Goal: Task Accomplishment & Management: Use online tool/utility

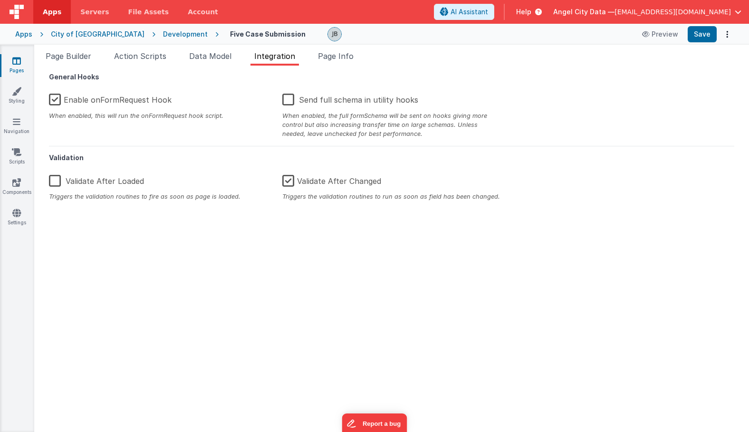
click at [163, 36] on div "Development" at bounding box center [185, 34] width 45 height 10
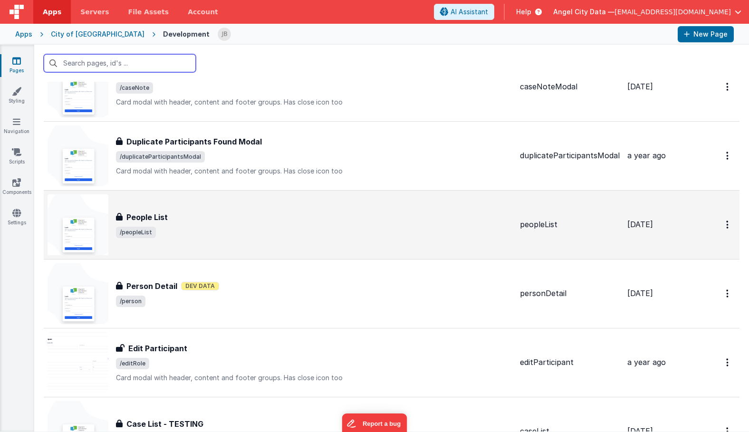
scroll to position [1232, 0]
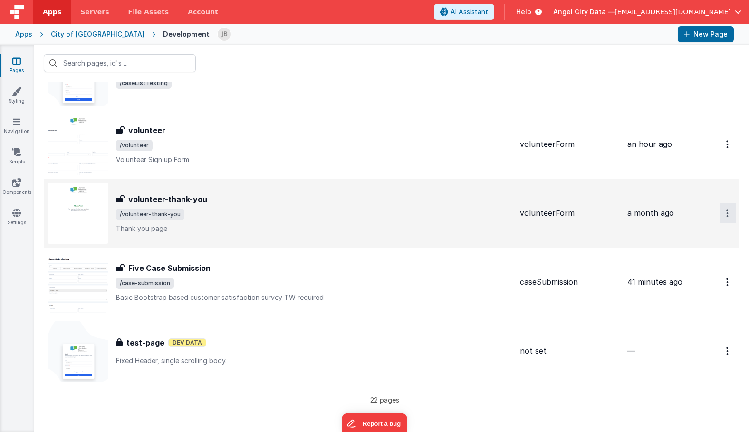
click at [690, 249] on link "Duplicate" at bounding box center [694, 253] width 84 height 18
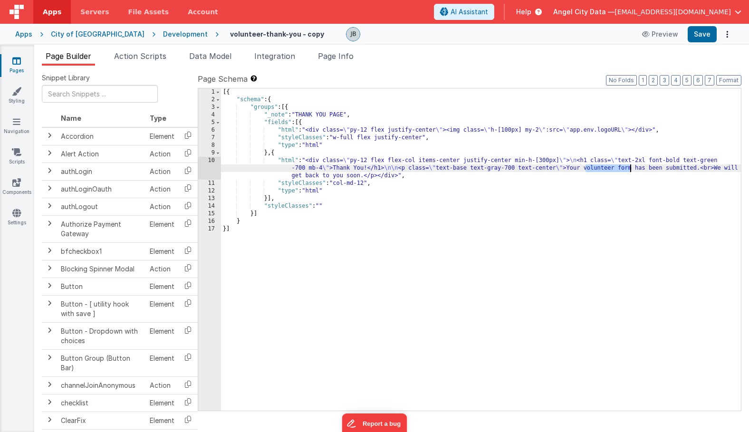
drag, startPoint x: 585, startPoint y: 169, endPoint x: 631, endPoint y: 169, distance: 46.1
click at [631, 169] on div "[{ "schema" : { "groups" : [{ "_note" : "THANK YOU PAGE" , "fields" : [{ "html"…" at bounding box center [481, 257] width 520 height 338
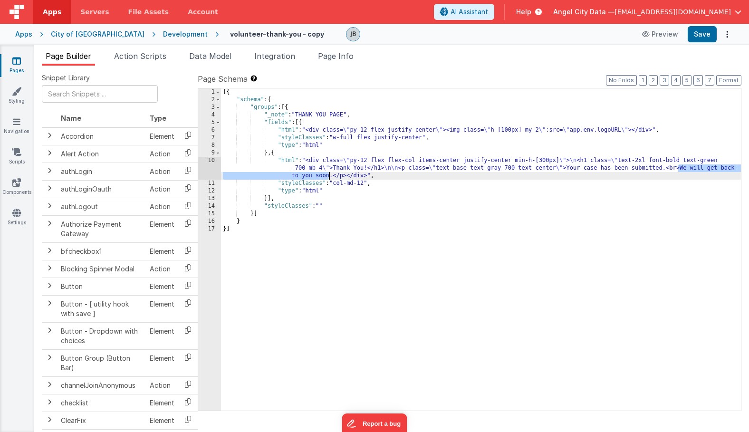
drag, startPoint x: 678, startPoint y: 165, endPoint x: 329, endPoint y: 174, distance: 349.1
click at [329, 174] on div "[{ "schema" : { "groups" : [{ "_note" : "THANK YOU PAGE" , "fields" : [{ "html"…" at bounding box center [481, 257] width 520 height 338
click at [708, 36] on button "Save" at bounding box center [702, 34] width 29 height 16
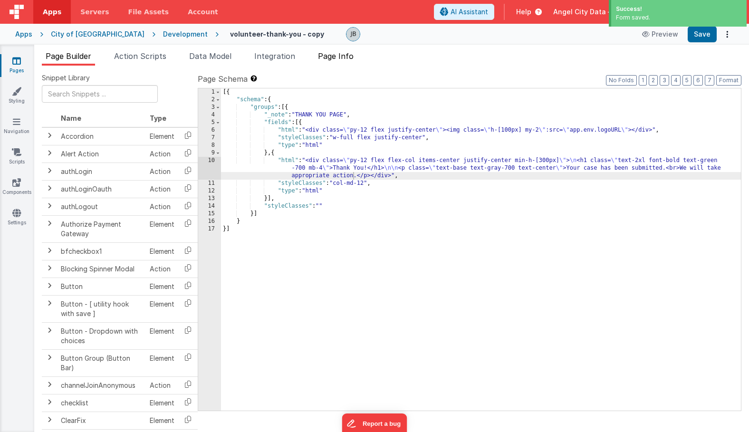
click at [334, 57] on span "Page Info" at bounding box center [336, 56] width 36 height 10
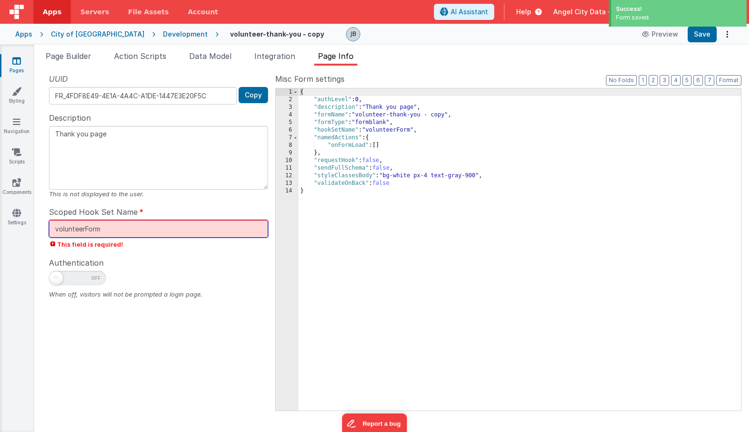
click at [132, 231] on input "volunteerForm" at bounding box center [158, 229] width 219 height 18
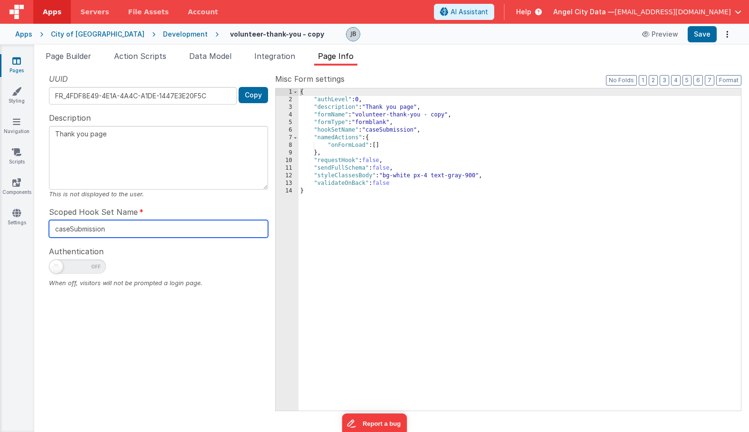
type input "caseSubmission"
click at [180, 250] on div "Authentication When off, visitors will not be prompted a login page." at bounding box center [158, 266] width 219 height 42
click at [256, 37] on h4 "volunteer-thank-you - copy" at bounding box center [277, 33] width 94 height 7
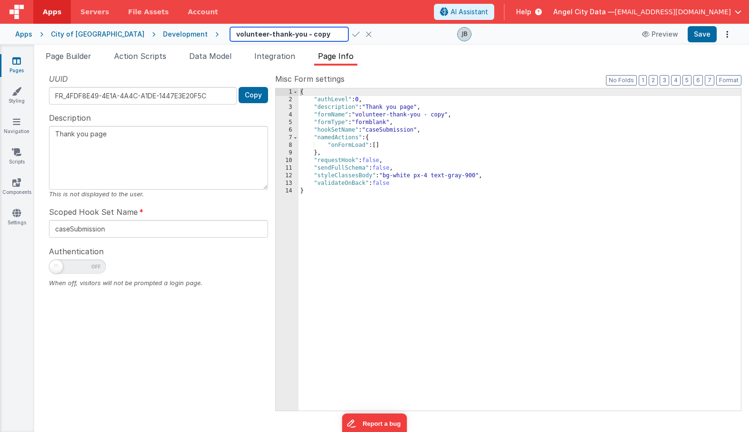
scroll to position [0, 10]
click at [230, 34] on input "volunteer-thank-you - copy" at bounding box center [289, 34] width 118 height 14
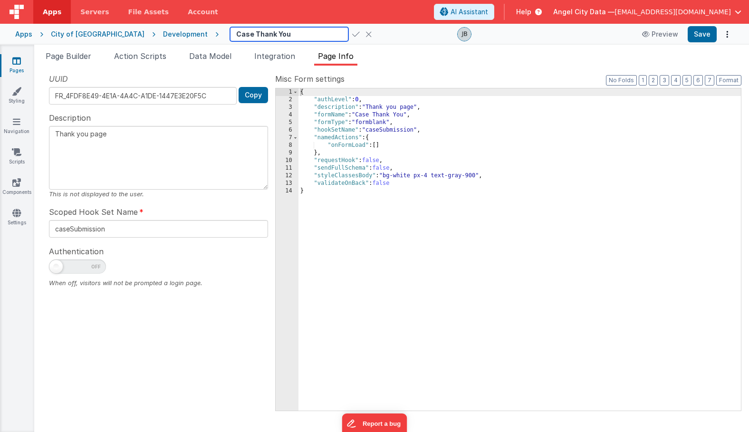
type input "Case Thank You"
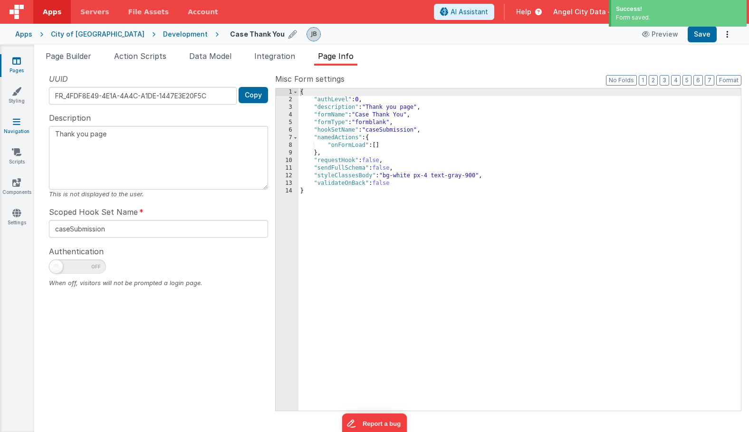
click at [18, 127] on link "Navigation" at bounding box center [17, 126] width 34 height 19
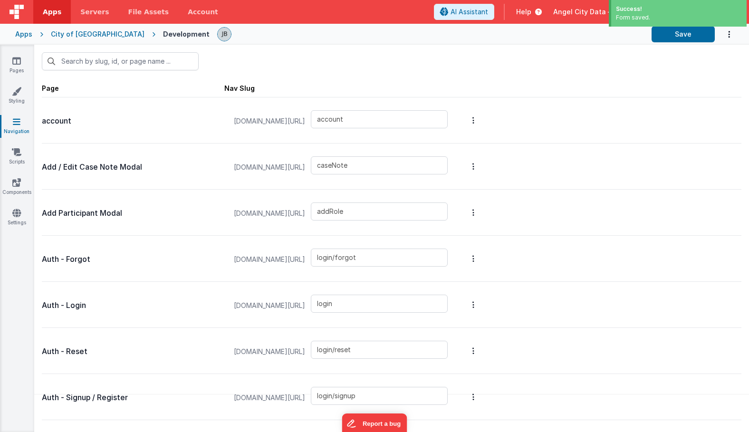
scroll to position [23, 0]
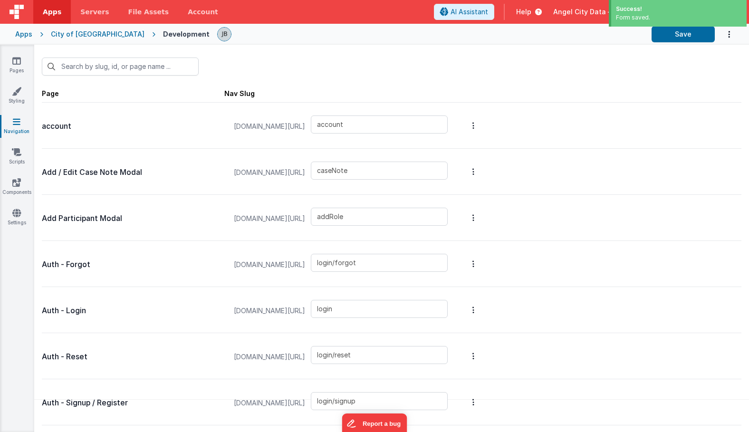
type input "login/reset/success"
type input "duplicateParticipantsModal"
type input "editRole"
type input "case-submission"
type input "invoicesdetail"
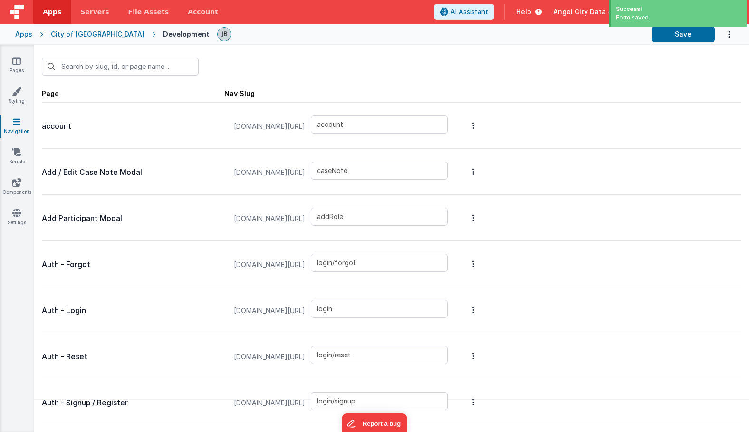
type input "peopleList"
type input "person"
type input "login/forgot/sent"
type input "volunteer"
click at [140, 72] on input "text" at bounding box center [120, 67] width 157 height 18
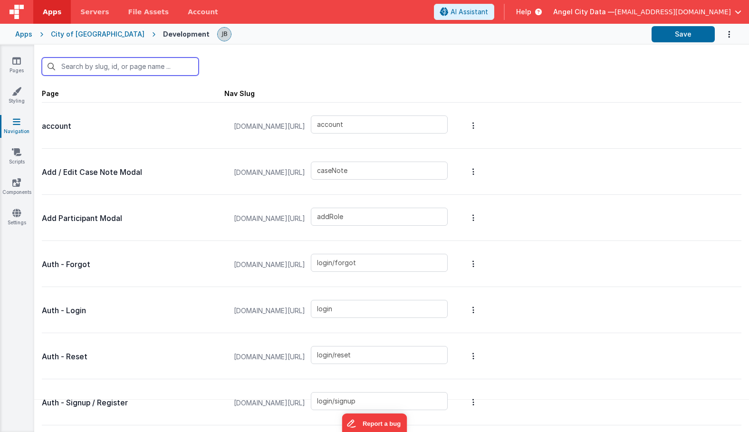
type input "C"
type input "login"
type input "login/signup"
type input "case"
type input "caseList"
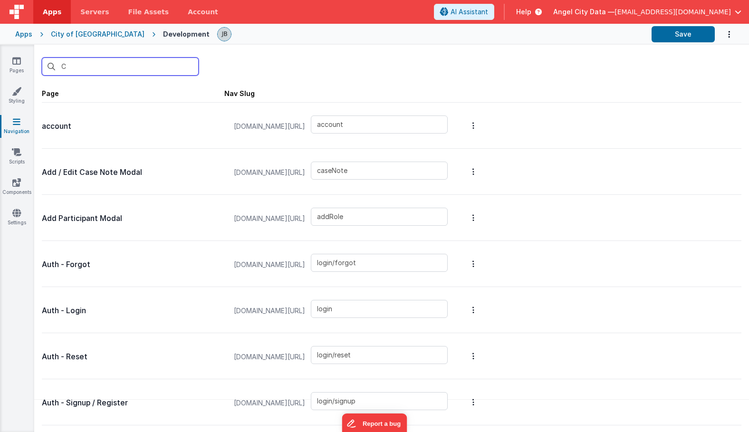
type input "caseListTesting"
type input "login/reset/success"
type input "duplicateParticipantsModal"
type input "editRole"
type input "case-submission"
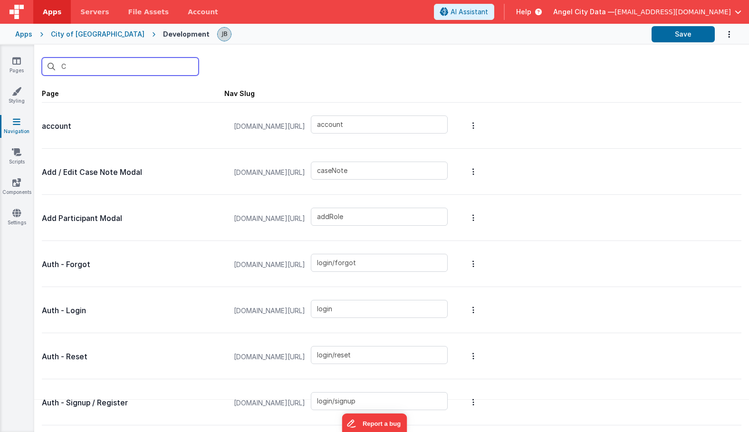
type input "invoicesdetail"
type input "peopleList"
type input "login/forgot/sent"
type input "volunteer"
type input "volunteer-thank-you"
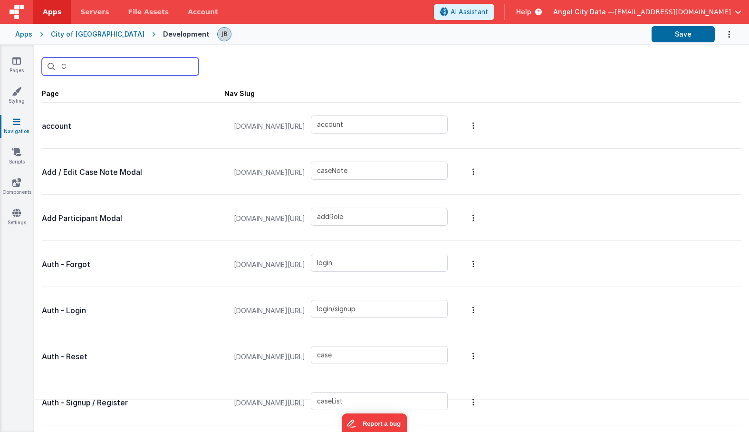
type input "Ca"
type input "caseNote"
type input "case"
type input "caseList"
type input "caseListTesting"
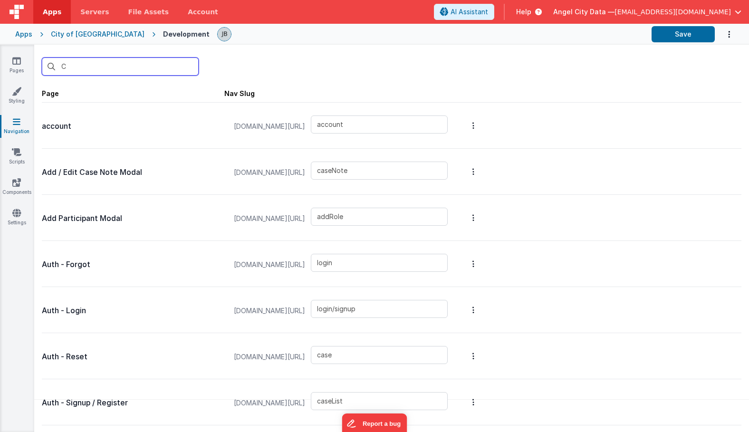
type input "duplicateParticipantsModal"
type input "case-submission"
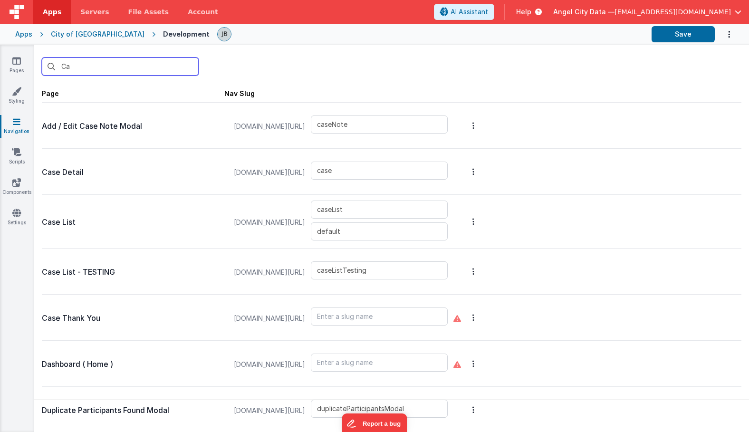
type input "Cas"
type input "case-submission"
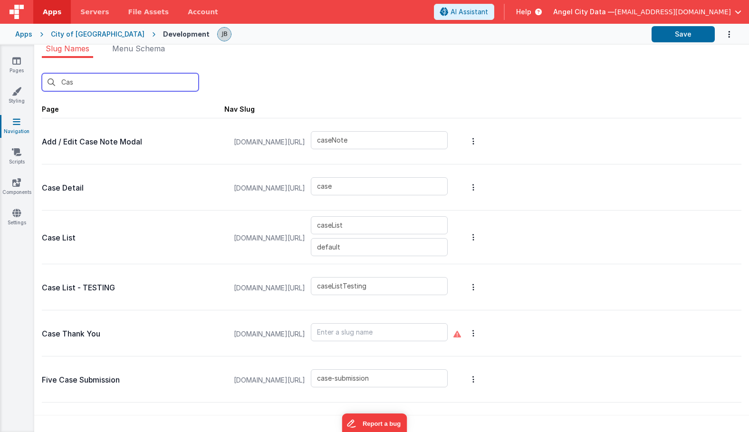
scroll to position [8, 0]
type input "Case t"
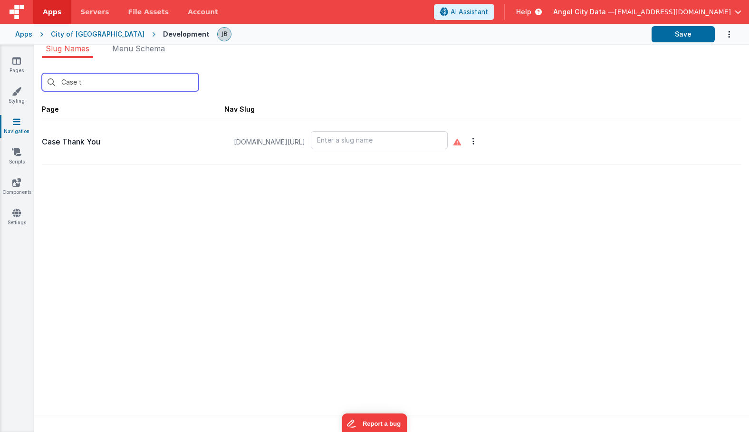
type input "Case t"
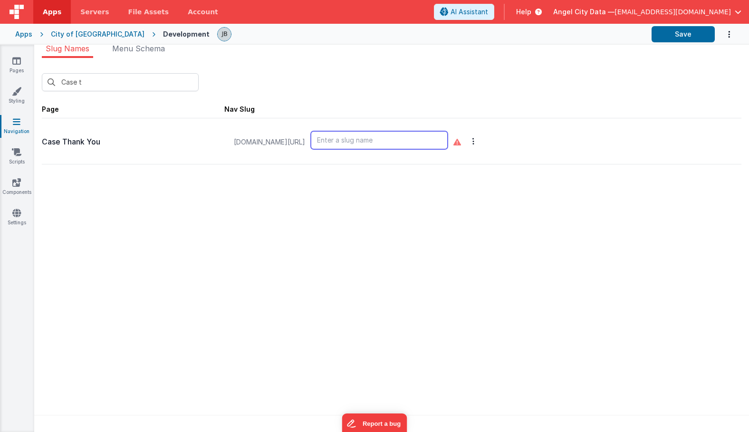
click at [402, 140] on input "text" at bounding box center [379, 140] width 137 height 18
type input "case-thank-you"
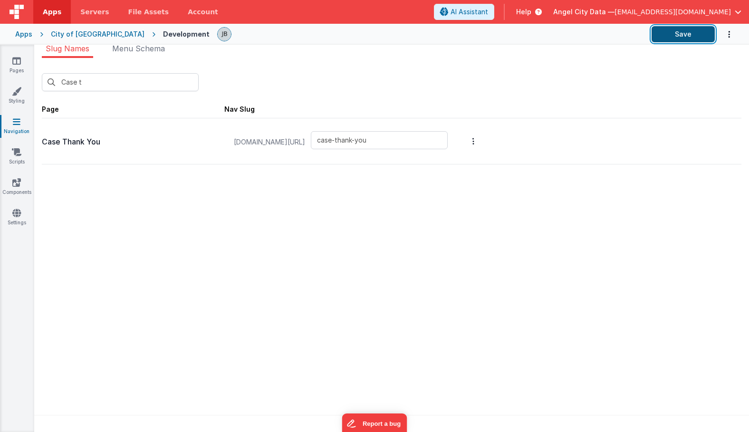
click at [677, 29] on button "Save" at bounding box center [683, 34] width 63 height 16
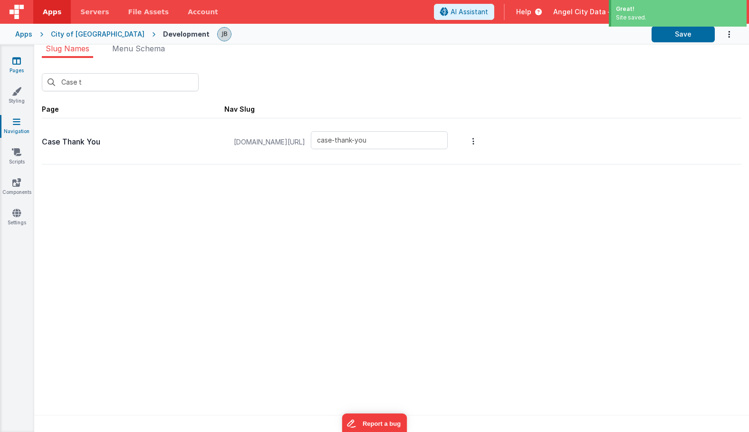
click at [24, 59] on link "Pages" at bounding box center [17, 65] width 34 height 19
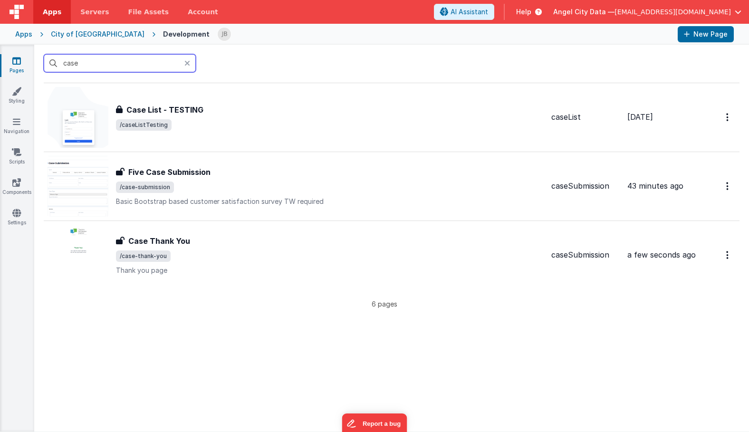
scroll to position [212, 0]
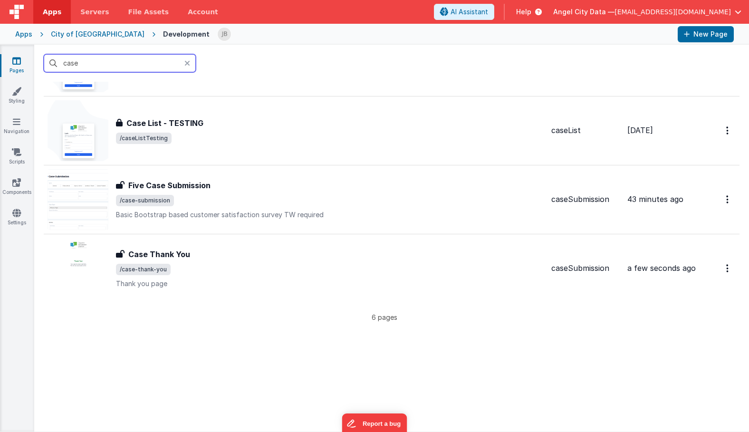
type input "case"
click at [177, 185] on h3 "Five Case Submission" at bounding box center [169, 185] width 82 height 11
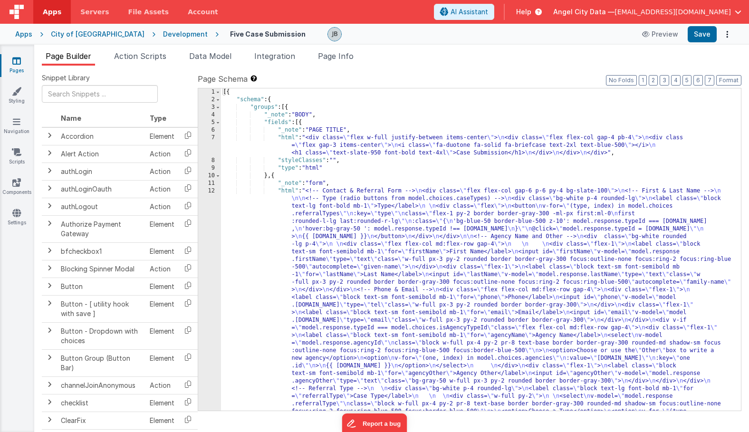
click at [156, 61] on li "Action Scripts" at bounding box center [140, 57] width 60 height 15
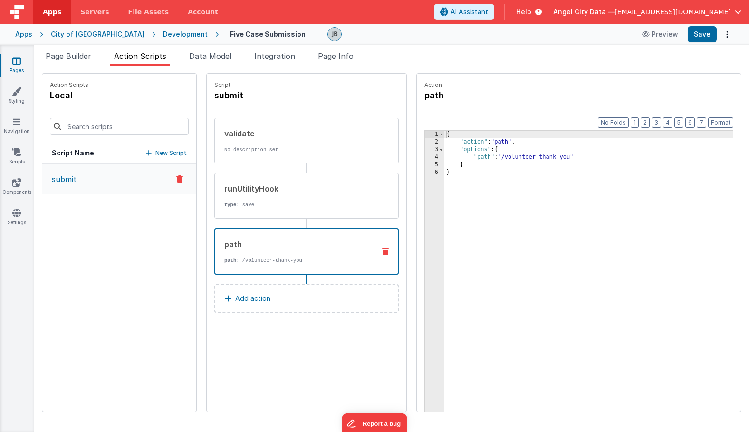
click at [224, 249] on div "path" at bounding box center [295, 244] width 143 height 11
click at [487, 158] on div "{ "action" : "path" , "options" : { "path" : "/volunteer-thank-you" } }" at bounding box center [603, 294] width 317 height 326
click at [702, 43] on div "Apps City of Dayton Development Five Case Submission Preview Save" at bounding box center [374, 34] width 749 height 21
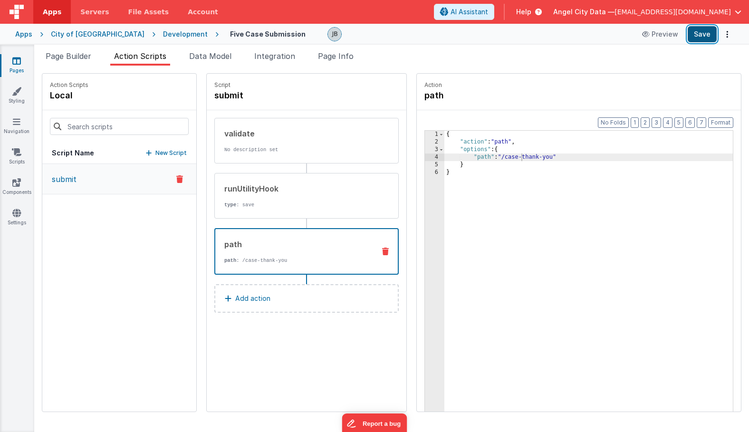
click at [702, 34] on button "Save" at bounding box center [702, 34] width 29 height 16
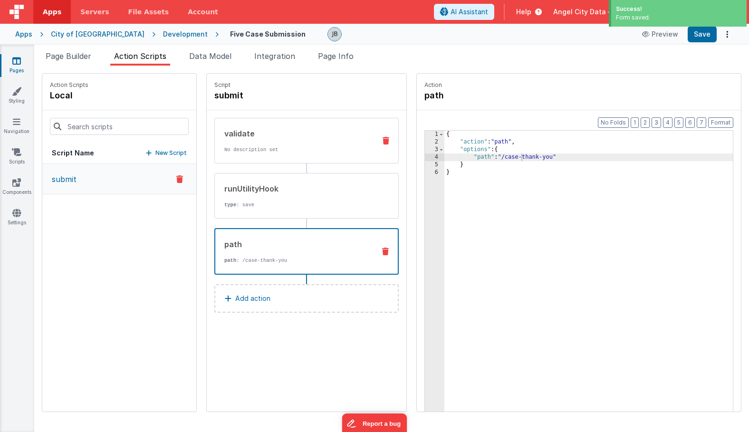
click at [269, 152] on p "No description set" at bounding box center [296, 150] width 144 height 8
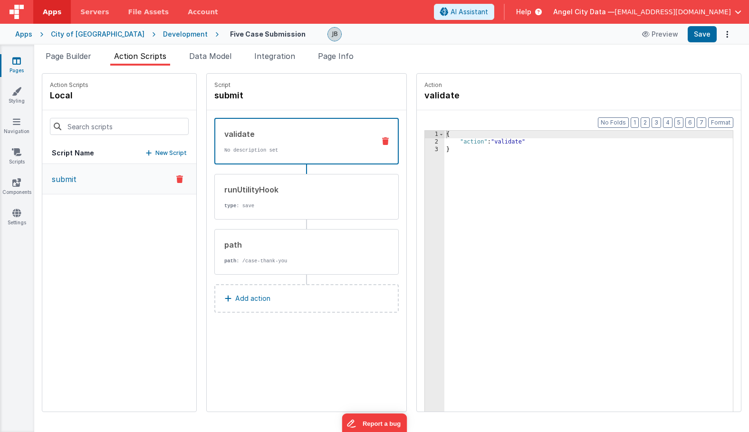
click at [163, 32] on div "Development" at bounding box center [185, 34] width 45 height 10
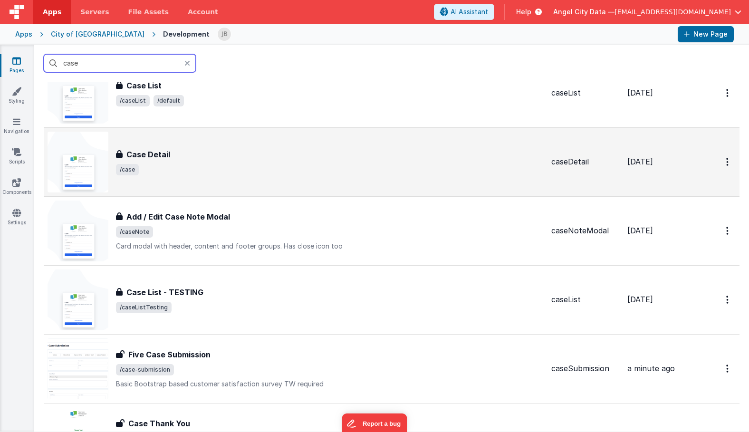
scroll to position [45, 0]
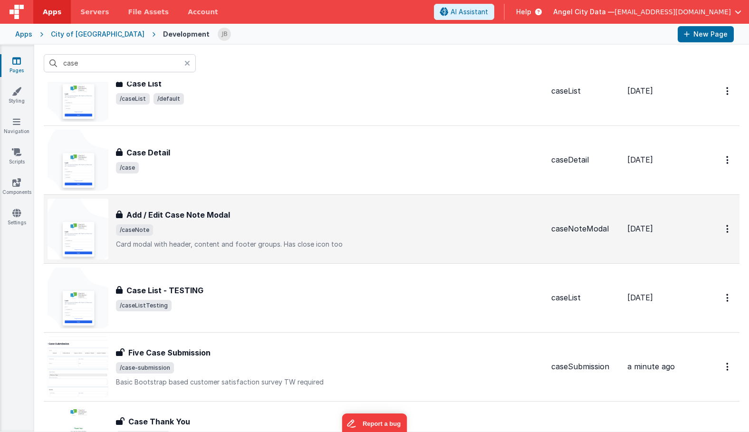
click at [141, 211] on h3 "Add / Edit Case Note Modal" at bounding box center [178, 214] width 104 height 11
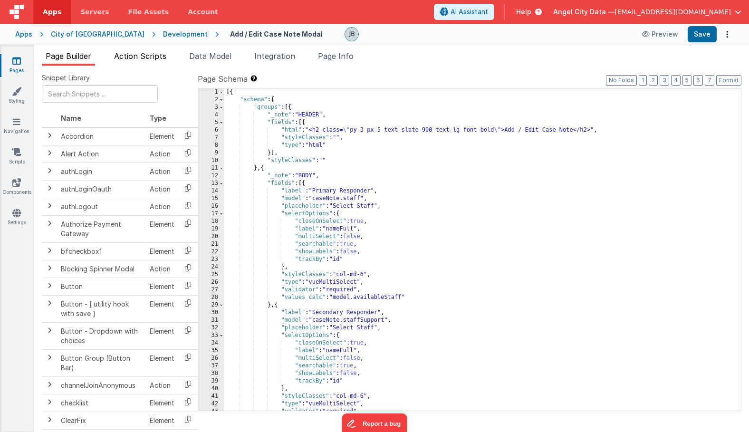
click at [170, 59] on li "Action Scripts" at bounding box center [140, 57] width 60 height 15
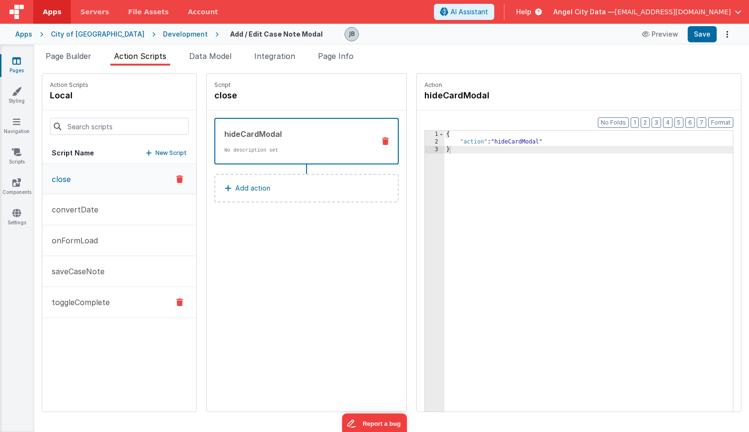
click at [100, 296] on button "toggleComplete" at bounding box center [119, 302] width 154 height 31
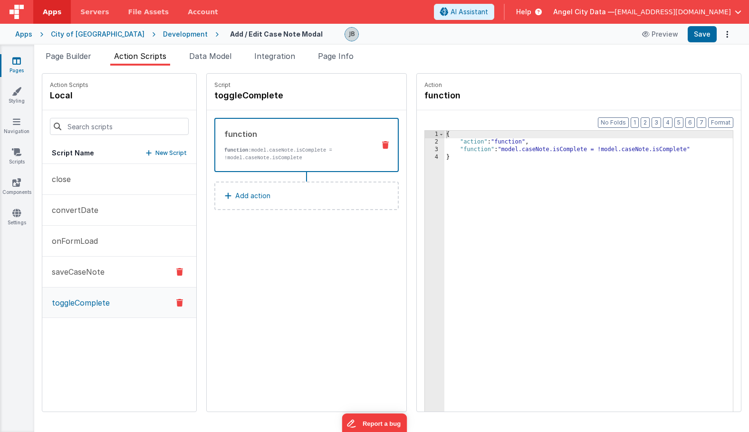
click at [100, 274] on p "saveCaseNote" at bounding box center [75, 271] width 58 height 11
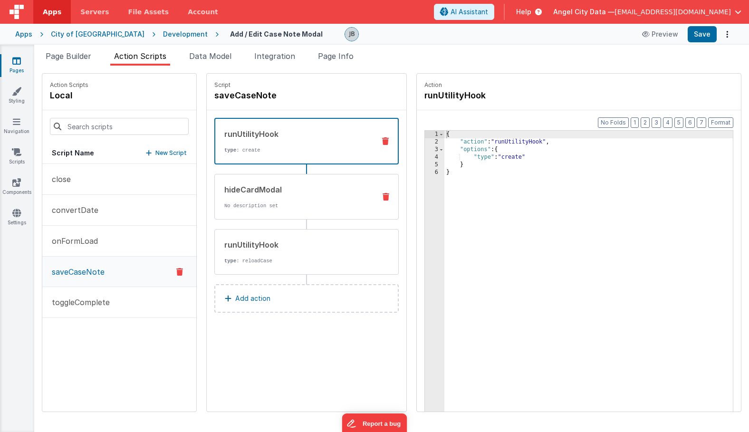
click at [221, 213] on div "hideCardModal No description set" at bounding box center [306, 197] width 184 height 46
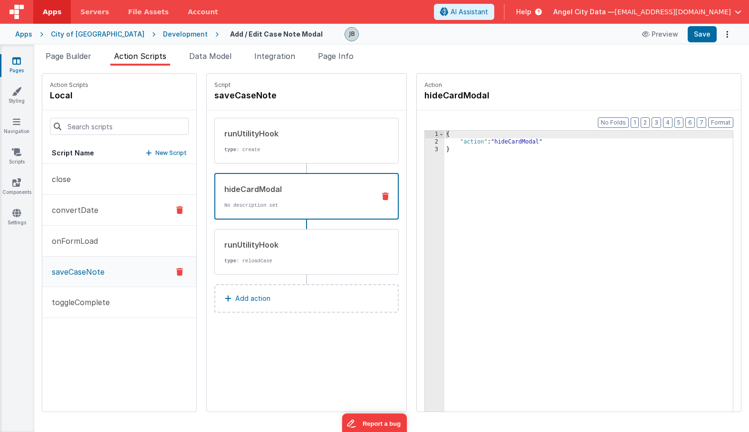
click at [94, 220] on button "convertDate" at bounding box center [119, 210] width 154 height 31
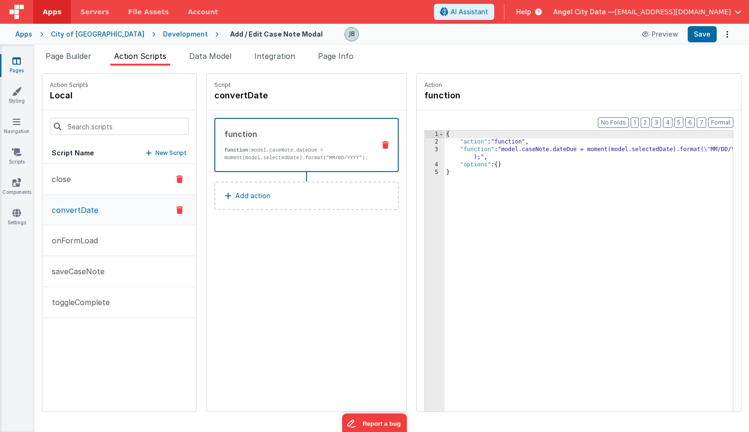
click at [94, 188] on button "close" at bounding box center [119, 179] width 154 height 31
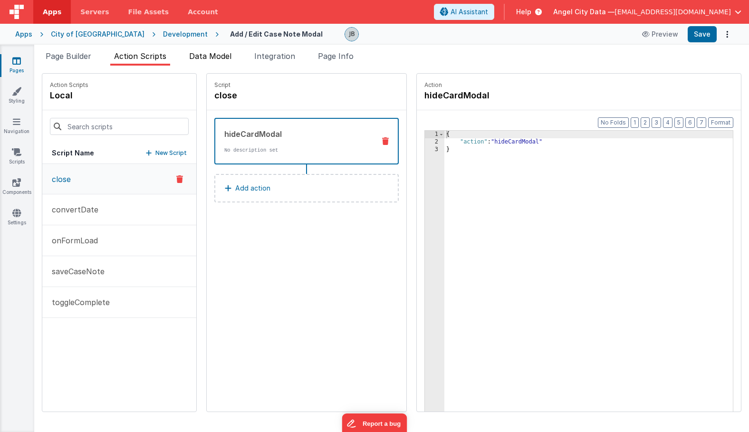
click at [212, 58] on span "Data Model" at bounding box center [210, 56] width 42 height 10
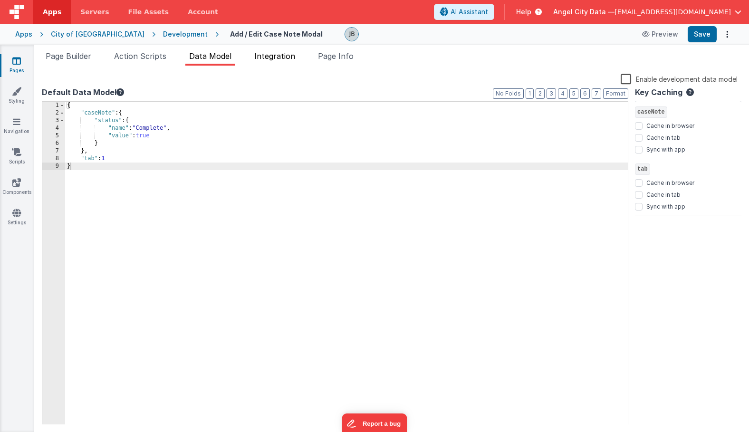
click at [273, 58] on span "Integration" at bounding box center [274, 56] width 41 height 10
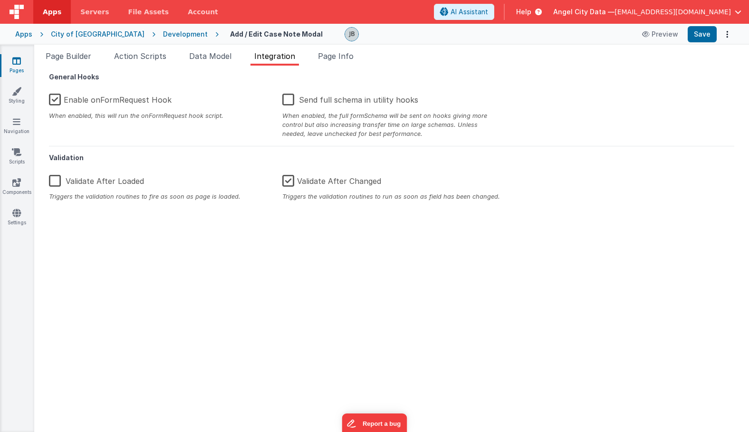
click at [163, 29] on div "Development" at bounding box center [185, 34] width 45 height 10
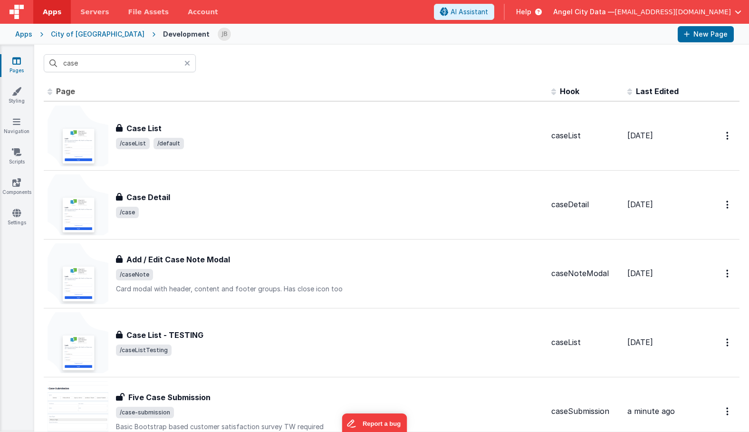
click at [187, 66] on icon at bounding box center [187, 63] width 6 height 8
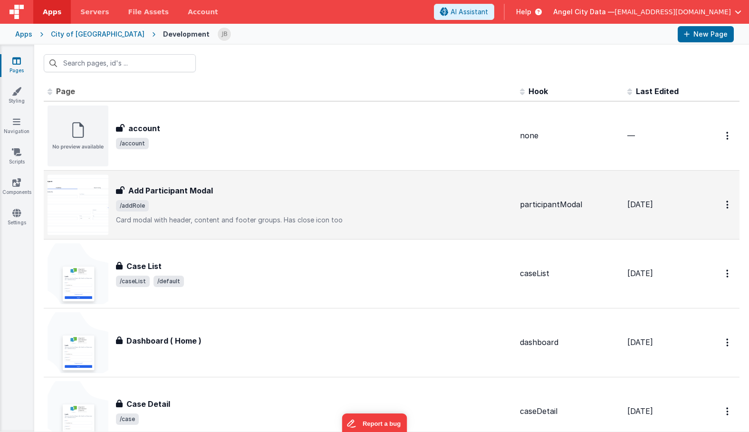
click at [171, 195] on h3 "Add Participant Modal" at bounding box center [170, 190] width 85 height 11
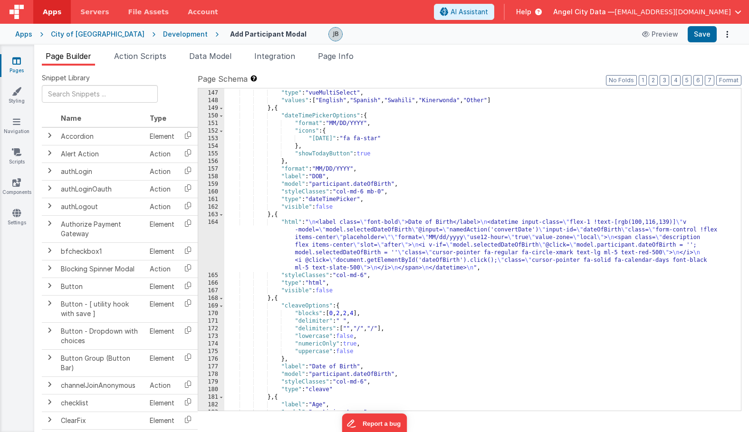
scroll to position [1171, 0]
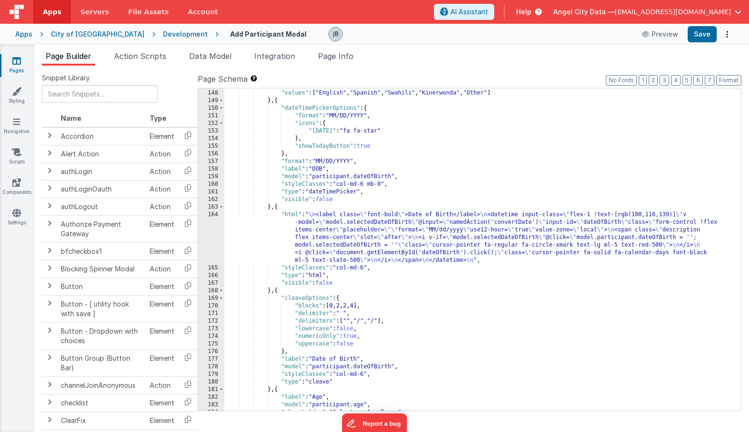
click at [214, 237] on div "164" at bounding box center [211, 237] width 26 height 53
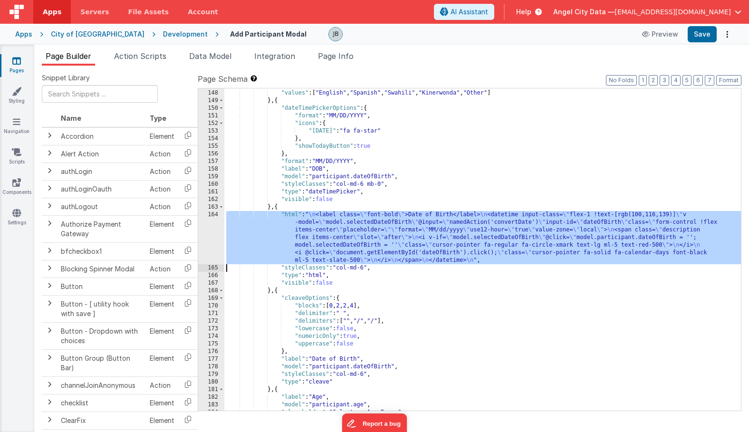
click at [210, 235] on div "164" at bounding box center [211, 237] width 26 height 53
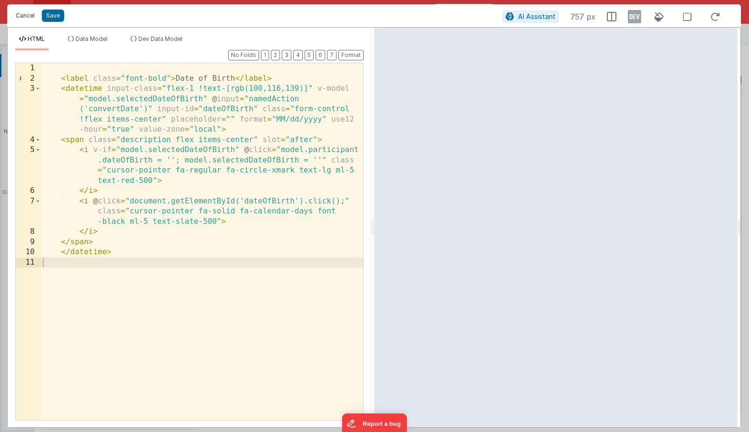
click at [23, 19] on button "Cancel" at bounding box center [25, 15] width 29 height 13
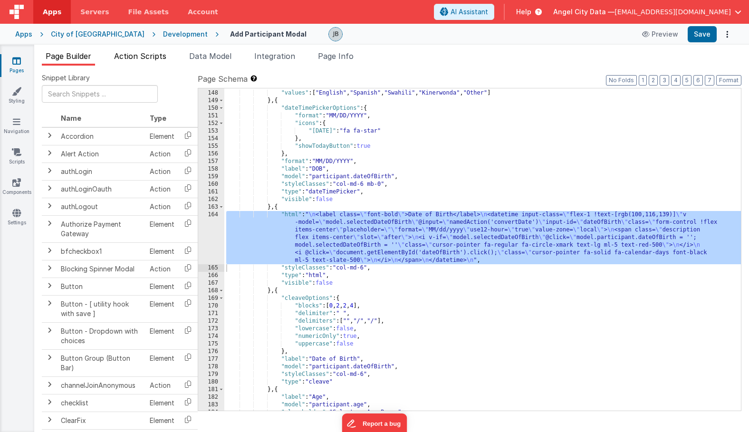
click at [145, 58] on span "Action Scripts" at bounding box center [140, 56] width 52 height 10
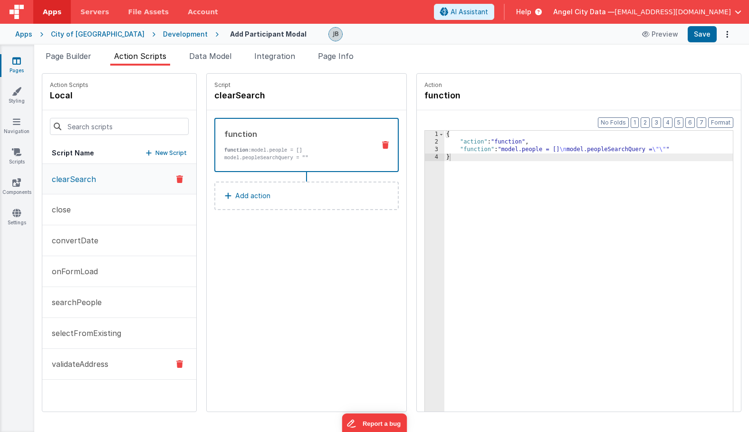
click at [70, 371] on button "validateAddress" at bounding box center [119, 364] width 154 height 31
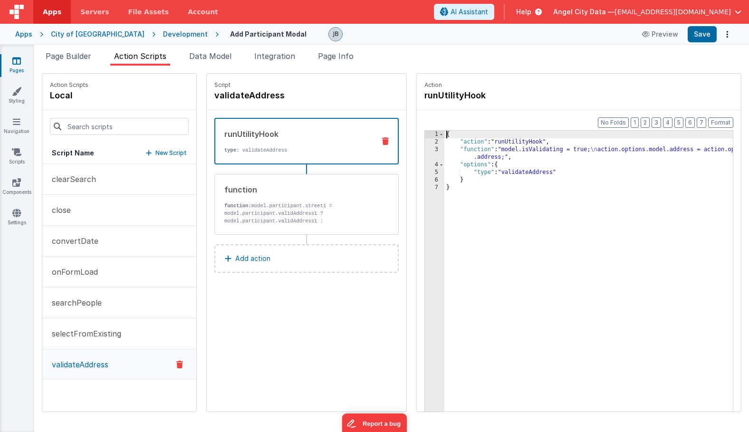
click at [425, 150] on div "3" at bounding box center [434, 153] width 19 height 15
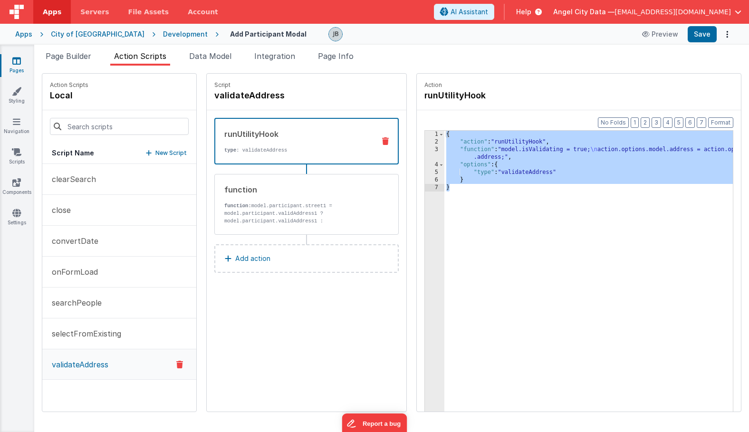
click at [425, 150] on div "3" at bounding box center [434, 153] width 19 height 15
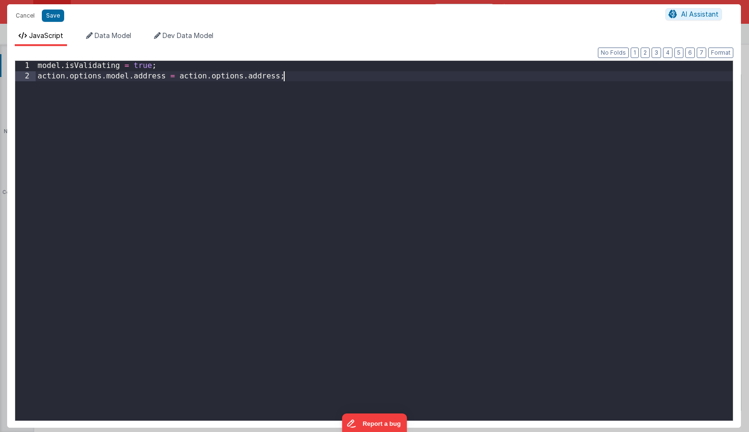
click at [410, 150] on div "model . isValidating = true ; action . options . model . address = action . opt…" at bounding box center [384, 251] width 697 height 380
click at [339, 134] on div "model . isValidating = true ; action . options . model . address = action . opt…" at bounding box center [384, 251] width 697 height 380
click at [21, 15] on button "Cancel" at bounding box center [25, 15] width 29 height 13
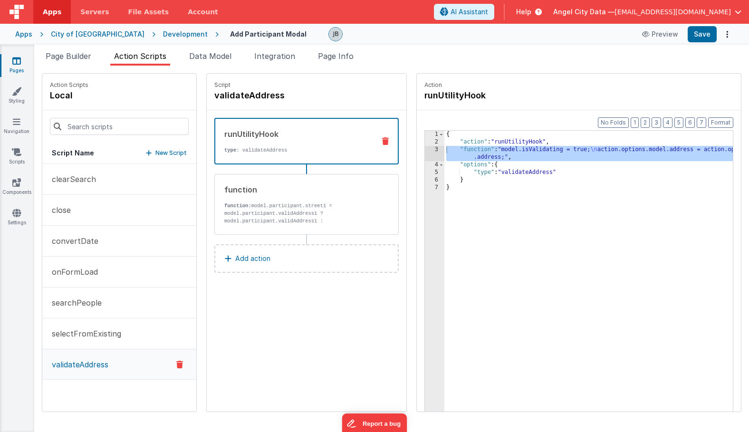
click at [163, 33] on div "Development" at bounding box center [185, 34] width 45 height 10
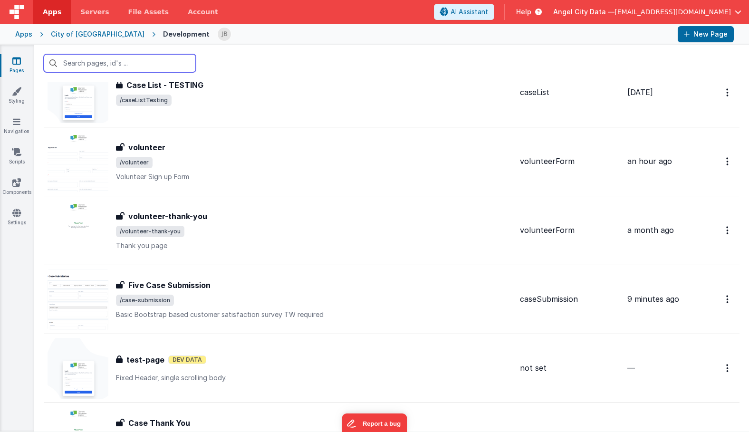
scroll to position [1301, 0]
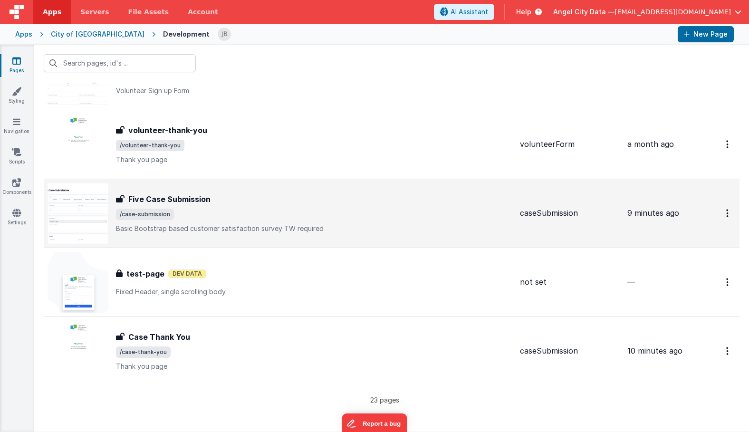
click at [152, 194] on h3 "Five Case Submission" at bounding box center [169, 199] width 82 height 11
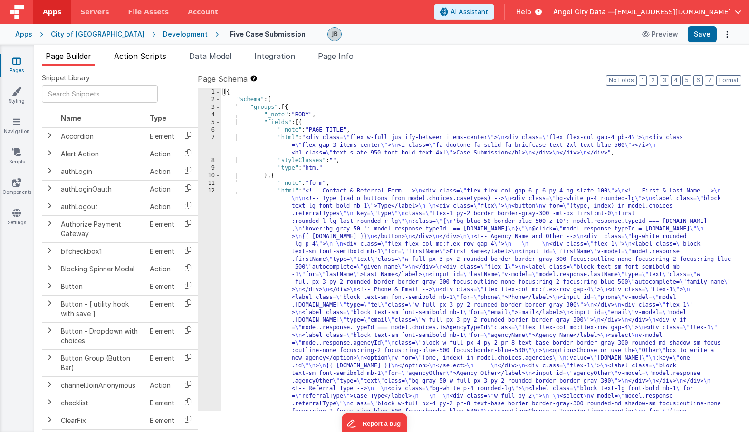
click at [149, 58] on span "Action Scripts" at bounding box center [140, 56] width 52 height 10
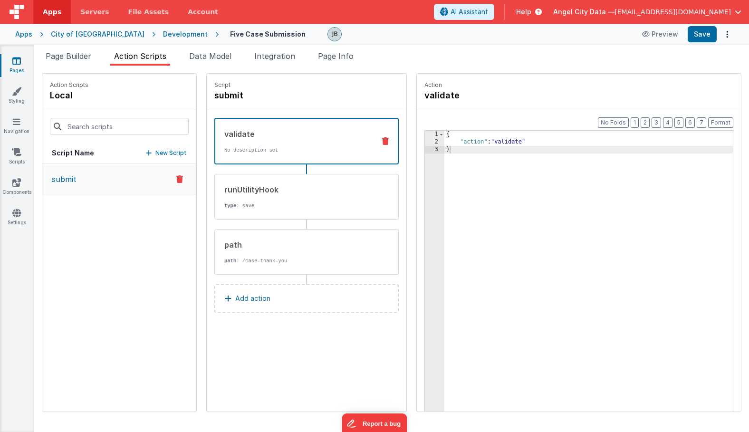
click at [215, 145] on div "validate No description set" at bounding box center [291, 141] width 152 height 26
click at [99, 213] on div "submit" at bounding box center [119, 288] width 154 height 248
click at [155, 155] on p "New Script" at bounding box center [170, 153] width 31 height 10
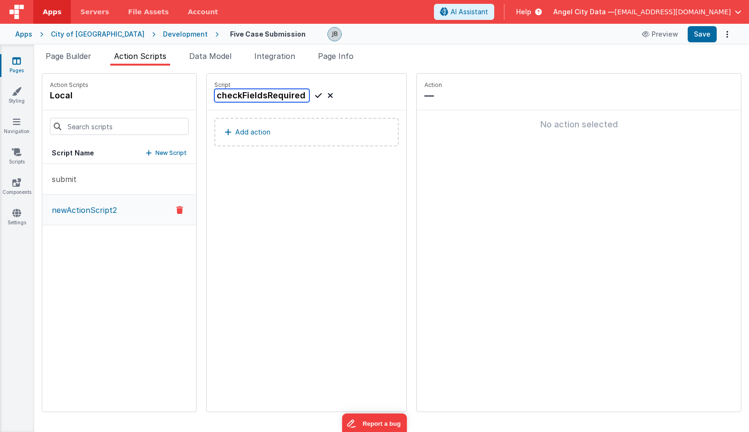
type input "checkFieldsRequired"
click at [315, 97] on icon at bounding box center [318, 95] width 7 height 11
click at [277, 131] on button "Add action" at bounding box center [306, 132] width 184 height 29
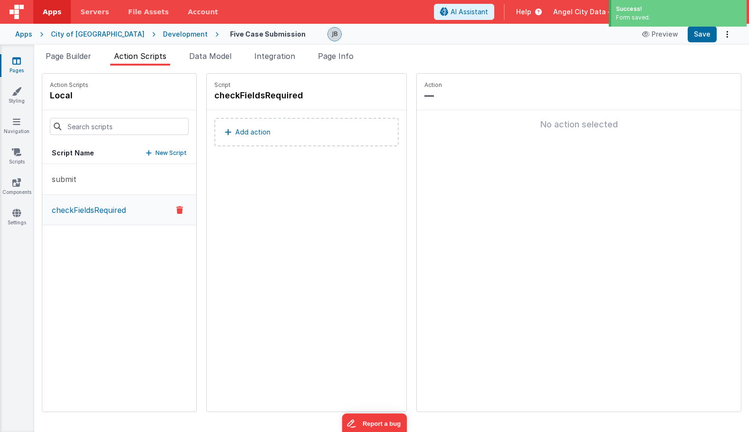
click at [279, 137] on button "Add action" at bounding box center [306, 132] width 184 height 29
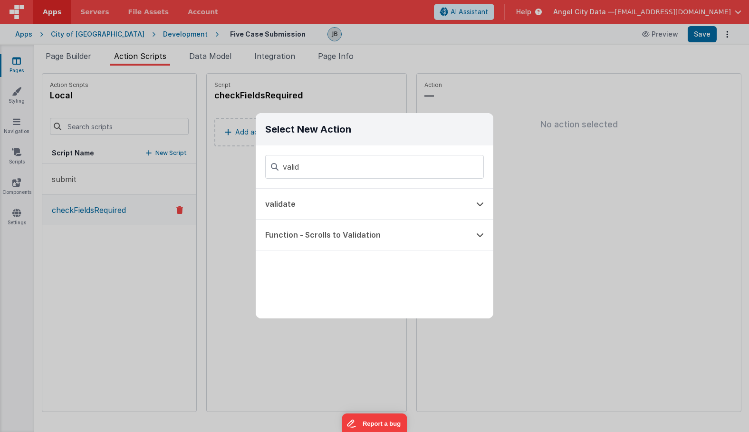
click at [290, 165] on input "valid" at bounding box center [374, 167] width 219 height 24
type input "func"
click at [289, 201] on button "Function - Runs JavaScript" at bounding box center [361, 204] width 211 height 30
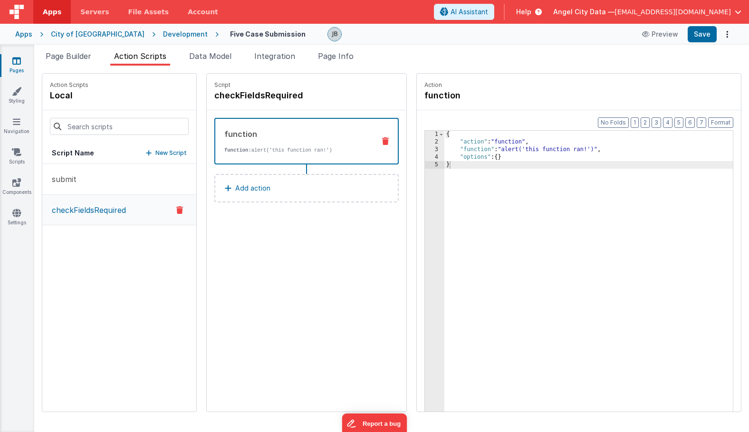
click at [425, 156] on div "4" at bounding box center [434, 158] width 19 height 8
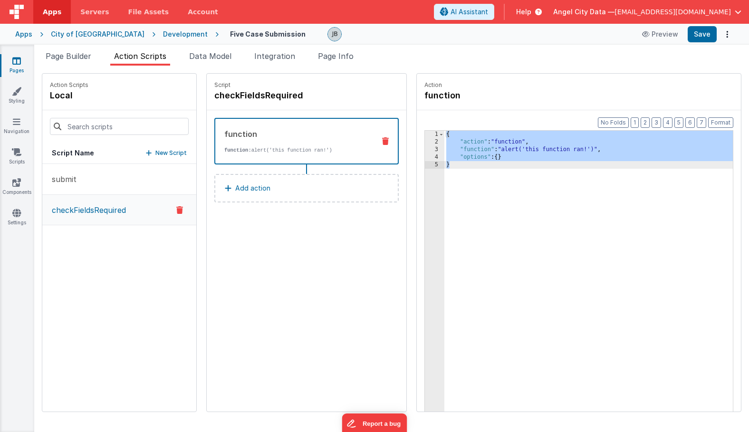
click at [425, 156] on div "4" at bounding box center [434, 158] width 19 height 8
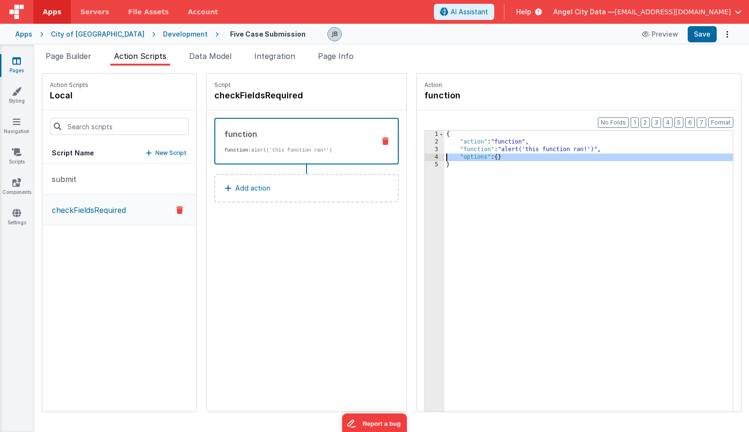
click at [425, 156] on div "4" at bounding box center [434, 158] width 19 height 8
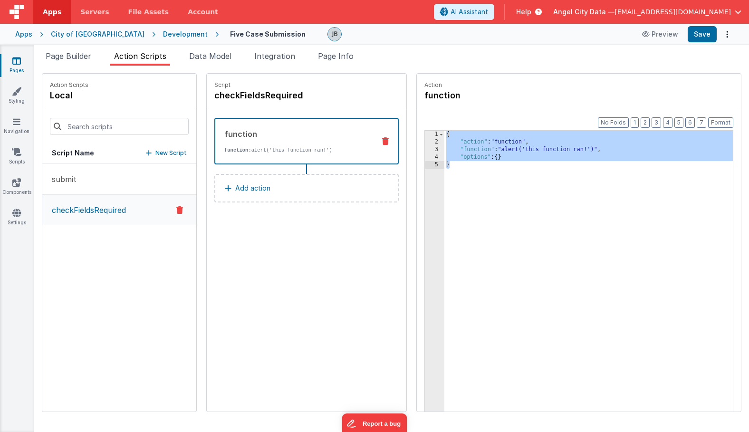
click at [425, 148] on div "3" at bounding box center [434, 150] width 19 height 8
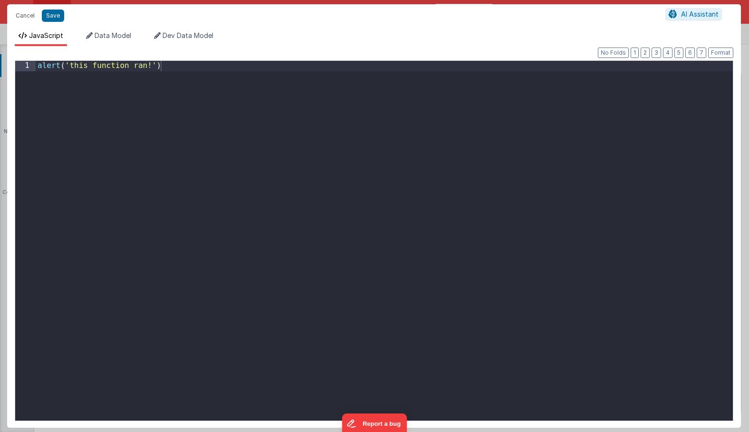
click at [409, 148] on div "Cancel Save AI Assistant JavaScript Data Model Dev Data Model Format 7 6 5 4 3 …" at bounding box center [374, 216] width 749 height 432
click at [346, 139] on div "alert ( 'this function ran!' )" at bounding box center [384, 251] width 697 height 380
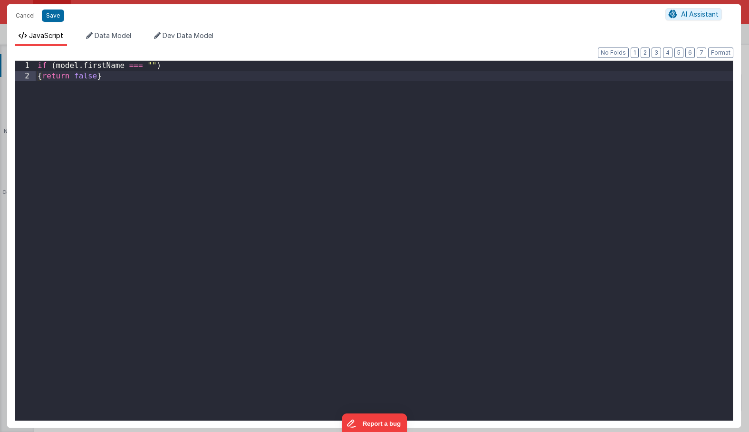
click at [122, 30] on div "JavaScript Data Model Dev Data Model Format 7 6 5 4 3 2 1 No Folds 1 2 if ( mod…" at bounding box center [374, 227] width 734 height 401
click at [122, 35] on span "Data Model" at bounding box center [113, 35] width 37 height 8
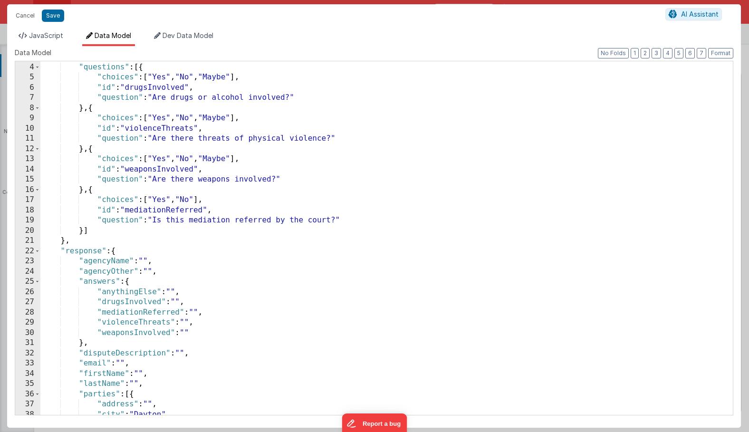
scroll to position [157, 0]
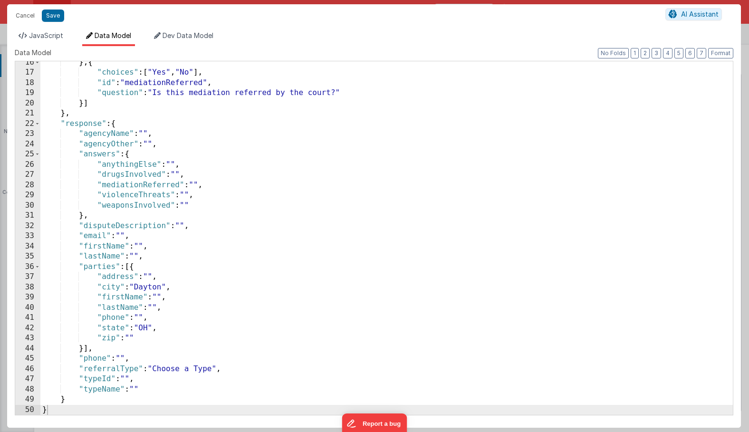
click at [107, 247] on div "} , { "choices" : [ "Yes" , "No" ] , "id" : "mediationReferred" , "question" : …" at bounding box center [386, 245] width 693 height 374
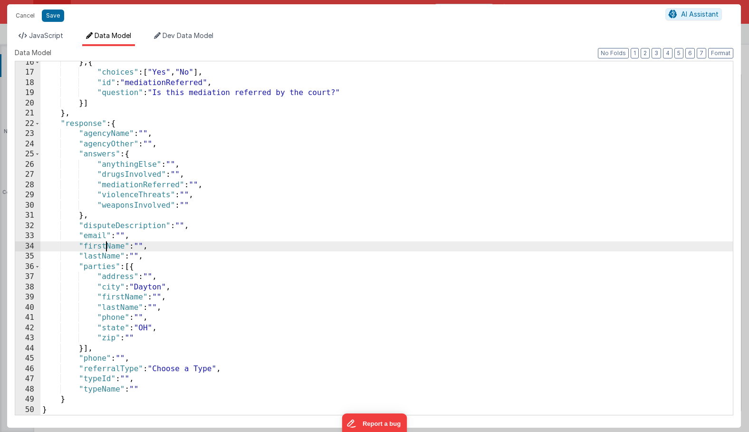
click at [107, 247] on div "} , { "choices" : [ "Yes" , "No" ] , "id" : "mediationReferred" , "question" : …" at bounding box center [386, 245] width 693 height 374
click at [54, 38] on span "JavaScript" at bounding box center [46, 35] width 34 height 8
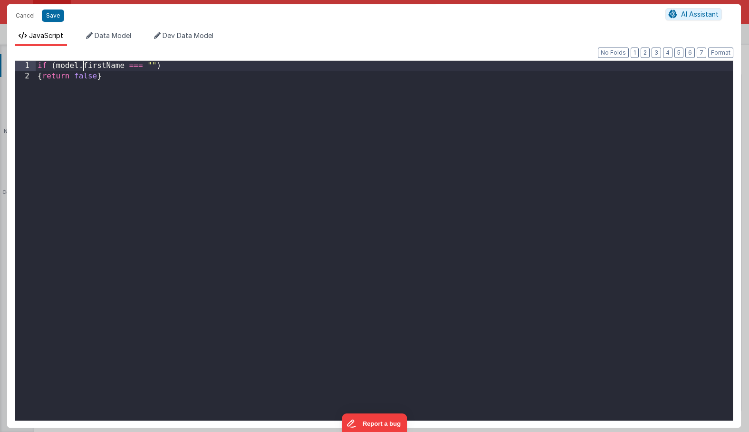
click at [85, 67] on div "if ( model . firstName === "" ) { return false }" at bounding box center [384, 251] width 697 height 380
click at [19, 12] on button "Cancel" at bounding box center [25, 15] width 29 height 13
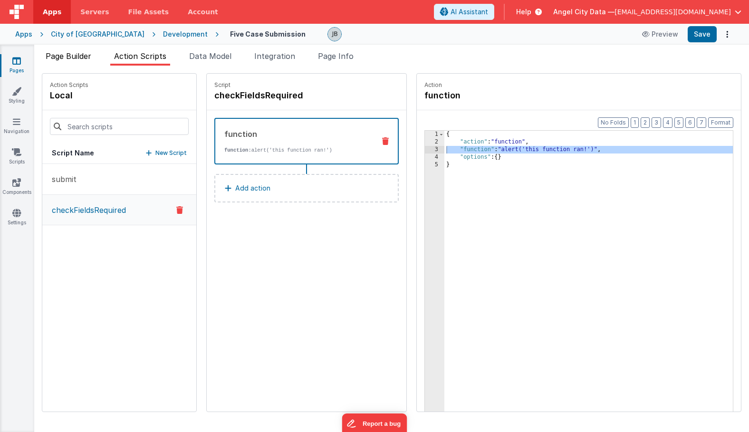
click at [69, 57] on span "Page Builder" at bounding box center [69, 56] width 46 height 10
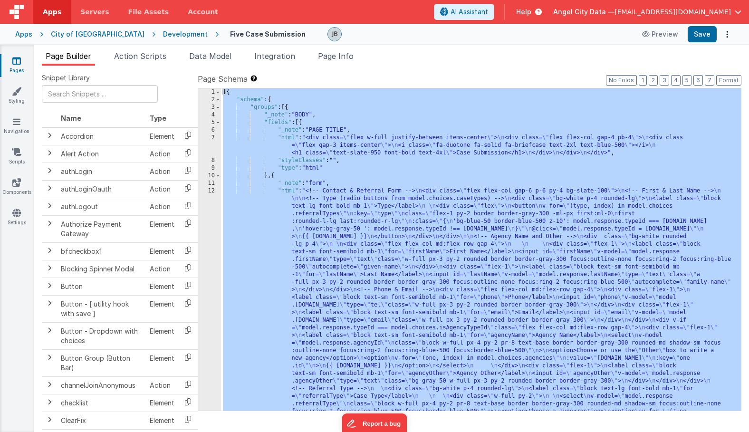
scroll to position [378, 0]
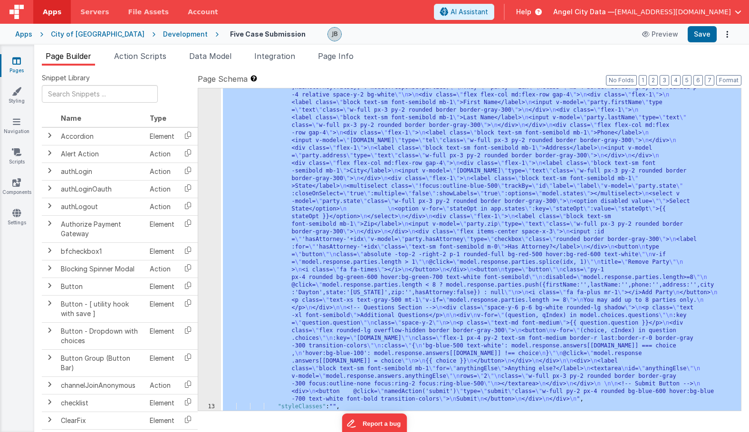
click at [213, 214] on div "12" at bounding box center [209, 106] width 23 height 593
click at [212, 180] on div "12" at bounding box center [209, 106] width 23 height 593
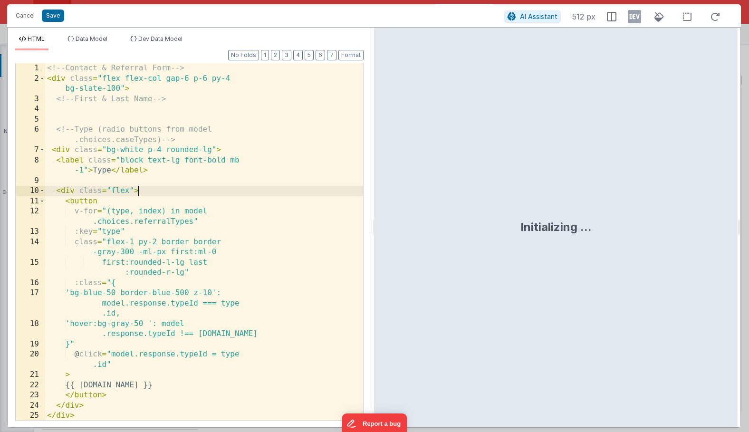
click at [223, 133] on div "<!-- Contact & Referral Form --> < div class = "flex flex-col gap-6 p-6 py-4 bg…" at bounding box center [204, 252] width 318 height 378
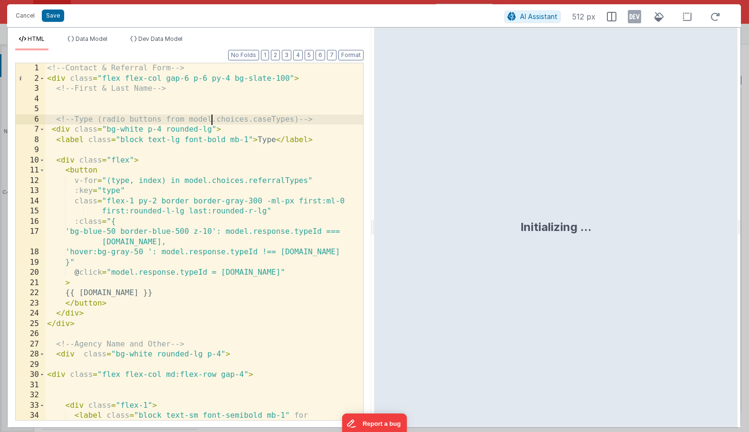
click at [191, 198] on div "<!-- Contact & Referral Form --> < div class = "flex flex-col gap-6 p-6 py-4 bg…" at bounding box center [204, 257] width 318 height 388
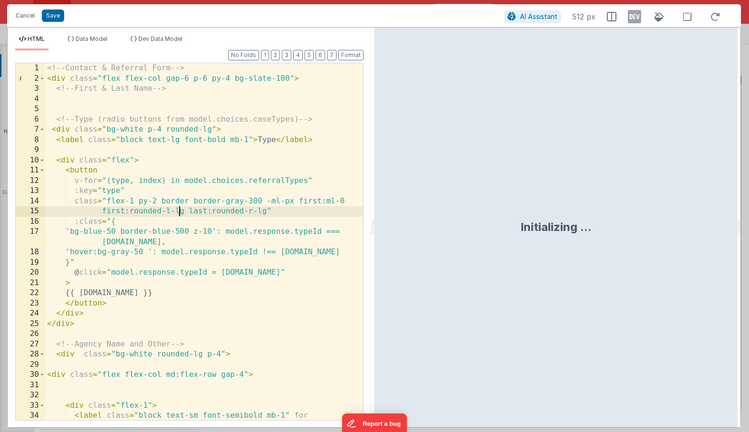
click at [180, 216] on div "<!-- Contact & Referral Form --> < div class = "flex flex-col gap-6 p-6 py-4 bg…" at bounding box center [204, 257] width 318 height 388
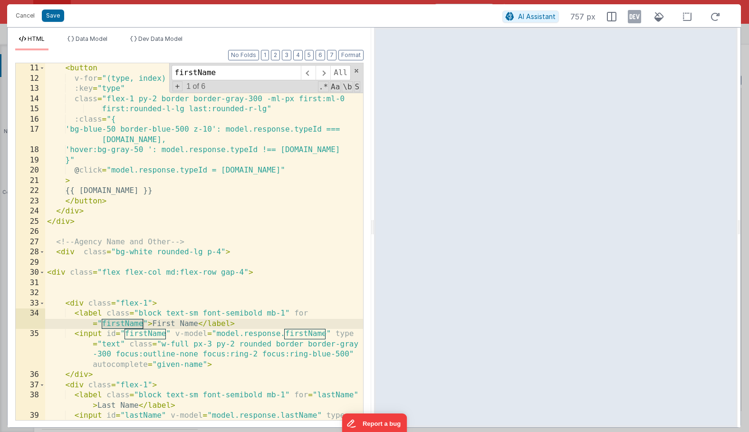
scroll to position [109, 0]
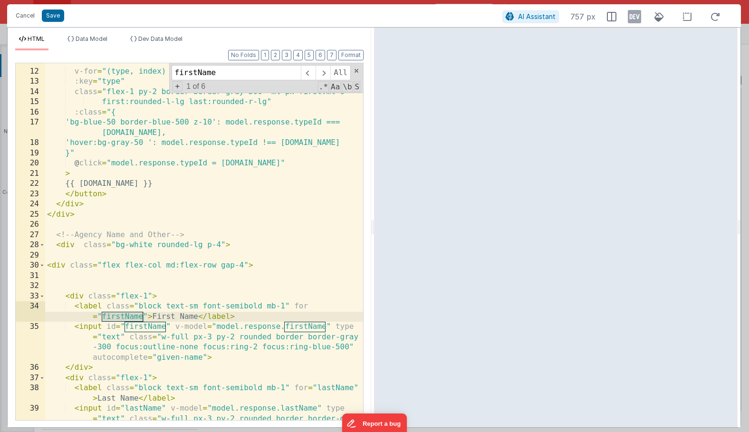
type input "firstName"
click at [172, 332] on div "< button v-for = "(type, index) in model.choices.referralTypes" :key = "type" c…" at bounding box center [204, 260] width 318 height 408
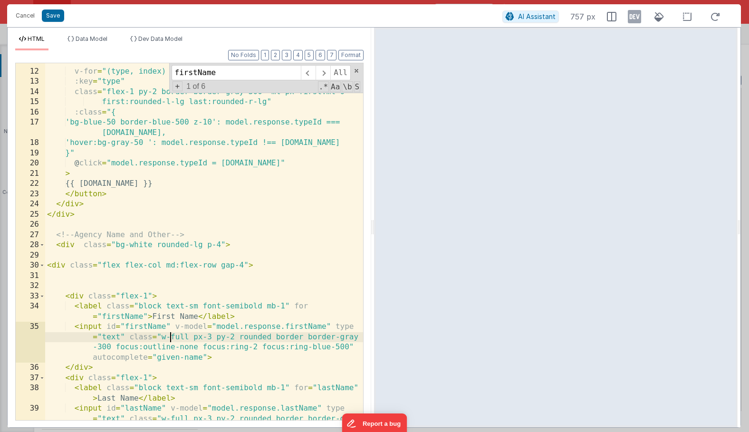
click at [332, 328] on div "< button v-for = "(type, index) in model.choices.referralTypes" :key = "type" c…" at bounding box center [204, 260] width 318 height 408
click at [273, 330] on div "< button v-for = "(type, index) in model.choices.referralTypes" :key = "type" c…" at bounding box center [204, 260] width 318 height 408
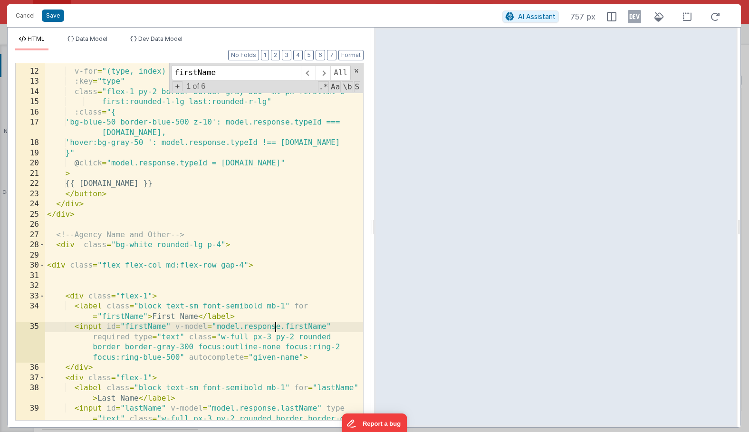
click at [198, 319] on div "< button v-for = "(type, index) in model.choices.referralTypes" :key = "type" c…" at bounding box center [204, 260] width 318 height 408
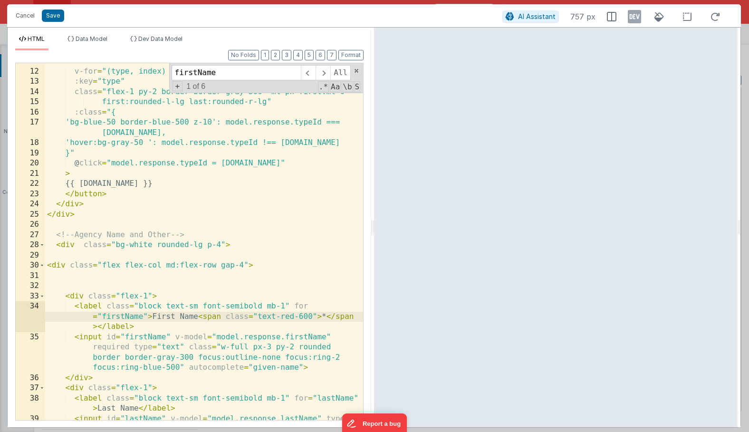
click at [214, 309] on div "< button v-for = "(type, index) in model.choices.referralTypes" :key = "type" c…" at bounding box center [204, 260] width 318 height 408
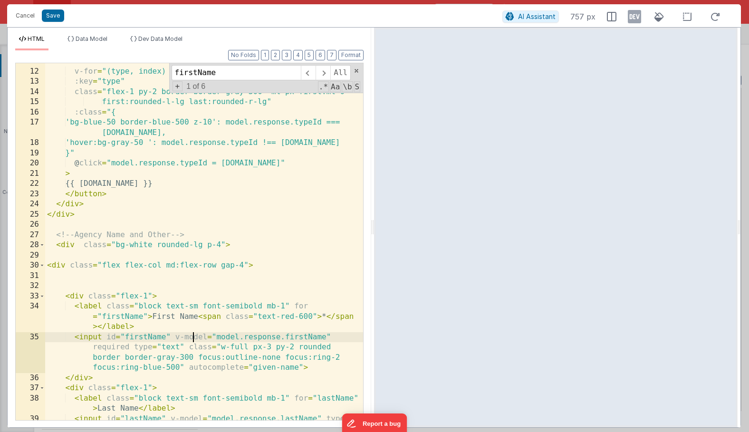
click at [192, 333] on div "< button v-for = "(type, index) in model.choices.referralTypes" :key = "type" c…" at bounding box center [204, 260] width 318 height 408
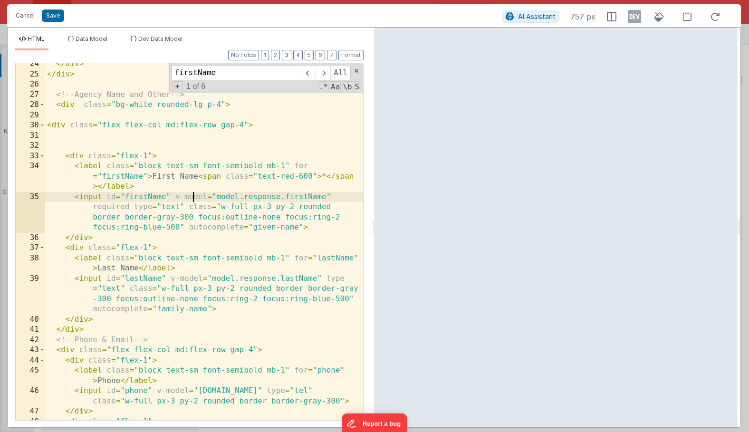
scroll to position [250, 0]
click at [162, 280] on div "</ div > </ div > <!-- Agency Name and Other --> < div class = "bg-white rounde…" at bounding box center [204, 248] width 318 height 378
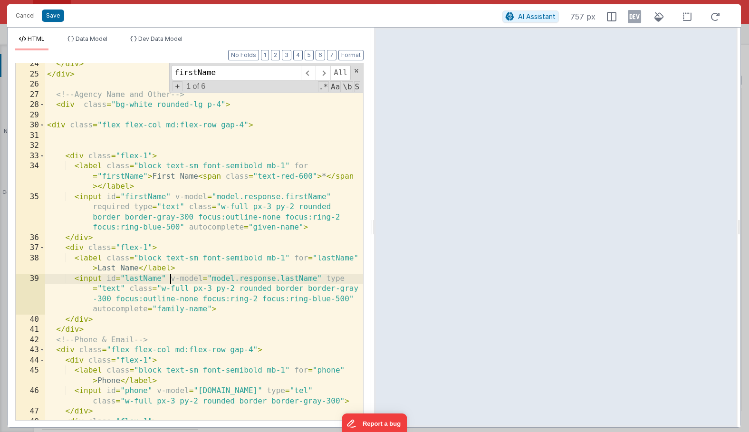
click at [171, 280] on div "</ div > </ div > <!-- Agency Name and Other --> < div class = "bg-white rounde…" at bounding box center [204, 248] width 318 height 378
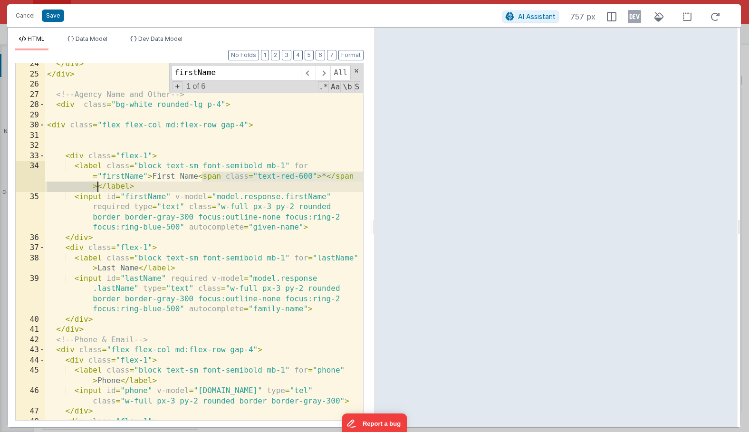
drag, startPoint x: 203, startPoint y: 179, endPoint x: 99, endPoint y: 184, distance: 103.8
click at [99, 184] on div "</ div > </ div > <!-- Agency Name and Other --> < div class = "bg-white rounde…" at bounding box center [204, 248] width 318 height 378
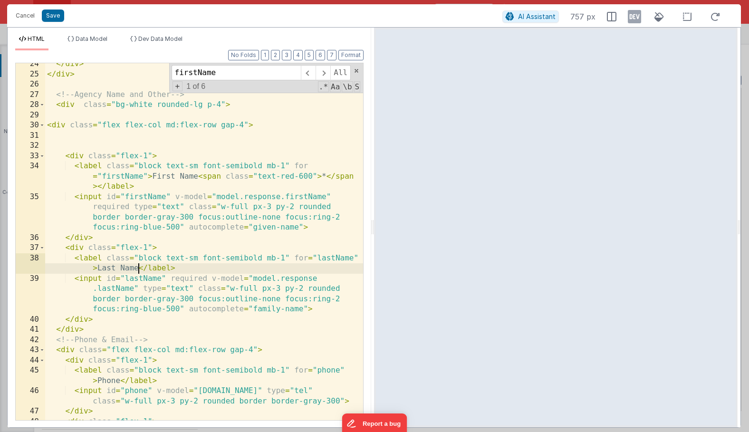
click at [140, 267] on div "</ div > </ div > <!-- Agency Name and Other --> < div class = "bg-white rounde…" at bounding box center [204, 248] width 318 height 378
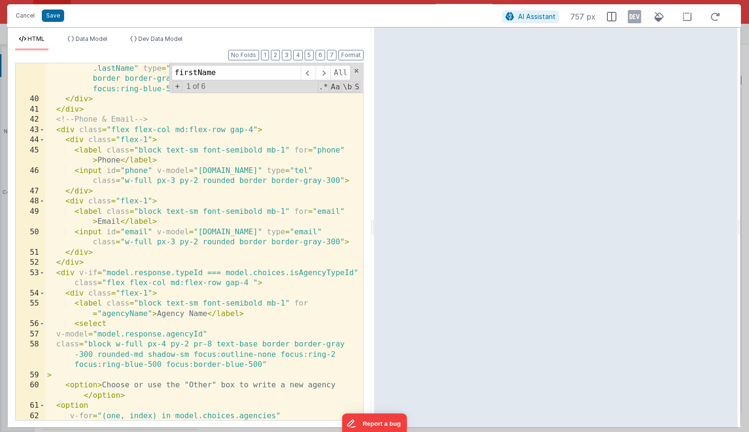
scroll to position [470, 0]
click at [55, 16] on button "Save" at bounding box center [53, 16] width 22 height 12
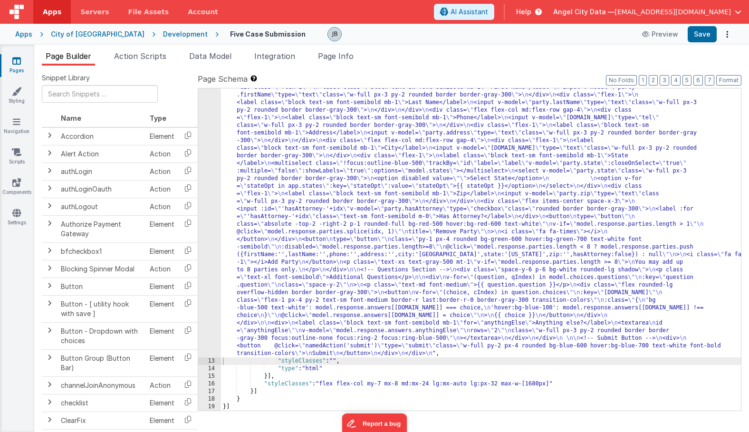
scroll to position [362, 0]
click at [699, 40] on button "Save" at bounding box center [702, 34] width 29 height 16
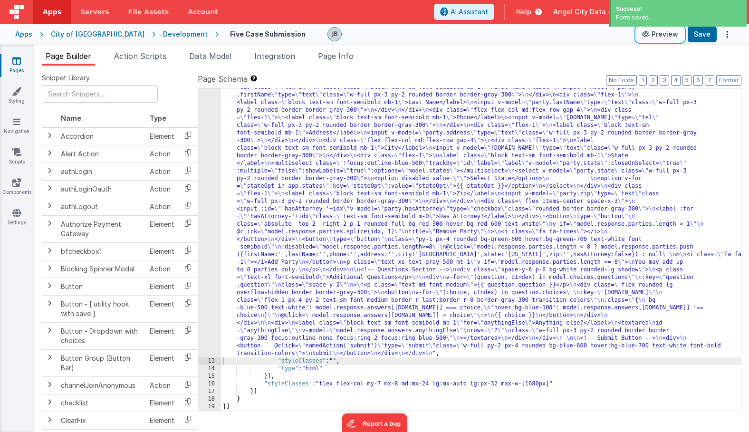
click at [653, 38] on button "Preview" at bounding box center [661, 34] width 48 height 15
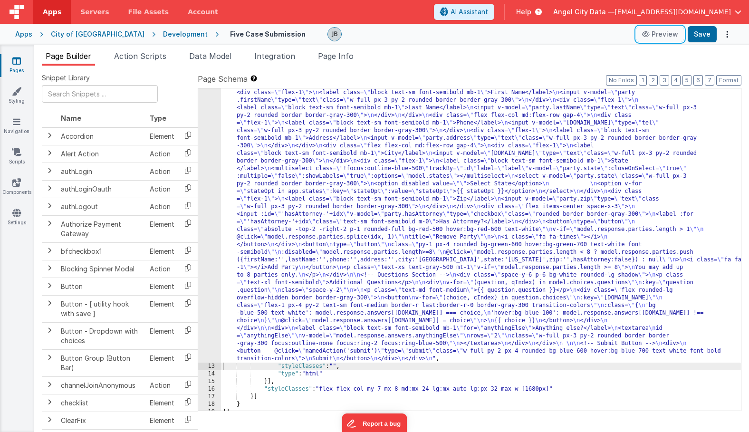
scroll to position [208, 0]
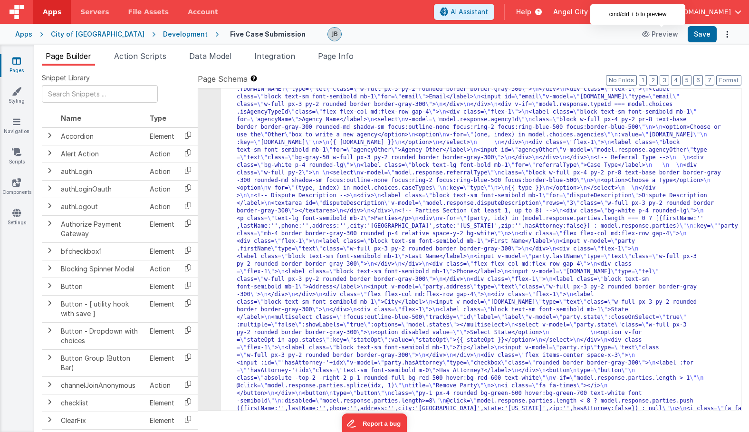
click at [211, 126] on div "12" at bounding box center [209, 245] width 23 height 532
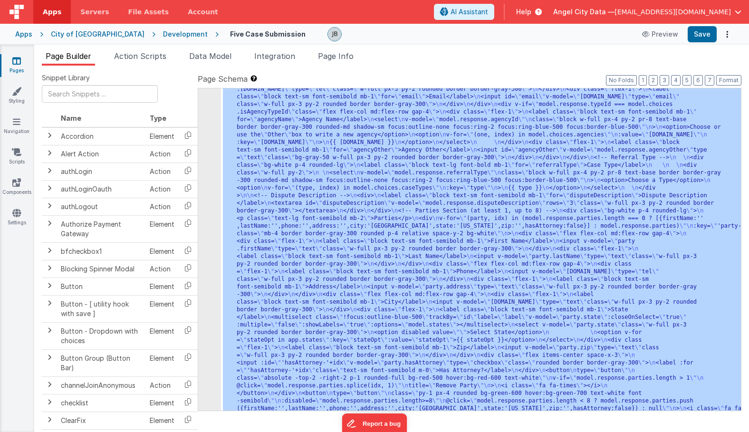
click at [211, 126] on div "12" at bounding box center [209, 245] width 23 height 532
click at [212, 134] on div "12" at bounding box center [209, 245] width 23 height 532
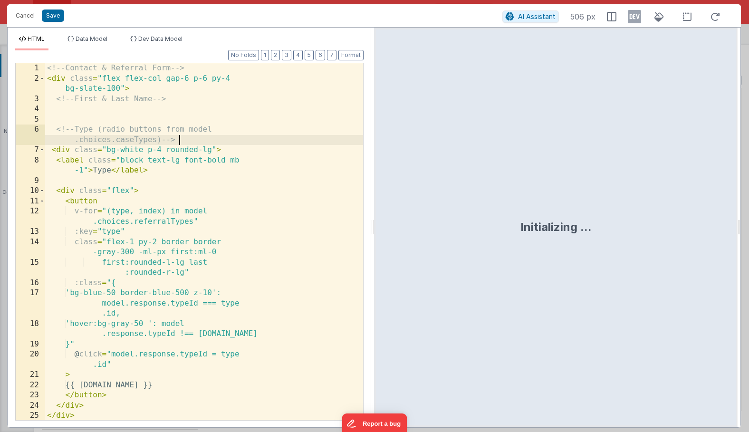
scroll to position [317, 0]
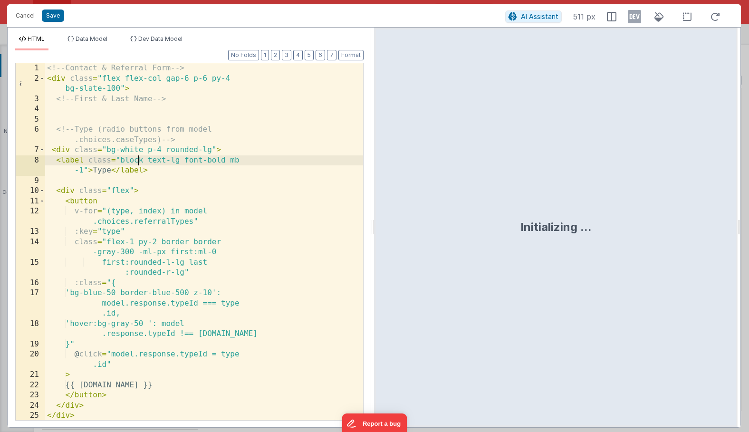
click at [140, 160] on div "<!-- Contact & Referral Form --> < div class = "flex flex-col gap-6 p-6 py-4 bg…" at bounding box center [204, 252] width 318 height 378
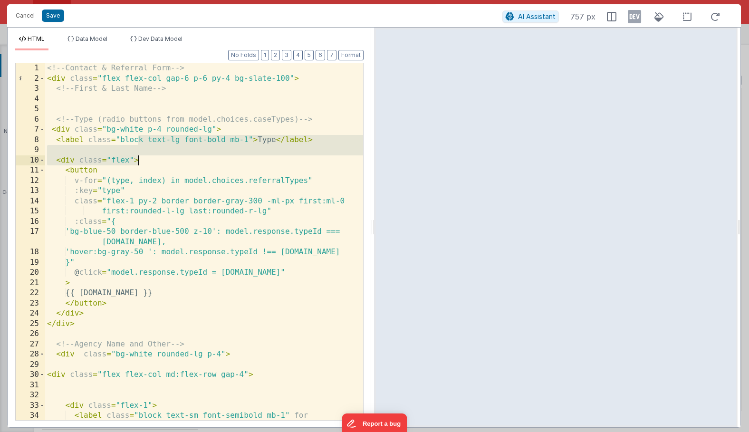
click at [69, 146] on div "<!-- Contact & Referral Form --> < div class = "flex flex-col gap-6 p-6 py-4 bg…" at bounding box center [204, 262] width 318 height 398
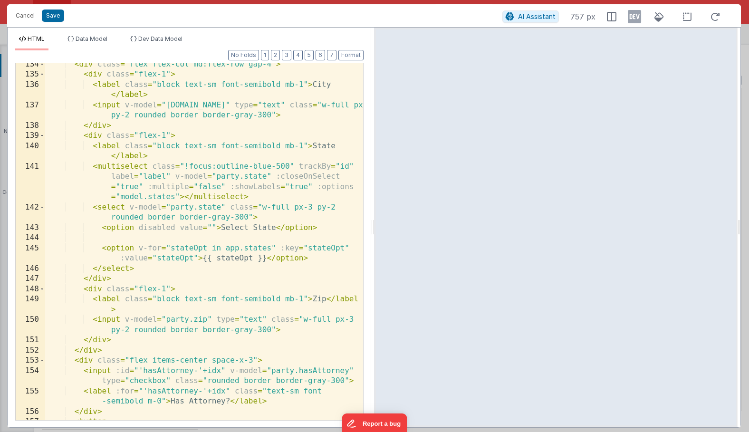
scroll to position [1785, 0]
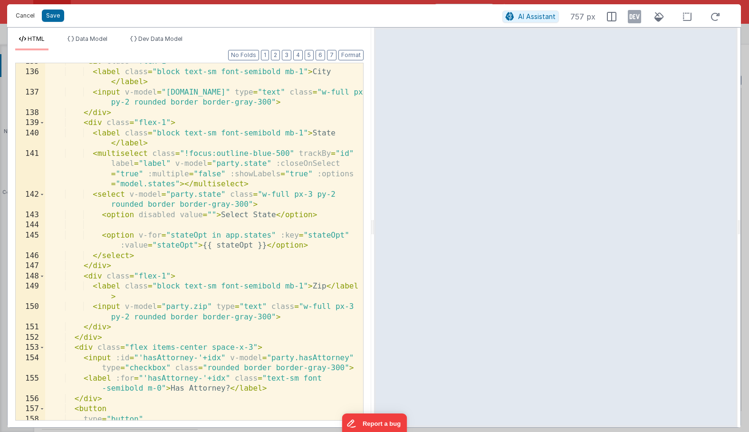
click at [22, 16] on button "Cancel" at bounding box center [25, 15] width 29 height 13
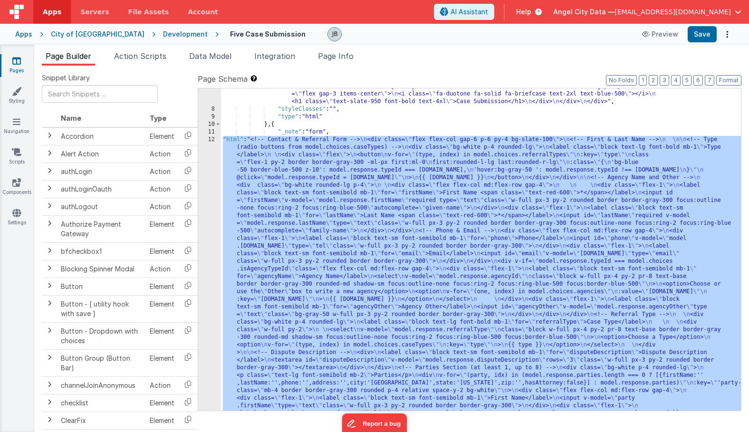
scroll to position [0, 0]
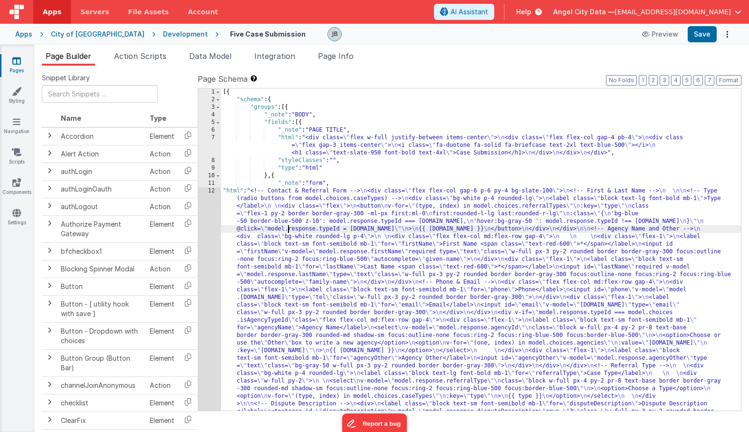
click at [742, 79] on div "Snippet Library Name Type Accordion Element Alert Action Action authLogin Actio…" at bounding box center [391, 257] width 715 height 382
click at [735, 80] on button "Format" at bounding box center [728, 80] width 25 height 10
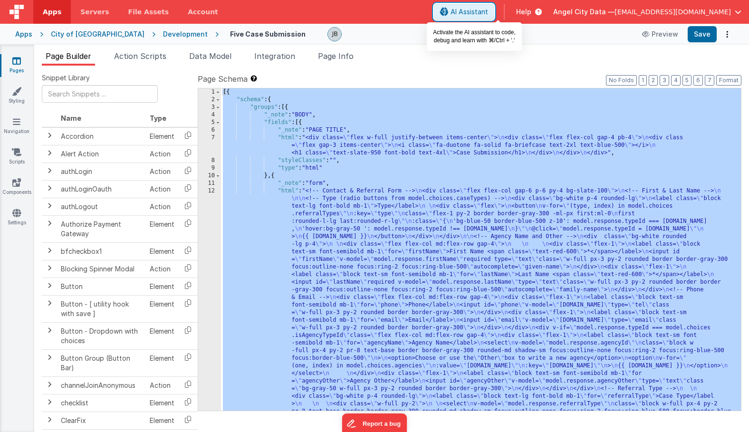
click at [488, 13] on span "AI Assistant" at bounding box center [470, 12] width 38 height 10
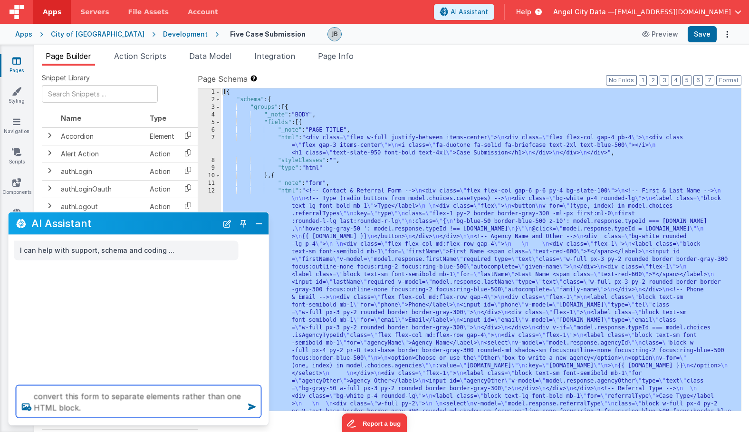
type textarea "convert this form to separate elements rather than one HTML block."
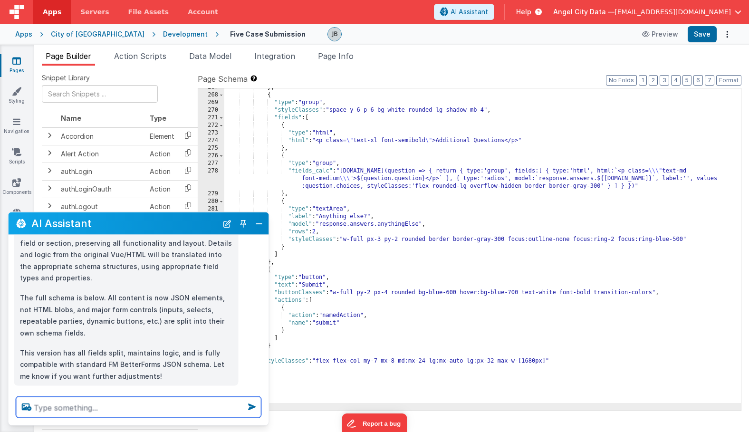
scroll to position [92, 0]
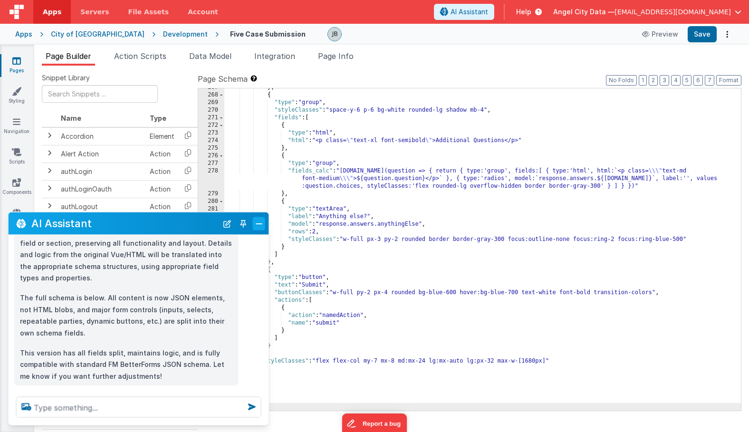
click at [258, 226] on button "Close" at bounding box center [259, 223] width 12 height 13
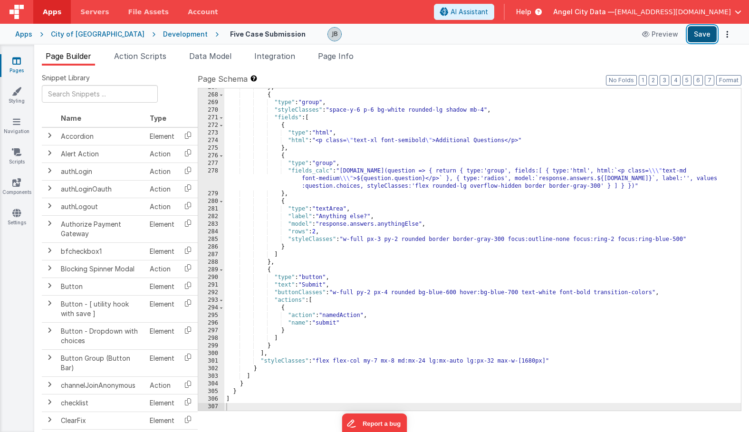
click at [697, 40] on button "Save" at bounding box center [702, 34] width 29 height 16
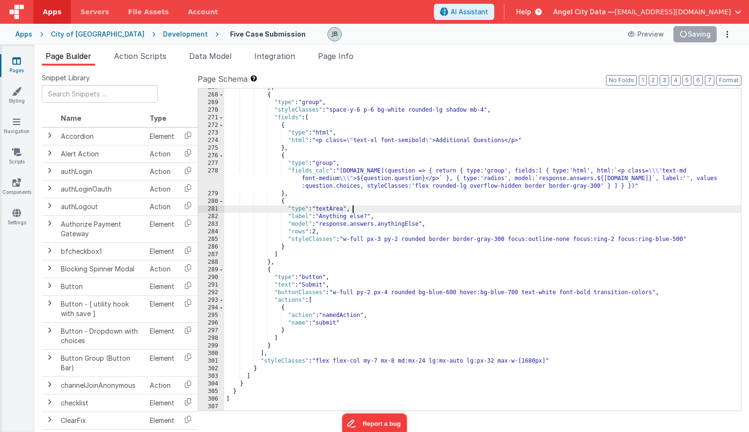
click at [403, 210] on div "} , { "type" : "group" , "styleClasses" : "space-y-6 p-6 bg-white rounded-lg sh…" at bounding box center [482, 253] width 517 height 338
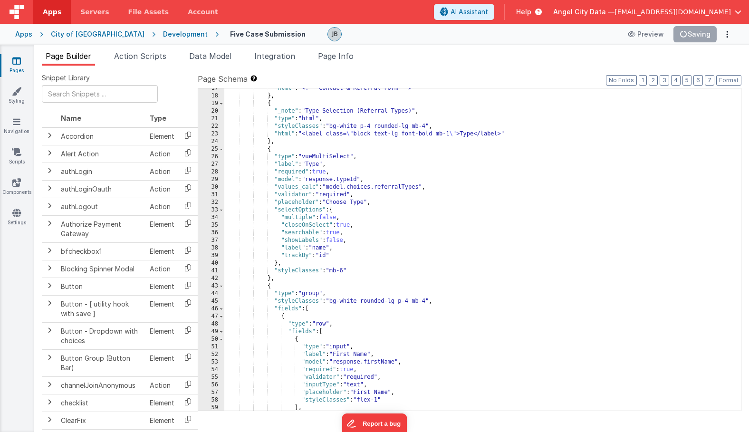
scroll to position [0, 0]
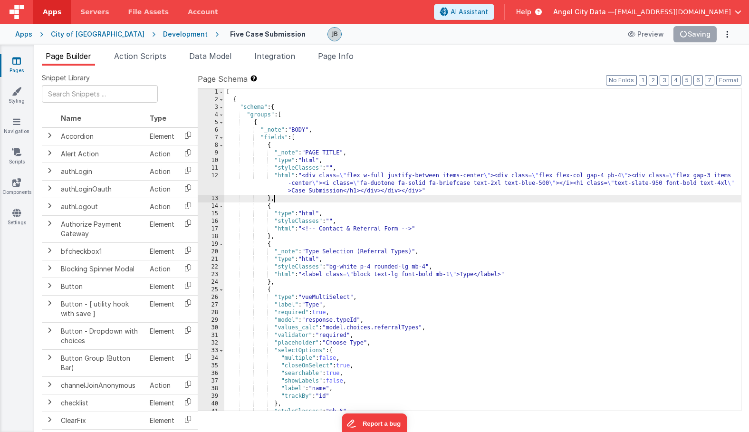
click at [371, 198] on div "[ { "schema" : { "groups" : [ { "_note" : "BODY" , "fields" : [ { "_note" : "PA…" at bounding box center [482, 257] width 517 height 338
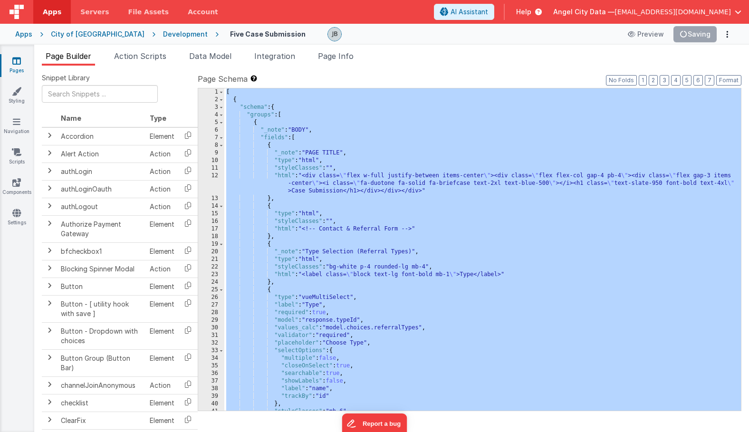
click at [511, 168] on div "[ { "schema" : { "groups" : [ { "_note" : "BODY" , "fields" : [ { "_note" : "PA…" at bounding box center [482, 257] width 517 height 338
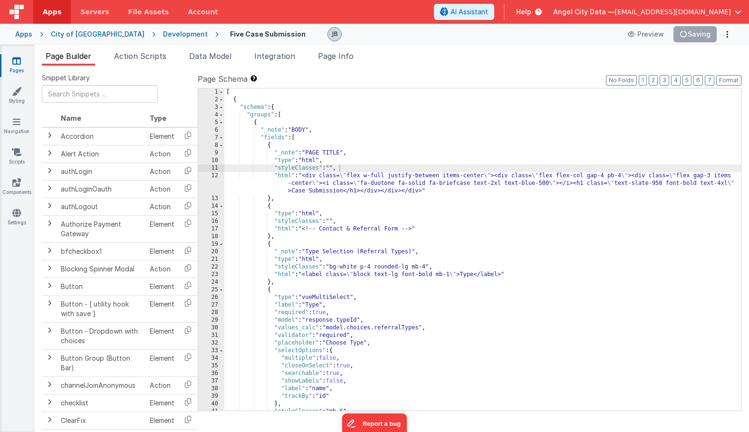
click at [579, 71] on div "Snippet Library Name Type Accordion Element Alert Action Action authLogin Actio…" at bounding box center [391, 257] width 715 height 382
click at [526, 52] on ul "Page Builder Action Scripts Data Model Integration Page Info" at bounding box center [391, 57] width 715 height 15
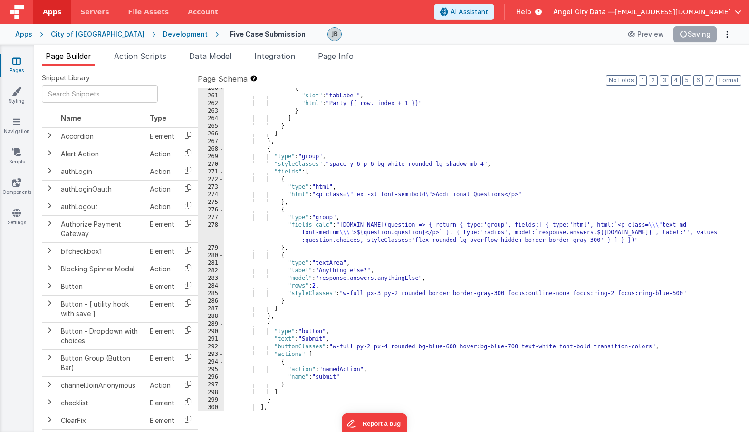
scroll to position [2043, 0]
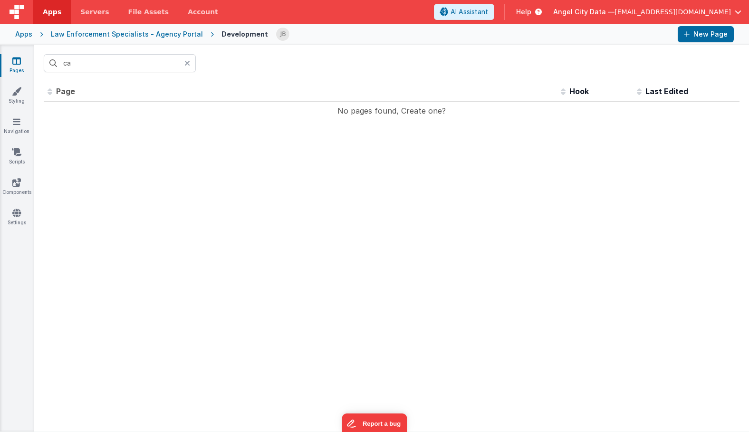
type input "c"
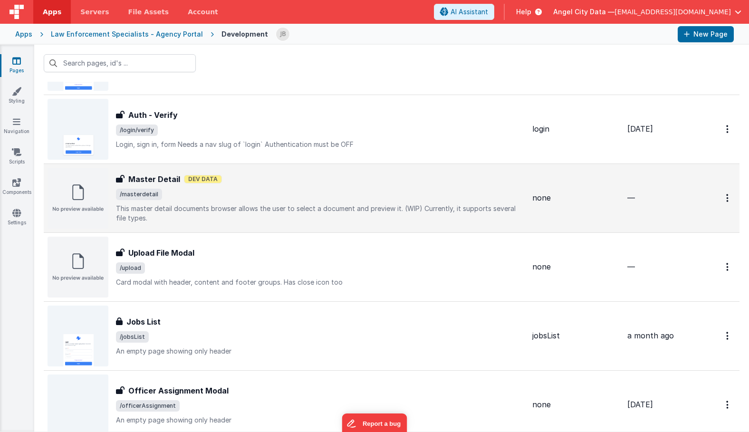
scroll to position [978, 0]
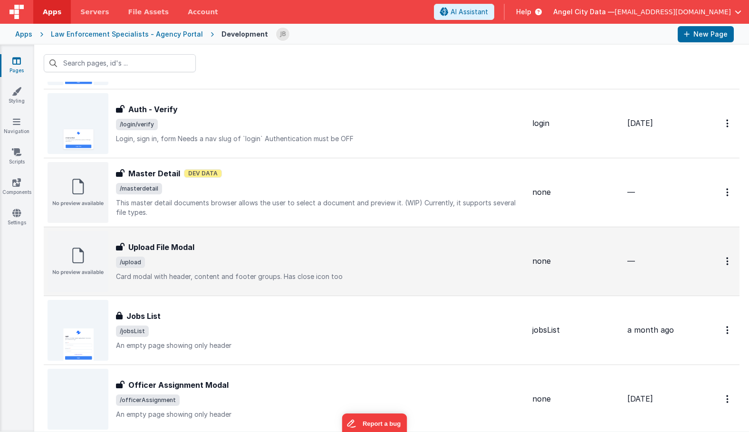
click at [159, 243] on h3 "Upload File Modal" at bounding box center [161, 247] width 66 height 11
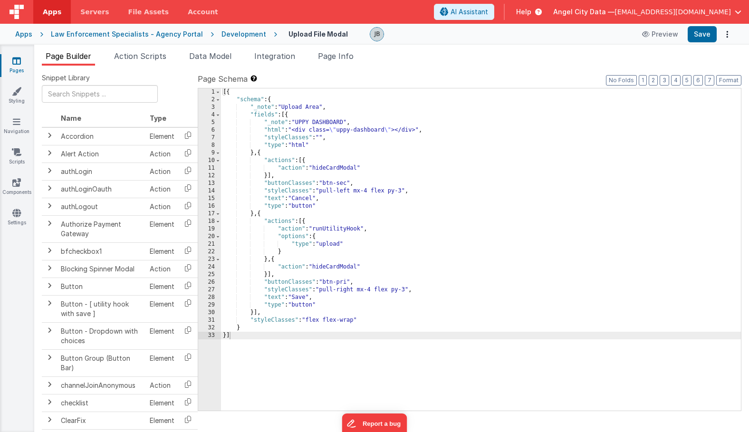
click at [235, 32] on div "Development" at bounding box center [244, 34] width 45 height 10
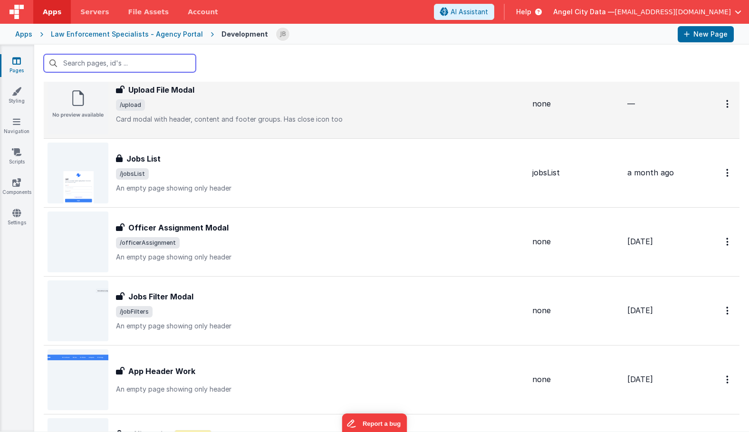
scroll to position [1194, 0]
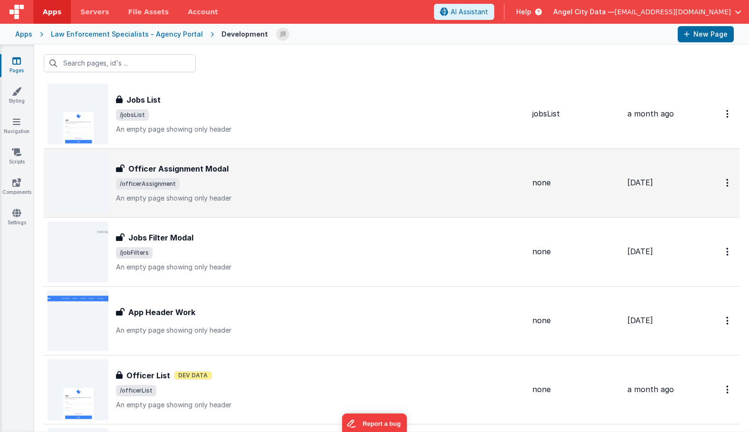
click at [194, 168] on h3 "Officer Assignment Modal" at bounding box center [178, 168] width 100 height 11
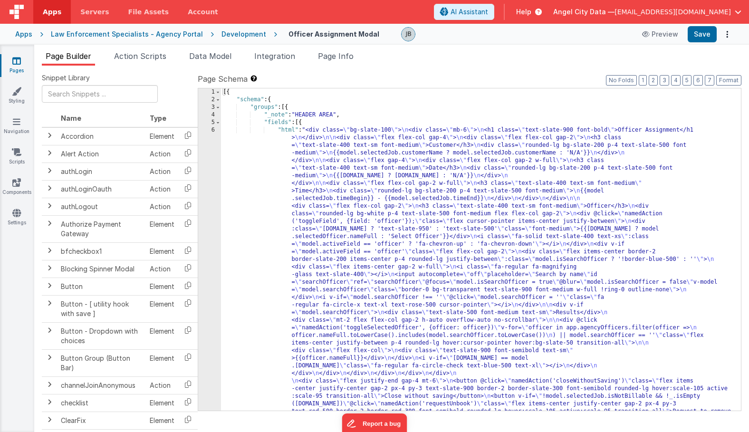
click at [204, 212] on div "6" at bounding box center [209, 282] width 23 height 312
click at [210, 56] on span "Data Model" at bounding box center [210, 56] width 42 height 10
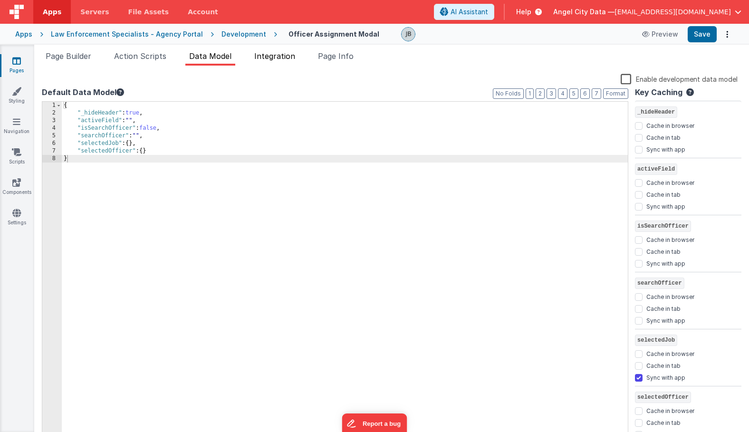
click at [266, 57] on span "Integration" at bounding box center [274, 56] width 41 height 10
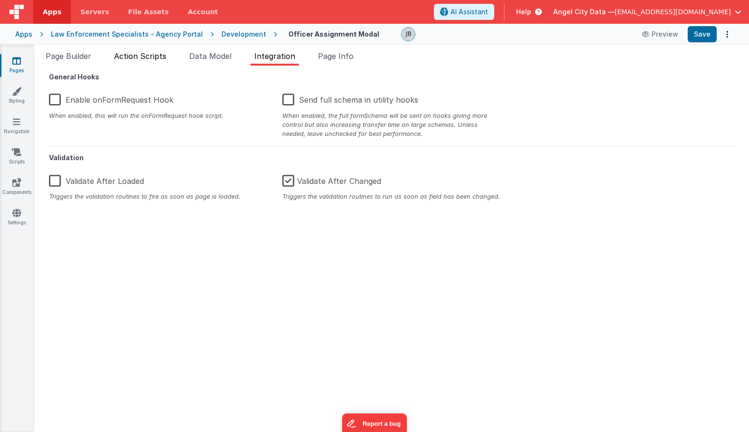
click at [149, 54] on span "Action Scripts" at bounding box center [140, 56] width 52 height 10
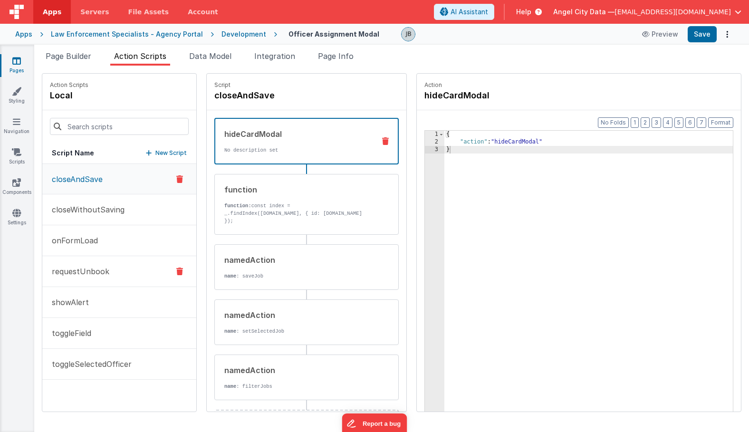
click at [90, 279] on button "requestUnbook" at bounding box center [119, 271] width 154 height 31
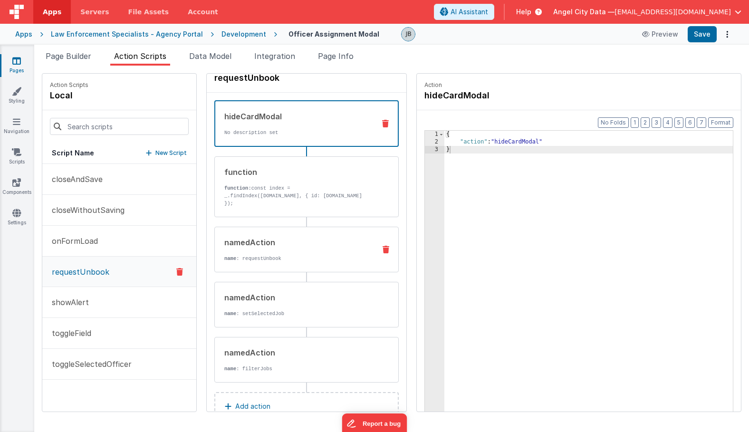
scroll to position [44, 0]
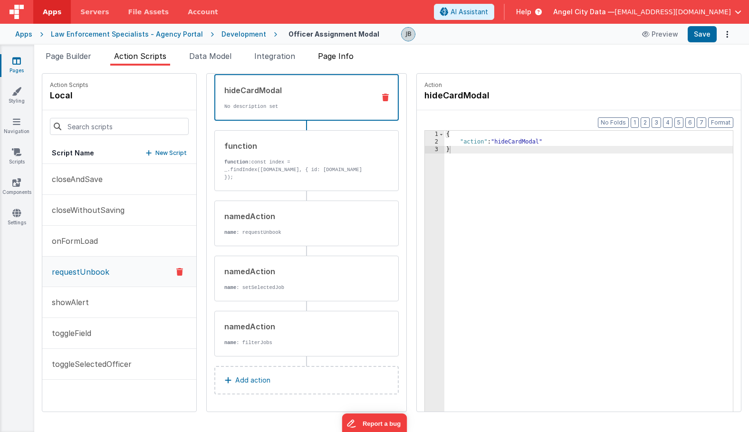
click at [331, 59] on span "Page Info" at bounding box center [336, 56] width 36 height 10
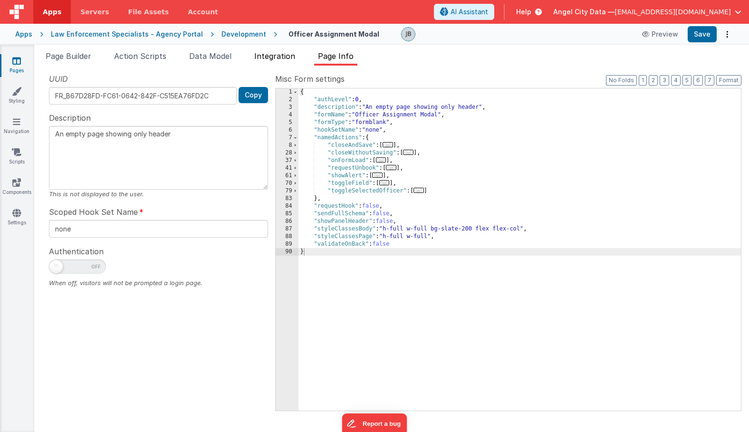
click at [266, 54] on span "Integration" at bounding box center [274, 56] width 41 height 10
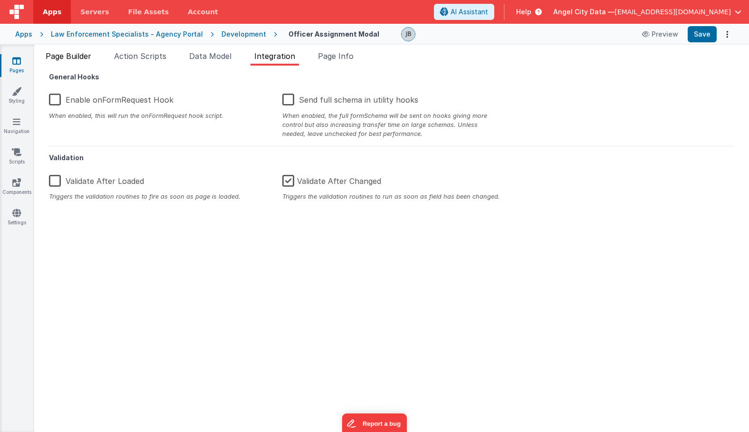
click at [78, 57] on span "Page Builder" at bounding box center [69, 56] width 46 height 10
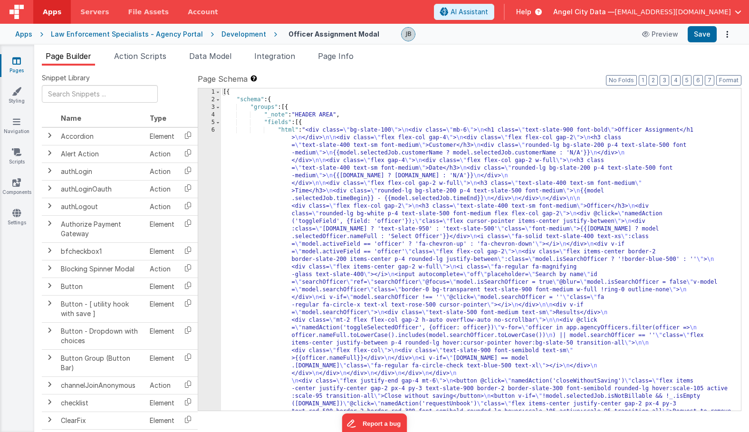
click at [206, 171] on div "6" at bounding box center [209, 282] width 23 height 312
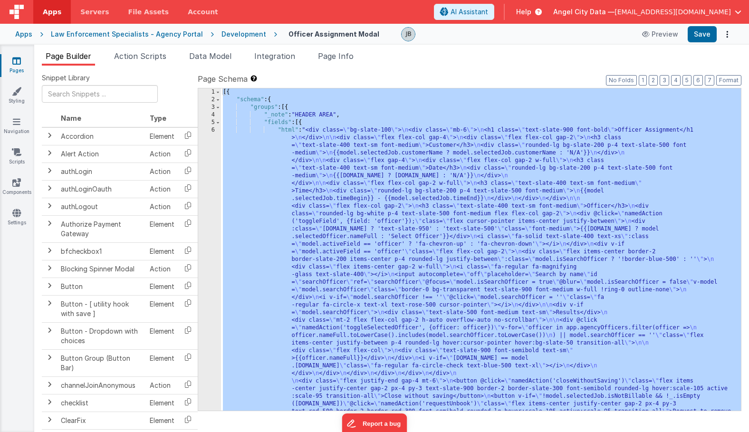
scroll to position [35, 0]
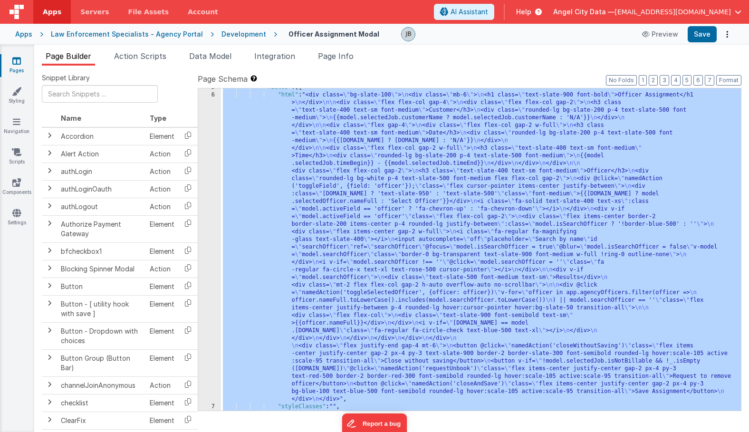
click at [208, 170] on div "6" at bounding box center [209, 247] width 23 height 312
click at [212, 165] on div "6" at bounding box center [209, 247] width 23 height 312
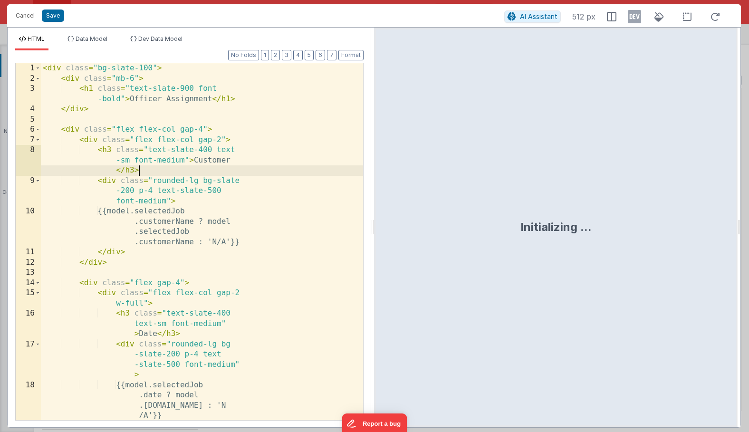
click at [180, 141] on div "< div class = "bg-slate-100" > < div class = "mb-6" > < h1 class = "text-slate-…" at bounding box center [202, 252] width 322 height 378
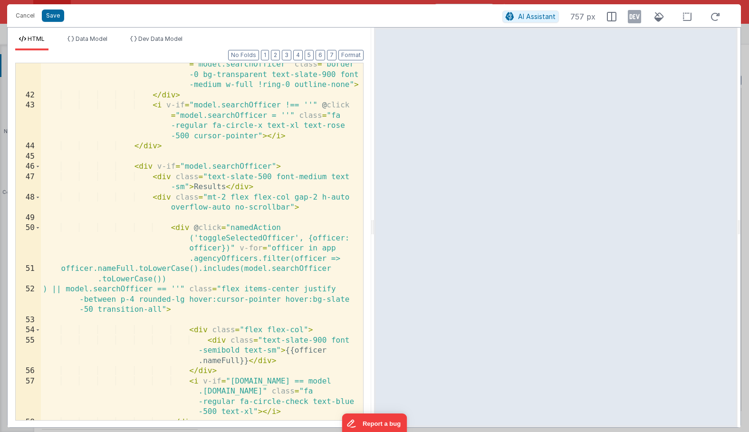
scroll to position [716, 0]
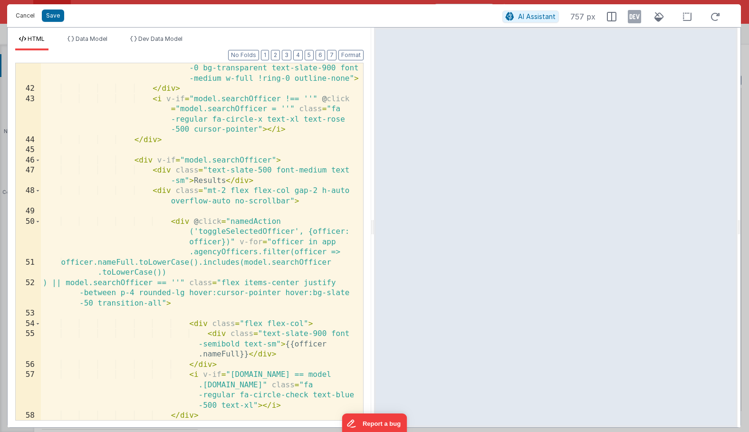
click at [21, 17] on button "Cancel" at bounding box center [25, 15] width 29 height 13
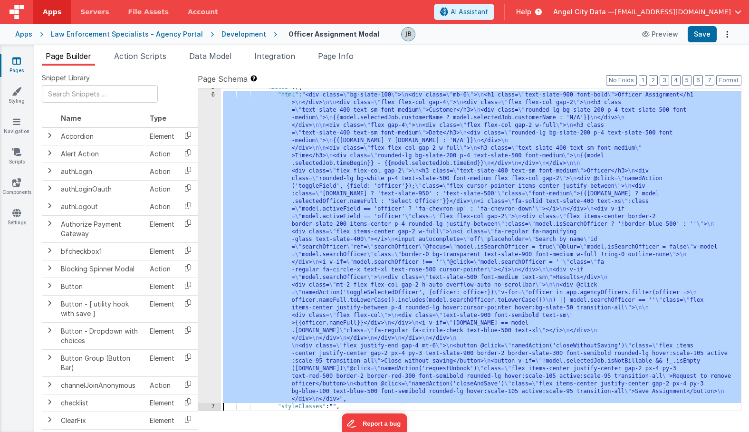
click at [211, 138] on div "6" at bounding box center [209, 247] width 23 height 312
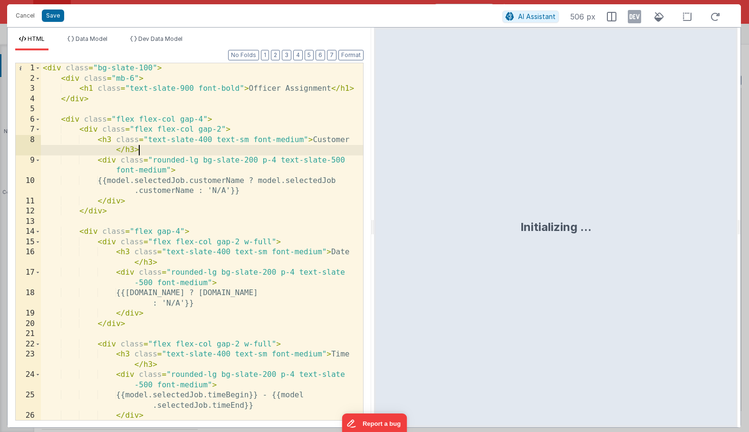
scroll to position [0, 0]
click at [212, 155] on div "< div class = "bg-slate-100" > < div class = "mb-6" > < h1 class = "text-slate-…" at bounding box center [202, 252] width 322 height 378
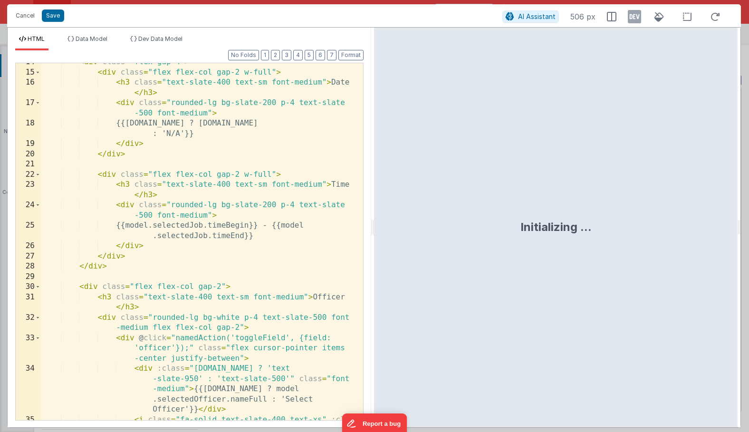
scroll to position [185, 0]
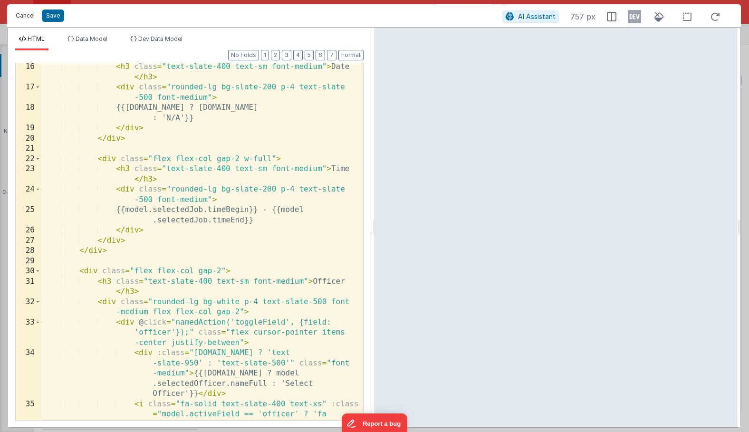
click at [29, 19] on button "Cancel" at bounding box center [25, 15] width 29 height 13
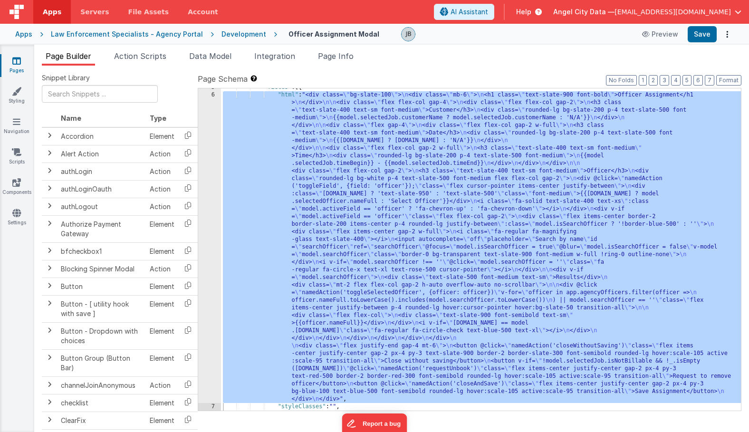
click at [227, 37] on div "Development" at bounding box center [244, 34] width 45 height 10
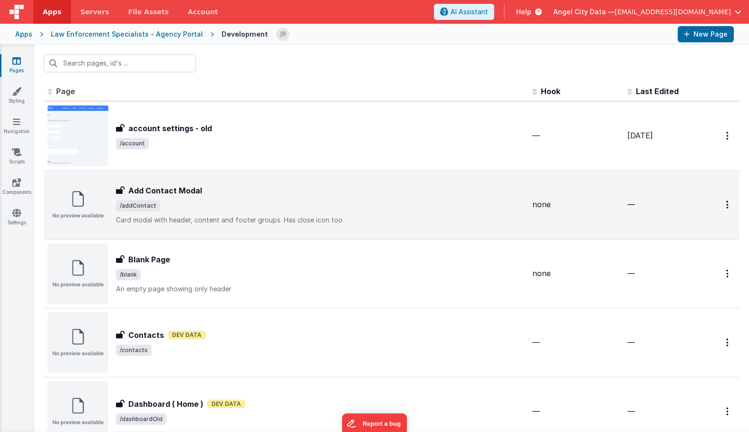
click at [171, 192] on h3 "Add Contact Modal" at bounding box center [165, 190] width 74 height 11
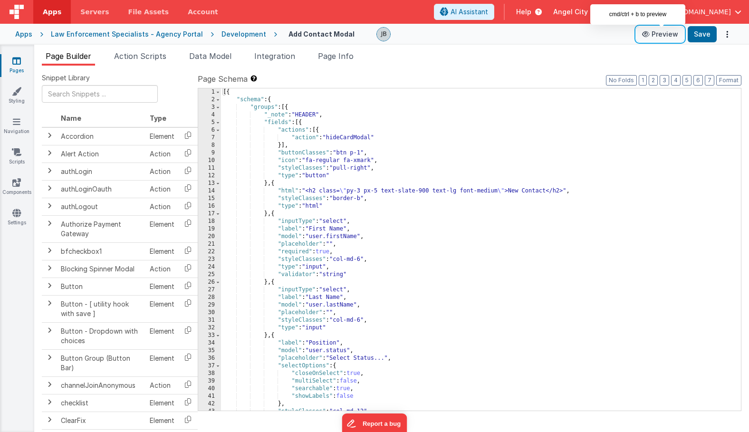
click at [668, 32] on button "Preview" at bounding box center [661, 34] width 48 height 15
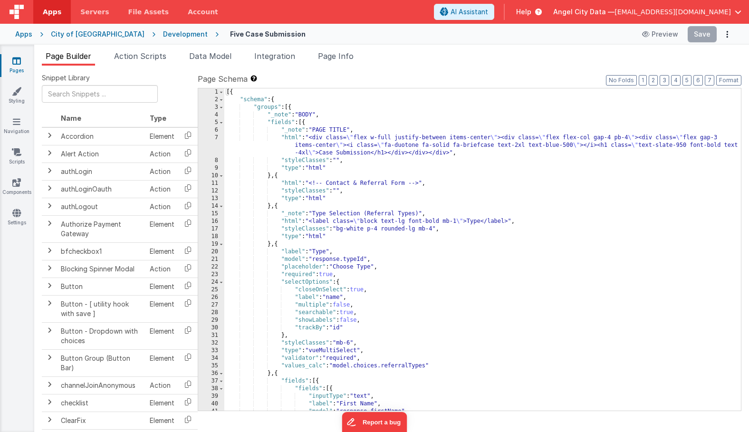
click at [361, 201] on div "[{ "schema" : { "groups" : [{ "_note" : "BODY" , "fields" : [{ "_note" : "PAGE …" at bounding box center [482, 257] width 517 height 338
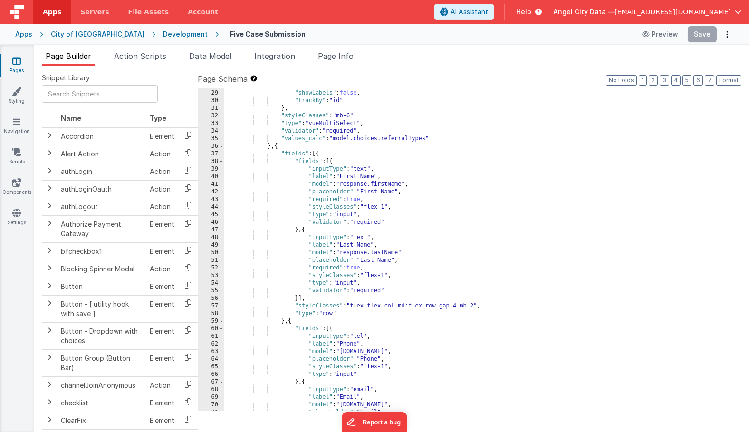
scroll to position [850, 0]
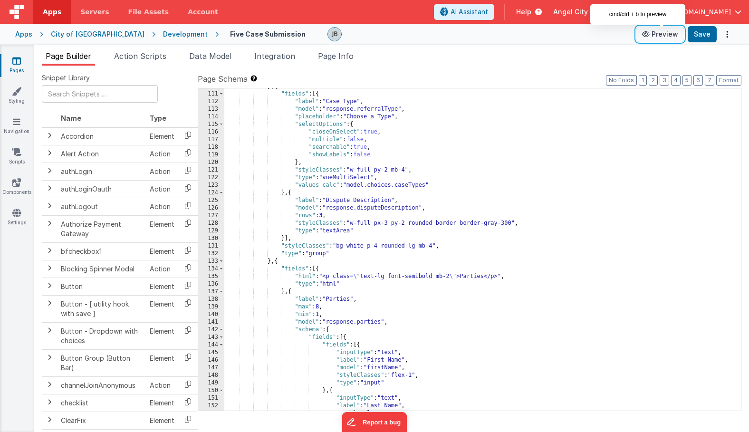
click at [667, 38] on button "Preview" at bounding box center [661, 34] width 48 height 15
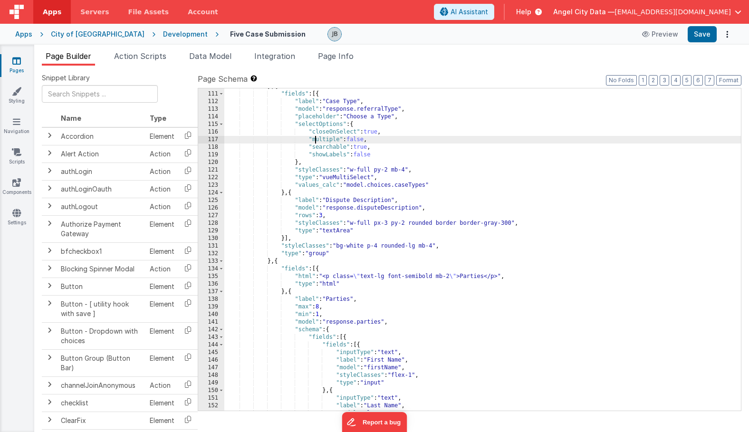
click at [315, 143] on div "} , { "fields" : [{ "label" : "Case Type" , "model" : "response.referralType" ,…" at bounding box center [482, 252] width 517 height 338
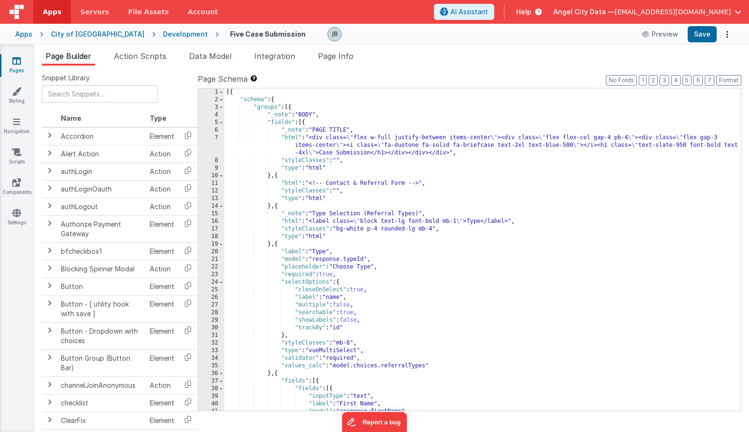
scroll to position [0, 0]
click at [314, 160] on div "[{ "schema" : { "groups" : [{ "_note" : "BODY" , "fields" : [{ "_note" : "PAGE …" at bounding box center [482, 257] width 517 height 338
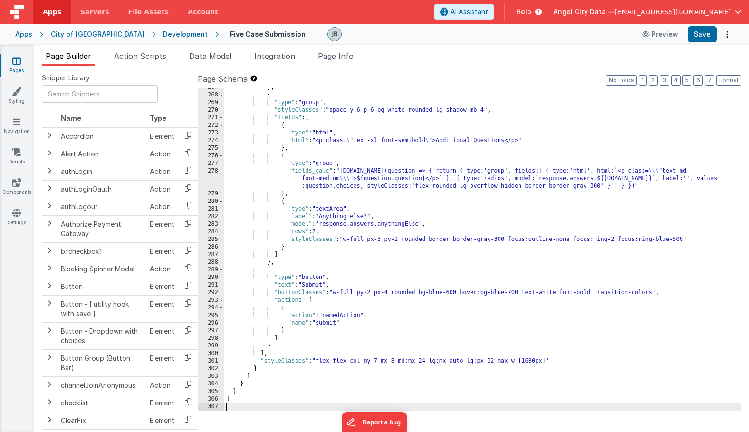
scroll to position [2043, 0]
click at [577, 73] on label "Page Schema Shortcuts: Find: command-f Fold: command-option-L Unfold: command-o…" at bounding box center [470, 78] width 544 height 11
click at [705, 36] on button "Save" at bounding box center [702, 34] width 29 height 16
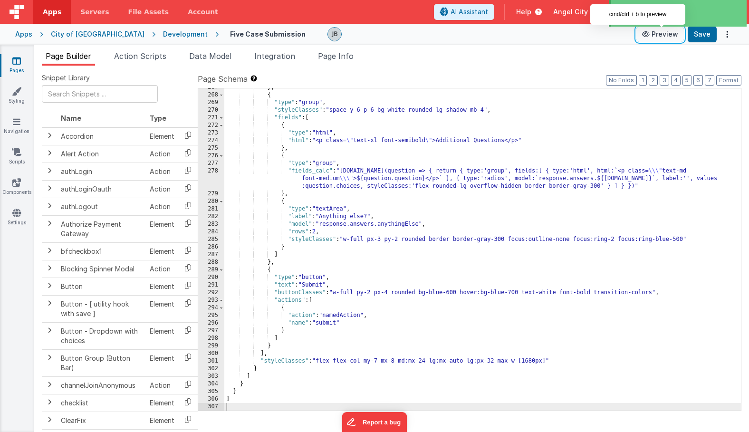
click at [658, 41] on button "Preview" at bounding box center [661, 34] width 48 height 15
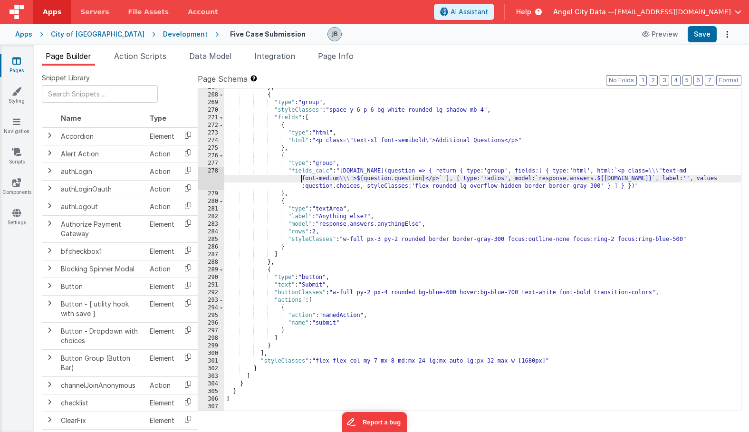
click at [287, 179] on div "} , { "type" : "group" , "styleClasses" : "space-y-6 p-6 bg-white rounded-lg sh…" at bounding box center [482, 253] width 517 height 338
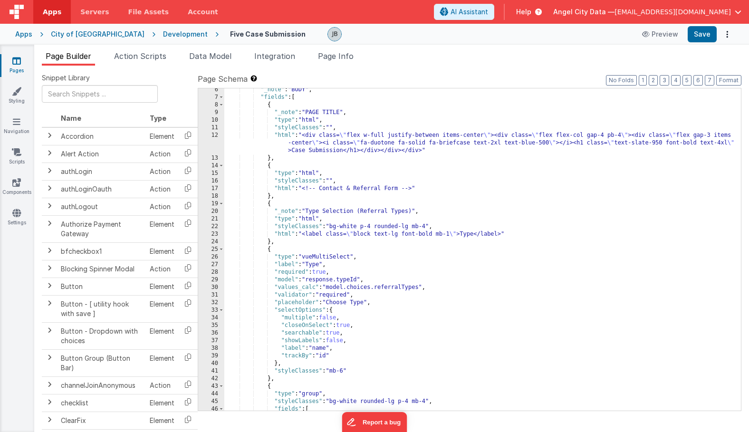
scroll to position [0, 0]
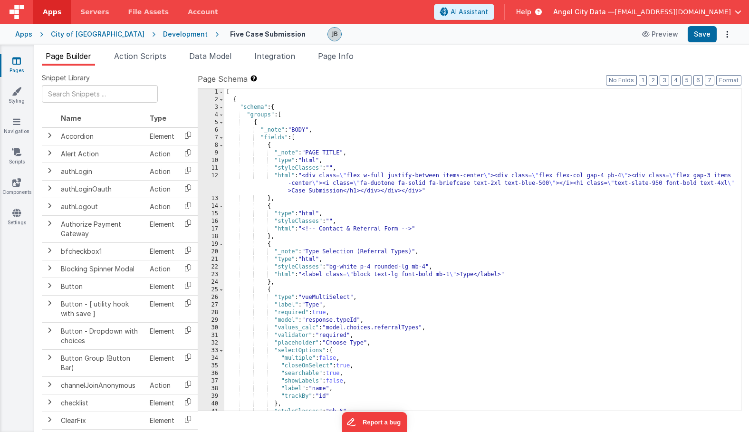
click at [255, 119] on div "[ { "schema" : { "groups" : [ { "_note" : "BODY" , "fields" : [ { "_note" : "PA…" at bounding box center [482, 257] width 517 height 338
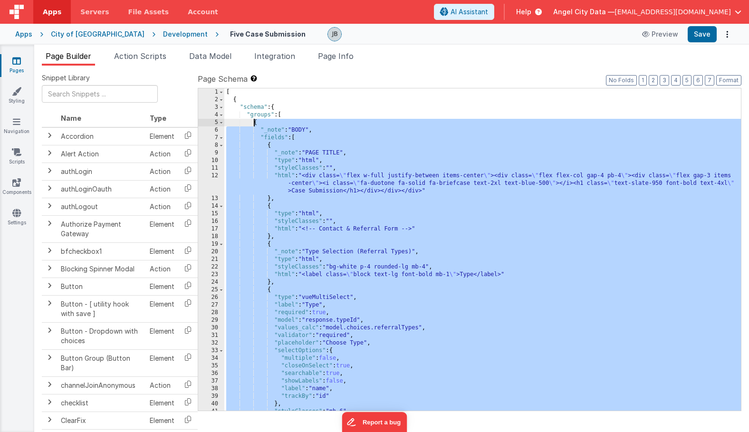
click at [255, 119] on div "[ { "schema" : { "groups" : [ { "_note" : "BODY" , "fields" : [ { "_note" : "PA…" at bounding box center [482, 257] width 517 height 338
click at [222, 116] on span at bounding box center [221, 115] width 5 height 8
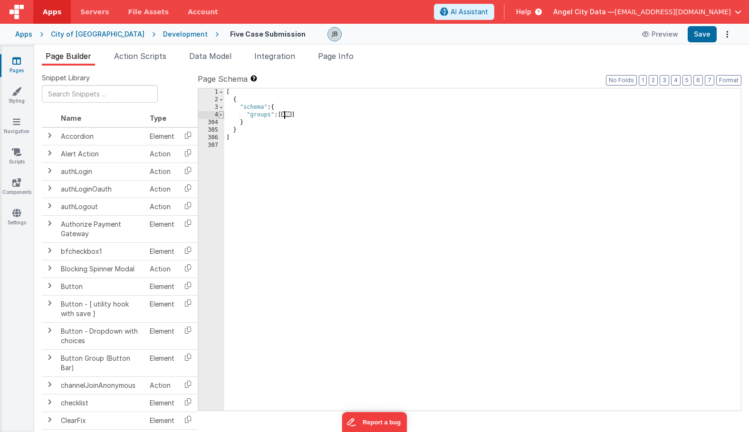
click at [222, 116] on span at bounding box center [221, 115] width 5 height 8
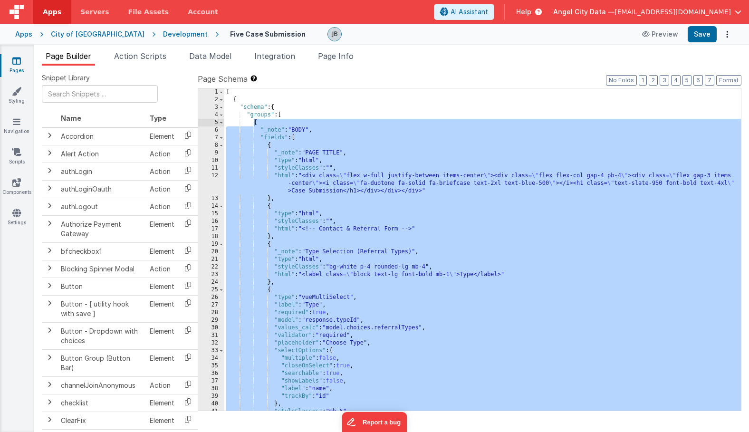
click at [257, 79] on label "Page Schema Shortcuts: Find: command-f Fold: command-option-L Unfold: command-o…" at bounding box center [470, 78] width 544 height 11
click at [259, 109] on div "[ { "schema" : { "groups" : [ { "_note" : "BODY" , "fields" : [ { "_note" : "PA…" at bounding box center [482, 257] width 517 height 338
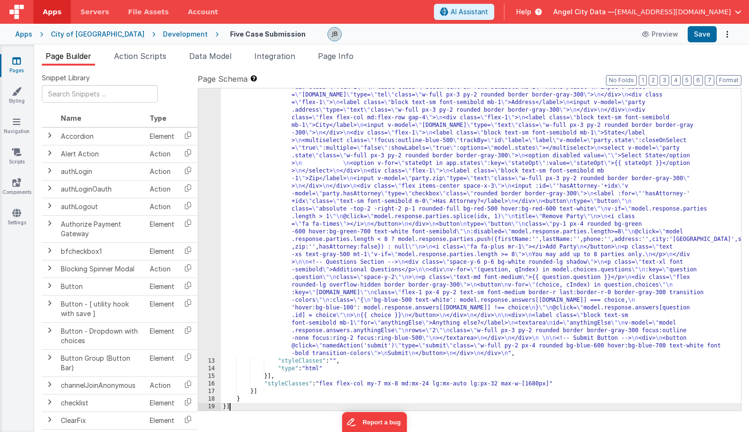
scroll to position [431, 0]
click at [699, 36] on button "Save" at bounding box center [702, 34] width 29 height 16
click at [163, 36] on div "Development" at bounding box center [185, 34] width 45 height 10
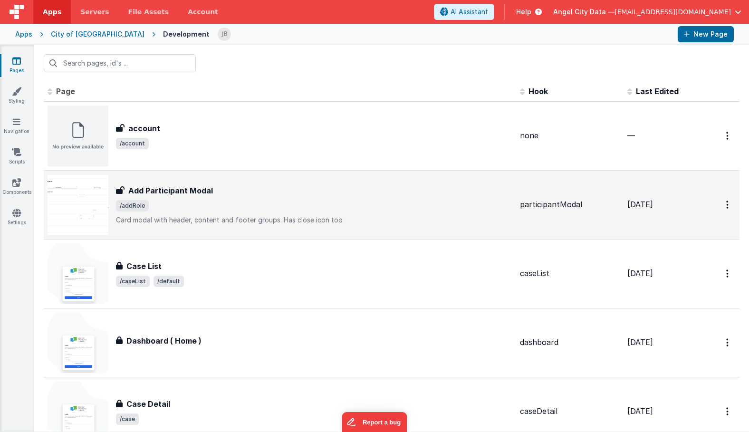
click at [159, 186] on h3 "Add Participant Modal" at bounding box center [170, 190] width 85 height 11
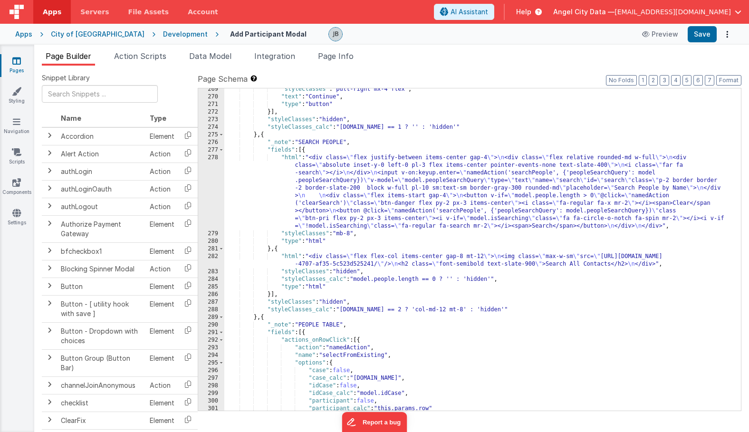
scroll to position [2140, 0]
click at [212, 203] on div "278" at bounding box center [211, 192] width 26 height 76
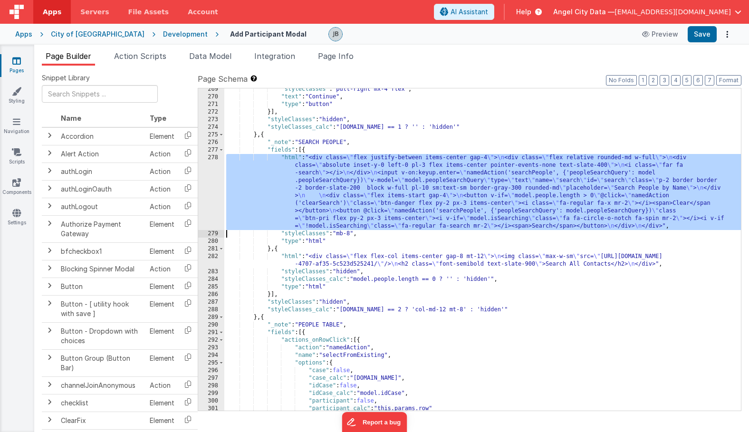
click at [212, 193] on div "278" at bounding box center [211, 192] width 26 height 76
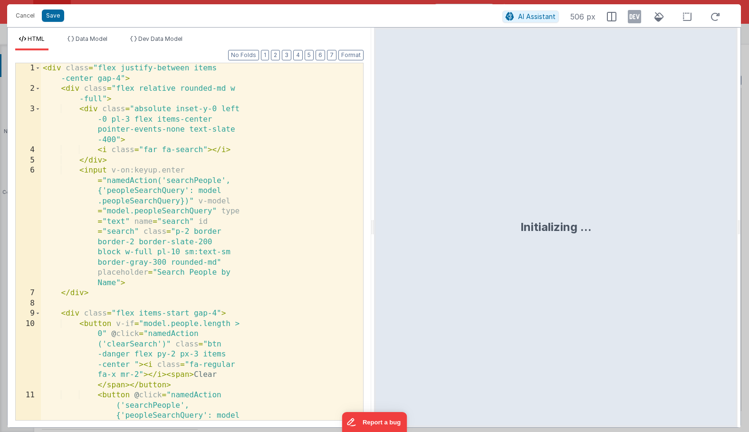
scroll to position [0, 0]
click at [212, 182] on div "< div class = "flex justify-between items -center gap-4" > < div class = "flex …" at bounding box center [202, 324] width 322 height 522
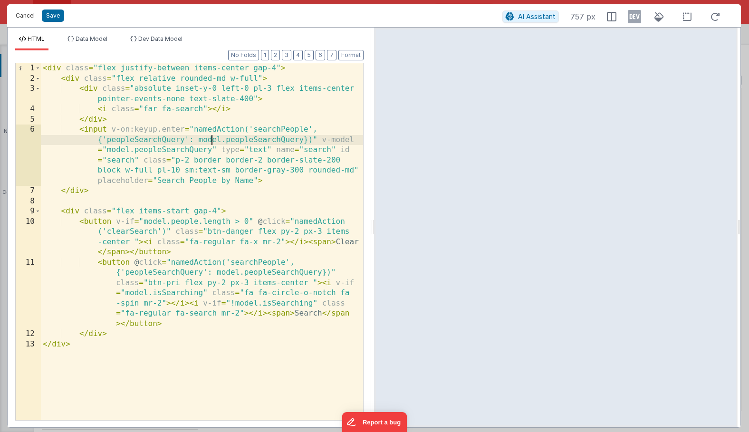
click at [21, 12] on button "Cancel" at bounding box center [25, 15] width 29 height 13
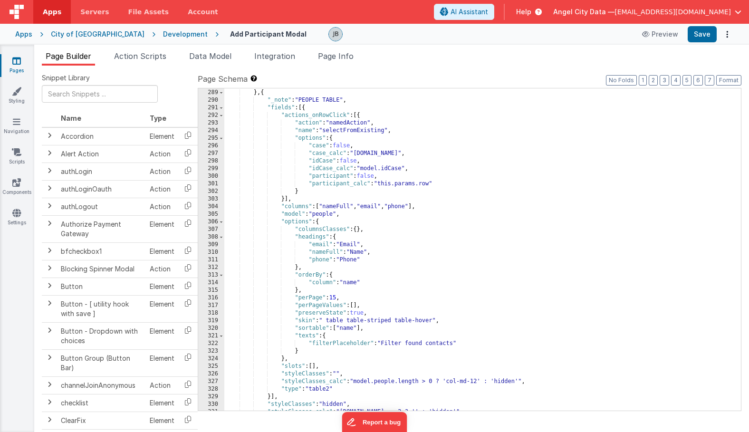
scroll to position [2393, 0]
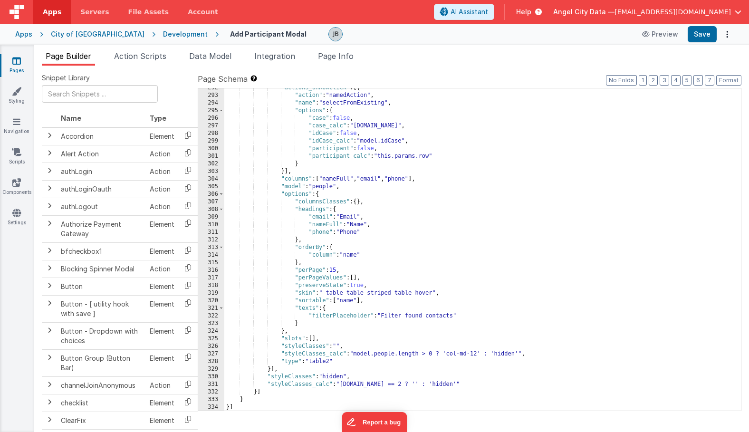
click at [163, 36] on div "Development" at bounding box center [185, 34] width 45 height 10
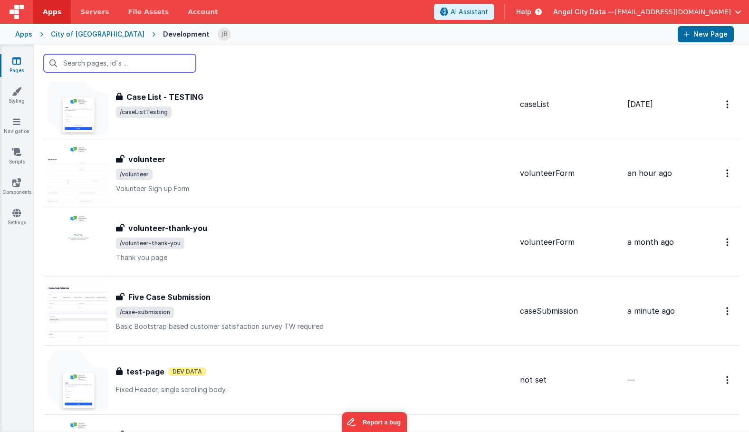
scroll to position [1301, 0]
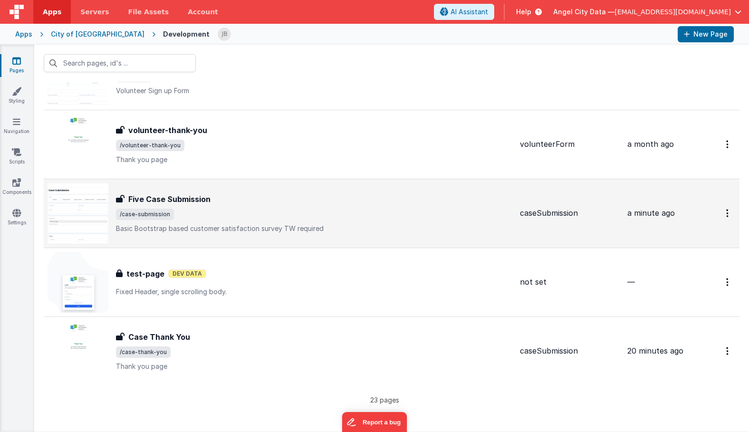
click at [150, 192] on div "Five Case Submission Five Case Submission /case-submission Basic Bootstrap base…" at bounding box center [280, 213] width 465 height 61
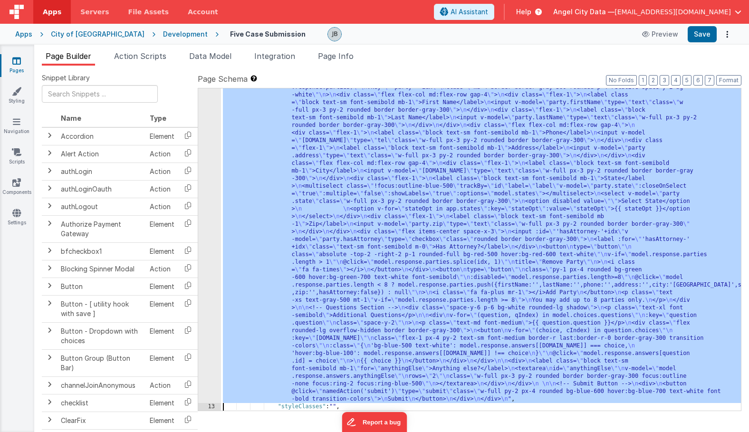
scroll to position [385, 0]
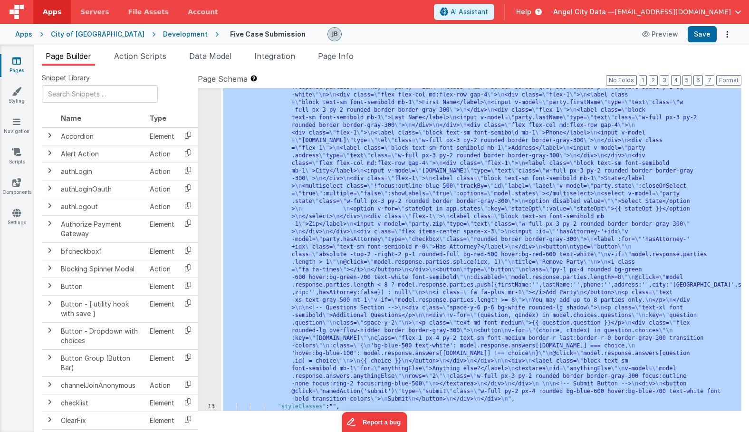
click at [209, 212] on div "12" at bounding box center [209, 102] width 23 height 601
click at [206, 204] on div "12" at bounding box center [209, 102] width 23 height 601
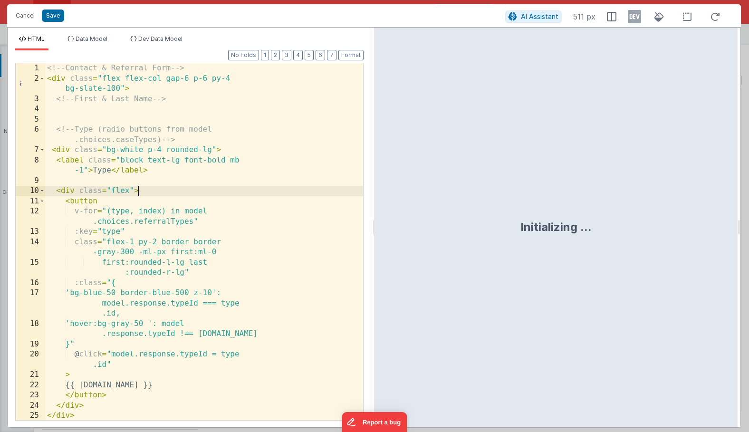
click at [209, 187] on div "<!-- Contact & Referral Form --> < div class = "flex flex-col gap-6 p-6 py-4 bg…" at bounding box center [204, 252] width 318 height 378
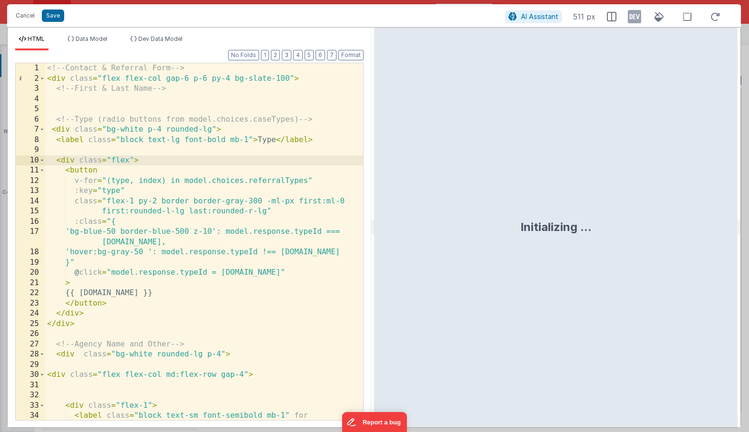
click at [177, 172] on div "<!-- Contact & Referral Form --> < div class = "flex flex-col gap-6 p-6 py-4 bg…" at bounding box center [204, 262] width 318 height 398
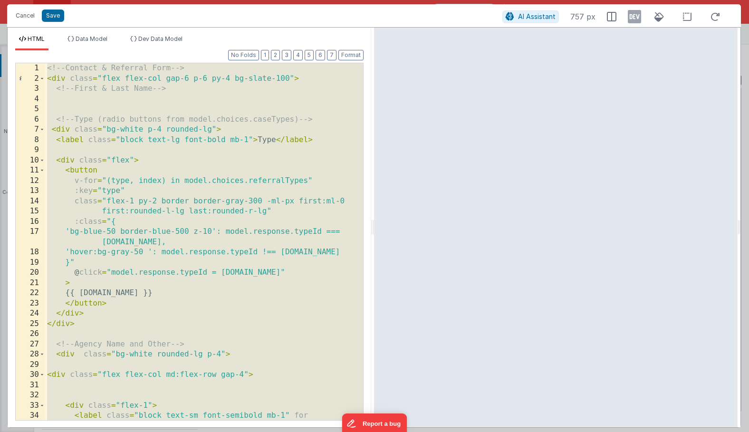
click at [268, 207] on div "<!-- Contact & Referral Form --> < div class = "flex flex-col gap-6 p-6 py-4 bg…" at bounding box center [204, 262] width 318 height 398
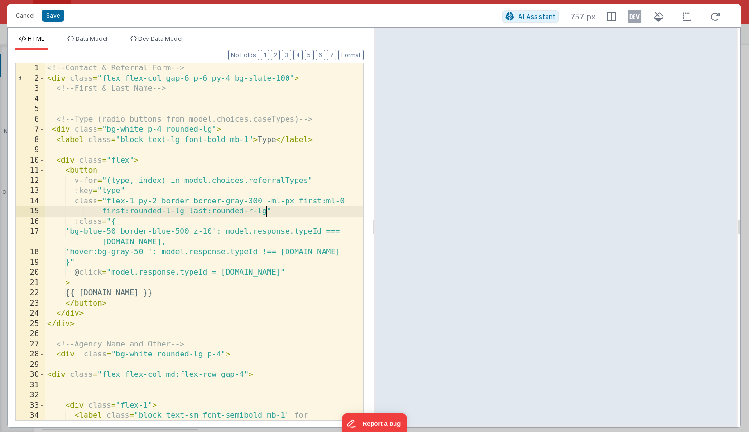
click at [248, 207] on div "<!-- Contact & Referral Form --> < div class = "flex flex-col gap-6 p-6 py-4 bg…" at bounding box center [204, 262] width 318 height 398
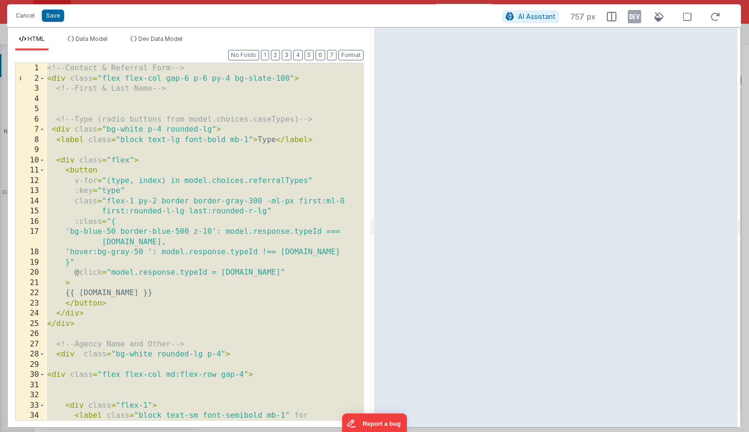
click at [124, 123] on div "<!-- Contact & Referral Form --> < div class = "flex flex-col gap-6 p-6 py-4 bg…" at bounding box center [204, 262] width 318 height 398
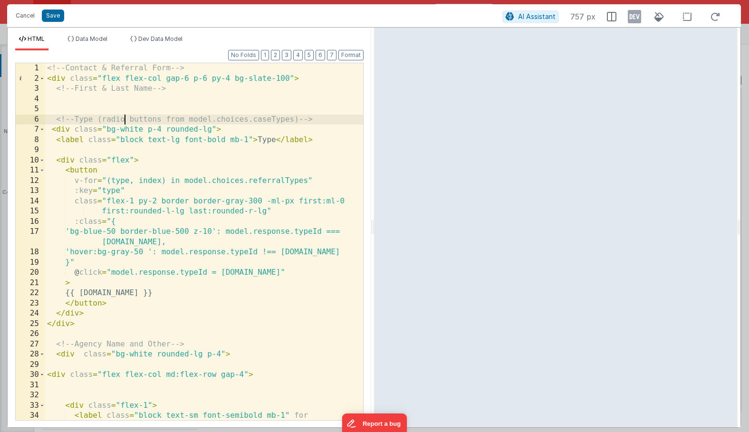
click at [124, 123] on div "<!-- Contact & Referral Form --> < div class = "flex flex-col gap-6 p-6 py-4 bg…" at bounding box center [204, 262] width 318 height 398
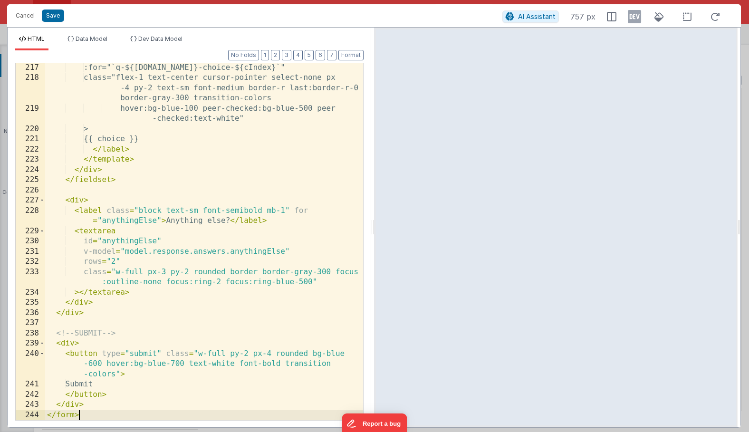
scroll to position [2934, 0]
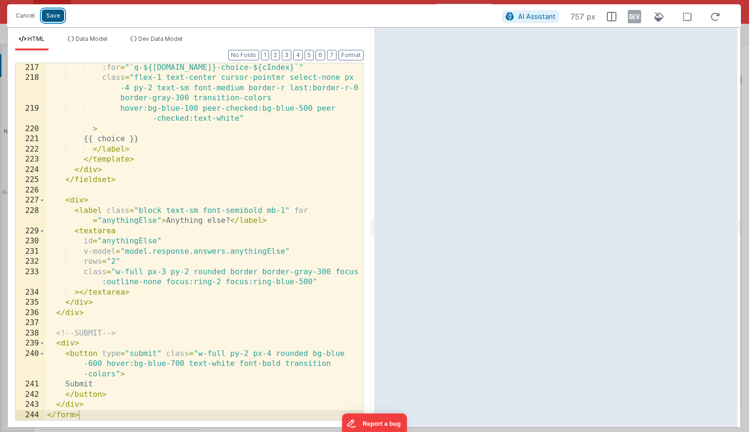
click at [57, 17] on button "Save" at bounding box center [53, 16] width 22 height 12
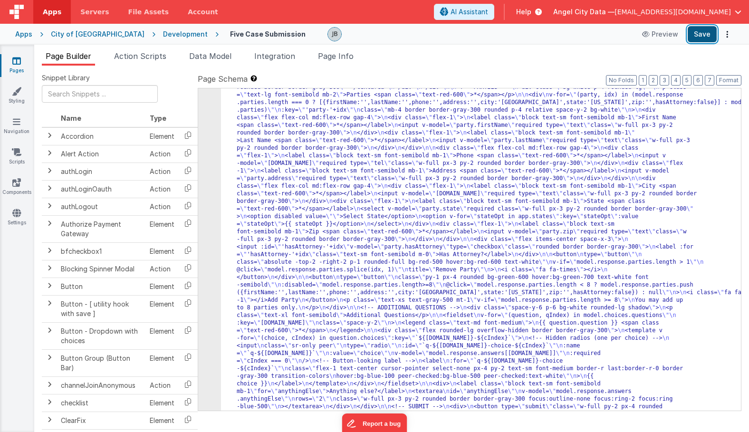
click at [705, 29] on button "Save" at bounding box center [702, 34] width 29 height 16
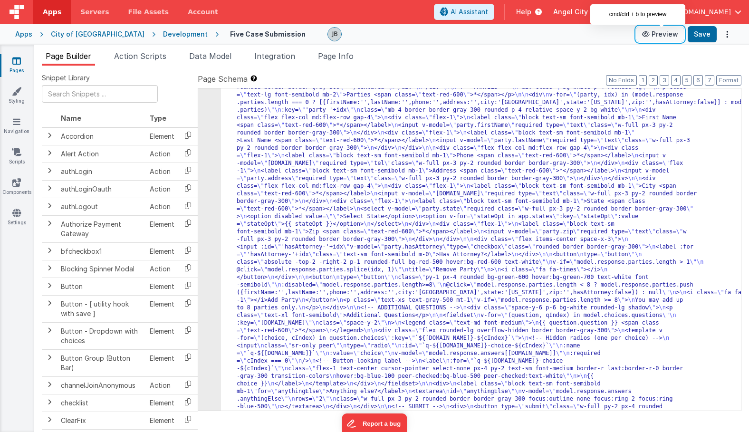
click at [660, 35] on button "Preview" at bounding box center [661, 34] width 48 height 15
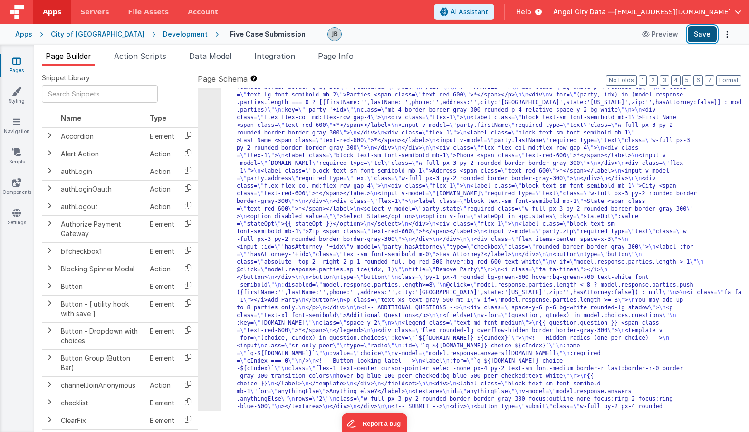
click at [697, 40] on button "Save" at bounding box center [702, 34] width 29 height 16
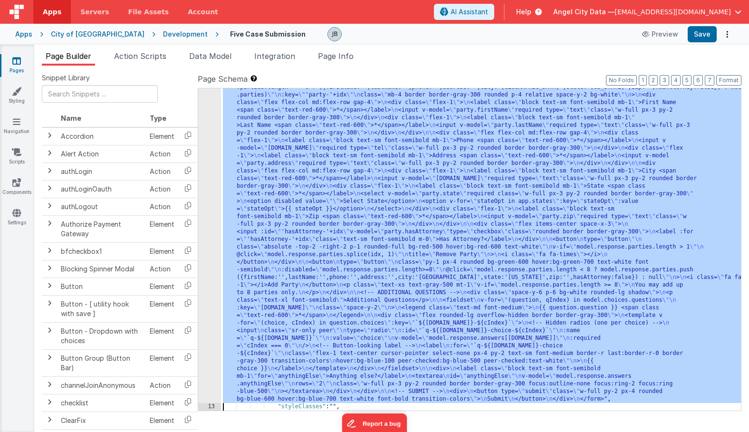
click at [215, 116] on div "12" at bounding box center [209, 95] width 23 height 616
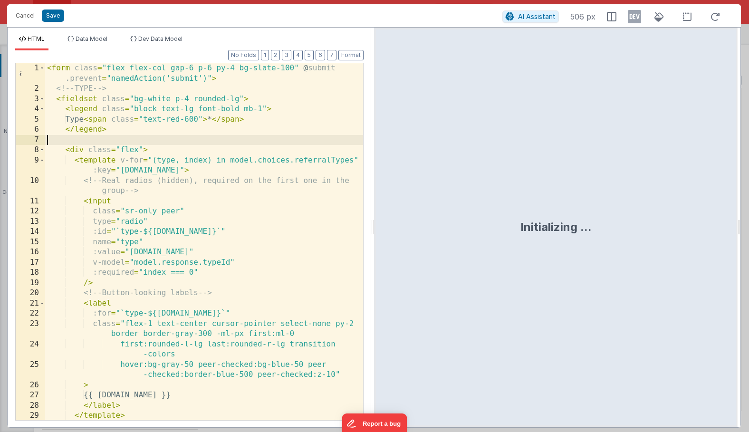
scroll to position [0, 0]
click at [213, 136] on div "< form class = "flex flex-col gap-6 p-6 py-4 bg-slate-100" @ submit .prevent = …" at bounding box center [204, 257] width 318 height 388
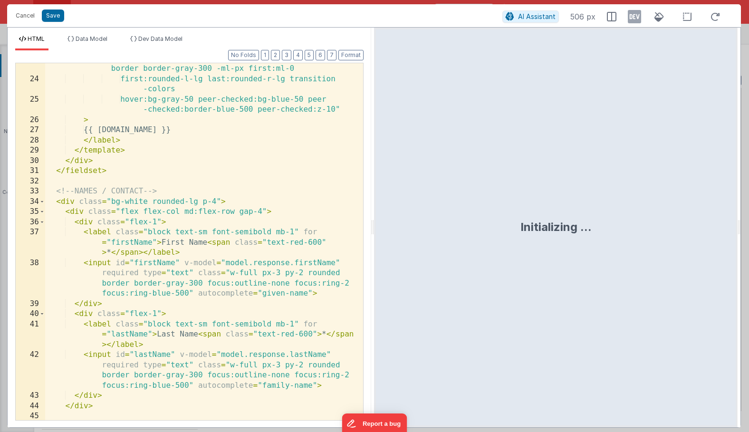
scroll to position [274, 0]
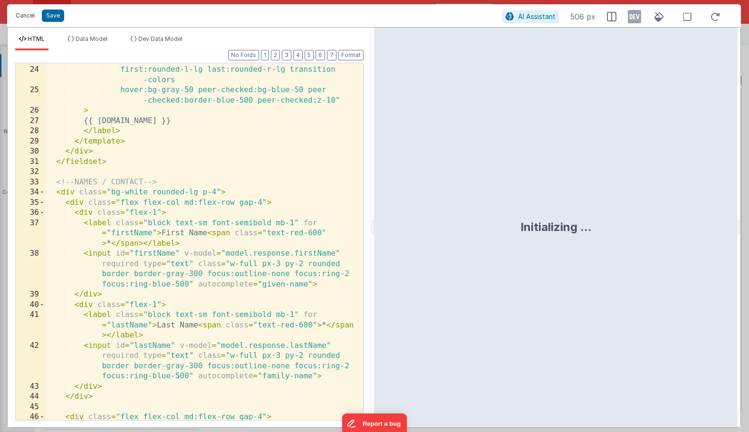
click at [25, 22] on button "Cancel" at bounding box center [25, 15] width 29 height 13
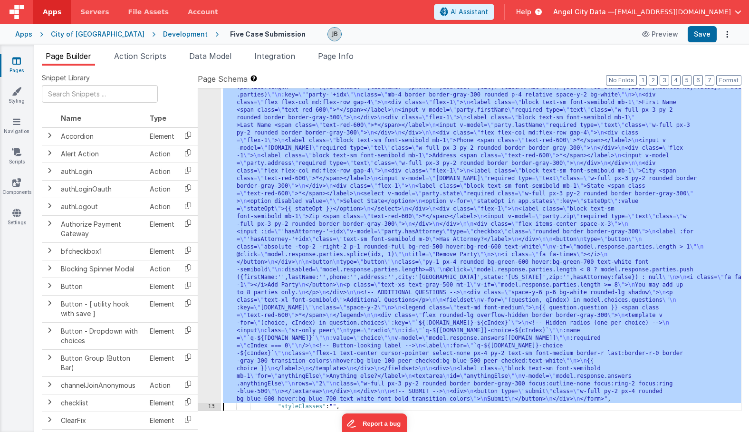
click at [203, 181] on div "12" at bounding box center [209, 95] width 23 height 616
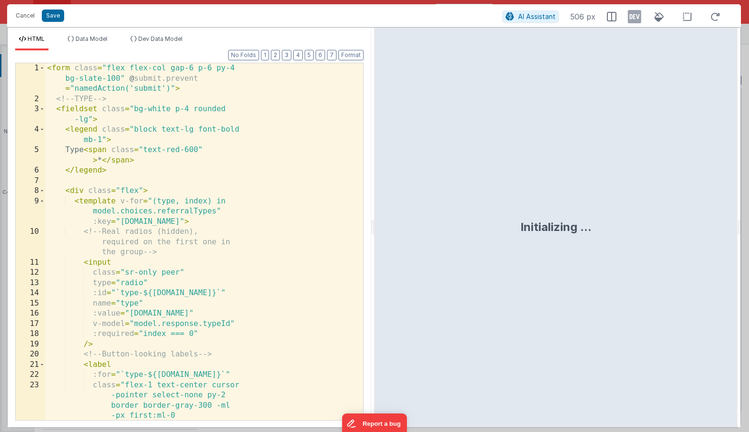
click at [191, 163] on div "< form class = "flex flex-col gap-6 p-6 py-4 bg-slate-100" @ submit.prevent = "…" at bounding box center [204, 272] width 318 height 418
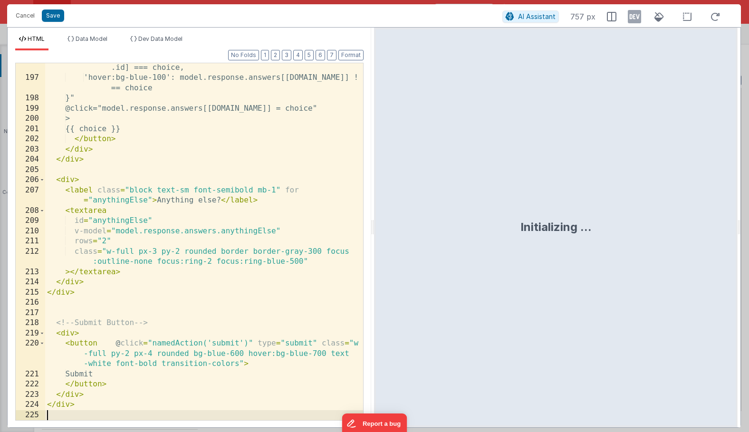
scroll to position [2617, 0]
click at [58, 16] on button "Save" at bounding box center [53, 16] width 22 height 12
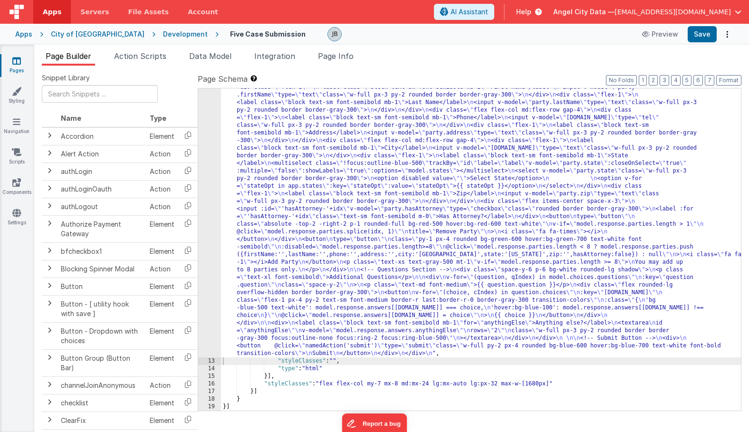
scroll to position [362, 0]
click at [697, 34] on button "Save" at bounding box center [702, 34] width 29 height 16
click at [651, 36] on icon at bounding box center [647, 34] width 10 height 7
click at [253, 121] on div ""html" : "<!-- Contact & Referral Form --> \n <div class= \" flex flex-col gap-…" at bounding box center [481, 256] width 520 height 862
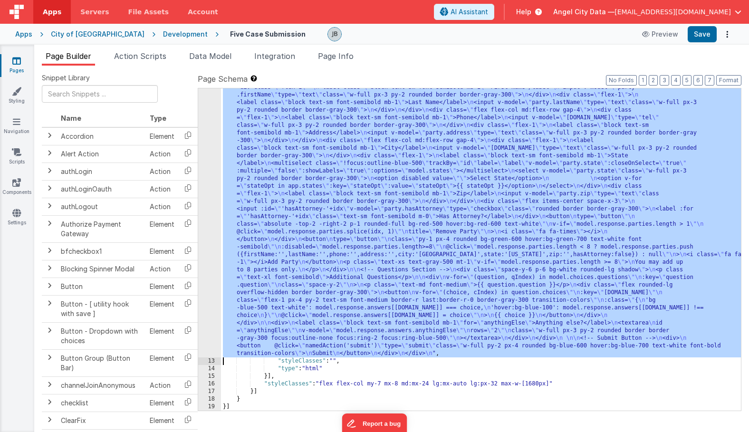
click at [207, 126] on div "12" at bounding box center [209, 91] width 23 height 532
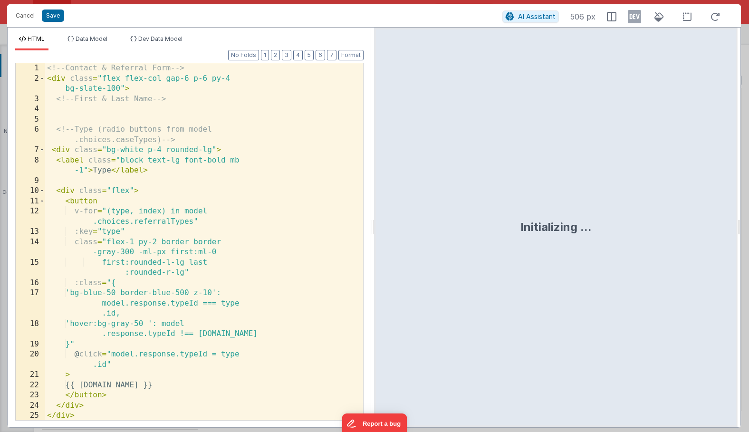
scroll to position [0, 0]
click at [204, 134] on div "<!-- Contact & Referral Form --> < div class = "flex flex-col gap-6 p-6 py-4 bg…" at bounding box center [204, 252] width 318 height 378
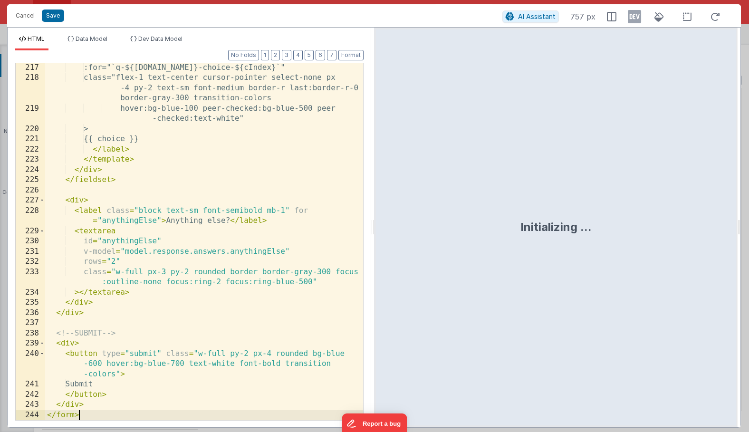
scroll to position [2934, 0]
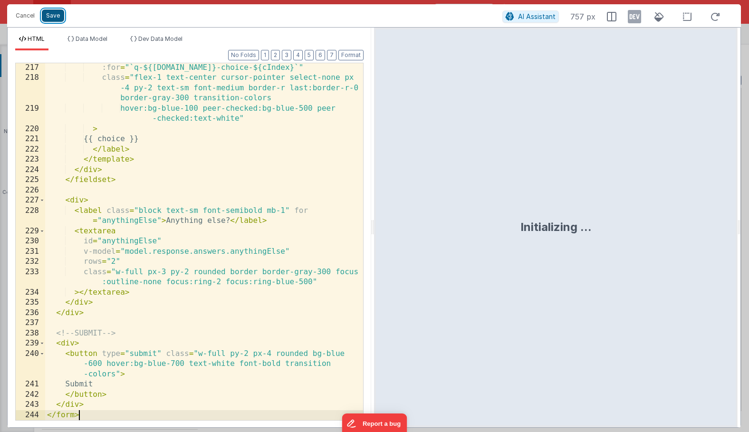
click at [48, 14] on button "Save" at bounding box center [53, 16] width 22 height 12
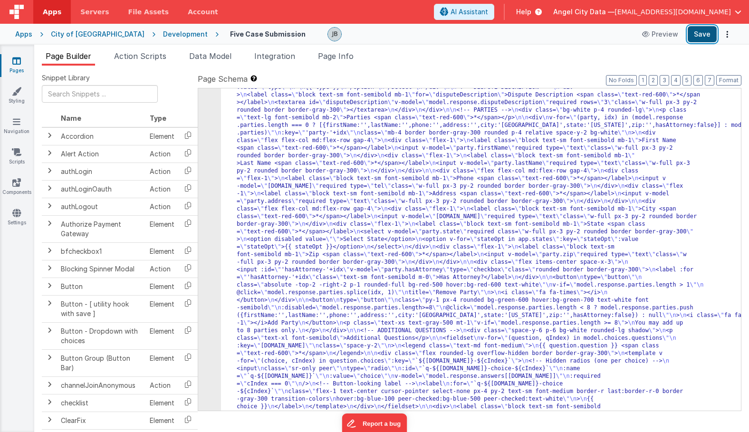
click at [699, 34] on button "Save" at bounding box center [702, 34] width 29 height 16
click at [207, 199] on div "12" at bounding box center [209, 133] width 23 height 616
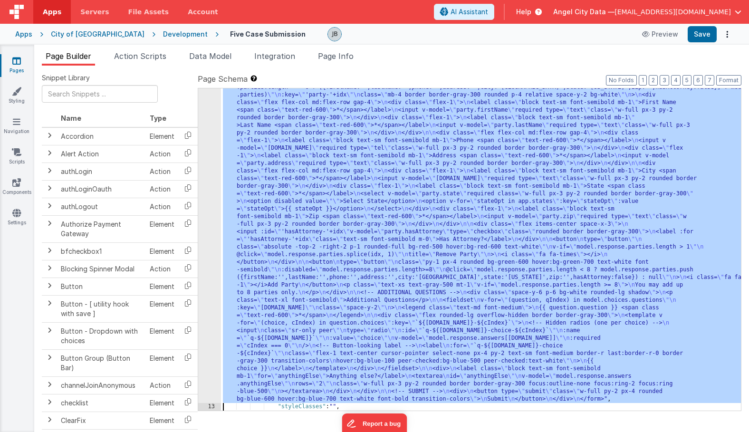
scroll to position [400, 0]
click at [207, 199] on div "12" at bounding box center [209, 95] width 23 height 616
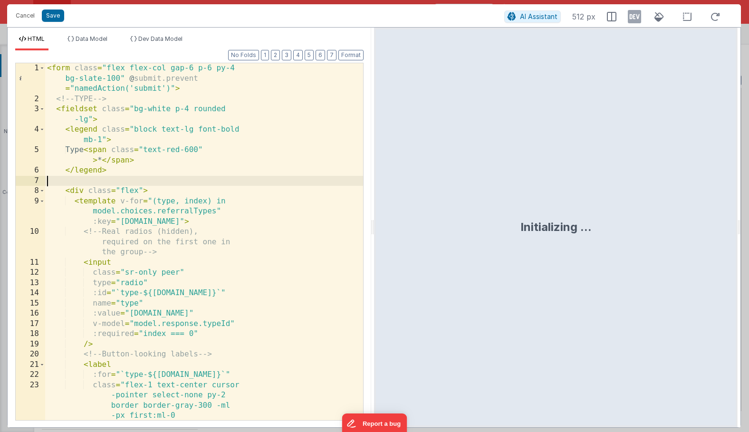
click at [218, 178] on div "< form class = "flex flex-col gap-6 p-6 py-4 bg-slate-100" @ submit.prevent = "…" at bounding box center [204, 272] width 318 height 418
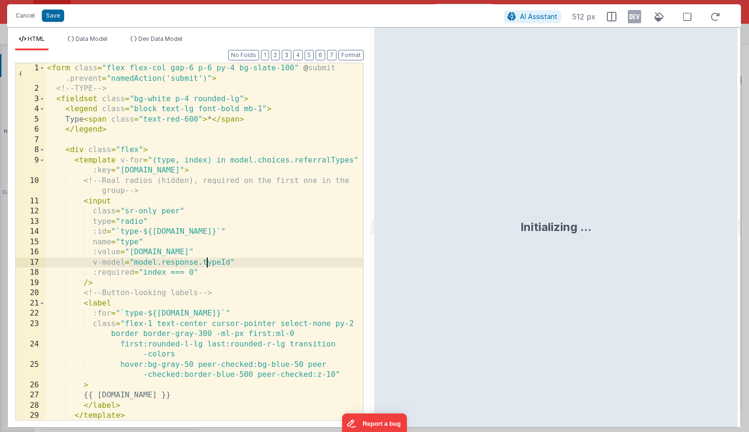
click at [208, 263] on div "< form class = "flex flex-col gap-6 p-6 py-4 bg-slate-100" @ submit .prevent = …" at bounding box center [204, 257] width 318 height 388
click at [158, 248] on div "< form class = "flex flex-col gap-6 p-6 py-4 bg-slate-100" @ submit .prevent = …" at bounding box center [204, 257] width 318 height 388
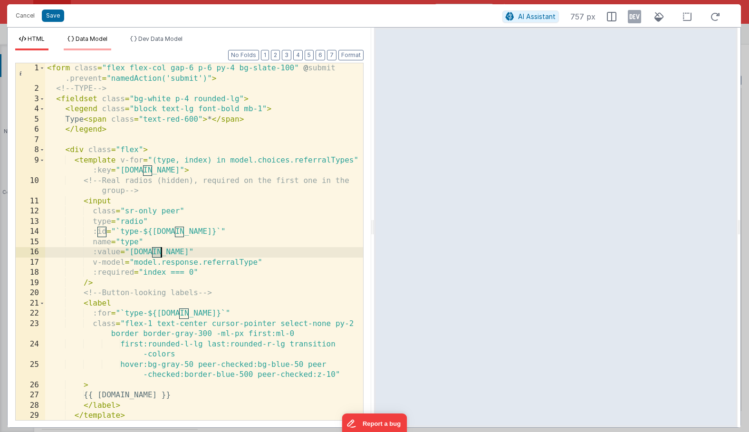
click at [82, 45] on li "Data Model" at bounding box center [88, 42] width 48 height 15
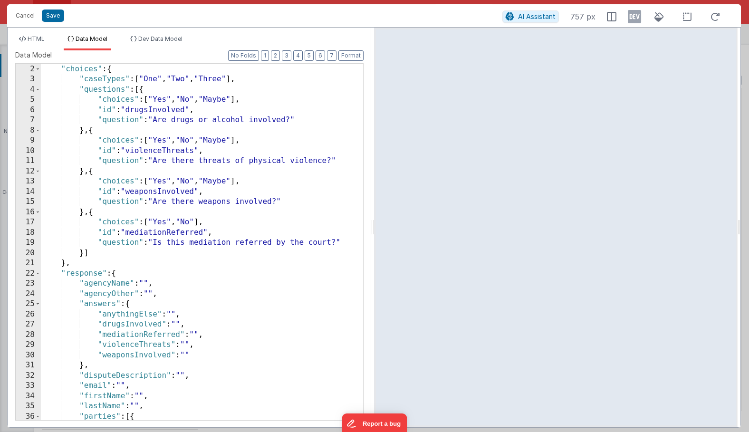
scroll to position [0, 0]
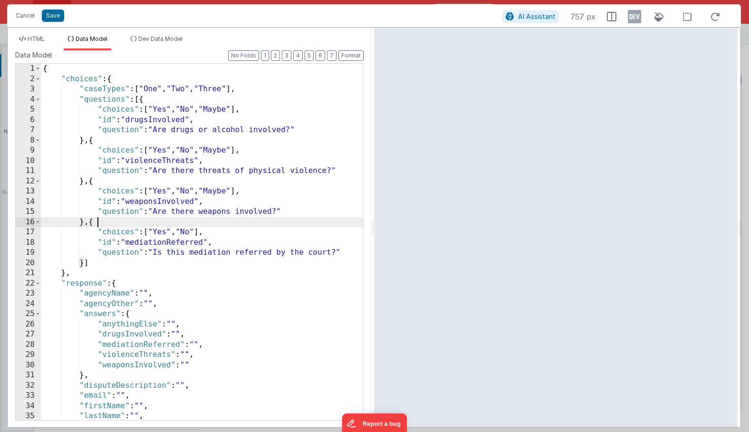
click at [176, 219] on div "{ "choices" : { "caseTypes" : [ "One" , "Two" , "Three" ] , "questions" : [{ "c…" at bounding box center [202, 252] width 322 height 377
click at [41, 45] on li "HTML" at bounding box center [31, 42] width 33 height 15
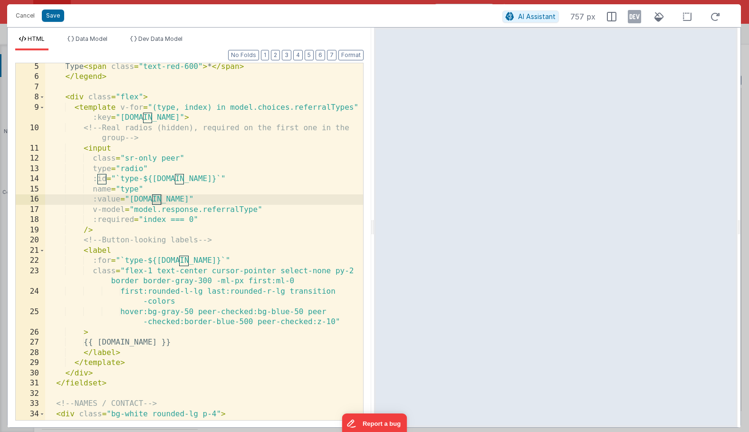
scroll to position [53, 0]
click at [201, 208] on div "Type < span class = "text-red-600" > * </ span > </ legend > < div class = "fle…" at bounding box center [204, 251] width 318 height 378
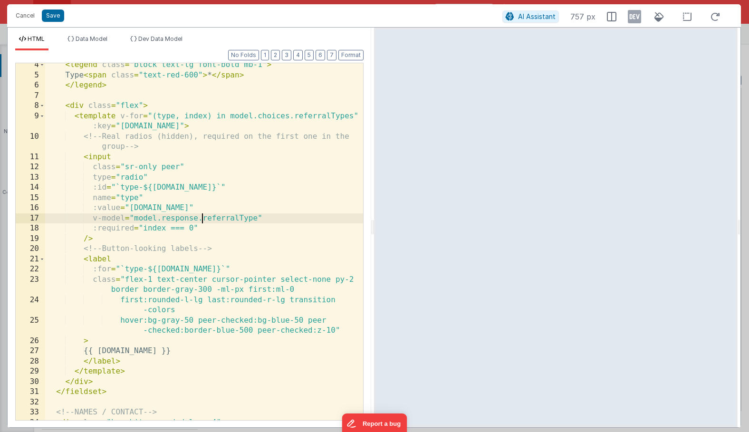
scroll to position [33, 0]
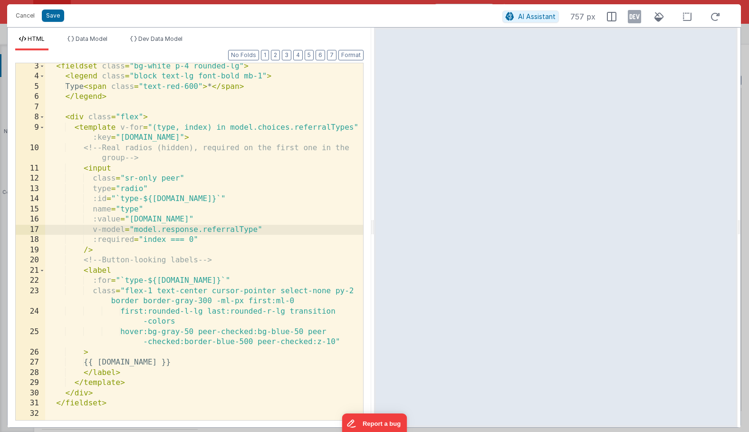
click at [181, 340] on div "< fieldset class = "bg-white p-4 rounded-lg" > < legend class = "block text-lg …" at bounding box center [204, 250] width 318 height 378
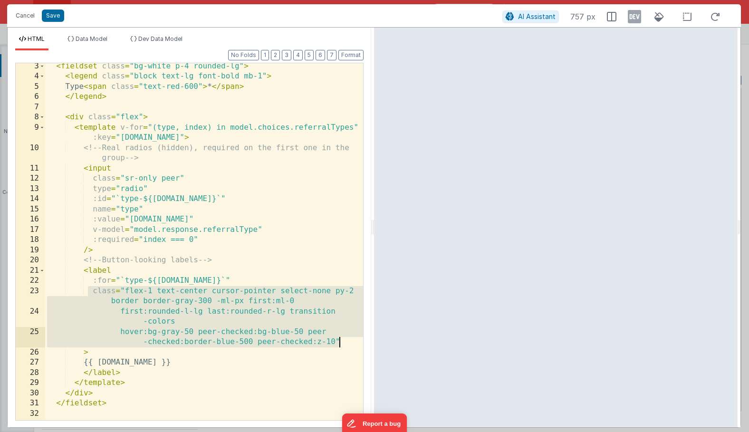
drag, startPoint x: 89, startPoint y: 292, endPoint x: 338, endPoint y: 341, distance: 253.3
click at [338, 341] on div "< fieldset class = "bg-white p-4 rounded-lg" > < legend class = "block text-lg …" at bounding box center [204, 250] width 318 height 378
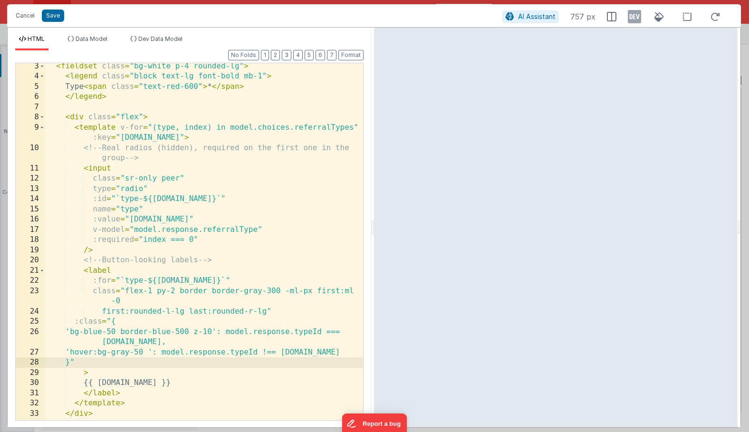
click at [255, 352] on div "< fieldset class = "bg-white p-4 rounded-lg" > < legend class = "block text-lg …" at bounding box center [204, 250] width 318 height 378
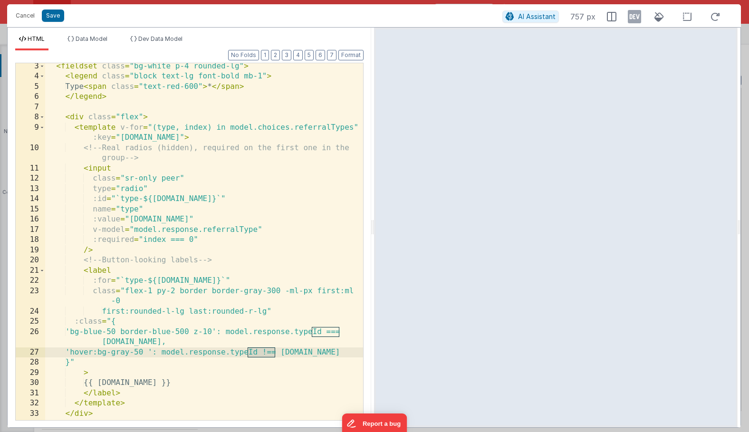
click at [214, 227] on div "< fieldset class = "bg-white p-4 rounded-lg" > < legend class = "block text-lg …" at bounding box center [204, 250] width 318 height 378
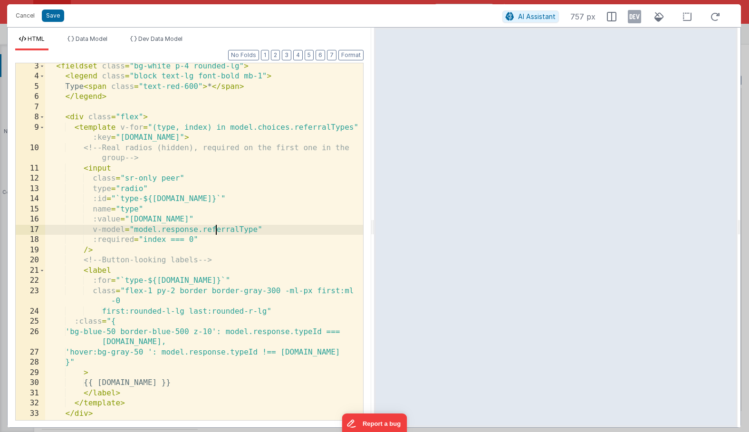
click at [214, 227] on div "< fieldset class = "bg-white p-4 rounded-lg" > < legend class = "block text-lg …" at bounding box center [204, 250] width 318 height 378
click at [53, 13] on button "Save" at bounding box center [53, 16] width 22 height 12
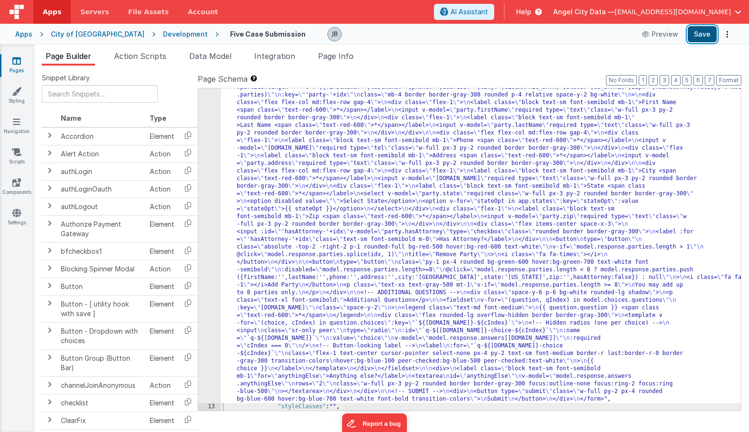
click at [700, 34] on button "Save" at bounding box center [702, 34] width 29 height 16
click at [209, 227] on div "12" at bounding box center [209, 95] width 23 height 616
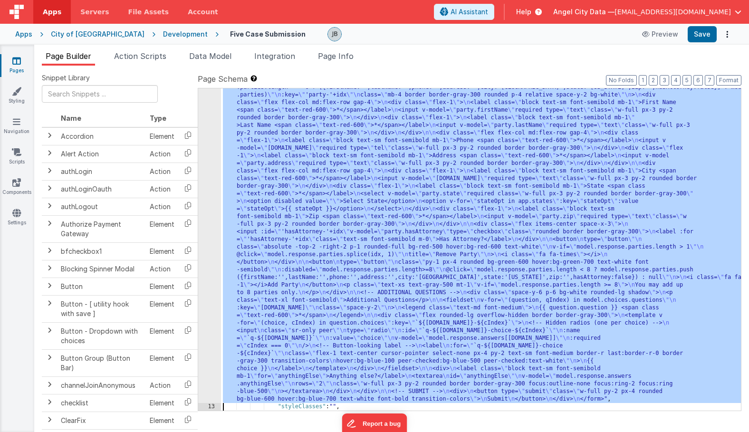
click at [210, 225] on div "12" at bounding box center [209, 95] width 23 height 616
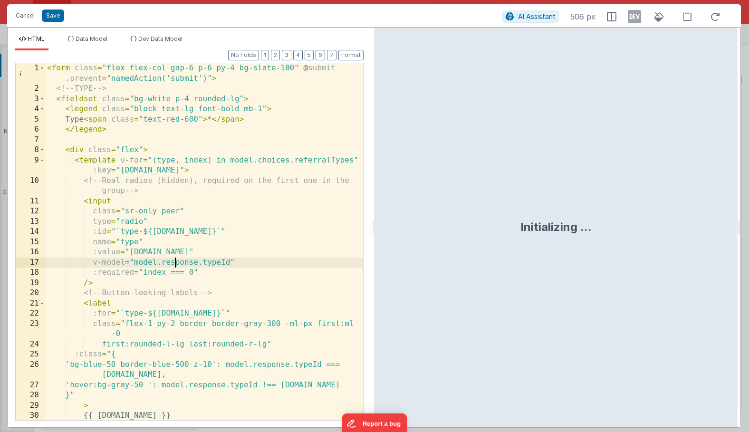
click at [175, 260] on div "< form class = "flex flex-col gap-6 p-6 py-4 bg-slate-100" @ submit .prevent = …" at bounding box center [204, 257] width 318 height 388
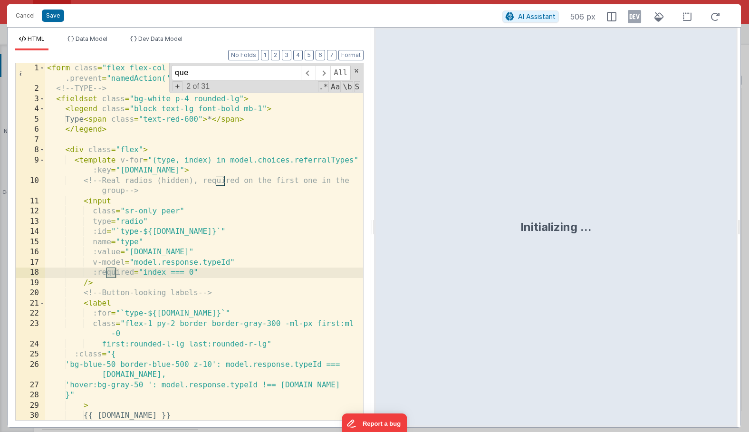
scroll to position [2489, 0]
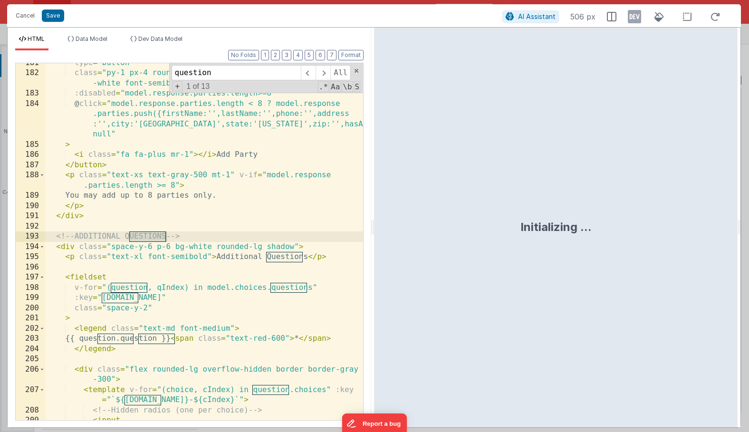
type input "question"
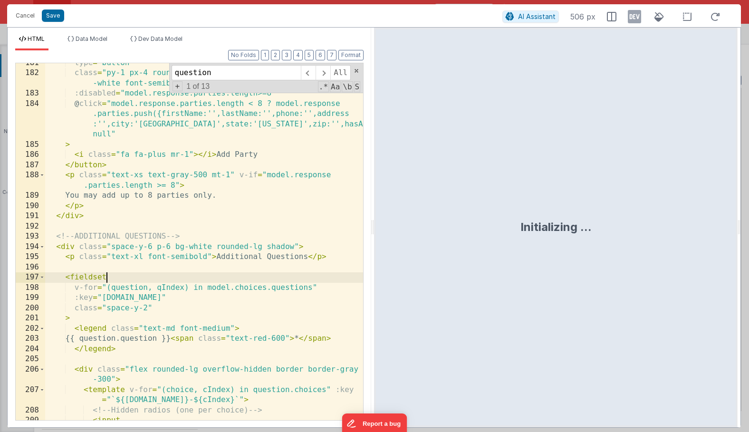
click at [154, 274] on div "type = "button" class = "py-1 px-4 rounded bg-green-600 hover:bg-green-700 text…" at bounding box center [204, 247] width 318 height 378
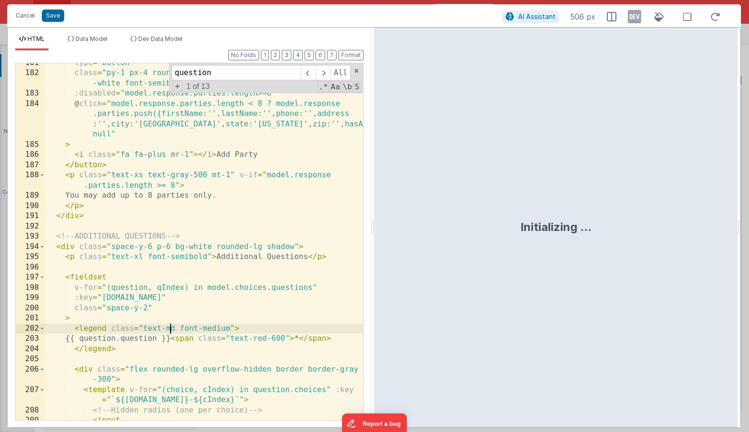
click at [171, 333] on div "type = "button" class = "py-1 px-4 rounded bg-green-600 hover:bg-green-700 text…" at bounding box center [204, 247] width 318 height 378
click at [213, 325] on div "type = "button" class = "py-1 px-4 rounded bg-green-600 hover:bg-green-700 text…" at bounding box center [204, 247] width 318 height 378
click at [174, 329] on div "type = "button" class = "py-1 px-4 rounded bg-green-600 hover:bg-green-700 text…" at bounding box center [204, 247] width 318 height 378
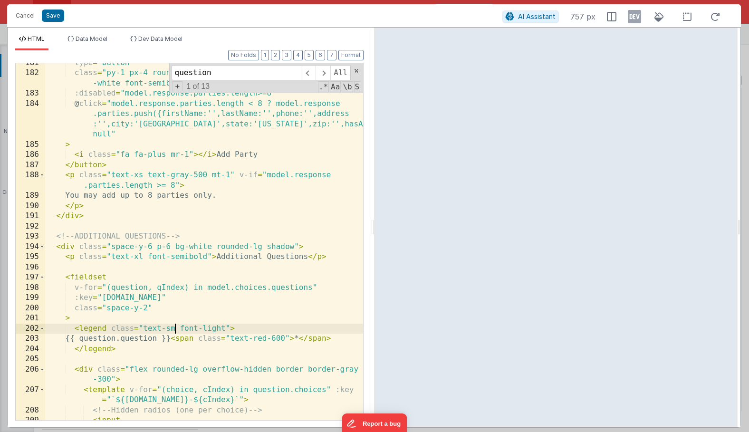
click at [209, 327] on div "type = "button" class = "py-1 px-4 rounded bg-green-600 hover:bg-green-700 text…" at bounding box center [204, 247] width 318 height 378
click at [188, 332] on div "type = "button" class = "py-1 px-4 rounded bg-green-600 hover:bg-green-700 text…" at bounding box center [204, 247] width 318 height 378
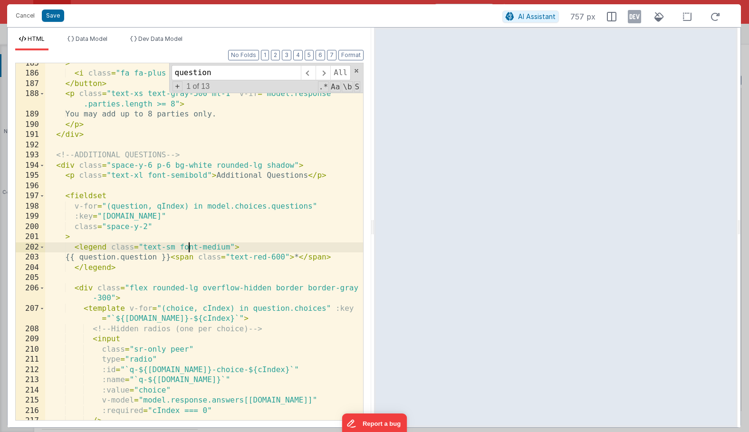
scroll to position [2571, 0]
click at [60, 18] on button "Save" at bounding box center [53, 16] width 22 height 12
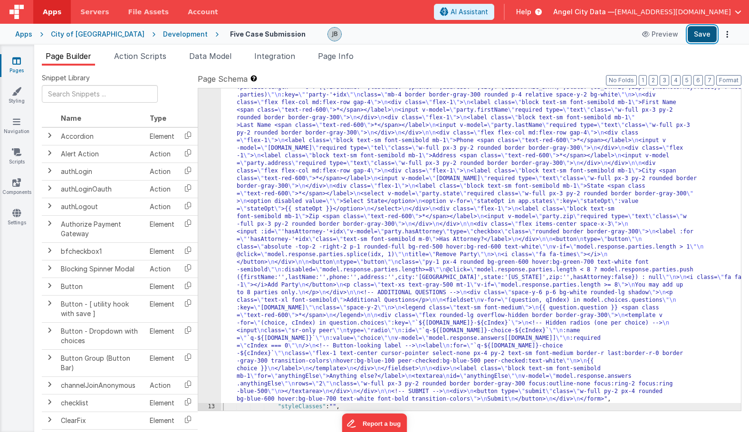
click at [702, 33] on button "Save" at bounding box center [702, 34] width 29 height 16
click at [205, 214] on div "12" at bounding box center [209, 95] width 23 height 616
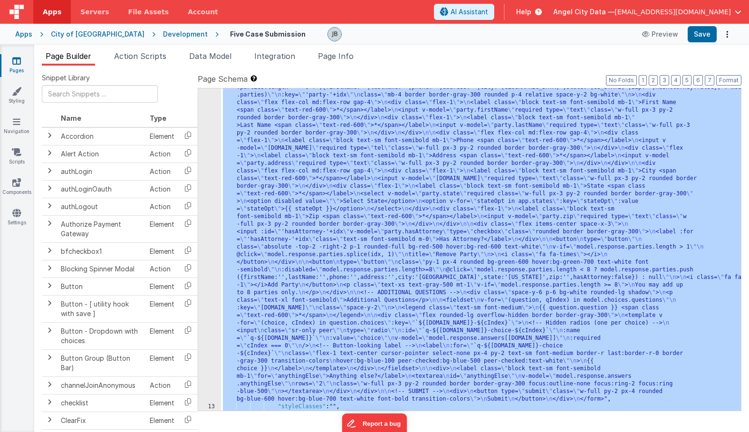
click at [205, 214] on div "12" at bounding box center [209, 95] width 23 height 616
click at [206, 214] on div "12" at bounding box center [209, 95] width 23 height 616
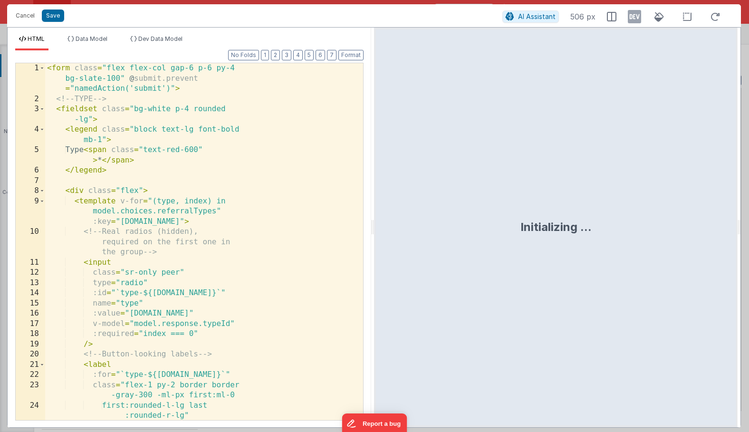
click at [199, 202] on div "< form class = "flex flex-col gap-6 p-6 py-4 bg-slate-100" @ submit.prevent = "…" at bounding box center [204, 262] width 318 height 398
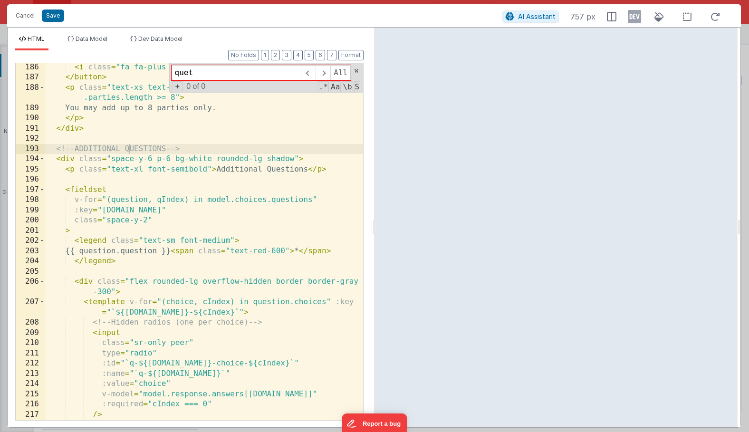
scroll to position [2577, 0]
type input "quet"
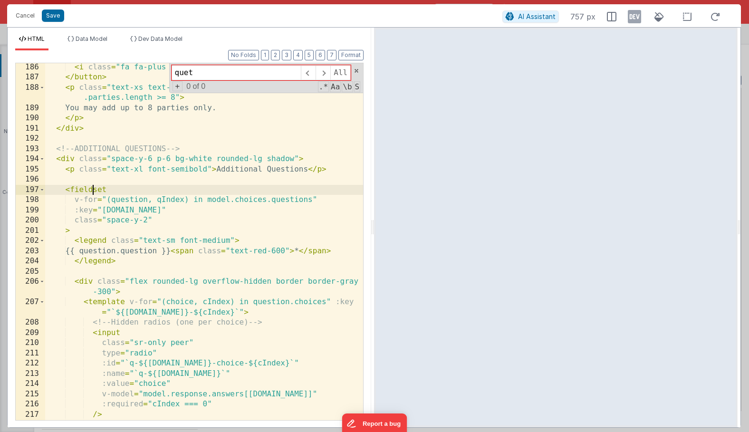
click at [91, 194] on div "< i class = "fa fa-plus mr-1" > </ i > Add Party </ button > < p class = "text-…" at bounding box center [204, 251] width 318 height 378
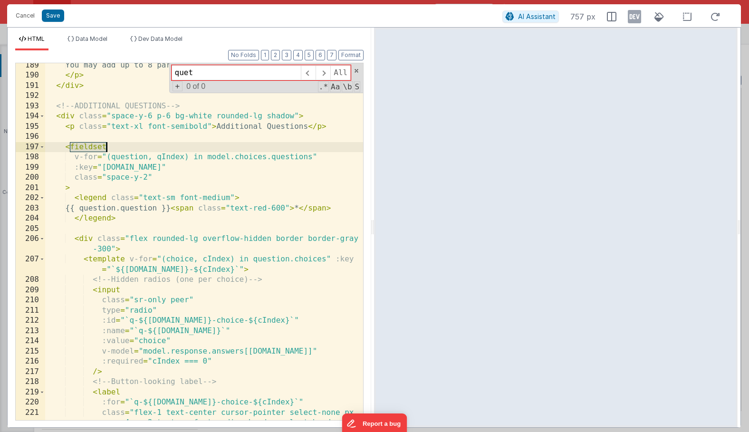
scroll to position [2626, 0]
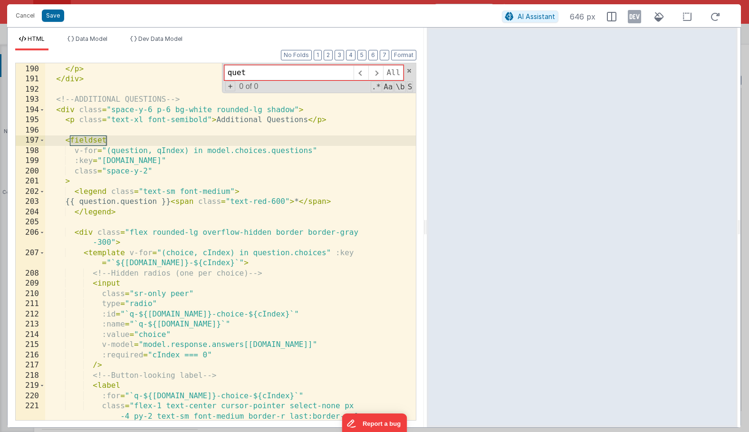
drag, startPoint x: 372, startPoint y: 233, endPoint x: 427, endPoint y: 236, distance: 54.8
click at [427, 236] on html "Cancel Save AI Assistant 646 px HTML Data Model Dev Data Model Format 7 6 5 4 3…" at bounding box center [374, 216] width 749 height 432
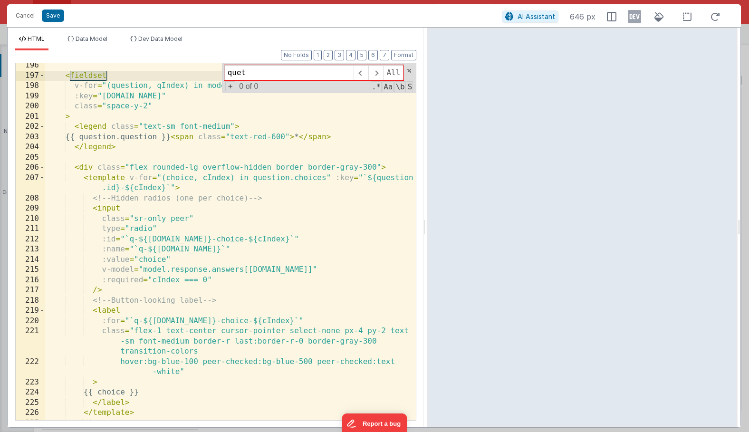
scroll to position [2547, 0]
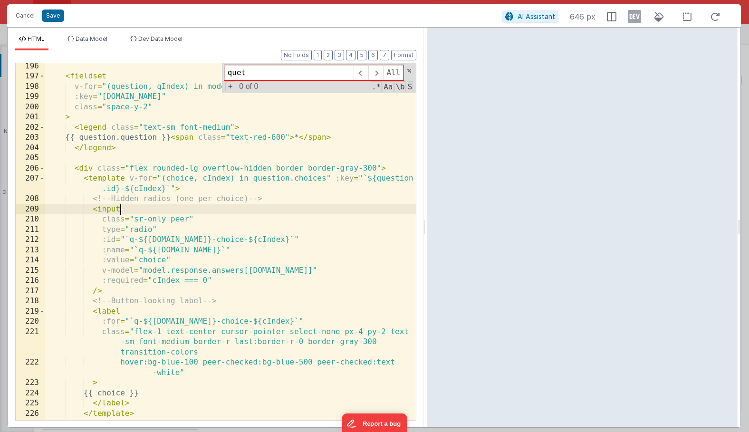
click at [302, 205] on div "< fieldset v-for = "(question, qIndex) in model.choices.questions" :key = "ques…" at bounding box center [230, 250] width 371 height 378
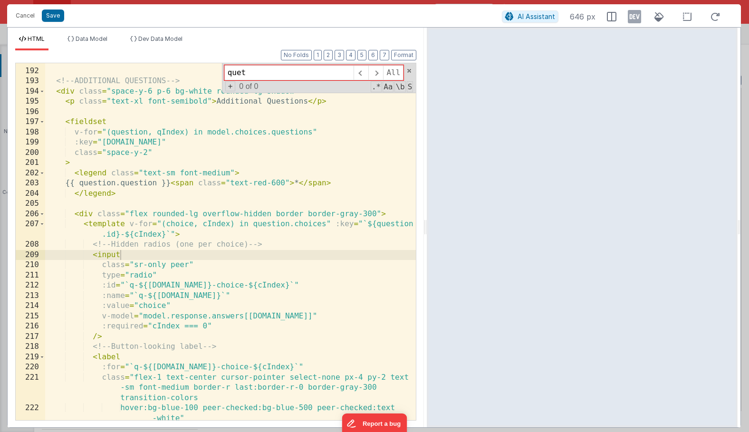
scroll to position [2492, 0]
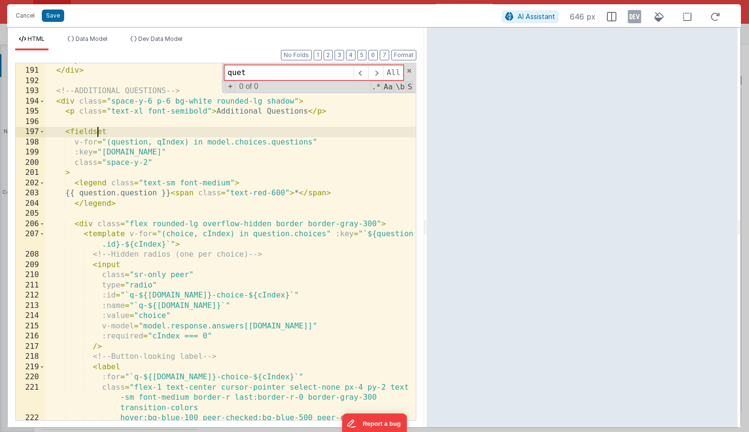
click at [96, 130] on div "</ p > </ div > <!-- ADDITIONAL QUESTIONS --> < div class = "space-y-6 p-6 bg-w…" at bounding box center [230, 250] width 371 height 388
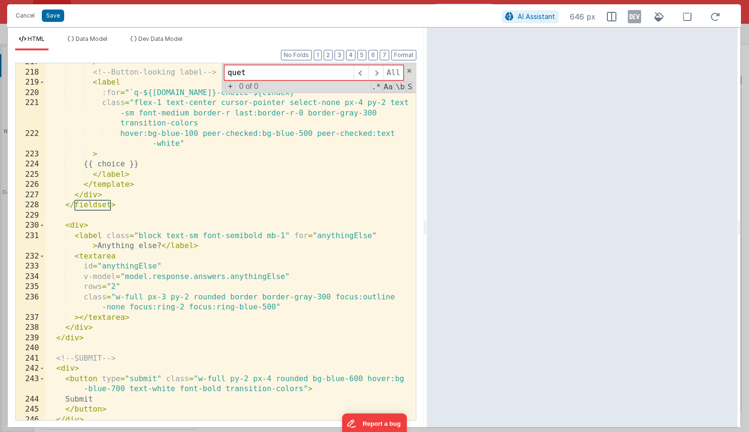
scroll to position [2791, 0]
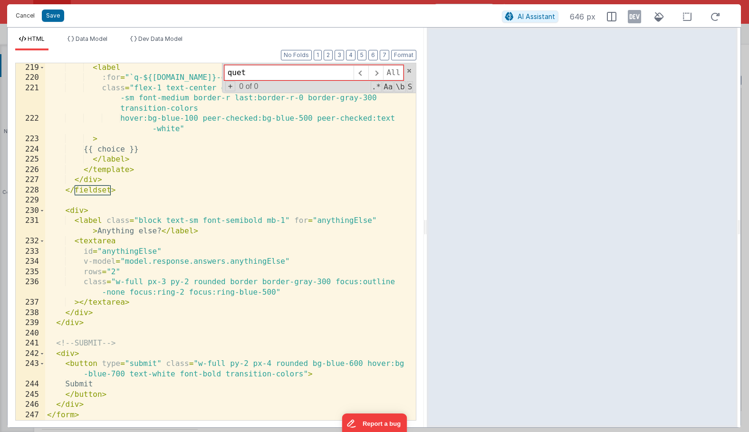
click at [25, 17] on button "Cancel" at bounding box center [25, 15] width 29 height 13
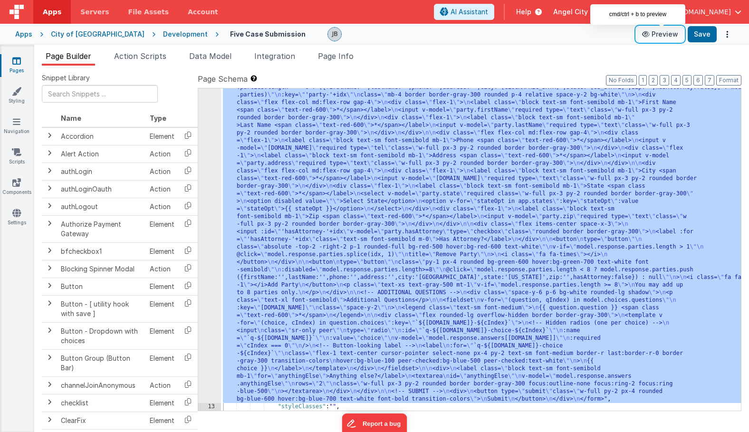
click at [650, 40] on button "Preview" at bounding box center [661, 34] width 48 height 15
click at [163, 30] on div "Development" at bounding box center [185, 34] width 45 height 10
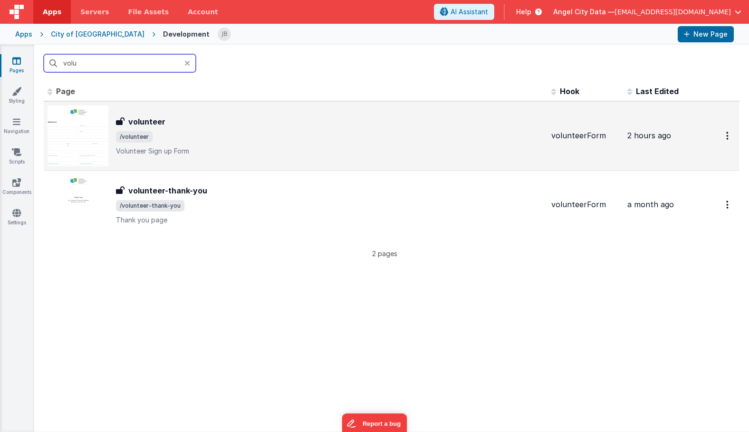
type input "volu"
click at [136, 122] on h3 "volunteer" at bounding box center [146, 121] width 37 height 11
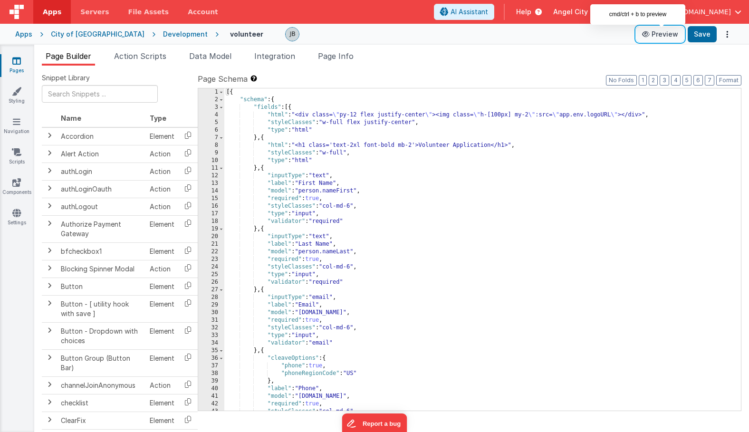
click at [652, 33] on icon at bounding box center [647, 34] width 10 height 7
click at [126, 25] on div "Apps City of Dayton Development volunteer Preview Save" at bounding box center [374, 34] width 749 height 21
click at [163, 34] on div "Development" at bounding box center [185, 34] width 45 height 10
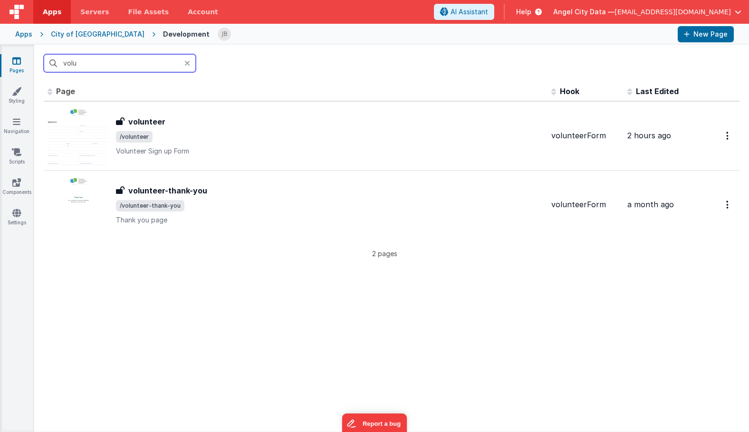
click at [91, 61] on input "volu" at bounding box center [120, 63] width 152 height 18
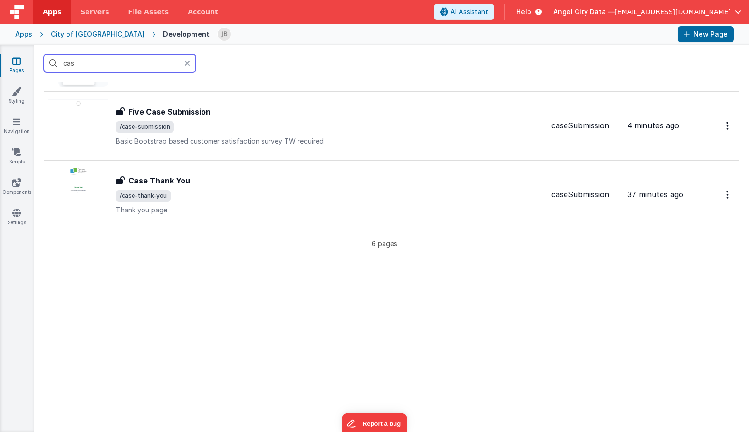
scroll to position [270, 0]
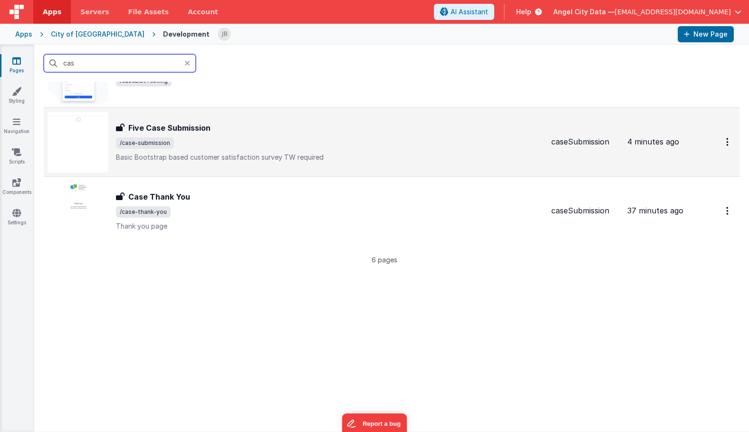
type input "cas"
click at [145, 132] on h3 "Five Case Submission" at bounding box center [169, 127] width 82 height 11
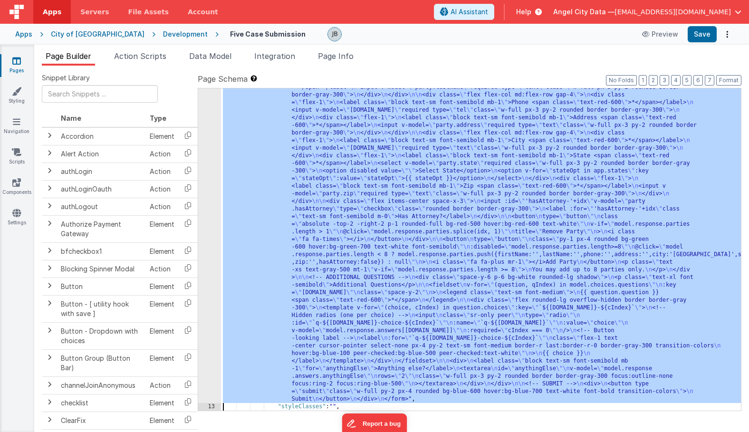
scroll to position [484, 0]
click at [209, 212] on div "12" at bounding box center [209, 53] width 23 height 700
click at [211, 201] on div "12" at bounding box center [209, 53] width 23 height 700
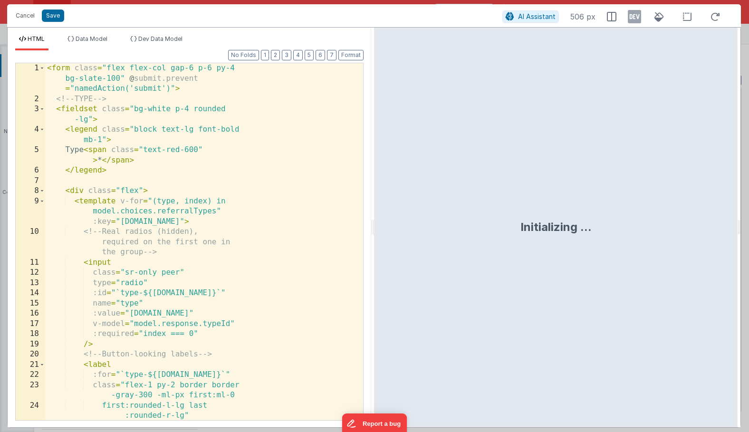
click at [199, 213] on div "< form class = "flex flex-col gap-6 p-6 py-4 bg-slate-100" @ submit.prevent = "…" at bounding box center [204, 262] width 318 height 398
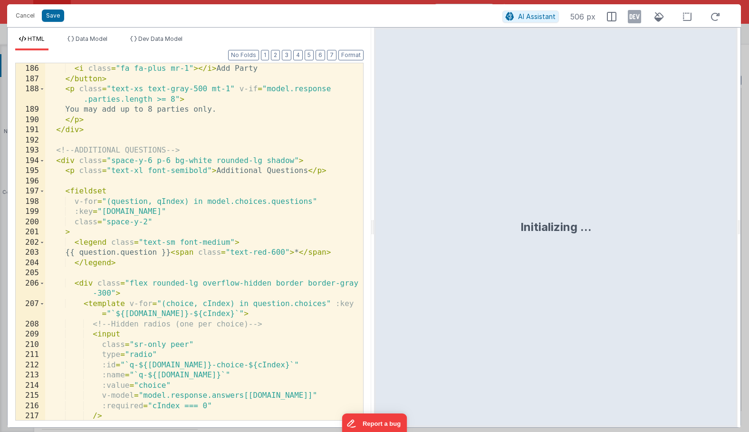
scroll to position [2570, 0]
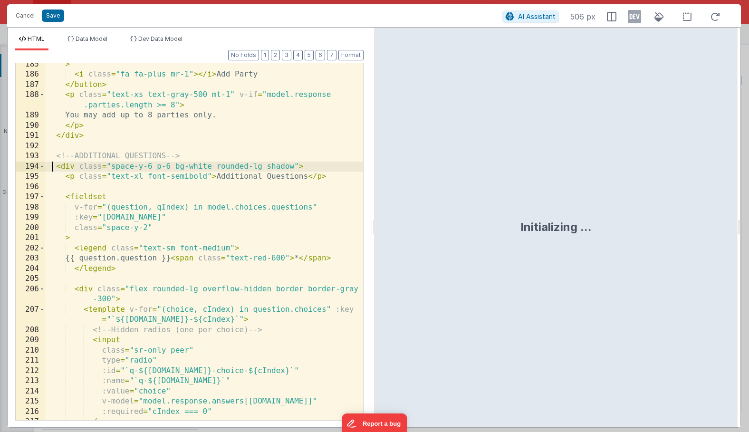
drag, startPoint x: 54, startPoint y: 165, endPoint x: 65, endPoint y: 180, distance: 18.6
click at [65, 180] on div "> < i class = "fa fa-plus mr-1" > </ i > Add Party </ button > < p class = "tex…" at bounding box center [204, 248] width 318 height 378
click at [43, 170] on span at bounding box center [41, 167] width 5 height 10
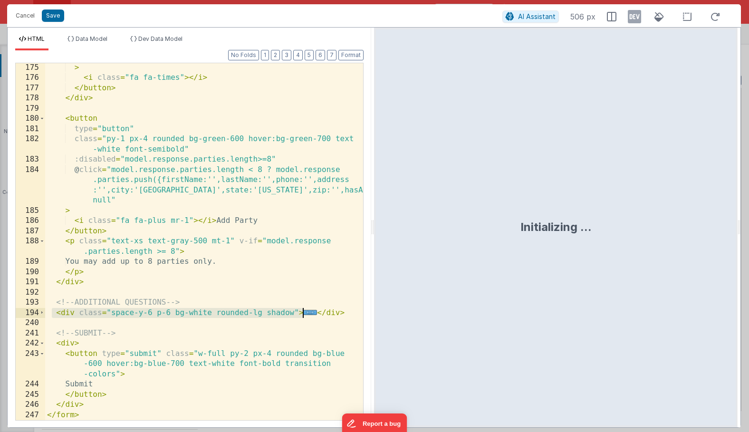
scroll to position [2423, 0]
drag, startPoint x: 345, startPoint y: 312, endPoint x: 290, endPoint y: 310, distance: 54.7
click at [290, 310] on div "> < i class = "fa fa-times" > </ i > </ button > </ div > < button type = "butt…" at bounding box center [204, 252] width 318 height 378
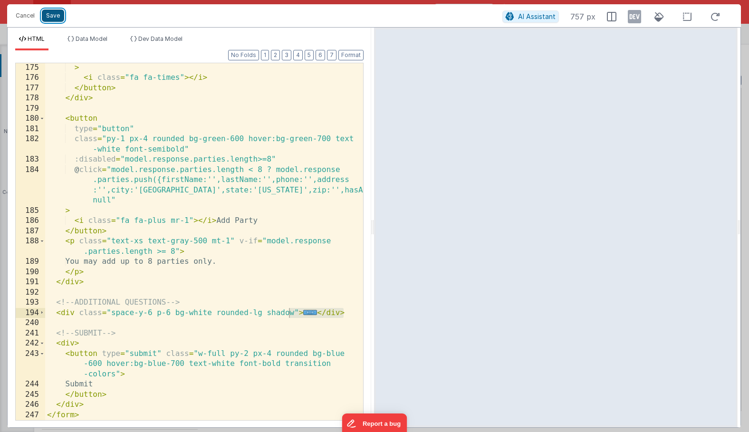
click at [52, 16] on button "Save" at bounding box center [53, 16] width 22 height 12
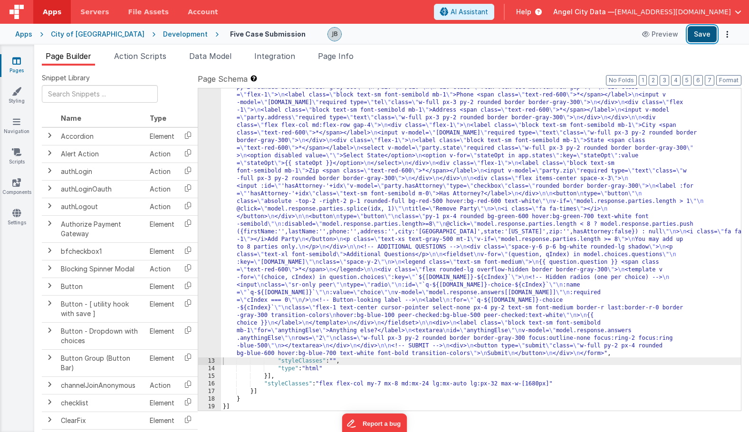
click at [692, 34] on button "Save" at bounding box center [702, 34] width 29 height 16
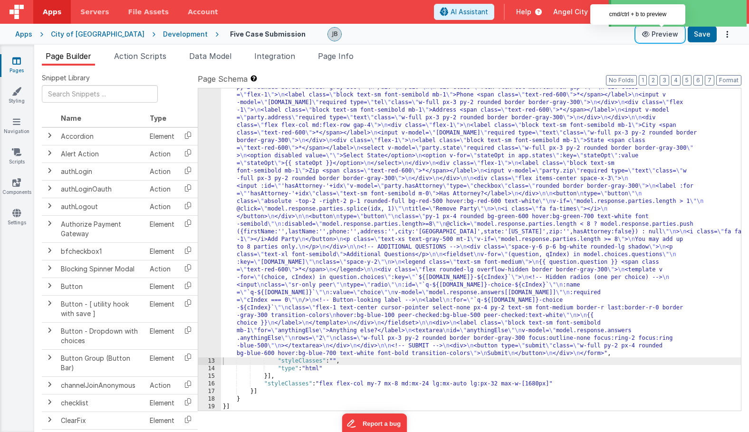
click at [651, 34] on icon at bounding box center [647, 34] width 10 height 7
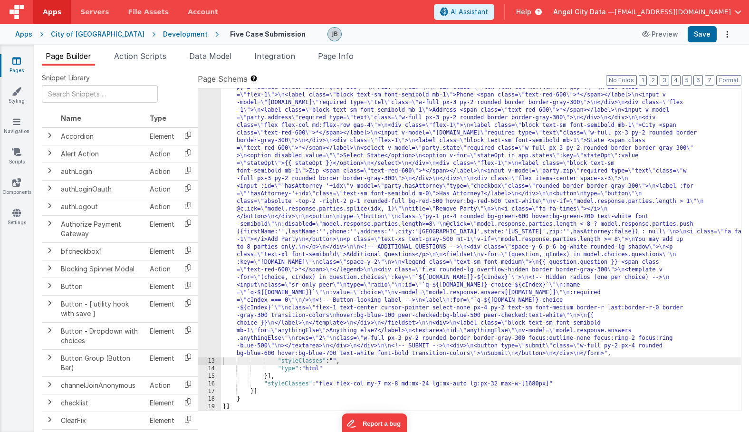
click at [205, 166] on div "12" at bounding box center [209, 49] width 23 height 616
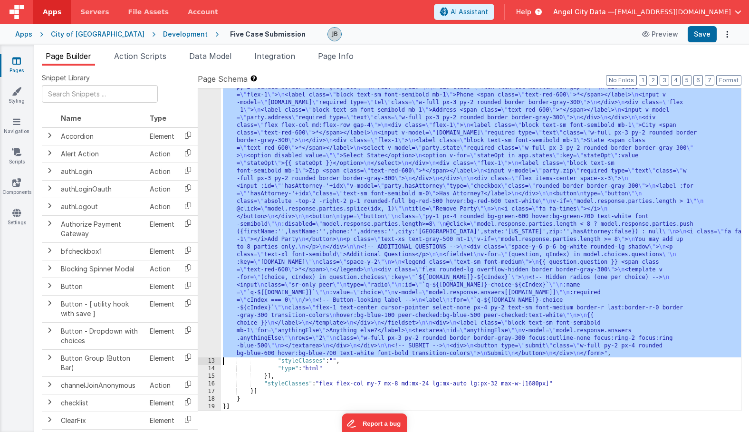
click at [205, 166] on div "12" at bounding box center [209, 49] width 23 height 616
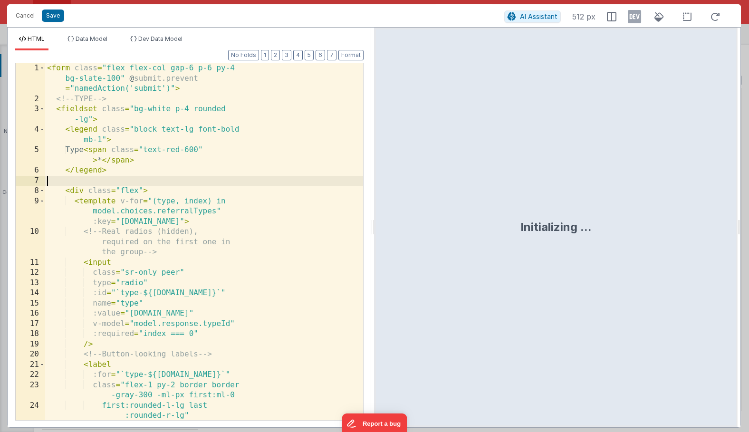
click at [212, 188] on div "< form class = "flex flex-col gap-6 p-6 py-4 bg-slate-100" @ submit.prevent = "…" at bounding box center [204, 262] width 318 height 398
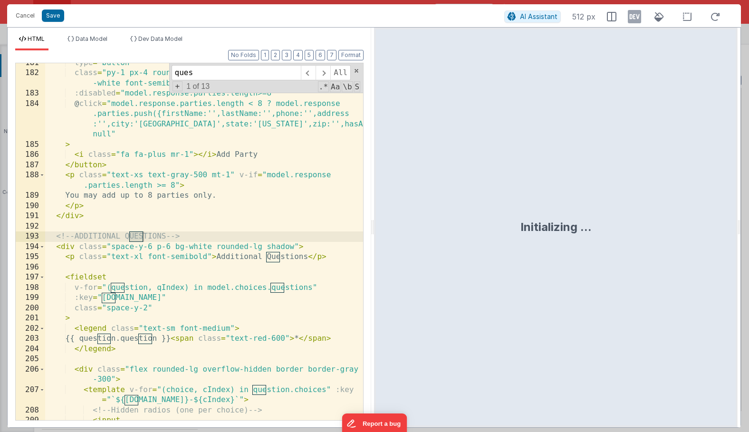
scroll to position [2489, 0]
type input "questions"
drag, startPoint x: 54, startPoint y: 237, endPoint x: 68, endPoint y: 244, distance: 15.9
click at [68, 244] on div "type = "button" class = "py-1 px-4 rounded bg-green-600 hover:bg-green-700 text…" at bounding box center [204, 247] width 318 height 378
click at [42, 246] on span at bounding box center [41, 247] width 5 height 10
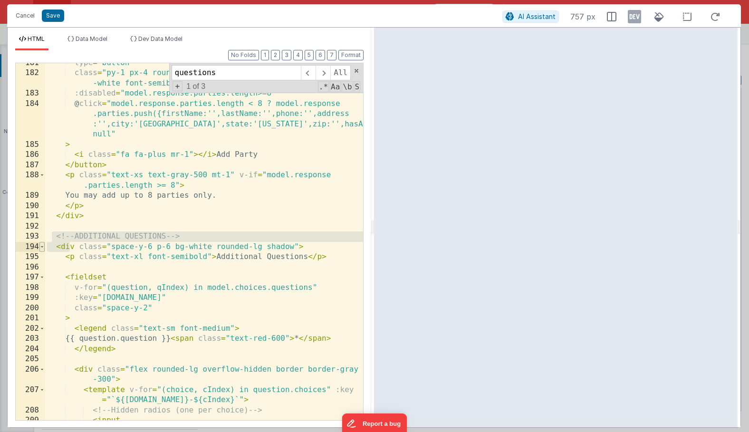
scroll to position [2423, 0]
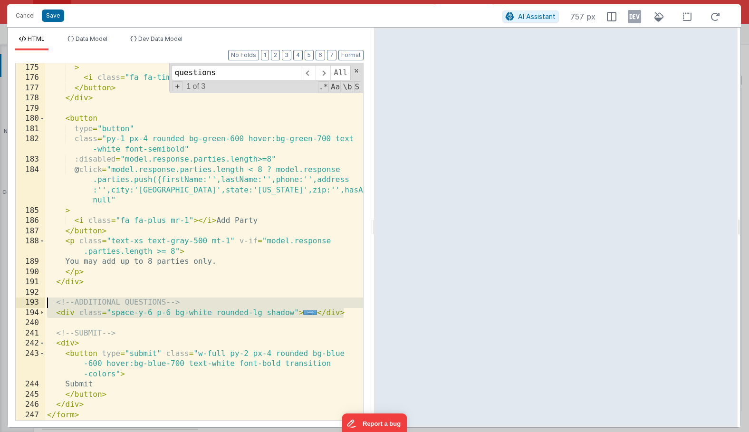
drag, startPoint x: 347, startPoint y: 314, endPoint x: 38, endPoint y: 306, distance: 309.6
click at [38, 306] on div "175 176 177 178 179 180 181 182 183 184 185 186 187 188 189 190 191 192 193 194…" at bounding box center [189, 242] width 348 height 358
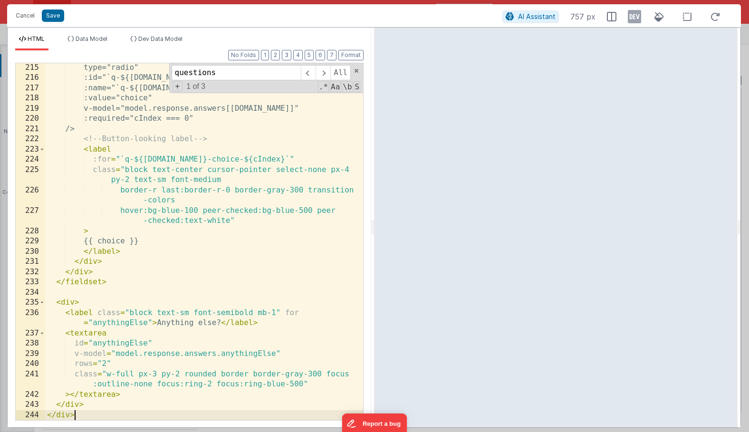
scroll to position [2904, 0]
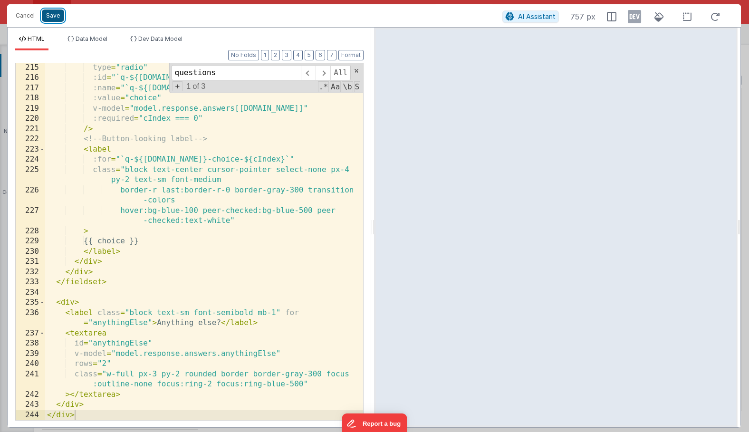
click at [50, 17] on button "Save" at bounding box center [53, 16] width 22 height 12
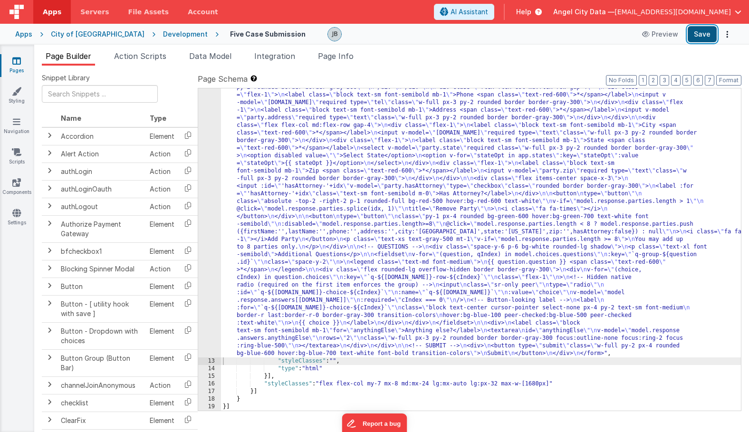
click at [704, 33] on button "Save" at bounding box center [702, 34] width 29 height 16
click at [211, 123] on div "12" at bounding box center [209, 49] width 23 height 616
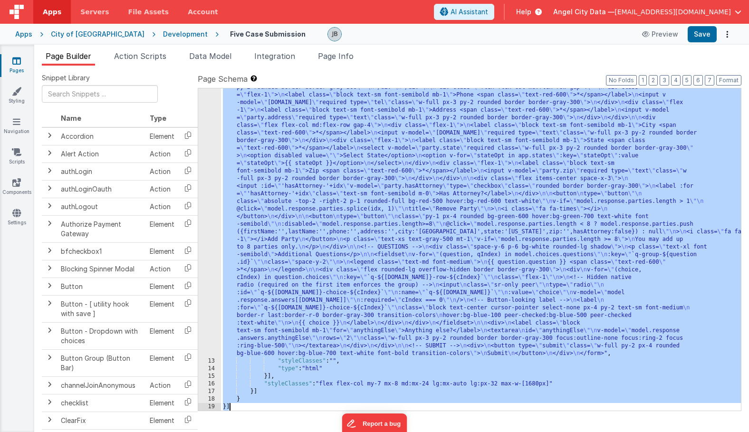
click at [211, 123] on div "12" at bounding box center [209, 49] width 23 height 616
click at [213, 123] on div "12" at bounding box center [209, 49] width 23 height 616
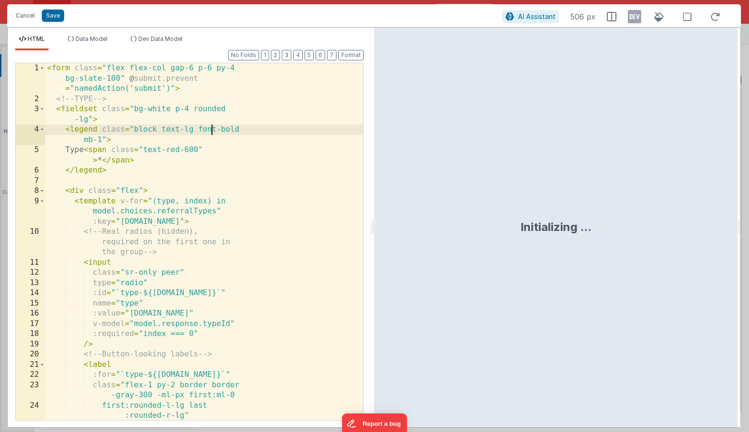
click at [213, 123] on div "< form class = "flex flex-col gap-6 p-6 py-4 bg-slate-100" @ submit.prevent = "…" at bounding box center [204, 262] width 318 height 398
click at [217, 146] on div "< form class = "flex flex-col gap-6 p-6 py-4 bg-slate-100" @ submit.prevent = "…" at bounding box center [204, 262] width 318 height 398
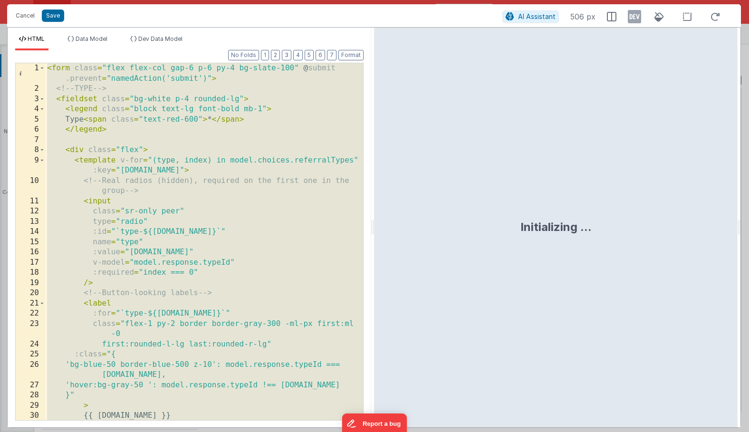
scroll to position [2617, 0]
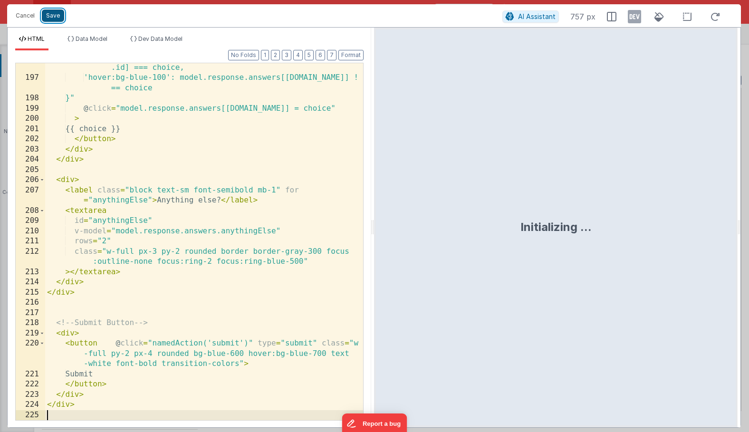
click at [59, 19] on button "Save" at bounding box center [53, 16] width 22 height 12
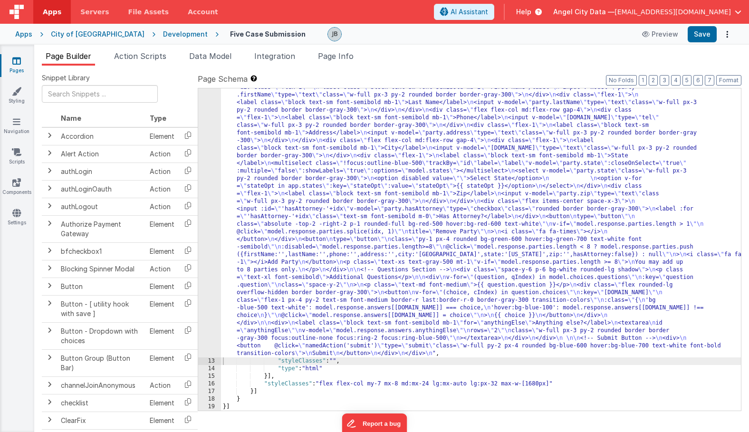
scroll to position [362, 0]
click at [709, 35] on button "Save" at bounding box center [702, 34] width 29 height 16
click at [148, 50] on li "Action Scripts" at bounding box center [140, 57] width 60 height 15
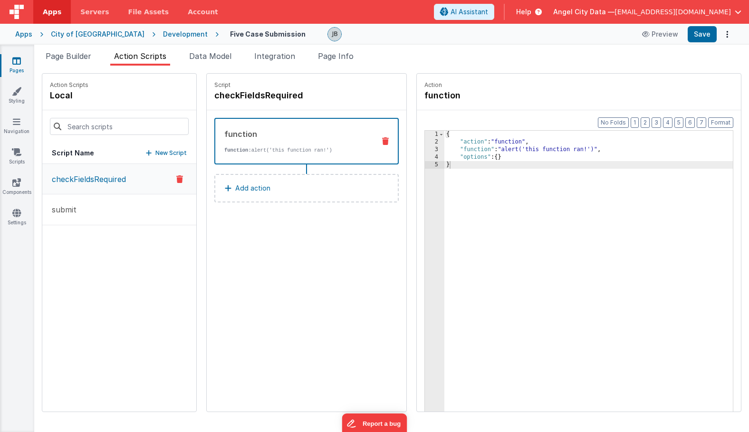
click at [244, 139] on div "function" at bounding box center [295, 133] width 143 height 11
click at [116, 179] on p "checkFieldsRequired" at bounding box center [86, 179] width 80 height 11
click at [254, 150] on p "function: alert('this function ran!')" at bounding box center [295, 150] width 143 height 8
click at [77, 207] on button "submit" at bounding box center [119, 209] width 154 height 31
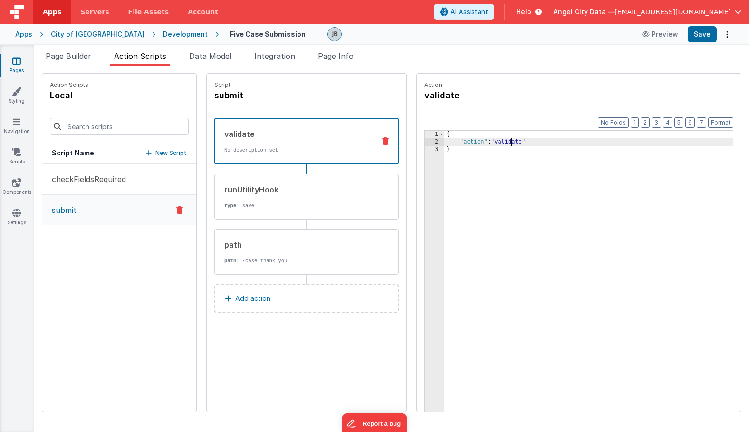
click at [484, 141] on div "{ "action" : "validate" }" at bounding box center [603, 294] width 317 height 326
click at [229, 146] on p "No description set" at bounding box center [295, 150] width 143 height 8
click at [484, 144] on div "{ "action" : "validate" }" at bounding box center [603, 294] width 317 height 326
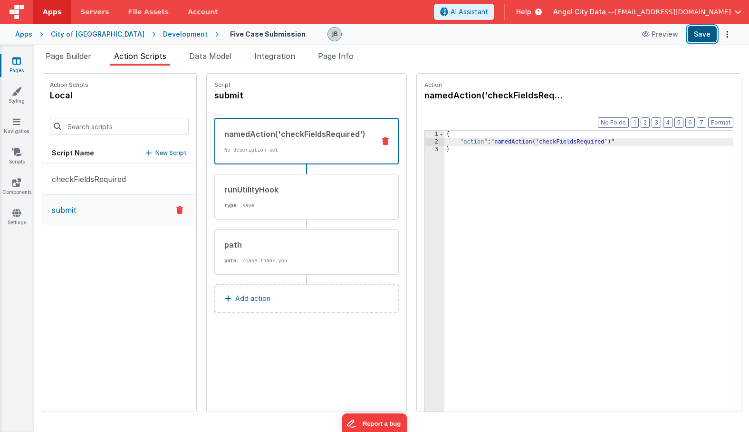
click at [702, 34] on button "Save" at bounding box center [702, 34] width 29 height 16
click at [86, 185] on button "checkFieldsRequired" at bounding box center [119, 179] width 154 height 31
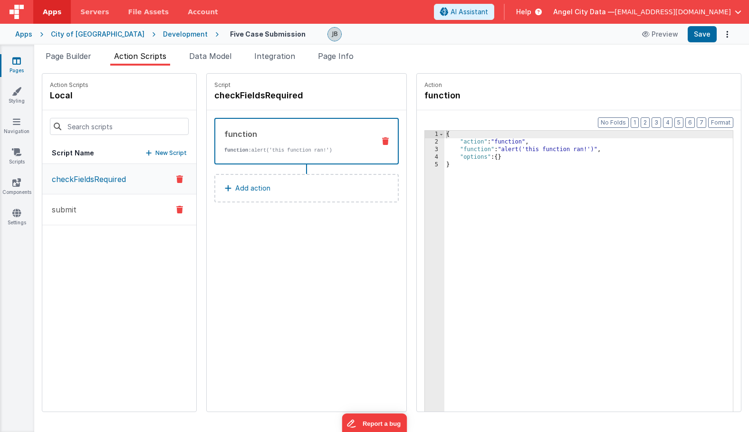
click at [113, 208] on button "submit" at bounding box center [119, 209] width 154 height 31
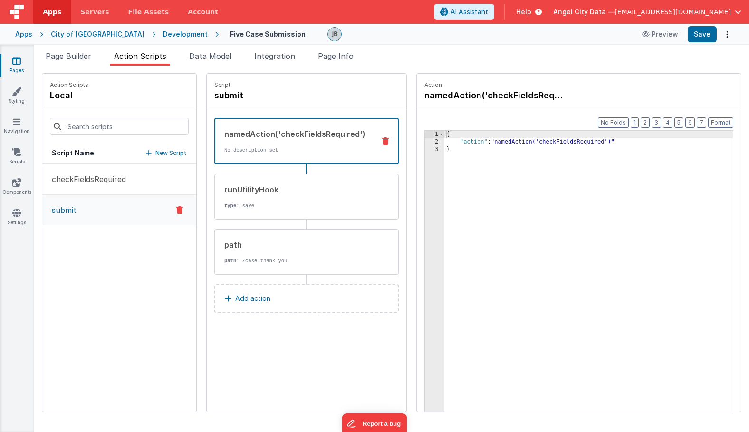
click at [240, 151] on p "No description set" at bounding box center [295, 150] width 143 height 8
drag, startPoint x: 468, startPoint y: 141, endPoint x: 586, endPoint y: 143, distance: 117.5
click at [586, 143] on div "{ "action" : "namedAction('checkFieldsRequired')" }" at bounding box center [603, 294] width 317 height 326
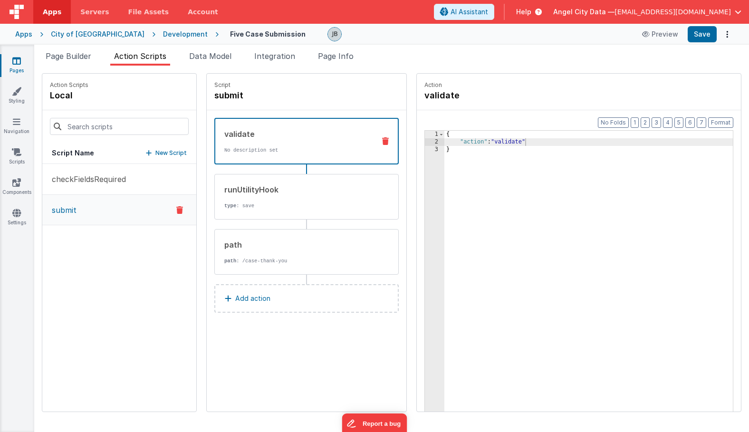
click at [280, 300] on button "Add action" at bounding box center [306, 298] width 184 height 29
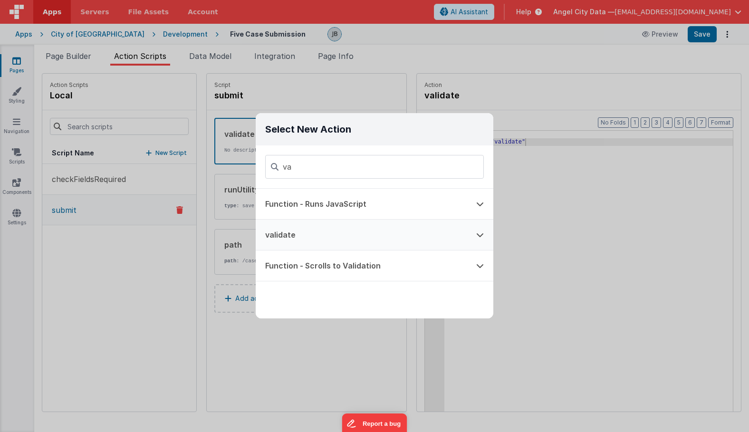
type input "va"
click at [480, 232] on icon at bounding box center [480, 235] width 8 height 8
click at [367, 239] on button "validate" at bounding box center [361, 235] width 211 height 30
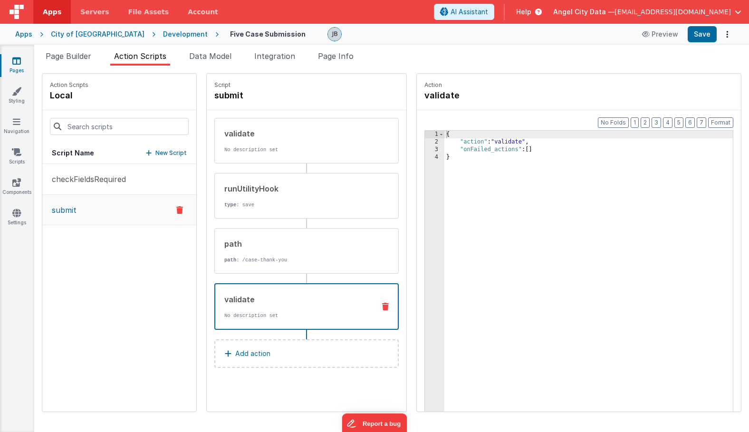
click at [163, 36] on div "Development" at bounding box center [185, 34] width 45 height 10
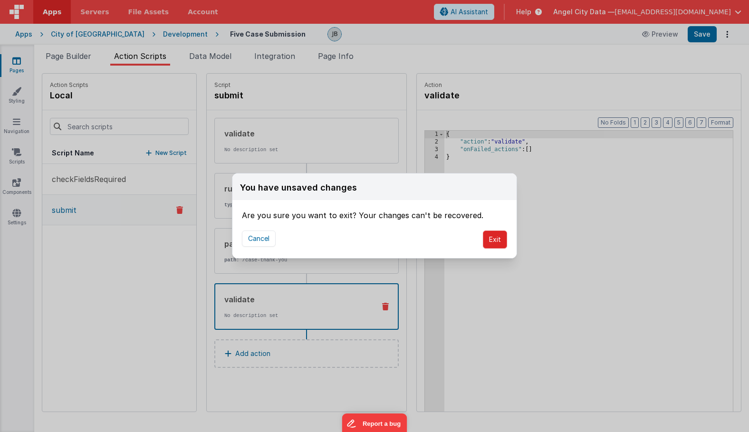
click at [497, 240] on button "Exit" at bounding box center [495, 240] width 24 height 18
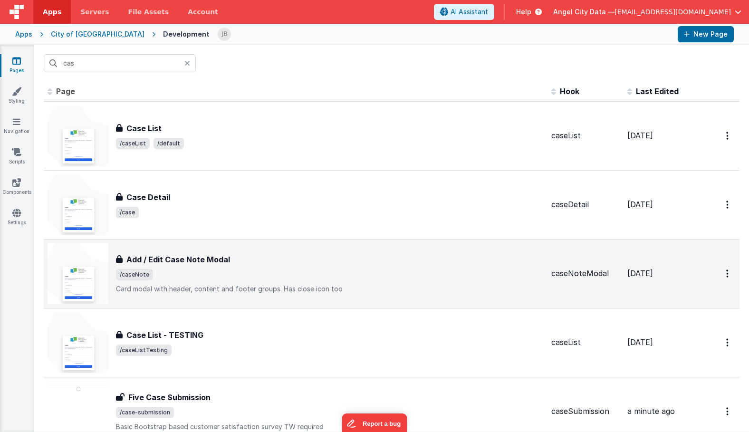
click at [151, 254] on h3 "Add / Edit Case Note Modal" at bounding box center [178, 259] width 104 height 11
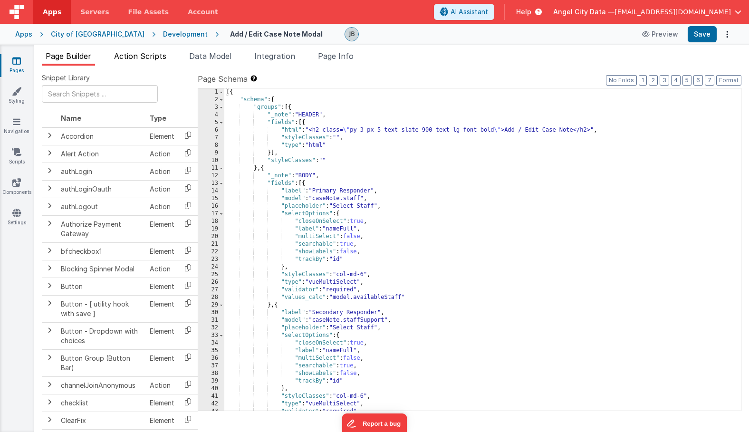
click at [139, 56] on span "Action Scripts" at bounding box center [140, 56] width 52 height 10
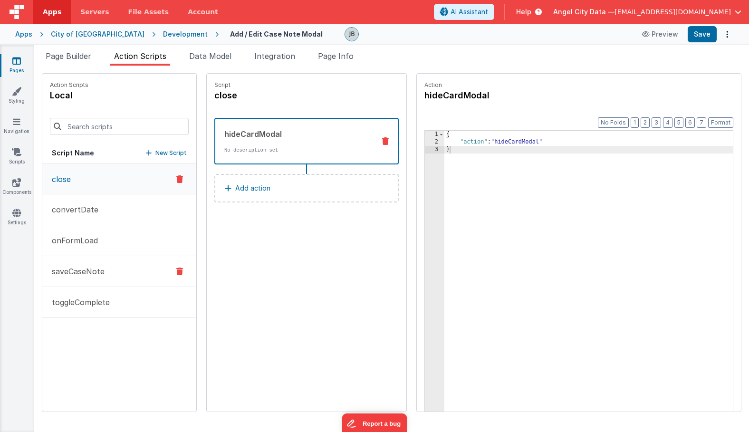
click at [84, 273] on p "saveCaseNote" at bounding box center [75, 271] width 58 height 11
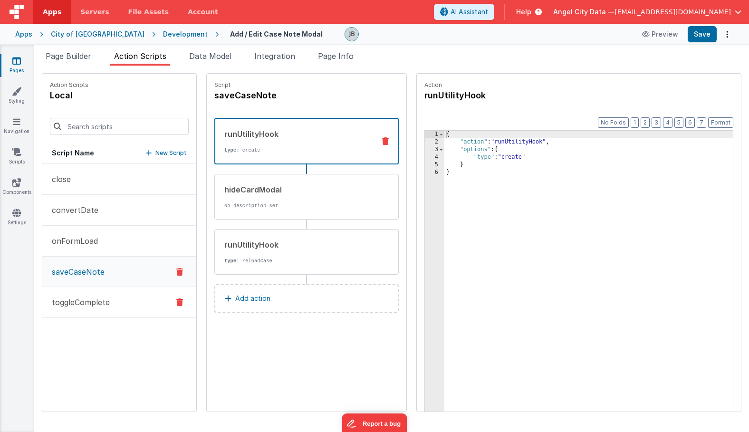
click at [85, 295] on button "toggleComplete" at bounding box center [119, 302] width 154 height 31
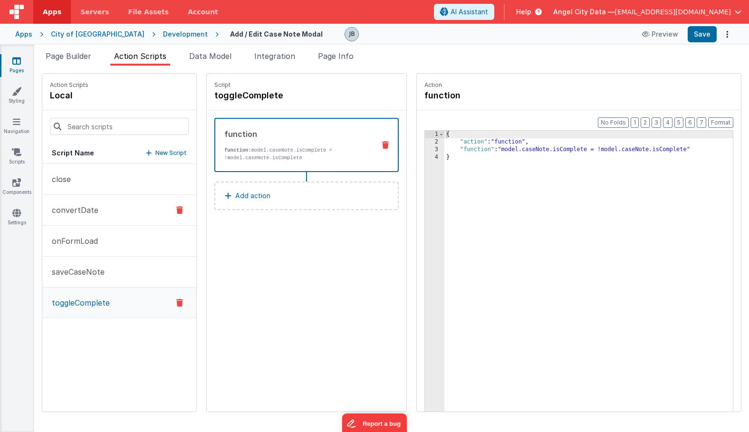
click at [85, 216] on button "convertDate" at bounding box center [119, 210] width 154 height 31
click at [85, 183] on button "close" at bounding box center [119, 179] width 154 height 31
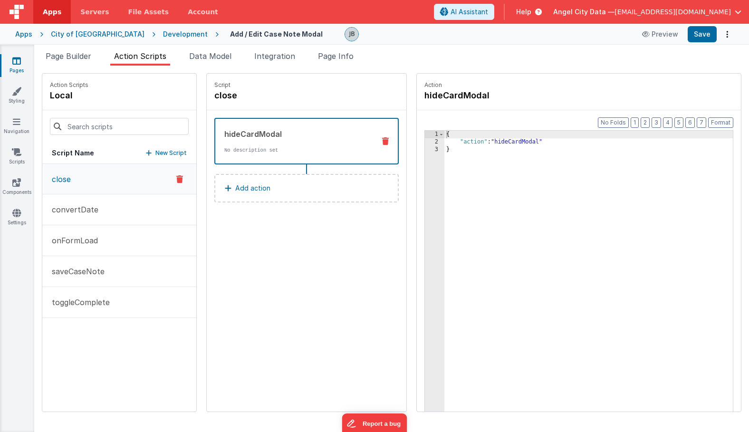
click at [163, 36] on div "Development" at bounding box center [185, 34] width 45 height 10
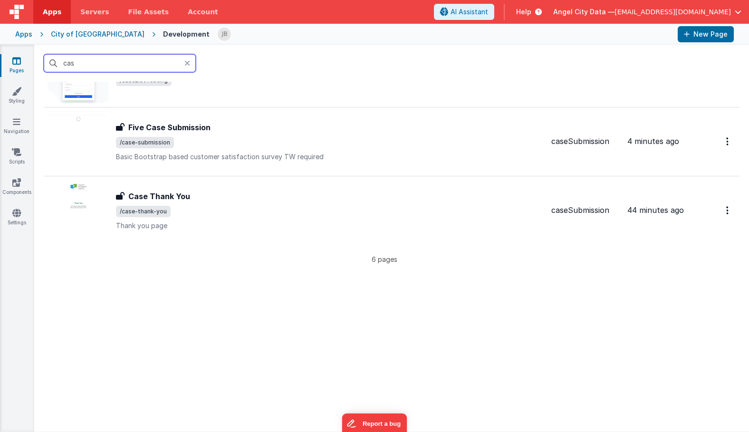
scroll to position [266, 0]
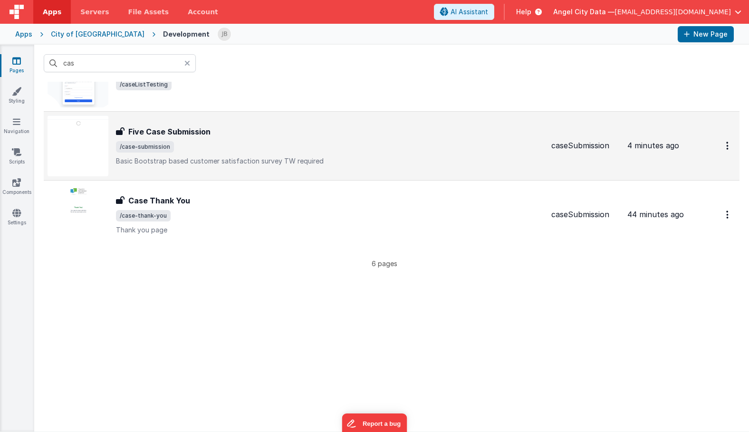
click at [149, 132] on h3 "Five Case Submission" at bounding box center [169, 131] width 82 height 11
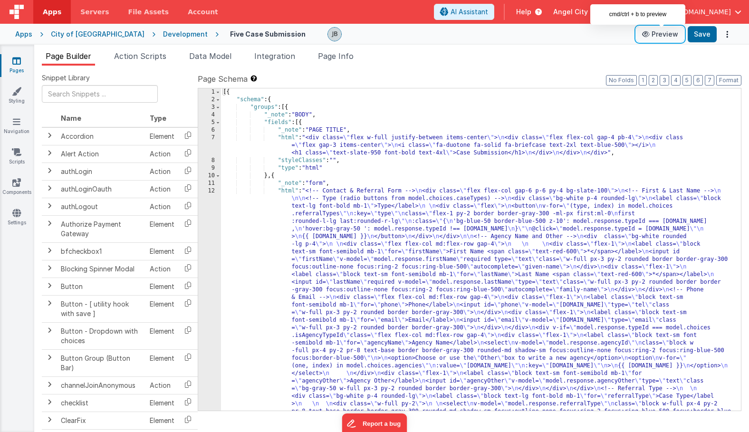
click at [652, 32] on icon at bounding box center [647, 34] width 10 height 7
click at [166, 56] on span "Action Scripts" at bounding box center [140, 56] width 52 height 10
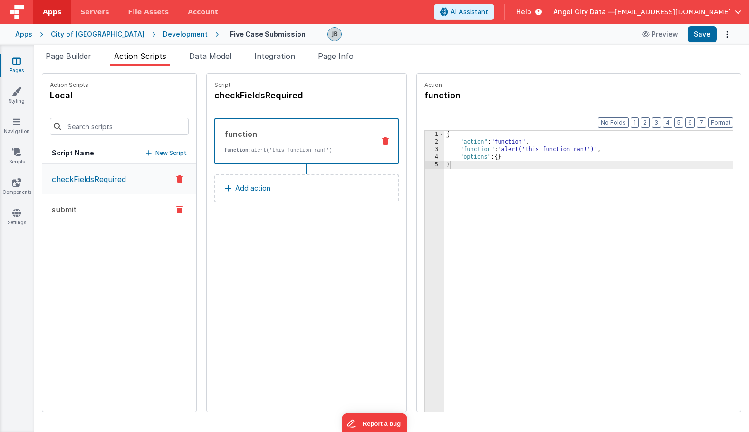
click at [117, 203] on button "submit" at bounding box center [119, 209] width 154 height 31
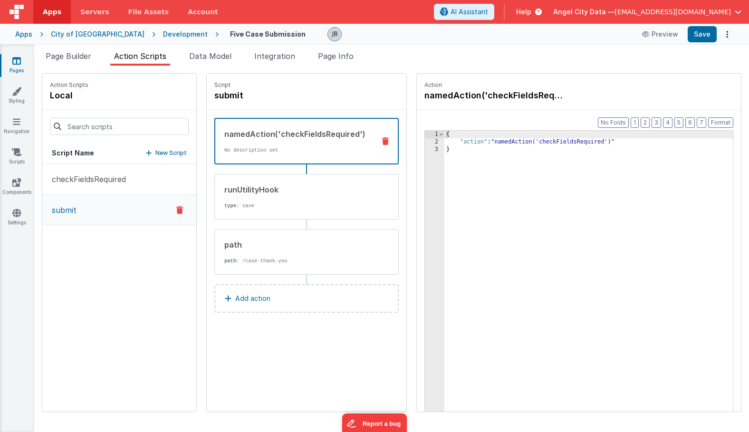
click at [254, 293] on button "Add action" at bounding box center [306, 298] width 184 height 29
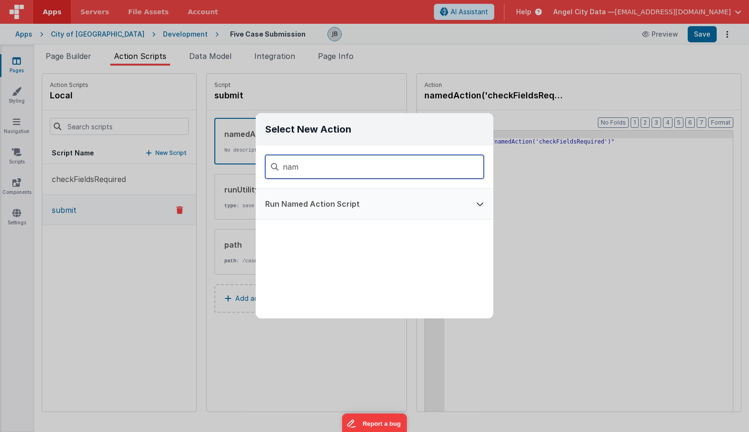
type input "nam"
click at [292, 207] on button "Run Named Action Script" at bounding box center [361, 204] width 211 height 30
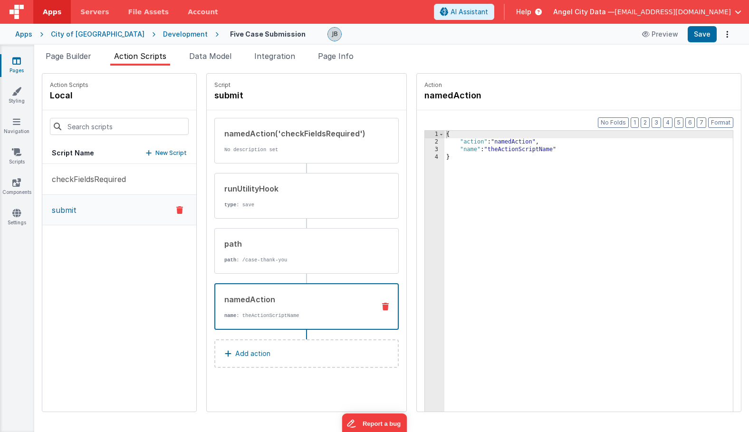
click at [480, 149] on div "{ "action" : "namedAction" , "name" : "theActionScriptName" }" at bounding box center [603, 294] width 317 height 326
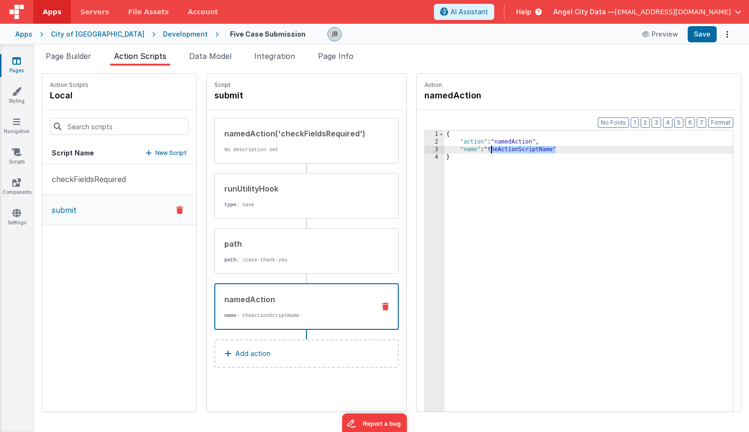
click at [480, 149] on div "{ "action" : "namedAction" , "name" : "theActionScriptName" }" at bounding box center [603, 294] width 317 height 326
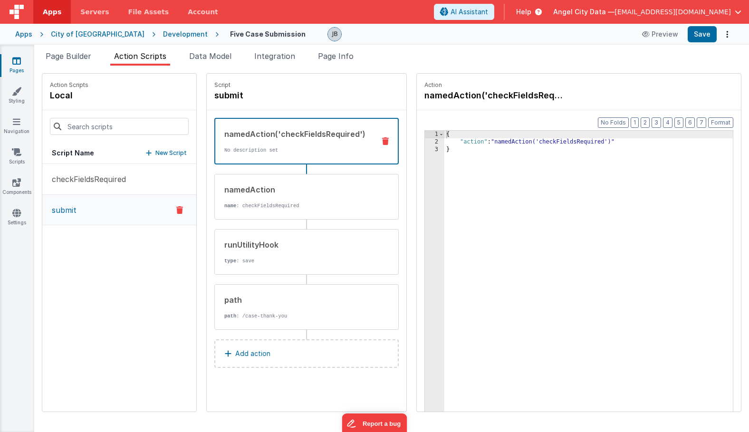
click at [382, 138] on icon at bounding box center [385, 141] width 7 height 8
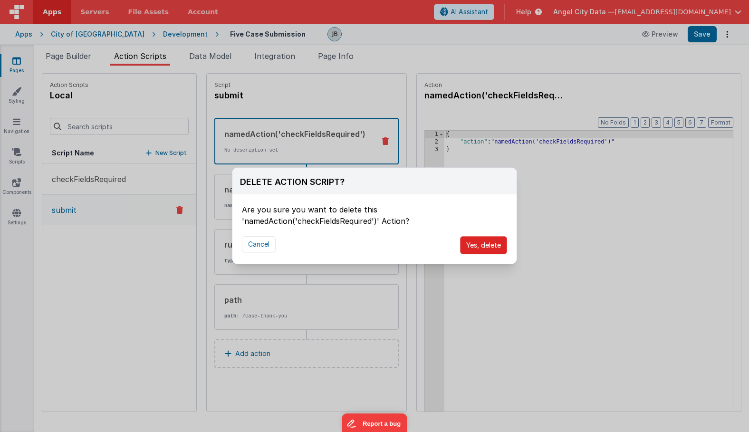
click at [471, 238] on button "Yes, delete" at bounding box center [483, 245] width 47 height 18
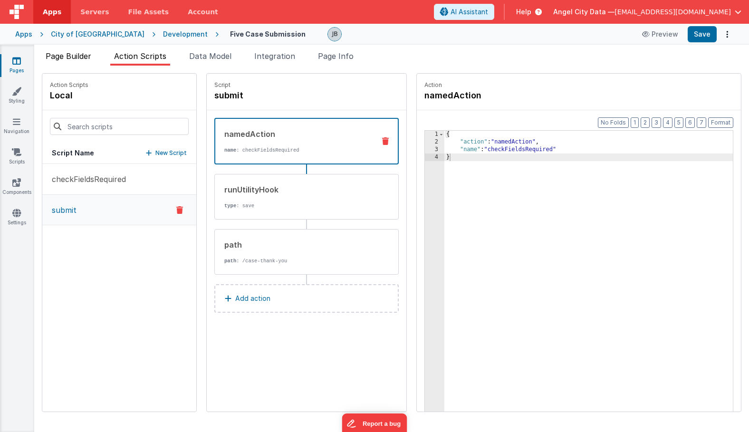
click at [68, 54] on span "Page Builder" at bounding box center [69, 56] width 46 height 10
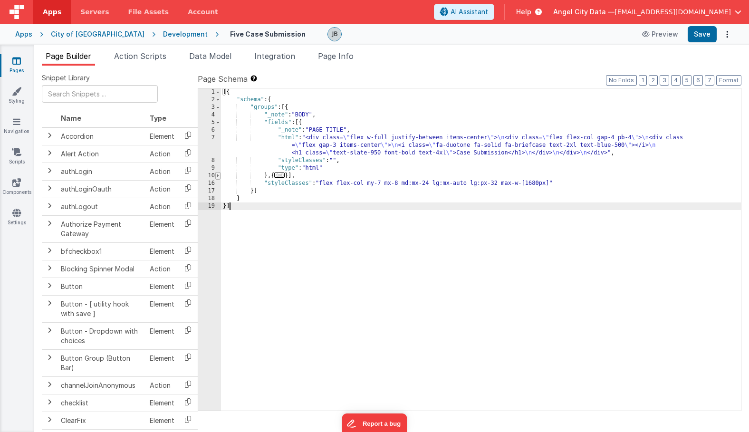
click at [215, 176] on span at bounding box center [217, 176] width 5 height 8
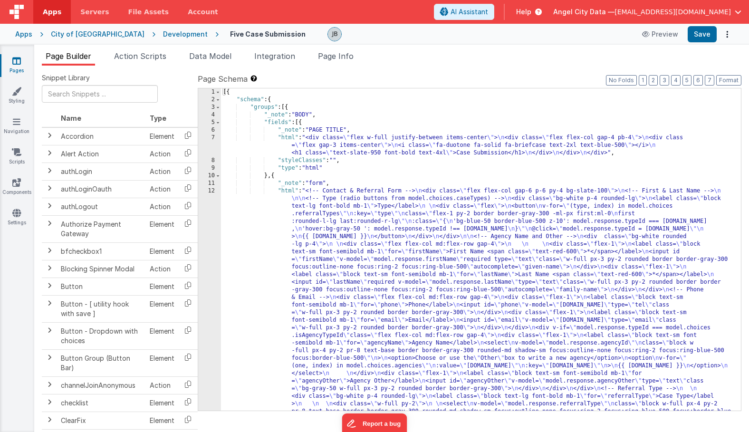
scroll to position [385, 0]
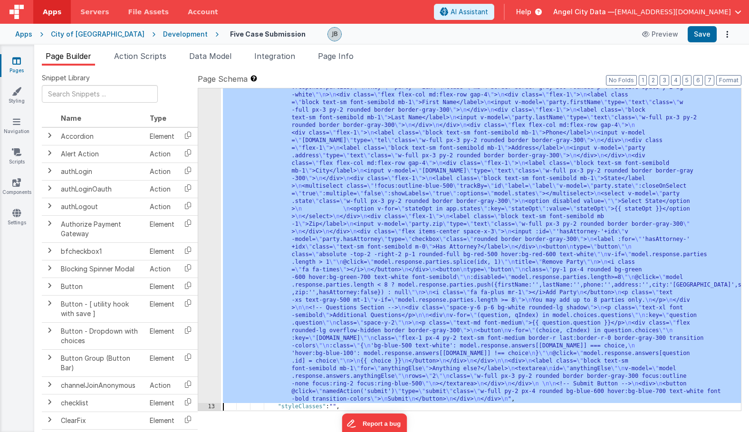
click at [213, 227] on div "12" at bounding box center [209, 102] width 23 height 601
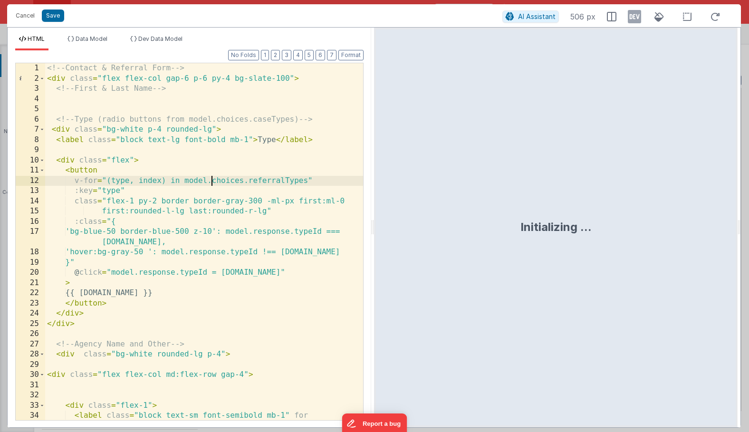
click at [210, 179] on div "<!-- Contact & Referral Form --> < div class = "flex flex-col gap-6 p-6 py-4 bg…" at bounding box center [204, 262] width 318 height 398
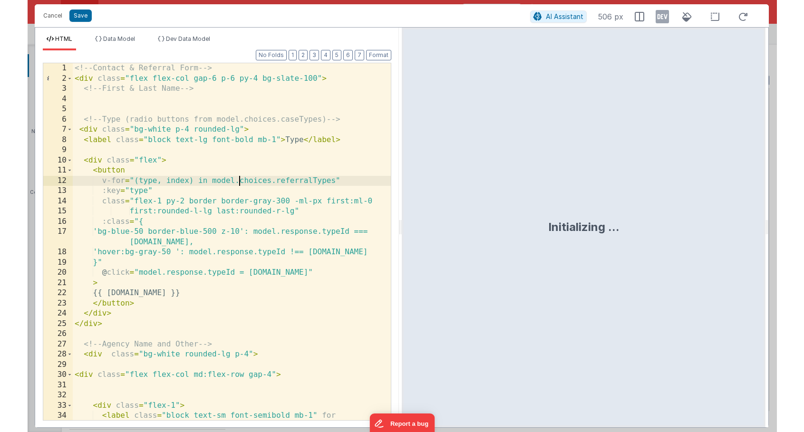
scroll to position [0, 0]
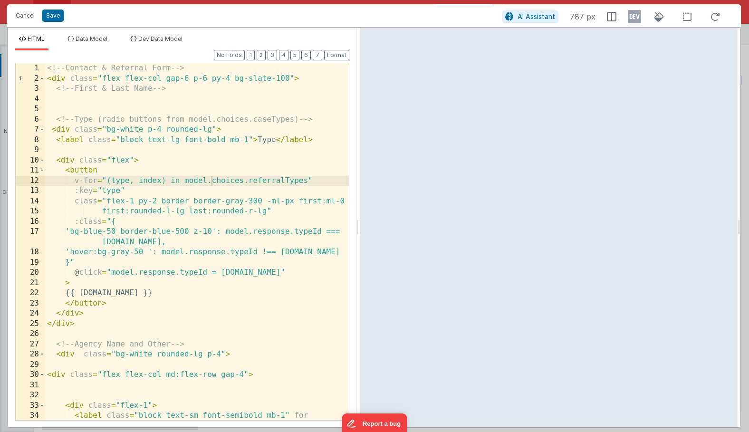
drag, startPoint x: 372, startPoint y: 148, endPoint x: 359, endPoint y: 148, distance: 12.8
click at [359, 148] on html "Cancel Save AI Assistant 787 px HTML Data Model Dev Data Model Format 7 6 5 4 3…" at bounding box center [374, 216] width 749 height 432
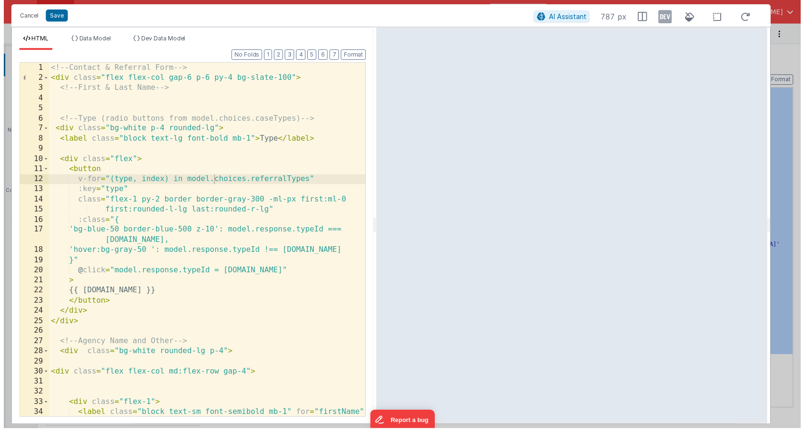
scroll to position [355, 0]
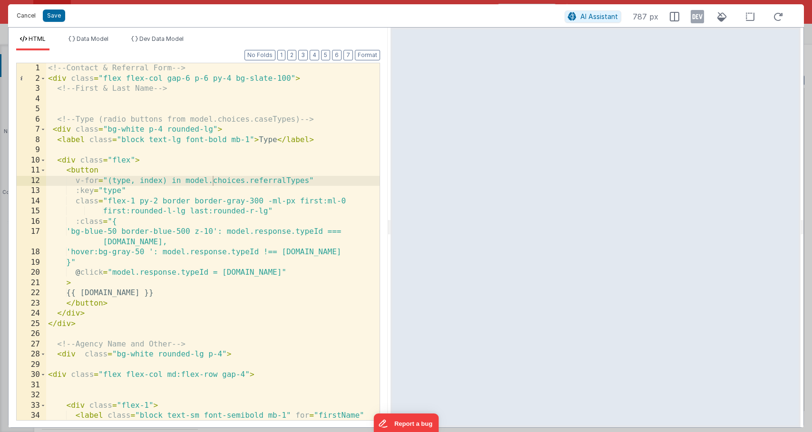
click at [29, 21] on button "Cancel" at bounding box center [26, 15] width 29 height 13
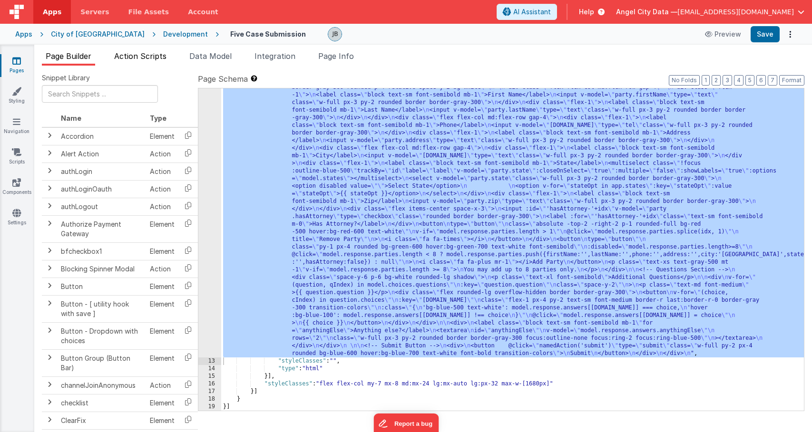
click at [147, 55] on span "Action Scripts" at bounding box center [140, 56] width 52 height 10
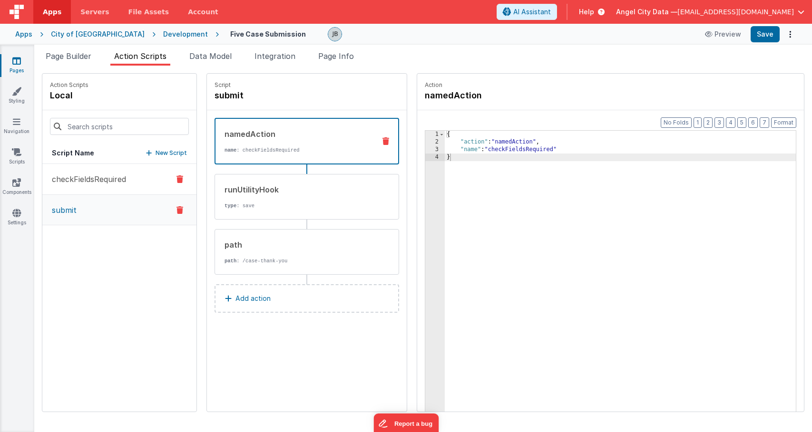
click at [90, 175] on p "checkFieldsRequired" at bounding box center [86, 179] width 80 height 11
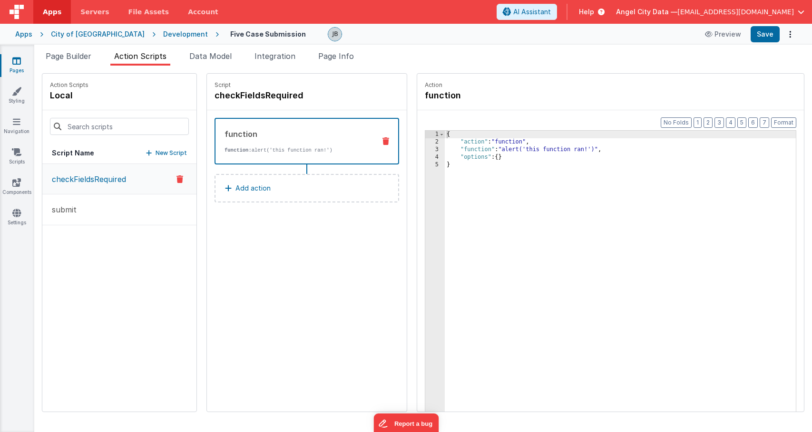
click at [235, 185] on p "Add action" at bounding box center [252, 188] width 35 height 11
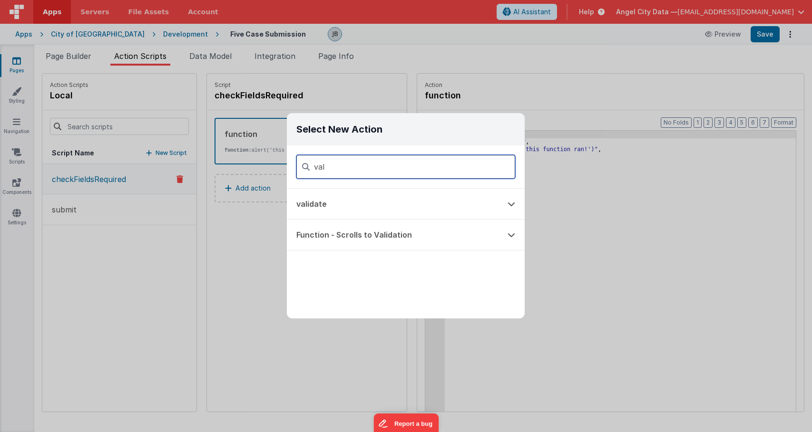
type input "val"
click at [228, 236] on div "Select New Action val validate Function - Scrolls to Validation" at bounding box center [406, 216] width 812 height 432
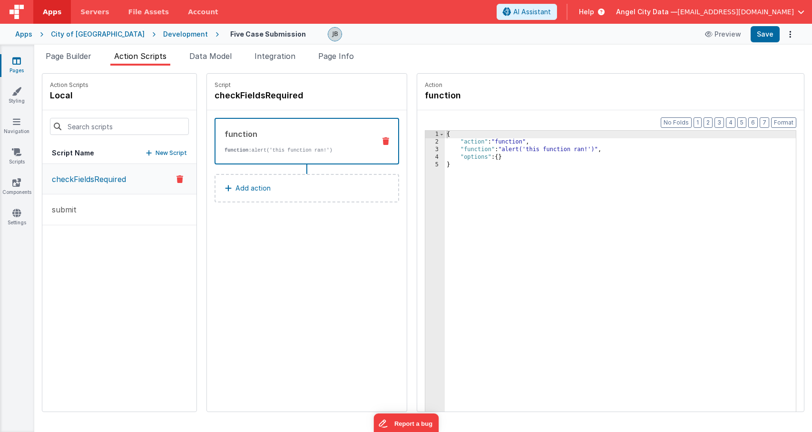
click at [425, 150] on div "3" at bounding box center [434, 150] width 19 height 8
click at [439, 136] on span at bounding box center [441, 135] width 5 height 8
click at [425, 151] on div "3" at bounding box center [434, 150] width 19 height 8
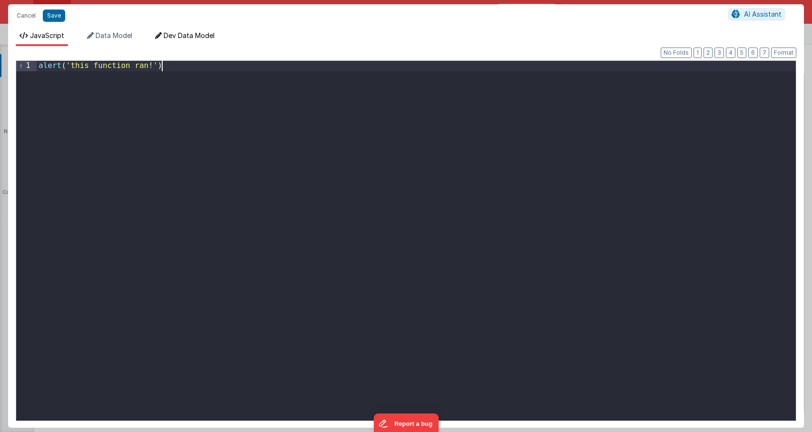
drag, startPoint x: 268, startPoint y: 130, endPoint x: 159, endPoint y: 41, distance: 140.6
click at [159, 41] on div "JavaScript Data Model Dev Data Model Format 7 6 5 4 3 2 1 No Folds 1 alert ( 't…" at bounding box center [405, 229] width 795 height 397
click at [208, 68] on div "if ( model . response . firstName === "" )" at bounding box center [416, 251] width 759 height 380
click at [214, 85] on div "if ( model . response . firstName === "" ) { return false }" at bounding box center [416, 251] width 759 height 380
drag, startPoint x: 273, startPoint y: 70, endPoint x: 212, endPoint y: 69, distance: 61.8
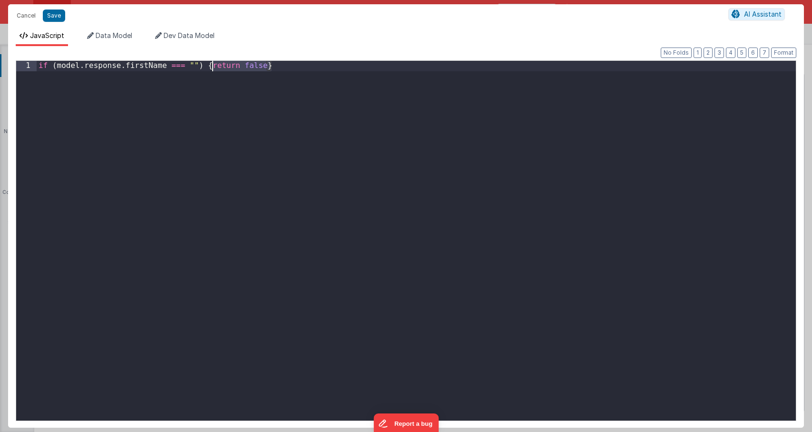
click at [212, 69] on div "if ( model . response . firstName === "" ) { return false }" at bounding box center [416, 251] width 759 height 380
click at [152, 78] on div "if ( model . response . firstName === "" ) { }" at bounding box center [416, 251] width 759 height 380
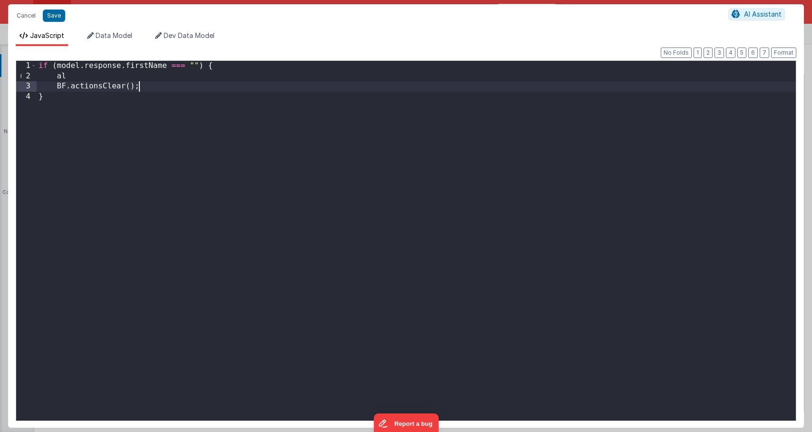
click at [83, 78] on div "if ( model . response . firstName === "" ) { al BF . actionsClear ( ) ; }" at bounding box center [416, 251] width 759 height 380
drag, startPoint x: 74, startPoint y: 77, endPoint x: 71, endPoint y: 82, distance: 6.0
click at [73, 77] on div "if ( model . response . firstName === "" ) { al BF . actionsClear ( ) ; }" at bounding box center [416, 251] width 759 height 380
drag, startPoint x: 55, startPoint y: 85, endPoint x: 143, endPoint y: 89, distance: 88.6
click at [143, 89] on div "if ( model . response . firstName === "" ) { al BF . actionsClear ( ) ; }" at bounding box center [416, 251] width 759 height 380
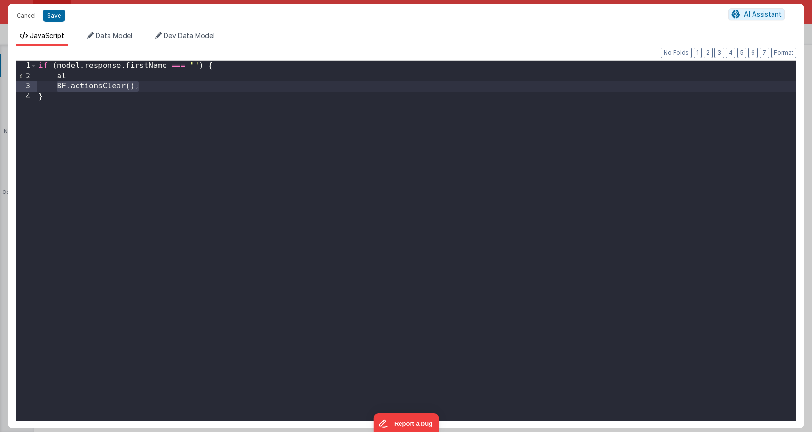
click at [78, 80] on div "if ( model . response . firstName === "" ) { al BF . actionsClear ( ) ; }" at bounding box center [416, 251] width 759 height 380
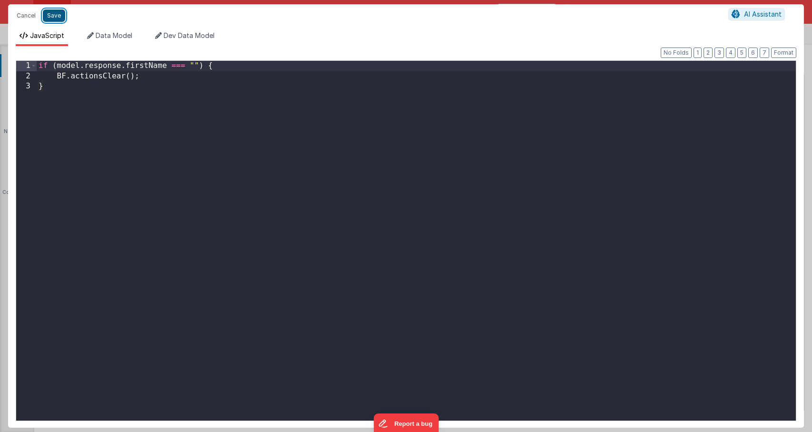
click at [50, 20] on button "Save" at bounding box center [54, 16] width 22 height 12
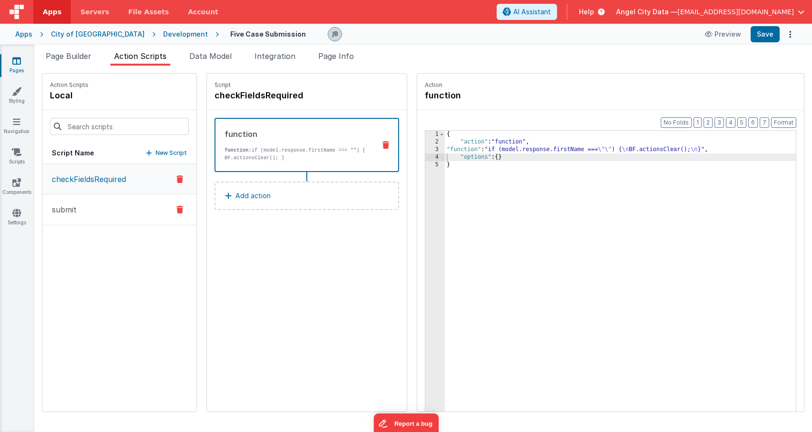
click at [93, 198] on button "submit" at bounding box center [119, 209] width 154 height 31
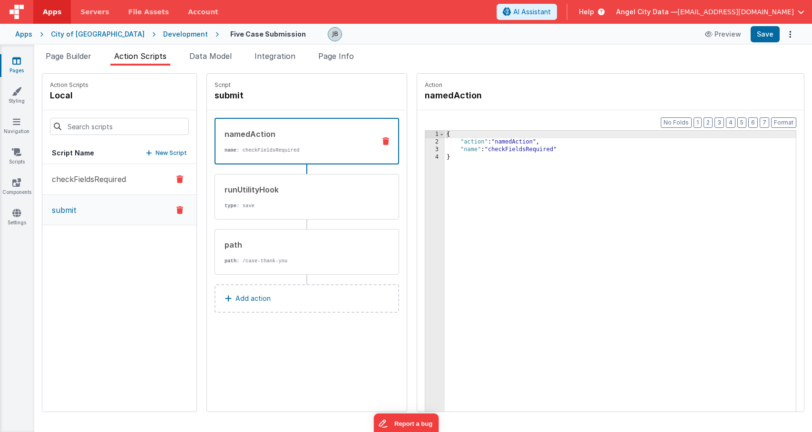
click at [118, 184] on p "checkFieldsRequired" at bounding box center [86, 179] width 80 height 11
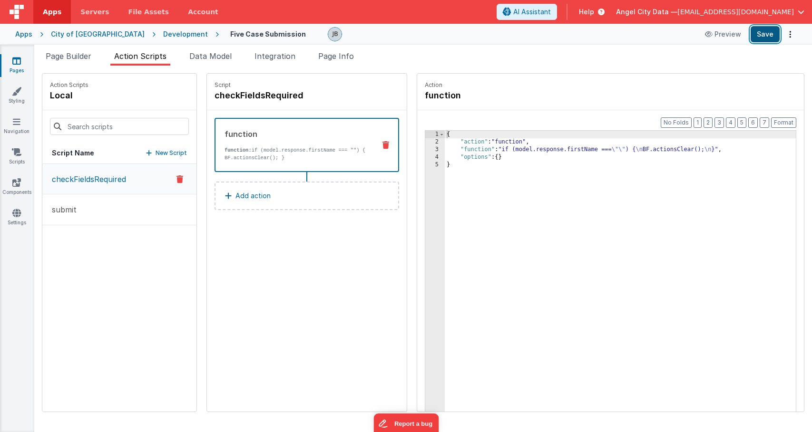
click at [749, 38] on button "Save" at bounding box center [764, 34] width 29 height 16
click at [54, 58] on span "Page Builder" at bounding box center [69, 56] width 46 height 10
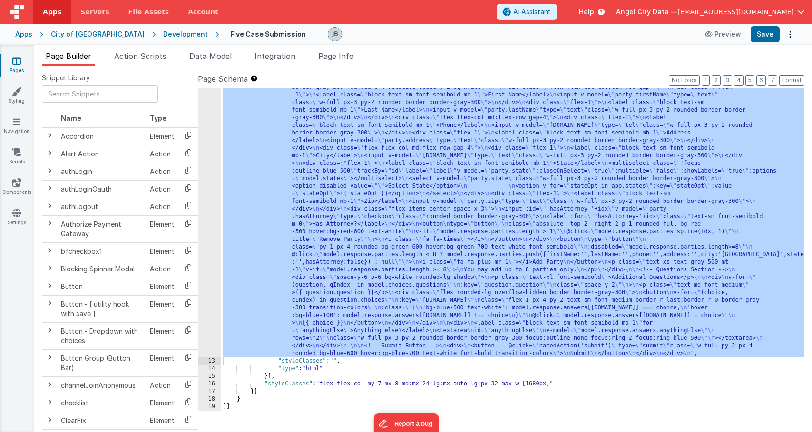
click at [210, 171] on div "12" at bounding box center [209, 95] width 23 height 525
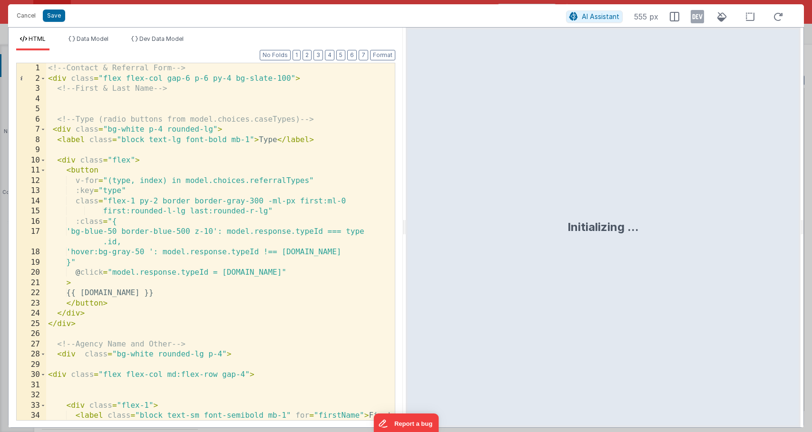
scroll to position [0, 0]
click at [226, 247] on div "<!-- Contact & Referral Form --> < div class = "flex flex-col gap-6 p-6 py-4 bg…" at bounding box center [220, 257] width 348 height 388
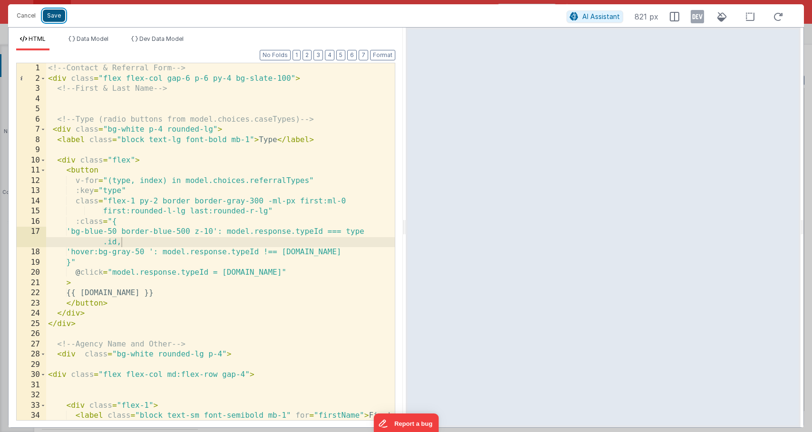
click at [49, 12] on button "Save" at bounding box center [54, 16] width 22 height 12
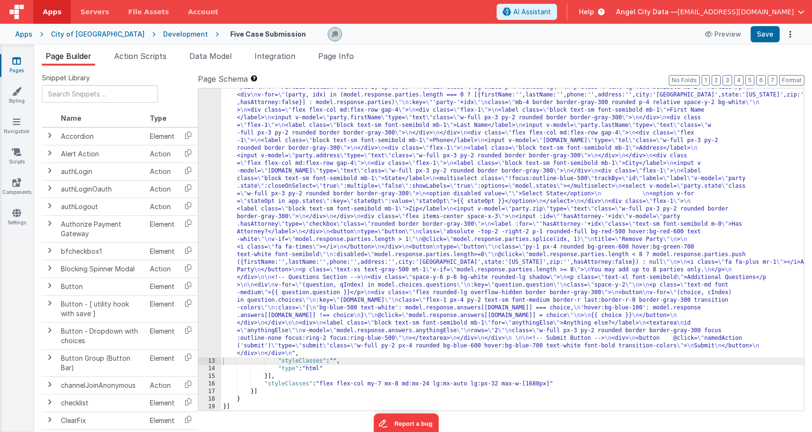
scroll to position [309, 0]
click at [22, 37] on div "Apps" at bounding box center [23, 34] width 17 height 10
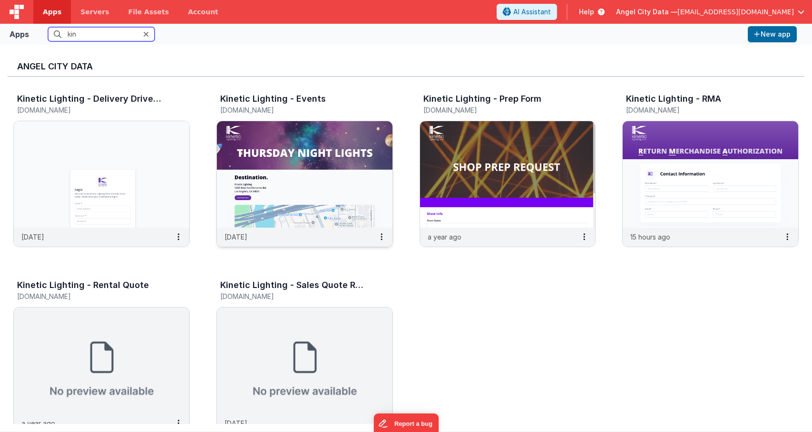
type input "kin"
click at [281, 135] on img at bounding box center [304, 174] width 175 height 106
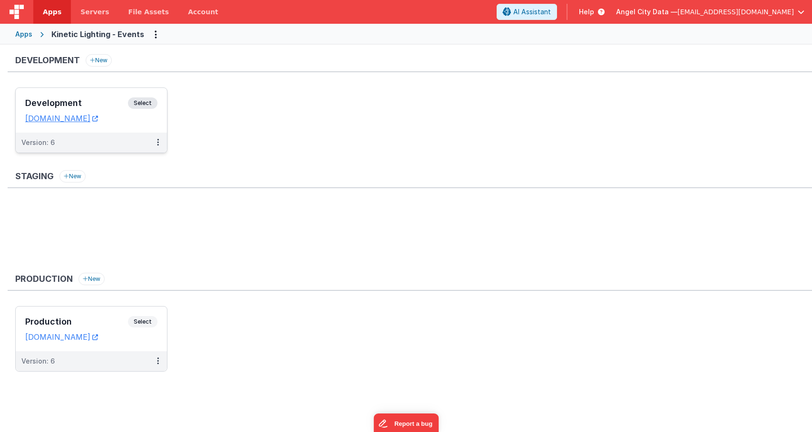
click at [94, 106] on h3 "Development" at bounding box center [76, 103] width 103 height 10
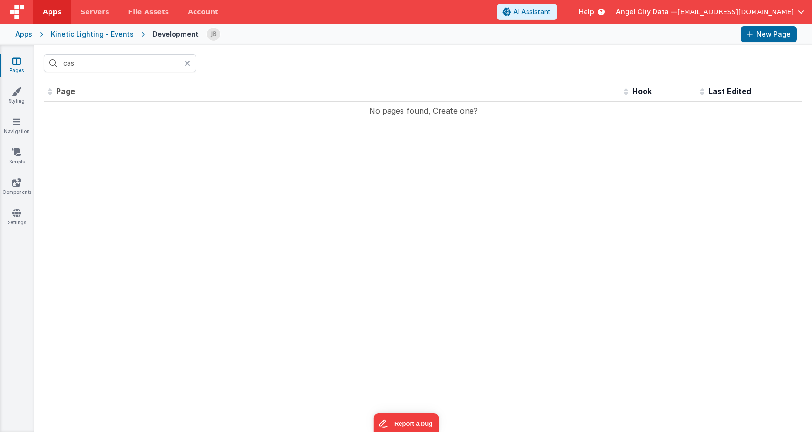
click at [187, 64] on icon at bounding box center [187, 63] width 6 height 8
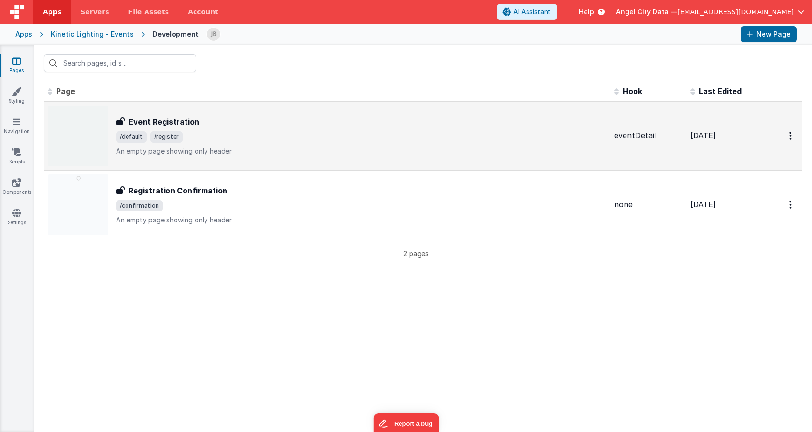
click at [155, 120] on h3 "Event Registration" at bounding box center [163, 121] width 71 height 11
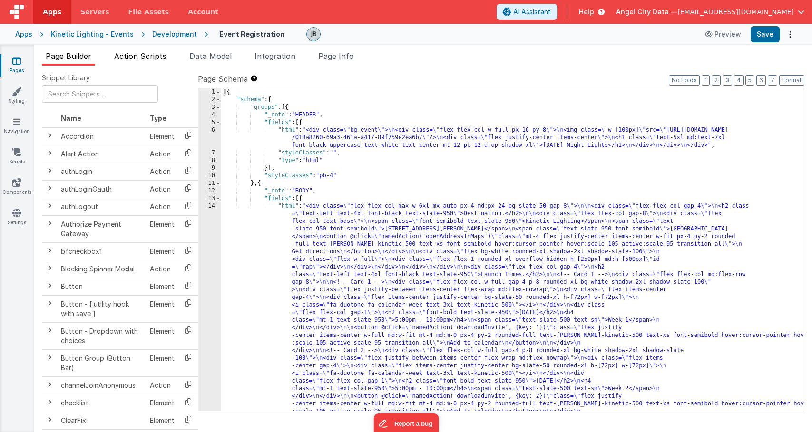
click at [140, 55] on span "Action Scripts" at bounding box center [140, 56] width 52 height 10
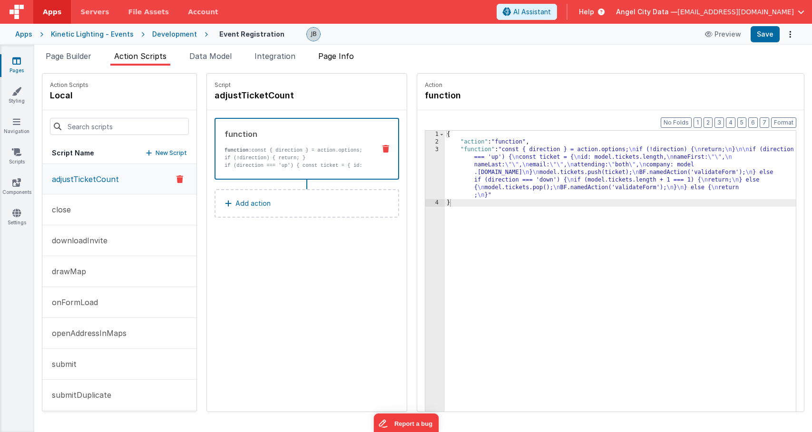
click at [324, 60] on span "Page Info" at bounding box center [336, 56] width 36 height 10
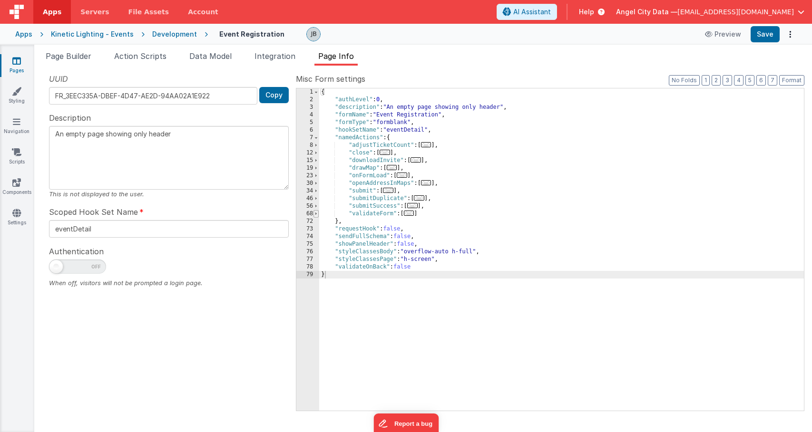
click at [317, 215] on span at bounding box center [315, 214] width 5 height 8
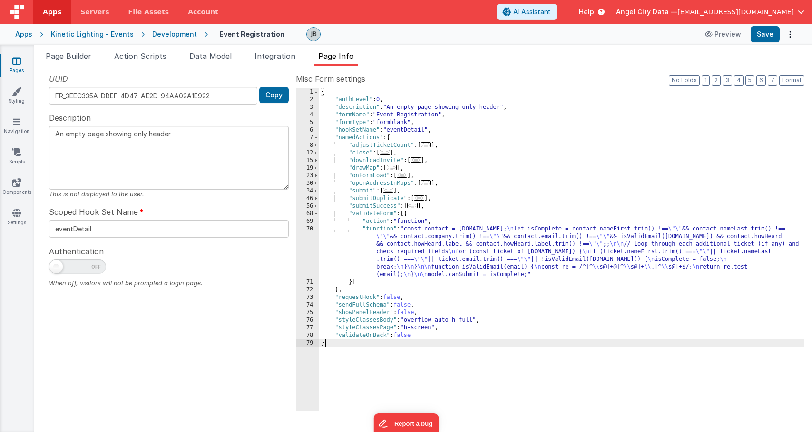
click at [306, 249] on div "70" at bounding box center [307, 251] width 23 height 53
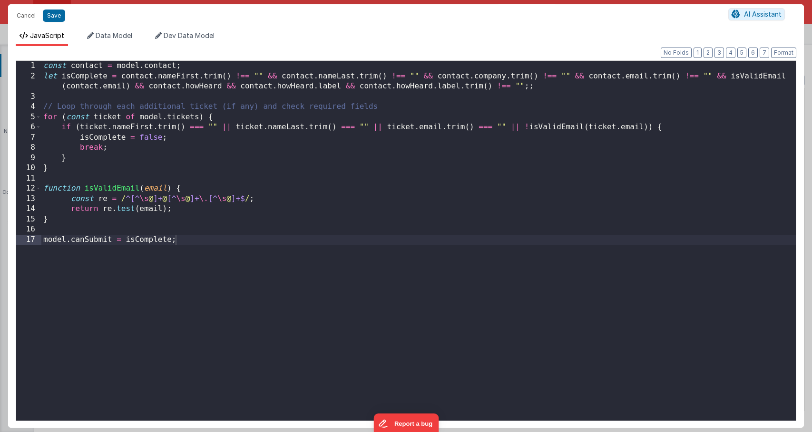
click at [306, 249] on div "Cancel Save AI Assistant JavaScript Data Model Dev Data Model Format 7 6 5 4 3 …" at bounding box center [406, 216] width 812 height 432
click at [23, 15] on button "Cancel" at bounding box center [26, 15] width 29 height 13
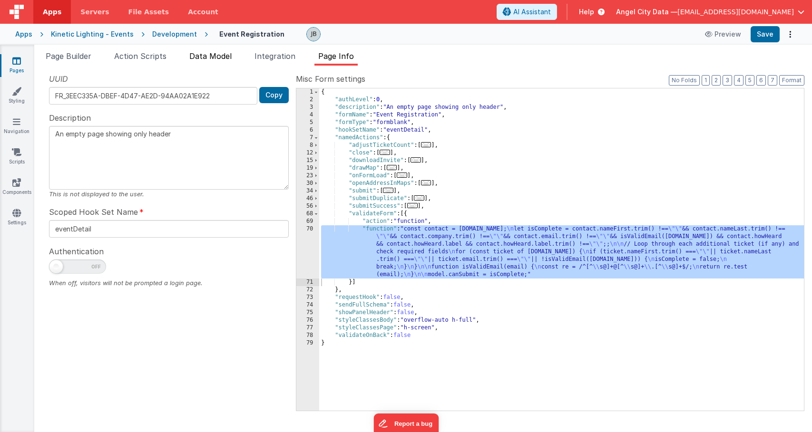
click at [204, 57] on span "Data Model" at bounding box center [210, 56] width 42 height 10
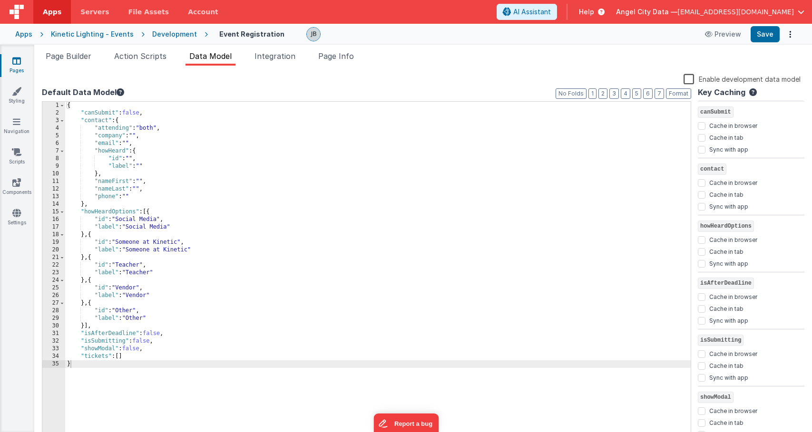
click at [199, 191] on div "{ "canSubmit" : false , "contact" : { "attending" : "both" , "company" : "" , "…" at bounding box center [377, 279] width 625 height 354
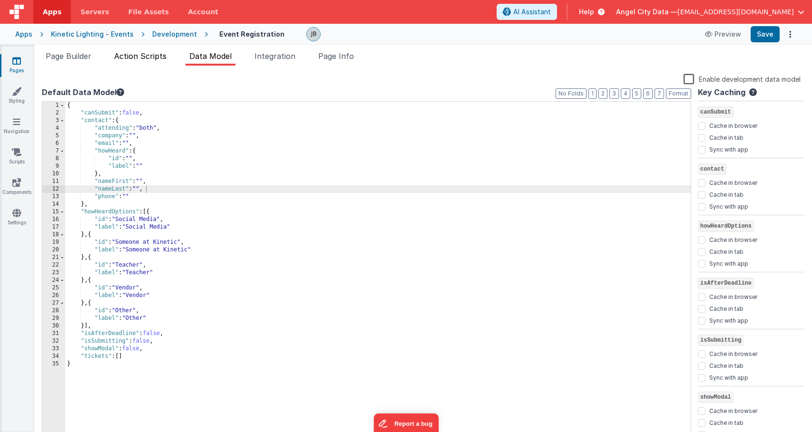
click at [142, 60] on span "Action Scripts" at bounding box center [140, 56] width 52 height 10
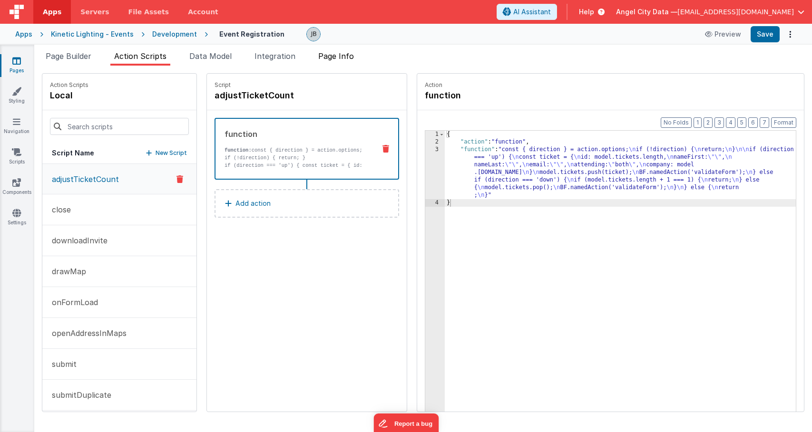
click at [330, 53] on span "Page Info" at bounding box center [336, 56] width 36 height 10
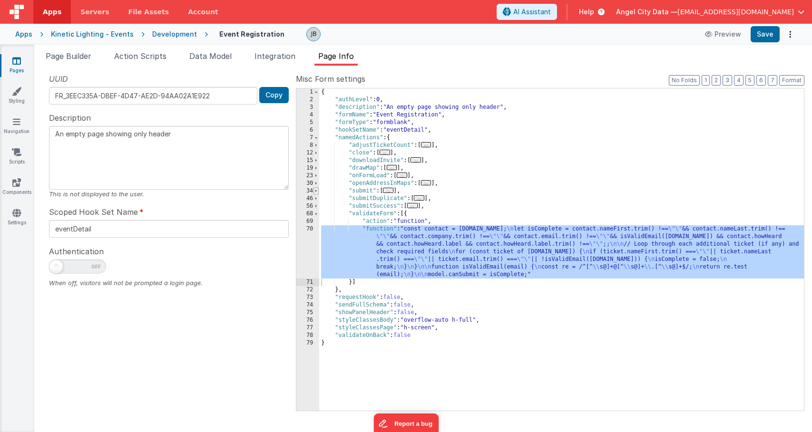
click at [317, 190] on span at bounding box center [315, 191] width 5 height 8
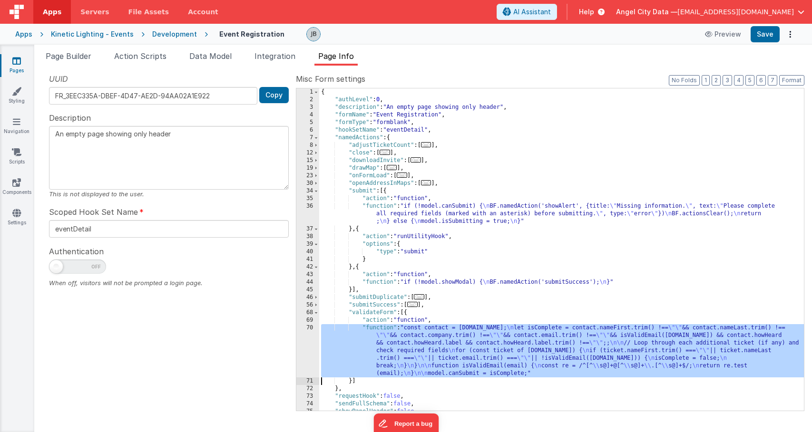
click at [314, 214] on div "36" at bounding box center [307, 214] width 23 height 23
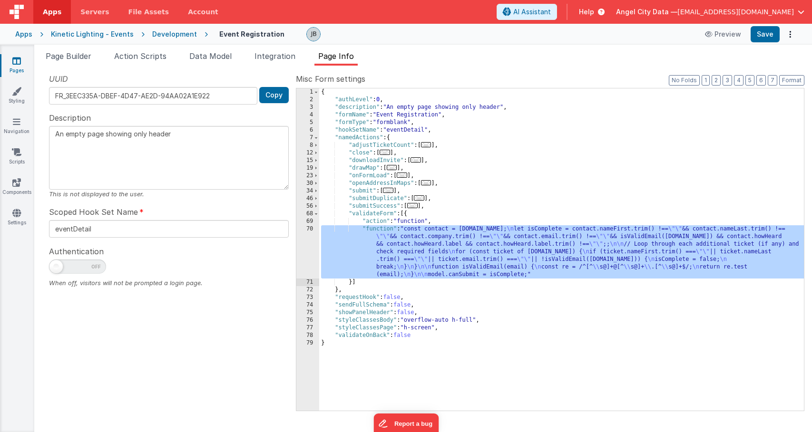
click at [315, 234] on div "70" at bounding box center [307, 251] width 23 height 53
click at [317, 193] on span at bounding box center [315, 191] width 5 height 8
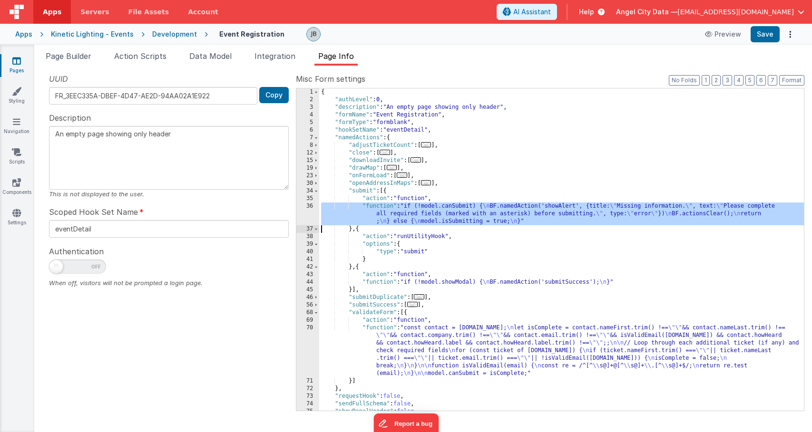
click at [313, 215] on div "36" at bounding box center [307, 214] width 23 height 23
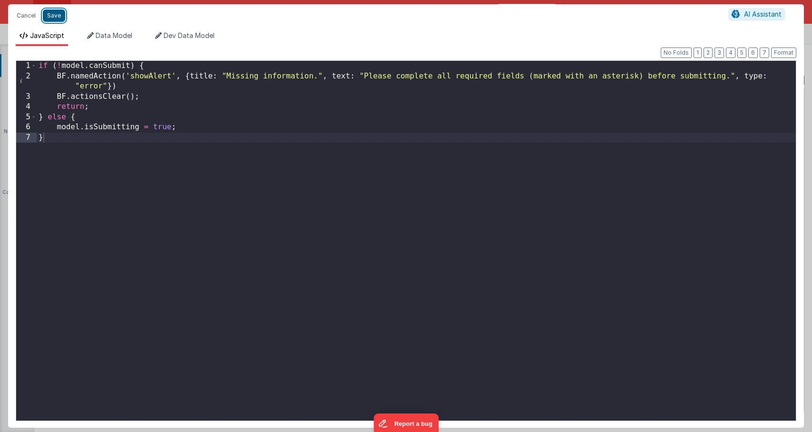
click at [48, 13] on button "Save" at bounding box center [54, 16] width 22 height 12
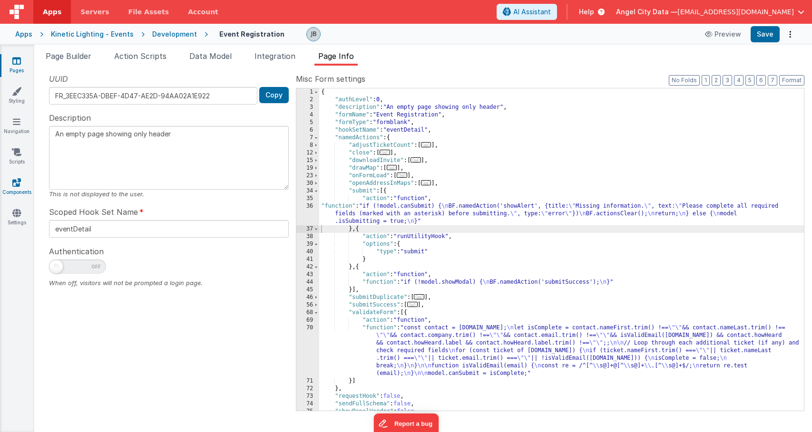
click at [13, 181] on icon at bounding box center [16, 183] width 9 height 10
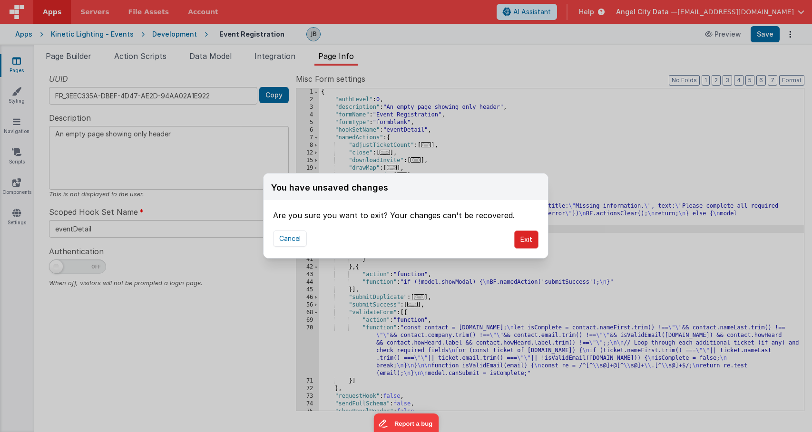
click at [518, 241] on button "Exit" at bounding box center [526, 240] width 24 height 18
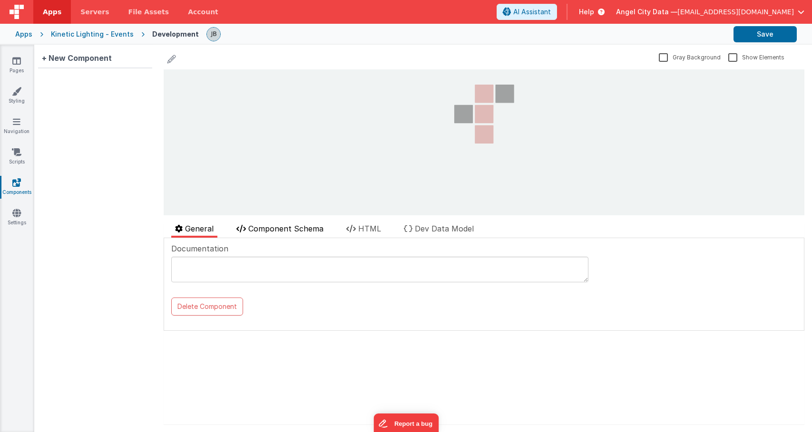
click at [261, 230] on span "Component Schema" at bounding box center [285, 229] width 75 height 10
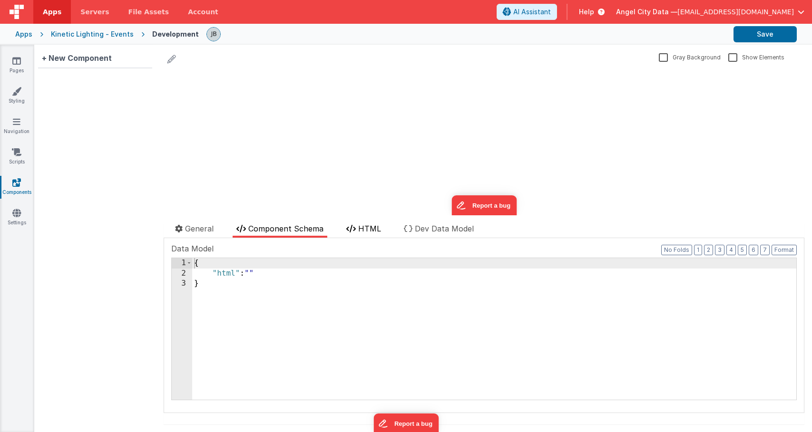
click at [364, 228] on span "HTML" at bounding box center [369, 229] width 23 height 10
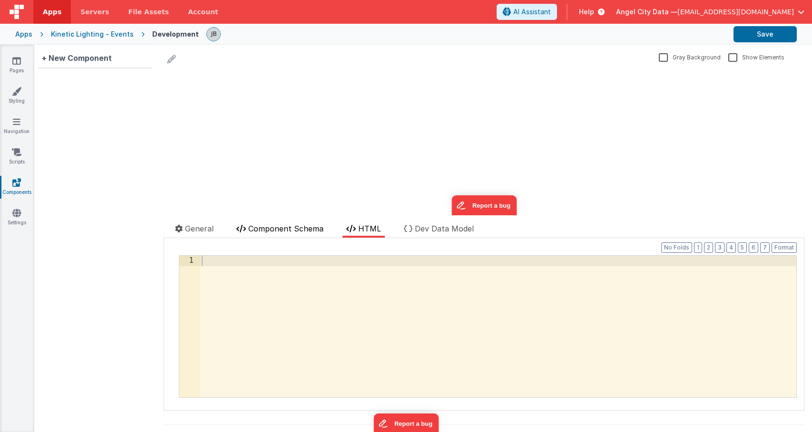
click at [273, 225] on span "Component Schema" at bounding box center [285, 229] width 75 height 10
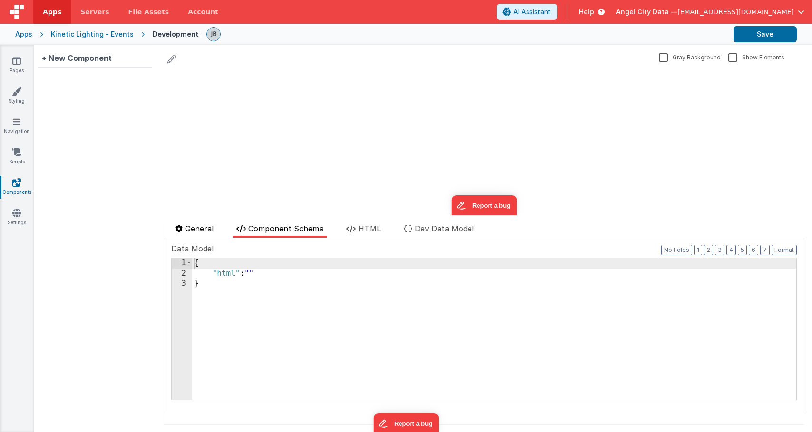
click at [206, 226] on span "General" at bounding box center [199, 229] width 29 height 10
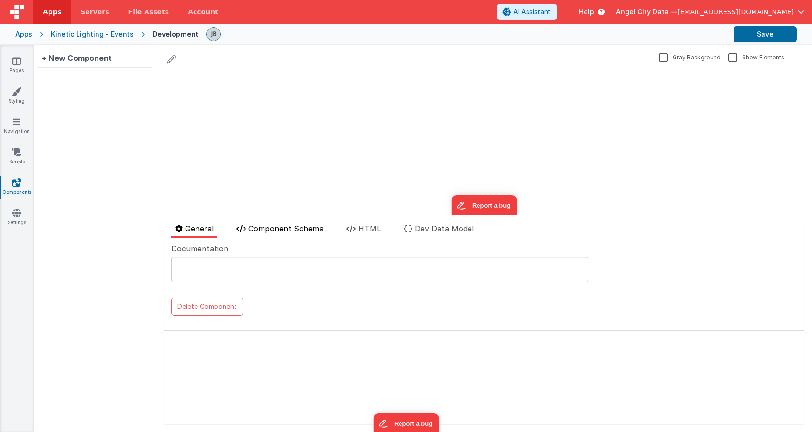
click at [290, 231] on span "Component Schema" at bounding box center [285, 229] width 75 height 10
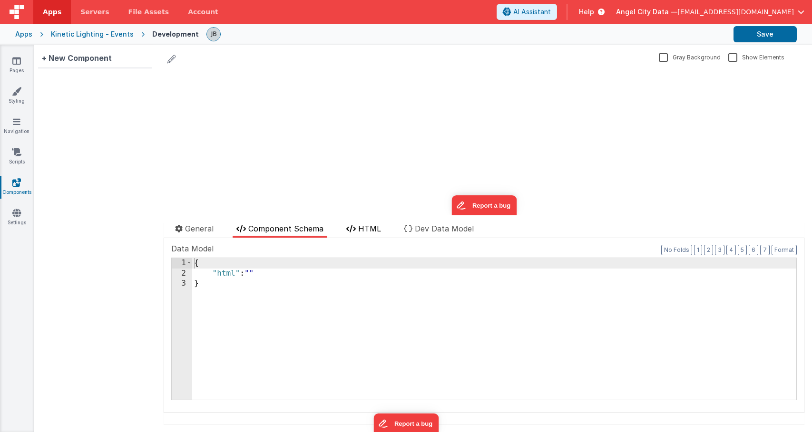
click at [358, 229] on li "HTML" at bounding box center [363, 230] width 42 height 15
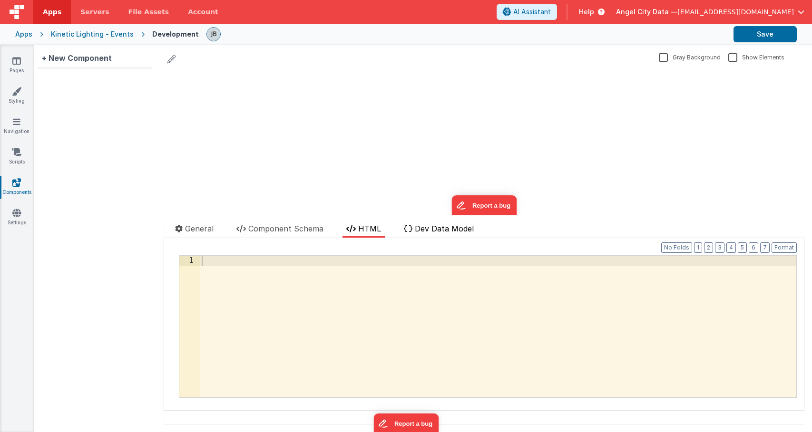
click at [424, 230] on span "Dev Data Model" at bounding box center [444, 229] width 59 height 10
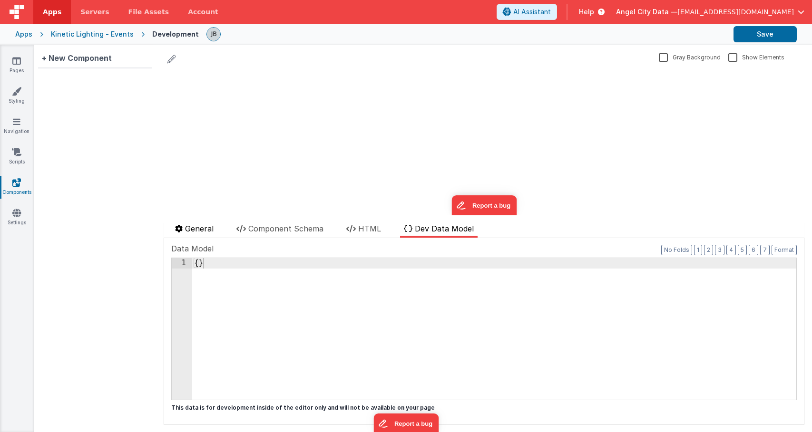
click at [205, 225] on span "General" at bounding box center [199, 229] width 29 height 10
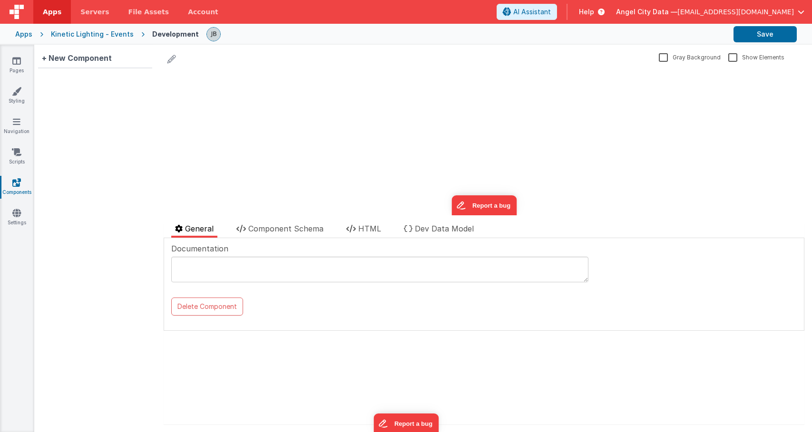
click at [29, 34] on div "Apps" at bounding box center [23, 34] width 17 height 10
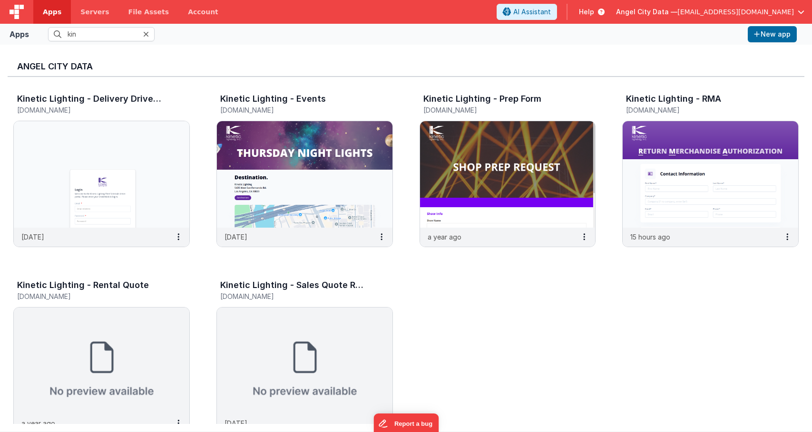
click at [145, 34] on icon at bounding box center [146, 34] width 6 height 8
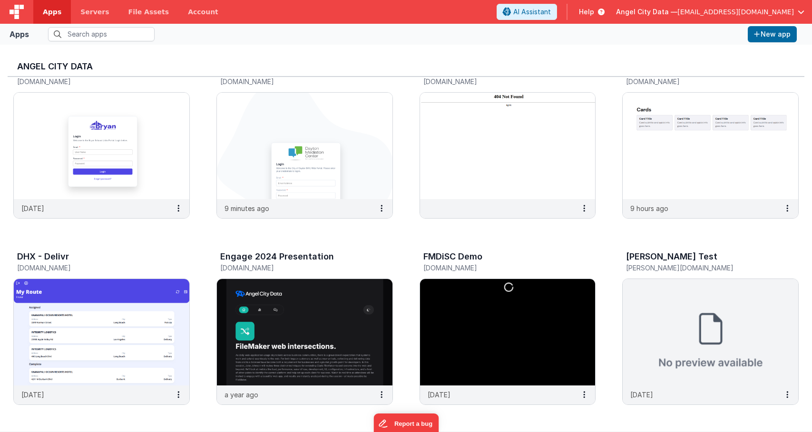
scroll to position [37, 0]
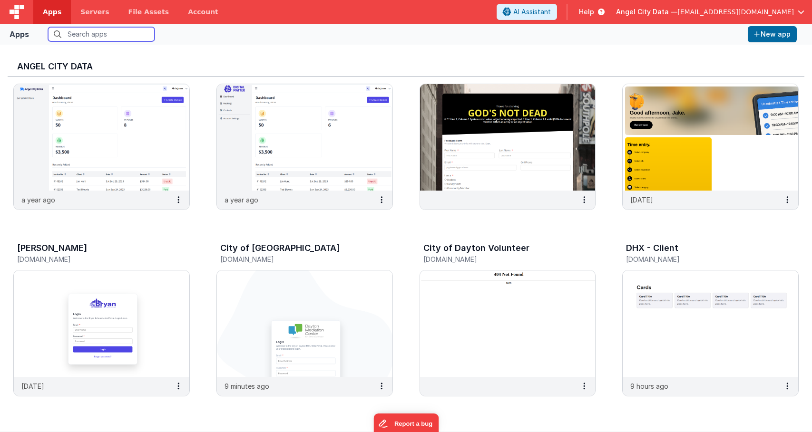
click at [114, 39] on input "text" at bounding box center [101, 34] width 106 height 14
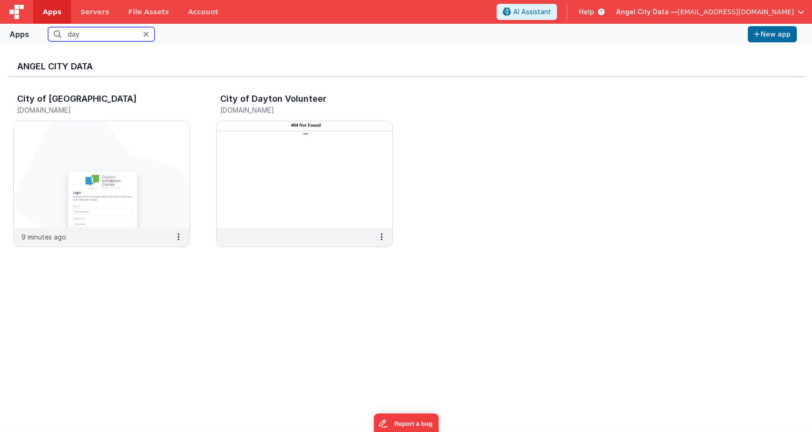
scroll to position [0, 0]
type input "day"
click at [93, 180] on img at bounding box center [101, 174] width 175 height 106
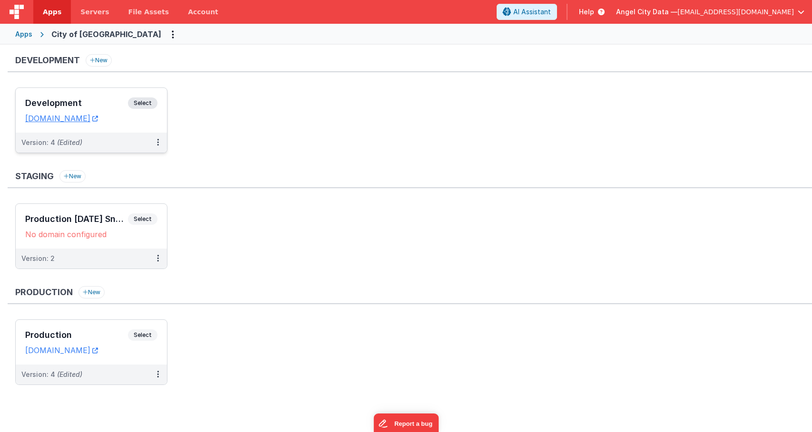
click at [102, 105] on h3 "Development" at bounding box center [76, 103] width 103 height 10
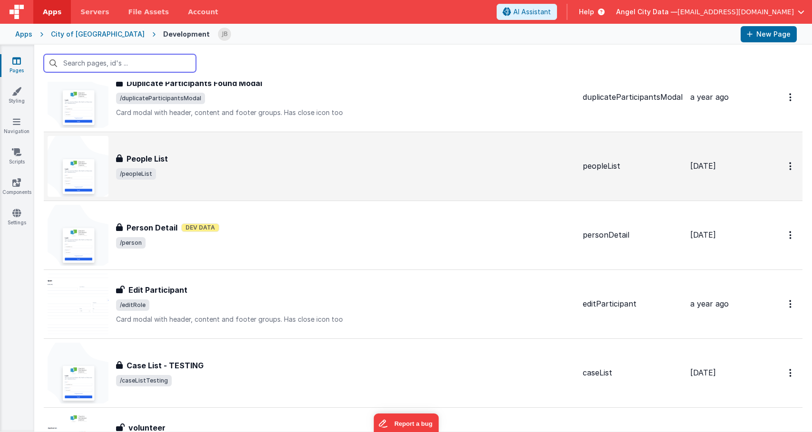
scroll to position [1301, 0]
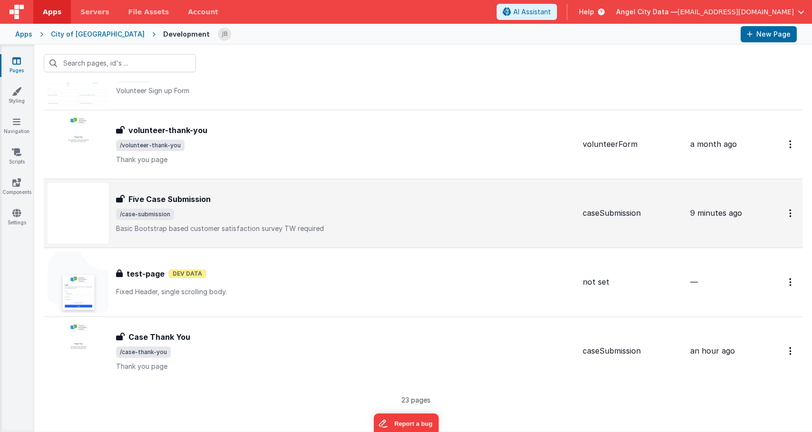
click at [150, 195] on h3 "Five Case Submission" at bounding box center [169, 199] width 82 height 11
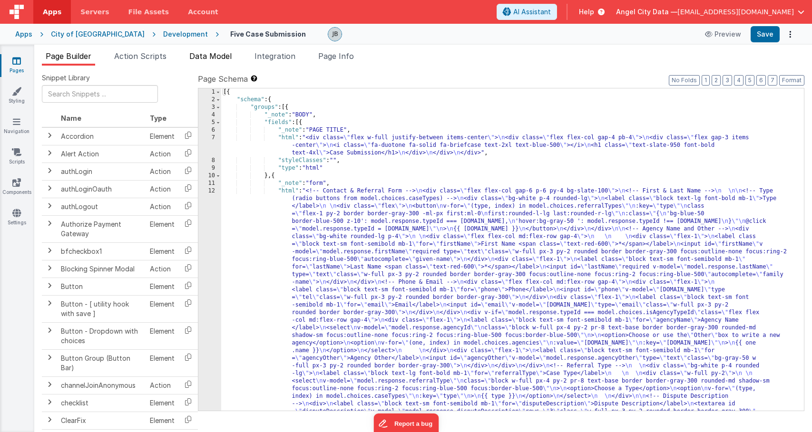
click at [213, 55] on span "Data Model" at bounding box center [210, 56] width 42 height 10
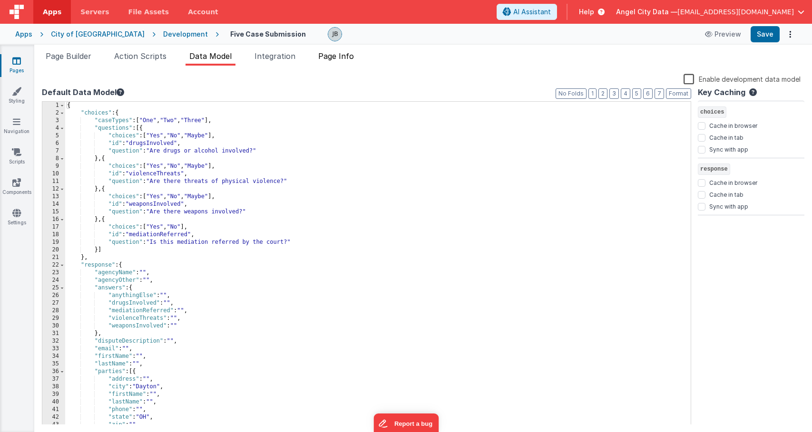
click at [331, 52] on span "Page Info" at bounding box center [336, 56] width 36 height 10
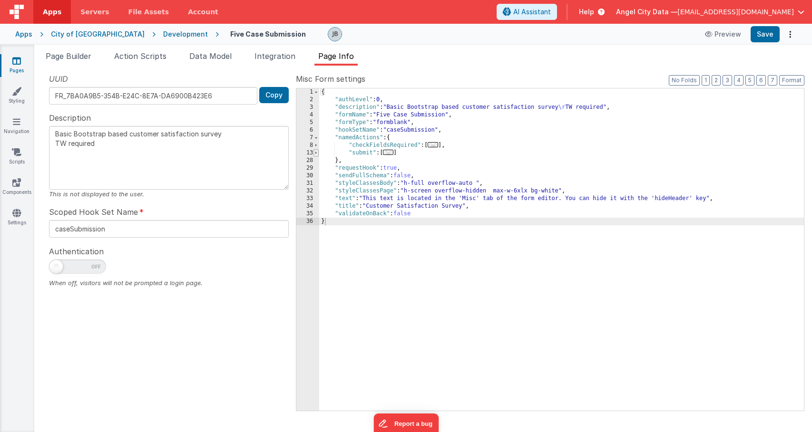
click at [317, 152] on span at bounding box center [315, 153] width 5 height 8
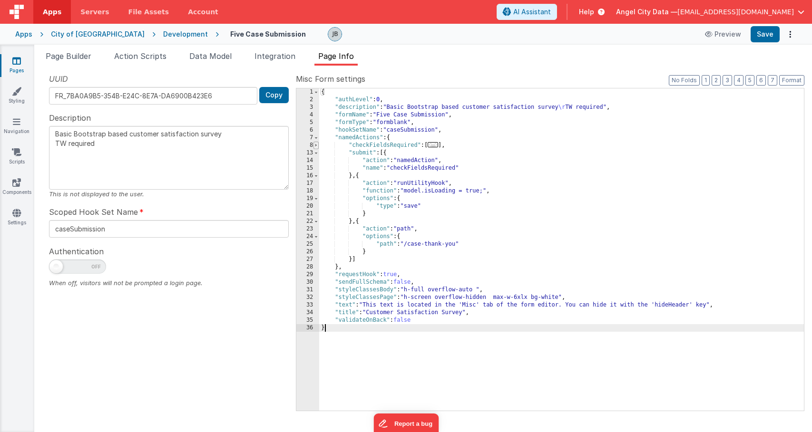
click at [316, 146] on span at bounding box center [315, 146] width 5 height 8
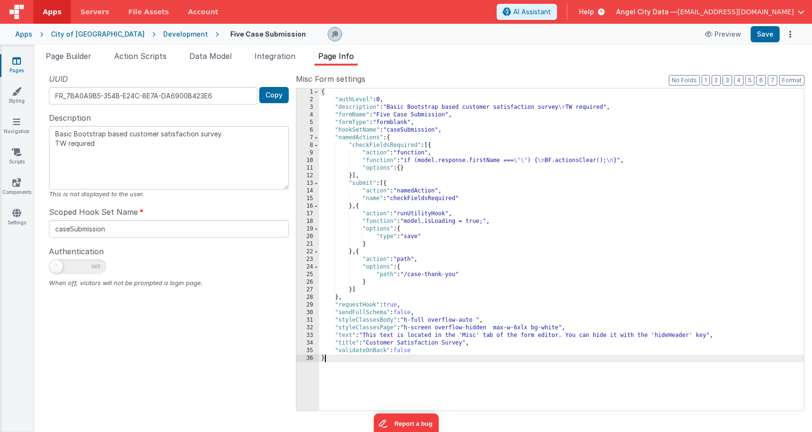
click at [315, 160] on div "10" at bounding box center [307, 161] width 23 height 8
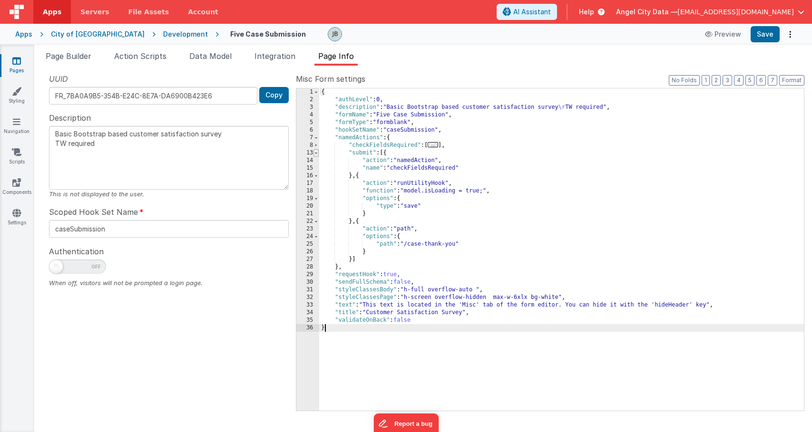
click at [314, 153] on span at bounding box center [315, 153] width 5 height 8
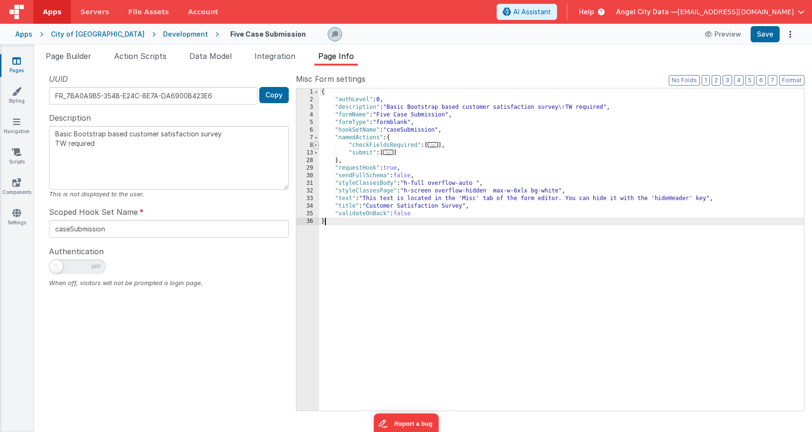
click at [316, 146] on span at bounding box center [315, 146] width 5 height 8
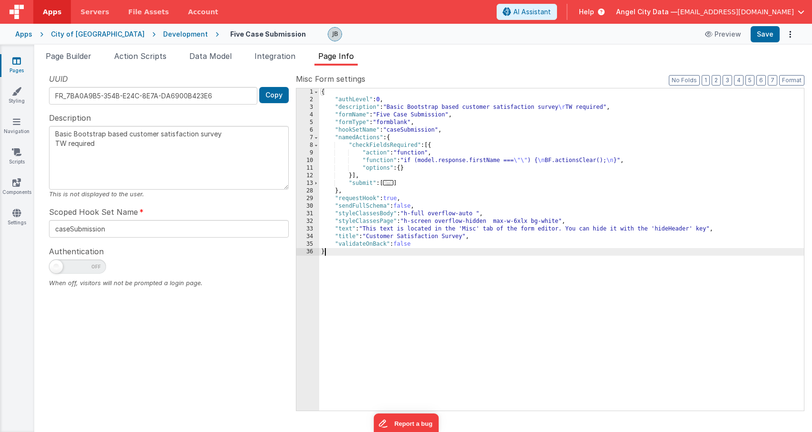
click at [312, 158] on div "10" at bounding box center [307, 161] width 23 height 8
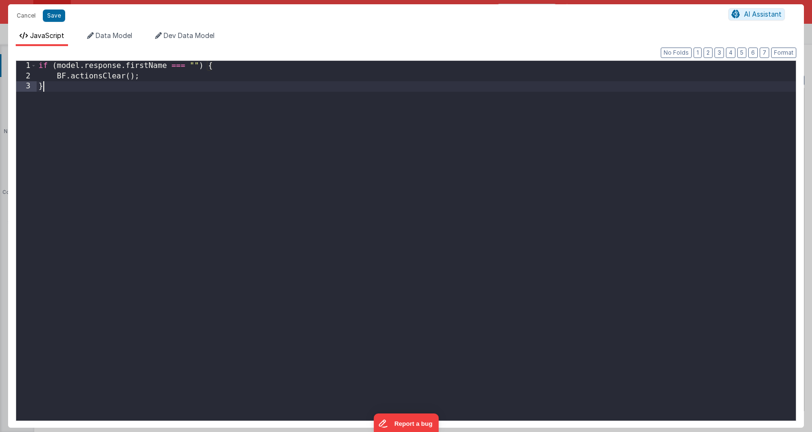
click at [216, 99] on div "if ( model . response . firstName === "" ) { BF . actionsClear ( ) ; }" at bounding box center [416, 251] width 759 height 380
click at [239, 70] on div "if ( model . response . firstName === "" ) { BF . actionsClear ( ) ; }" at bounding box center [416, 251] width 759 height 380
click at [60, 19] on button "Save" at bounding box center [54, 16] width 22 height 12
type textarea "Basic Bootstrap based customer satisfaction survey TW required"
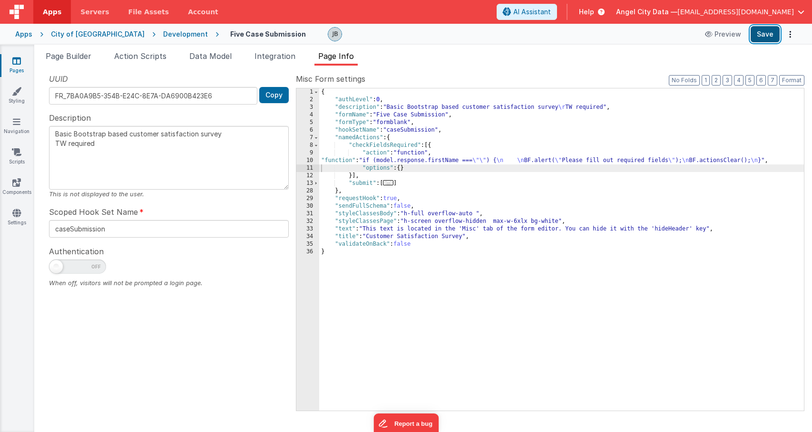
click at [749, 39] on button "Save" at bounding box center [764, 34] width 29 height 16
click at [312, 159] on div "10" at bounding box center [307, 161] width 23 height 8
click at [315, 160] on div "10" at bounding box center [307, 161] width 23 height 8
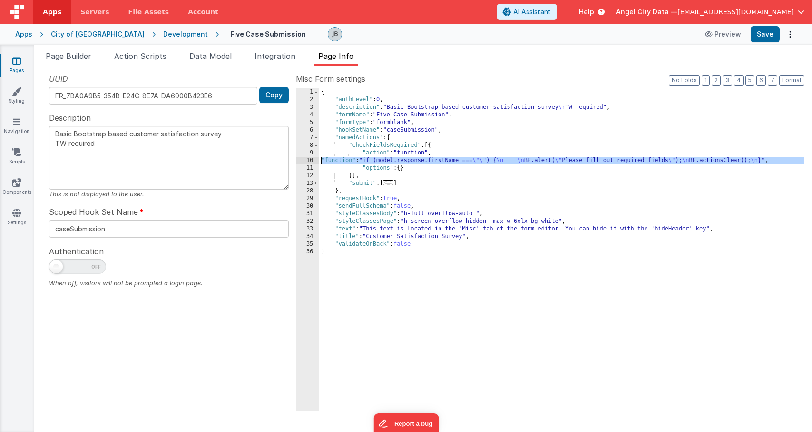
click at [308, 160] on div "10" at bounding box center [307, 161] width 23 height 8
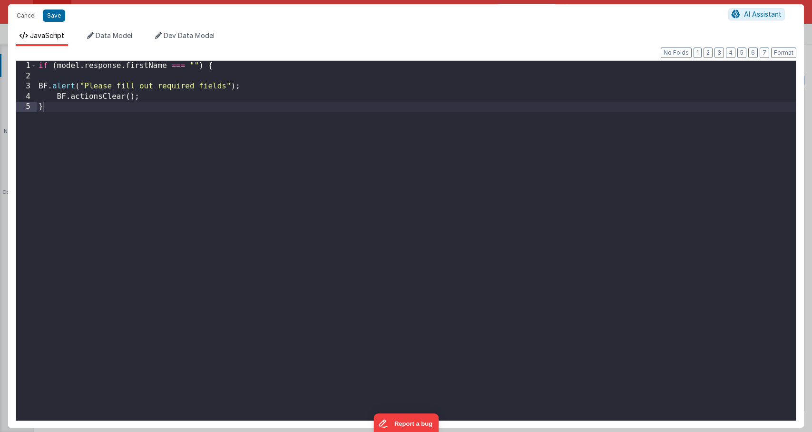
click at [308, 160] on div "if ( model . response . firstName === "" ) { BF . alert ( "Please fill out requ…" at bounding box center [416, 251] width 759 height 380
click at [284, 153] on div "if ( model . response . firstName === "" ) { BF . alert ( "Please fill out requ…" at bounding box center [416, 251] width 759 height 380
click at [30, 19] on button "Cancel" at bounding box center [26, 15] width 29 height 13
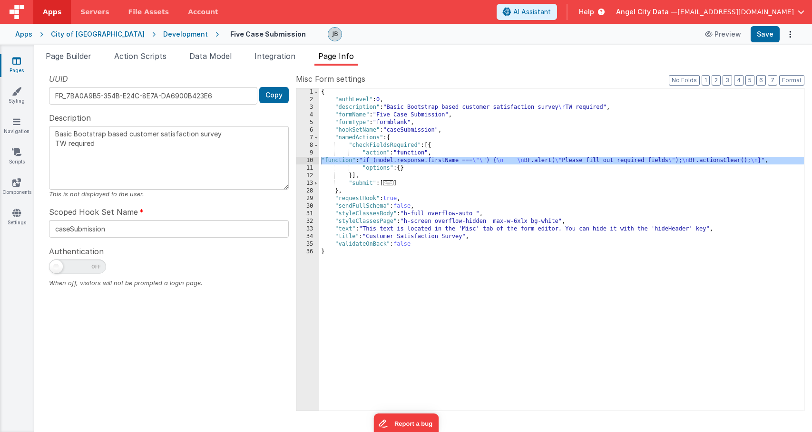
click at [486, 165] on div "{ "authLevel" : 0 , "description" : "Basic Bootstrap based customer satisfactio…" at bounding box center [561, 257] width 484 height 338
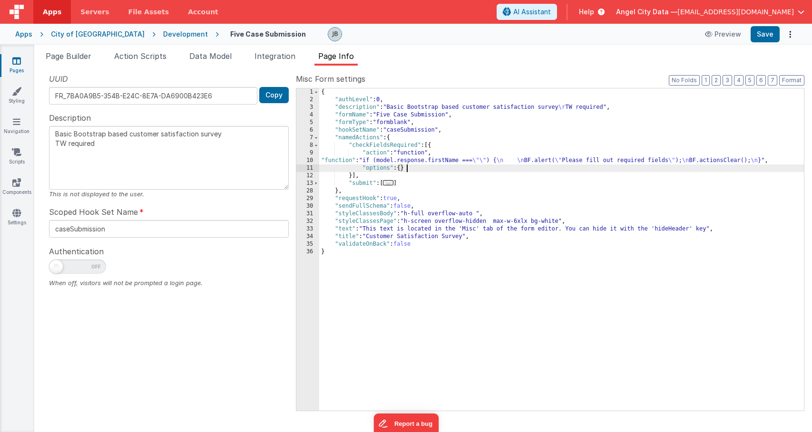
click at [475, 159] on div "{ "authLevel" : 0 , "description" : "Basic Bootstrap based customer satisfactio…" at bounding box center [561, 257] width 484 height 338
click at [27, 28] on div "Apps City of Dayton Development Five Case Submission Preview Save" at bounding box center [406, 34] width 812 height 21
click at [27, 34] on div "Apps" at bounding box center [23, 34] width 17 height 10
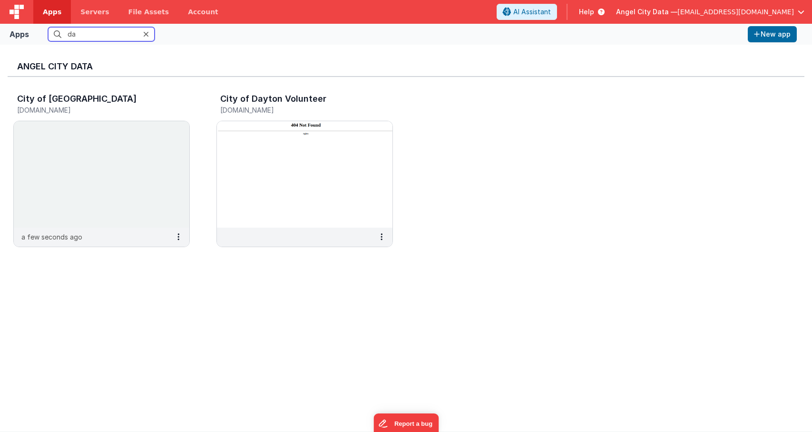
type input "d"
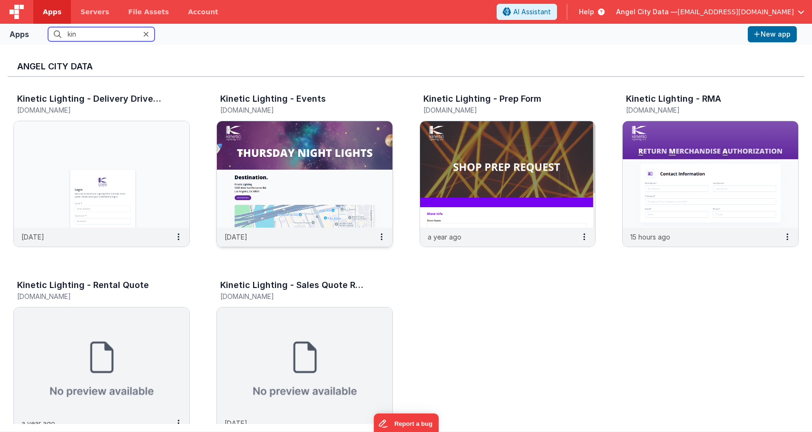
type input "kin"
click at [244, 170] on img at bounding box center [304, 174] width 175 height 106
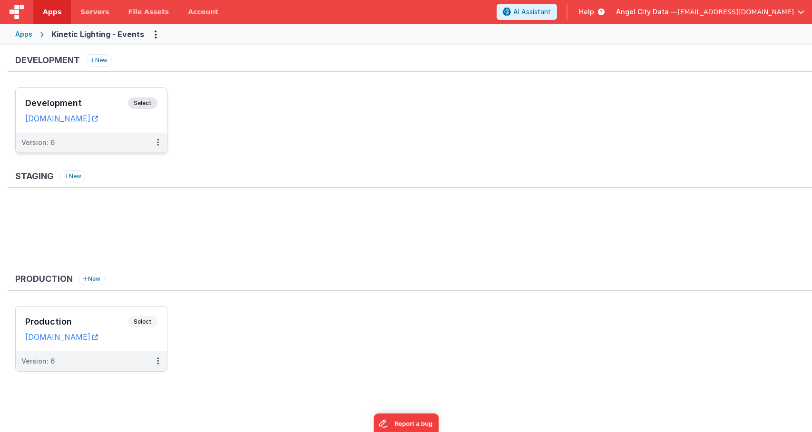
click at [66, 98] on h3 "Development" at bounding box center [76, 103] width 103 height 10
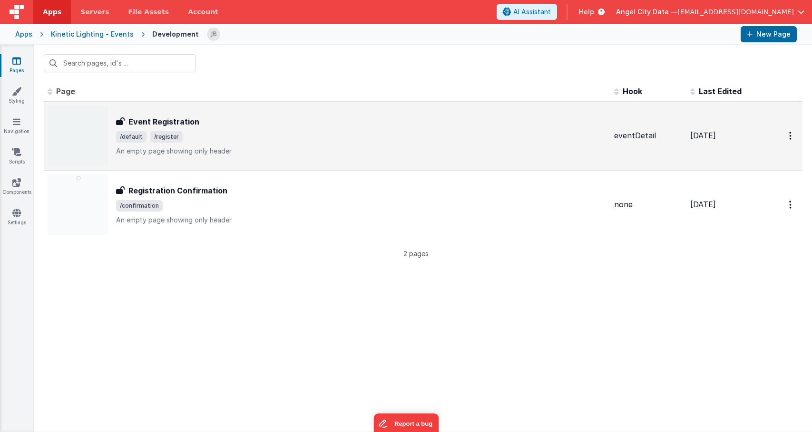
click at [150, 124] on h3 "Event Registration" at bounding box center [163, 121] width 71 height 11
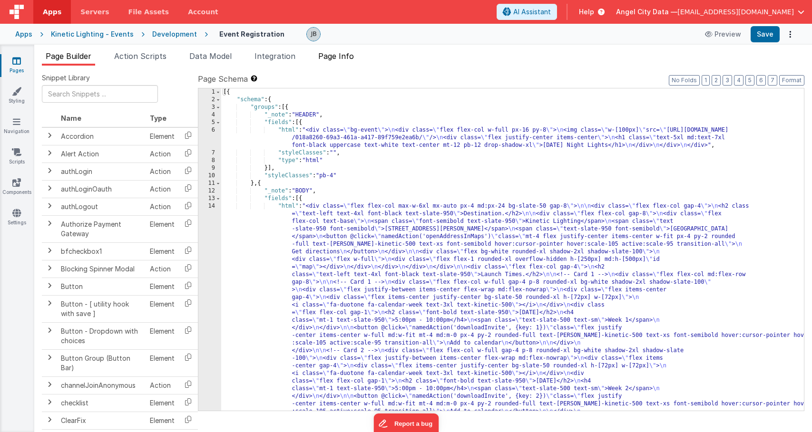
click at [341, 57] on span "Page Info" at bounding box center [336, 56] width 36 height 10
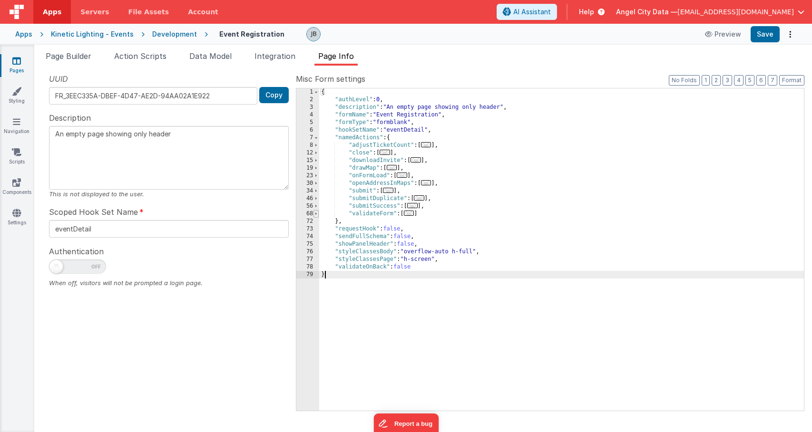
click at [314, 213] on span at bounding box center [315, 214] width 5 height 8
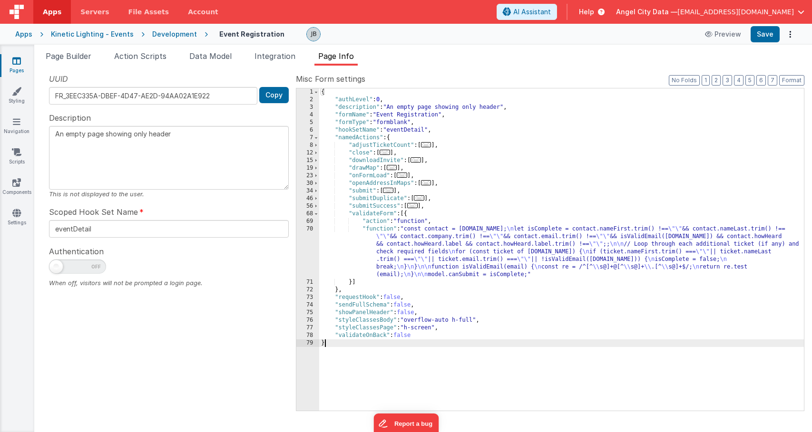
click at [313, 240] on div "70" at bounding box center [307, 251] width 23 height 53
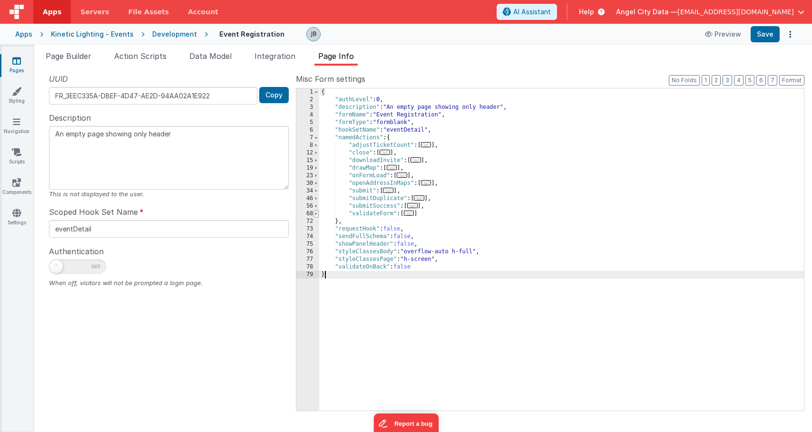
click at [317, 213] on span at bounding box center [315, 214] width 5 height 8
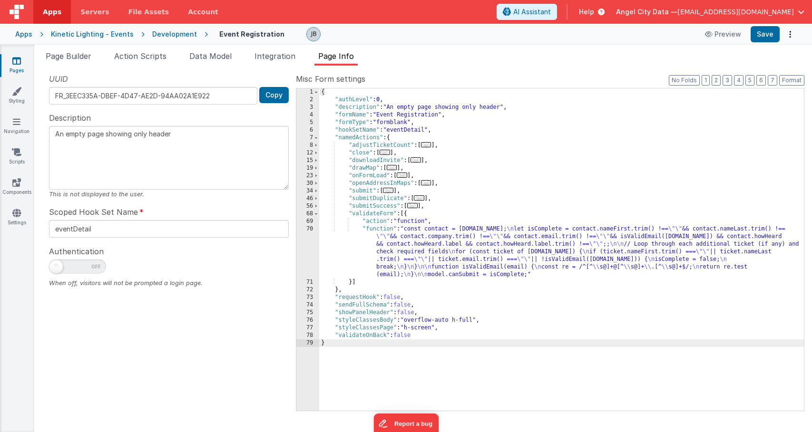
click at [312, 253] on div "70" at bounding box center [307, 251] width 23 height 53
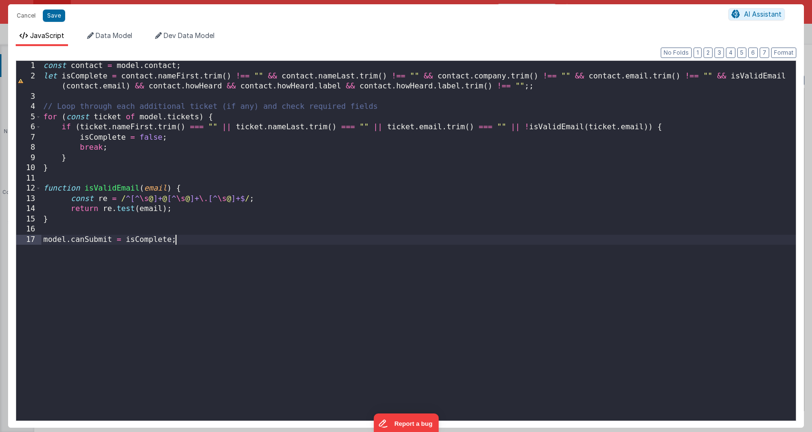
click at [256, 259] on div "const contact = model . contact ; let isComplete = contact . nameFirst . trim (…" at bounding box center [418, 251] width 754 height 380
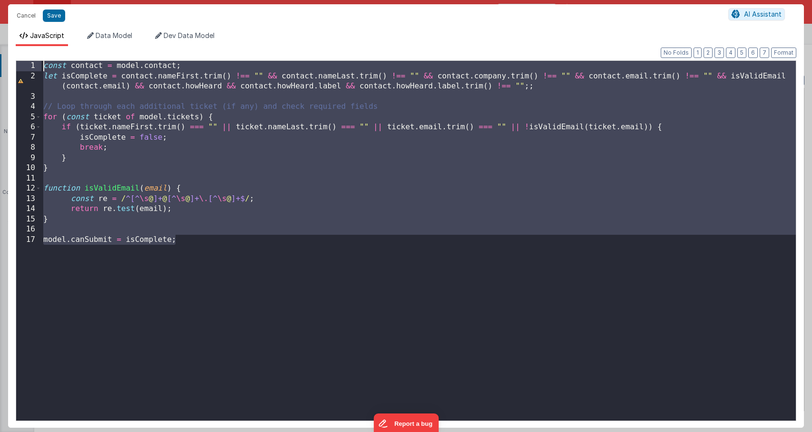
drag, startPoint x: 261, startPoint y: 287, endPoint x: 59, endPoint y: 25, distance: 329.9
click at [59, 25] on div "Cancel Save AI Assistant JavaScript Data Model Dev Data Model Format 7 6 5 4 3 …" at bounding box center [405, 216] width 795 height 424
click at [94, 97] on div "const contact = model . contact ; let isComplete = contact . nameFirst . trim (…" at bounding box center [418, 251] width 754 height 380
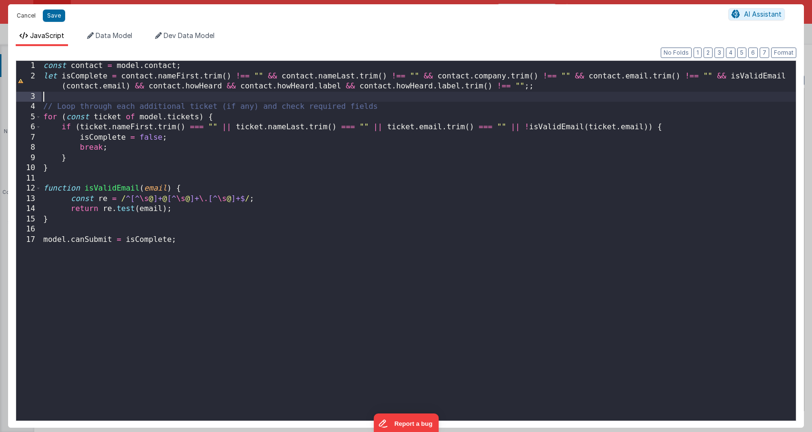
click at [29, 15] on button "Cancel" at bounding box center [26, 15] width 29 height 13
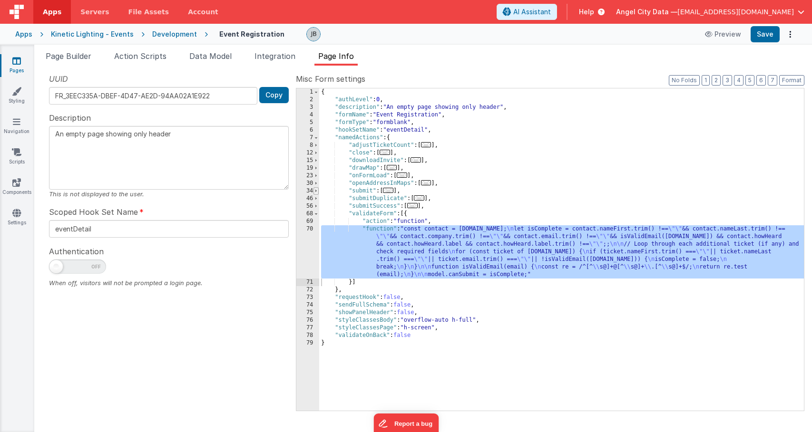
click at [316, 192] on span at bounding box center [315, 191] width 5 height 8
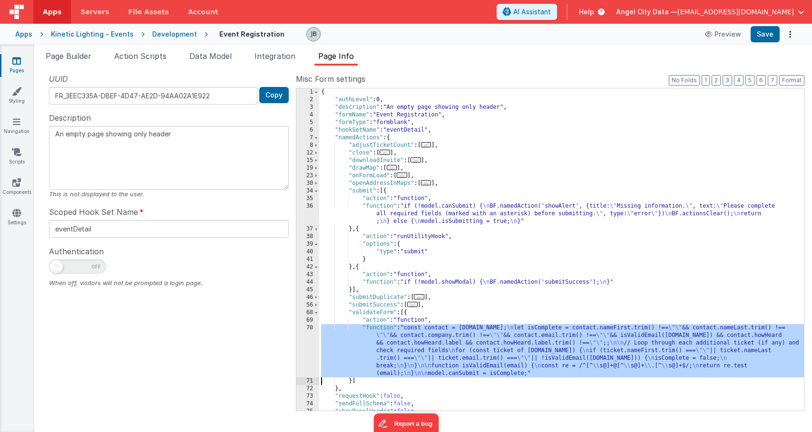
click at [313, 210] on div "36" at bounding box center [307, 214] width 23 height 23
click at [312, 211] on div "36" at bounding box center [307, 214] width 23 height 23
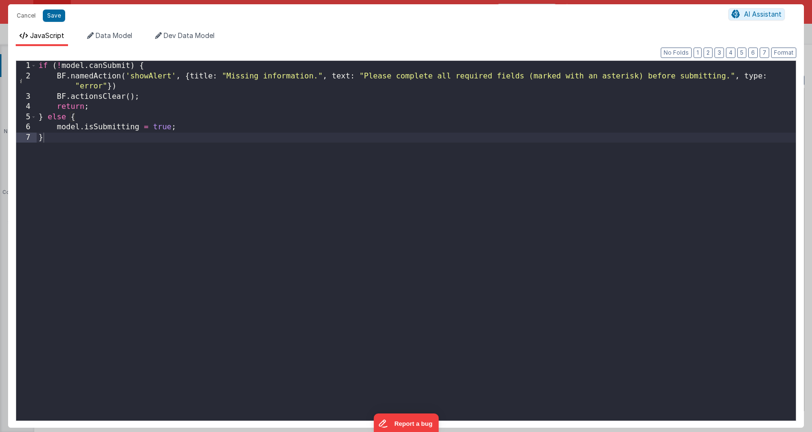
click at [280, 194] on div "if ( ! model . canSubmit ) { BF . namedAction ( 'showAlert' , { title : "Missin…" at bounding box center [416, 251] width 759 height 380
click at [23, 19] on button "Cancel" at bounding box center [26, 15] width 29 height 13
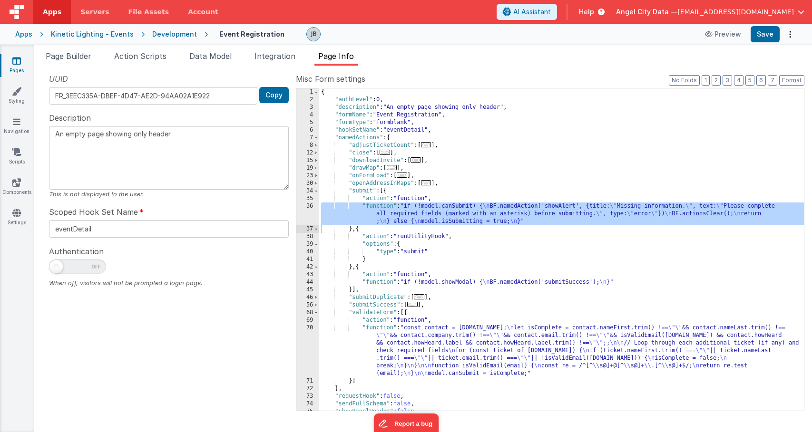
click at [315, 263] on div "41" at bounding box center [307, 260] width 23 height 8
click at [315, 265] on span at bounding box center [315, 267] width 5 height 8
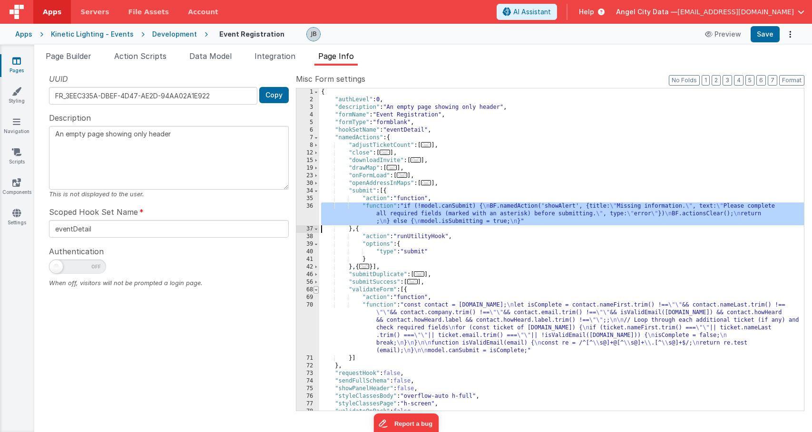
click at [316, 289] on span at bounding box center [315, 290] width 5 height 8
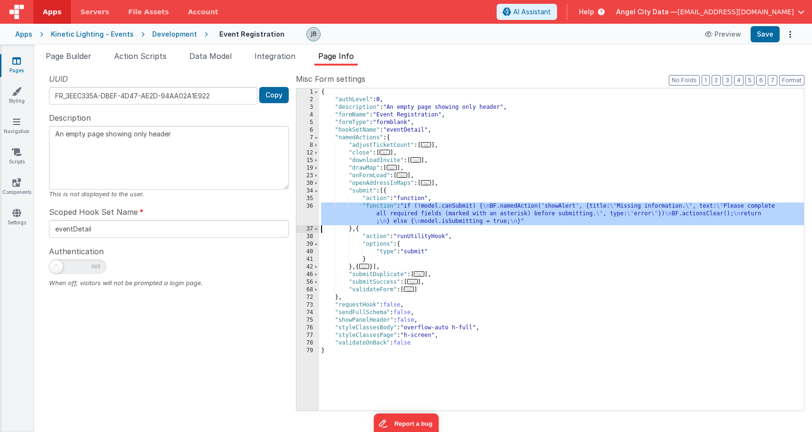
click at [382, 205] on div "{ "authLevel" : 0 , "description" : "An empty page showing only header" , "form…" at bounding box center [561, 257] width 484 height 338
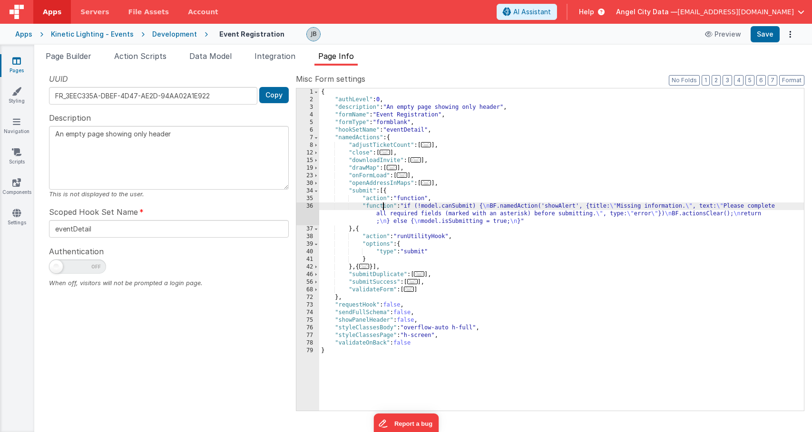
click at [308, 209] on div "36" at bounding box center [307, 214] width 23 height 23
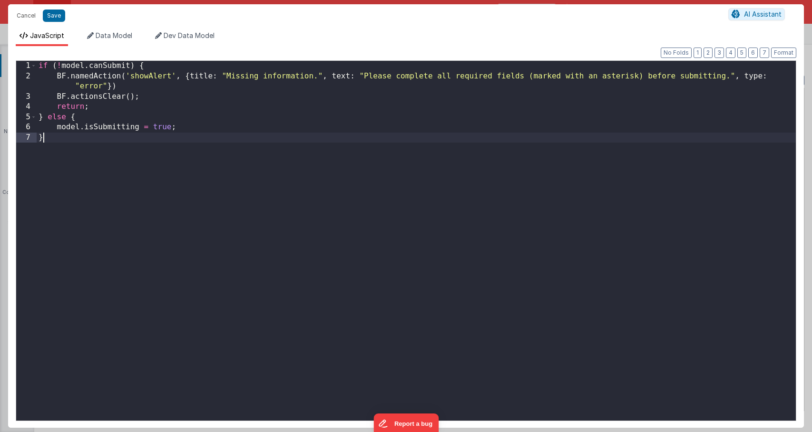
click at [308, 209] on div "if ( ! model . canSubmit ) { BF . namedAction ( 'showAlert' , { title : "Missin…" at bounding box center [416, 251] width 759 height 380
click at [270, 176] on div "if ( ! model . canSubmit ) { BF . namedAction ( 'showAlert' , { title : "Missin…" at bounding box center [416, 251] width 759 height 380
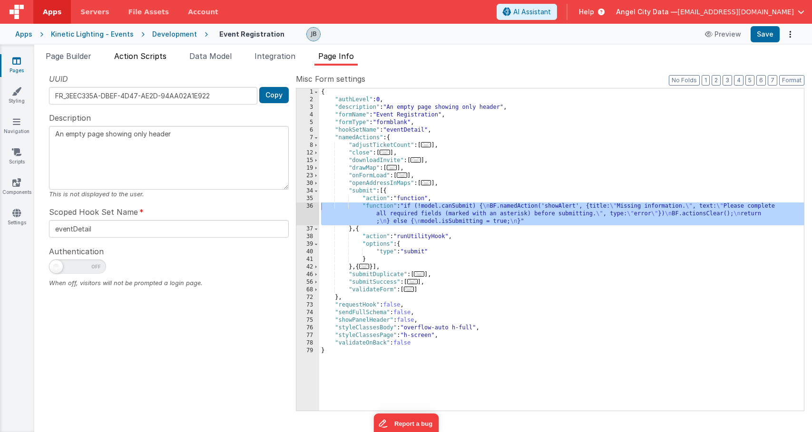
click at [166, 61] on li "Action Scripts" at bounding box center [140, 57] width 60 height 15
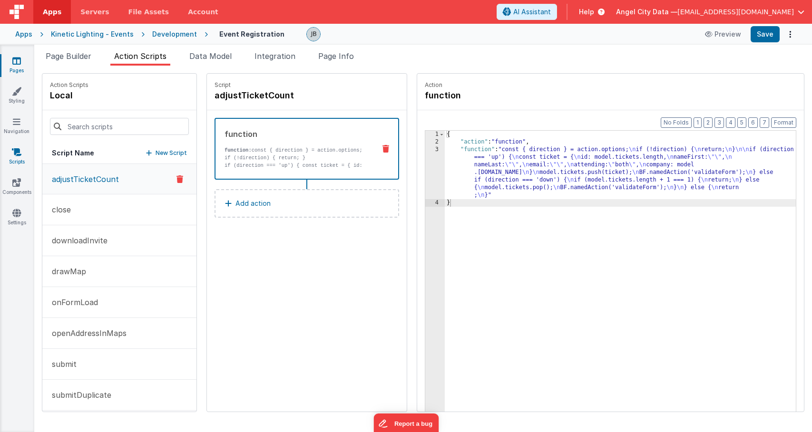
click at [13, 162] on link "Scripts" at bounding box center [17, 156] width 34 height 19
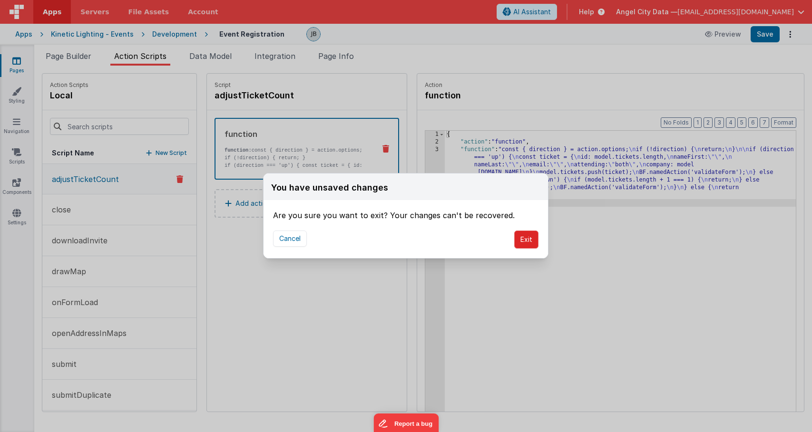
click at [525, 240] on button "Exit" at bounding box center [526, 240] width 24 height 18
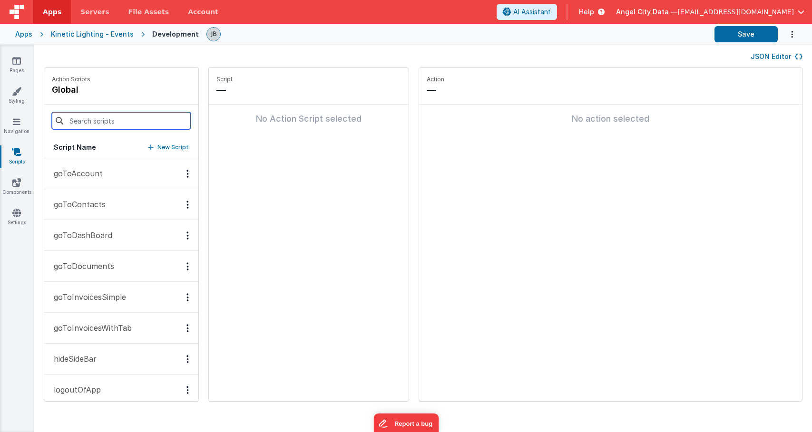
click at [84, 124] on input at bounding box center [121, 120] width 139 height 17
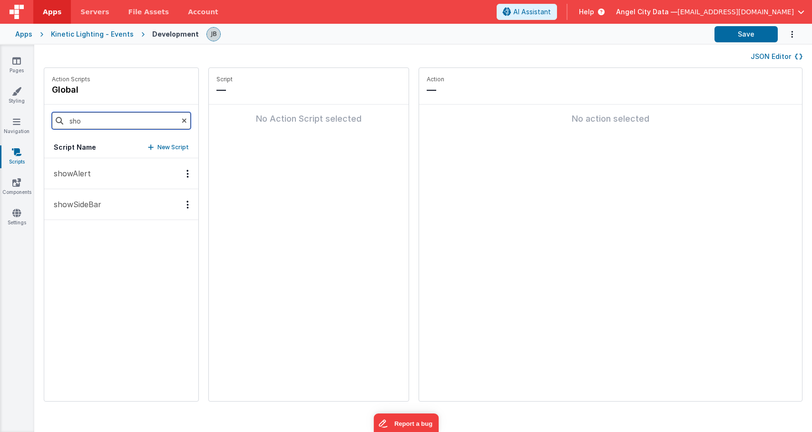
type input "sho"
click at [94, 176] on button "showAlert" at bounding box center [121, 173] width 154 height 31
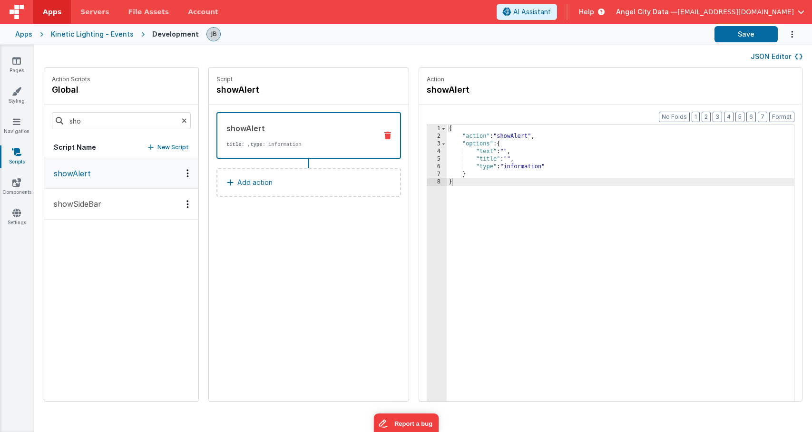
click at [89, 193] on button "showSideBar" at bounding box center [121, 204] width 154 height 31
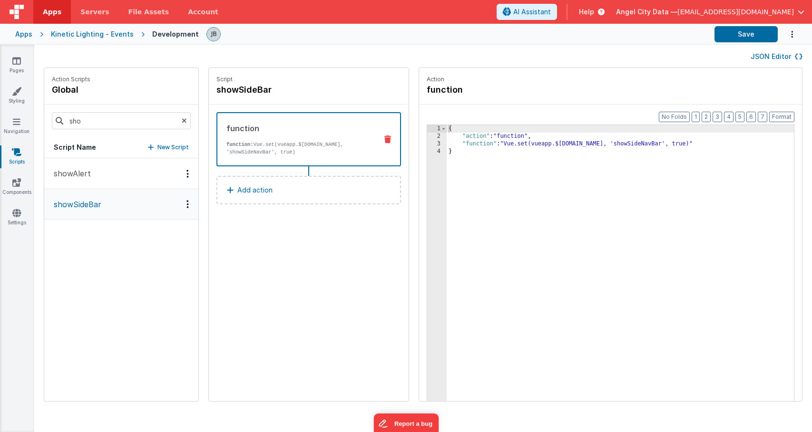
click at [81, 164] on button "showAlert" at bounding box center [121, 173] width 154 height 31
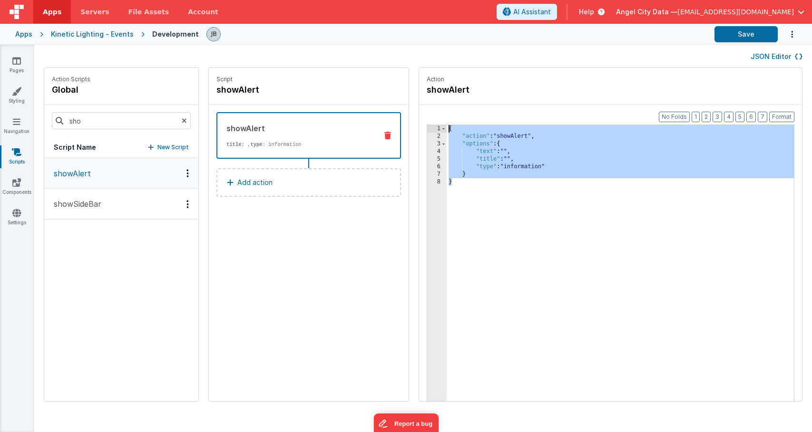
drag, startPoint x: 446, startPoint y: 207, endPoint x: 371, endPoint y: -4, distance: 224.7
click at [371, 0] on html "Apps Servers File Assets Account Some FUTURE Slot AI Assistant Help Angel City …" at bounding box center [406, 216] width 812 height 432
click at [25, 38] on div "Apps" at bounding box center [23, 34] width 17 height 10
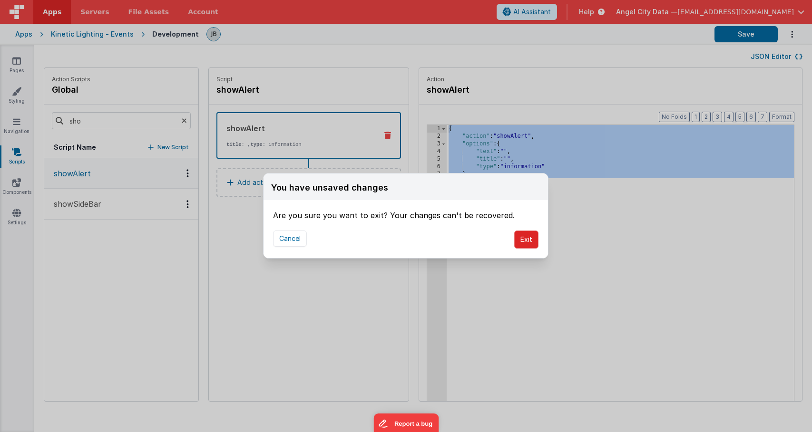
click at [532, 239] on button "Exit" at bounding box center [526, 240] width 24 height 18
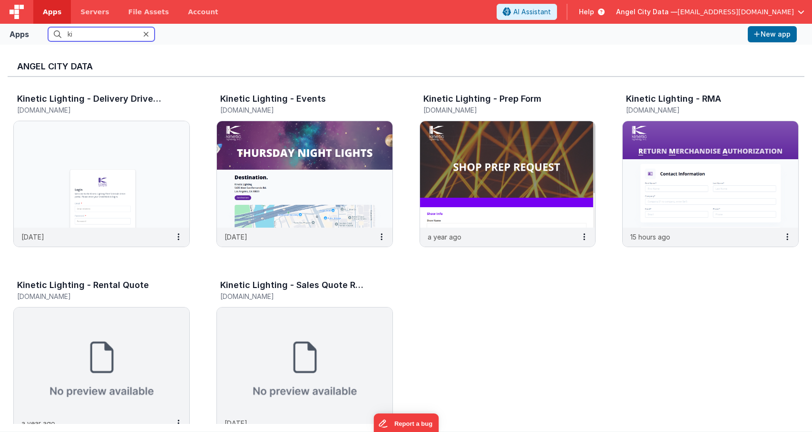
type input "k"
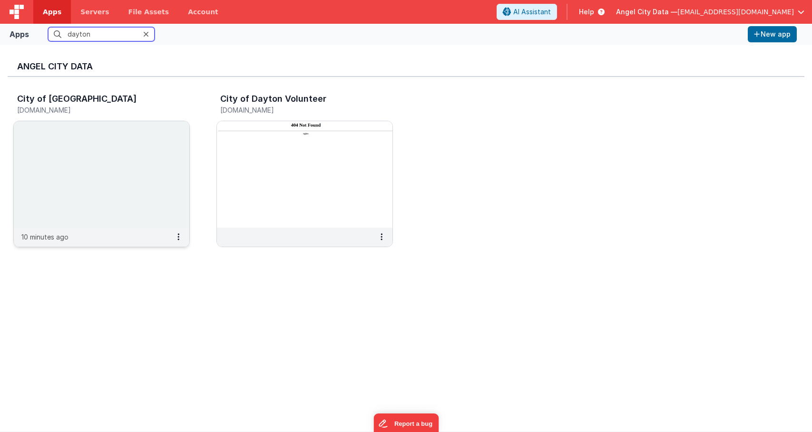
type input "dayton"
click at [95, 175] on img at bounding box center [101, 174] width 175 height 106
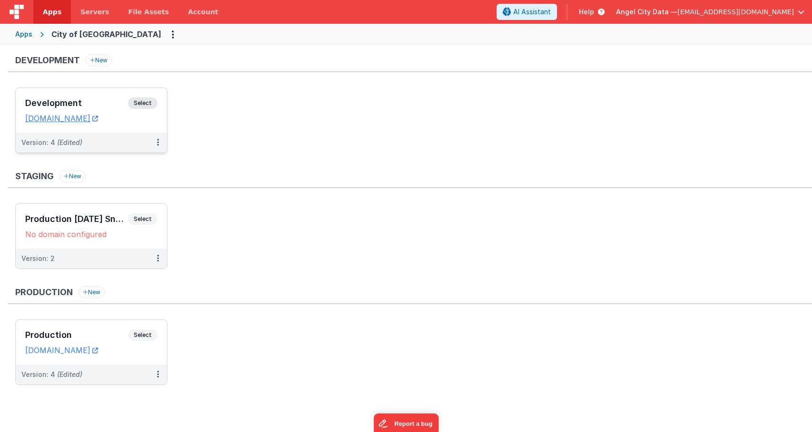
click at [103, 104] on h3 "Development" at bounding box center [76, 103] width 103 height 10
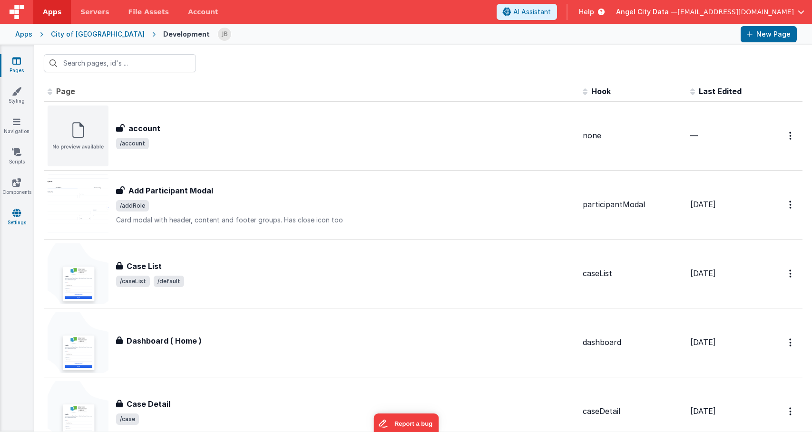
click at [15, 211] on icon at bounding box center [16, 213] width 9 height 10
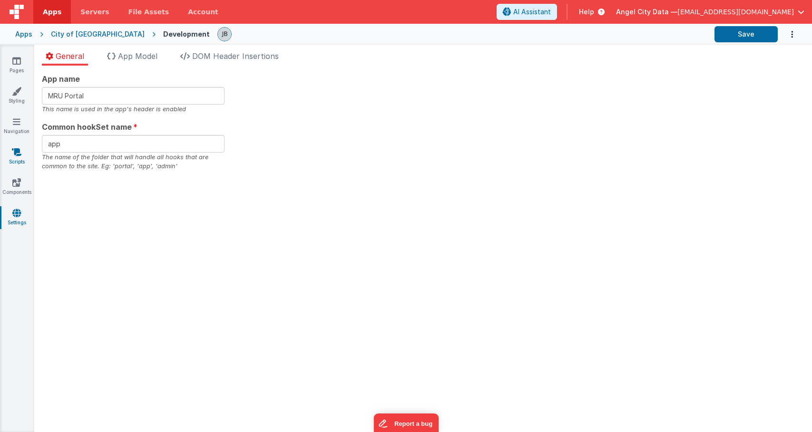
click at [15, 153] on icon at bounding box center [17, 152] width 10 height 10
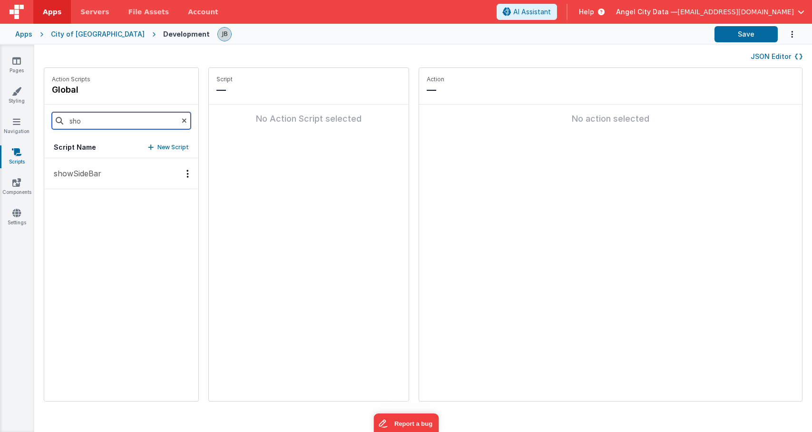
click at [87, 126] on input "sho" at bounding box center [121, 120] width 139 height 17
type input "a"
type input "s"
click at [75, 147] on h5 "Script Name" at bounding box center [75, 148] width 42 height 10
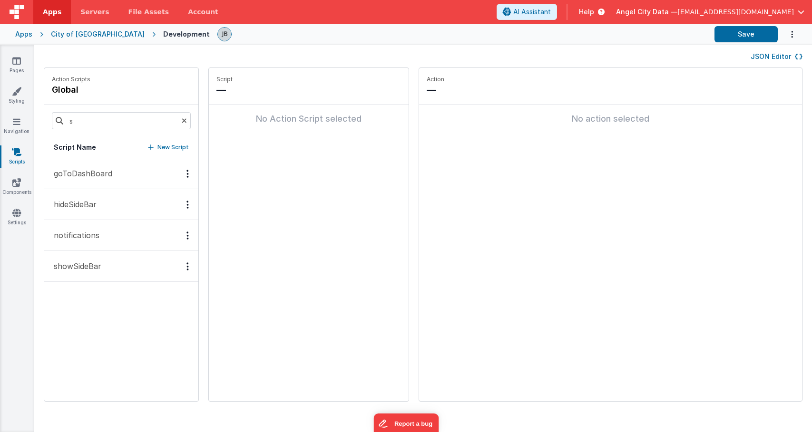
click at [157, 148] on p "New Script" at bounding box center [172, 148] width 31 height 10
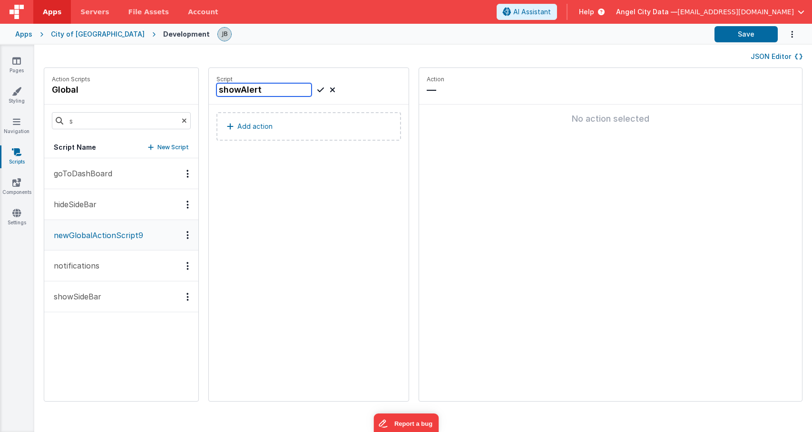
type input "showAlert"
click at [317, 91] on icon at bounding box center [320, 89] width 7 height 11
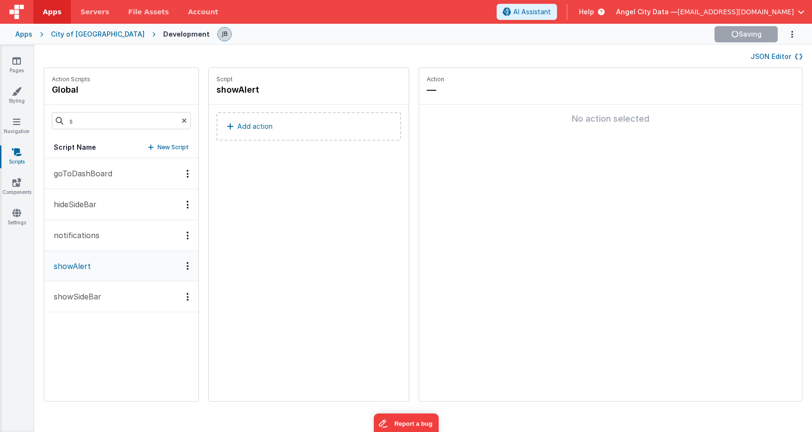
click at [271, 130] on button "Add action" at bounding box center [308, 126] width 184 height 29
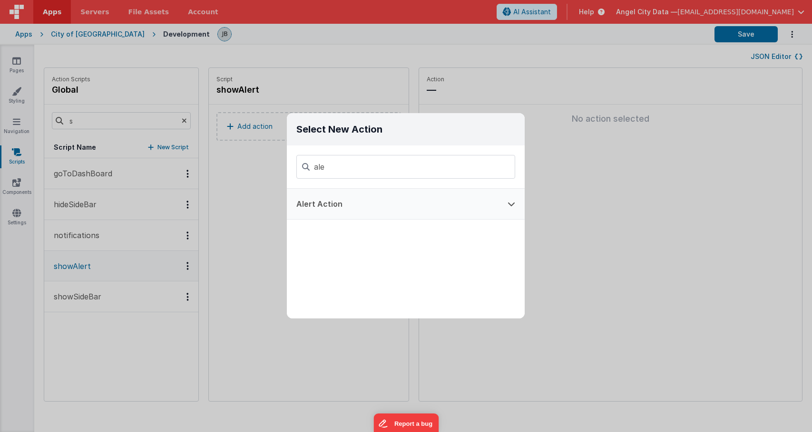
type input "ale"
click at [345, 194] on button "Alert Action" at bounding box center [392, 204] width 211 height 30
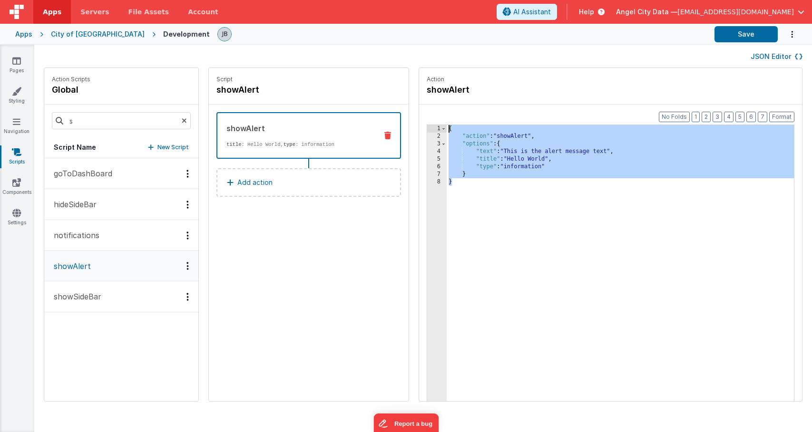
drag, startPoint x: 454, startPoint y: 208, endPoint x: 406, endPoint y: 106, distance: 112.5
click at [419, 106] on div "Format 7 6 5 4 3 2 1 No Folds 1 2 3 4 5 6 7 8 { "action" : "showAlert" , "optio…" at bounding box center [610, 271] width 383 height 333
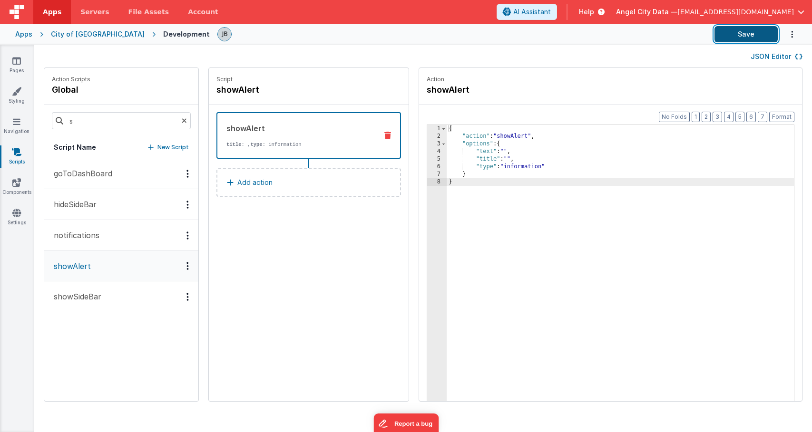
click at [734, 36] on button "Save" at bounding box center [745, 34] width 63 height 16
click at [19, 62] on icon at bounding box center [16, 61] width 9 height 10
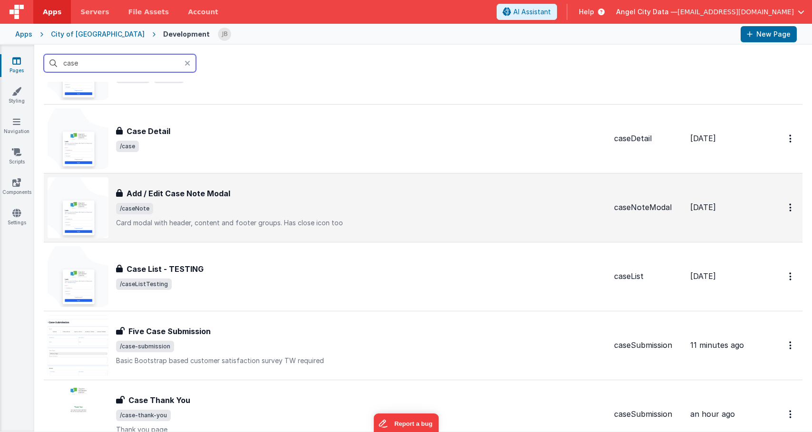
scroll to position [180, 0]
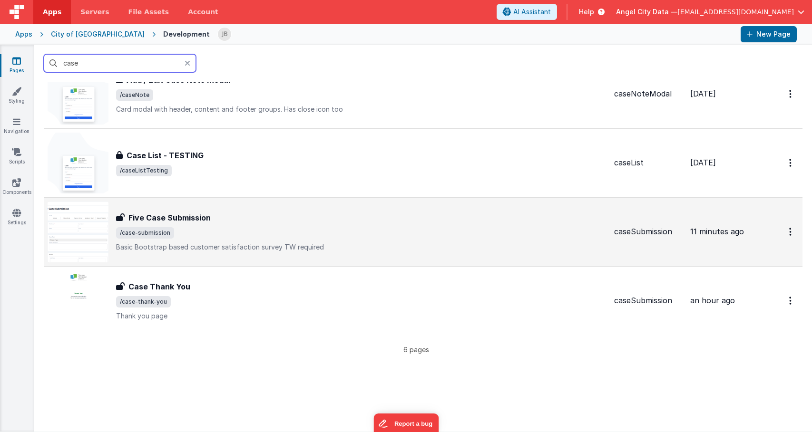
type input "case"
click at [150, 207] on div "Five Case Submission Five Case Submission /case-submission Basic Bootstrap base…" at bounding box center [327, 232] width 559 height 61
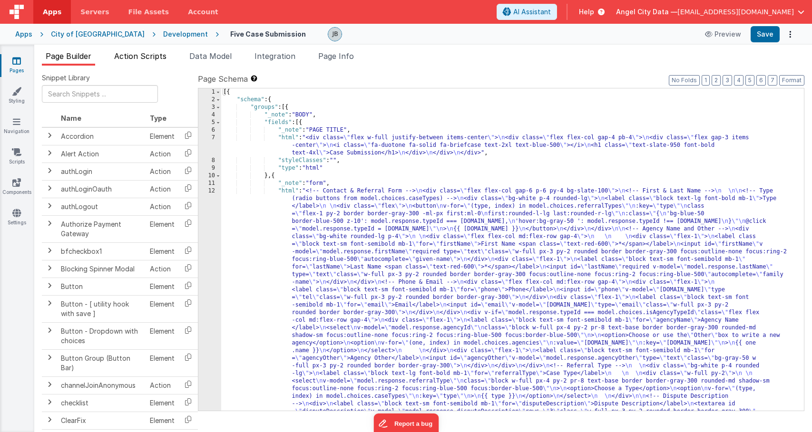
click at [141, 58] on span "Action Scripts" at bounding box center [140, 56] width 52 height 10
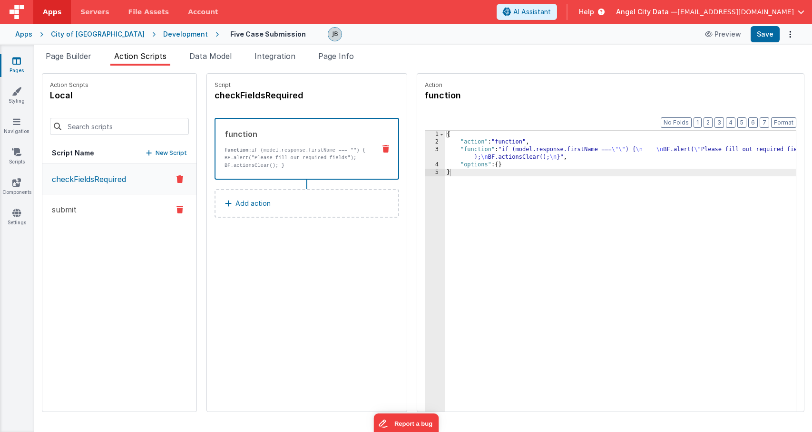
click at [117, 209] on button "submit" at bounding box center [119, 209] width 154 height 31
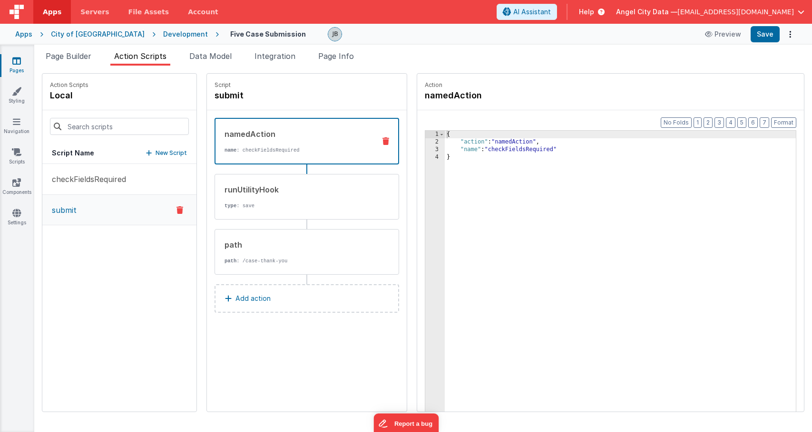
click at [425, 96] on h4 "namedAction" at bounding box center [496, 95] width 143 height 13
click at [457, 153] on div "{ "action" : "namedAction" , "name" : "checkFieldsRequired" }" at bounding box center [634, 294] width 379 height 326
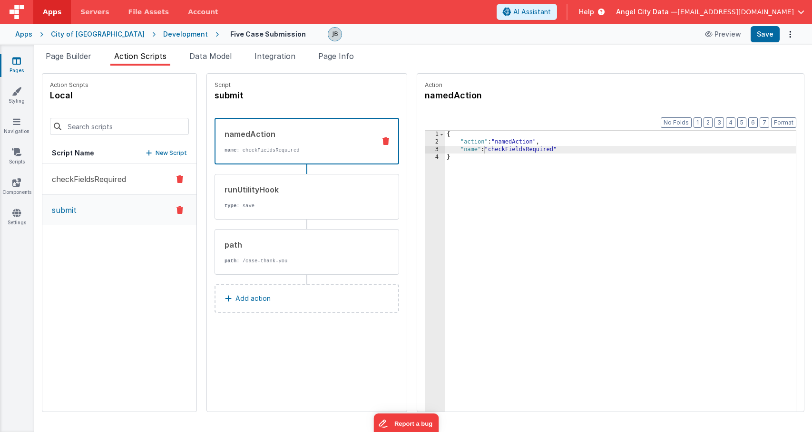
click at [90, 176] on p "checkFieldsRequired" at bounding box center [86, 179] width 80 height 11
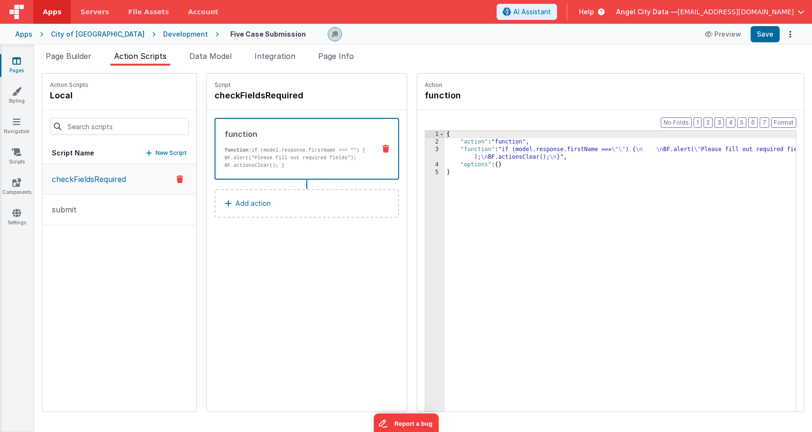
click at [224, 138] on div "function" at bounding box center [295, 133] width 143 height 11
click at [425, 151] on div "3" at bounding box center [434, 153] width 19 height 15
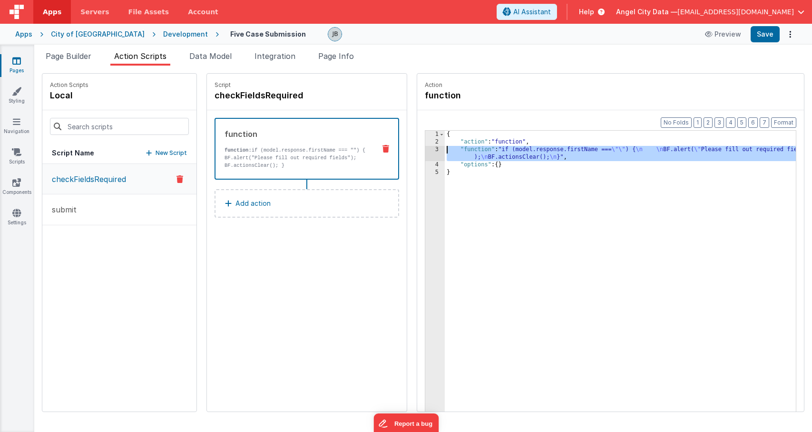
click at [425, 153] on div "3" at bounding box center [434, 153] width 19 height 15
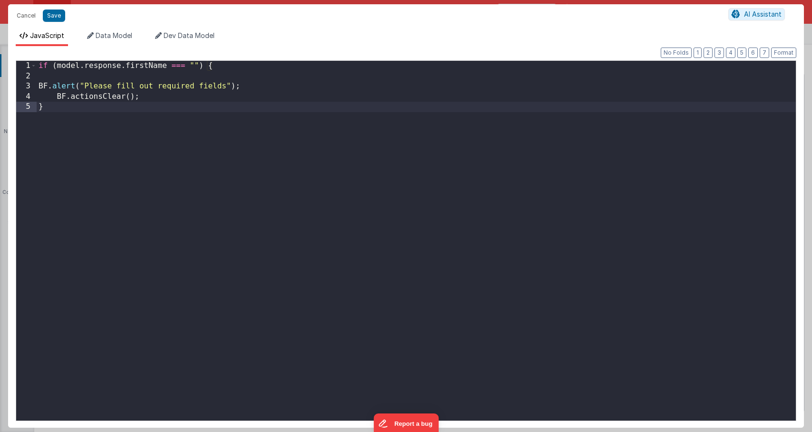
click at [194, 99] on div "if ( model . response . firstName === "" ) { BF . alert ( "Please fill out requ…" at bounding box center [416, 251] width 759 height 380
click at [104, 39] on li "Data Model" at bounding box center [109, 38] width 53 height 15
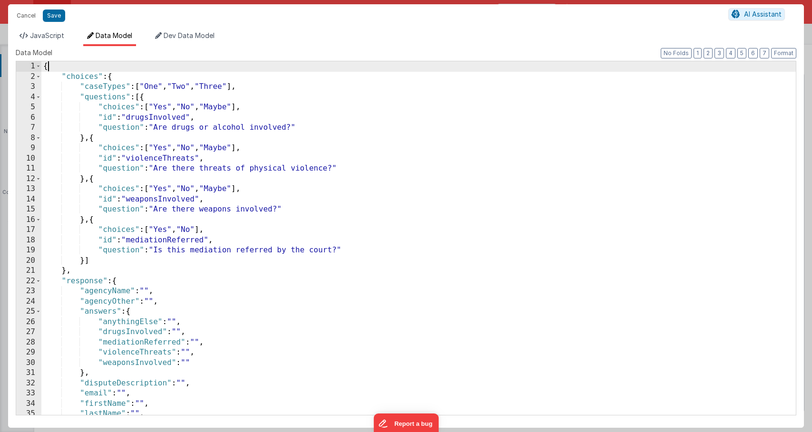
click at [76, 68] on div "{ "choices" : { "caseTypes" : [ "One" , "Two" , "Three" ] , "questions" : [{ "c…" at bounding box center [418, 248] width 754 height 374
click at [56, 34] on span "JavaScript" at bounding box center [47, 35] width 34 height 8
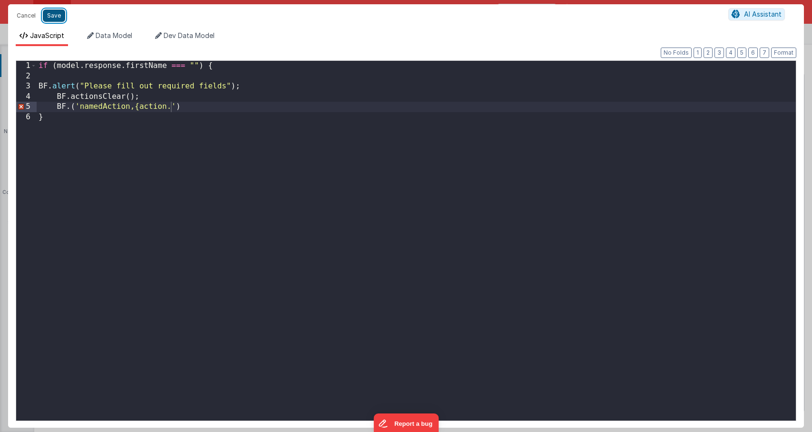
click at [54, 21] on button "Save" at bounding box center [54, 16] width 22 height 12
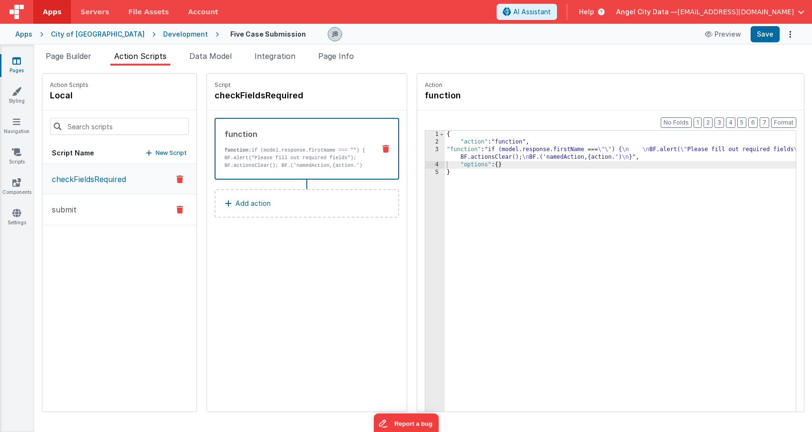
click at [103, 211] on button "submit" at bounding box center [119, 209] width 154 height 31
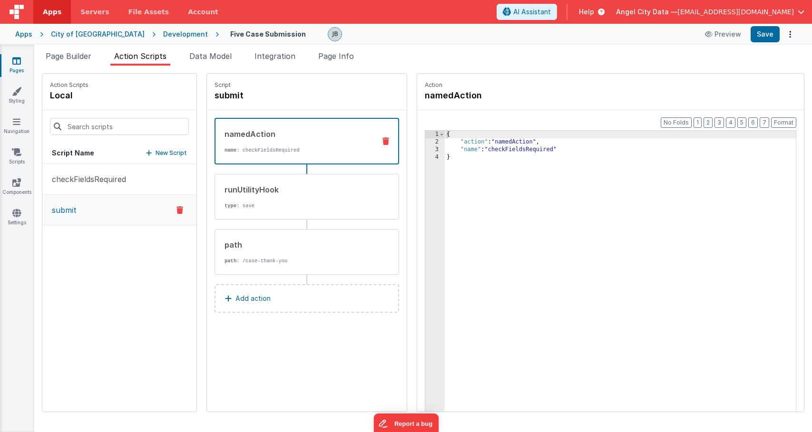
click at [316, 135] on div "namedAction" at bounding box center [295, 133] width 143 height 11
click at [281, 303] on button "Add action" at bounding box center [306, 298] width 184 height 29
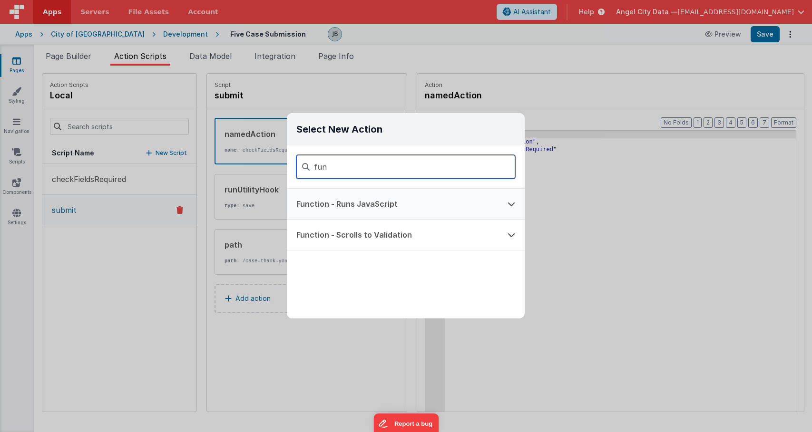
type input "fun"
click at [333, 209] on button "Function - Runs JavaScript" at bounding box center [392, 204] width 211 height 30
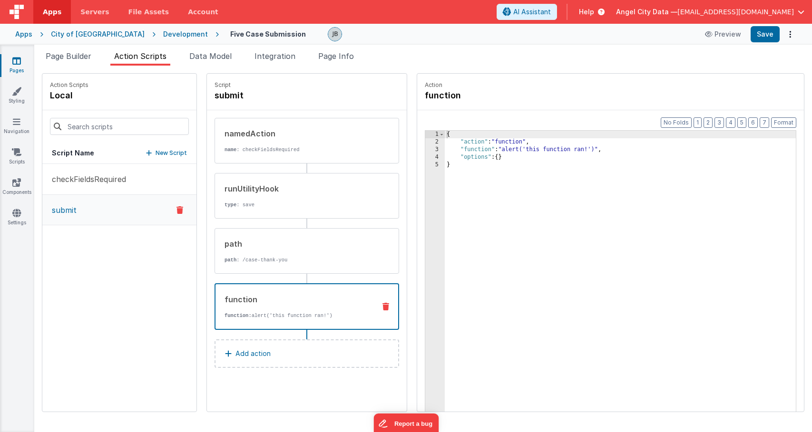
click at [425, 151] on div "3" at bounding box center [434, 150] width 19 height 8
click at [425, 149] on div "3" at bounding box center [434, 150] width 19 height 8
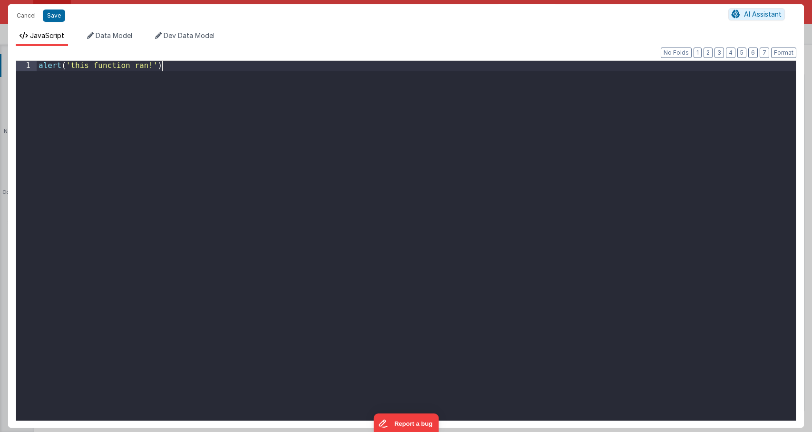
click at [407, 149] on div "alert ( 'this function ran!' )" at bounding box center [416, 251] width 759 height 380
drag, startPoint x: 403, startPoint y: 189, endPoint x: 0, endPoint y: -77, distance: 482.5
click at [0, 0] on html "Cancel Save AI Assistant JavaScript Data Model Dev Data Model Format 7 6 5 4 3 …" at bounding box center [406, 216] width 812 height 432
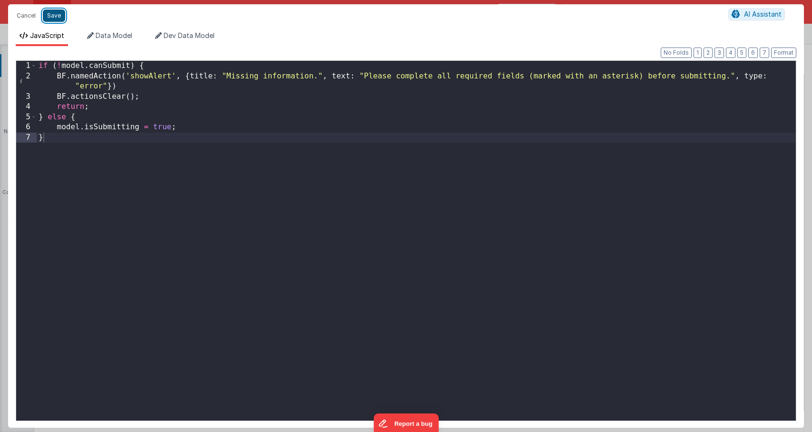
click at [61, 15] on button "Save" at bounding box center [54, 16] width 22 height 12
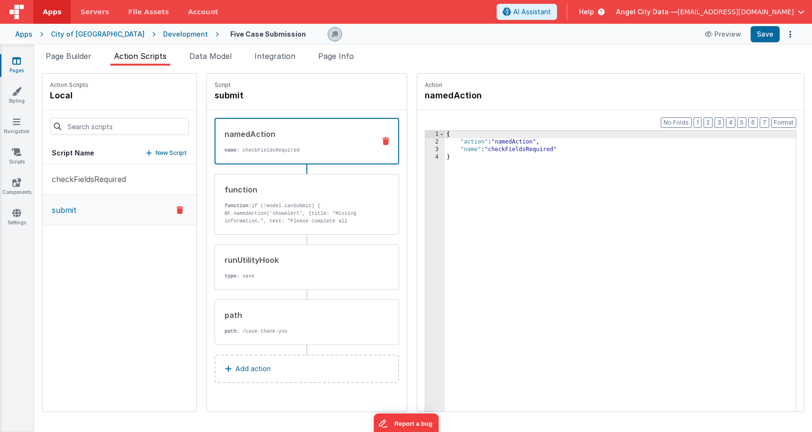
click at [382, 138] on icon at bounding box center [385, 141] width 7 height 8
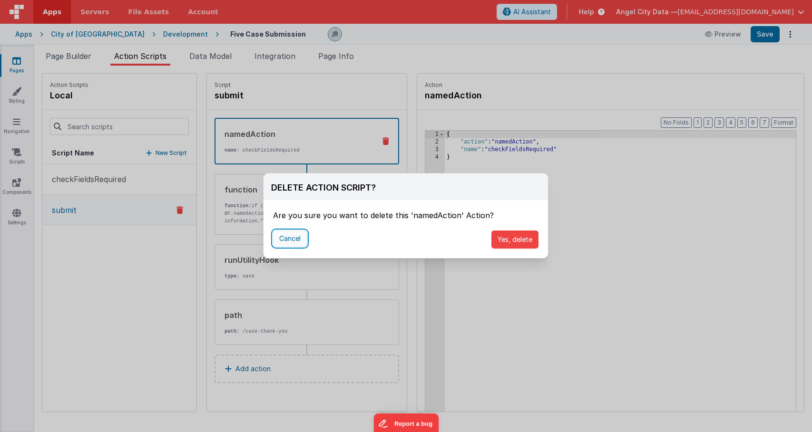
click at [293, 241] on button "Cancel" at bounding box center [290, 239] width 34 height 16
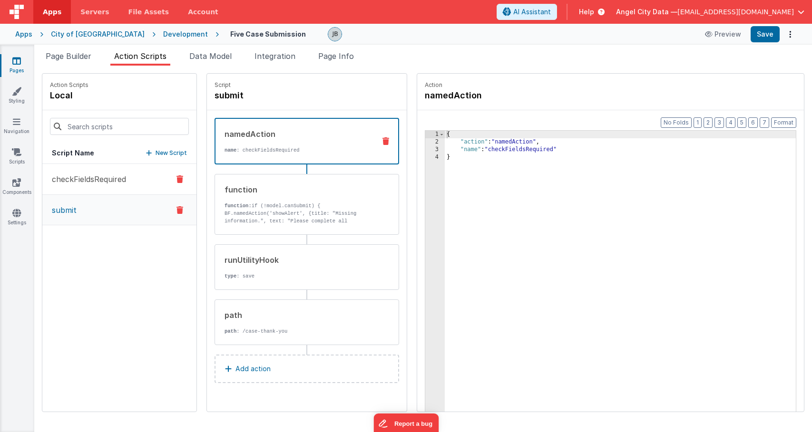
click at [74, 184] on p "checkFieldsRequired" at bounding box center [86, 179] width 80 height 11
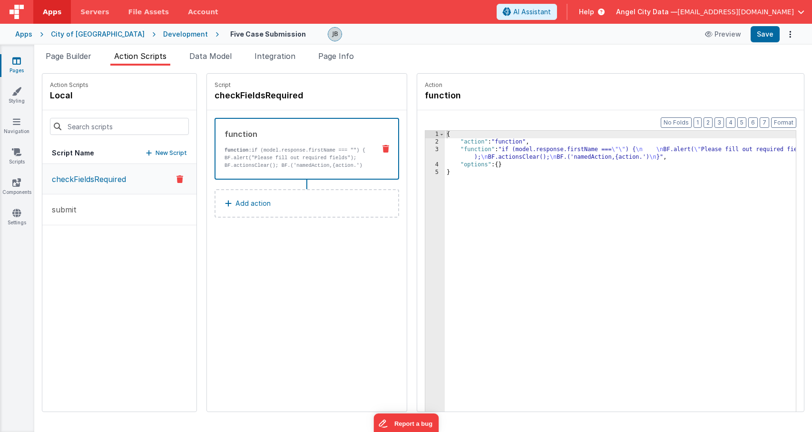
click at [227, 154] on p "function: if (model.response.firstName === "") {" at bounding box center [295, 150] width 143 height 8
click at [425, 155] on div "3" at bounding box center [434, 153] width 19 height 15
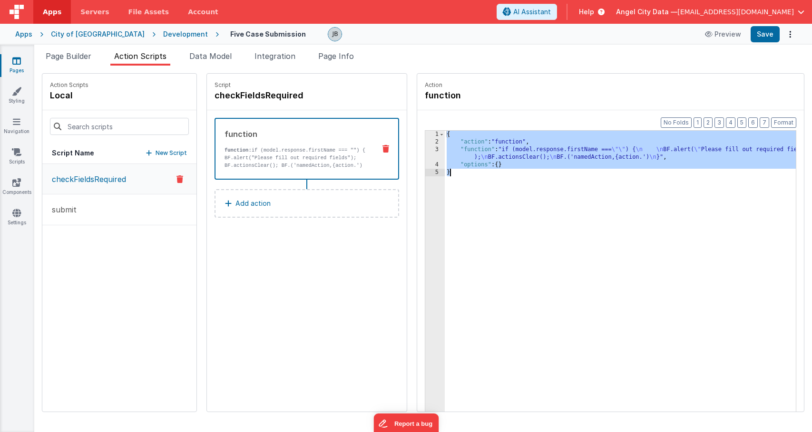
click at [425, 148] on div "3" at bounding box center [434, 153] width 19 height 15
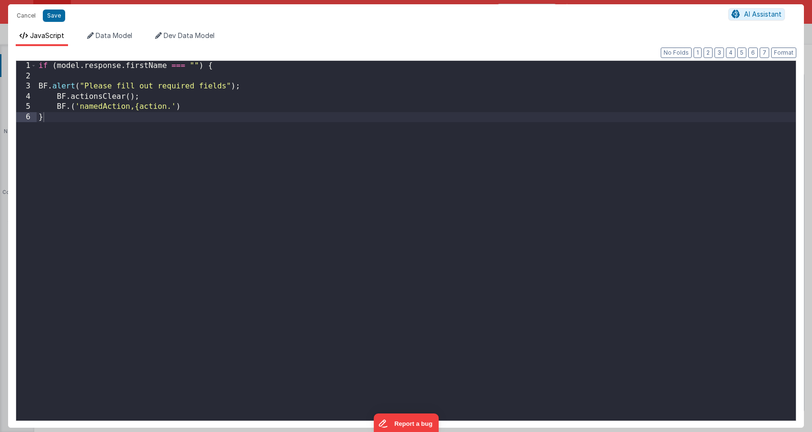
click at [407, 148] on div "Cancel Save AI Assistant JavaScript Data Model Dev Data Model Format 7 6 5 4 3 …" at bounding box center [406, 216] width 812 height 432
click at [223, 105] on div "if ( model . response . firstName === "" ) { BF . alert ( "Please fill out requ…" at bounding box center [416, 251] width 759 height 380
click at [140, 123] on div "if ( model . response . firstName === "" ) { BF . alert ( "Please fill out requ…" at bounding box center [416, 251] width 759 height 380
click at [198, 111] on div "if ( model . response . firstName === "" ) { BF . alert ( "Please fill out requ…" at bounding box center [416, 251] width 759 height 380
drag, startPoint x: 197, startPoint y: 111, endPoint x: 57, endPoint y: 106, distance: 140.8
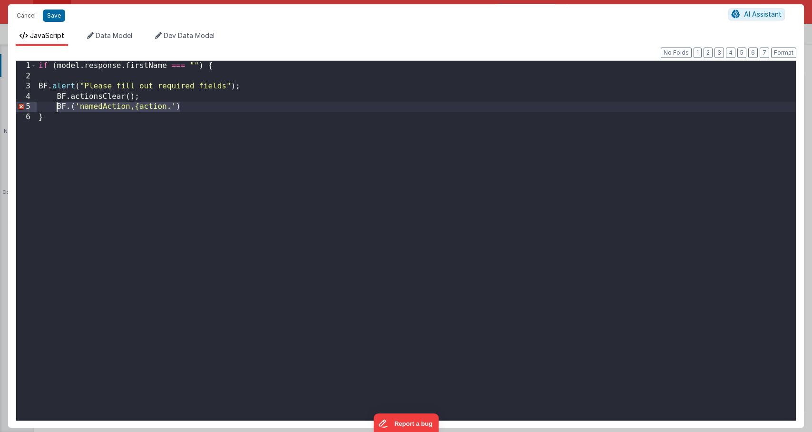
click at [57, 106] on div "if ( model . response . firstName === "" ) { BF . alert ( "Please fill out requ…" at bounding box center [416, 251] width 759 height 380
click at [63, 121] on div "if ( model . response . firstName === "" ) { BF . alert ( "Please fill out requ…" at bounding box center [416, 251] width 759 height 380
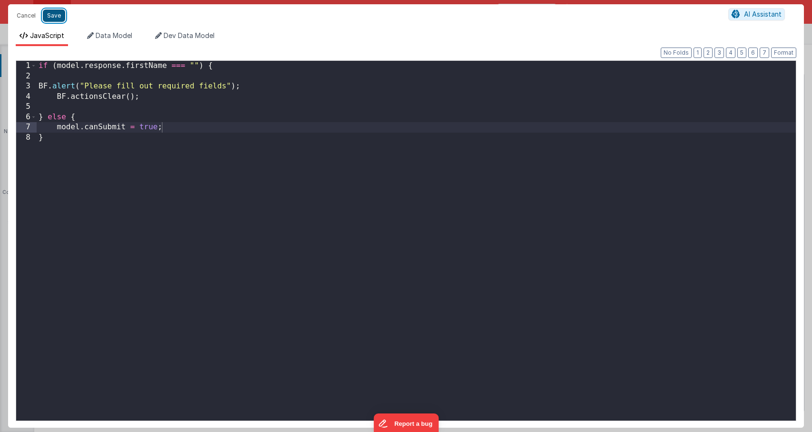
click at [49, 18] on button "Save" at bounding box center [54, 16] width 22 height 12
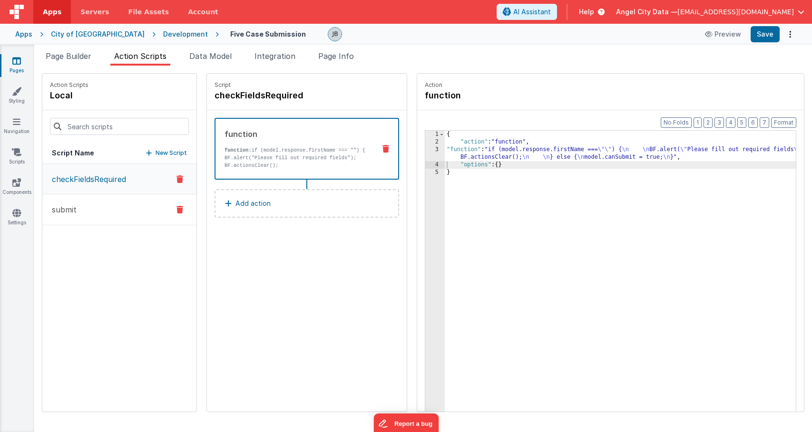
click at [116, 204] on button "submit" at bounding box center [119, 209] width 154 height 31
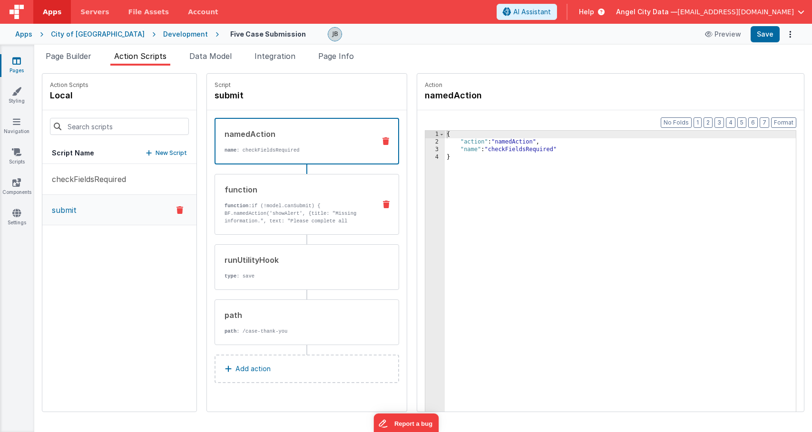
click at [238, 200] on div "function function: if (!model.canSubmit) { BF.namedAction('showAlert', {title: …" at bounding box center [291, 204] width 153 height 41
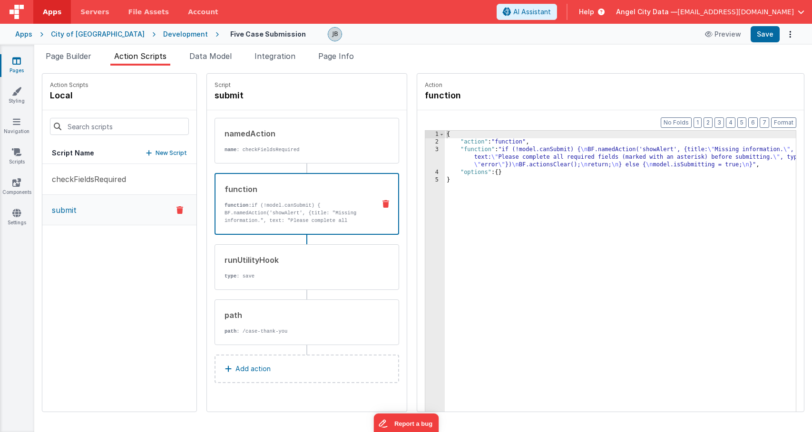
click at [425, 159] on div "3" at bounding box center [434, 157] width 19 height 23
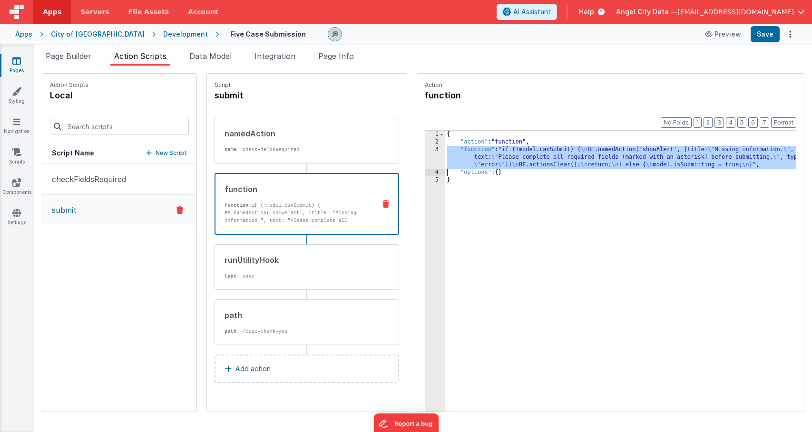
click at [425, 157] on div "3" at bounding box center [434, 157] width 19 height 23
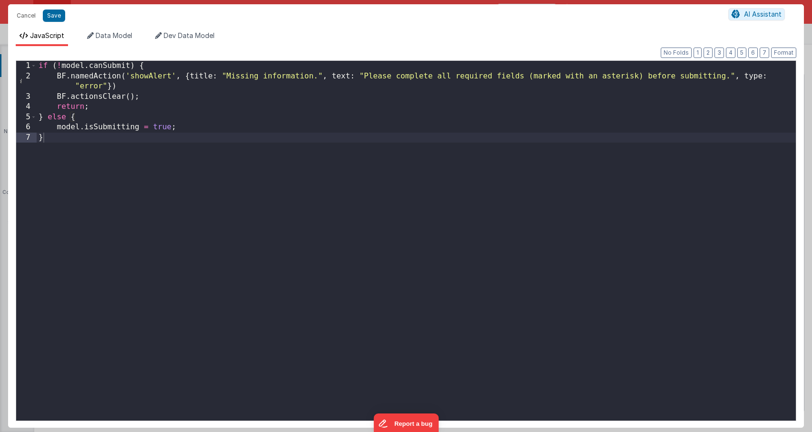
click at [269, 147] on div "if ( ! model . canSubmit ) { BF . namedAction ( 'showAlert' , { title : "Missin…" at bounding box center [416, 251] width 759 height 380
click at [29, 19] on button "Cancel" at bounding box center [26, 15] width 29 height 13
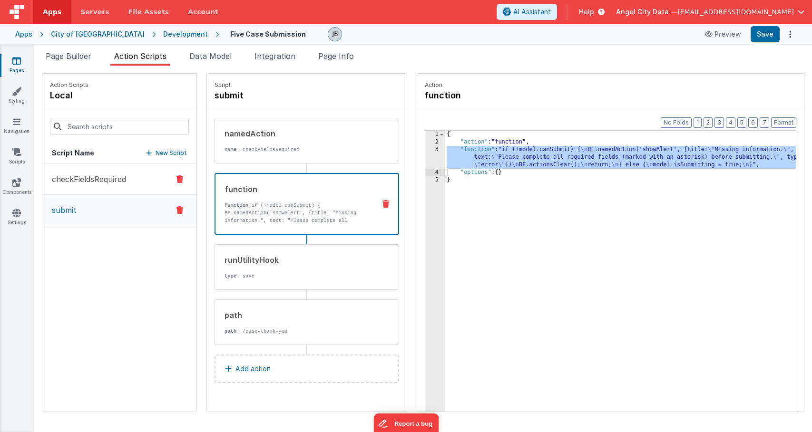
click at [77, 182] on p "checkFieldsRequired" at bounding box center [86, 179] width 80 height 11
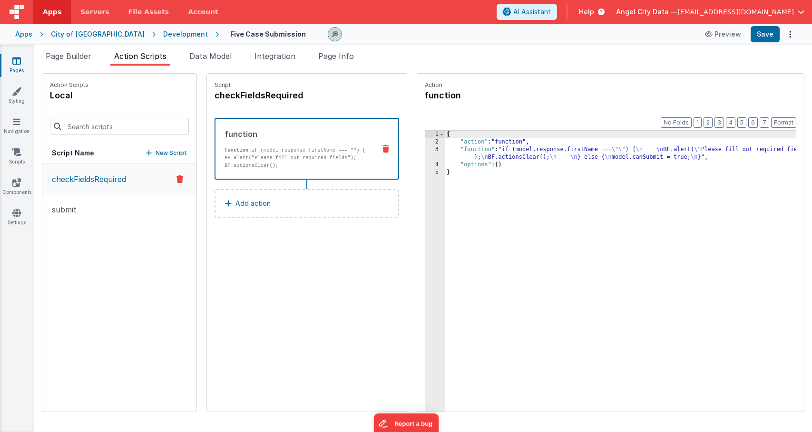
click at [249, 148] on p "function: if (model.response.firstName === "") {" at bounding box center [295, 150] width 143 height 8
click at [217, 145] on div "function function: if (model.response.firstName === "") { BF.alert("Please fill…" at bounding box center [291, 148] width 152 height 41
click at [425, 151] on div "3" at bounding box center [434, 153] width 19 height 15
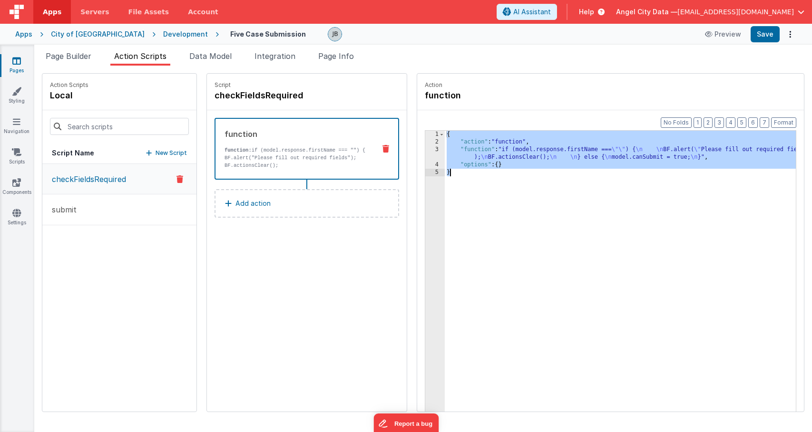
click at [425, 151] on div "3" at bounding box center [434, 153] width 19 height 15
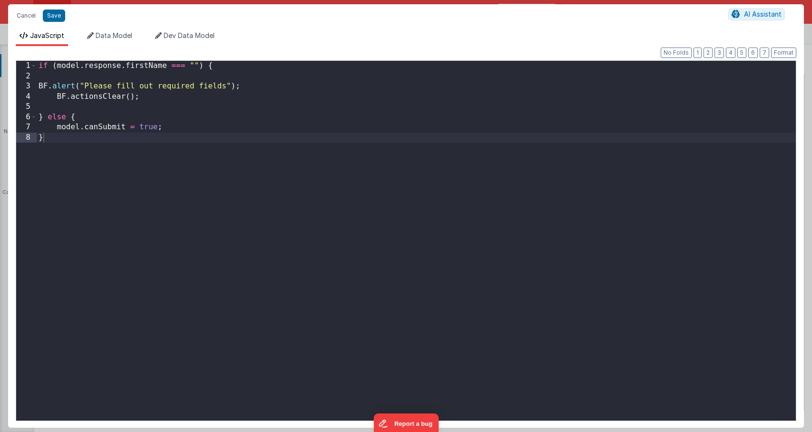
click at [410, 151] on div "Cancel Save AI Assistant JavaScript Data Model Dev Data Model Format 7 6 5 4 3 …" at bounding box center [406, 216] width 812 height 432
click at [250, 91] on div "if ( model . response . firstName === "" ) { BF . alert ( "Please fill out requ…" at bounding box center [416, 251] width 759 height 380
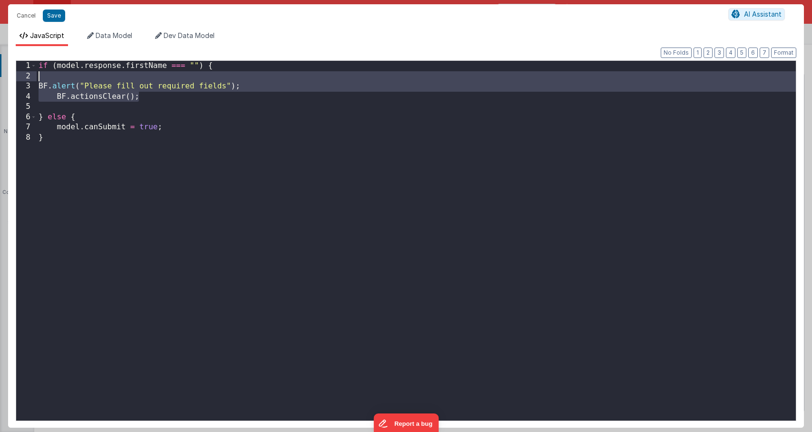
drag, startPoint x: 142, startPoint y: 97, endPoint x: 39, endPoint y: 80, distance: 104.1
click at [39, 80] on div "if ( model . response . firstName === "" ) { BF . alert ( "Please fill out requ…" at bounding box center [416, 251] width 759 height 380
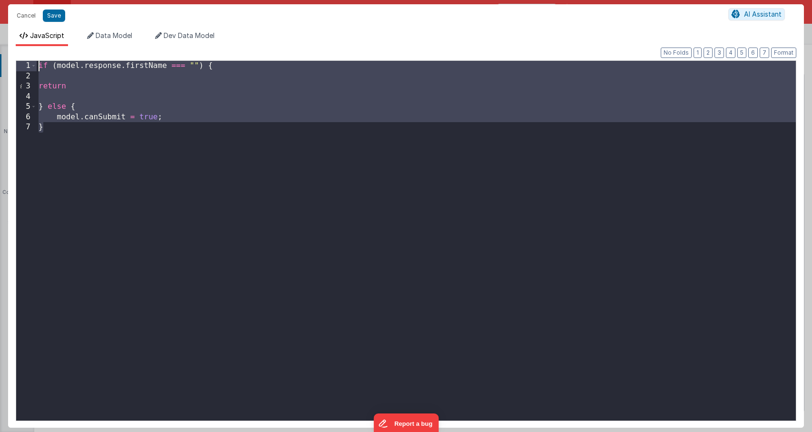
drag, startPoint x: 78, startPoint y: 152, endPoint x: 0, endPoint y: 22, distance: 151.4
click at [0, 22] on div "Cancel Save AI Assistant JavaScript Data Model Dev Data Model Format 7 6 5 4 3 …" at bounding box center [406, 216] width 812 height 432
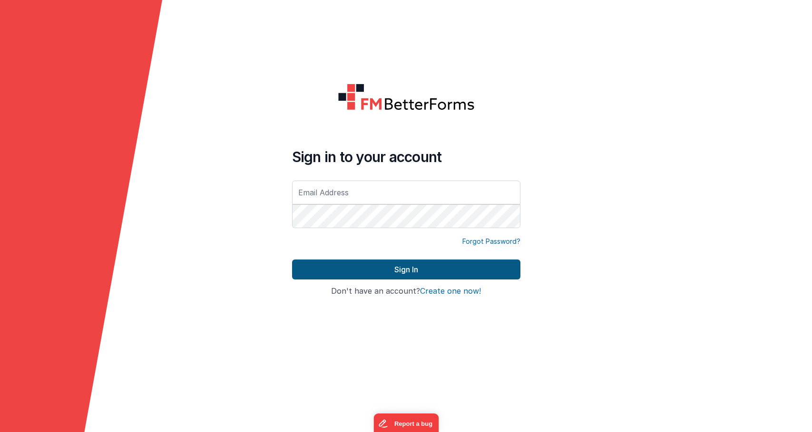
type input "[EMAIL_ADDRESS][DOMAIN_NAME]"
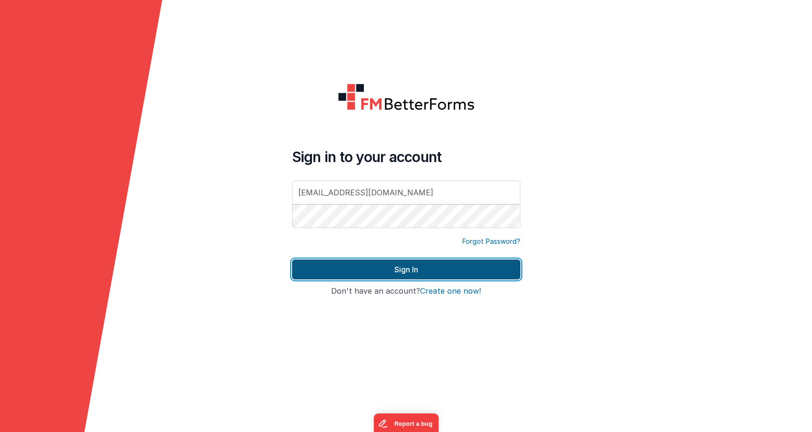
click at [367, 269] on button "Sign In" at bounding box center [406, 270] width 228 height 20
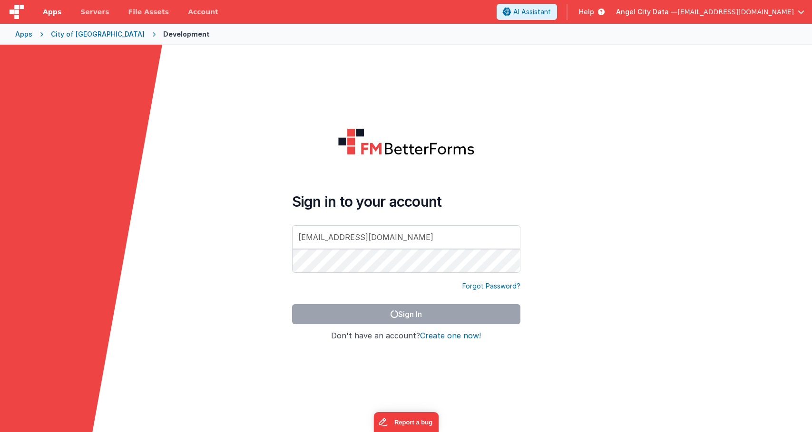
click at [42, 11] on link "Apps" at bounding box center [52, 12] width 38 height 24
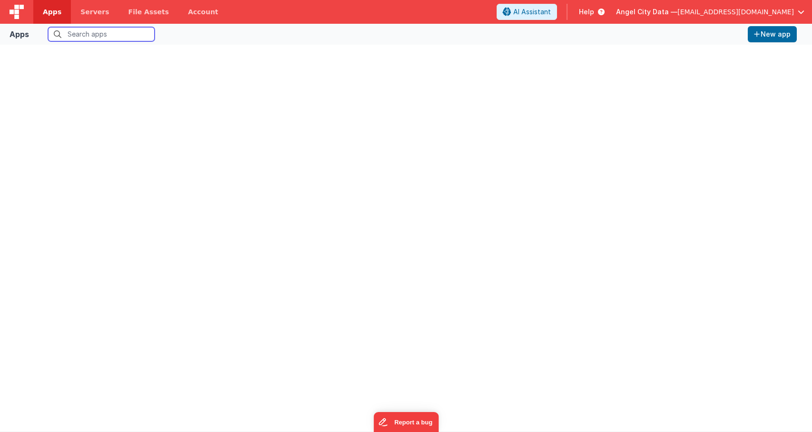
click at [65, 37] on input "text" at bounding box center [101, 34] width 106 height 14
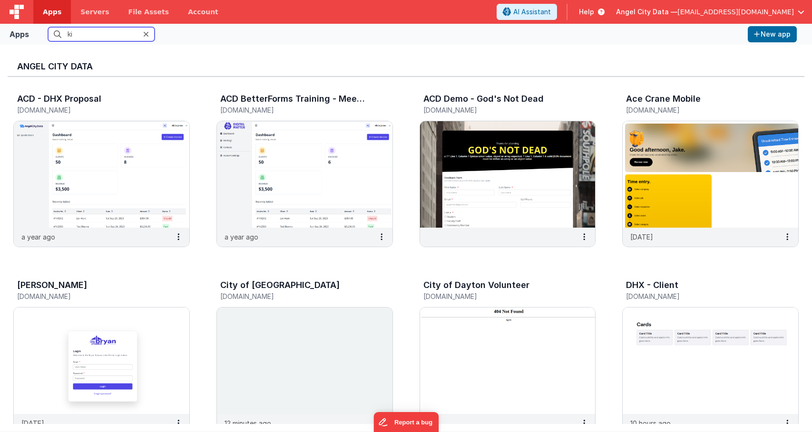
type input "kin"
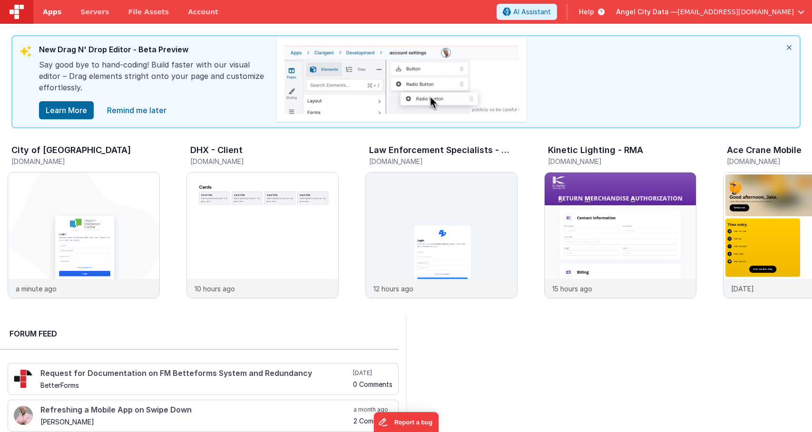
click at [52, 10] on span "Apps" at bounding box center [52, 12] width 19 height 10
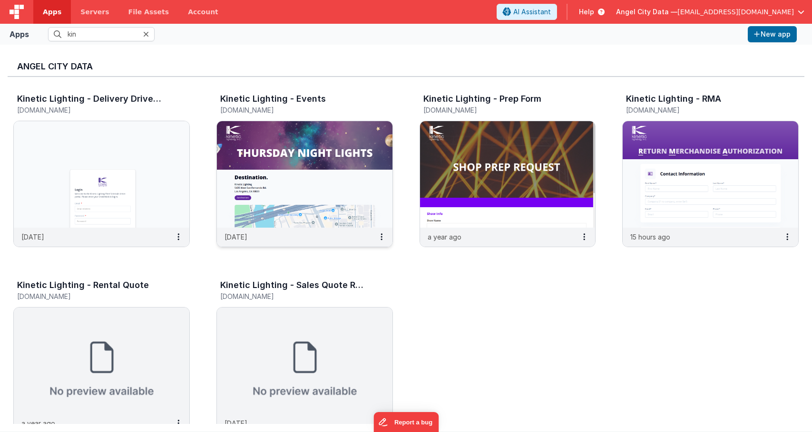
click at [240, 162] on img at bounding box center [304, 174] width 175 height 106
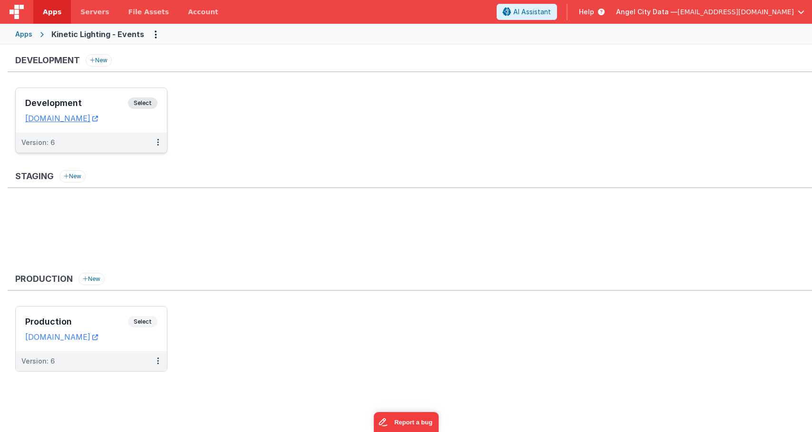
click at [104, 102] on h3 "Development" at bounding box center [76, 103] width 103 height 10
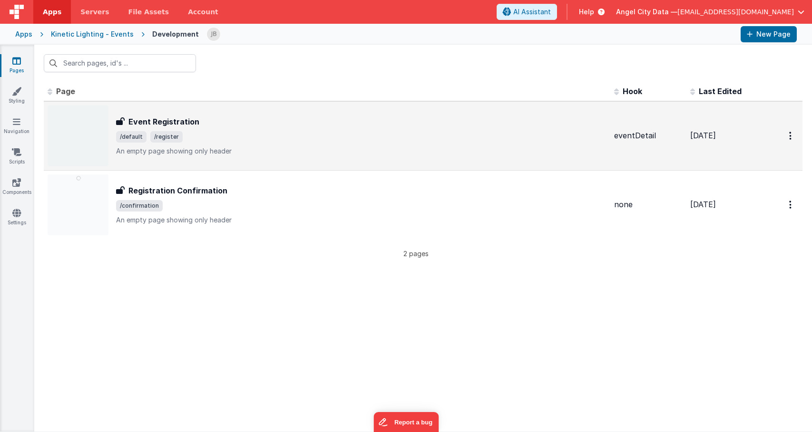
click at [155, 113] on div "Event Registration Event Registration /default /register An empty page showing …" at bounding box center [327, 136] width 559 height 61
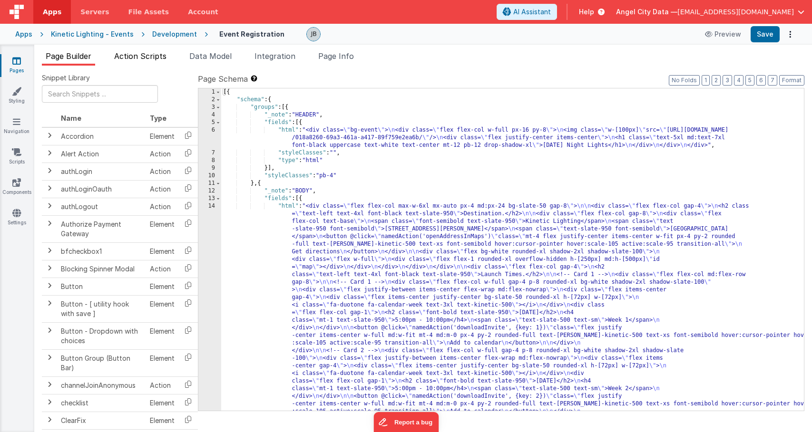
click at [164, 57] on span "Action Scripts" at bounding box center [140, 56] width 52 height 10
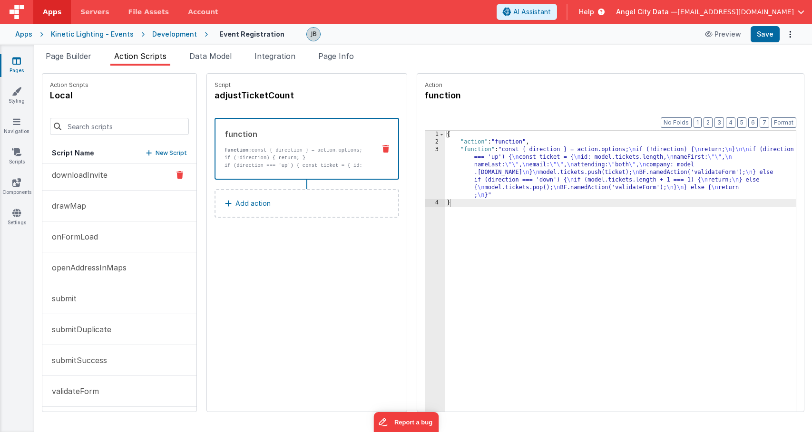
scroll to position [68, 0]
click at [328, 56] on span "Page Info" at bounding box center [336, 56] width 36 height 10
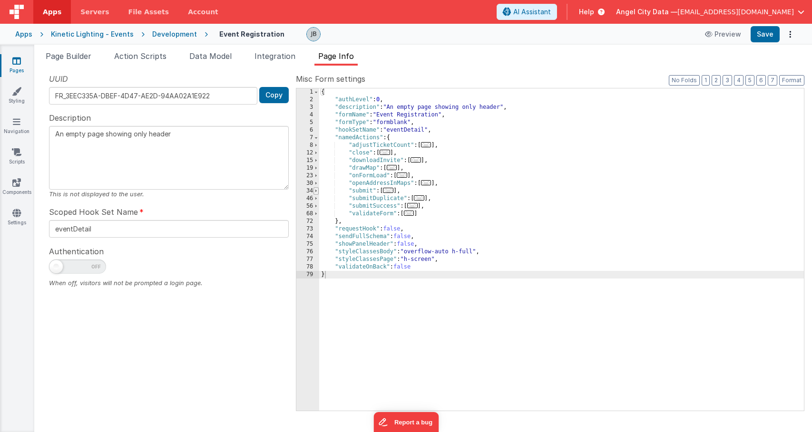
click at [317, 193] on span at bounding box center [315, 191] width 5 height 8
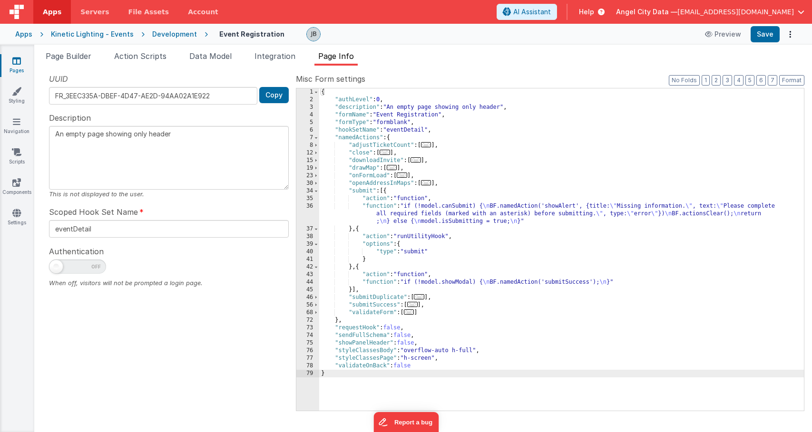
click at [313, 205] on div "36" at bounding box center [307, 214] width 23 height 23
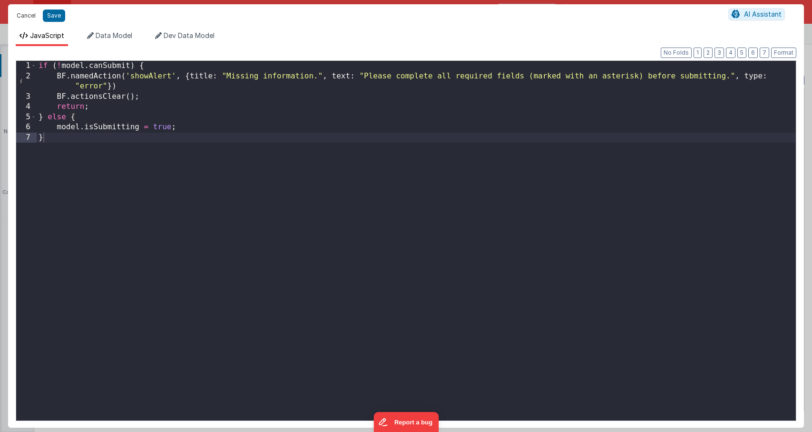
click at [22, 11] on button "Cancel" at bounding box center [26, 15] width 29 height 13
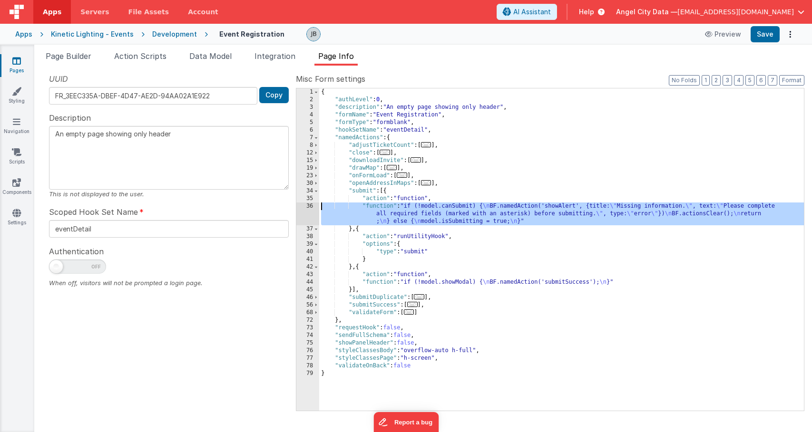
click at [315, 216] on div "36" at bounding box center [307, 214] width 23 height 23
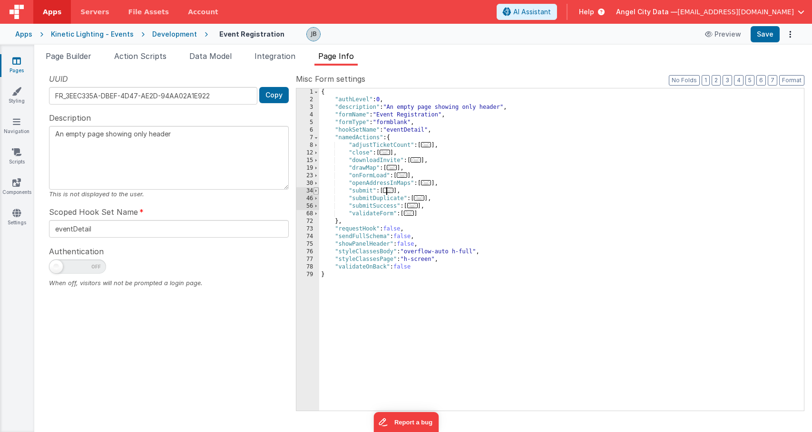
click at [314, 191] on span at bounding box center [315, 191] width 5 height 8
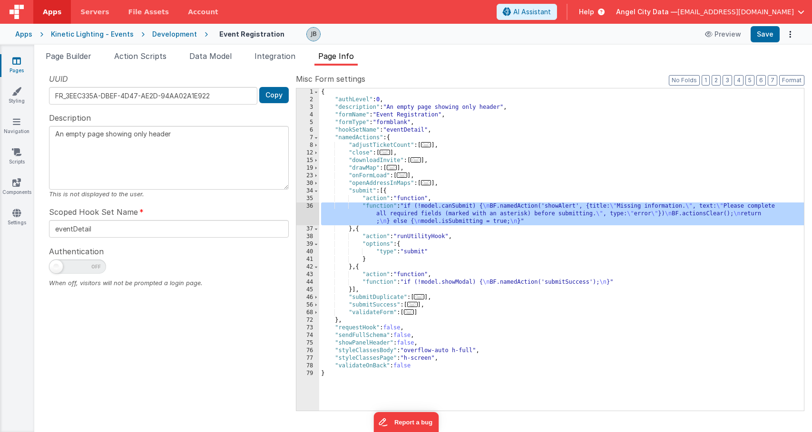
click at [349, 215] on div "{ "authLevel" : 0 , "description" : "An empty page showing only header" , "form…" at bounding box center [561, 257] width 484 height 338
click at [310, 213] on div "36" at bounding box center [307, 214] width 23 height 23
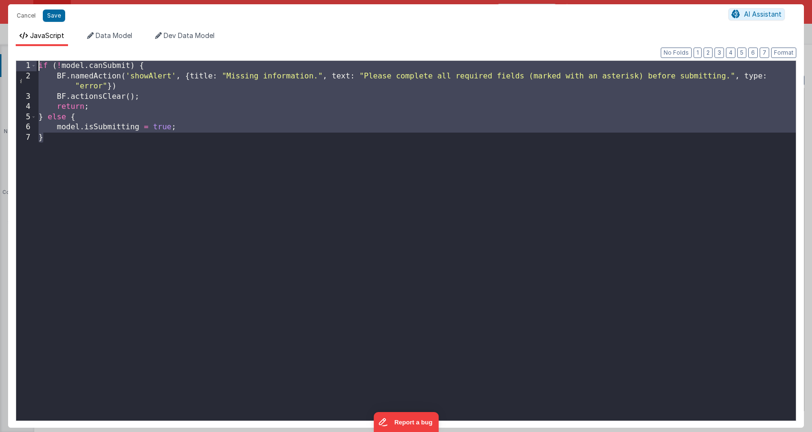
drag, startPoint x: 294, startPoint y: 196, endPoint x: 50, endPoint y: -20, distance: 326.7
click at [50, 0] on html "Cancel Save AI Assistant JavaScript Data Model Dev Data Model Format 7 6 5 4 3 …" at bounding box center [406, 216] width 812 height 432
click at [52, 19] on button "Save" at bounding box center [54, 16] width 22 height 12
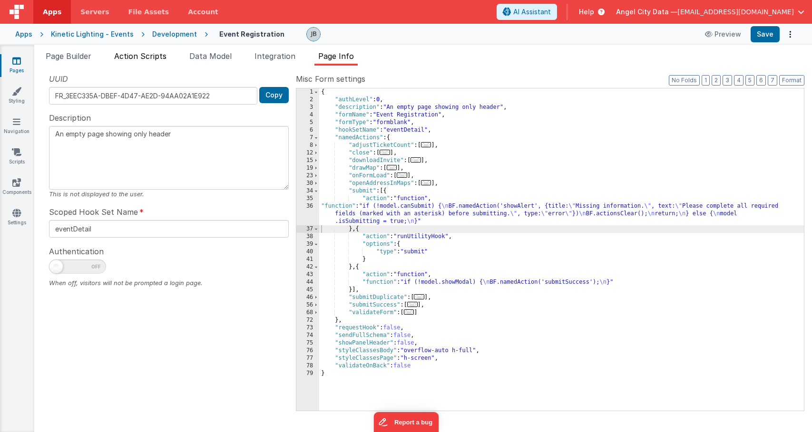
click at [153, 57] on span "Action Scripts" at bounding box center [140, 56] width 52 height 10
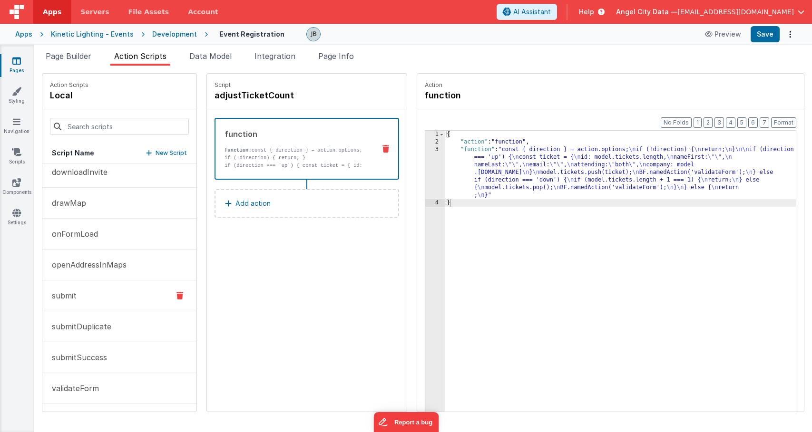
click at [75, 298] on p "submit" at bounding box center [61, 295] width 30 height 11
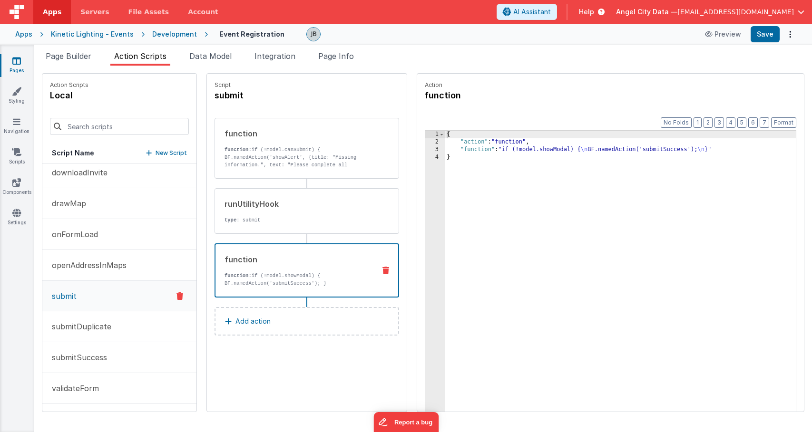
click at [224, 281] on p "function: if (!model.showModal) { BF.namedAction('submitSuccess'); }" at bounding box center [295, 279] width 143 height 15
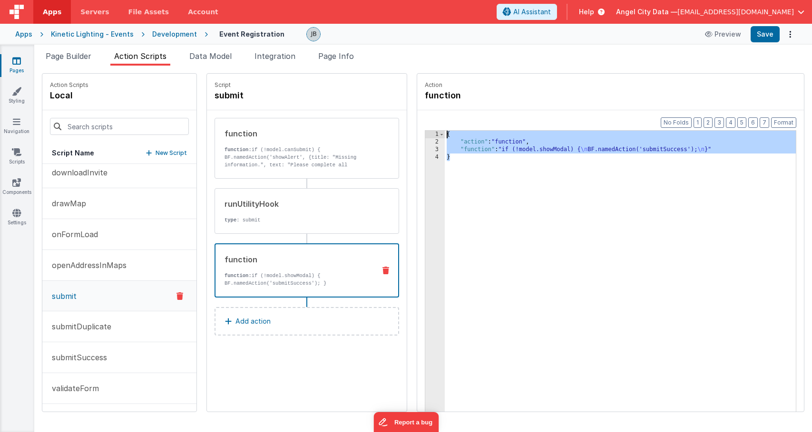
drag, startPoint x: 445, startPoint y: 196, endPoint x: 385, endPoint y: 97, distance: 115.9
click at [407, 97] on div "Action function Format 7 6 5 4 3 2 1 No Folds 1 2 3 4 { "action" : "function" ,…" at bounding box center [605, 242] width 397 height 339
click at [73, 385] on p "validateForm" at bounding box center [72, 388] width 53 height 11
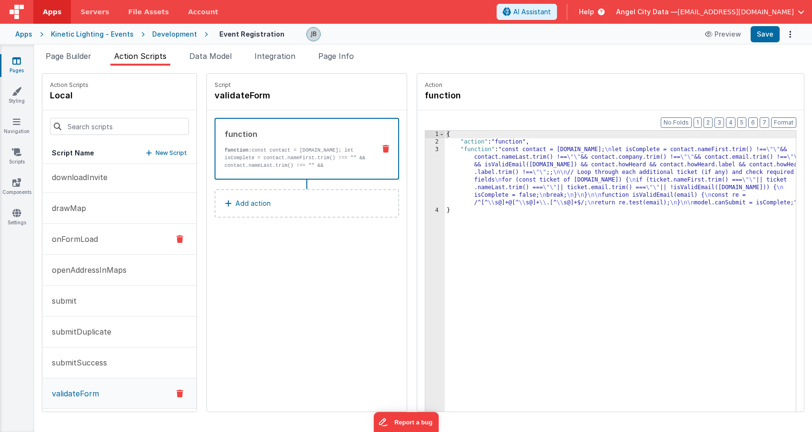
scroll to position [64, 0]
click at [89, 301] on button "submit" at bounding box center [119, 300] width 154 height 31
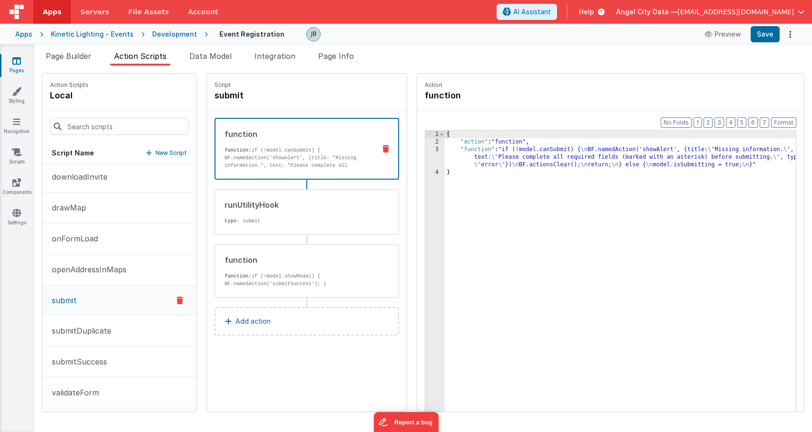
click at [425, 150] on div "3" at bounding box center [434, 157] width 19 height 23
click at [425, 152] on div "3" at bounding box center [434, 157] width 19 height 23
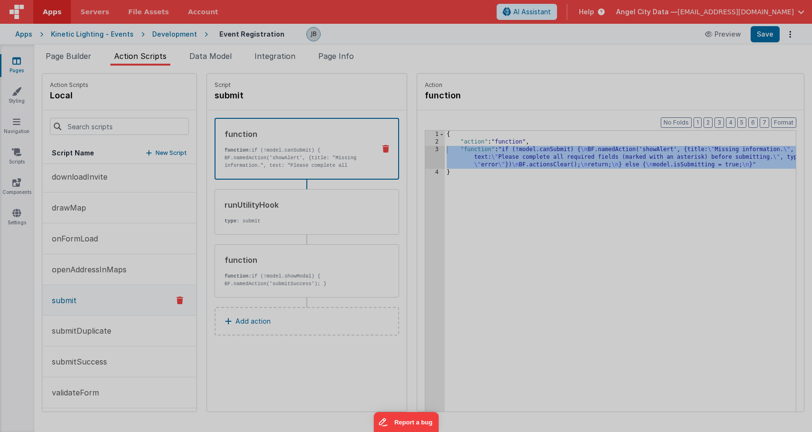
click at [410, 152] on div "if ( ! model . canSubmit ) { BF . namedAction ( 'showAlert' , { title : "Missin…" at bounding box center [416, 241] width 759 height 380
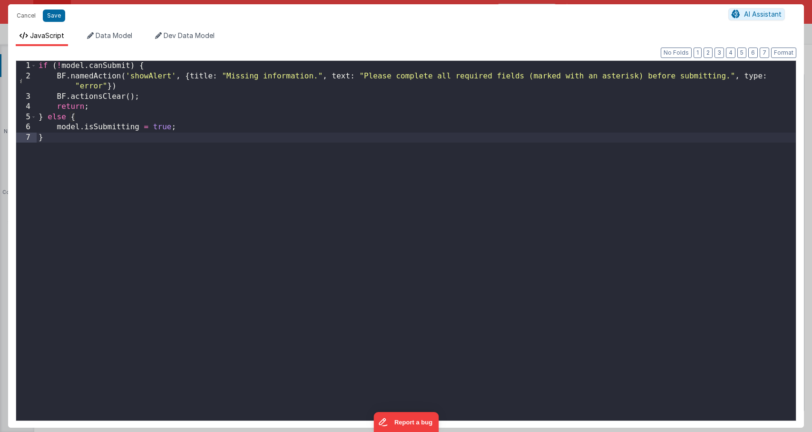
click at [348, 158] on div "if ( ! model . canSubmit ) { BF . namedAction ( 'showAlert' , { title : "Missin…" at bounding box center [416, 251] width 759 height 380
click at [25, 15] on button "Cancel" at bounding box center [26, 15] width 29 height 13
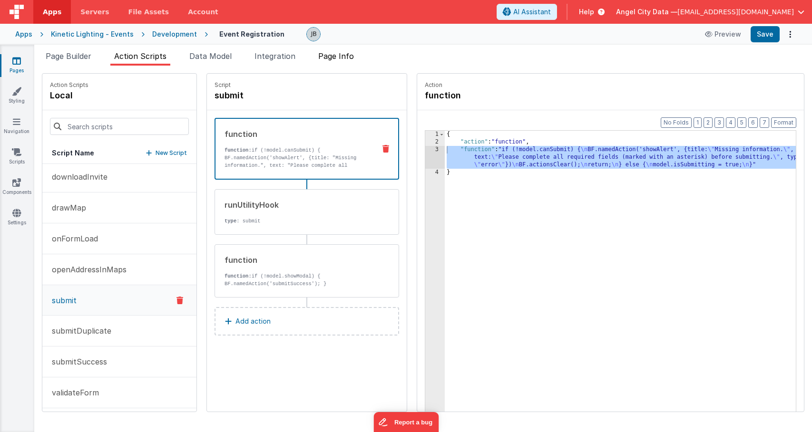
click at [331, 55] on span "Page Info" at bounding box center [336, 56] width 36 height 10
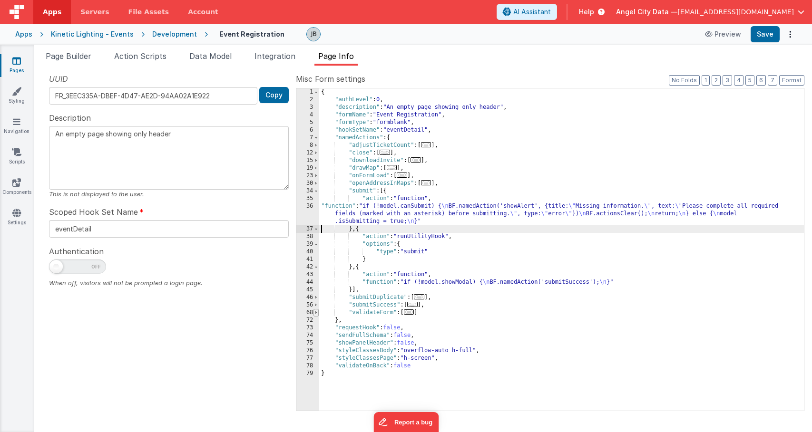
click at [318, 314] on span at bounding box center [315, 313] width 5 height 8
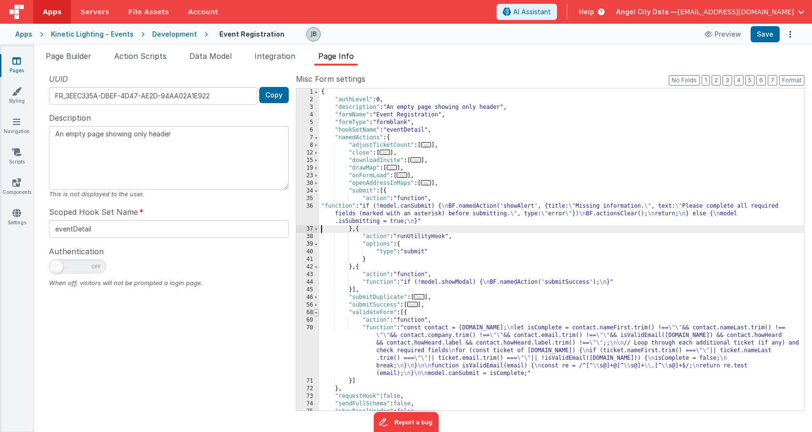
click at [318, 314] on span at bounding box center [315, 313] width 5 height 8
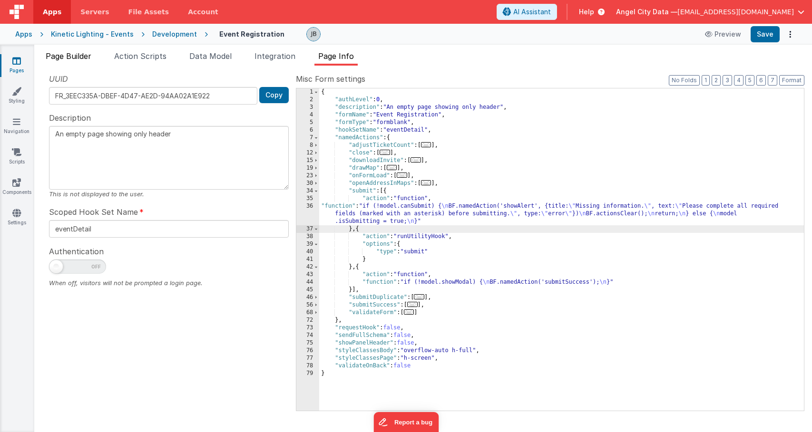
click at [81, 55] on span "Page Builder" at bounding box center [69, 56] width 46 height 10
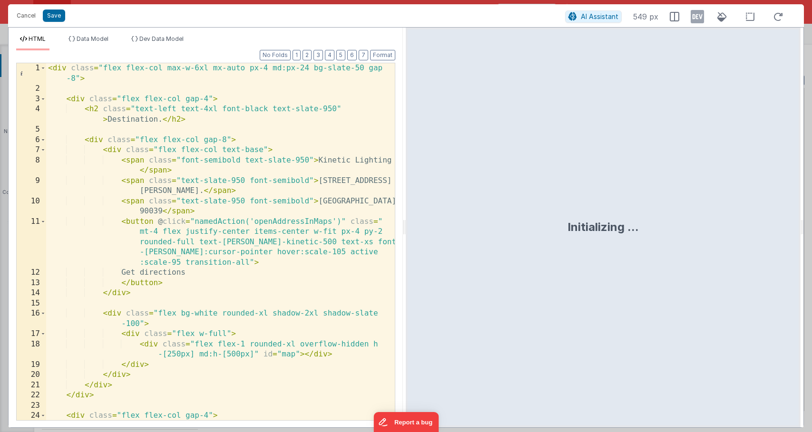
scroll to position [0, 0]
click at [204, 244] on div "< div class = "flex flex-col max-w-6xl mx-auto px-4 md:px-24 bg-slate-50 gap -8…" at bounding box center [220, 262] width 348 height 398
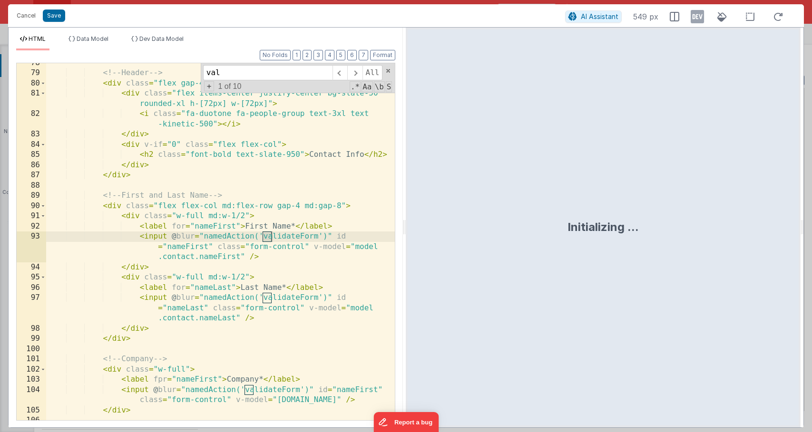
scroll to position [1181, 0]
type input "validateForm"
click at [28, 16] on button "Cancel" at bounding box center [26, 15] width 29 height 13
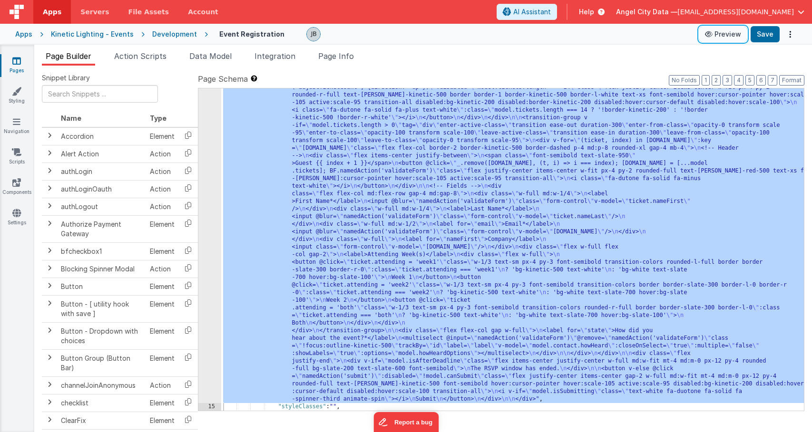
click at [722, 29] on button "Preview" at bounding box center [723, 34] width 48 height 15
click at [146, 57] on span "Action Scripts" at bounding box center [140, 56] width 52 height 10
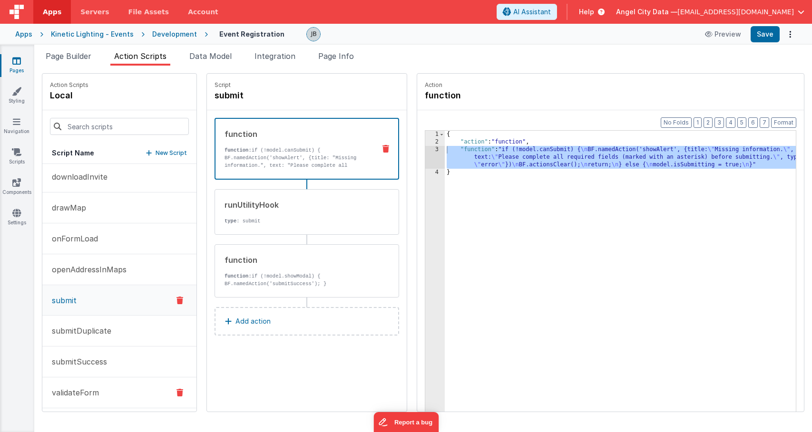
click at [74, 399] on button "validateForm" at bounding box center [119, 393] width 154 height 31
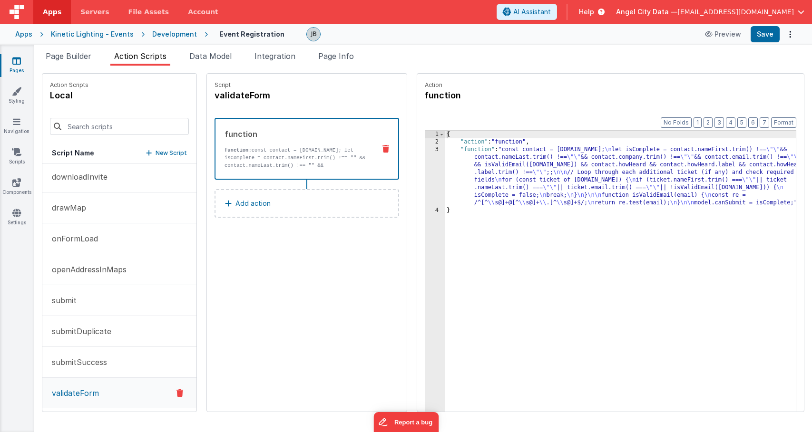
click at [425, 166] on div "3" at bounding box center [434, 176] width 19 height 61
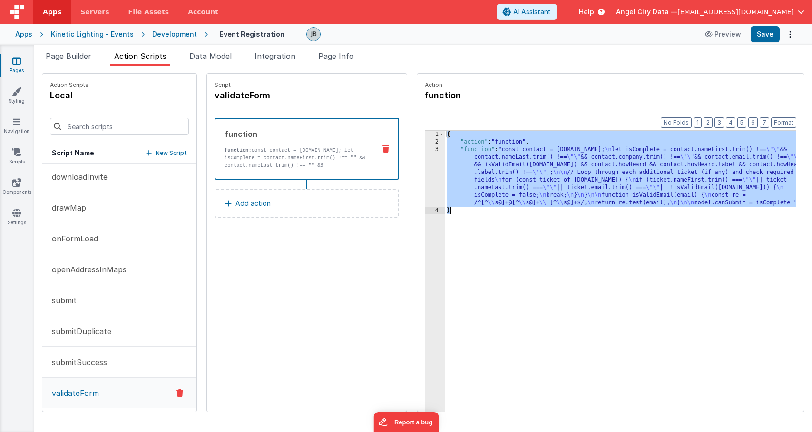
click at [425, 166] on div "3" at bounding box center [434, 176] width 19 height 61
click at [425, 159] on div "3" at bounding box center [434, 176] width 19 height 61
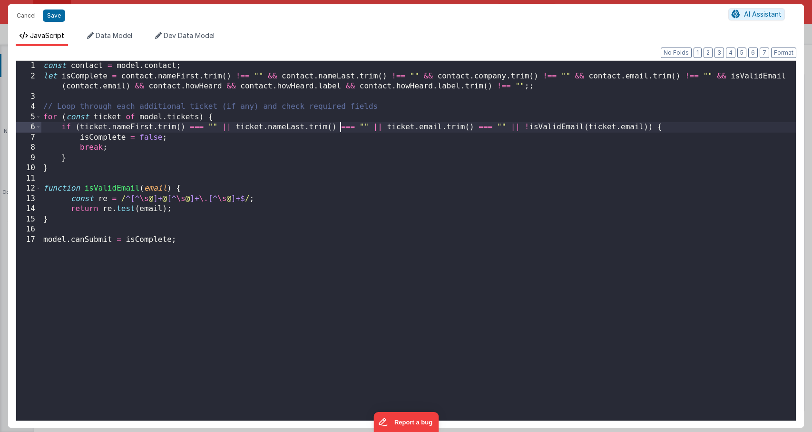
click at [339, 131] on div "const contact = model . contact ; let isComplete = contact . nameFirst . trim (…" at bounding box center [418, 251] width 754 height 380
click at [26, 14] on button "Cancel" at bounding box center [26, 15] width 29 height 13
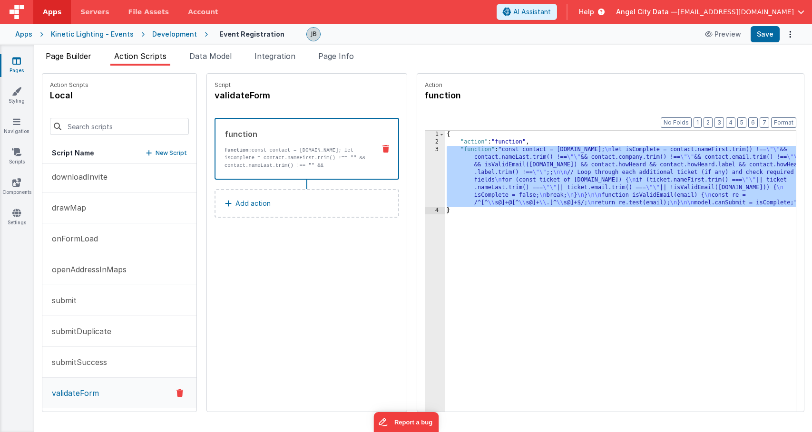
click at [77, 53] on span "Page Builder" at bounding box center [69, 56] width 46 height 10
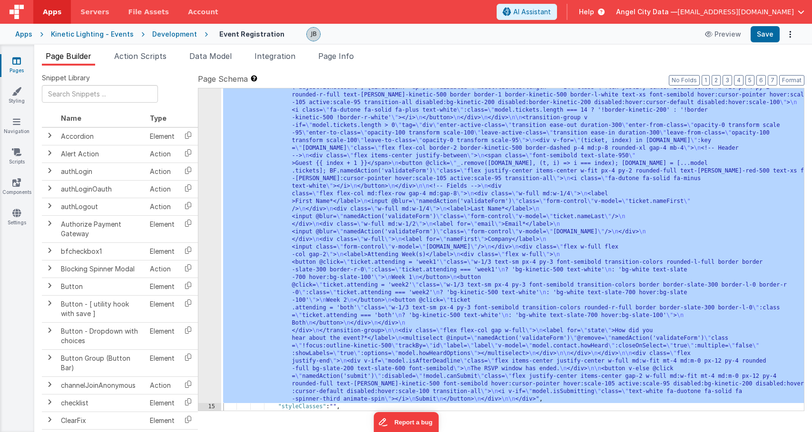
click at [200, 170] on div "14" at bounding box center [209, 3] width 23 height 799
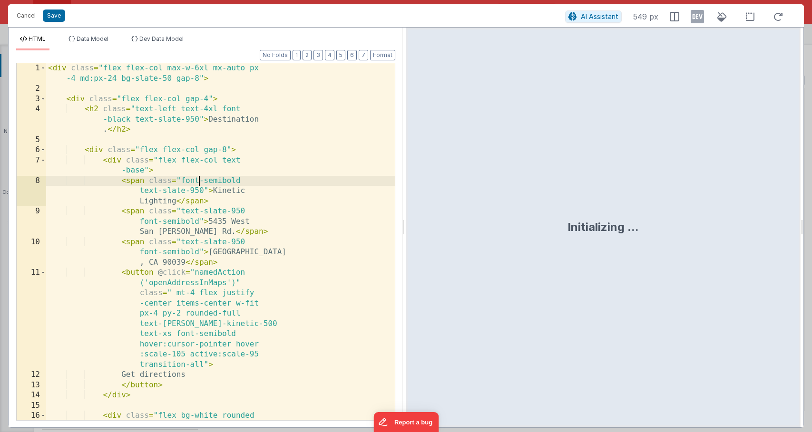
click at [200, 170] on div "< div class = "flex flex-col max-w-6xl mx-auto px -4 md:px-24 bg-slate-50 gap-8…" at bounding box center [220, 267] width 348 height 408
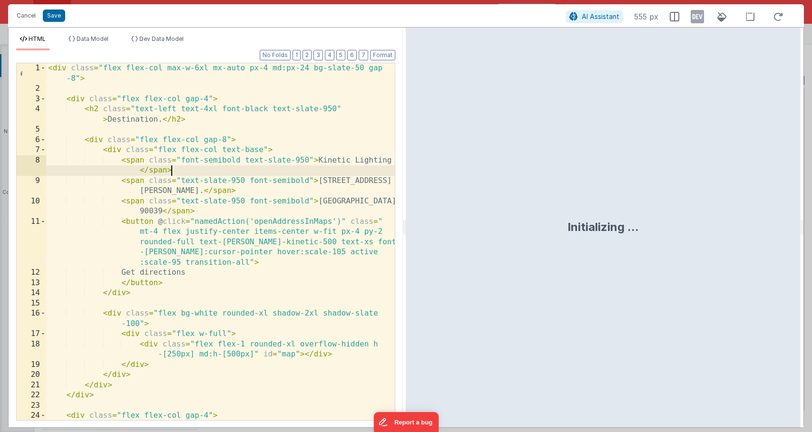
click at [200, 170] on div "< div class = "flex flex-col max-w-6xl mx-auto px-4 md:px-24 bg-slate-50 gap -8…" at bounding box center [220, 262] width 348 height 398
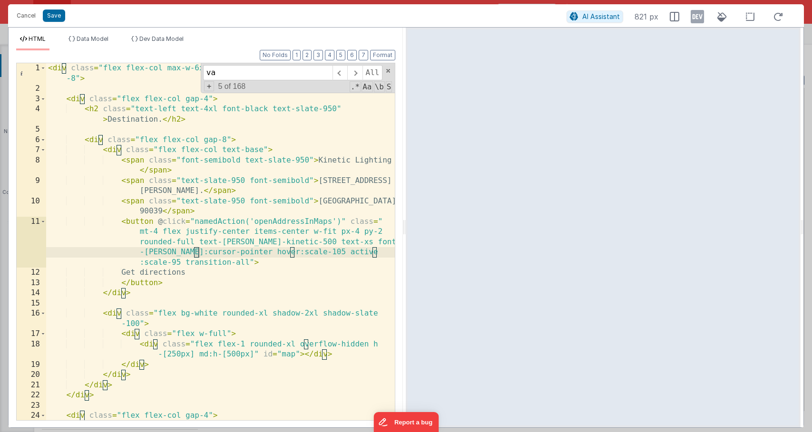
scroll to position [1181, 0]
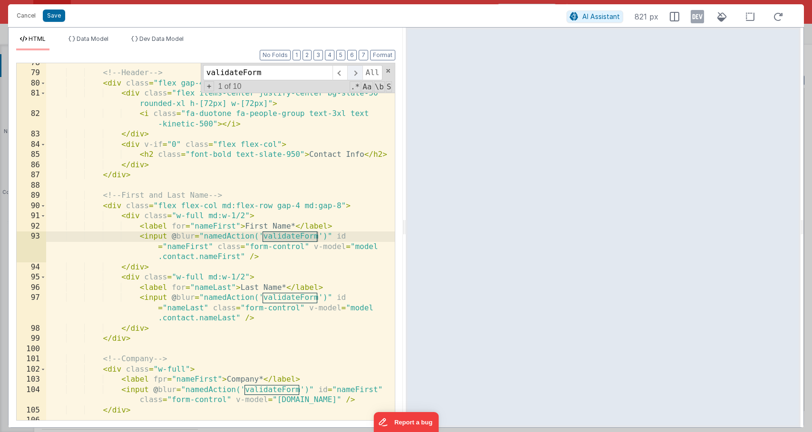
type input "validateForm"
click at [358, 72] on span at bounding box center [354, 72] width 15 height 15
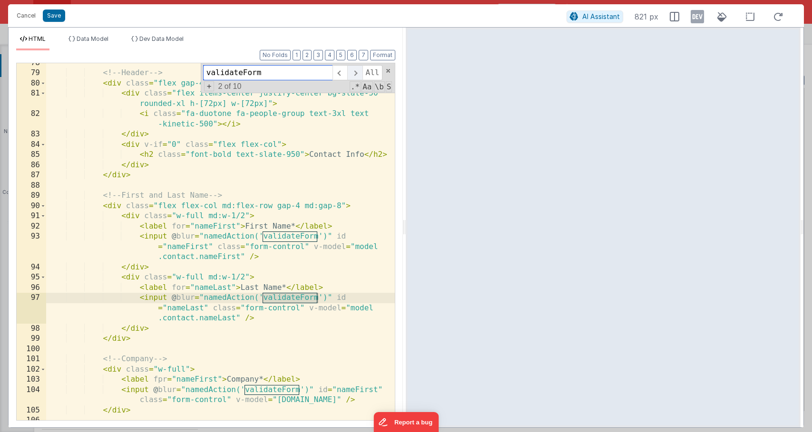
click at [358, 72] on span at bounding box center [354, 72] width 15 height 15
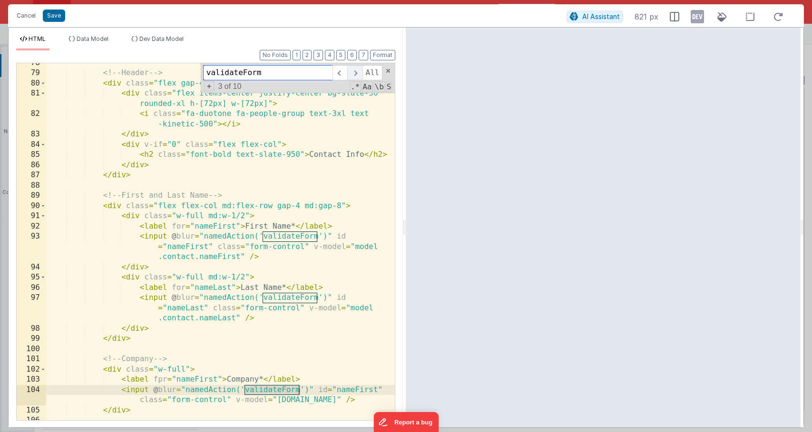
click at [358, 72] on span at bounding box center [354, 72] width 15 height 15
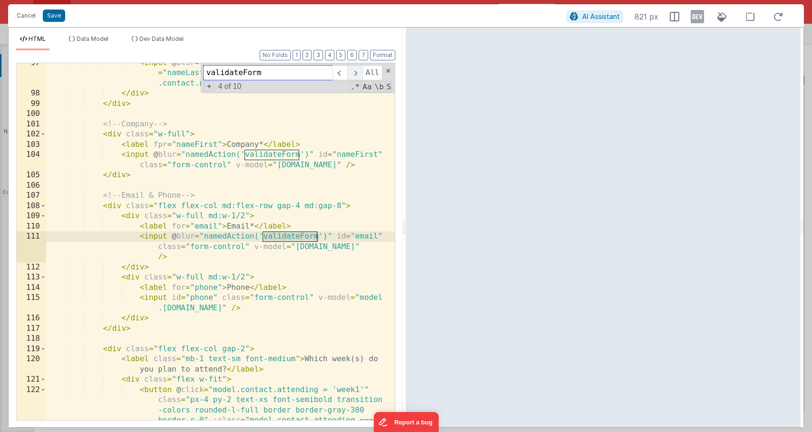
click at [358, 72] on span at bounding box center [354, 72] width 15 height 15
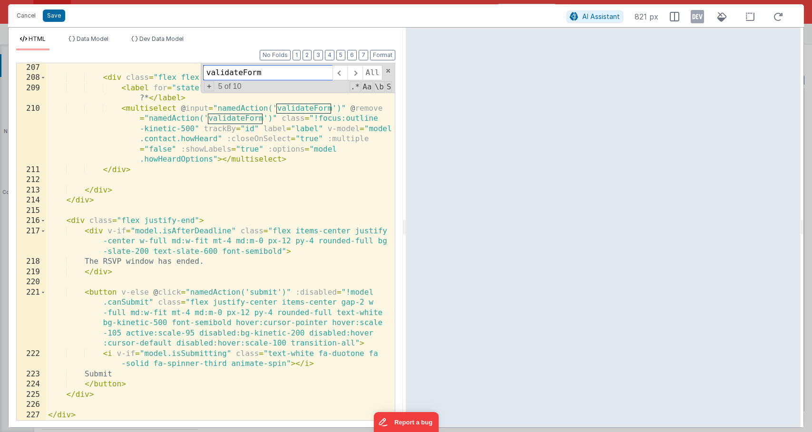
scroll to position [3353, 0]
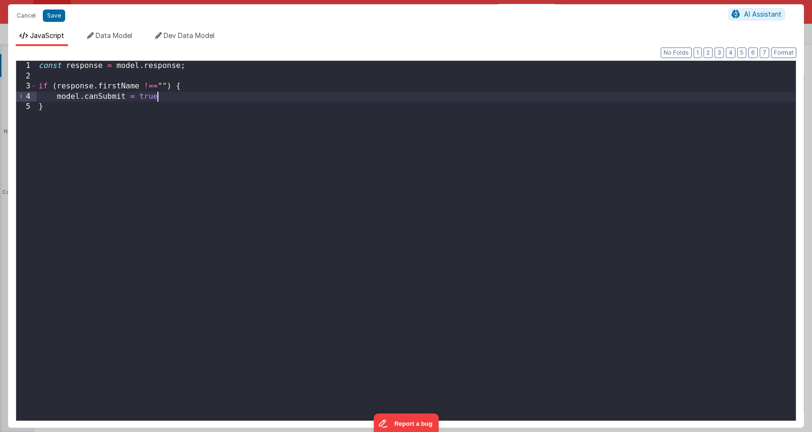
click at [485, 239] on div "const response = model . response ; if ( response . firstName !== "" ) { model …" at bounding box center [416, 251] width 759 height 380
click at [62, 19] on button "Save" at bounding box center [54, 16] width 22 height 12
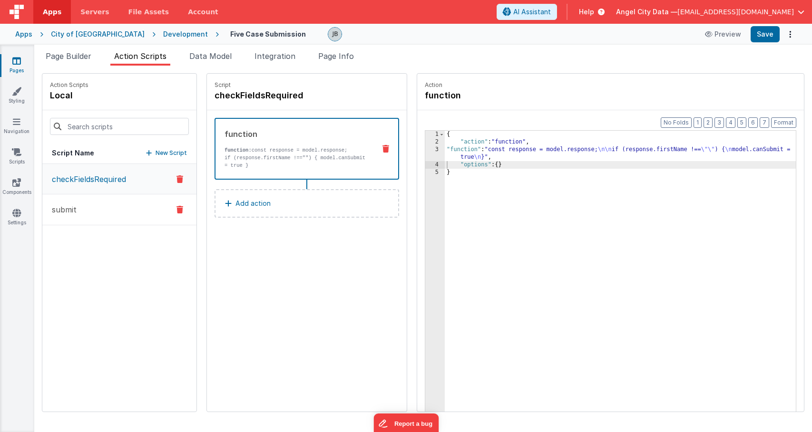
click at [112, 215] on button "submit" at bounding box center [119, 209] width 154 height 31
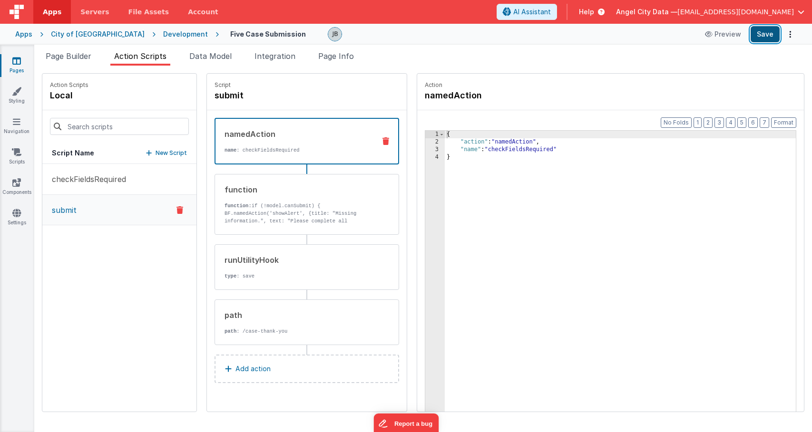
click at [756, 32] on button "Save" at bounding box center [764, 34] width 29 height 16
click at [224, 209] on p "function: if (!model.canSubmit) { BF.namedAction('showAlert', {title: "Missing …" at bounding box center [296, 228] width 144 height 53
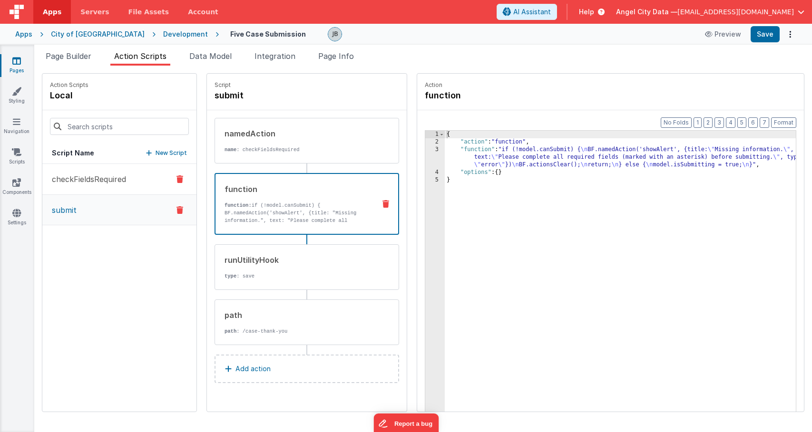
click at [94, 174] on p "checkFieldsRequired" at bounding box center [86, 179] width 80 height 11
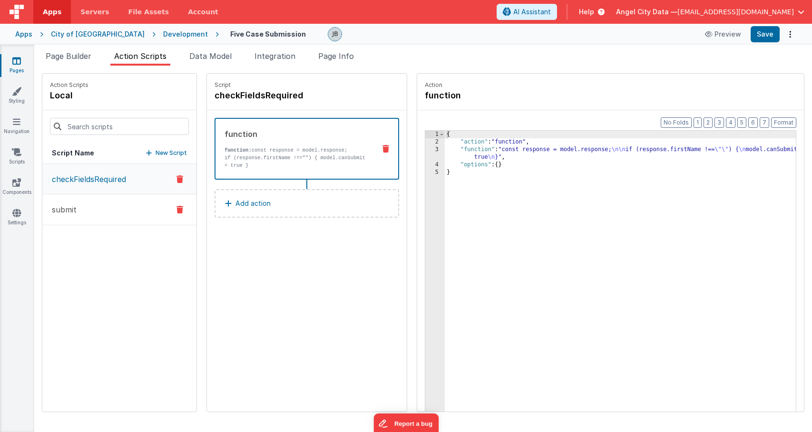
click at [98, 211] on button "submit" at bounding box center [119, 209] width 154 height 31
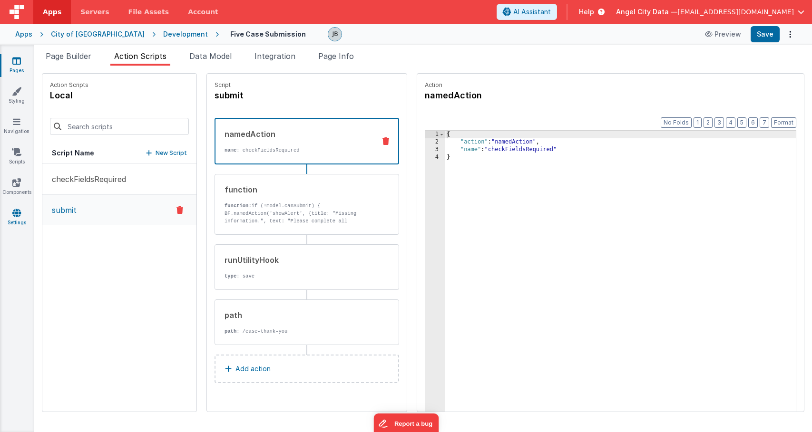
click at [24, 220] on link "Settings" at bounding box center [17, 217] width 34 height 19
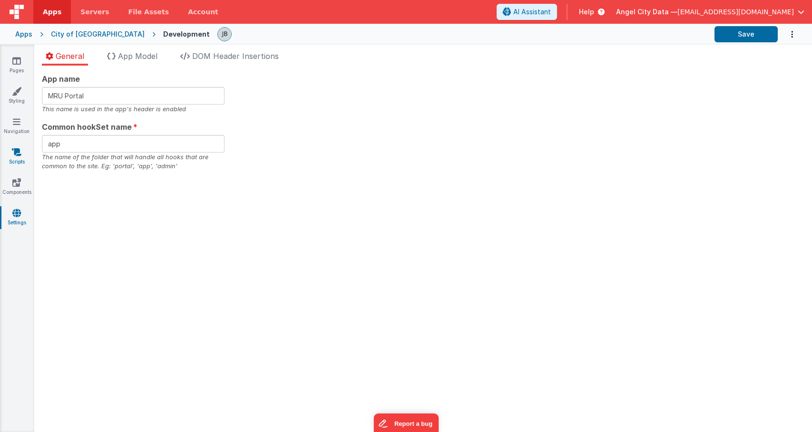
click at [18, 162] on link "Scripts" at bounding box center [17, 156] width 34 height 19
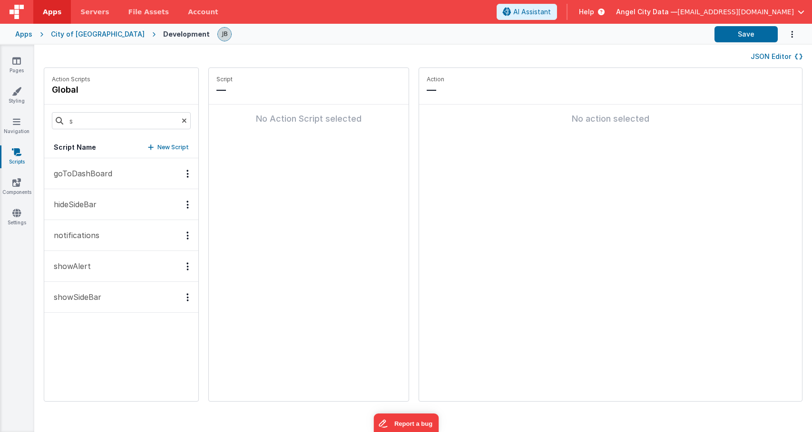
click at [70, 269] on p "showAlert" at bounding box center [69, 266] width 43 height 11
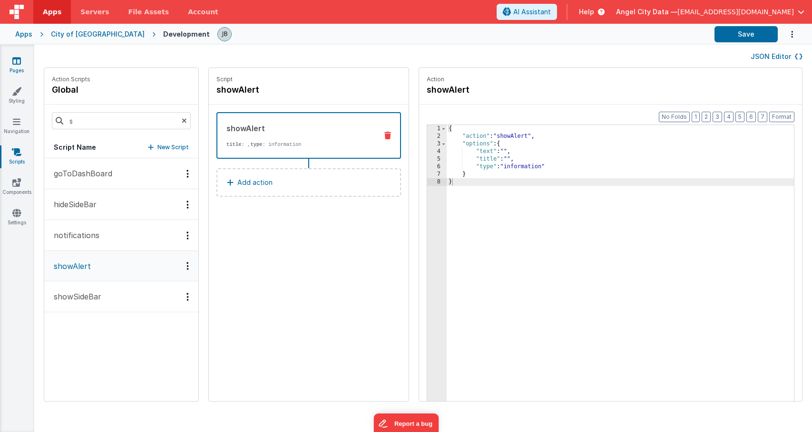
click at [16, 62] on icon at bounding box center [16, 61] width 9 height 10
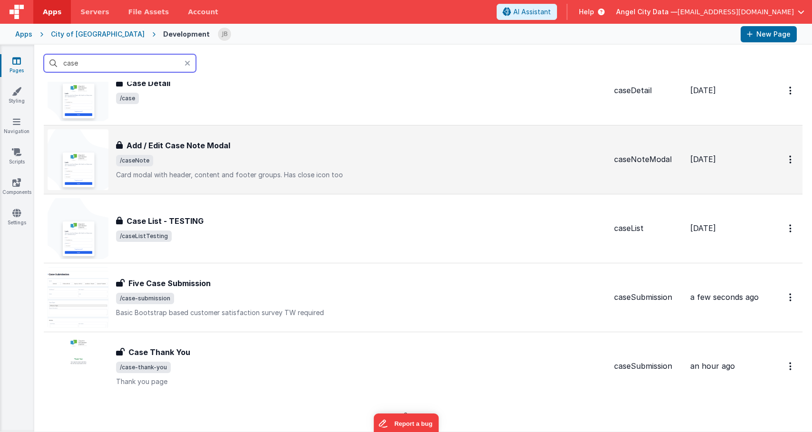
scroll to position [204, 0]
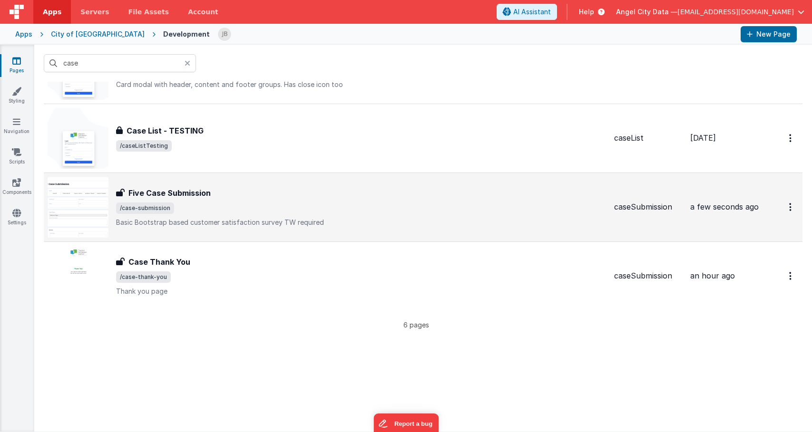
click at [158, 195] on h3 "Five Case Submission" at bounding box center [169, 192] width 82 height 11
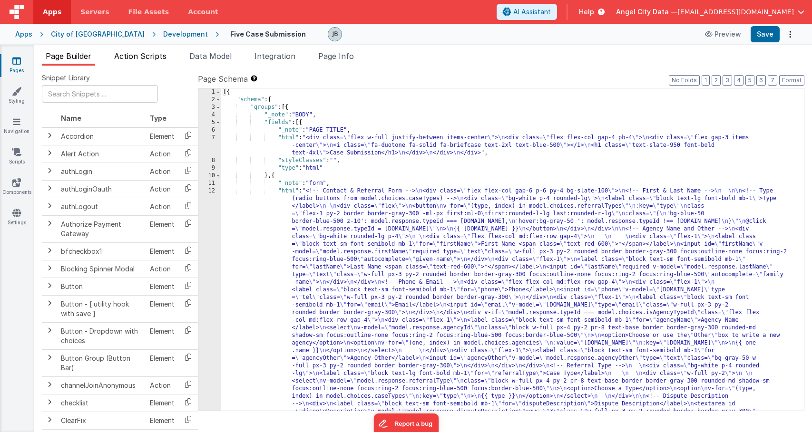
click at [128, 62] on li "Action Scripts" at bounding box center [140, 57] width 60 height 15
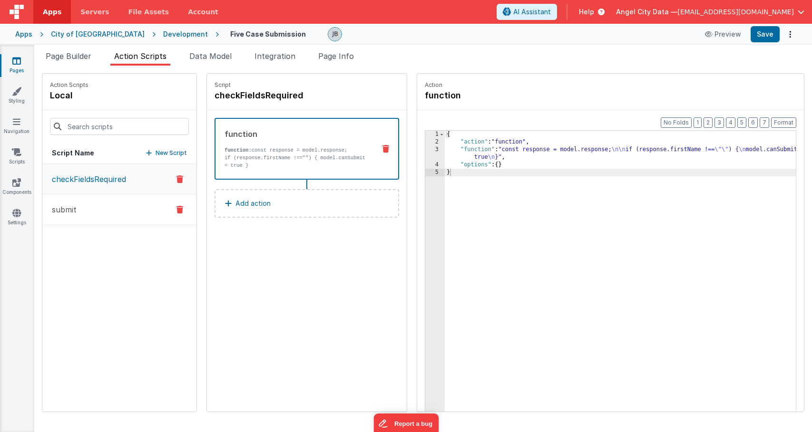
click at [126, 198] on button "submit" at bounding box center [119, 209] width 154 height 31
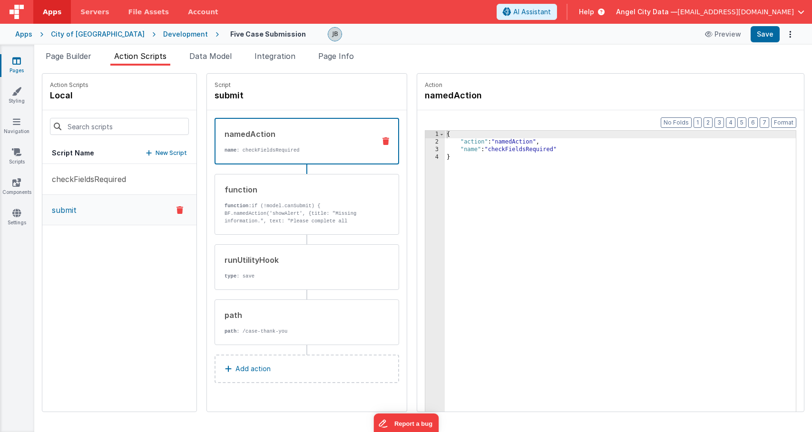
drag, startPoint x: 77, startPoint y: 187, endPoint x: 77, endPoint y: 228, distance: 40.9
click at [77, 228] on div "checkFieldsRequired submit" at bounding box center [119, 288] width 154 height 248
click at [96, 191] on button "checkFieldsRequired" at bounding box center [119, 179] width 154 height 31
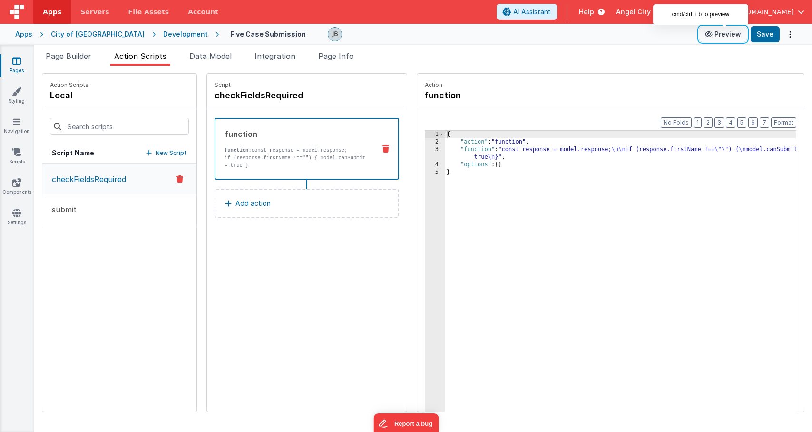
click at [714, 39] on button "Preview" at bounding box center [723, 34] width 48 height 15
click at [758, 34] on button "Save" at bounding box center [764, 34] width 29 height 16
click at [105, 207] on button "submit" at bounding box center [119, 209] width 154 height 31
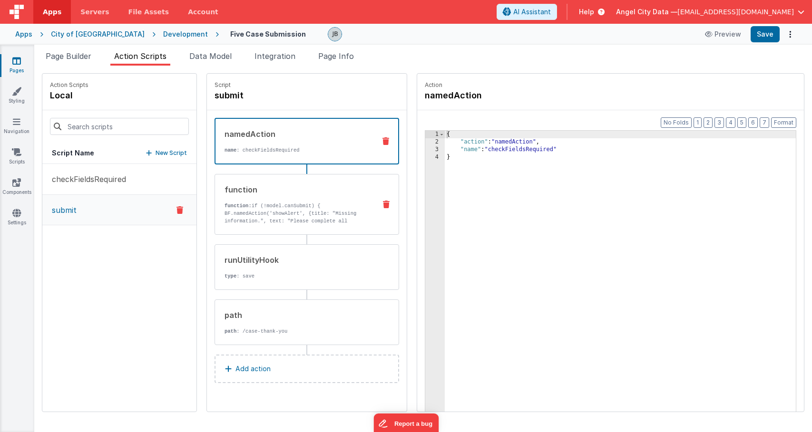
click at [215, 200] on div "function function: if (!model.canSubmit) { BF.namedAction('showAlert', {title: …" at bounding box center [291, 204] width 153 height 41
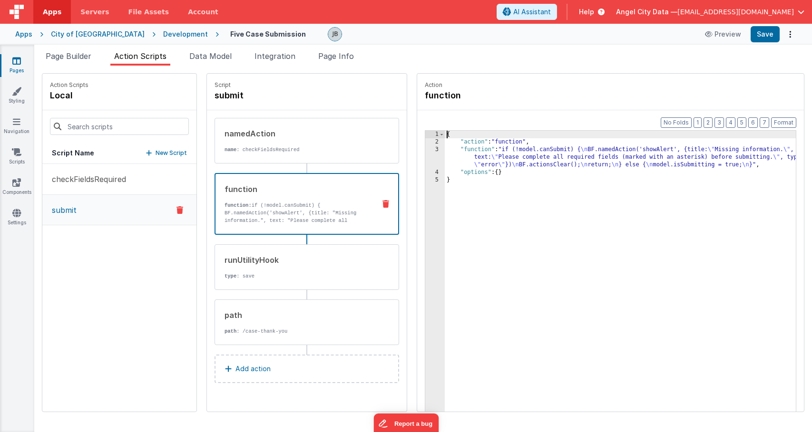
click at [425, 153] on div "3" at bounding box center [434, 157] width 19 height 23
click at [425, 155] on div "3" at bounding box center [434, 157] width 19 height 23
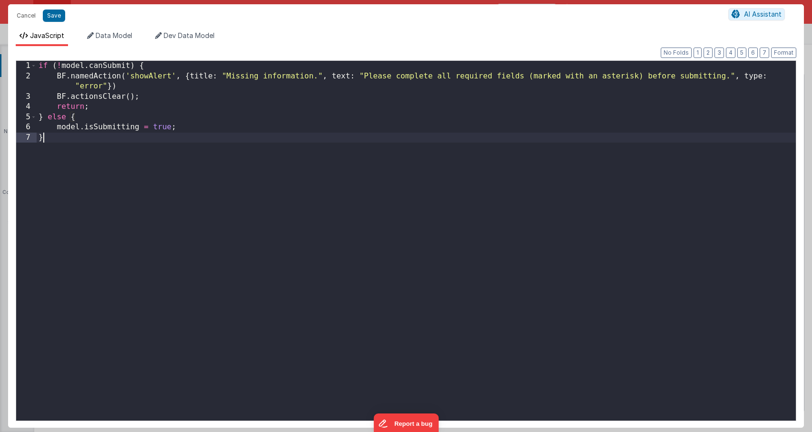
click at [271, 138] on div "if ( ! model . canSubmit ) { BF . namedAction ( 'showAlert' , { title : "Missin…" at bounding box center [416, 251] width 759 height 380
click at [154, 67] on div "if ( ! model . canSubmit ) { BF . namedAction ( 'showAlert' , { title : "Missin…" at bounding box center [416, 251] width 759 height 380
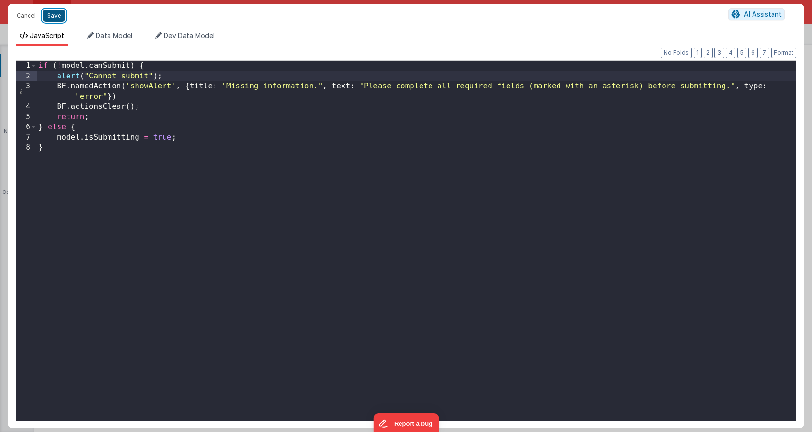
click at [48, 19] on button "Save" at bounding box center [54, 16] width 22 height 12
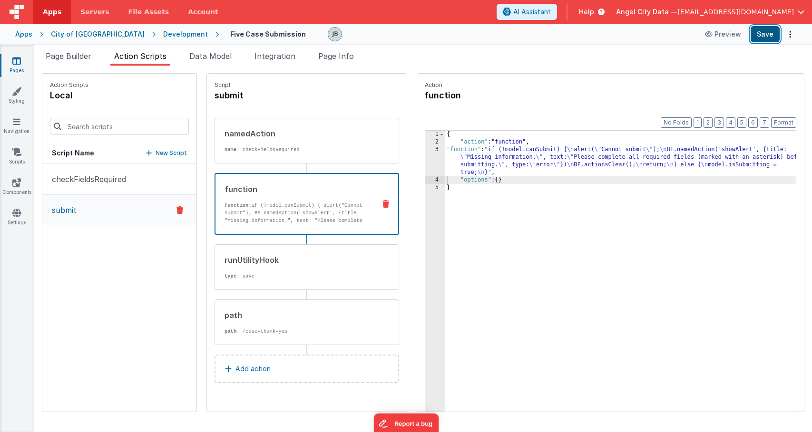
click at [761, 35] on button "Save" at bounding box center [764, 34] width 29 height 16
click at [305, 192] on div "function" at bounding box center [295, 189] width 143 height 11
click at [425, 160] on div "3" at bounding box center [434, 161] width 19 height 30
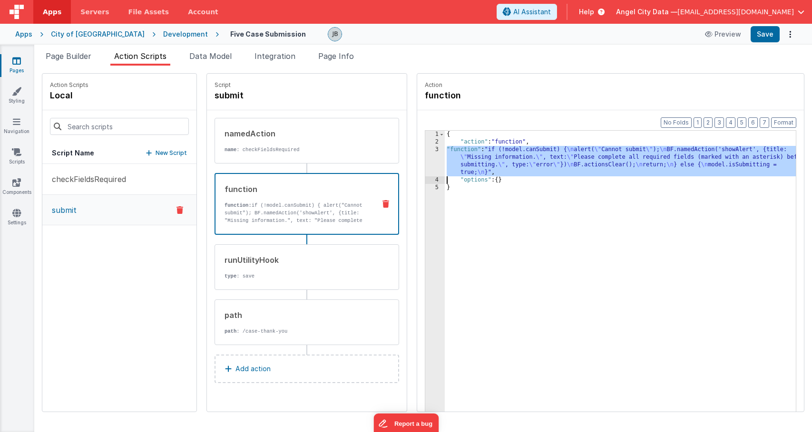
click at [425, 159] on div "3" at bounding box center [434, 161] width 19 height 30
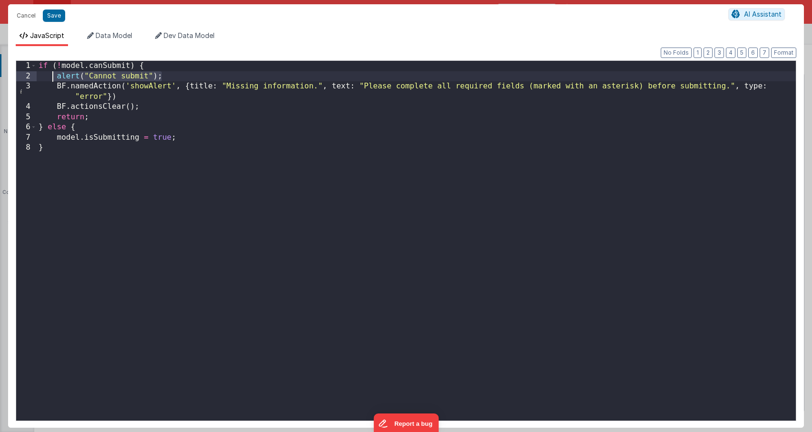
drag, startPoint x: 171, startPoint y: 75, endPoint x: 50, endPoint y: 73, distance: 120.3
click at [50, 73] on div "if ( ! model . canSubmit ) { alert ( "Cannot submit" ) ; BF . namedAction ( 'sh…" at bounding box center [416, 251] width 759 height 380
click at [54, 16] on button "Save" at bounding box center [54, 16] width 22 height 12
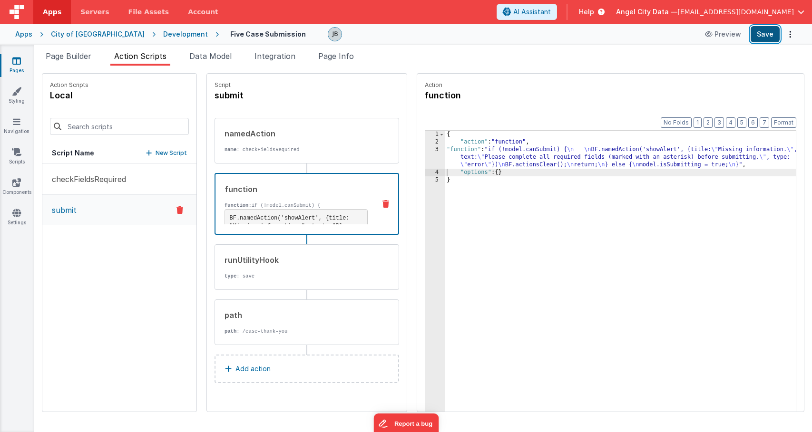
click at [765, 32] on button "Save" at bounding box center [764, 34] width 29 height 16
click at [74, 174] on p "checkFieldsRequired" at bounding box center [86, 179] width 80 height 11
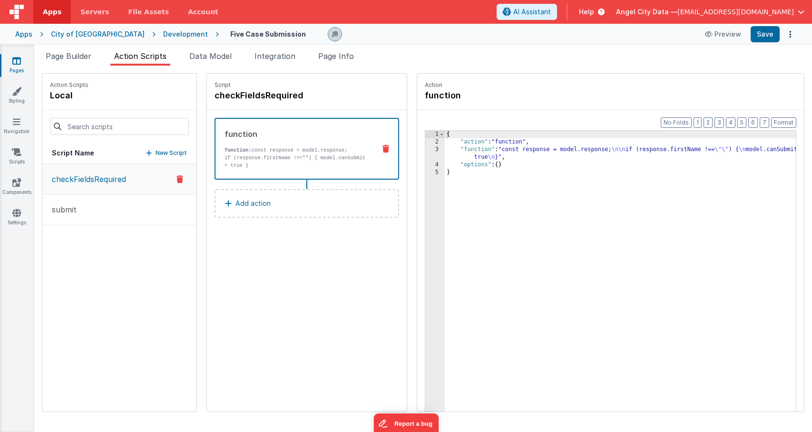
click at [425, 155] on div "3" at bounding box center [434, 153] width 19 height 15
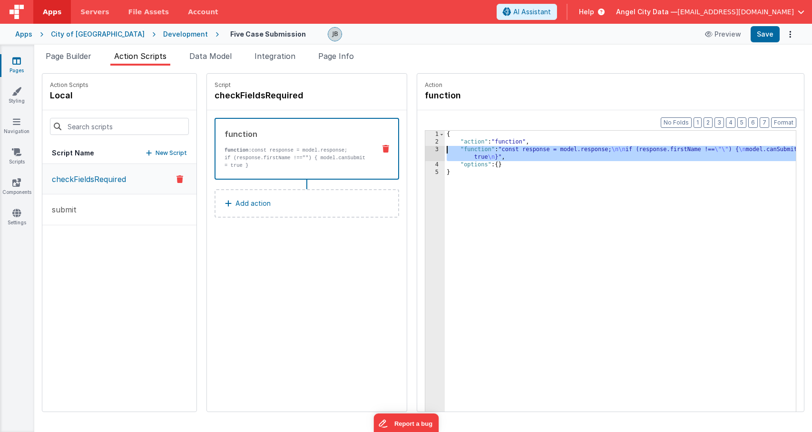
click at [425, 148] on div "3" at bounding box center [434, 153] width 19 height 15
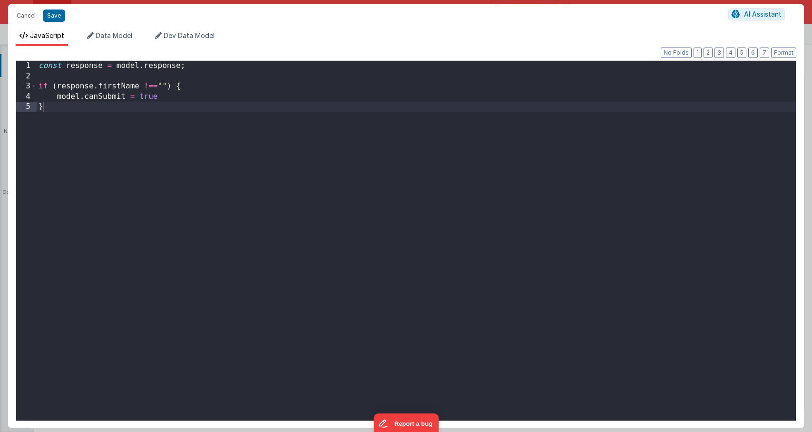
click at [245, 118] on div "const response = model . response ; if ( response . firstName !== "" ) { model …" at bounding box center [416, 251] width 759 height 380
click at [168, 86] on div "const response = model . response ; if ( response . firstName !== "" ) { model …" at bounding box center [416, 251] width 759 height 380
click at [201, 121] on div "const response = model . response ; if ( response . firstName !== "" && respons…" at bounding box center [416, 251] width 759 height 380
paste textarea
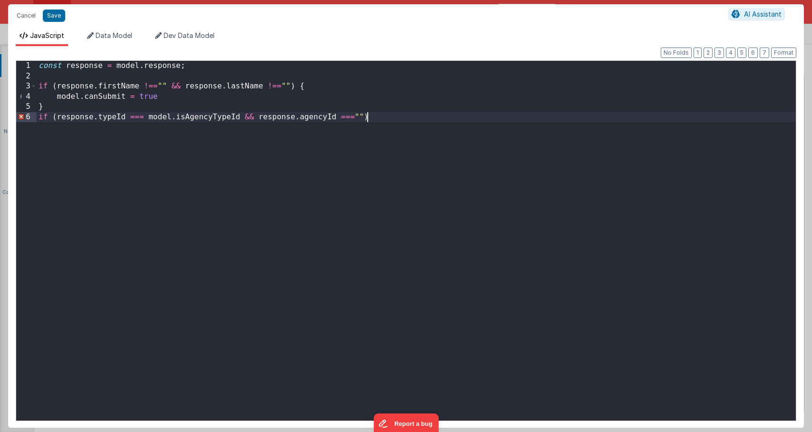
click at [369, 118] on div "const response = model . response ; if ( response . firstName !== "" && respons…" at bounding box center [416, 251] width 759 height 380
click at [275, 99] on div "const response = model . response ; if ( response . firstName !== "" && respons…" at bounding box center [416, 251] width 759 height 380
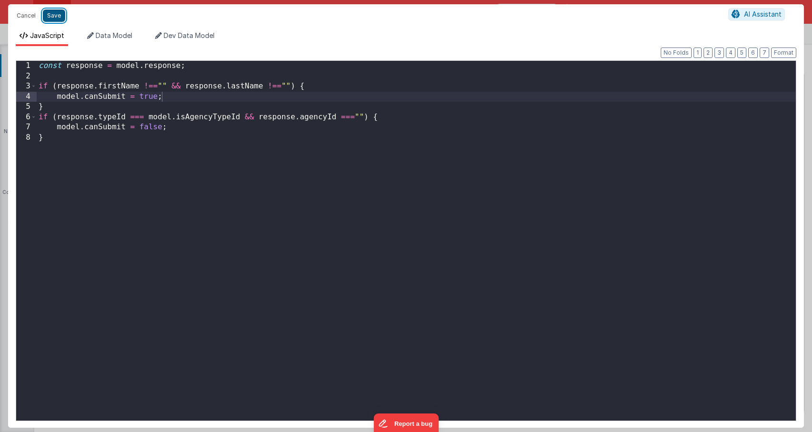
click at [63, 19] on button "Save" at bounding box center [54, 16] width 22 height 12
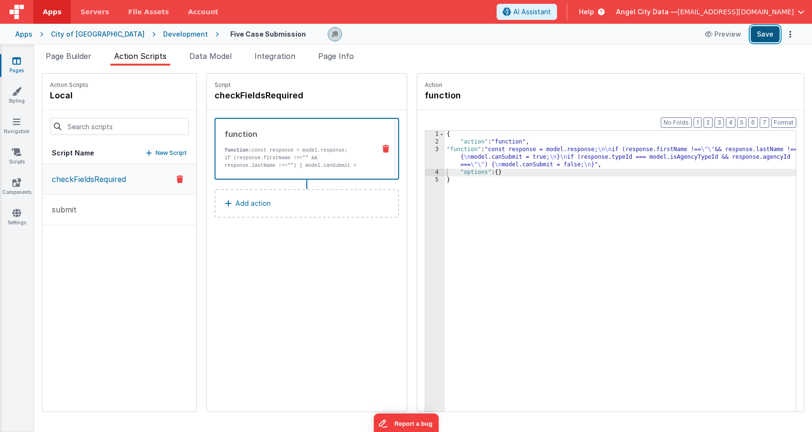
click at [761, 38] on button "Save" at bounding box center [764, 34] width 29 height 16
click at [719, 39] on button "Preview" at bounding box center [723, 34] width 48 height 15
click at [67, 60] on li "Page Builder" at bounding box center [68, 57] width 53 height 15
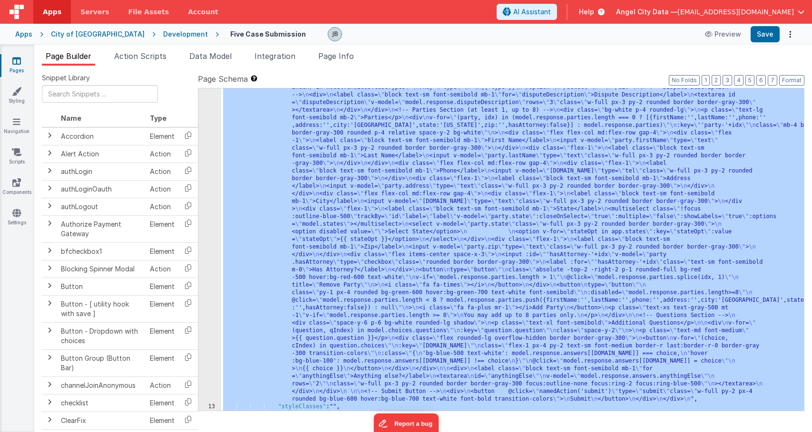
click at [211, 228] on div "12" at bounding box center [209, 140] width 23 height 525
click at [213, 217] on div "12" at bounding box center [209, 140] width 23 height 525
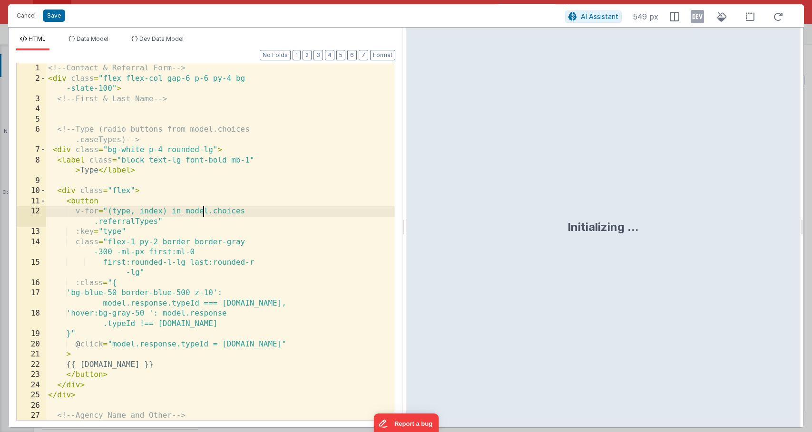
click at [204, 210] on div "<!-- Contact & Referral Form --> < div class = "flex flex-col gap-6 p-6 py-4 bg…" at bounding box center [220, 252] width 348 height 378
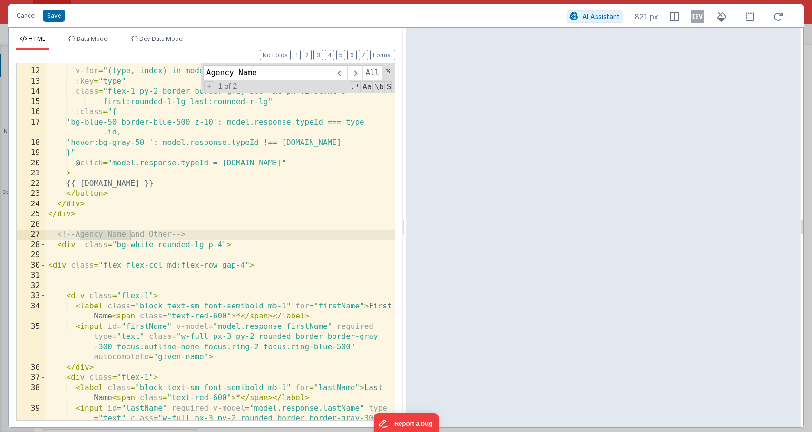
scroll to position [127, 0]
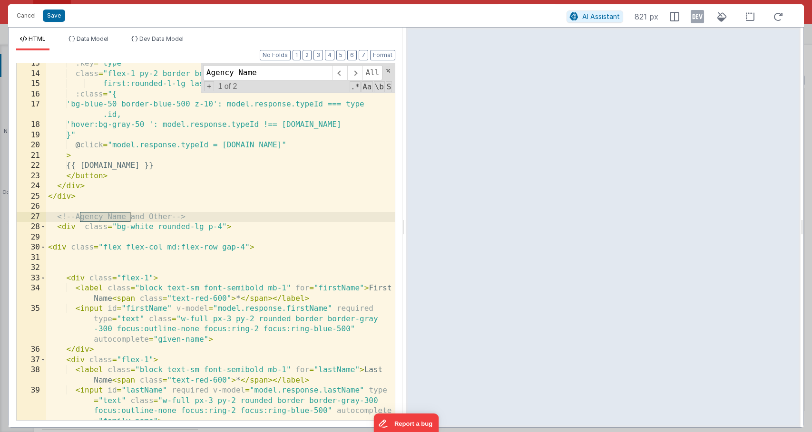
type input "Agency Name"
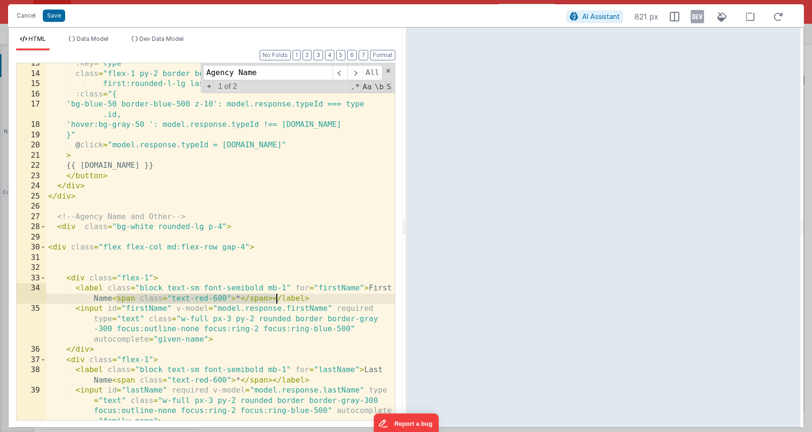
drag, startPoint x: 116, startPoint y: 297, endPoint x: 276, endPoint y: 298, distance: 159.3
click at [276, 298] on div ":key = "type" class = "flex-1 py-2 border border-gray-300 -ml-px first:ml-0 fir…" at bounding box center [220, 262] width 348 height 408
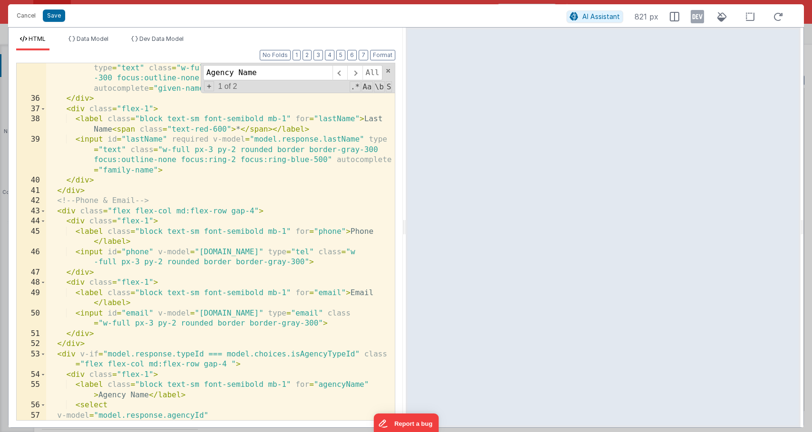
scroll to position [399, 0]
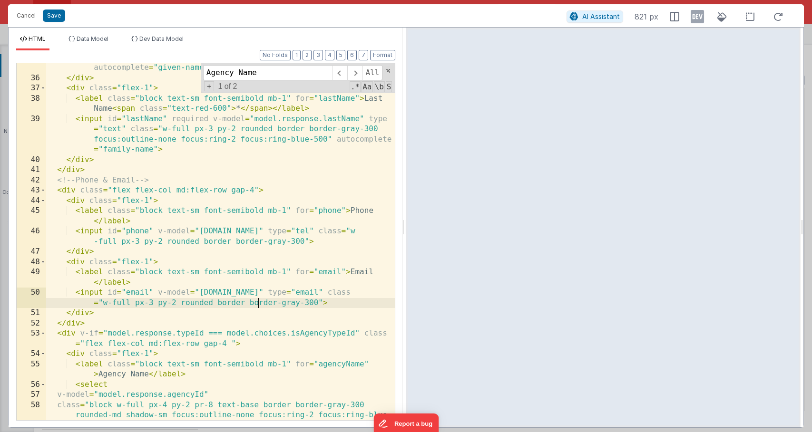
click at [258, 304] on div "< input id = "firstName" v-model = "model.response.firstName" required type = "…" at bounding box center [220, 246] width 348 height 429
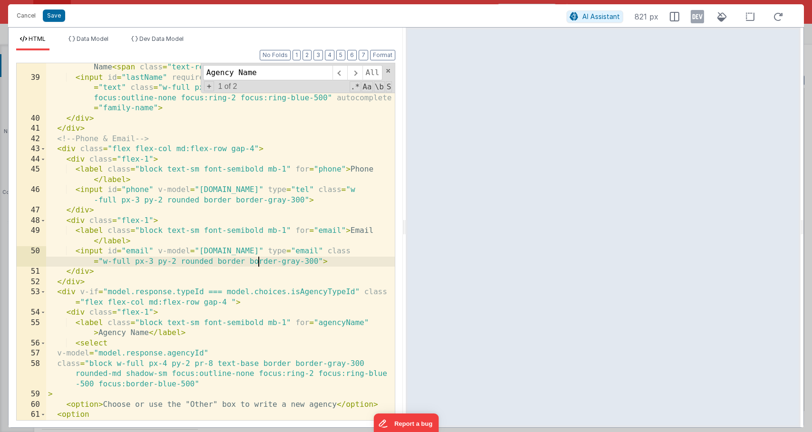
scroll to position [467, 0]
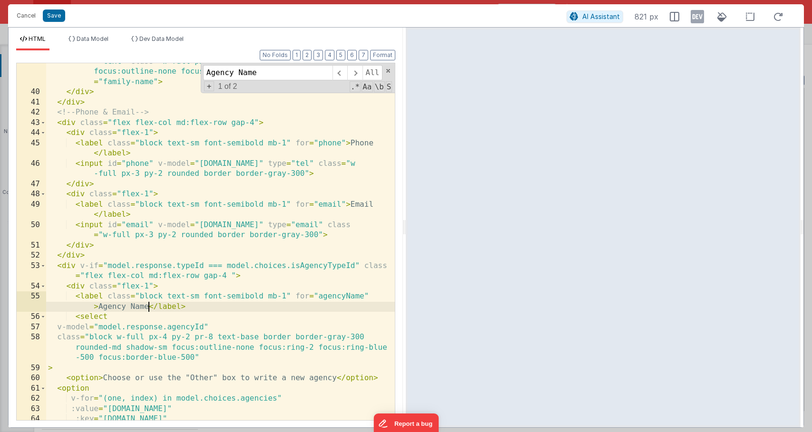
click at [147, 311] on div "< input id = "lastName" required v-model = "model.response.lastName" type = "te…" at bounding box center [220, 250] width 348 height 408
click at [139, 307] on div "< input id = "lastName" required v-model = "model.response.lastName" type = "te…" at bounding box center [220, 250] width 348 height 408
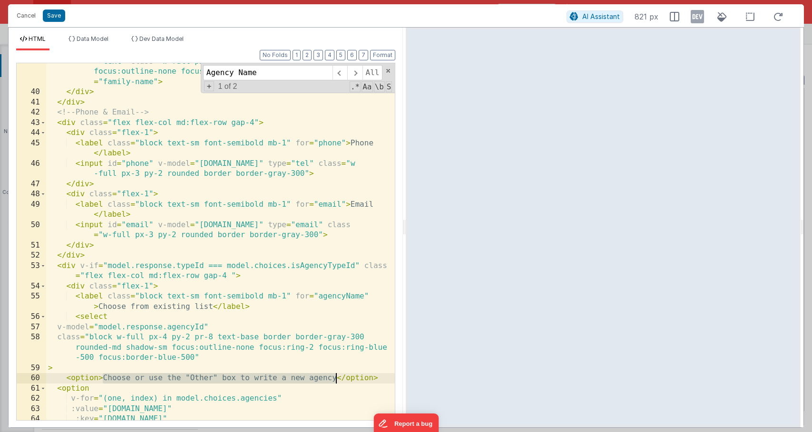
drag, startPoint x: 102, startPoint y: 378, endPoint x: 335, endPoint y: 383, distance: 233.0
click at [335, 383] on div "< input id = "lastName" required v-model = "model.response.lastName" type = "te…" at bounding box center [220, 250] width 348 height 408
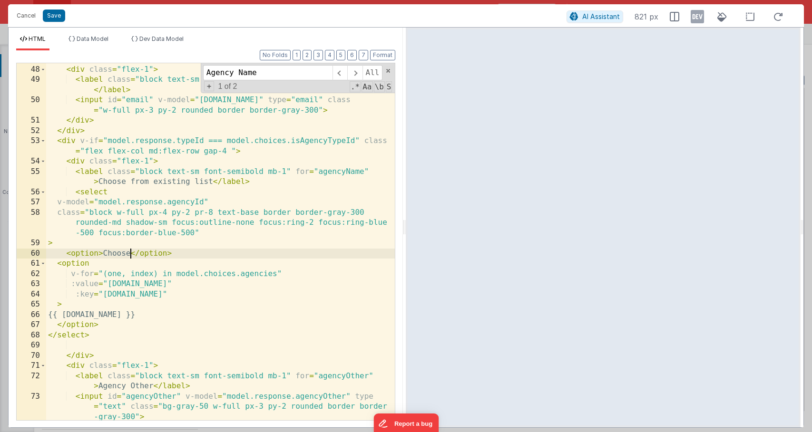
scroll to position [725, 0]
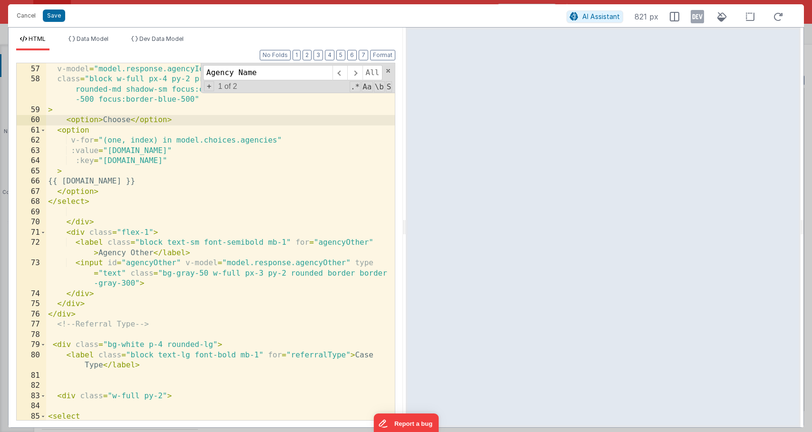
click at [114, 250] on div "< select v-model = "model.response.agencyId" class = "block w-full px-4 py-2 pr…" at bounding box center [220, 243] width 348 height 378
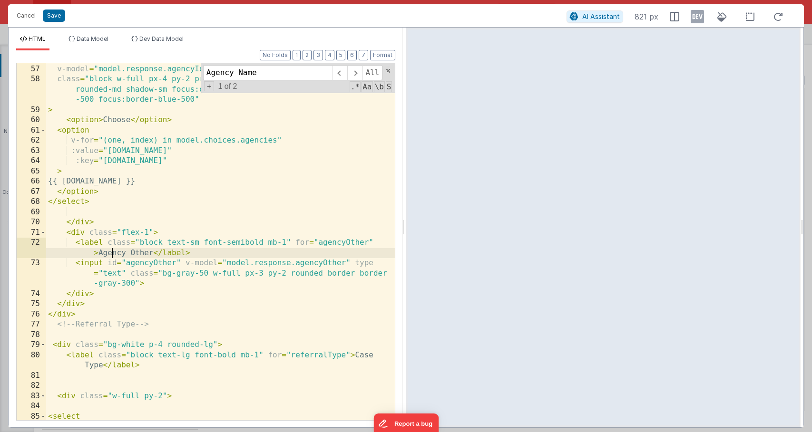
click at [114, 250] on div "< select v-model = "model.response.agencyId" class = "block w-full px-4 py-2 pr…" at bounding box center [220, 243] width 348 height 378
click at [235, 258] on div "< select v-model = "model.response.agencyId" class = "block w-full px-4 py-2 pr…" at bounding box center [220, 243] width 348 height 378
click at [234, 251] on div "< select v-model = "model.response.agencyId" class = "block w-full px-4 py-2 pr…" at bounding box center [220, 243] width 348 height 378
click at [247, 240] on div "< select v-model = "model.response.agencyId" class = "block w-full px-4 py-2 pr…" at bounding box center [220, 243] width 348 height 378
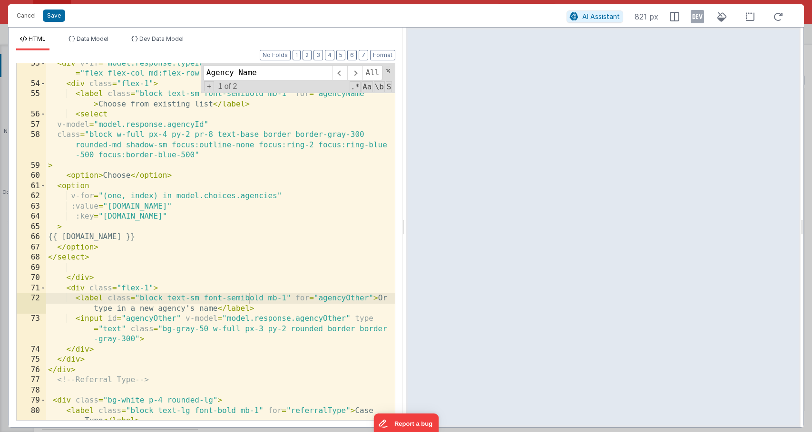
scroll to position [559, 0]
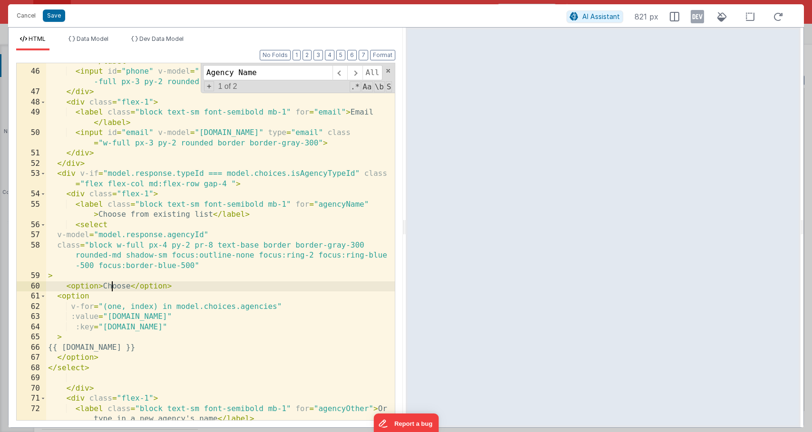
click at [113, 286] on div "< label class = "block text-sm font-semibold mb-1" for = "phone" > Phone </ lab…" at bounding box center [220, 245] width 348 height 398
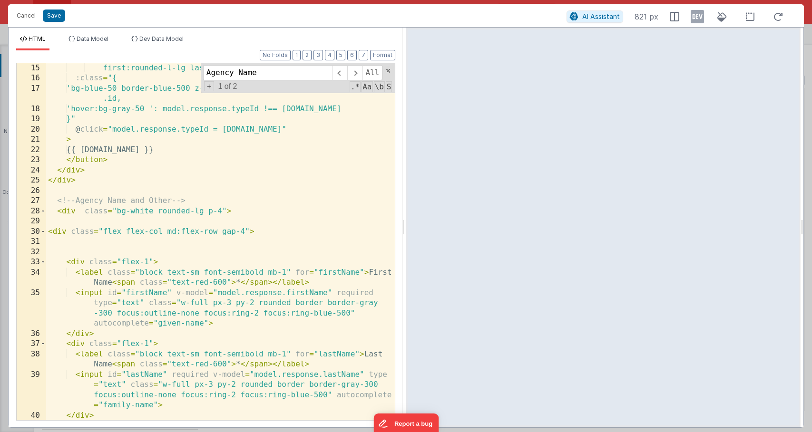
scroll to position [155, 0]
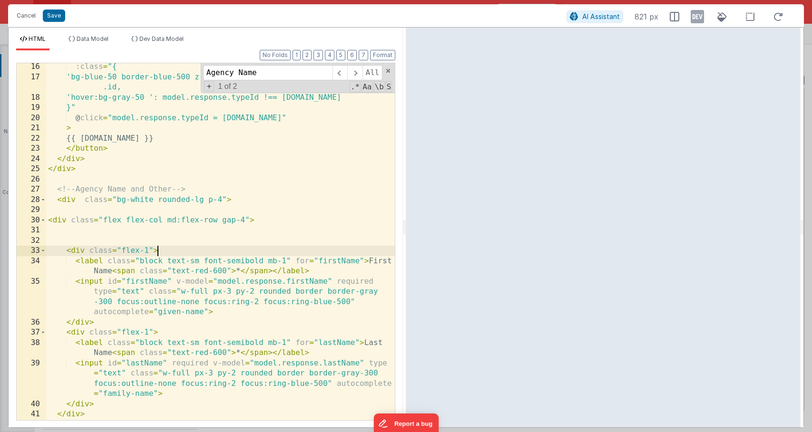
click at [173, 251] on div ":class = "{ 'bg-blue-50 border-blue-500 z-10': model.response.typeId === type .…" at bounding box center [220, 251] width 348 height 378
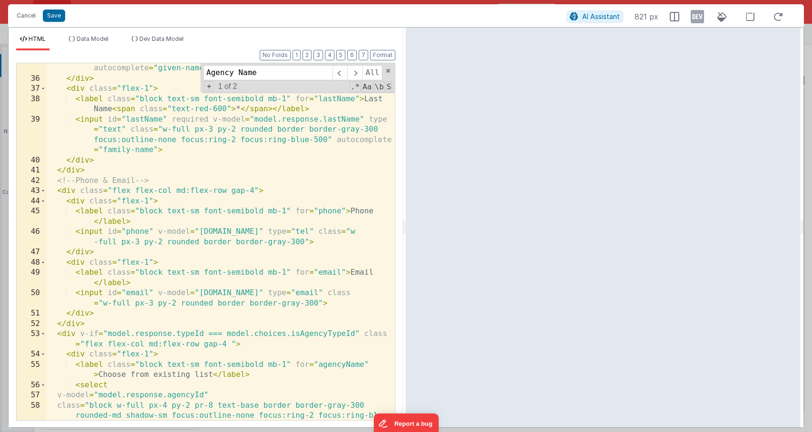
scroll to position [407, 0]
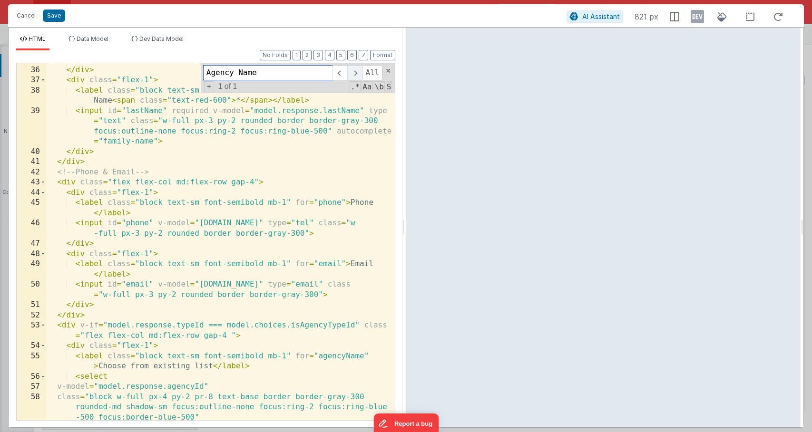
click at [352, 75] on span at bounding box center [354, 72] width 15 height 15
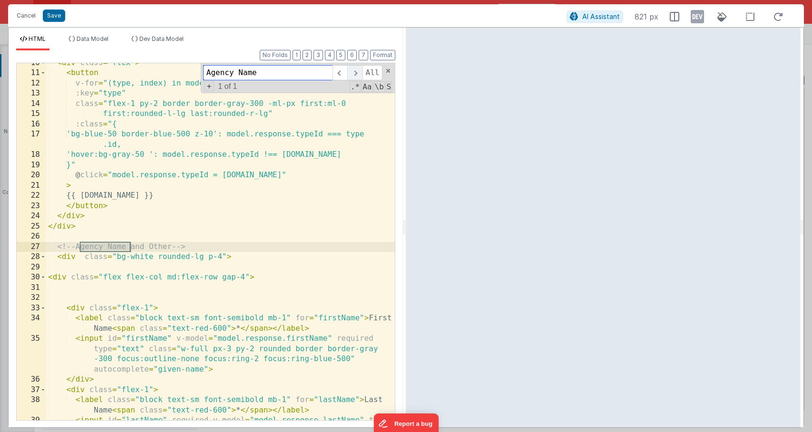
scroll to position [97, 0]
click at [137, 262] on div "< div class = "flex" > < button v-for = "(type, index) in model.choices.referra…" at bounding box center [220, 262] width 348 height 408
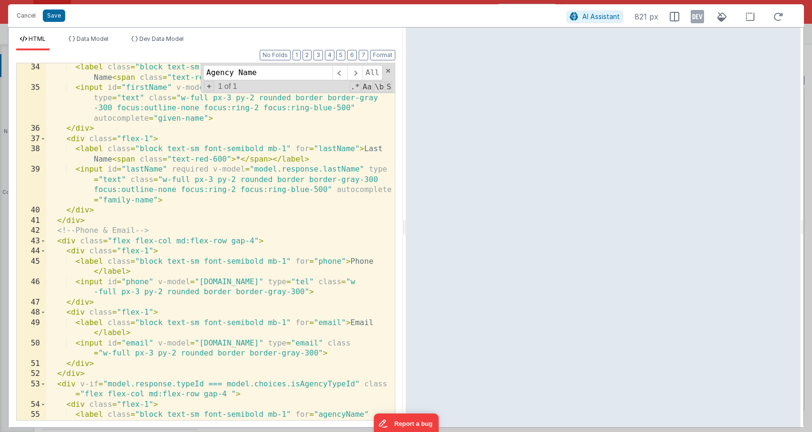
scroll to position [490, 0]
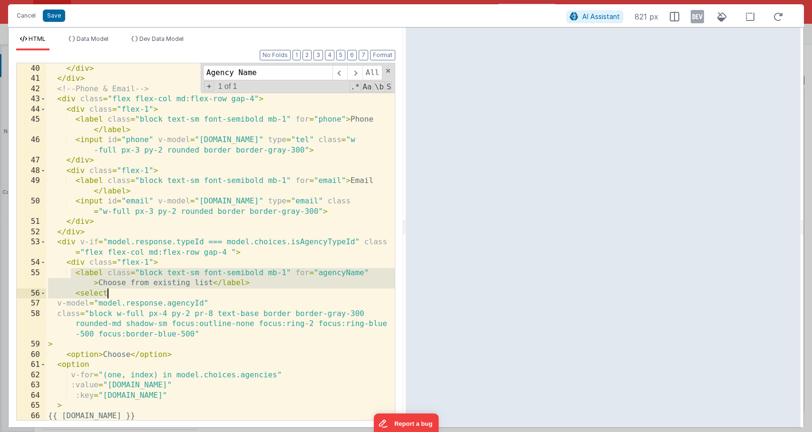
drag, startPoint x: 70, startPoint y: 271, endPoint x: 126, endPoint y: 293, distance: 60.6
click at [126, 293] on div "< input id = "lastName" required v-model = "model.response.lastName" type = "te…" at bounding box center [220, 227] width 348 height 408
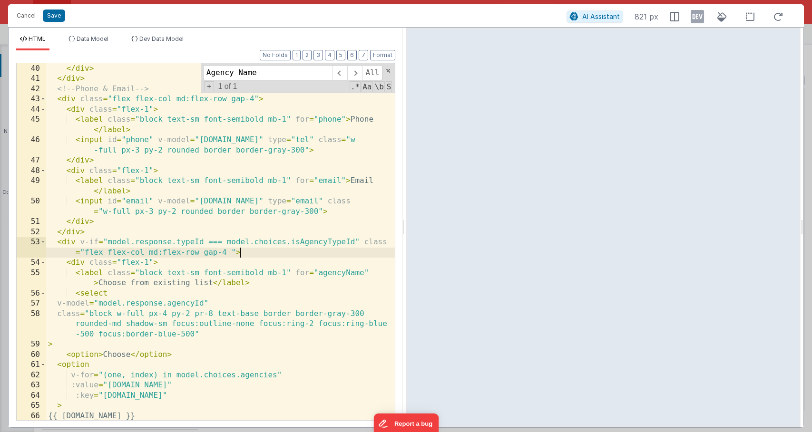
click at [255, 254] on div "< input id = "lastName" required v-model = "model.response.lastName" type = "te…" at bounding box center [220, 227] width 348 height 408
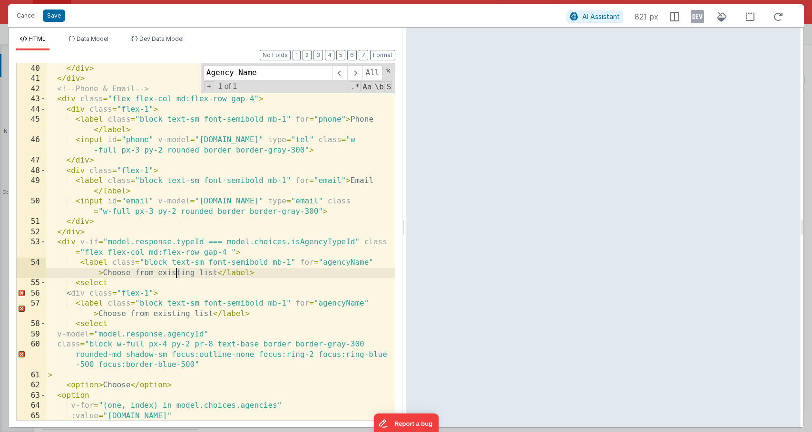
click at [174, 271] on div "< input id = "lastName" required v-model = "model.response.lastName" type = "te…" at bounding box center [220, 227] width 348 height 408
drag, startPoint x: 215, startPoint y: 272, endPoint x: 106, endPoint y: 273, distance: 109.8
click at [106, 273] on div "< input id = "lastName" required v-model = "model.response.lastName" type = "te…" at bounding box center [220, 227] width 348 height 408
click at [55, 15] on button "Save" at bounding box center [54, 16] width 22 height 12
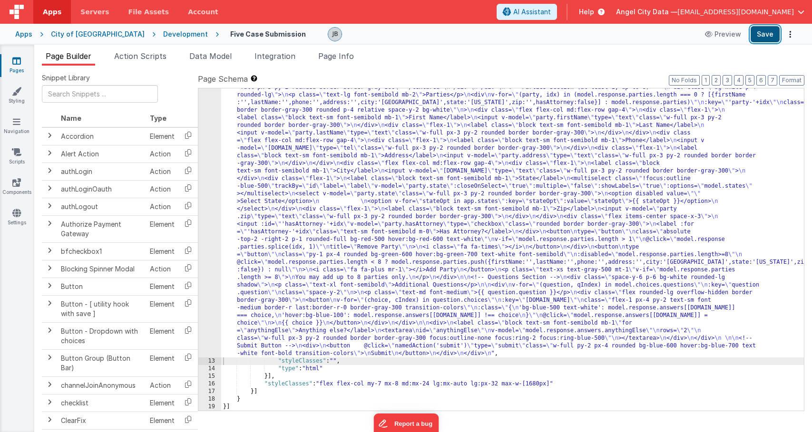
click at [764, 37] on button "Save" at bounding box center [764, 34] width 29 height 16
click at [205, 138] on div "12" at bounding box center [209, 117] width 23 height 479
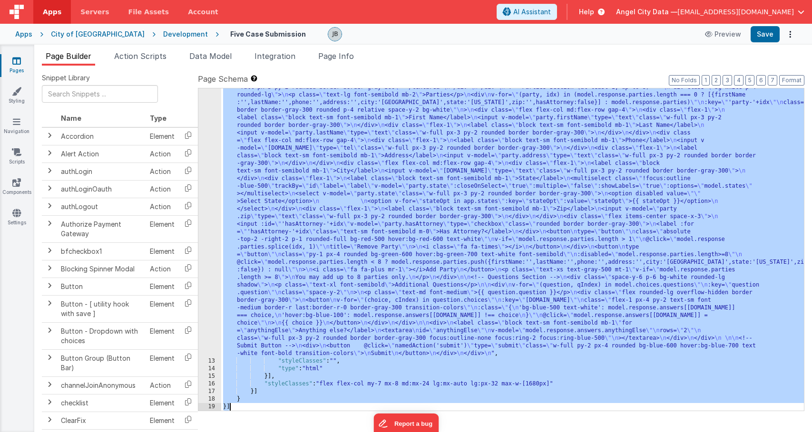
click at [205, 138] on div "12" at bounding box center [209, 117] width 23 height 479
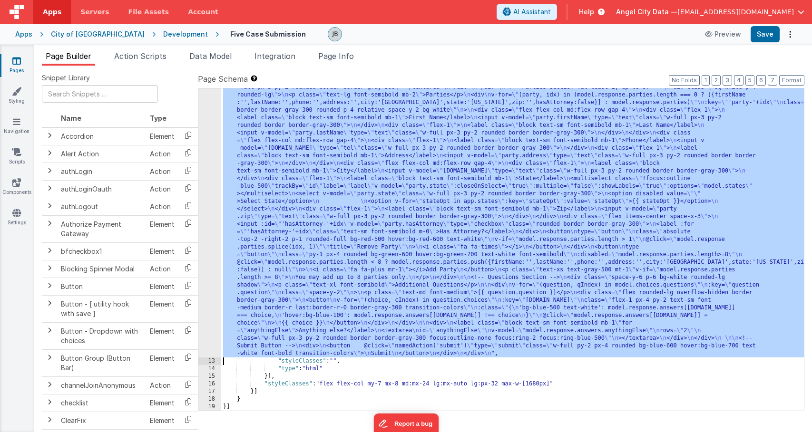
click at [208, 138] on div "12" at bounding box center [209, 117] width 23 height 479
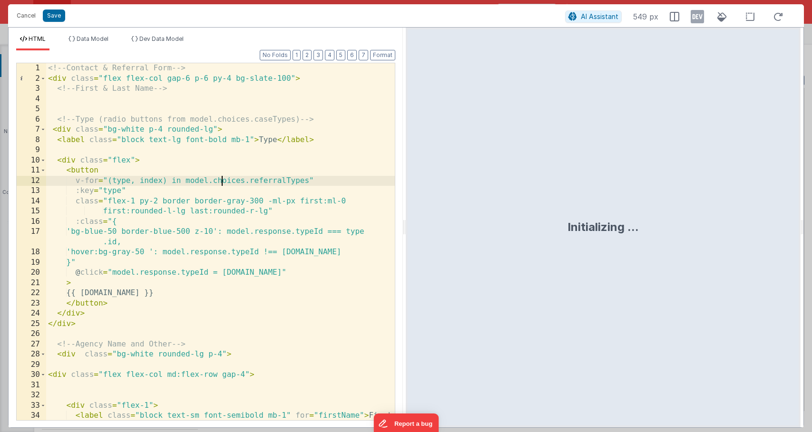
click at [221, 184] on div "<!-- Contact & Referral Form --> < div class = "flex flex-col gap-6 p-6 py-4 bg…" at bounding box center [220, 257] width 348 height 388
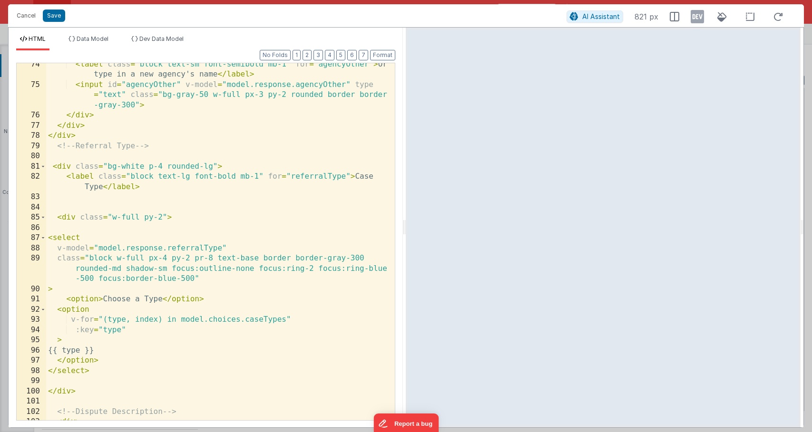
scroll to position [958, 0]
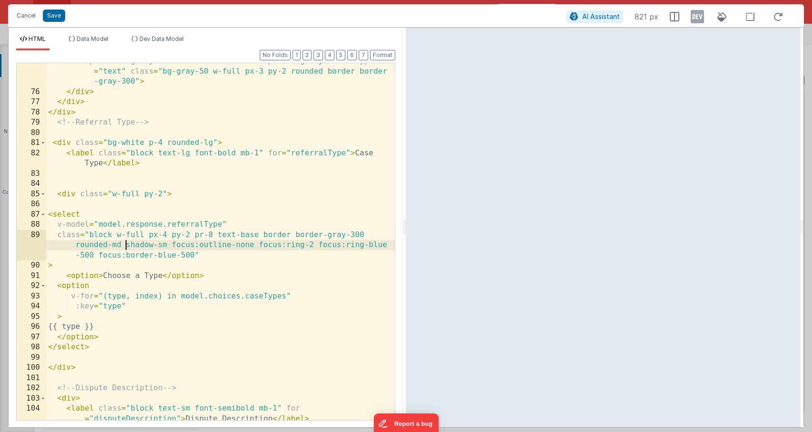
click at [126, 241] on div "< input id = "agencyOther" v-model = "model.response.agencyOther" type = "text"…" at bounding box center [220, 260] width 348 height 408
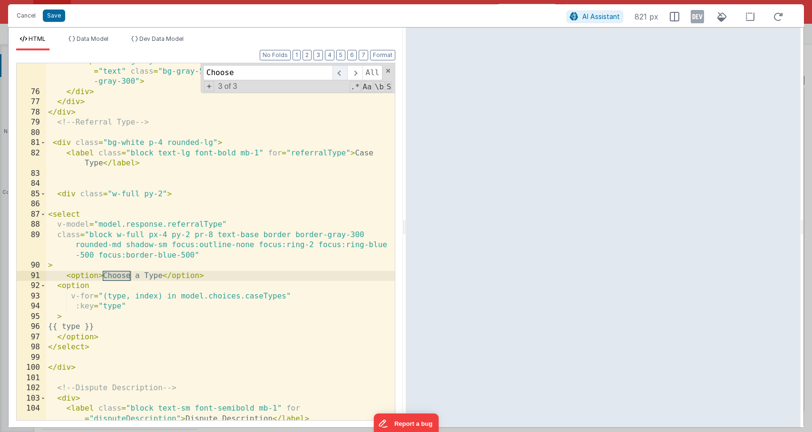
type input "Choose"
click at [343, 72] on span at bounding box center [339, 72] width 15 height 15
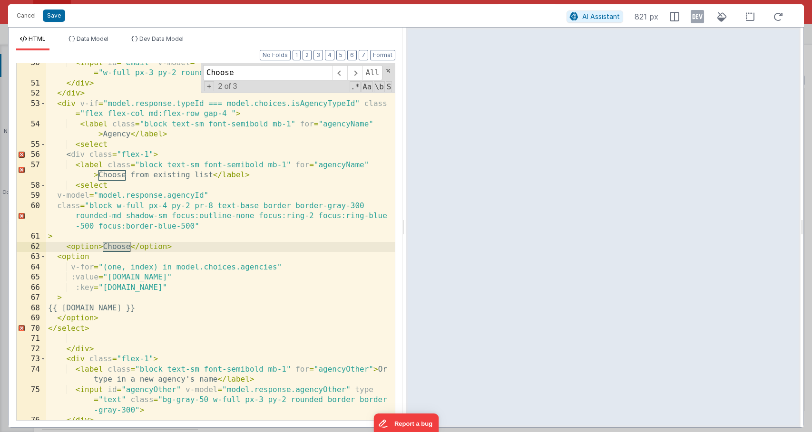
click at [178, 180] on div "< input id = "email" v-model = "model.response.email" type = "email" class = "w…" at bounding box center [220, 252] width 348 height 388
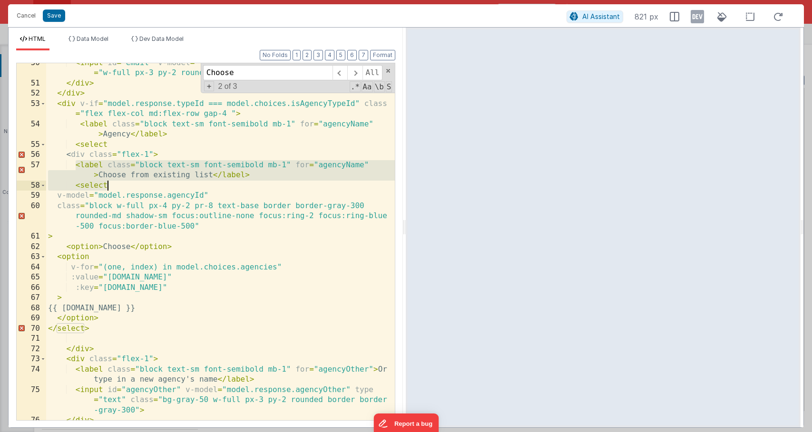
drag, startPoint x: 73, startPoint y: 164, endPoint x: 109, endPoint y: 184, distance: 41.5
click at [109, 184] on div "< input id = "email" v-model = "model.response.email" type = "email" class = "w…" at bounding box center [220, 252] width 348 height 388
click at [99, 176] on div "< input id = "email" v-model = "model.response.email" type = "email" class = "w…" at bounding box center [220, 252] width 348 height 388
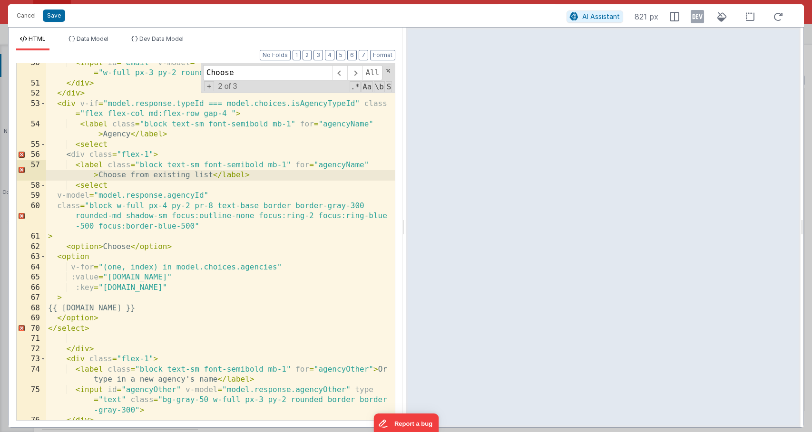
click at [91, 163] on div "< input id = "email" v-model = "model.response.email" type = "email" class = "w…" at bounding box center [220, 252] width 348 height 388
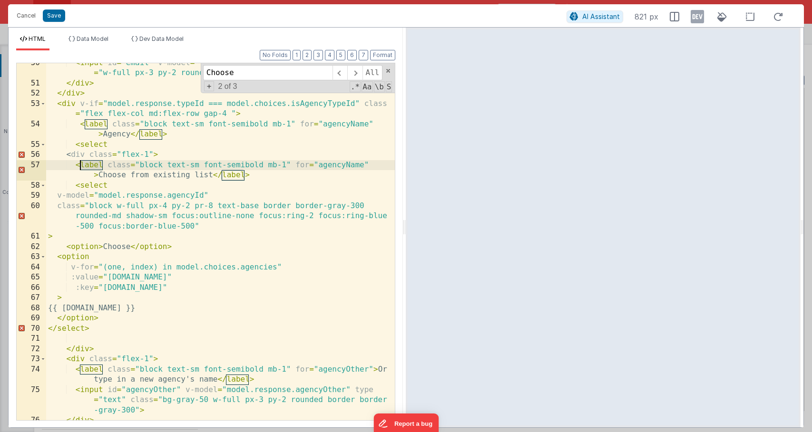
click at [91, 163] on div "< input id = "email" v-model = "model.response.email" type = "email" class = "w…" at bounding box center [220, 252] width 348 height 388
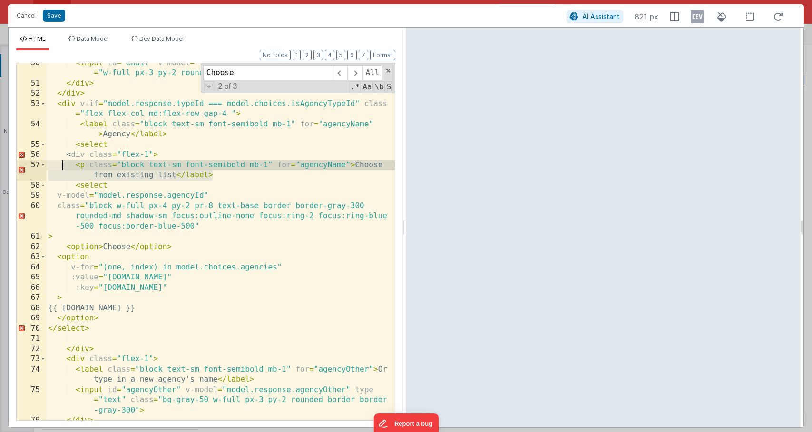
drag, startPoint x: 217, startPoint y: 176, endPoint x: 60, endPoint y: 165, distance: 157.2
click at [60, 165] on div "< input id = "email" v-model = "model.response.email" type = "email" class = "w…" at bounding box center [220, 252] width 348 height 388
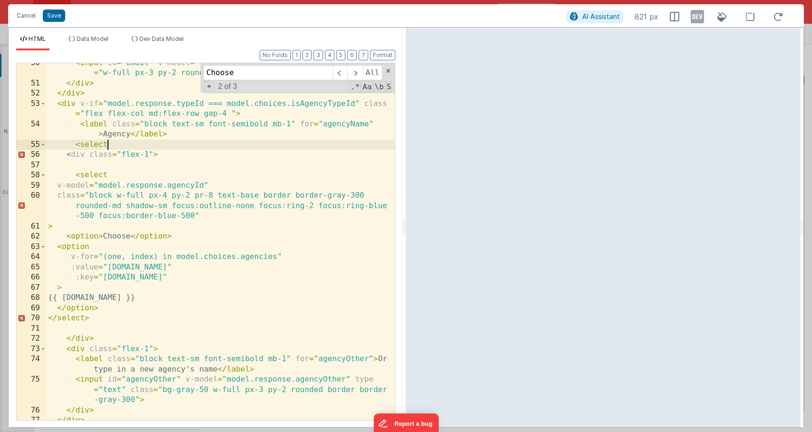
click at [148, 144] on div "< input id = "email" v-model = "model.response.email" type = "email" class = "w…" at bounding box center [220, 252] width 348 height 388
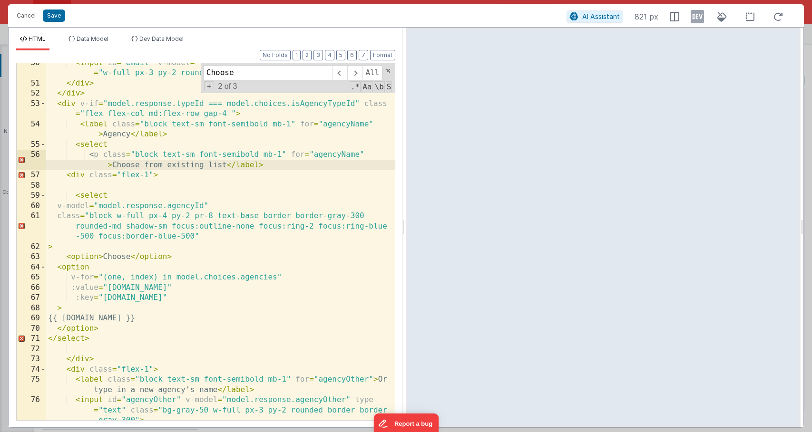
click at [122, 144] on div "< input id = "email" v-model = "model.response.email" type = "email" class = "w…" at bounding box center [220, 262] width 348 height 408
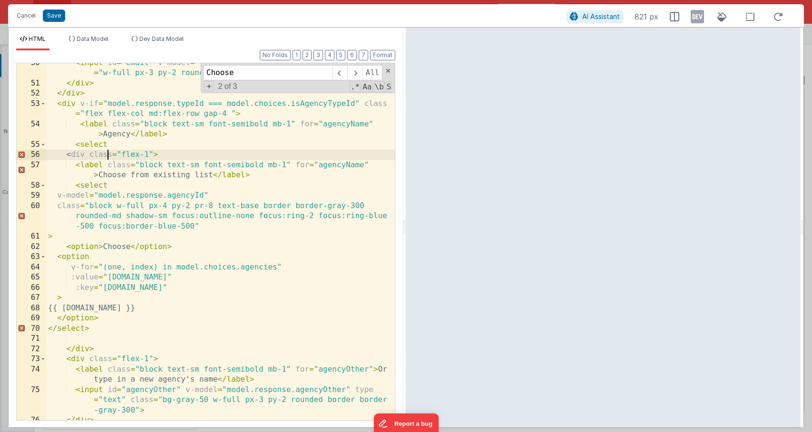
click at [106, 155] on div "< input id = "email" v-model = "model.response.email" type = "email" class = "w…" at bounding box center [220, 252] width 348 height 388
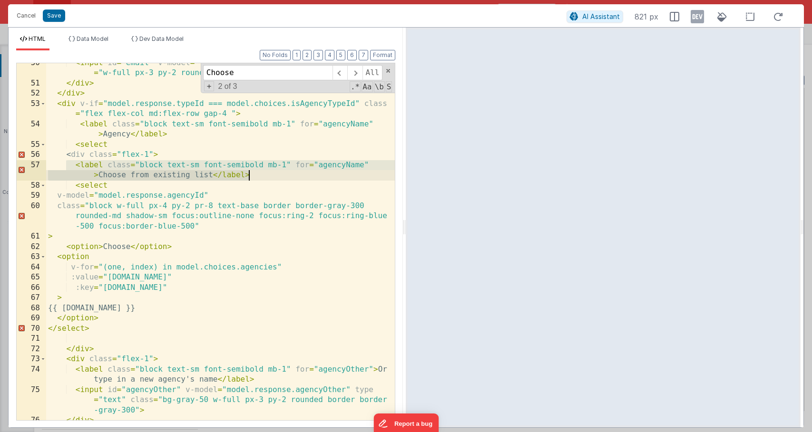
drag, startPoint x: 72, startPoint y: 167, endPoint x: 270, endPoint y: 178, distance: 198.1
click at [270, 178] on div "< input id = "email" v-model = "model.response.email" type = "email" class = "w…" at bounding box center [220, 252] width 348 height 388
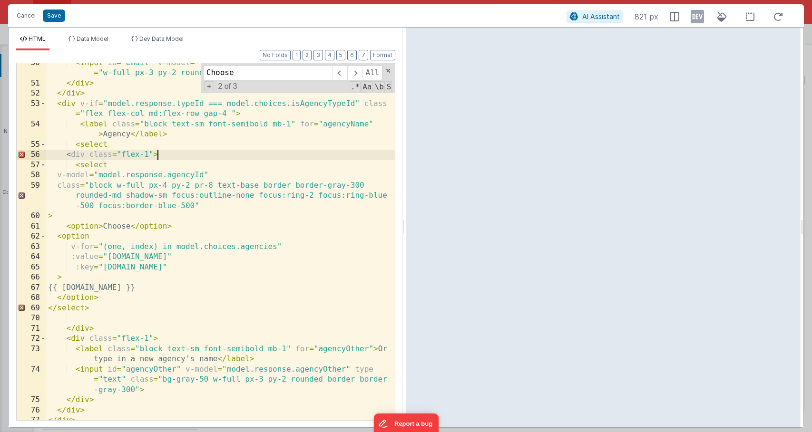
click at [101, 127] on div "< input id = "email" v-model = "model.response.email" type = "email" class = "w…" at bounding box center [220, 252] width 348 height 388
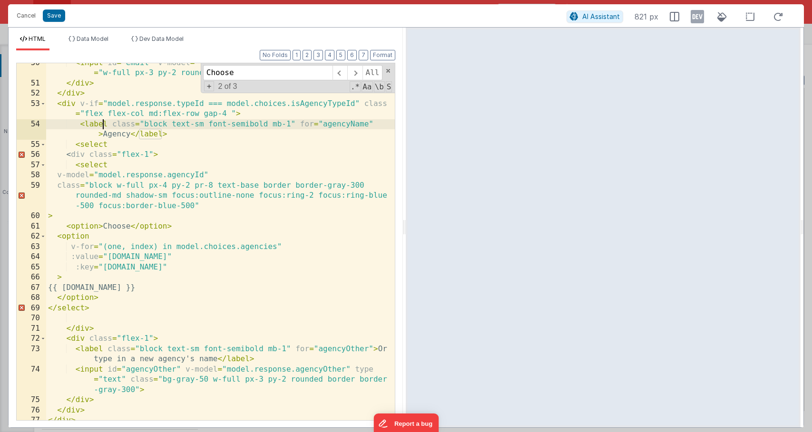
click at [94, 94] on div "< input id = "email" v-model = "model.response.email" type = "email" class = "w…" at bounding box center [220, 252] width 348 height 388
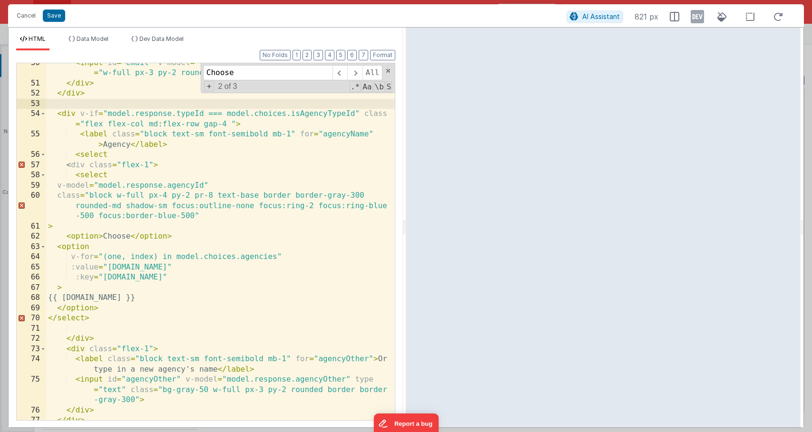
scroll to position [619, 0]
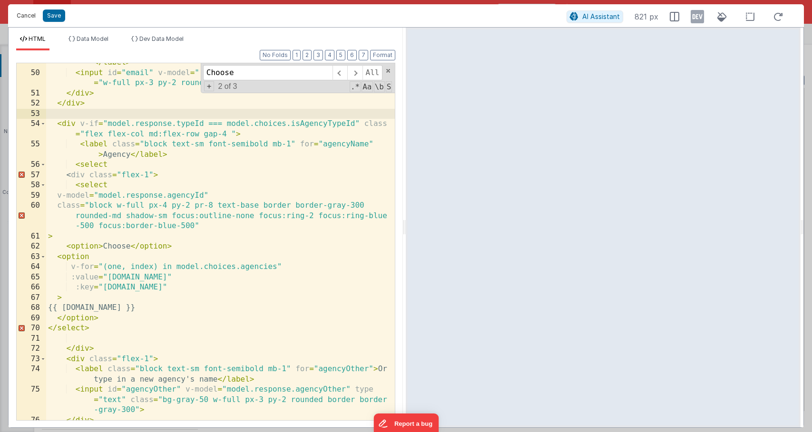
click at [26, 18] on button "Cancel" at bounding box center [26, 15] width 29 height 13
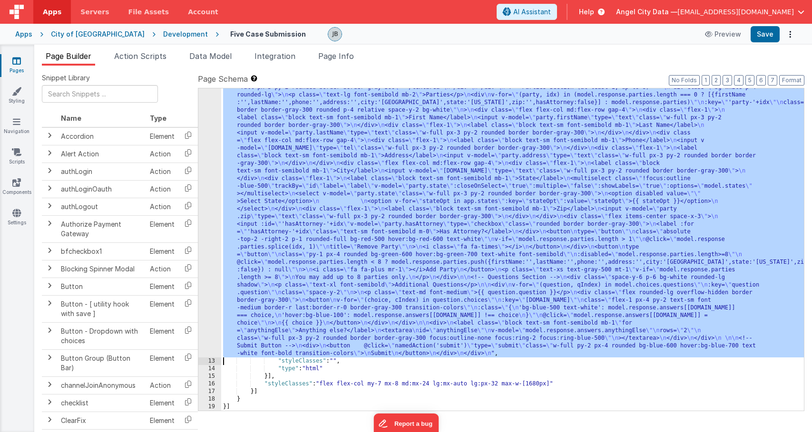
click at [205, 147] on div "12" at bounding box center [209, 117] width 23 height 479
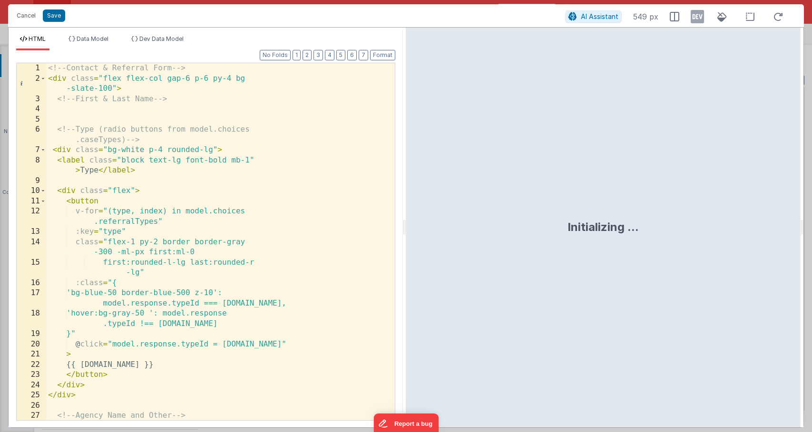
scroll to position [0, 0]
click at [161, 148] on div "<!-- Contact & Referral Form --> < div class = "flex flex-col gap-6 p-6 py-4 bg…" at bounding box center [220, 252] width 348 height 378
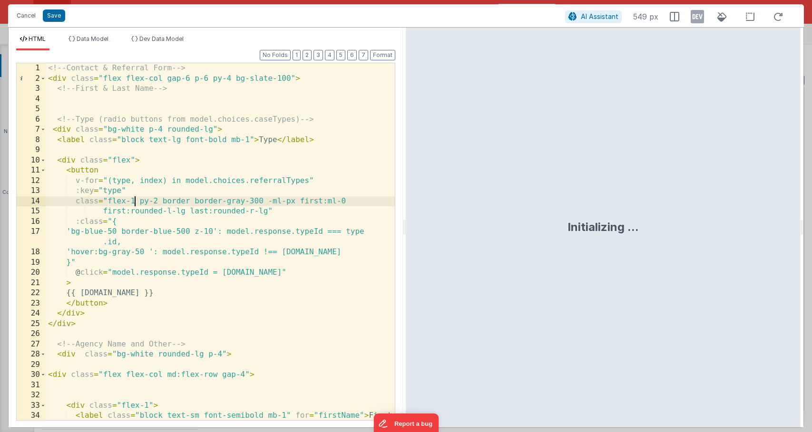
click at [135, 205] on div "<!-- Contact & Referral Form --> < div class = "flex flex-col gap-6 p-6 py-4 bg…" at bounding box center [220, 257] width 348 height 388
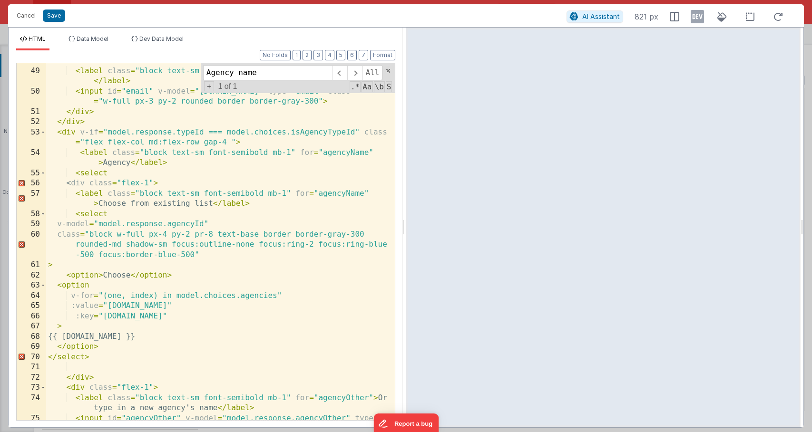
scroll to position [579, 0]
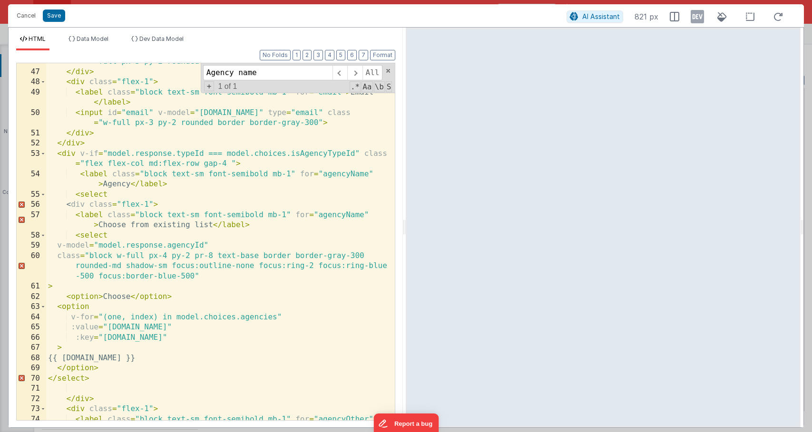
type input "Agency name"
click at [101, 189] on div "< input id = "phone" v-model = "model.response.phone" type = "tel" class = "w -…" at bounding box center [220, 246] width 348 height 398
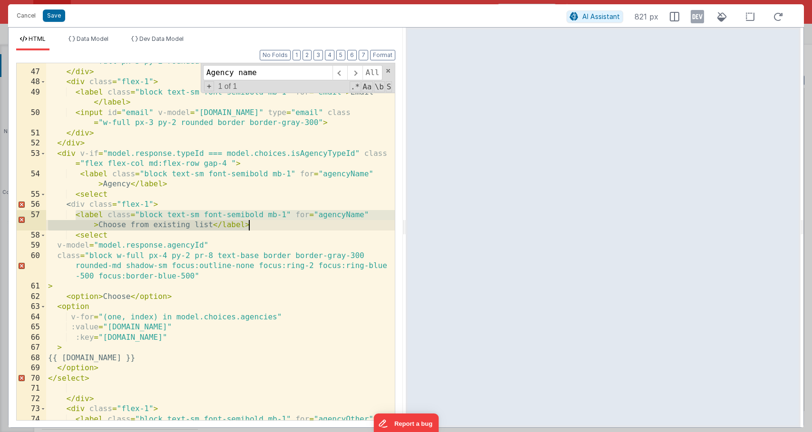
drag, startPoint x: 76, startPoint y: 215, endPoint x: 264, endPoint y: 227, distance: 188.7
click at [264, 227] on div "< input id = "phone" v-model = "model.response.phone" type = "tel" class = "w -…" at bounding box center [220, 246] width 348 height 398
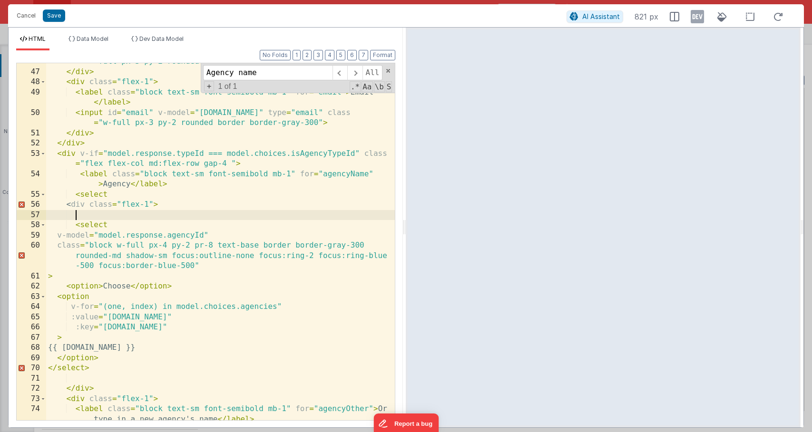
click at [246, 216] on div "< input id = "phone" v-model = "model.response.phone" type = "tel" class = "w -…" at bounding box center [220, 246] width 348 height 398
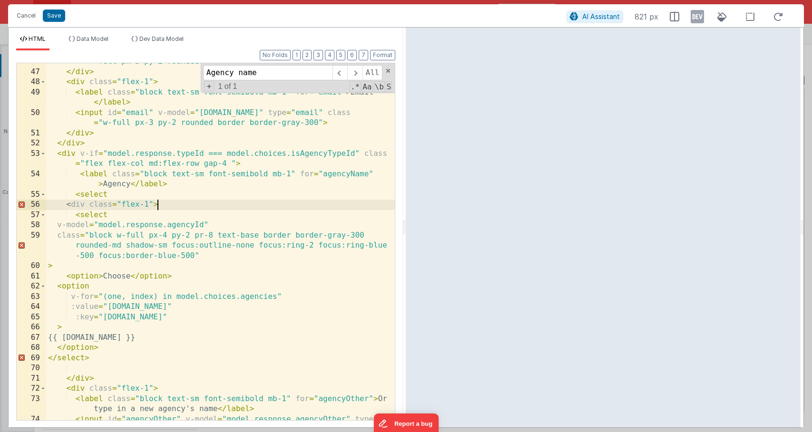
click at [79, 206] on div "< input id = "phone" v-model = "model.response.phone" type = "tel" class = "w -…" at bounding box center [220, 251] width 348 height 408
click at [93, 219] on div "< input id = "phone" v-model = "model.response.phone" type = "tel" class = "w -…" at bounding box center [220, 251] width 348 height 408
click at [70, 373] on div "< input id = "phone" v-model = "model.response.phone" type = "tel" class = "w -…" at bounding box center [220, 251] width 348 height 408
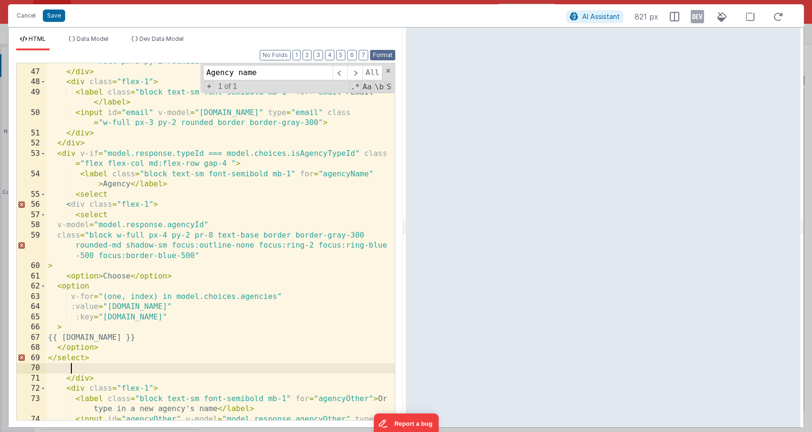
click at [379, 55] on button "Format" at bounding box center [382, 55] width 25 height 10
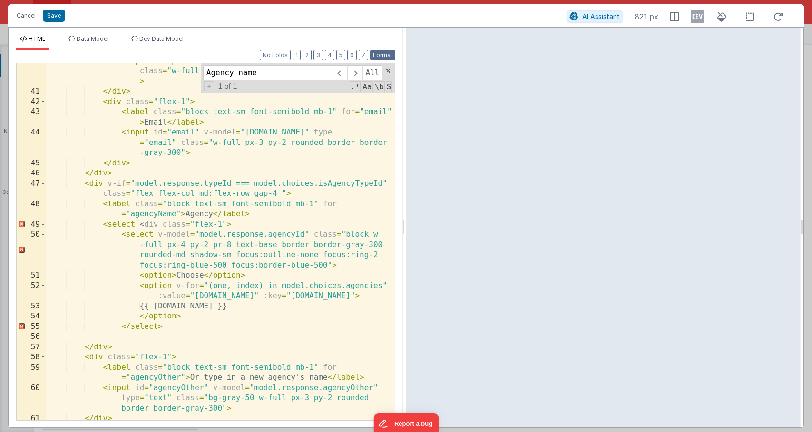
scroll to position [541, 0]
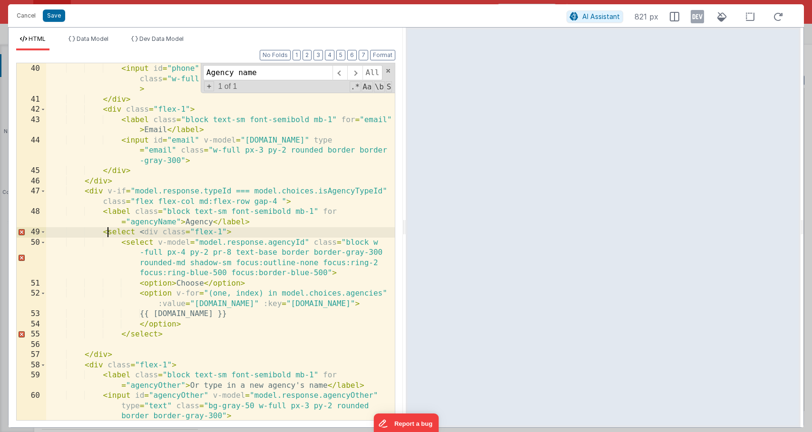
click at [108, 237] on div "< label class = "block text-sm font-semibold mb-1" for = "phone" > Phone </ lab…" at bounding box center [220, 247] width 348 height 408
click at [123, 234] on div "< label class = "block text-sm font-semibold mb-1" for = "phone" > Phone </ lab…" at bounding box center [220, 247] width 348 height 408
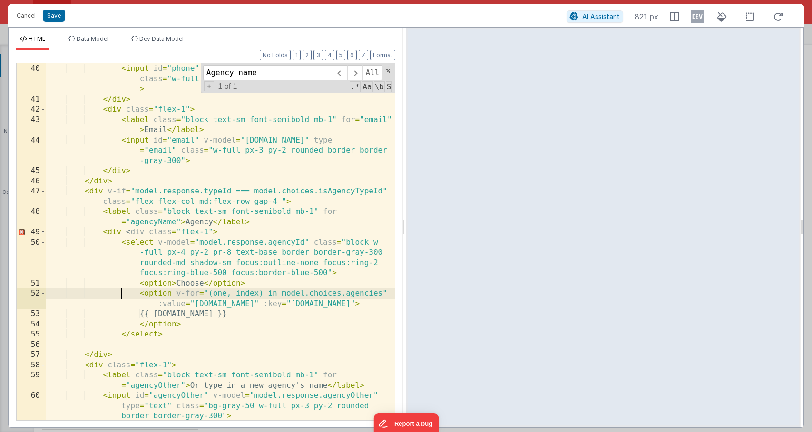
click at [120, 291] on div "< label class = "block text-sm font-semibold mb-1" for = "phone" > Phone </ lab…" at bounding box center [220, 247] width 348 height 408
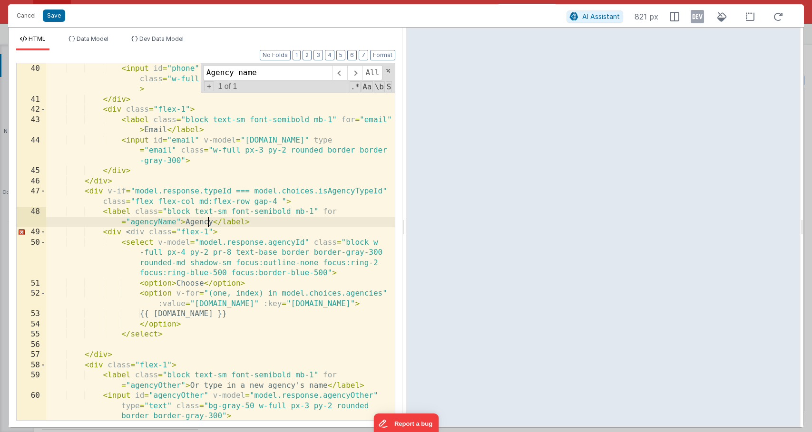
click at [206, 224] on div "< label class = "block text-sm font-semibold mb-1" for = "phone" > Phone </ lab…" at bounding box center [220, 247] width 348 height 408
click at [141, 184] on div "< label class = "block text-sm font-semibold mb-1" for = "phone" > Phone </ lab…" at bounding box center [220, 247] width 348 height 408
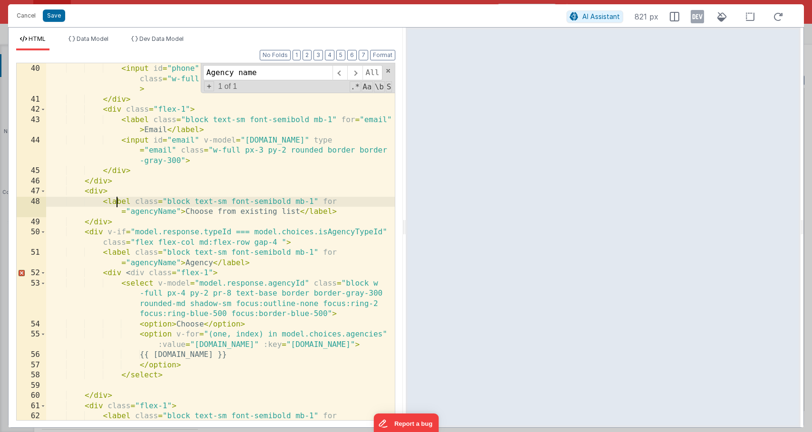
click at [116, 202] on div "< label class = "block text-sm font-semibold mb-1" for = "phone" > Phone </ lab…" at bounding box center [220, 242] width 348 height 398
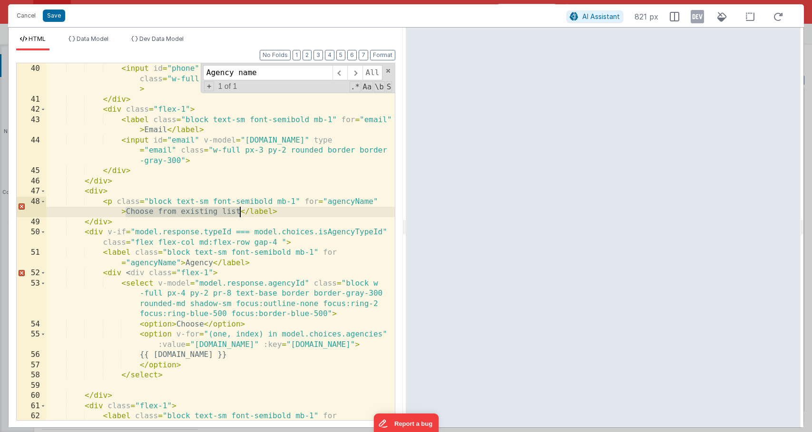
drag, startPoint x: 126, startPoint y: 214, endPoint x: 239, endPoint y: 213, distance: 112.2
click at [239, 213] on div "< label class = "block text-sm font-semibold mb-1" for = "phone" > Phone </ lab…" at bounding box center [220, 242] width 348 height 398
click at [180, 214] on div "< label class = "block text-sm font-semibold mb-1" for = "phone" > Phone </ lab…" at bounding box center [220, 242] width 348 height 398
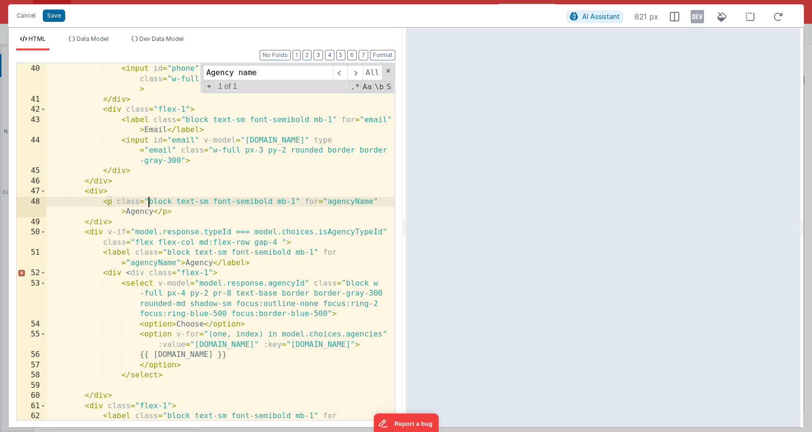
click at [148, 203] on div "< label class = "block text-sm font-semibold mb-1" for = "phone" > Phone </ lab…" at bounding box center [220, 242] width 348 height 398
click at [99, 232] on div "< label class = "block text-sm font-semibold mb-1" for = "phone" > Phone </ lab…" at bounding box center [220, 242] width 348 height 398
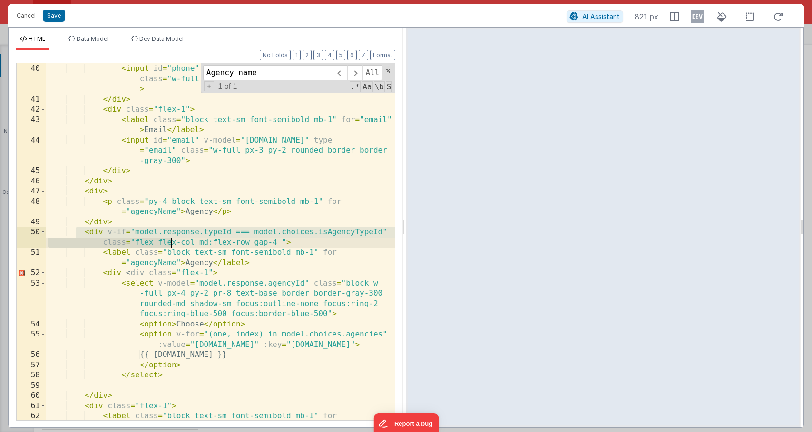
drag, startPoint x: 76, startPoint y: 232, endPoint x: 173, endPoint y: 242, distance: 97.5
click at [173, 242] on div "< label class = "block text-sm font-semibold mb-1" for = "phone" > Phone </ lab…" at bounding box center [220, 242] width 348 height 398
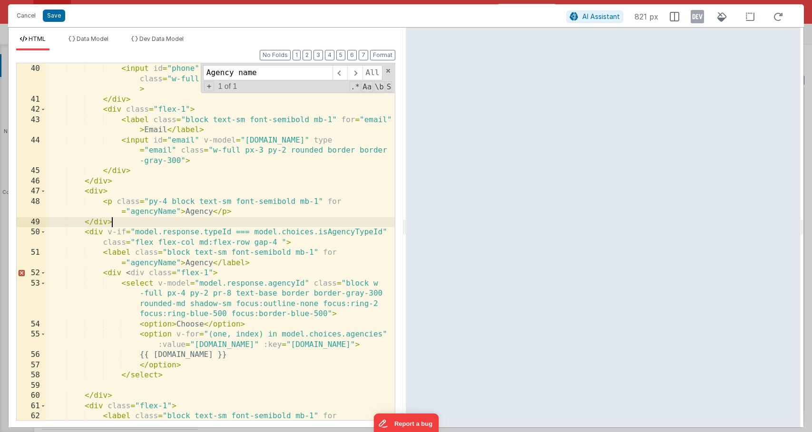
click at [154, 223] on div "< label class = "block text-sm font-semibold mb-1" for = "phone" > Phone </ lab…" at bounding box center [220, 242] width 348 height 398
drag, startPoint x: 106, startPoint y: 234, endPoint x: 385, endPoint y: 233, distance: 279.1
click at [385, 233] on div "< label class = "block text-sm font-semibold mb-1" for = "phone" > Phone </ lab…" at bounding box center [220, 242] width 348 height 398
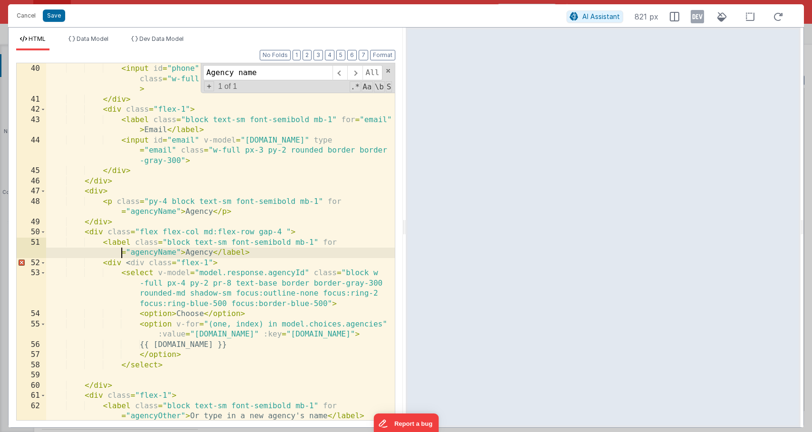
click at [114, 249] on div "< label class = "block text-sm font-semibold mb-1" for = "phone" > Phone </ lab…" at bounding box center [220, 242] width 348 height 398
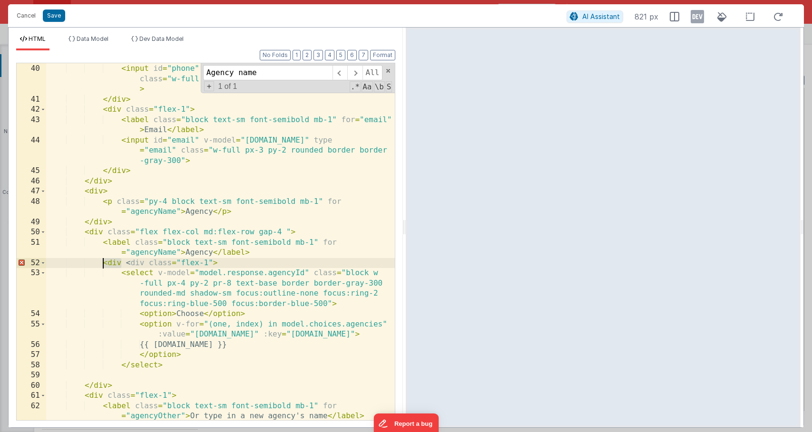
drag, startPoint x: 121, startPoint y: 265, endPoint x: 104, endPoint y: 265, distance: 17.1
click at [104, 265] on div "< label class = "block text-sm font-semibold mb-1" for = "phone" > Phone </ lab…" at bounding box center [220, 242] width 348 height 398
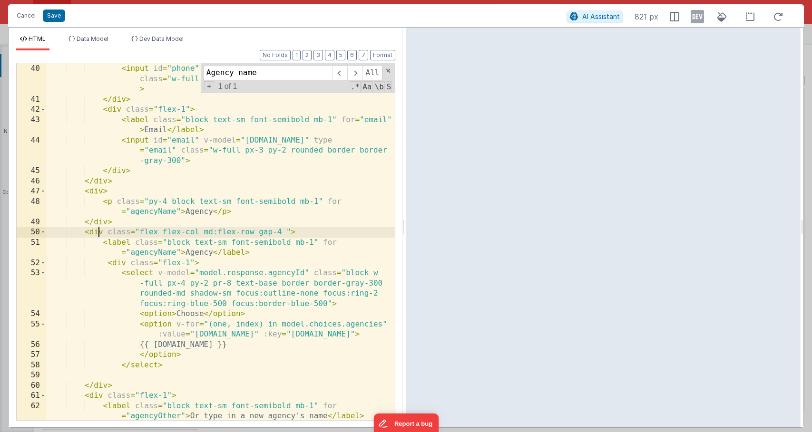
click at [98, 233] on div "< label class = "block text-sm font-semibold mb-1" for = "phone" > Phone </ lab…" at bounding box center [220, 242] width 348 height 398
drag, startPoint x: 114, startPoint y: 221, endPoint x: 84, endPoint y: 224, distance: 29.7
click at [84, 224] on div "< label class = "block text-sm font-semibold mb-1" for = "phone" > Phone </ lab…" at bounding box center [220, 242] width 348 height 398
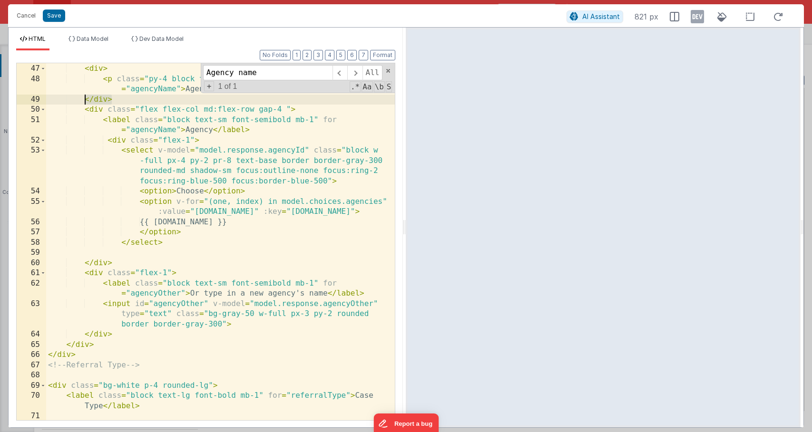
scroll to position [664, 0]
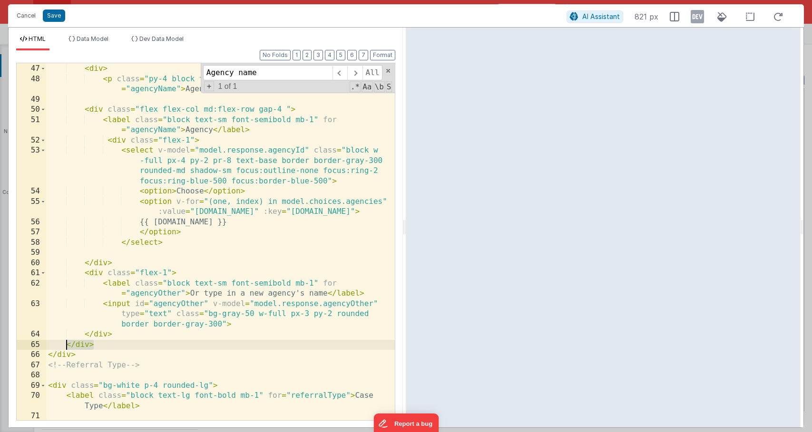
drag, startPoint x: 102, startPoint y: 346, endPoint x: 64, endPoint y: 346, distance: 37.6
click at [64, 346] on div "</ div > < div > < p class = "py-4 block text-sm font-semibold mb-1" for = "age…" at bounding box center [220, 243] width 348 height 378
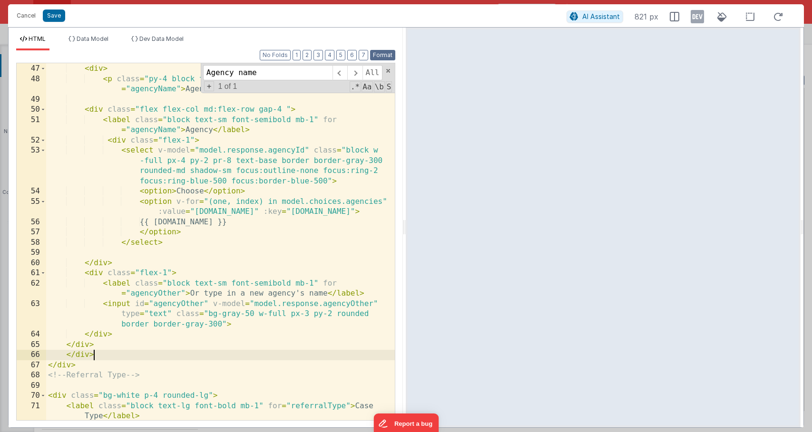
click at [385, 59] on button "Format" at bounding box center [382, 55] width 25 height 10
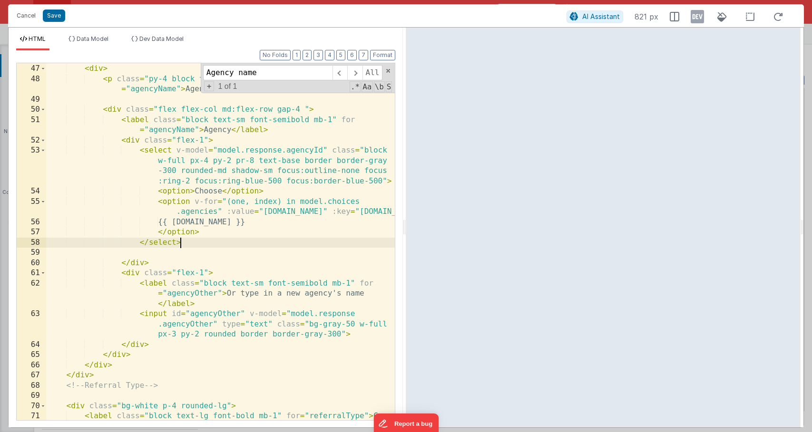
click at [330, 242] on div "</ div > < div > < p class = "py-4 block text-sm font-semibold mb-1" for = "age…" at bounding box center [220, 248] width 348 height 388
click at [252, 252] on div "</ div > < div > < p class = "py-4 block text-sm font-semibold mb-1" for = "age…" at bounding box center [220, 248] width 348 height 388
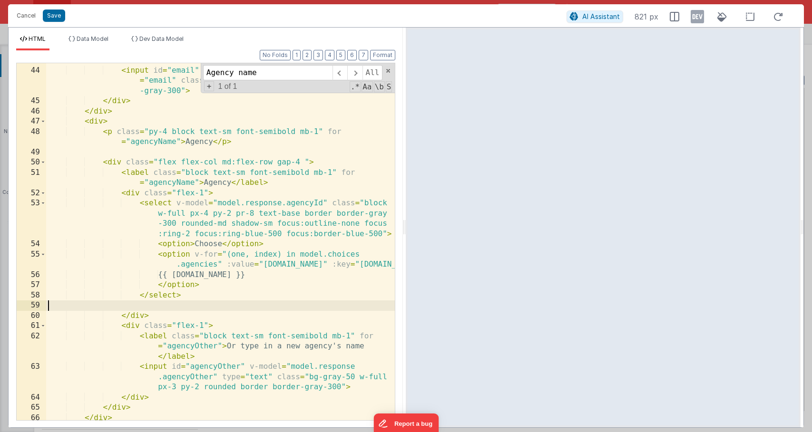
scroll to position [584, 0]
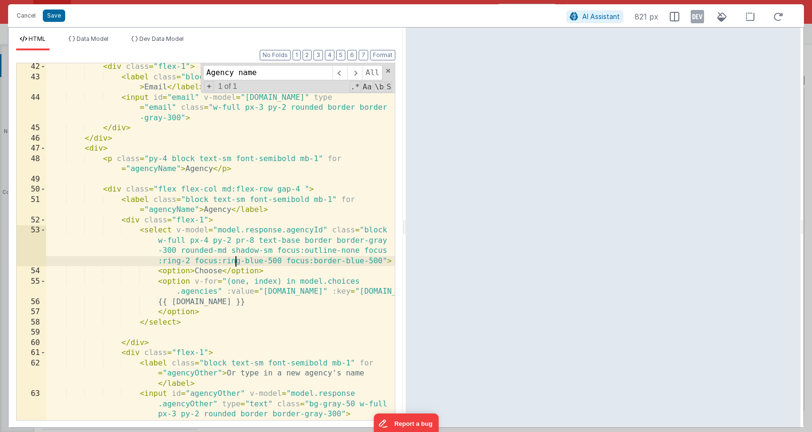
click at [236, 264] on div "< div class = "flex-1" > < label class = "block text-sm font-semibold mb-1" for…" at bounding box center [220, 251] width 348 height 378
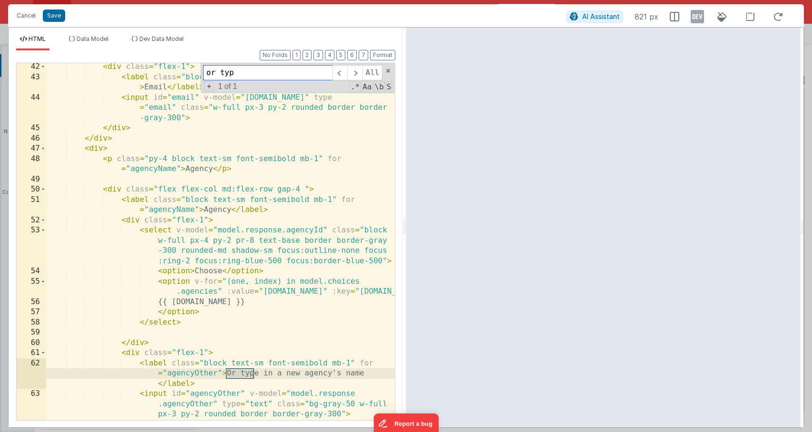
type input "or typ"
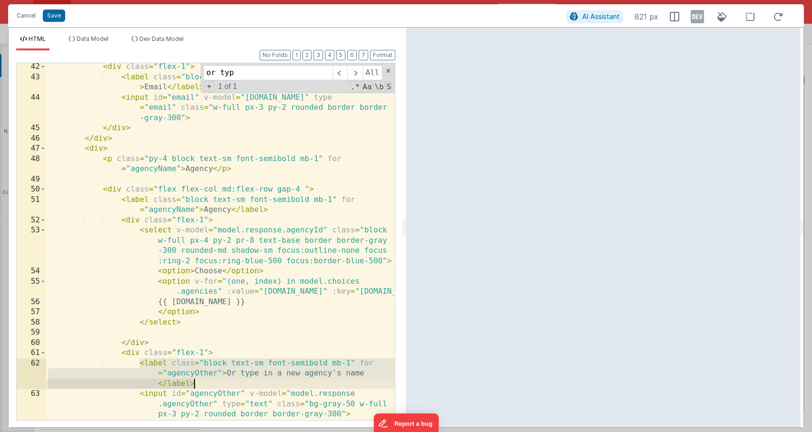
drag, startPoint x: 138, startPoint y: 364, endPoint x: 200, endPoint y: 381, distance: 64.7
click at [200, 381] on div "< div class = "flex-1" > < label class = "block text-sm font-semibold mb-1" for…" at bounding box center [220, 251] width 348 height 378
click at [320, 189] on div "< div class = "flex-1" > < label class = "block text-sm font-semibold mb-1" for…" at bounding box center [220, 251] width 348 height 378
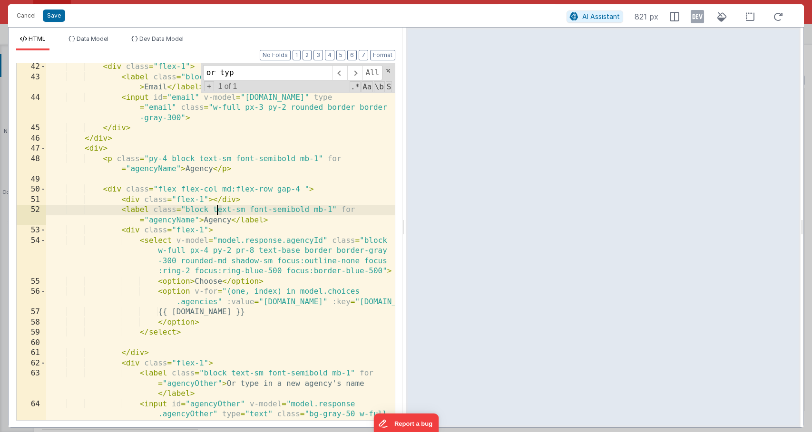
click at [218, 207] on div "< div class = "flex-1" > < label class = "block text-sm font-semibold mb-1" for…" at bounding box center [220, 261] width 348 height 398
drag, startPoint x: 245, startPoint y: 197, endPoint x: 213, endPoint y: 200, distance: 32.0
click at [213, 200] on div "< div class = "flex-1" > < label class = "block text-sm font-semibold mb-1" for…" at bounding box center [220, 261] width 348 height 398
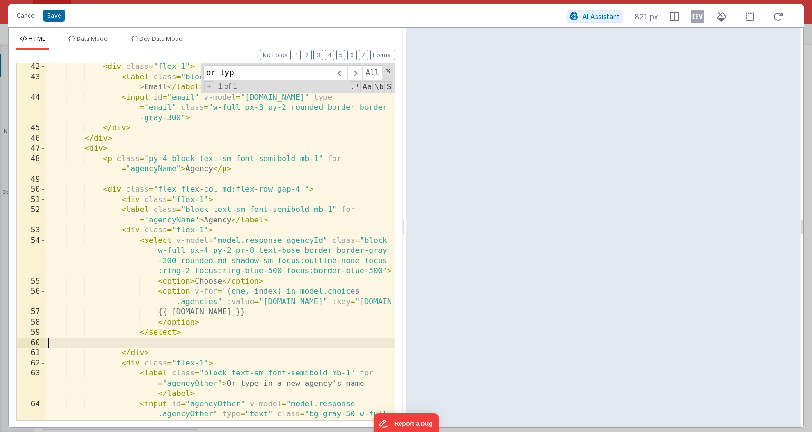
click at [168, 344] on div "< div class = "flex-1" > < label class = "block text-sm font-semibold mb-1" for…" at bounding box center [220, 261] width 348 height 398
click at [210, 219] on div "< div class = "flex-1" > < label class = "block text-sm font-semibold mb-1" for…" at bounding box center [220, 261] width 348 height 398
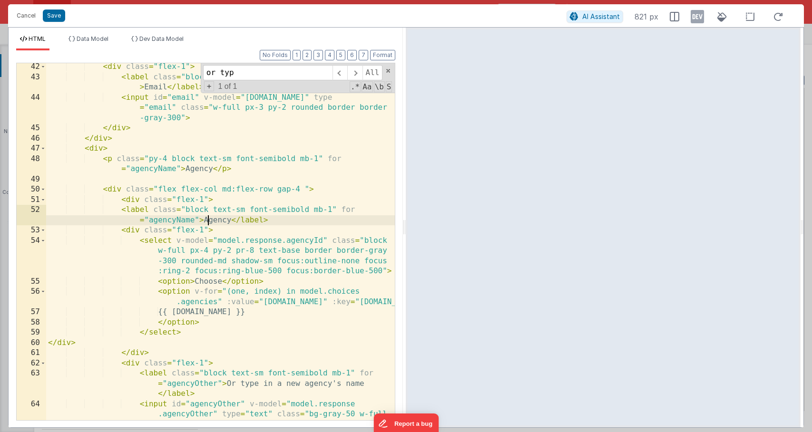
click at [210, 219] on div "< div class = "flex-1" > < label class = "block text-sm font-semibold mb-1" for…" at bounding box center [220, 261] width 348 height 398
click at [261, 220] on div "< div class = "flex-1" > < label class = "block text-sm font-semibold mb-1" for…" at bounding box center [220, 261] width 348 height 398
click at [260, 221] on div "< div class = "flex-1" > < label class = "block text-sm font-semibold mb-1" for…" at bounding box center [220, 261] width 348 height 398
click at [297, 220] on div "< div class = "flex-1" > < label class = "block text-sm font-semibold mb-1" for…" at bounding box center [220, 261] width 348 height 398
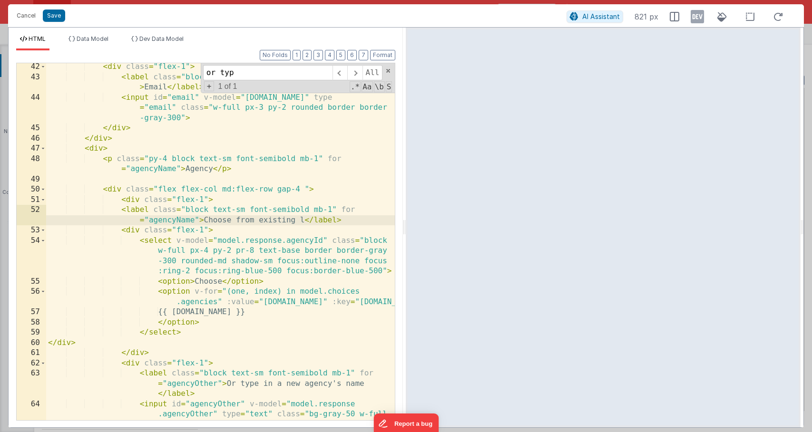
click at [301, 220] on div "< div class = "flex-1" > < label class = "block text-sm font-semibold mb-1" for…" at bounding box center [220, 261] width 348 height 398
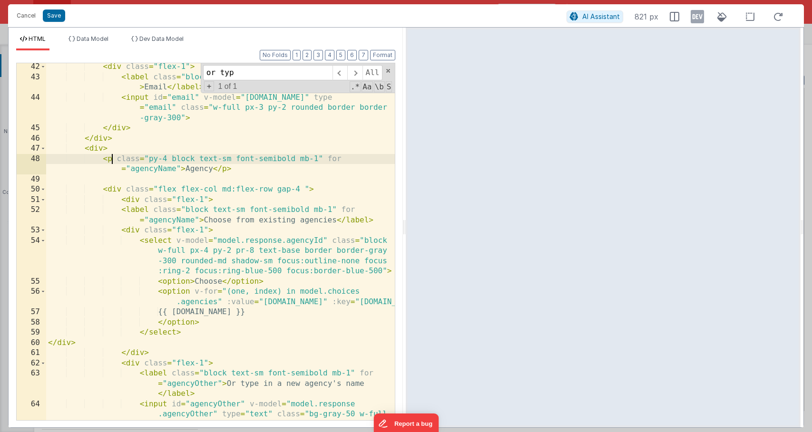
click at [112, 160] on div "< div class = "flex-1" > < label class = "block text-sm font-semibold mb-1" for…" at bounding box center [220, 261] width 348 height 398
click at [102, 150] on div "< div class = "flex-1" > < label class = "block text-sm font-semibold mb-1" for…" at bounding box center [220, 261] width 348 height 398
paste textarea
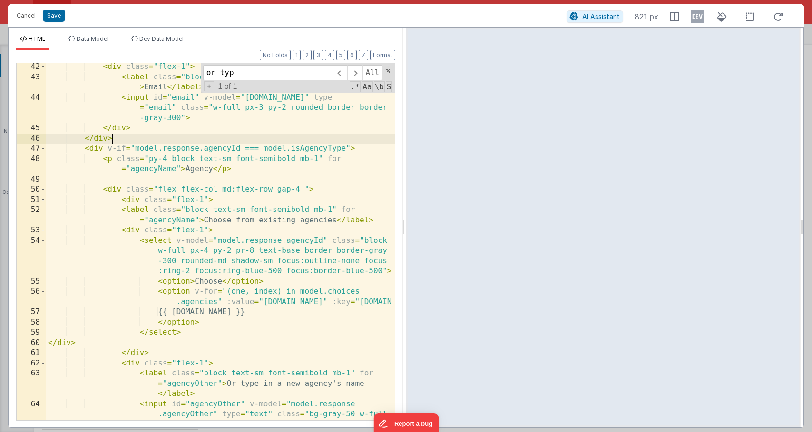
click at [180, 137] on div "< div class = "flex-1" > < label class = "block text-sm font-semibold mb-1" for…" at bounding box center [220, 261] width 348 height 398
click at [92, 41] on span "Data Model" at bounding box center [93, 38] width 32 height 7
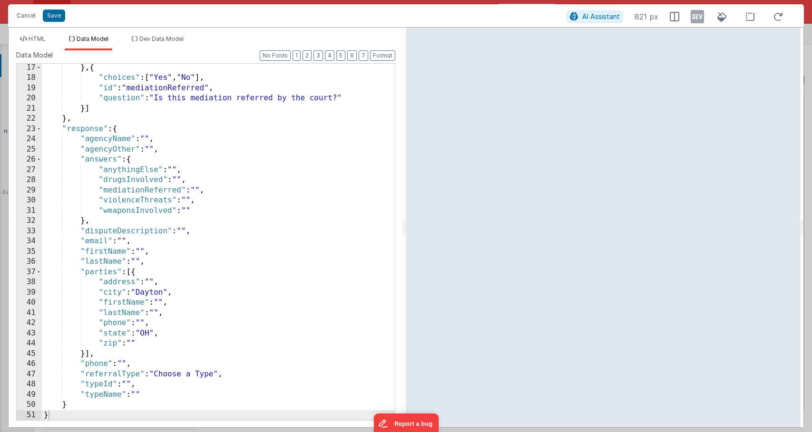
scroll to position [165, 0]
click at [43, 46] on li "HTML" at bounding box center [32, 42] width 33 height 15
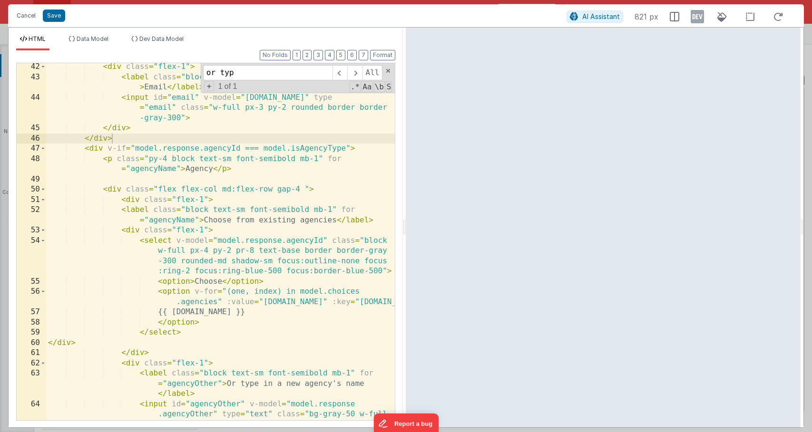
click at [195, 166] on div "< div class = "flex-1" > < label class = "block text-sm font-semibold mb-1" for…" at bounding box center [220, 261] width 348 height 398
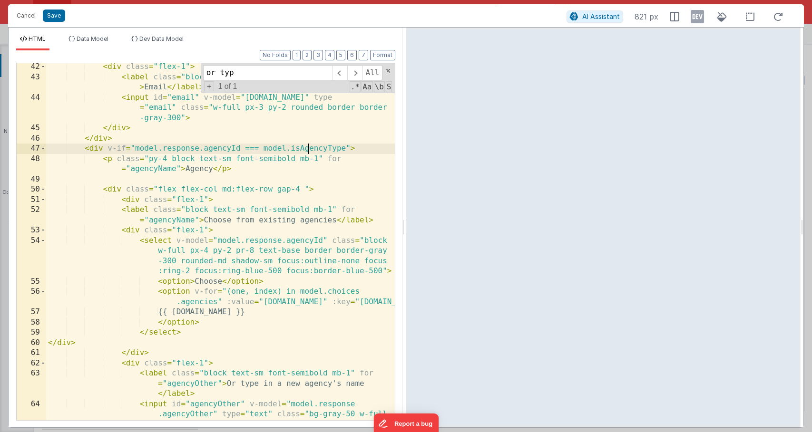
click at [309, 150] on div "< div class = "flex-1" > < label class = "block text-sm font-semibold mb-1" for…" at bounding box center [220, 261] width 348 height 398
click at [216, 148] on div "< div class = "flex-1" > < label class = "block text-sm font-semibold mb-1" for…" at bounding box center [220, 261] width 348 height 398
click at [211, 164] on div "< div class = "flex-1" > < label class = "block text-sm font-semibold mb-1" for…" at bounding box center [220, 261] width 348 height 398
click at [83, 39] on span "Data Model" at bounding box center [93, 38] width 32 height 7
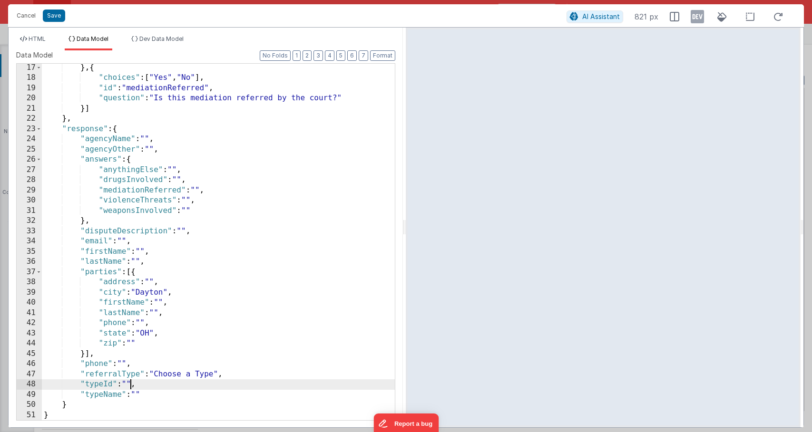
click at [129, 383] on div "} , { "choices" : [ "Yes" , "No" ] , "id" : "mediationReferred" , "question" : …" at bounding box center [218, 251] width 353 height 377
click at [147, 386] on div "} , { "choices" : [ "Yes" , "No" ] , "id" : "mediationReferred" , "question" : …" at bounding box center [218, 251] width 353 height 377
click at [59, 19] on button "Save" at bounding box center [54, 16] width 22 height 12
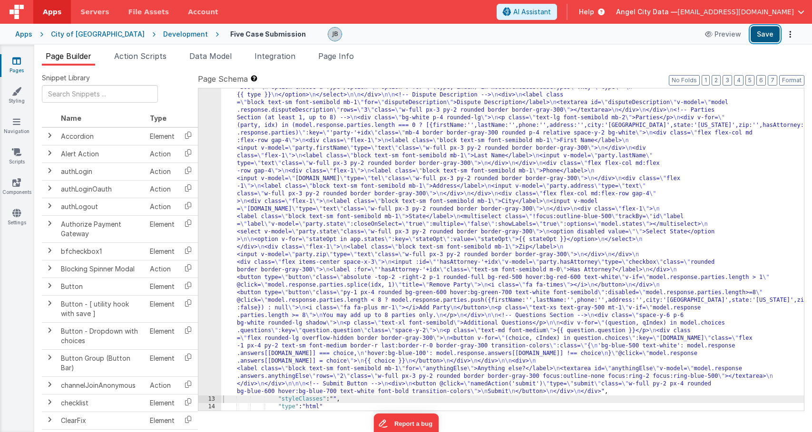
click at [767, 39] on button "Save" at bounding box center [764, 34] width 29 height 16
click at [219, 184] on div "12" at bounding box center [209, 136] width 23 height 517
click at [209, 182] on div "12" at bounding box center [209, 136] width 23 height 517
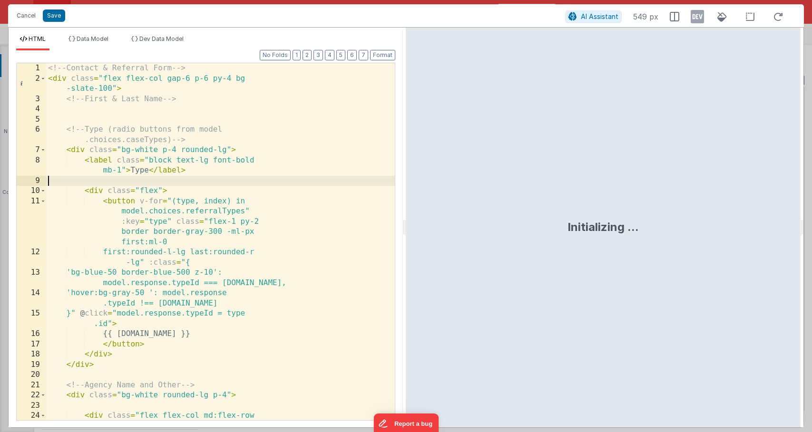
click at [175, 182] on div "<!-- Contact & Referral Form --> < div class = "flex flex-col gap-6 p-6 py-4 bg…" at bounding box center [220, 257] width 348 height 388
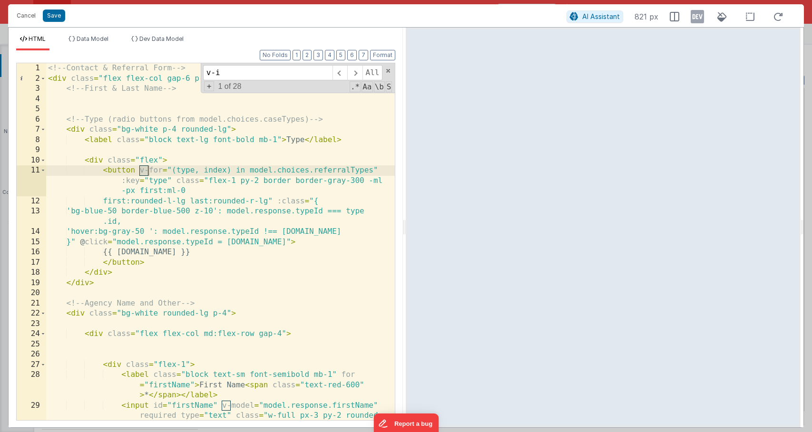
scroll to position [496, 0]
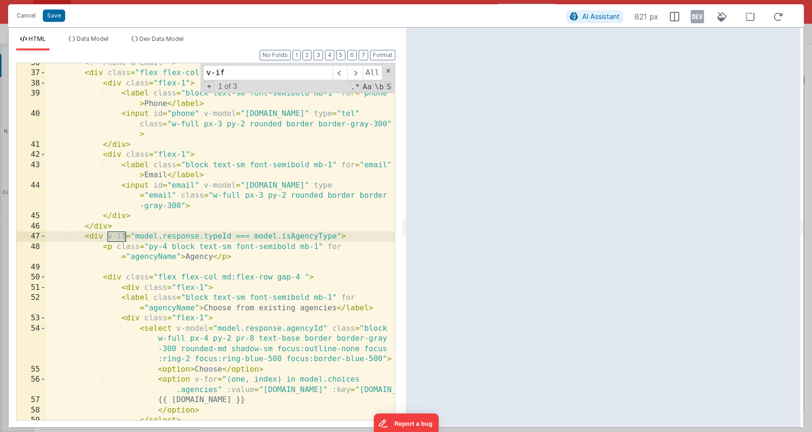
type input "v-if"
click at [333, 239] on div "<!-- Phone & Email --> < div class = "flex flex-col md:flex-row gap-4" > < div …" at bounding box center [220, 247] width 348 height 378
click at [334, 238] on div "<!-- Phone & Email --> < div class = "flex flex-col md:flex-row gap-4" > < div …" at bounding box center [220, 247] width 348 height 378
click at [51, 15] on button "Save" at bounding box center [54, 16] width 22 height 12
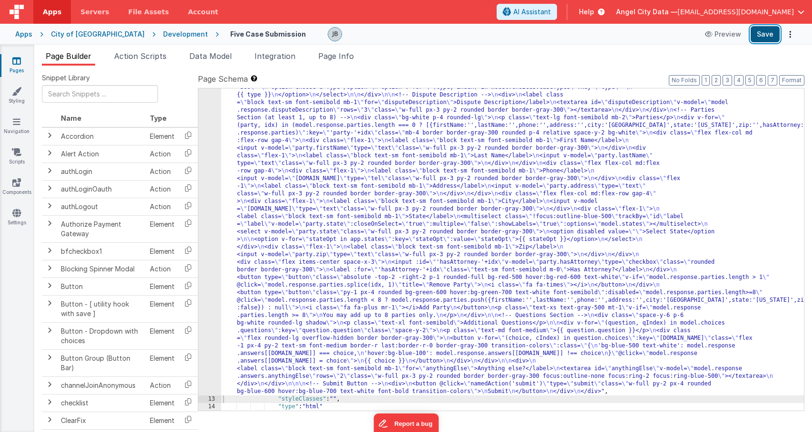
click at [764, 34] on button "Save" at bounding box center [764, 34] width 29 height 16
click at [766, 35] on button "Save" at bounding box center [764, 34] width 29 height 16
click at [208, 148] on div "12" at bounding box center [209, 136] width 23 height 517
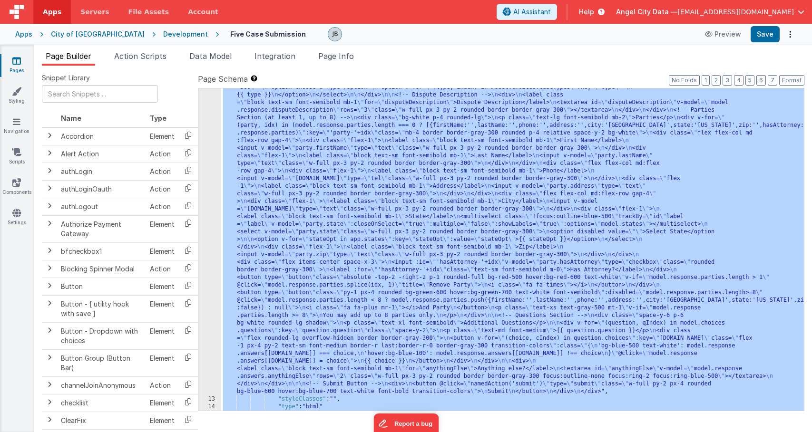
click at [208, 148] on div "12" at bounding box center [209, 136] width 23 height 517
click at [209, 149] on div "12" at bounding box center [209, 136] width 23 height 517
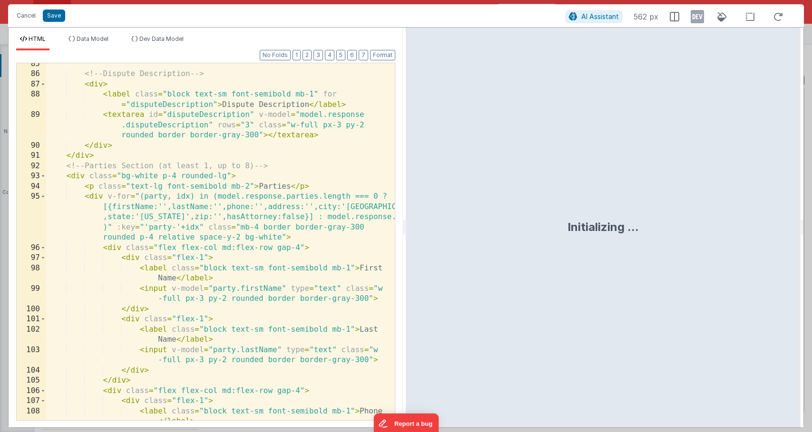
scroll to position [1210, 0]
click at [138, 221] on div "<!-- Dispute Description --> < div > < label class = "block text-sm font-semibo…" at bounding box center [220, 253] width 348 height 388
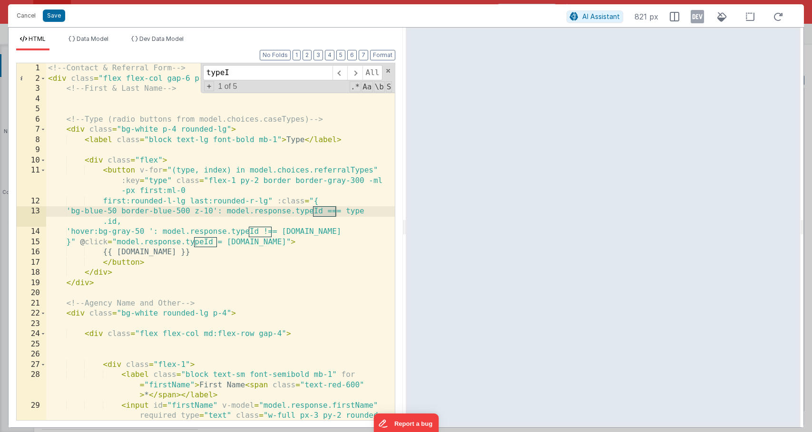
scroll to position [0, 0]
type input "typeId"
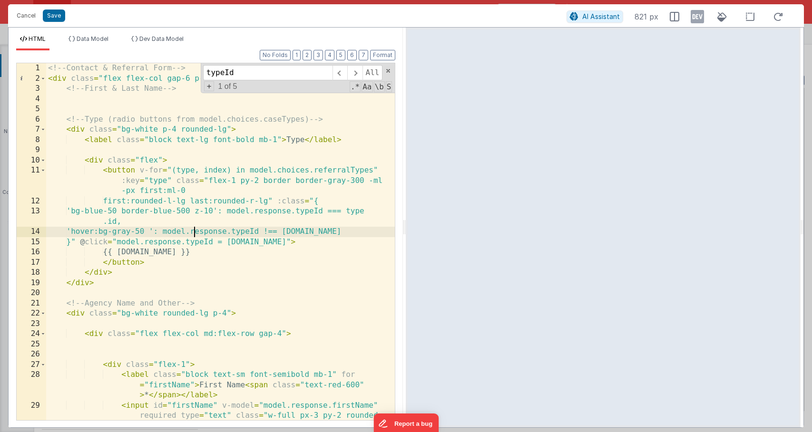
click at [194, 227] on div "<!-- Contact & Referral Form --> < div class = "flex flex-col gap-6 p-6 py-4 bg…" at bounding box center [220, 267] width 348 height 408
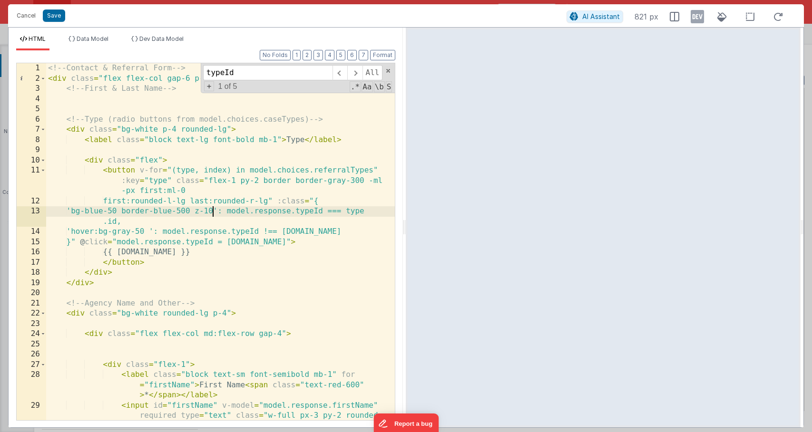
click at [211, 211] on div "<!-- Contact & Referral Form --> < div class = "flex flex-col gap-6 p-6 py-4 bg…" at bounding box center [220, 267] width 348 height 408
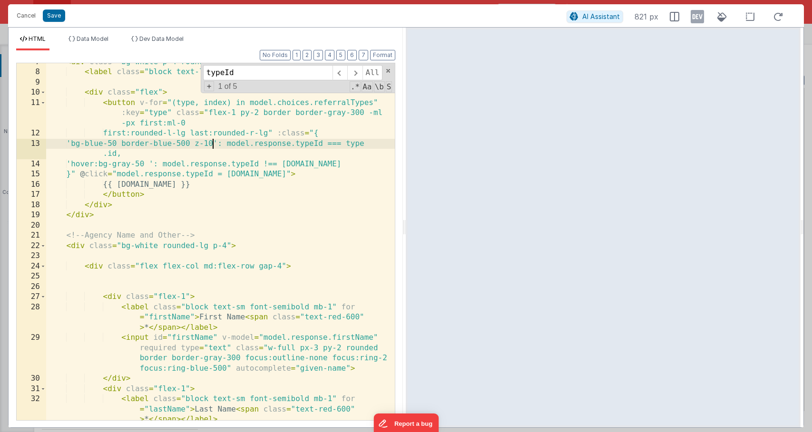
scroll to position [104, 0]
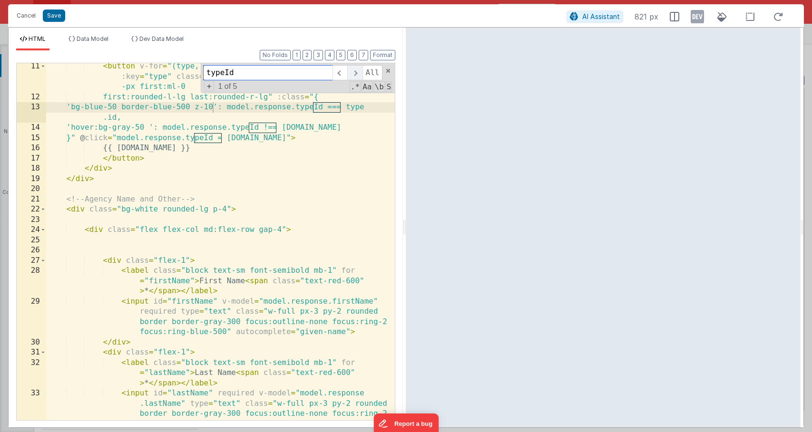
click at [356, 73] on span at bounding box center [354, 72] width 15 height 15
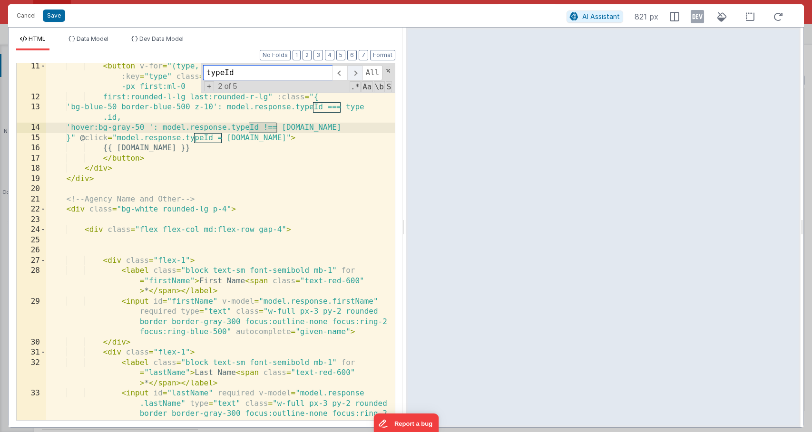
click at [356, 73] on span at bounding box center [354, 72] width 15 height 15
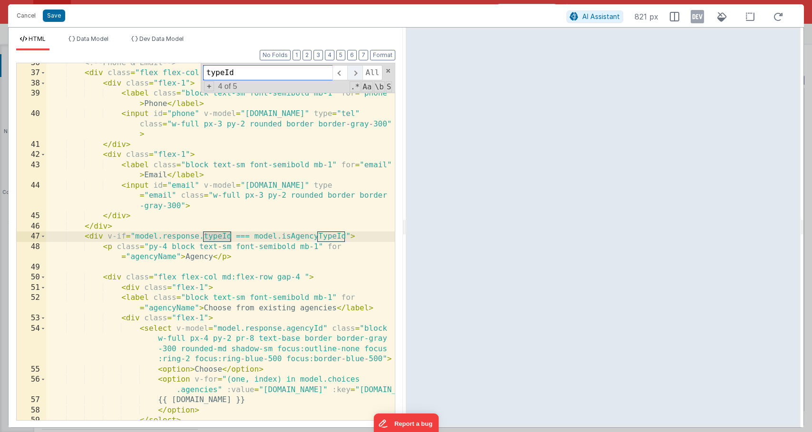
scroll to position [496, 0]
click at [221, 258] on div "<!-- Phone & Email --> < div class = "flex flex-col md:flex-row gap-4" > < div …" at bounding box center [220, 247] width 348 height 378
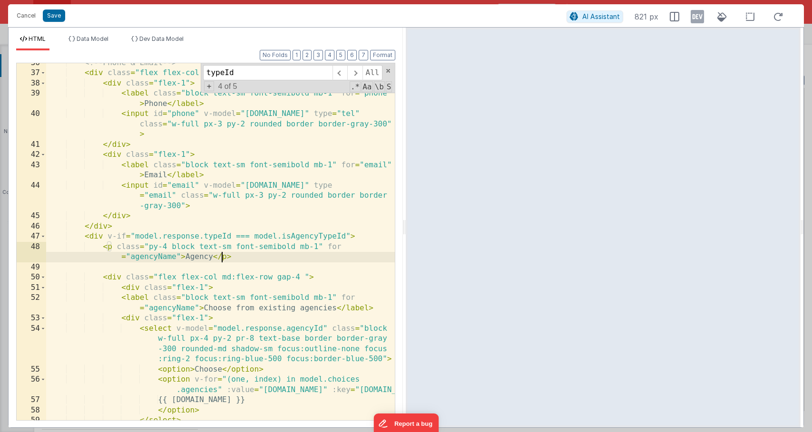
click at [282, 239] on div "<!-- Phone & Email --> < div class = "flex flex-col md:flex-row gap-4" > < div …" at bounding box center [220, 247] width 348 height 378
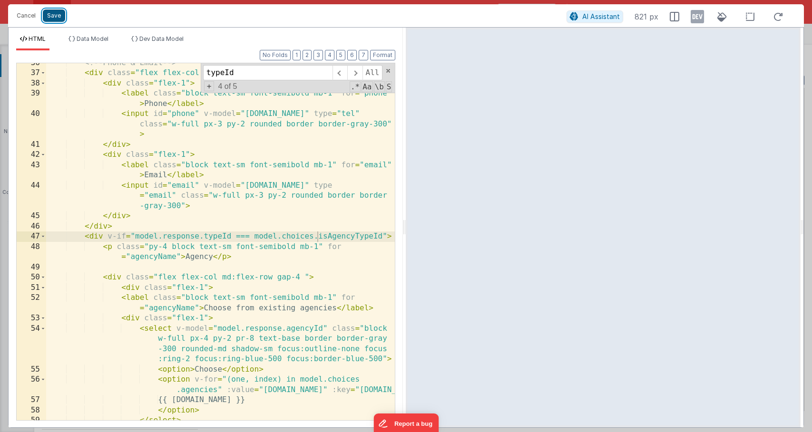
click at [52, 19] on button "Save" at bounding box center [54, 16] width 22 height 12
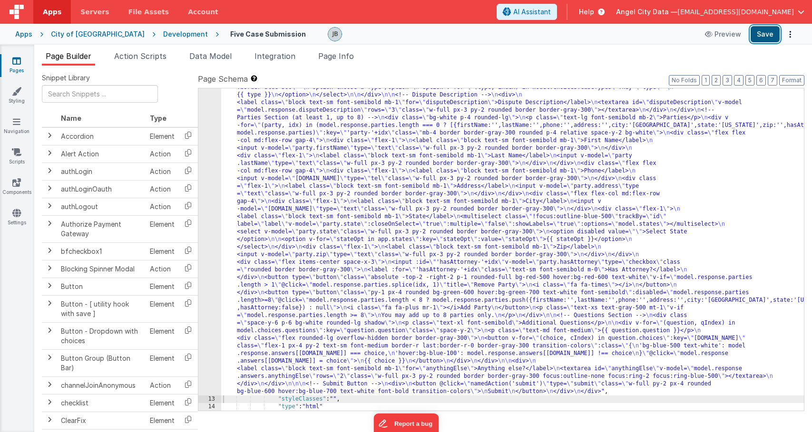
click at [755, 36] on button "Save" at bounding box center [764, 34] width 29 height 16
click at [207, 160] on div "12" at bounding box center [209, 136] width 23 height 517
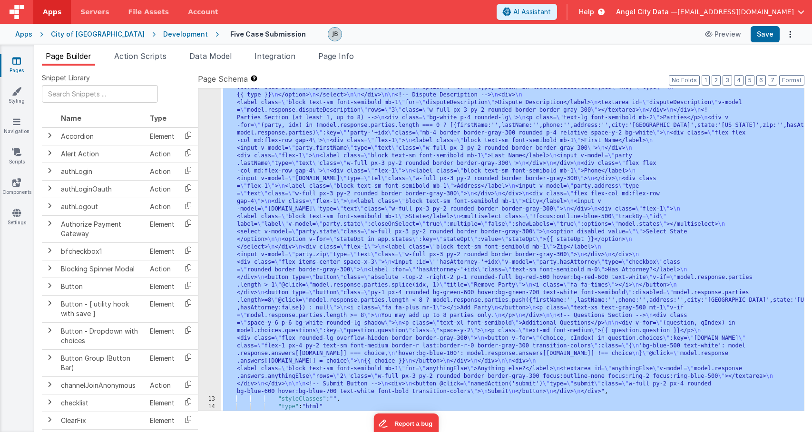
click at [207, 160] on div "12" at bounding box center [209, 136] width 23 height 517
click at [209, 161] on div "12" at bounding box center [209, 136] width 23 height 517
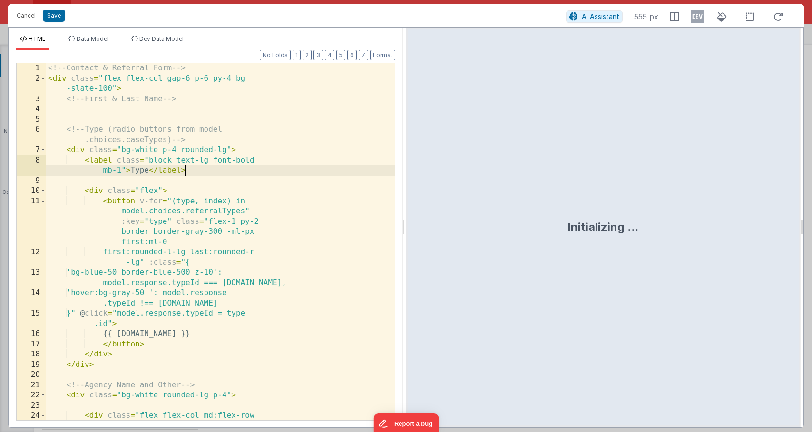
click at [189, 169] on div "<!-- Contact & Referral Form --> < div class = "flex flex-col gap-6 p-6 py-4 bg…" at bounding box center [220, 257] width 348 height 388
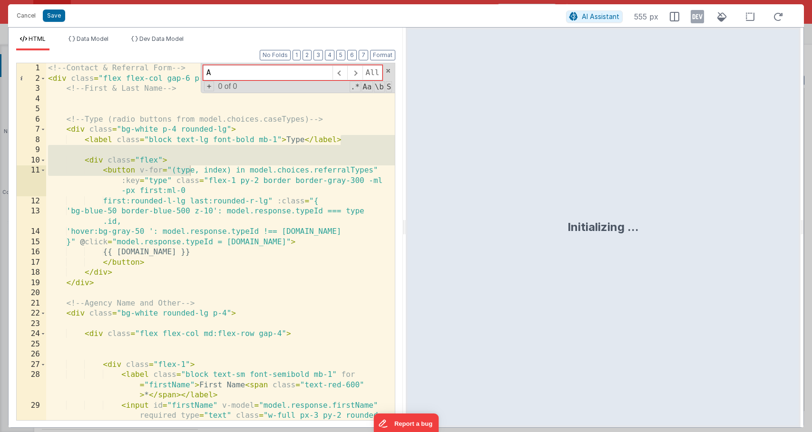
scroll to position [0, 0]
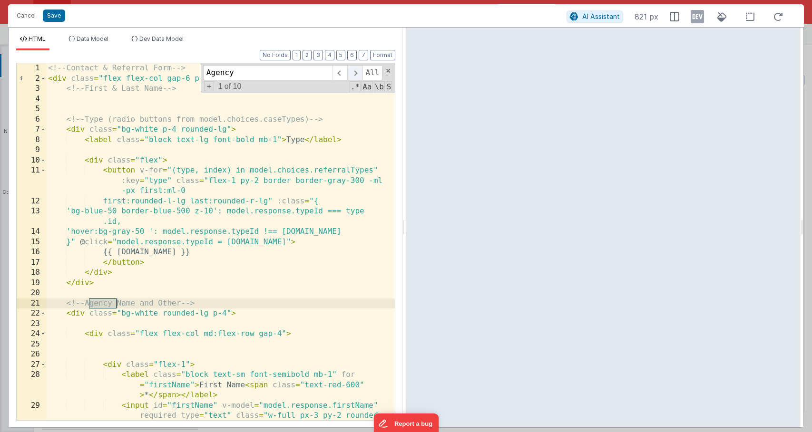
type input "Agency"
click at [350, 69] on span at bounding box center [354, 72] width 15 height 15
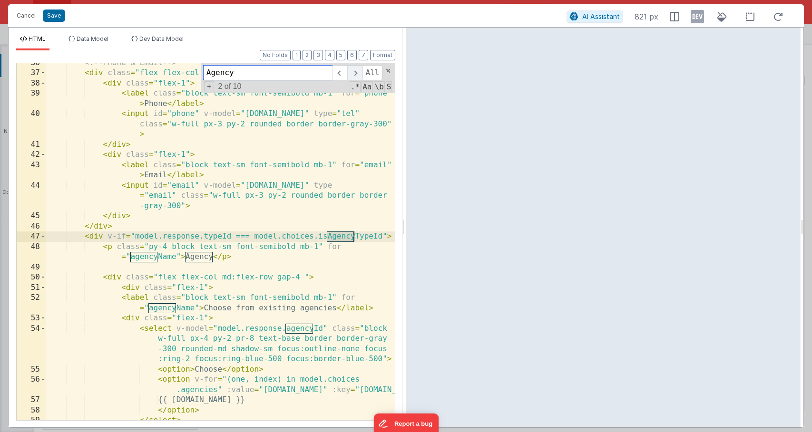
scroll to position [496, 0]
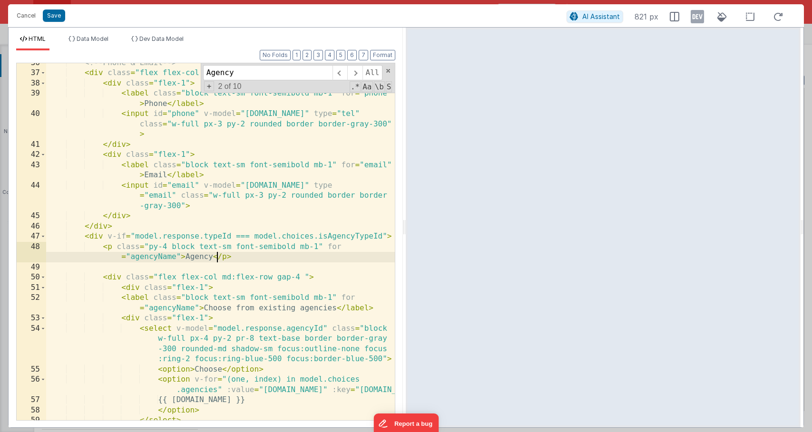
click at [215, 253] on div "<!-- Phone & Email --> < div class = "flex flex-col md:flex-row gap-4" > < div …" at bounding box center [220, 247] width 348 height 378
click at [213, 256] on div "<!-- Phone & Email --> < div class = "flex flex-col md:flex-row gap-4" > < div …" at bounding box center [220, 247] width 348 height 378
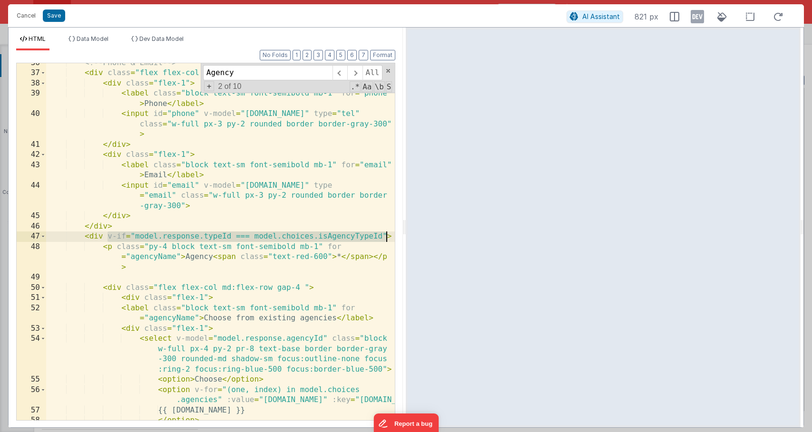
drag, startPoint x: 106, startPoint y: 239, endPoint x: 387, endPoint y: 236, distance: 280.5
click at [387, 236] on div "36 37 38 39 40 41 42 43 44 45 46 47 48 49 50 51 52 53 54 55 56 57 58 59 <!-- Ph…" at bounding box center [205, 242] width 379 height 358
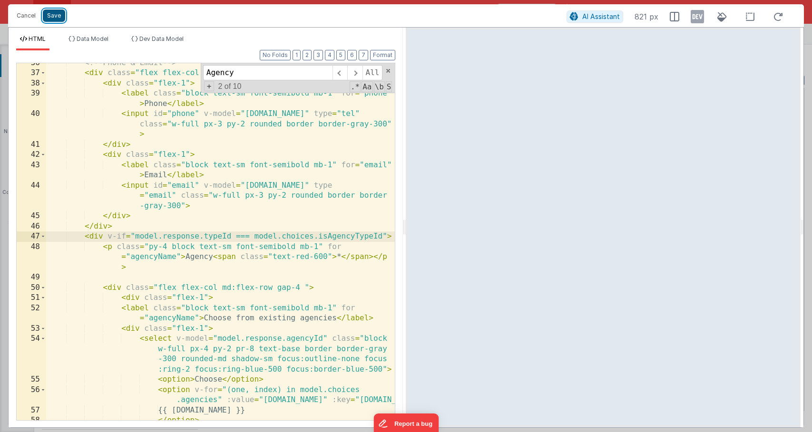
click at [48, 18] on button "Save" at bounding box center [54, 16] width 22 height 12
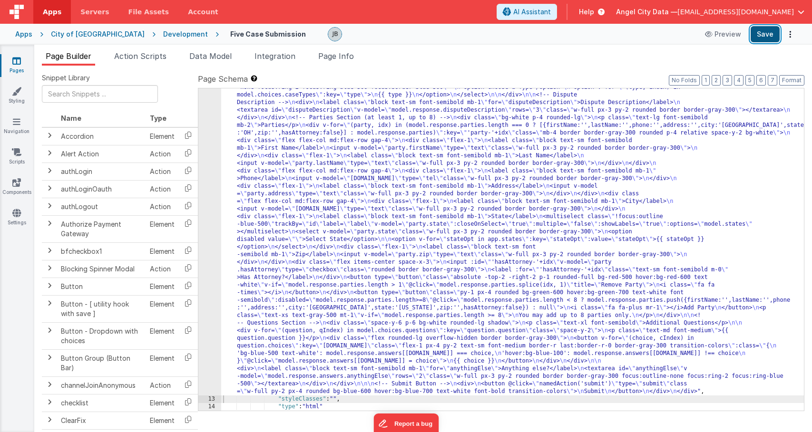
click at [762, 34] on button "Save" at bounding box center [764, 34] width 29 height 16
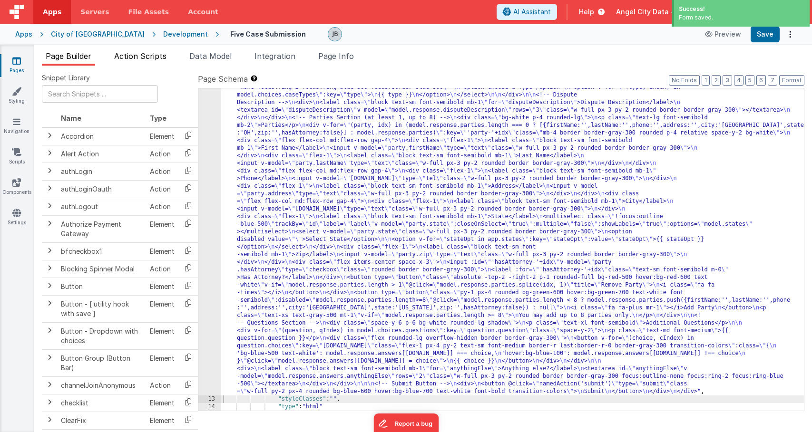
click at [136, 63] on li "Action Scripts" at bounding box center [140, 57] width 60 height 15
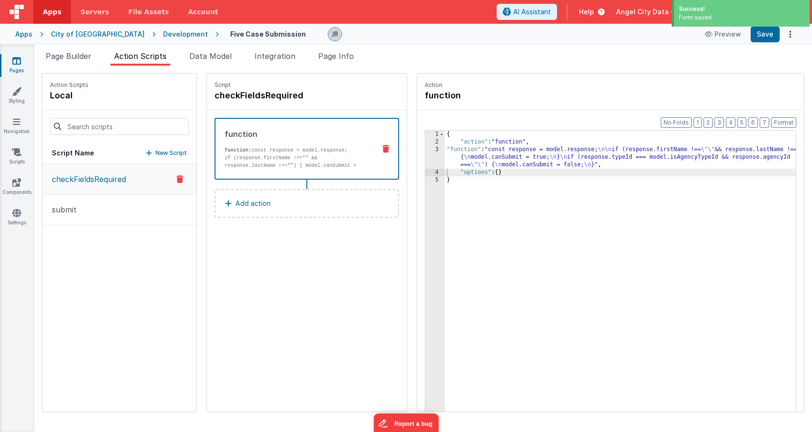
click at [236, 172] on div "function function: const response = model.response; if (response.firstName !=="…" at bounding box center [306, 149] width 184 height 62
click at [234, 161] on p "if (response.firstName !=="" && response.lastName !=="") { model.canSubmit = tr…" at bounding box center [295, 173] width 143 height 38
click at [425, 158] on div "3" at bounding box center [434, 157] width 19 height 23
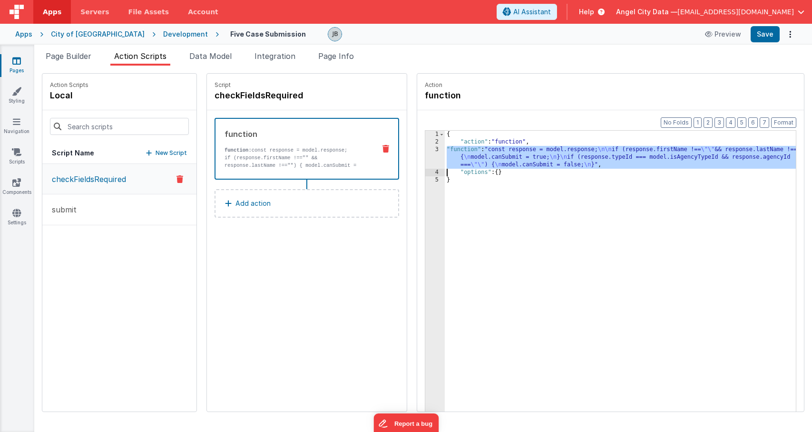
click at [425, 158] on div "3" at bounding box center [434, 157] width 19 height 23
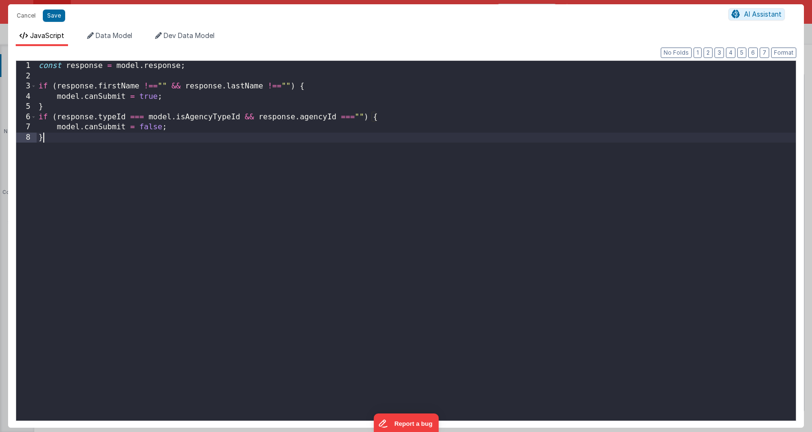
click at [243, 150] on div "const response = model . response ; if ( response . firstName !== "" && respons…" at bounding box center [416, 251] width 759 height 380
click at [178, 116] on div "const response = model . response ; if ( response . firstName !== "" && respons…" at bounding box center [416, 251] width 759 height 380
click at [397, 119] on div "const response = model . response ; if ( response . firstName !== "" && respons…" at bounding box center [416, 251] width 759 height 380
drag, startPoint x: 293, startPoint y: 117, endPoint x: 398, endPoint y: 117, distance: 105.1
click at [398, 117] on div "const response = model . response ; if ( response . firstName !== "" && respons…" at bounding box center [416, 251] width 759 height 380
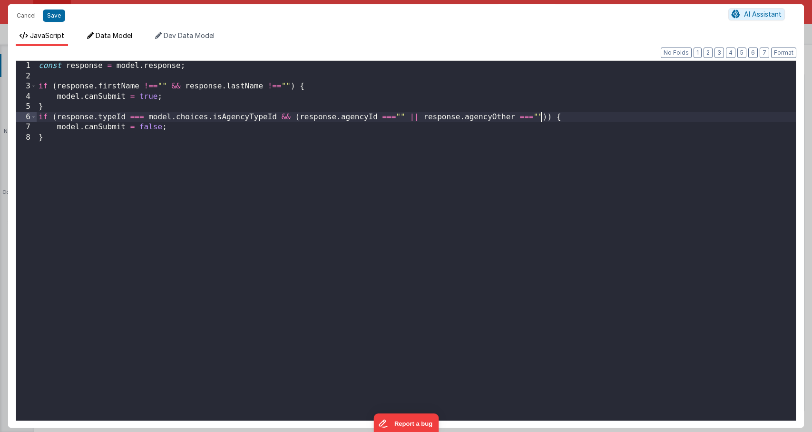
click at [120, 38] on span "Data Model" at bounding box center [114, 35] width 37 height 8
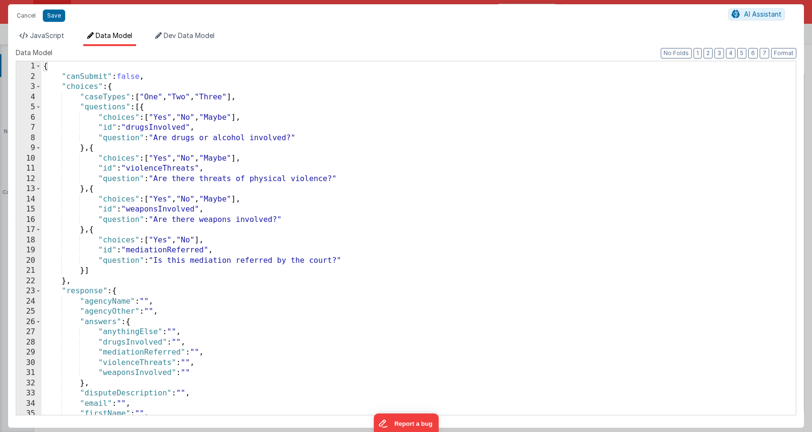
scroll to position [167, 0]
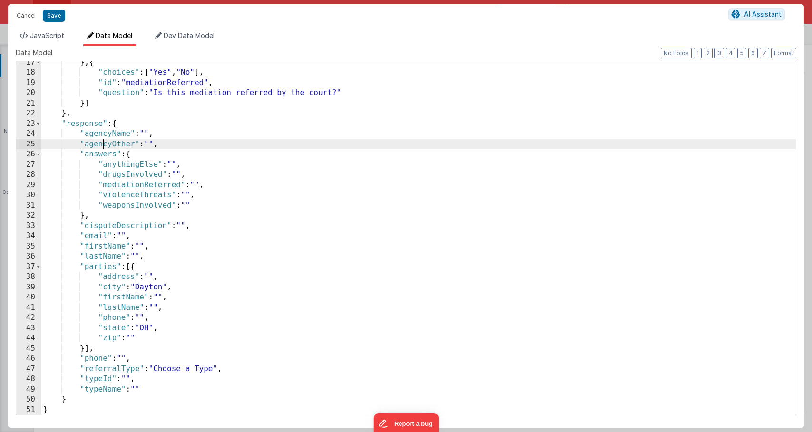
click at [104, 147] on div "} , { "choices" : [ "Yes" , "No" ] , "id" : "mediationReferred" , "question" : …" at bounding box center [418, 245] width 754 height 374
click at [57, 39] on span "JavaScript" at bounding box center [47, 35] width 34 height 8
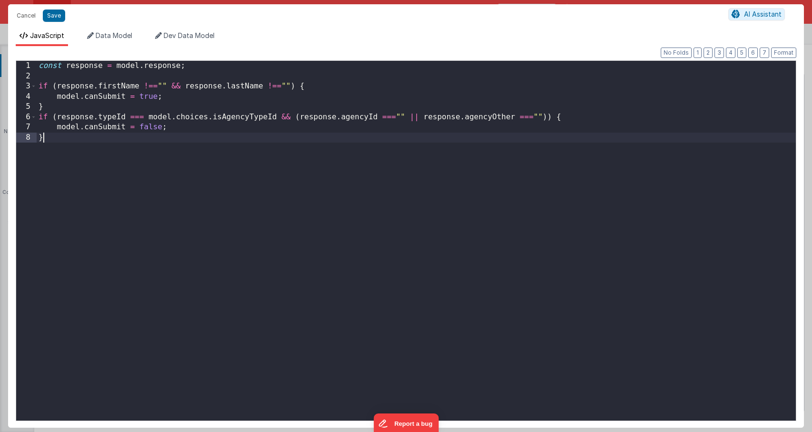
click at [327, 134] on div "const response = model . response ; if ( response . firstName !== "" && respons…" at bounding box center [416, 251] width 759 height 380
click at [57, 13] on button "Save" at bounding box center [54, 16] width 22 height 12
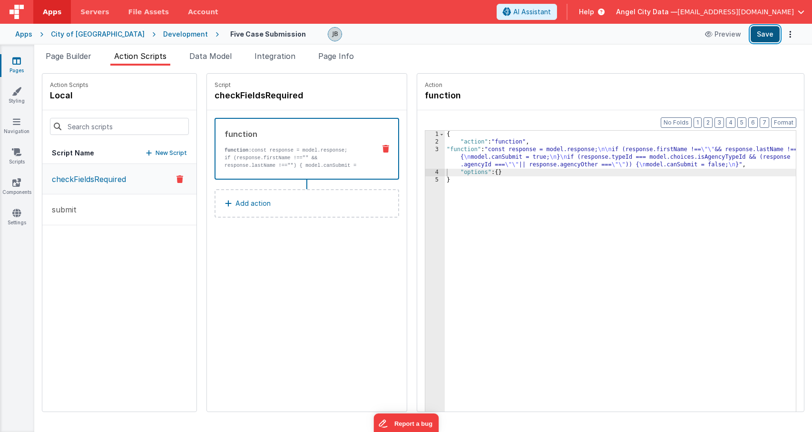
click at [758, 29] on button "Save" at bounding box center [764, 34] width 29 height 16
click at [726, 33] on button "Preview" at bounding box center [723, 34] width 48 height 15
click at [425, 155] on div "3" at bounding box center [434, 157] width 19 height 23
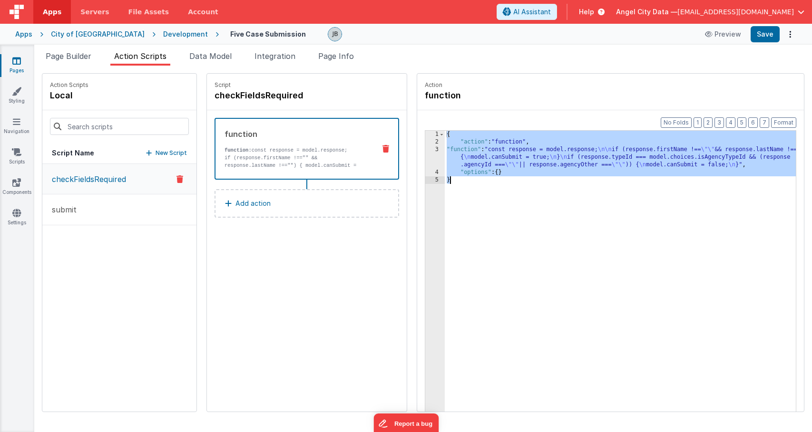
click at [425, 152] on div "3" at bounding box center [434, 157] width 19 height 23
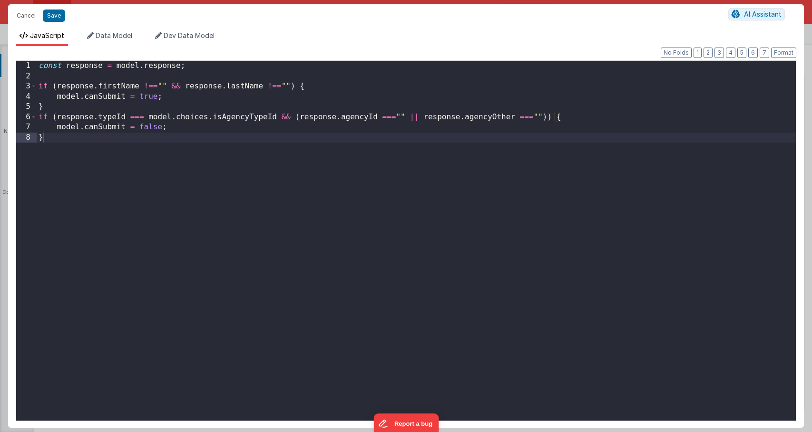
click at [337, 142] on div "const response = model . response ; if ( response . firstName !== "" && respons…" at bounding box center [416, 251] width 759 height 380
drag, startPoint x: 144, startPoint y: 179, endPoint x: 127, endPoint y: 172, distance: 18.1
click at [141, 173] on div "const response = model . response ; if ( response . firstName !== "" && respons…" at bounding box center [416, 251] width 759 height 380
drag, startPoint x: 112, startPoint y: 180, endPoint x: 16, endPoint y: 38, distance: 171.8
click at [16, 38] on div "JavaScript Data Model Dev Data Model Format 7 6 5 4 3 2 1 No Folds 1 2 3 4 5 6 …" at bounding box center [405, 229] width 795 height 397
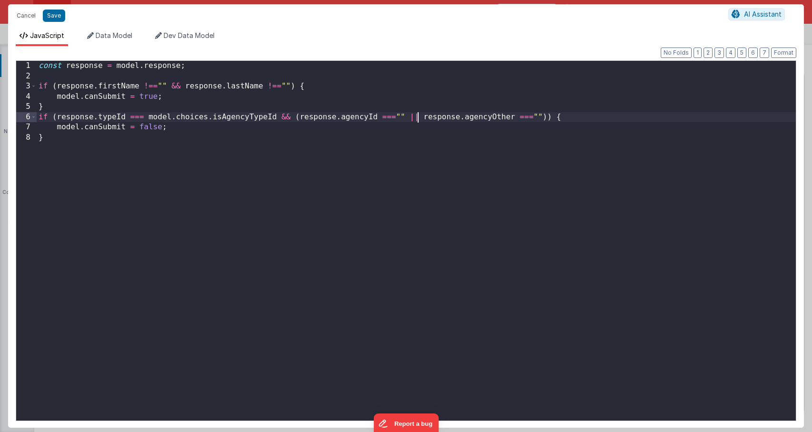
click at [416, 118] on div "const response = model . response ; if ( response . firstName !== "" && respons…" at bounding box center [416, 251] width 759 height 380
click at [300, 115] on div "const response = model . response ; if ( response . firstName !== "" && respons…" at bounding box center [416, 251] width 759 height 380
click at [541, 118] on div "const response = model . response ; if ( response . firstName !== "" && respons…" at bounding box center [416, 251] width 759 height 380
click at [54, 17] on button "Save" at bounding box center [54, 16] width 22 height 12
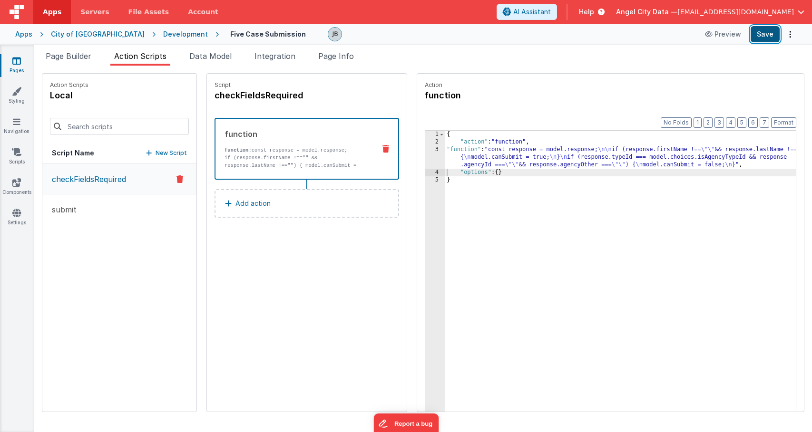
click at [763, 35] on button "Save" at bounding box center [764, 34] width 29 height 16
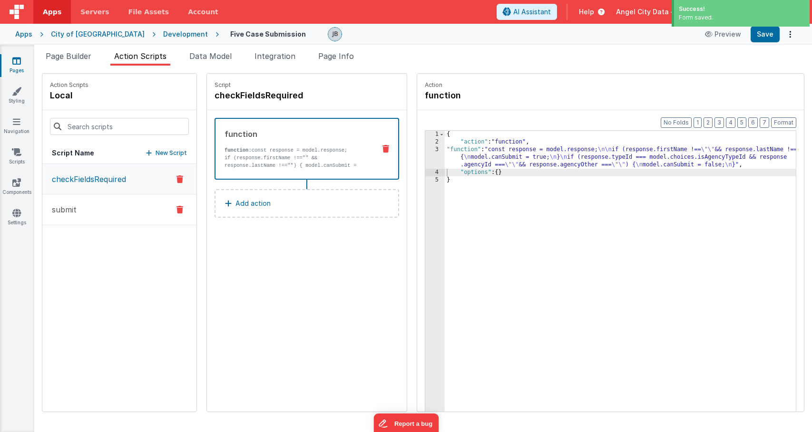
click at [93, 213] on button "submit" at bounding box center [119, 209] width 154 height 31
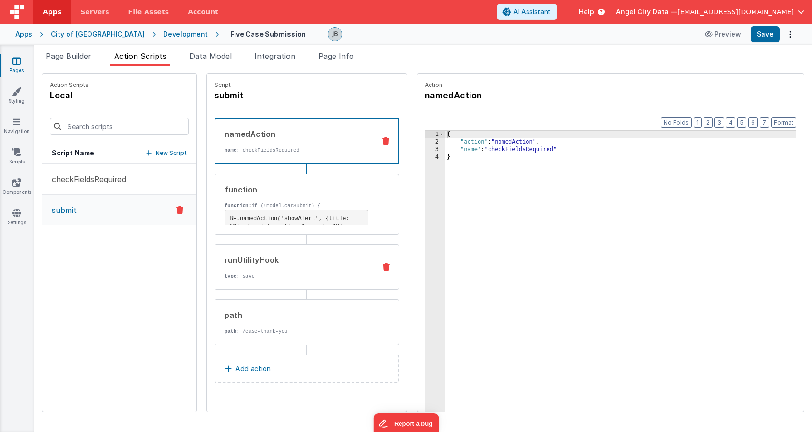
click at [275, 276] on p "type : save" at bounding box center [296, 276] width 144 height 8
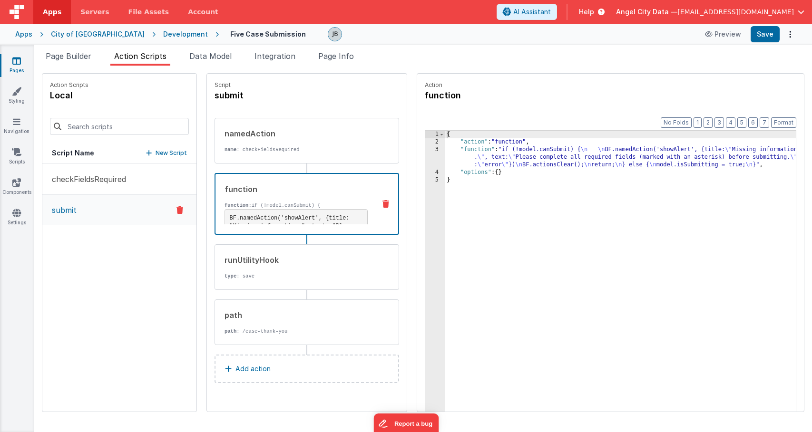
click at [290, 221] on pre "BF.namedAction('showAlert', {title: "Missing information.", text: "Please compl…" at bounding box center [295, 242] width 143 height 67
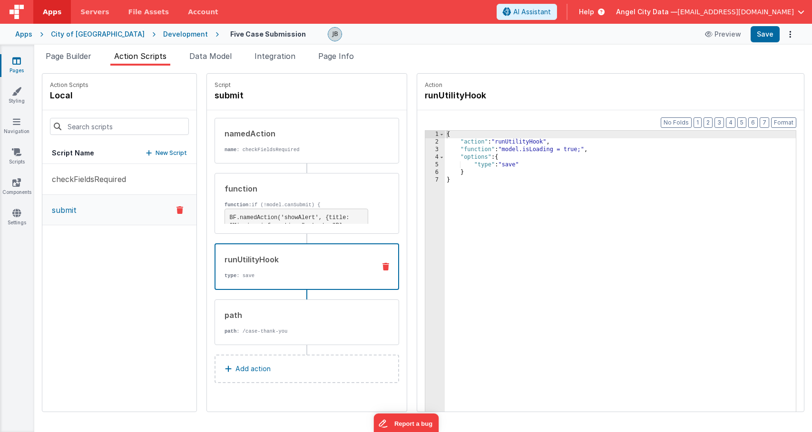
click at [290, 262] on div "runUtilityHook" at bounding box center [295, 259] width 143 height 11
click at [263, 139] on div "namedAction name : checkFieldsRequired" at bounding box center [291, 141] width 153 height 26
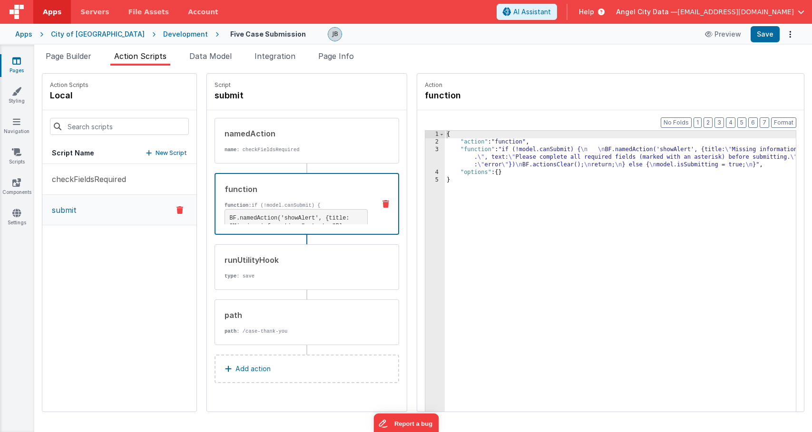
click at [272, 177] on div "function function: if (!model.canSubmit) { BF.namedAction('showAlert', {title: …" at bounding box center [306, 204] width 184 height 62
click at [274, 255] on div "runUtilityHook" at bounding box center [296, 259] width 144 height 11
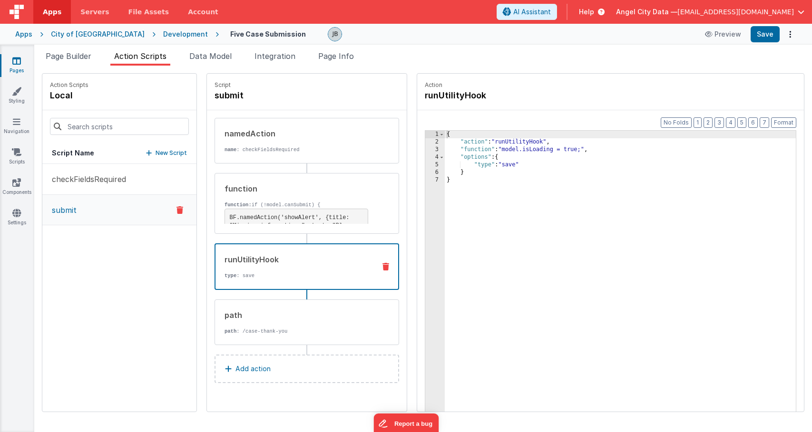
click at [484, 165] on div "{ "action" : "runUtilityHook" , "function" : "model.isLoading = true;" , "optio…" at bounding box center [634, 294] width 379 height 326
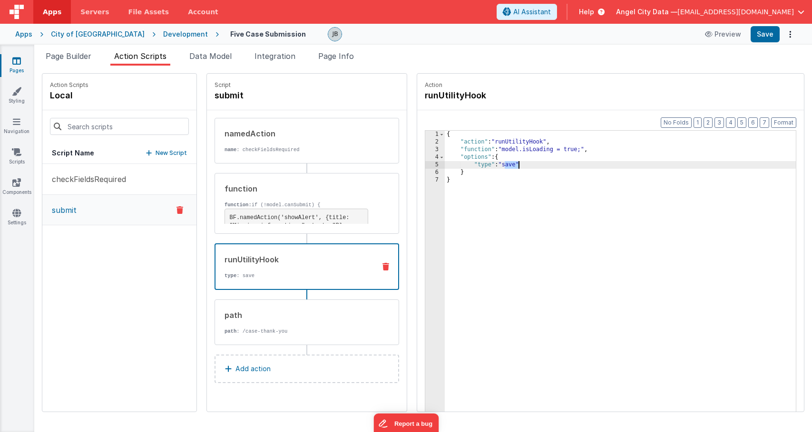
click at [484, 165] on div "{ "action" : "runUtilityHook" , "function" : "model.isLoading = true;" , "optio…" at bounding box center [634, 294] width 379 height 326
click at [489, 164] on div "{ "action" : "runUtilityHook" , "function" : "model.isLoading = true;" , "optio…" at bounding box center [634, 294] width 379 height 326
click at [754, 30] on button "Save" at bounding box center [764, 34] width 29 height 16
click at [722, 37] on button "Preview" at bounding box center [723, 34] width 48 height 15
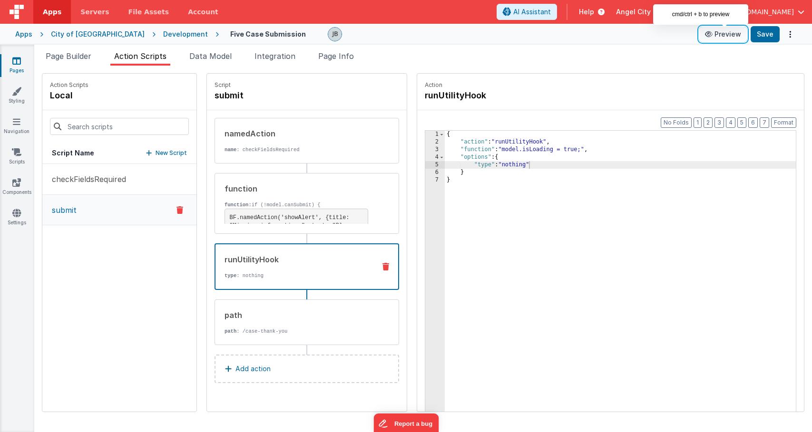
click at [711, 37] on icon at bounding box center [710, 34] width 10 height 7
click at [90, 183] on p "checkFieldsRequired" at bounding box center [86, 179] width 80 height 11
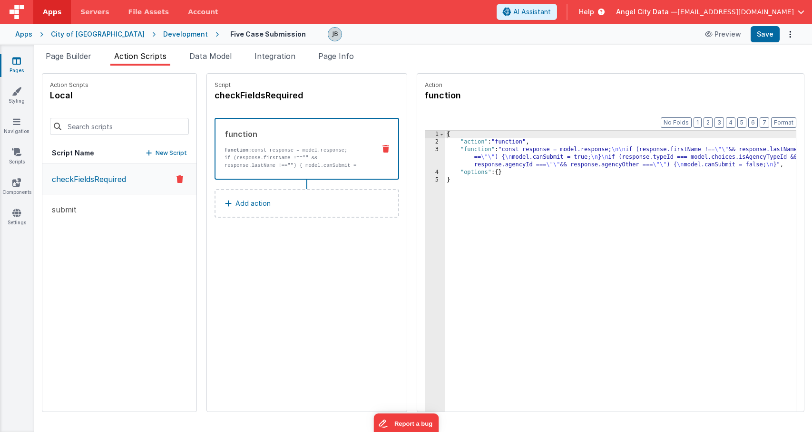
click at [425, 160] on div "3" at bounding box center [434, 157] width 19 height 23
click at [425, 150] on div "3" at bounding box center [434, 157] width 19 height 23
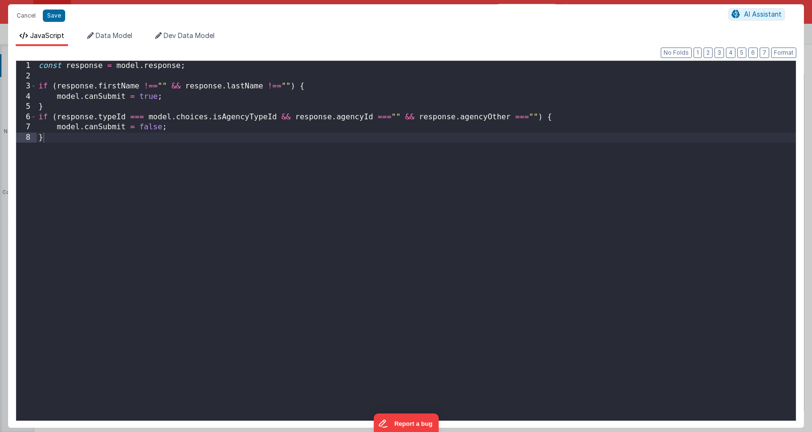
click at [408, 150] on div "Cancel Save AI Assistant JavaScript Data Model Dev Data Model Format 7 6 5 4 3 …" at bounding box center [406, 216] width 812 height 432
click at [316, 144] on div "const response = model . response ; if ( response . firstName !== "" && respons…" at bounding box center [416, 251] width 759 height 380
click at [58, 19] on button "Save" at bounding box center [54, 16] width 22 height 12
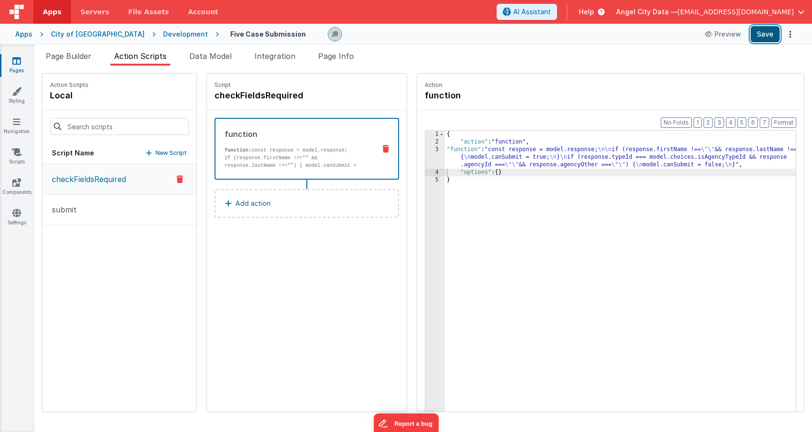
click at [774, 31] on button "Save" at bounding box center [764, 34] width 29 height 16
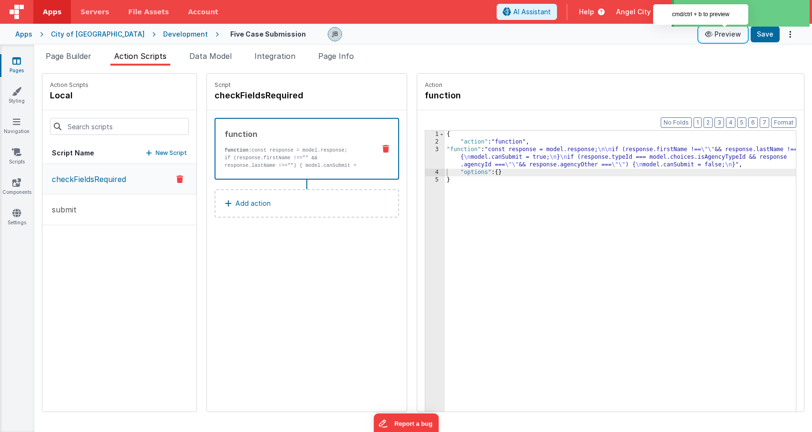
click at [706, 35] on button "Preview" at bounding box center [723, 34] width 48 height 15
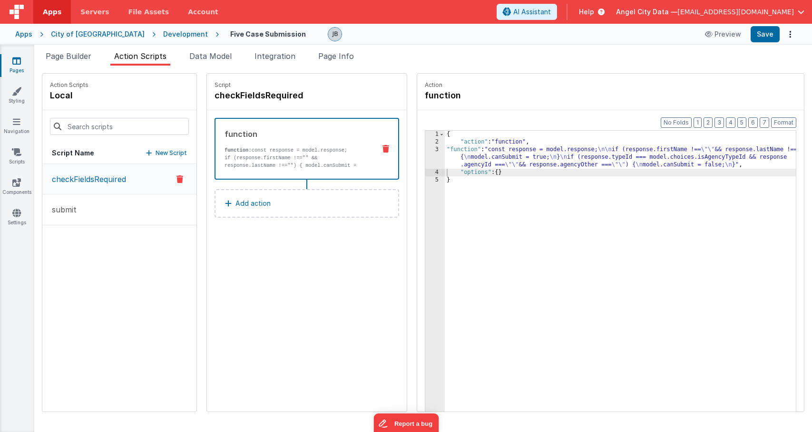
click at [236, 139] on div "function" at bounding box center [295, 133] width 143 height 11
click at [233, 143] on div "function function: const response = model.response; if (response.firstName !=="…" at bounding box center [291, 148] width 152 height 41
click at [425, 157] on div "3" at bounding box center [434, 157] width 19 height 23
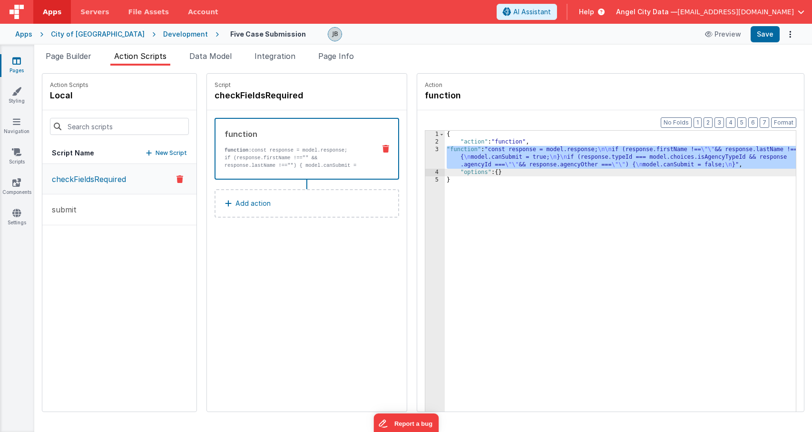
click at [425, 155] on div "3" at bounding box center [434, 157] width 19 height 23
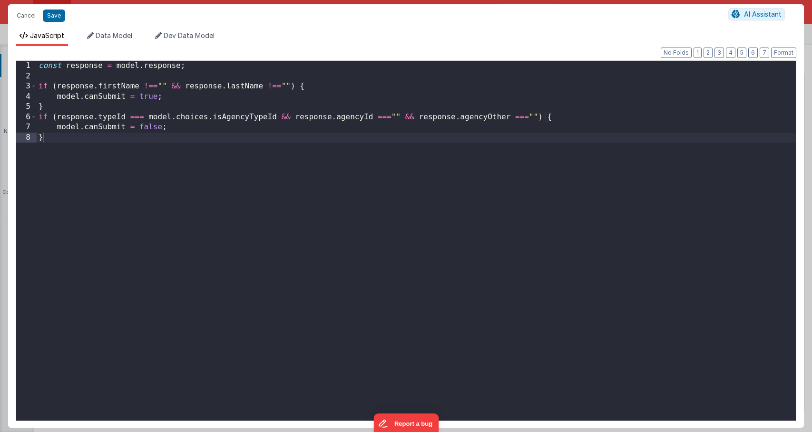
click at [343, 148] on div "const response = model . response ; if ( response . firstName !== "" && respons…" at bounding box center [416, 251] width 759 height 380
click at [28, 15] on button "Cancel" at bounding box center [26, 15] width 29 height 13
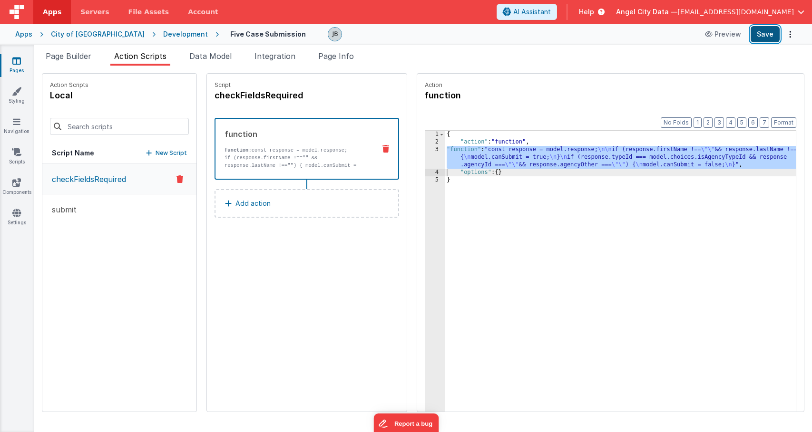
click at [762, 34] on button "Save" at bounding box center [764, 34] width 29 height 16
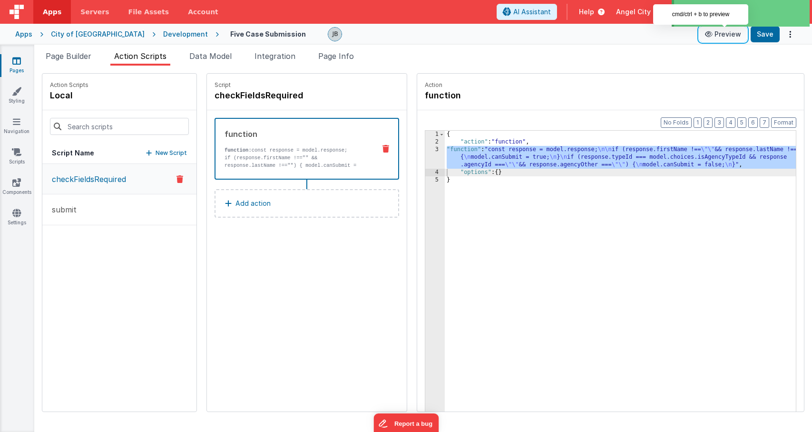
click at [718, 38] on button "Preview" at bounding box center [723, 34] width 48 height 15
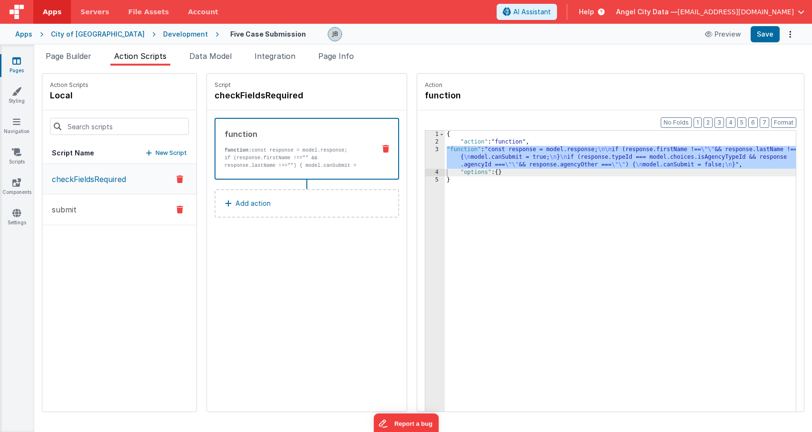
click at [126, 204] on button "submit" at bounding box center [119, 209] width 154 height 31
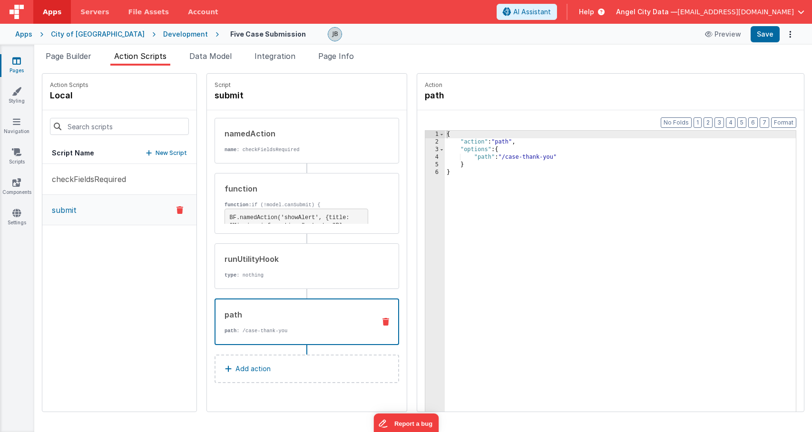
click at [356, 316] on div "path path : /case-thank-you" at bounding box center [306, 322] width 184 height 47
click at [382, 323] on icon at bounding box center [385, 322] width 7 height 8
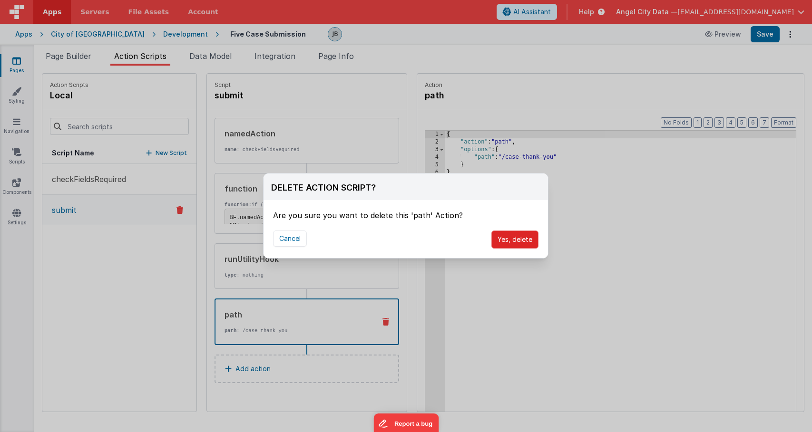
click at [503, 237] on button "Yes, delete" at bounding box center [514, 240] width 47 height 18
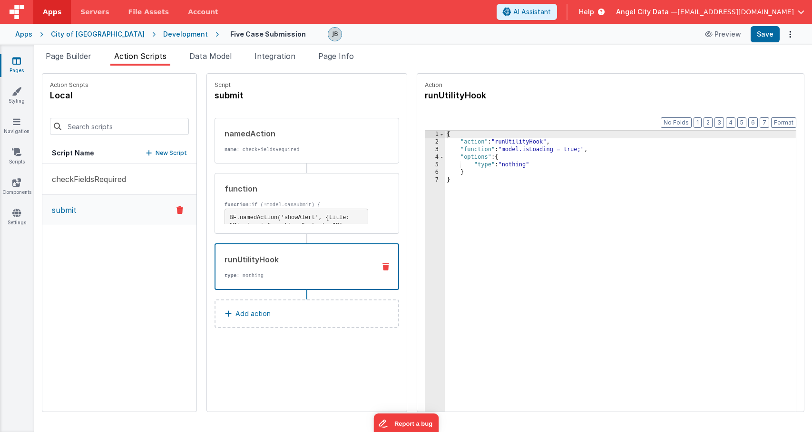
click at [297, 272] on p "type : nothing" at bounding box center [295, 276] width 143 height 8
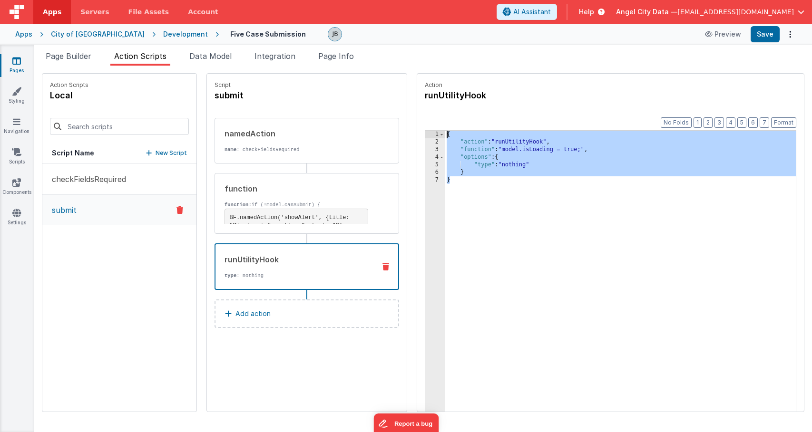
drag, startPoint x: 433, startPoint y: 240, endPoint x: 407, endPoint y: 83, distance: 158.9
click at [417, 83] on fieldset "Action runUtilityHook Format 7 6 5 4 3 2 1 No Folds 1 2 3 4 5 6 7 { "action" : …" at bounding box center [610, 243] width 387 height 338
click at [382, 270] on icon at bounding box center [385, 267] width 7 height 8
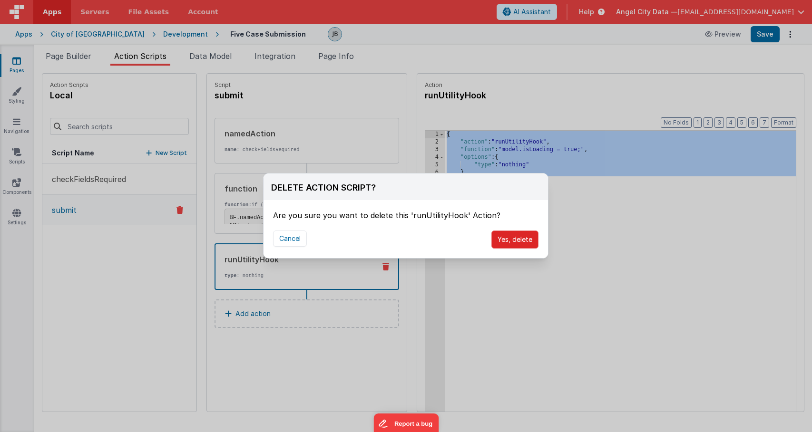
click at [503, 241] on button "Yes, delete" at bounding box center [514, 240] width 47 height 18
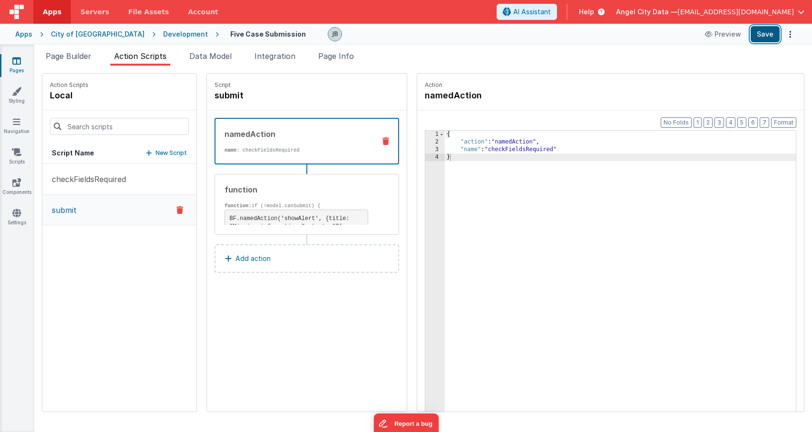
click at [758, 39] on button "Save" at bounding box center [764, 34] width 29 height 16
click at [229, 211] on pre "BF.namedAction('showAlert', {title: "Missing information.", text: "Please compl…" at bounding box center [296, 243] width 144 height 67
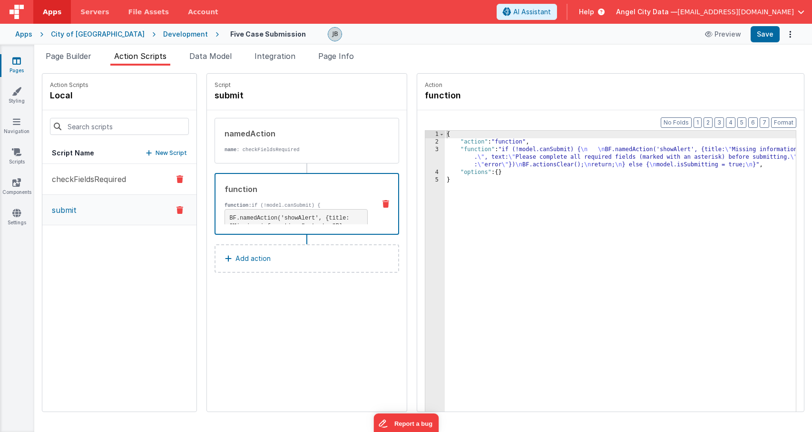
click at [121, 185] on button "checkFieldsRequired" at bounding box center [119, 179] width 154 height 31
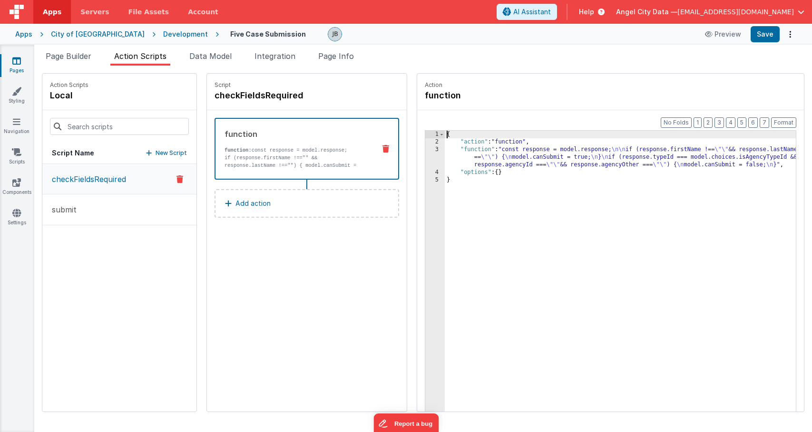
click at [425, 157] on div "3" at bounding box center [434, 157] width 19 height 23
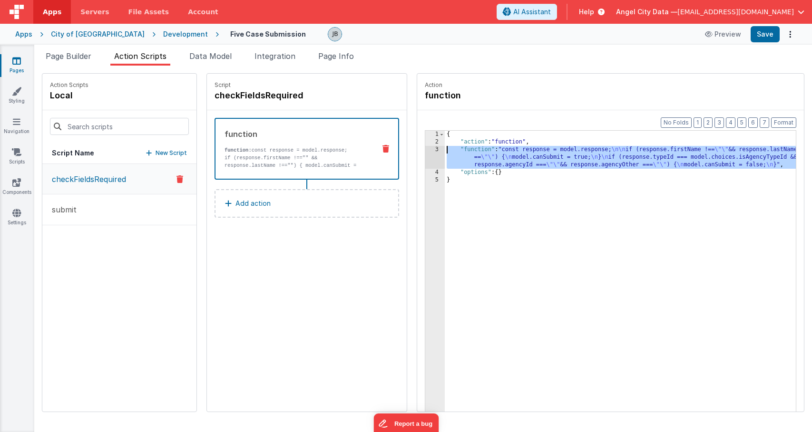
click at [425, 149] on div "3" at bounding box center [434, 157] width 19 height 23
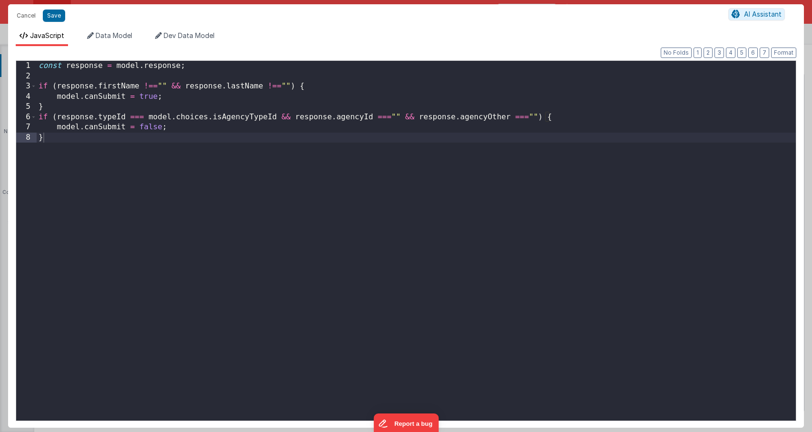
click at [246, 149] on div "const response = model . response ; if ( response . firstName !== "" && respons…" at bounding box center [416, 251] width 759 height 380
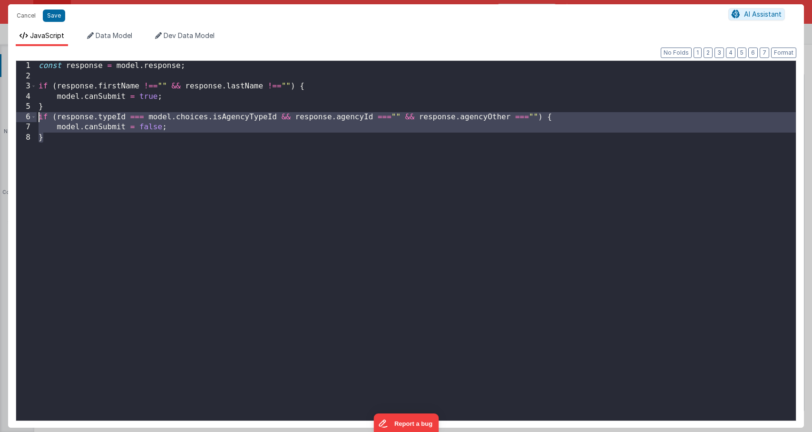
drag, startPoint x: 111, startPoint y: 147, endPoint x: 37, endPoint y: 118, distance: 79.8
click at [37, 118] on div "const response = model . response ; if ( response . firstName !== "" && respons…" at bounding box center [416, 251] width 759 height 380
click at [78, 131] on div "const response = model . response ; if ( response . firstName !== "" && respons…" at bounding box center [416, 251] width 759 height 380
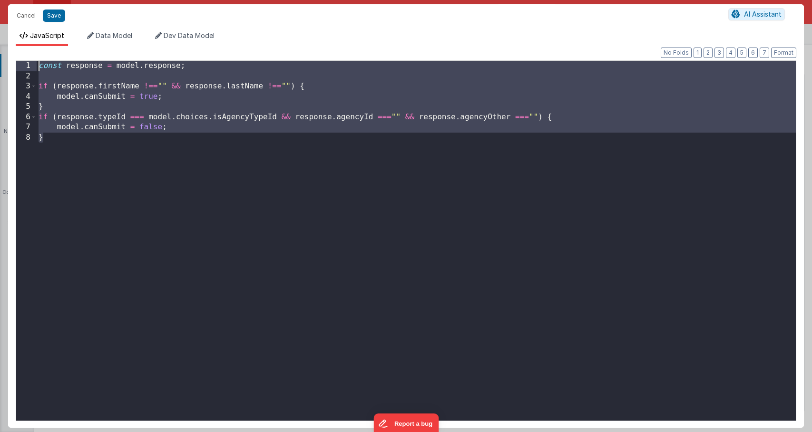
drag, startPoint x: 75, startPoint y: 175, endPoint x: 20, endPoint y: 58, distance: 128.9
click at [20, 58] on div "Format 7 6 5 4 3 2 1 No Folds 1 2 3 4 5 6 7 8 const response = model . response…" at bounding box center [406, 237] width 780 height 367
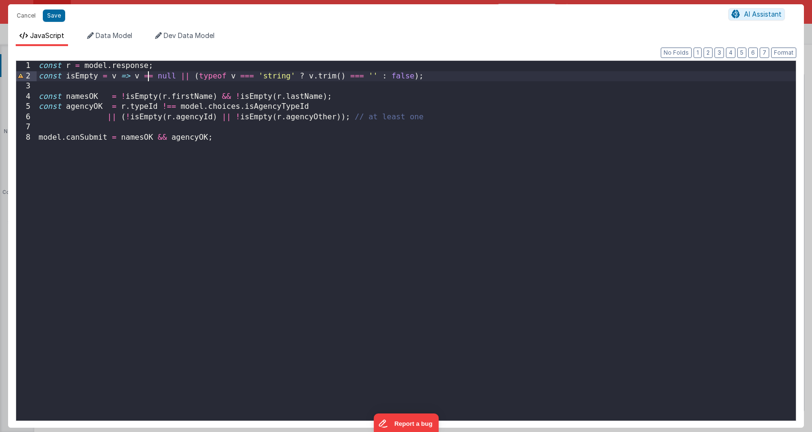
click at [148, 80] on div "const r = model . response ; const isEmpty = v => v == null || ( typeof v === '…" at bounding box center [416, 251] width 759 height 380
click at [58, 21] on button "Save" at bounding box center [54, 16] width 22 height 12
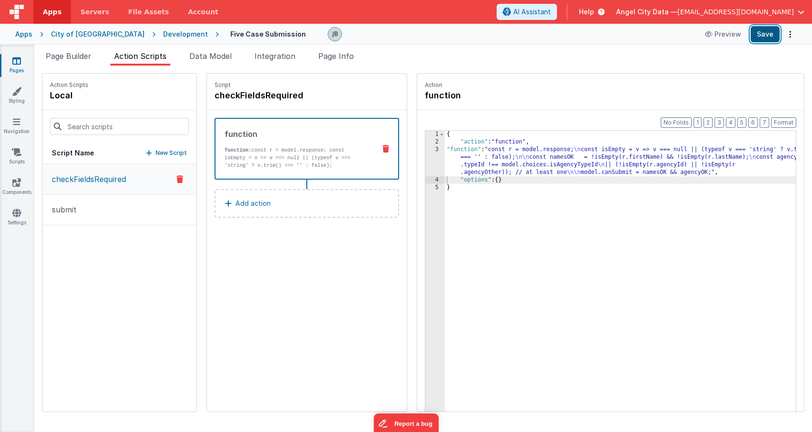
click at [761, 38] on button "Save" at bounding box center [764, 34] width 29 height 16
click at [75, 58] on span "Page Builder" at bounding box center [69, 56] width 46 height 10
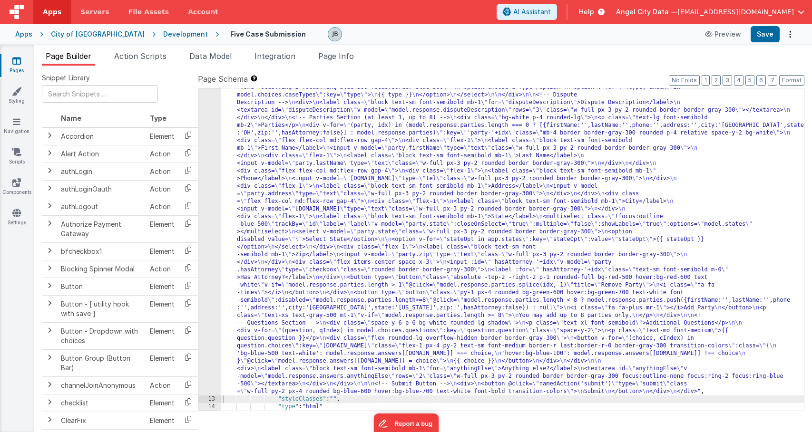
click at [209, 223] on div "12" at bounding box center [209, 136] width 23 height 517
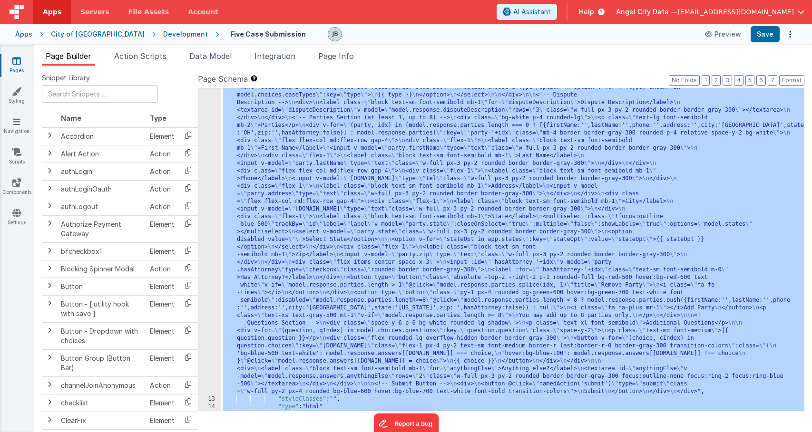
click at [211, 211] on div "12" at bounding box center [209, 136] width 23 height 517
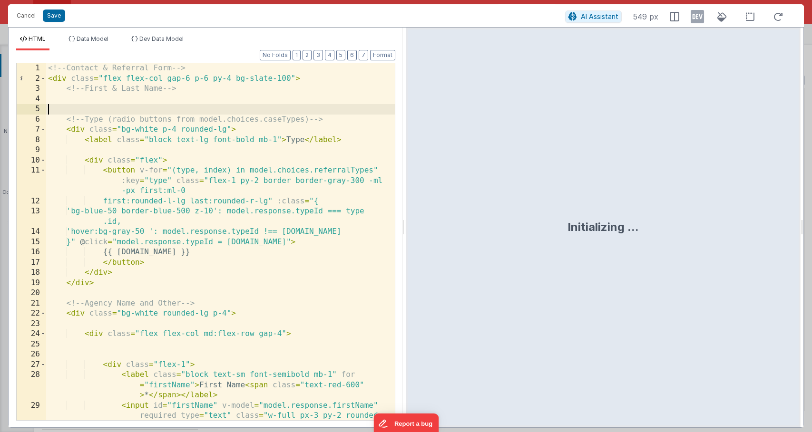
click at [131, 108] on div "<!-- Contact & Referral Form --> < div class = "flex flex-col gap-6 p-6 py-4 bg…" at bounding box center [220, 267] width 348 height 408
click at [53, 16] on button "Save" at bounding box center [54, 16] width 22 height 12
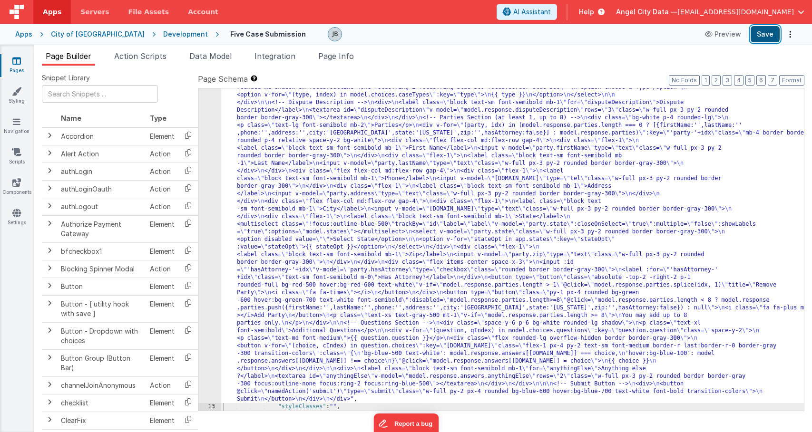
click at [762, 32] on button "Save" at bounding box center [764, 34] width 29 height 16
click at [145, 55] on span "Action Scripts" at bounding box center [140, 56] width 52 height 10
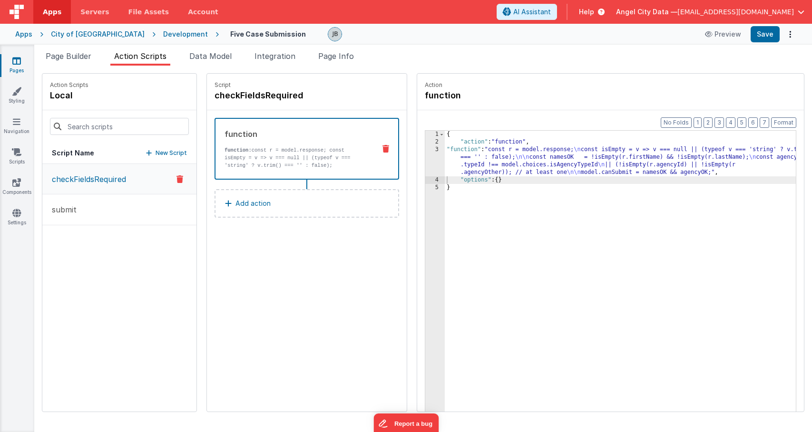
click at [252, 147] on p "function: const r = model.response; const isEmpty = v => v === null || (typeof …" at bounding box center [295, 157] width 143 height 23
click at [425, 163] on div "3" at bounding box center [434, 161] width 19 height 30
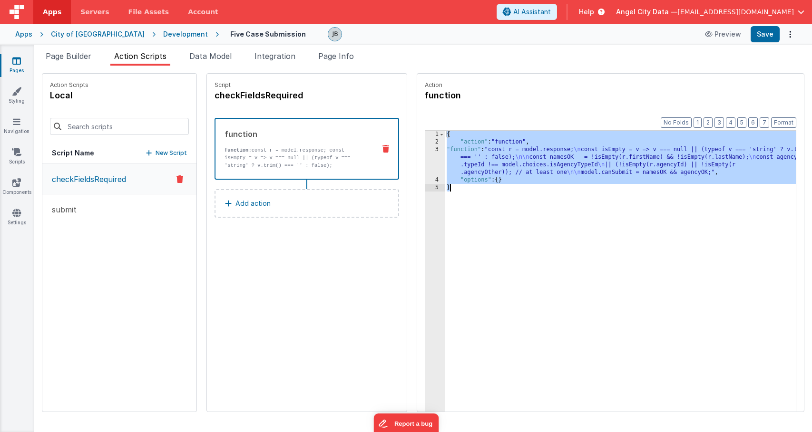
click at [425, 160] on div "3" at bounding box center [434, 161] width 19 height 30
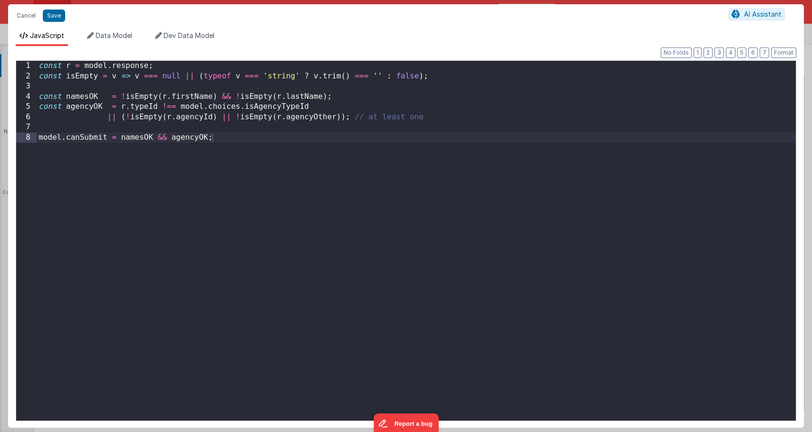
click at [407, 160] on div "const r = model . response ; const isEmpty = v => v === null || ( typeof v === …" at bounding box center [416, 251] width 759 height 380
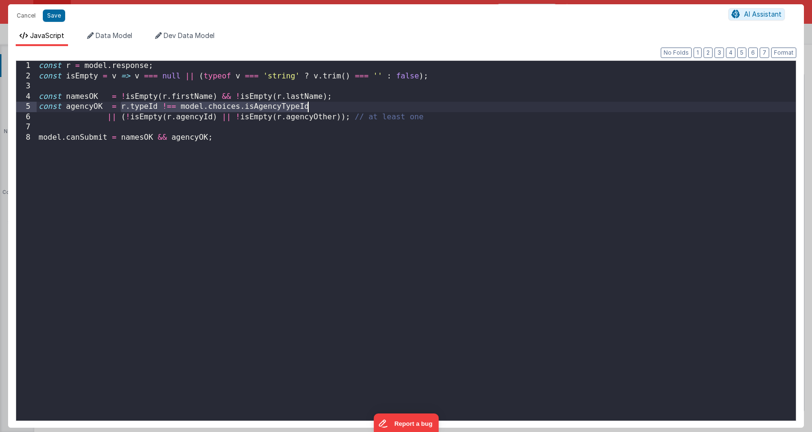
drag, startPoint x: 120, startPoint y: 108, endPoint x: 320, endPoint y: 109, distance: 200.2
click at [320, 109] on div "const r = model . response ; const isEmpty = v => v === null || ( typeof v === …" at bounding box center [416, 251] width 759 height 380
click at [360, 102] on div "const r = model . response ; const isEmpty = v => v === null || ( typeof v === …" at bounding box center [416, 251] width 759 height 380
click at [367, 98] on div "const r = model . response ; const isEmpty = v => v === null || ( typeof v === …" at bounding box center [416, 251] width 759 height 380
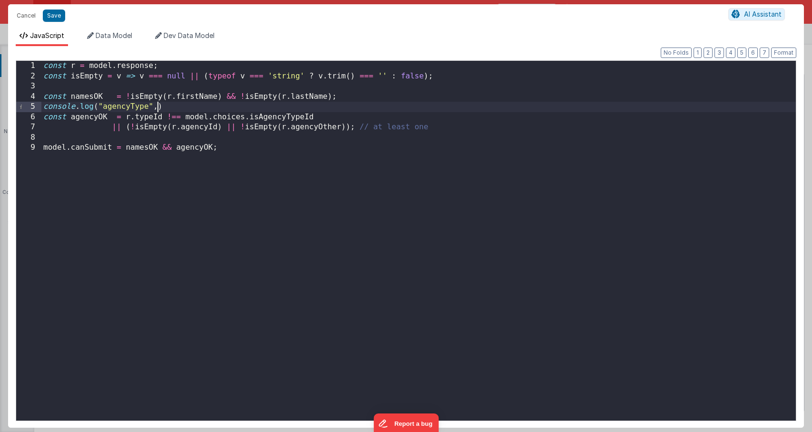
paste textarea
click at [367, 108] on div "const r = model . response ; const isEmpty = v => v === null || ( typeof v === …" at bounding box center [418, 251] width 754 height 380
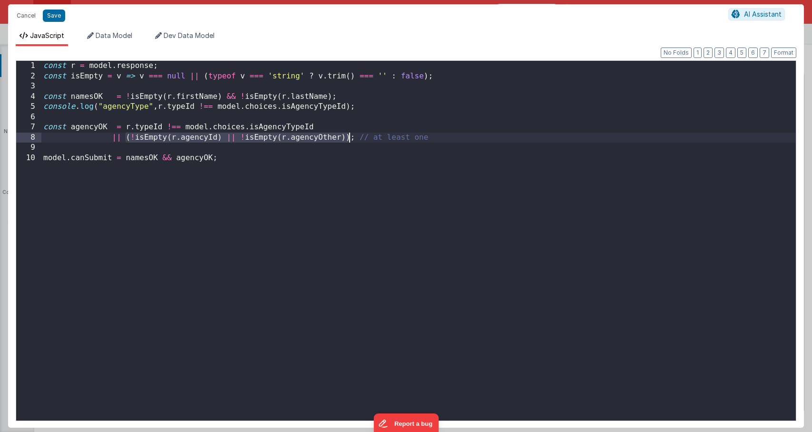
drag, startPoint x: 125, startPoint y: 139, endPoint x: 349, endPoint y: 140, distance: 224.4
click at [349, 140] on div "const r = model . response ; const isEmpty = v => v === null || ( typeof v === …" at bounding box center [418, 251] width 754 height 380
click at [116, 123] on div "const r = model . response ; const isEmpty = v => v === null || ( typeof v === …" at bounding box center [418, 251] width 754 height 380
click at [94, 114] on div "const r = model . response ; const isEmpty = v => v === null || ( typeof v === …" at bounding box center [418, 251] width 754 height 380
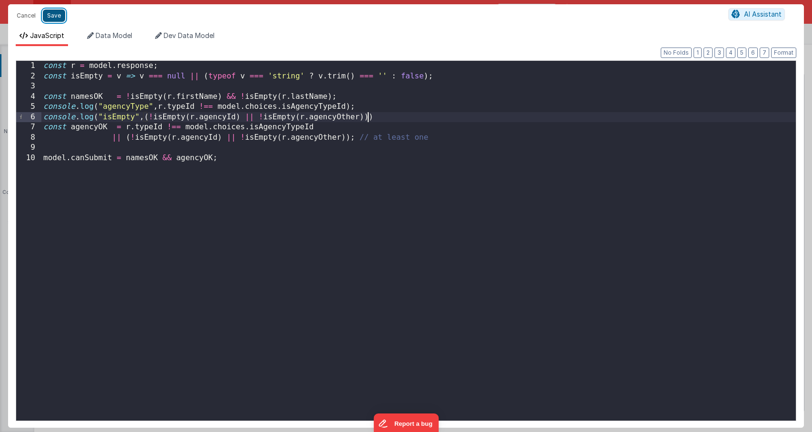
click at [49, 16] on button "Save" at bounding box center [54, 16] width 22 height 12
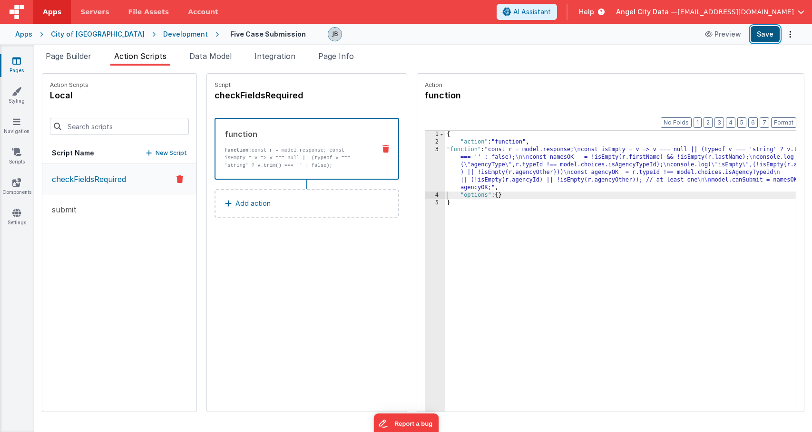
click at [761, 40] on button "Save" at bounding box center [764, 34] width 29 height 16
click at [425, 173] on div "3" at bounding box center [434, 169] width 19 height 46
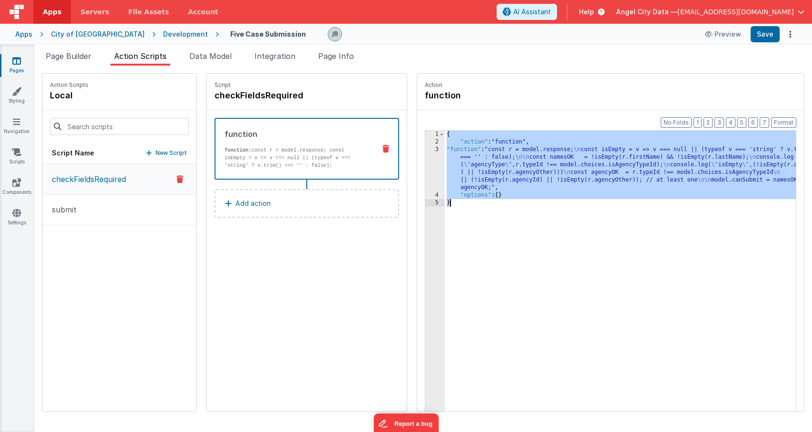
click at [425, 173] on div "3" at bounding box center [434, 169] width 19 height 46
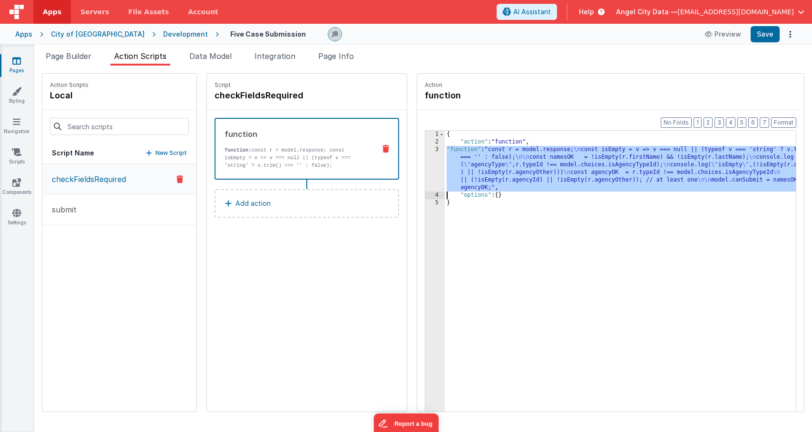
click at [425, 168] on div "3" at bounding box center [434, 169] width 19 height 46
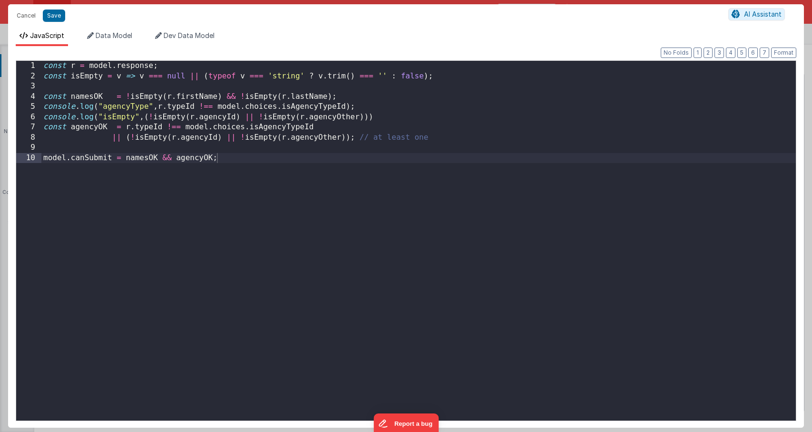
click at [270, 154] on div "const r = model . response ; const isEmpty = v => v === null || ( typeof v === …" at bounding box center [418, 251] width 754 height 380
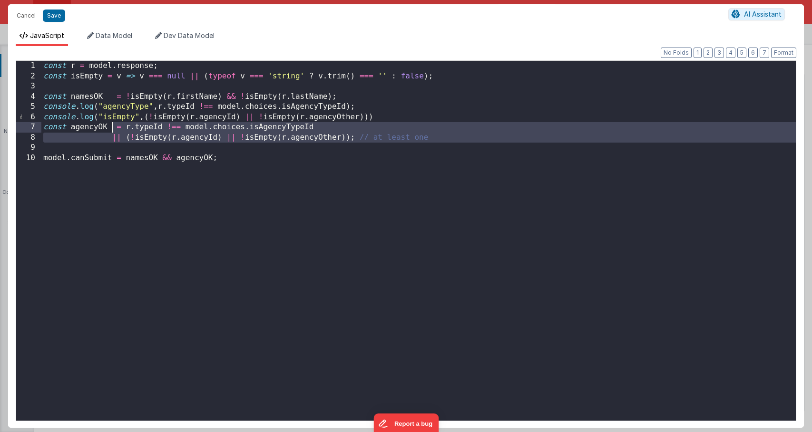
drag, startPoint x: 356, startPoint y: 144, endPoint x: 112, endPoint y: 130, distance: 244.3
click at [112, 130] on div "const r = model . response ; const isEmpty = v => v === null || ( typeof v === …" at bounding box center [418, 251] width 754 height 380
click at [395, 119] on div "const r = model . response ; const isEmpty = v => v === null || ( typeof v === …" at bounding box center [418, 251] width 754 height 380
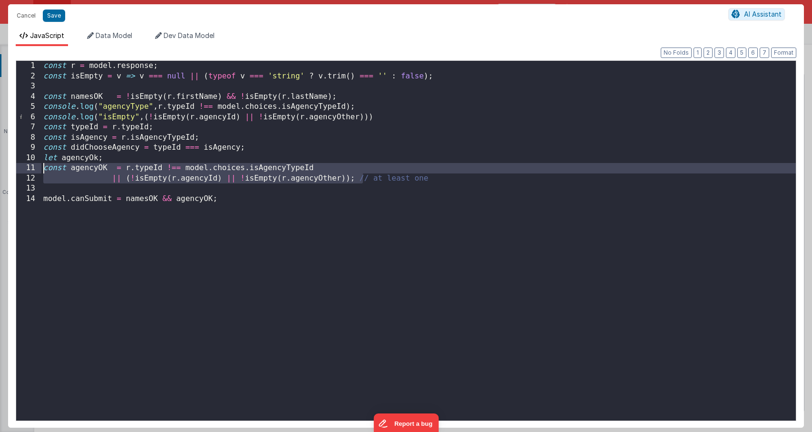
drag, startPoint x: 363, startPoint y: 178, endPoint x: 43, endPoint y: 171, distance: 319.6
click at [43, 171] on div "const r = model . response ; const isEmpty = v => v === null || ( typeof v === …" at bounding box center [418, 251] width 754 height 380
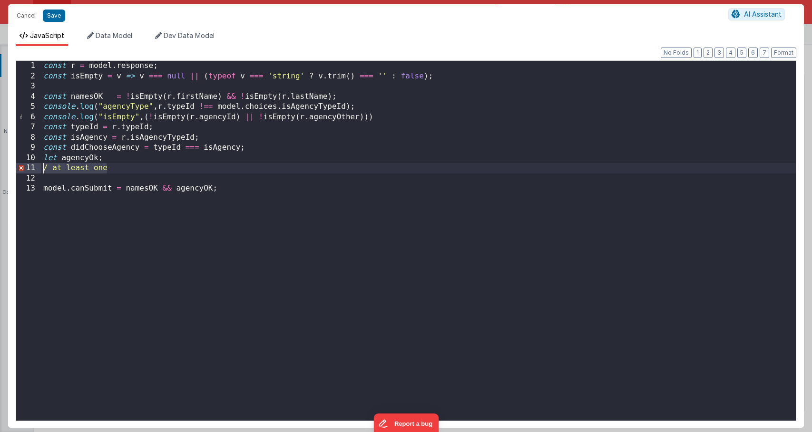
drag, startPoint x: 106, startPoint y: 167, endPoint x: 37, endPoint y: 172, distance: 69.5
click at [37, 172] on div "1 2 3 4 5 6 7 8 9 10 11 12 13 const r = model . response ; const isEmpty = v =>…" at bounding box center [406, 240] width 780 height 361
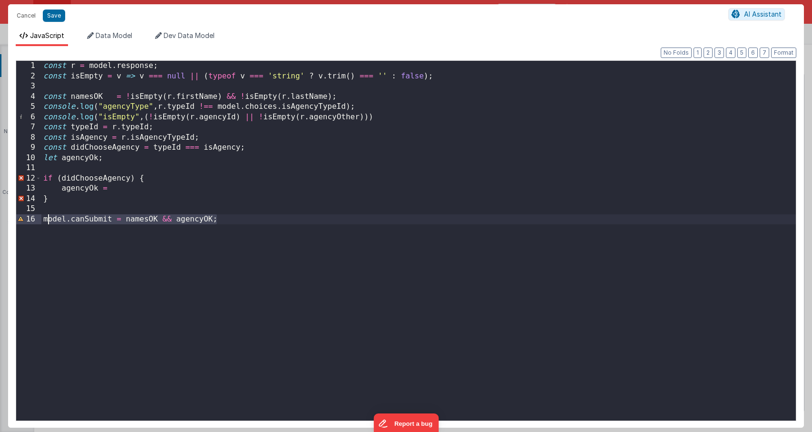
drag, startPoint x: 222, startPoint y: 231, endPoint x: 41, endPoint y: 218, distance: 181.1
click at [42, 218] on div "const r = model . response ; const isEmpty = v => v === null || ( typeof v === …" at bounding box center [418, 251] width 754 height 380
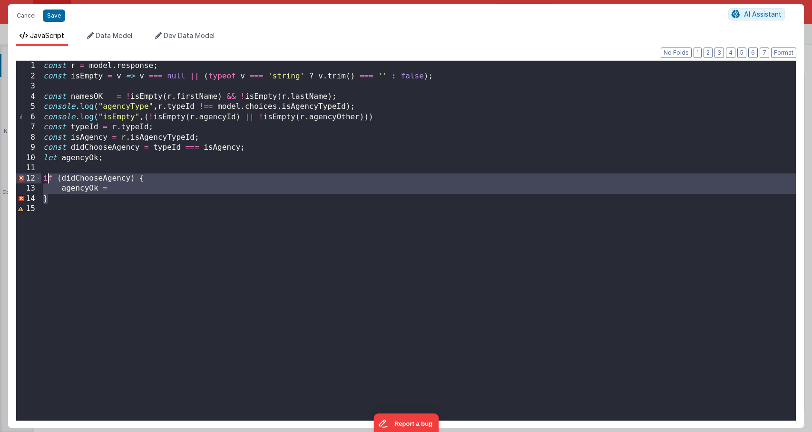
drag, startPoint x: 80, startPoint y: 200, endPoint x: 45, endPoint y: 178, distance: 42.1
click at [45, 178] on div "const r = model . response ; const isEmpty = v => v === null || ( typeof v === …" at bounding box center [418, 251] width 754 height 380
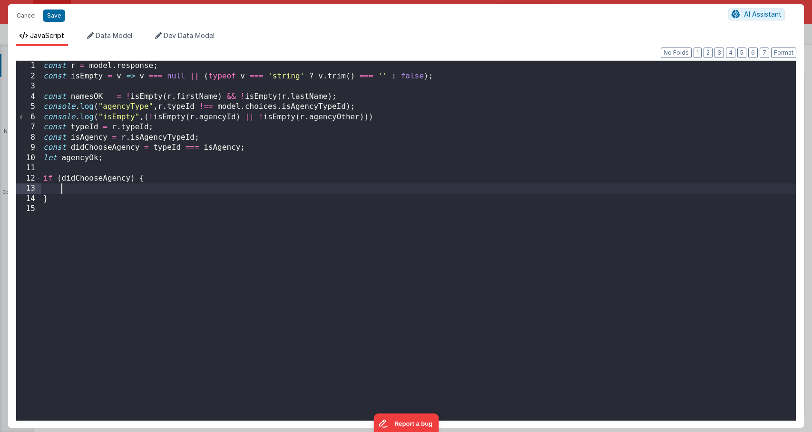
click at [93, 156] on div "const r = model . response ; const isEmpty = v => v === null || ( typeof v === …" at bounding box center [418, 251] width 754 height 380
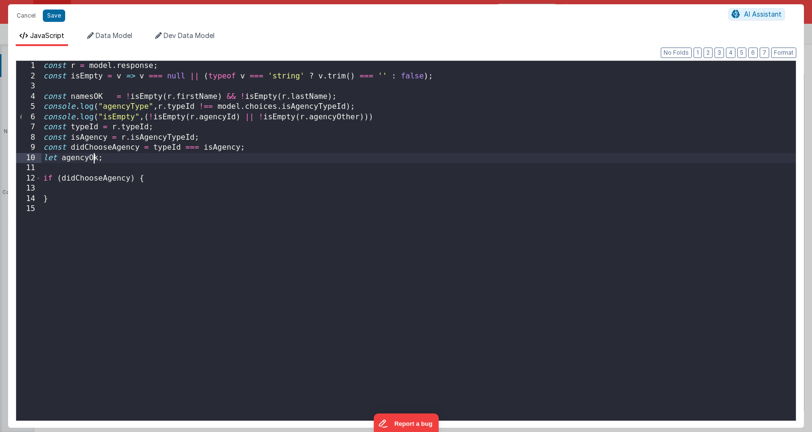
click at [93, 156] on div "const r = model . response ; const isEmpty = v => v === null || ( typeof v === …" at bounding box center [418, 251] width 754 height 380
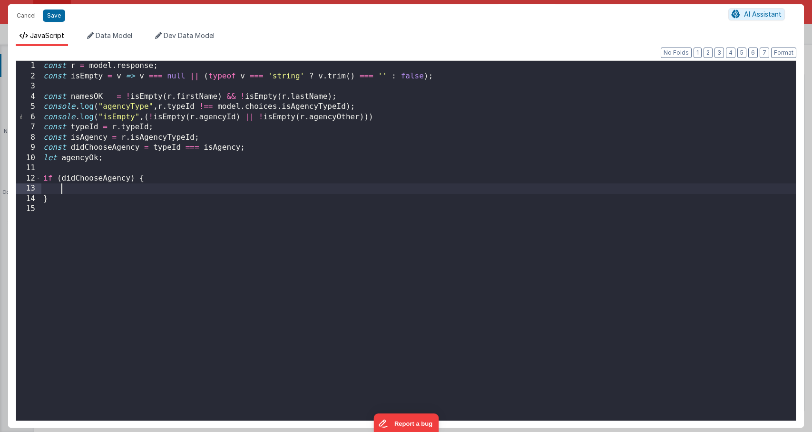
click at [96, 186] on div "const r = model . response ; const isEmpty = v => v === null || ( typeof v === …" at bounding box center [418, 251] width 754 height 380
click at [51, 185] on div "const r = model . response ; const isEmpty = v => v === null || ( typeof v === …" at bounding box center [418, 251] width 754 height 380
click at [62, 188] on div "const r = model . response ; const isEmpty = v => v === null || ( typeof v === …" at bounding box center [418, 251] width 754 height 380
click at [357, 187] on div "const r = model . response ; const isEmpty = v => v === null || ( typeof v === …" at bounding box center [418, 251] width 754 height 380
drag, startPoint x: 139, startPoint y: 188, endPoint x: 63, endPoint y: 193, distance: 76.2
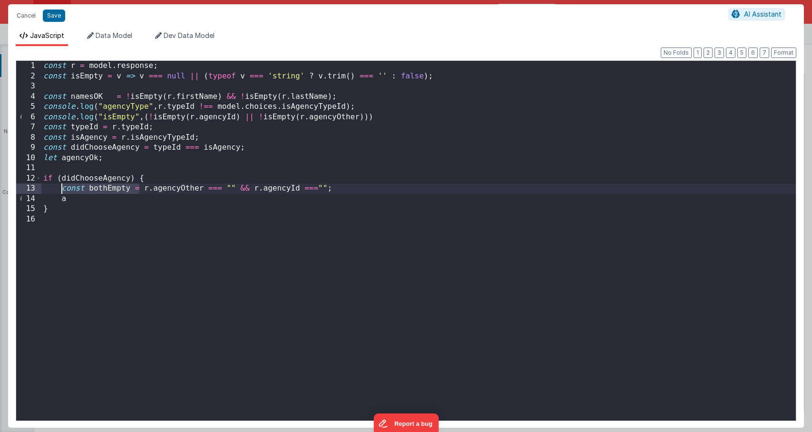
click at [63, 193] on div "const r = model . response ; const isEmpty = v => v === null || ( typeof v === …" at bounding box center [418, 251] width 754 height 380
click at [69, 200] on div "const r = model . response ; const isEmpty = v => v === null || ( typeof v === …" at bounding box center [418, 251] width 754 height 380
click at [64, 191] on div "const r = model . response ; const isEmpty = v => v === null || ( typeof v === …" at bounding box center [418, 251] width 754 height 380
click at [135, 188] on div "const r = model . response ; const isEmpty = v => v === null || ( typeof v === …" at bounding box center [418, 251] width 754 height 380
click at [65, 189] on div "const r = model . response ; const isEmpty = v => v === null || ( typeof v === …" at bounding box center [418, 251] width 754 height 380
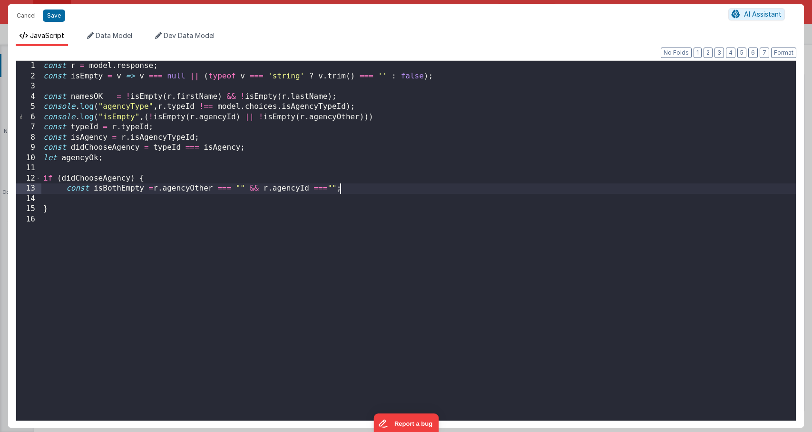
click at [347, 192] on div "const r = model . response ; const isEmpty = v => v === null || ( typeof v === …" at bounding box center [418, 251] width 754 height 380
click at [225, 190] on div "const r = model . response ; const isEmpty = v => v === null || ( typeof v === …" at bounding box center [418, 251] width 754 height 380
click at [242, 188] on div "const r = model . response ; const isEmpty = v => v === null || ( typeof v === …" at bounding box center [418, 251] width 754 height 380
click at [318, 190] on div "const r = model . response ; const isEmpty = v => v === null || ( typeof v === …" at bounding box center [418, 251] width 754 height 380
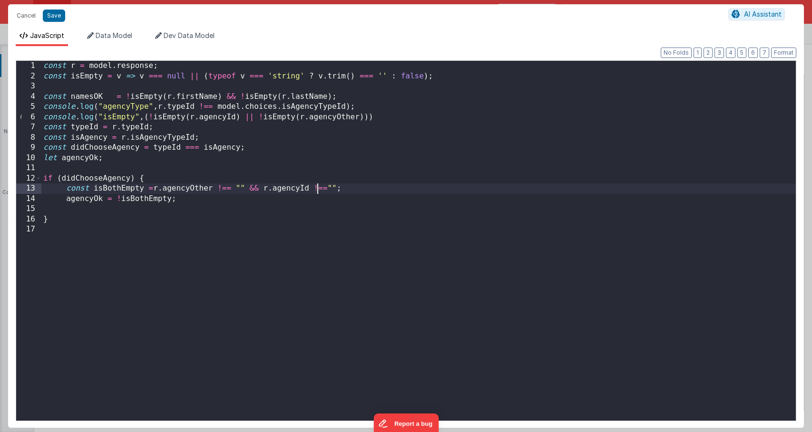
click at [258, 189] on div "const r = model . response ; const isEmpty = v => v === null || ( typeof v === …" at bounding box center [418, 251] width 754 height 380
click at [127, 188] on div "const r = model . response ; const isEmpty = v => v === null || ( typeof v === …" at bounding box center [418, 251] width 754 height 380
drag, startPoint x: 67, startPoint y: 198, endPoint x: 103, endPoint y: 198, distance: 36.1
click at [103, 198] on div "const r = model . response ; const isEmpty = v => v === null || ( typeof v === …" at bounding box center [418, 251] width 754 height 380
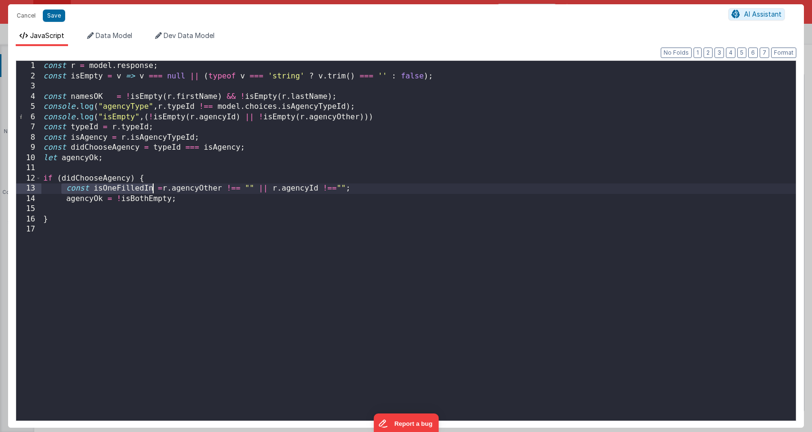
drag, startPoint x: 68, startPoint y: 191, endPoint x: 153, endPoint y: 192, distance: 85.1
click at [153, 192] on div "const r = model . response ; const isEmpty = v => v === null || ( typeof v === …" at bounding box center [418, 251] width 754 height 380
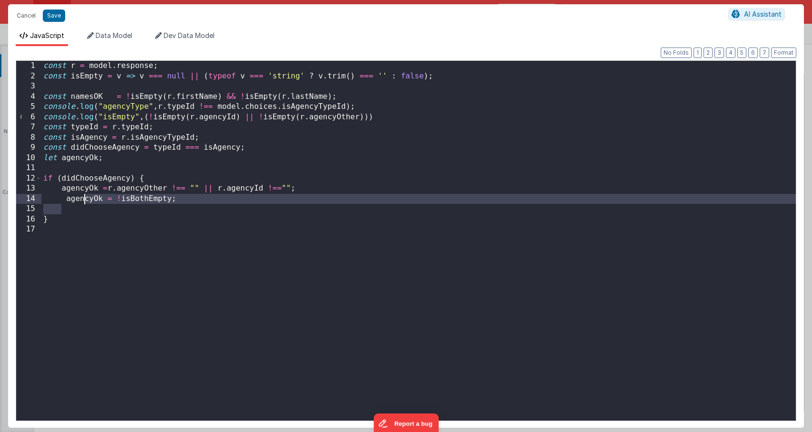
drag, startPoint x: 178, startPoint y: 205, endPoint x: 81, endPoint y: 201, distance: 97.1
click at [81, 201] on div "const r = model . response ; const isEmpty = v => v === null || ( typeof v === …" at bounding box center [418, 251] width 754 height 380
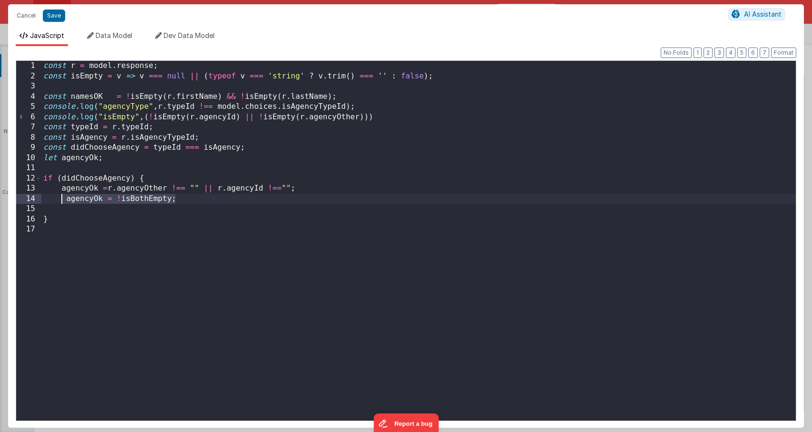
drag, startPoint x: 185, startPoint y: 197, endPoint x: 62, endPoint y: 198, distance: 122.7
click at [62, 198] on div "const r = model . response ; const isEmpty = v => v === null || ( typeof v === …" at bounding box center [418, 251] width 754 height 380
click at [73, 222] on div "const r = model . response ; const isEmpty = v => v === null || ( typeof v === …" at bounding box center [418, 251] width 754 height 380
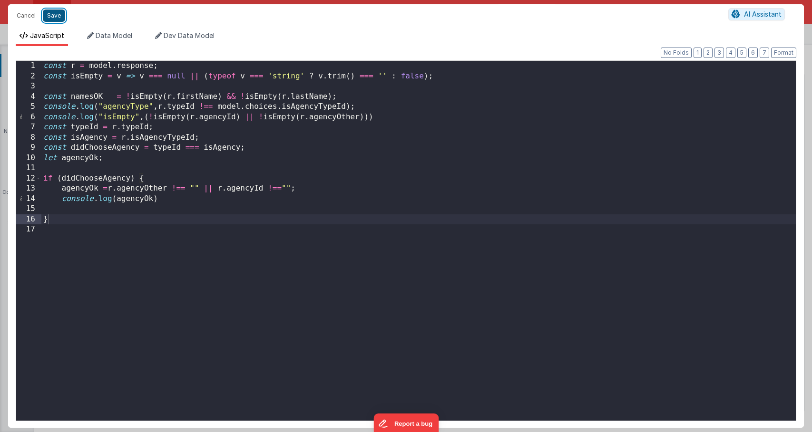
click at [52, 16] on button "Save" at bounding box center [54, 16] width 22 height 12
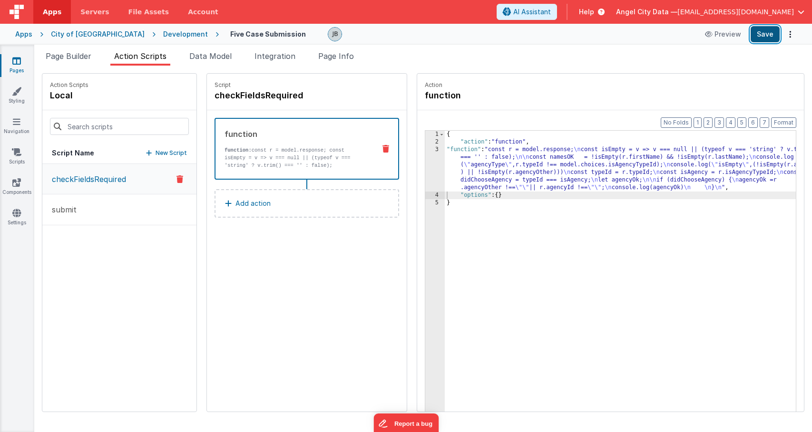
click at [758, 36] on button "Save" at bounding box center [764, 34] width 29 height 16
click at [768, 37] on button "Save" at bounding box center [764, 34] width 29 height 16
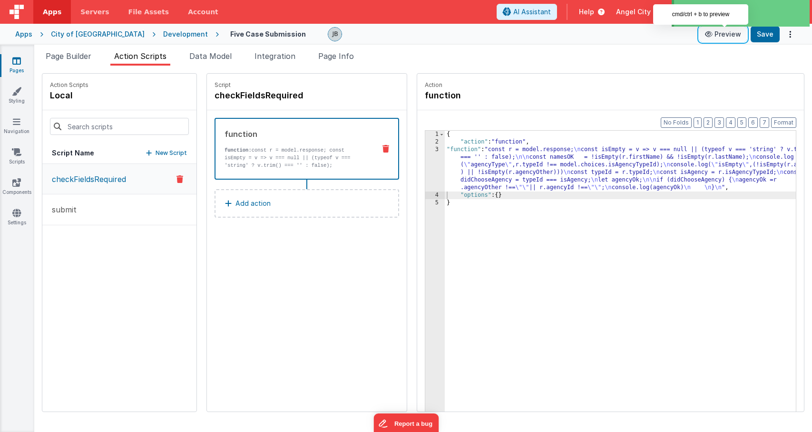
click at [737, 41] on button "Preview" at bounding box center [723, 34] width 48 height 15
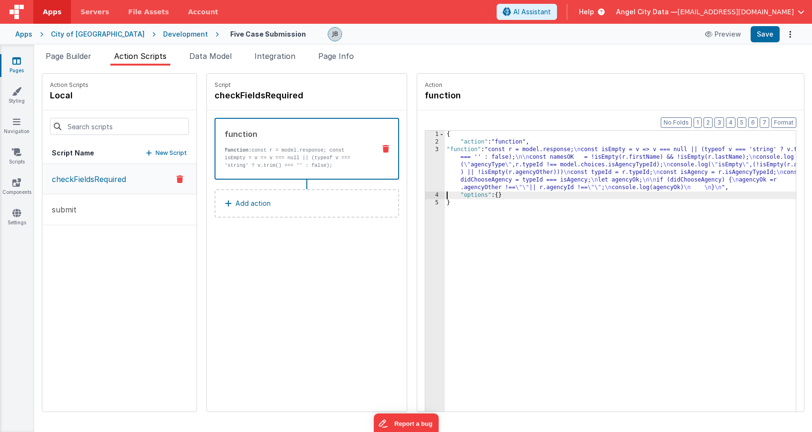
click at [425, 175] on div "3" at bounding box center [434, 169] width 19 height 46
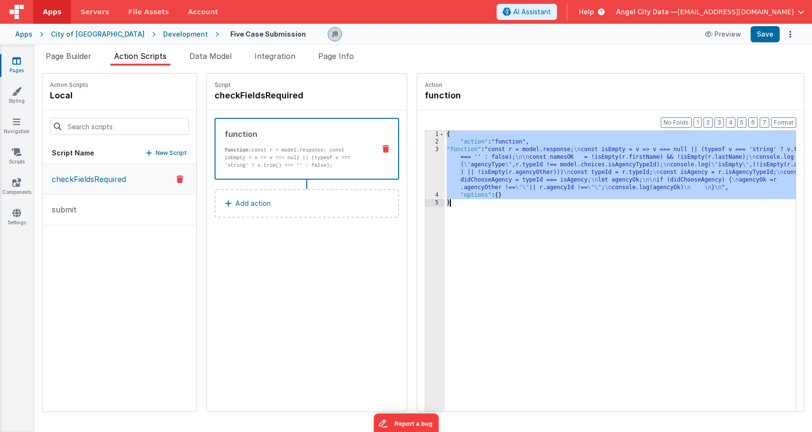
click at [425, 175] on div "3" at bounding box center [434, 169] width 19 height 46
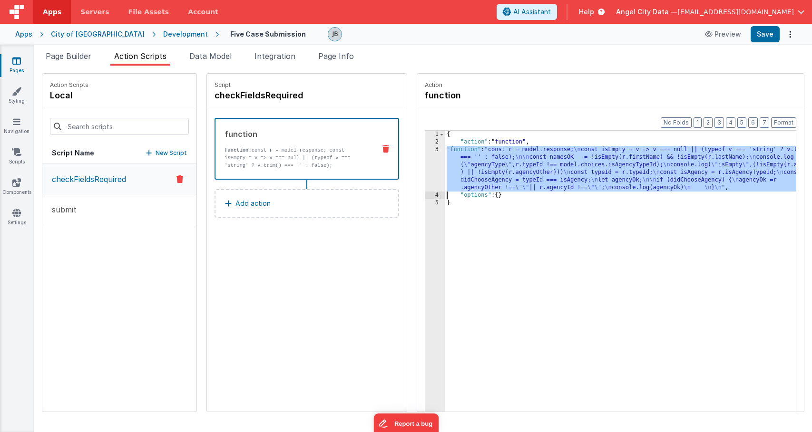
click at [425, 166] on div "3" at bounding box center [434, 169] width 19 height 46
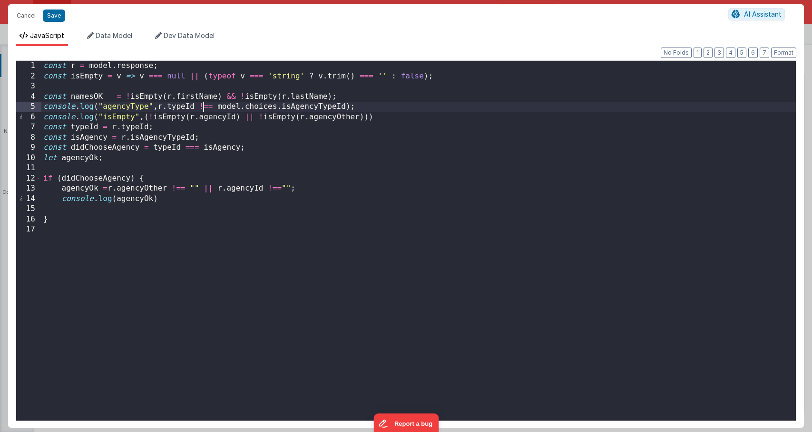
click at [204, 107] on div "const r = model . response ; const isEmpty = v => v === null || ( typeof v === …" at bounding box center [418, 251] width 754 height 380
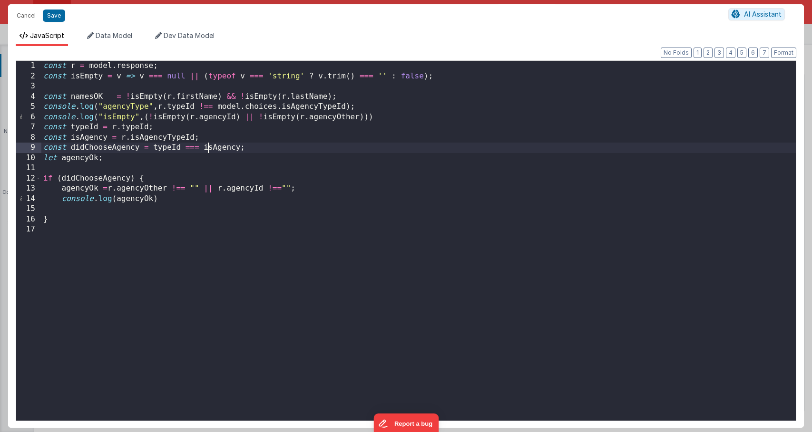
click at [210, 147] on div "const r = model . response ; const isEmpty = v => v === null || ( typeof v === …" at bounding box center [418, 251] width 754 height 380
click at [129, 138] on div "const r = model . response ; const isEmpty = v => v === null || ( typeof v === …" at bounding box center [418, 251] width 754 height 380
click at [126, 140] on div "const r = model . response ; const isEmpty = v => v === null || ( typeof v === …" at bounding box center [418, 251] width 754 height 380
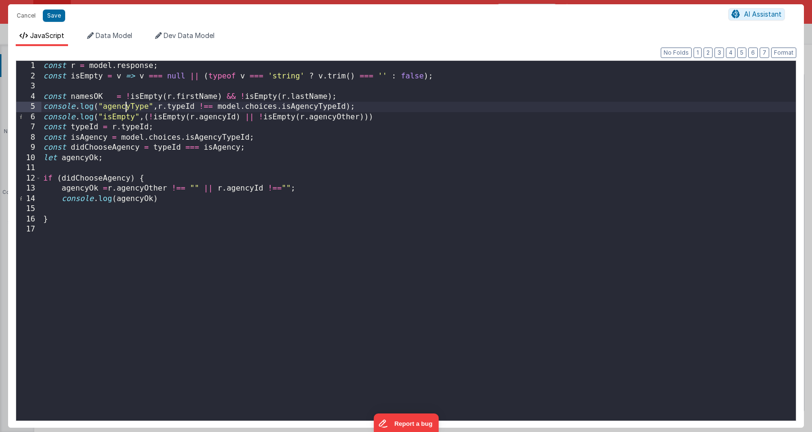
click at [126, 107] on div "const r = model . response ; const isEmpty = v => v === null || ( typeof v === …" at bounding box center [418, 251] width 754 height 380
click at [257, 148] on div "const r = model . response ; const isEmpty = v => v === null || ( typeof v === …" at bounding box center [418, 251] width 754 height 380
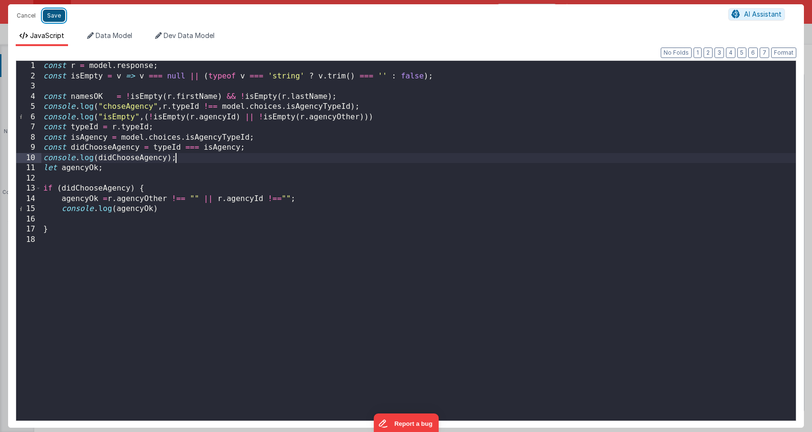
click at [54, 17] on button "Save" at bounding box center [54, 16] width 22 height 12
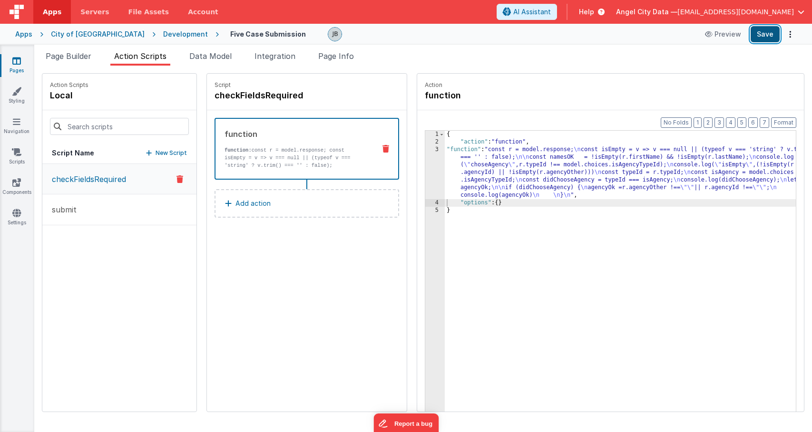
click at [764, 37] on button "Save" at bounding box center [764, 34] width 29 height 16
click at [768, 39] on button "Save" at bounding box center [764, 34] width 29 height 16
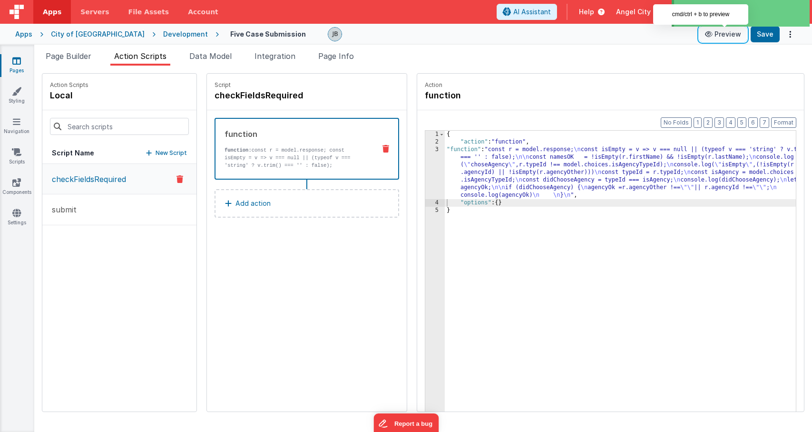
click at [730, 32] on button "Preview" at bounding box center [723, 34] width 48 height 15
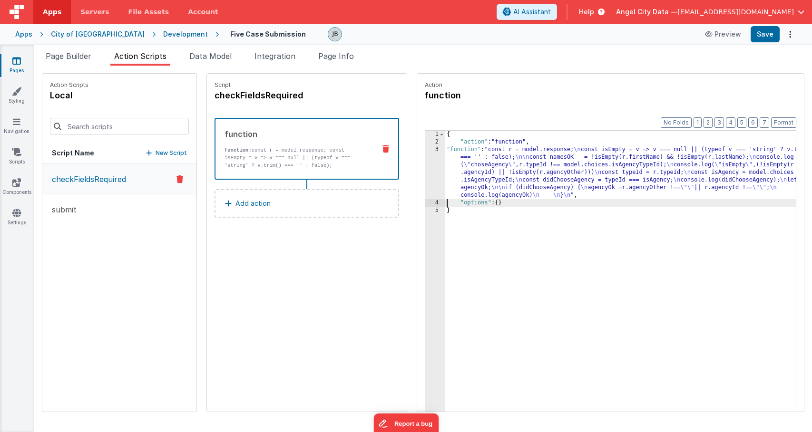
click at [425, 163] on div "3" at bounding box center [434, 172] width 19 height 53
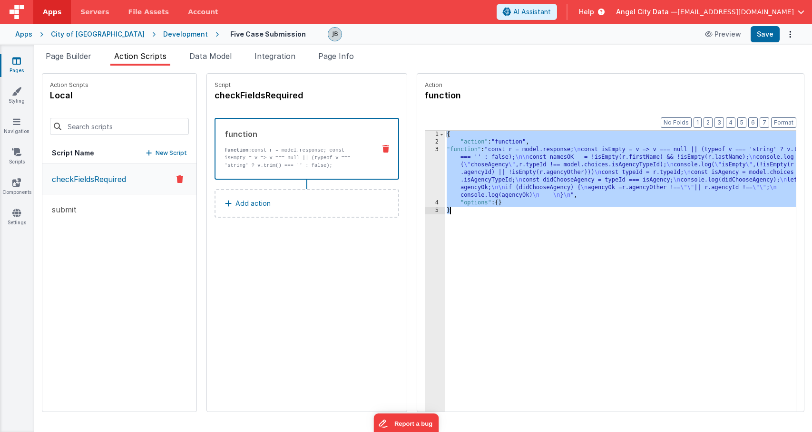
click at [425, 163] on div "3" at bounding box center [434, 172] width 19 height 53
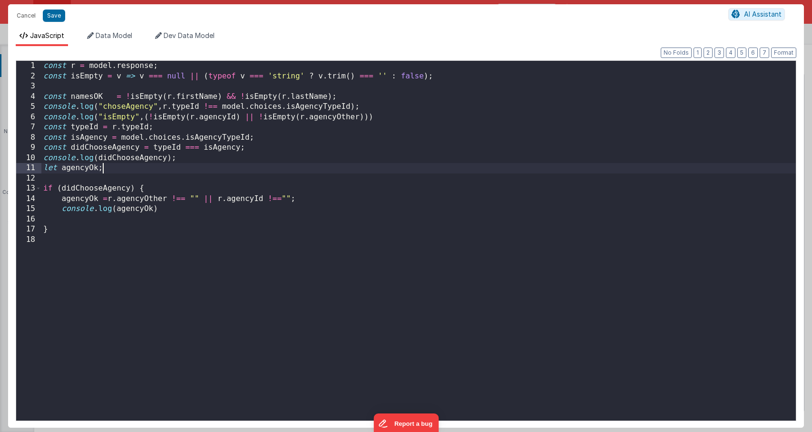
click at [407, 163] on div "const r = model . response ; const isEmpty = v => v === null || ( typeof v === …" at bounding box center [418, 251] width 754 height 380
click at [132, 130] on div "const r = model . response ; const isEmpty = v => v === null || ( typeof v === …" at bounding box center [418, 251] width 754 height 380
click at [202, 137] on div "const r = model . response ; const isEmpty = v => v === null || ( typeof v === …" at bounding box center [418, 251] width 754 height 380
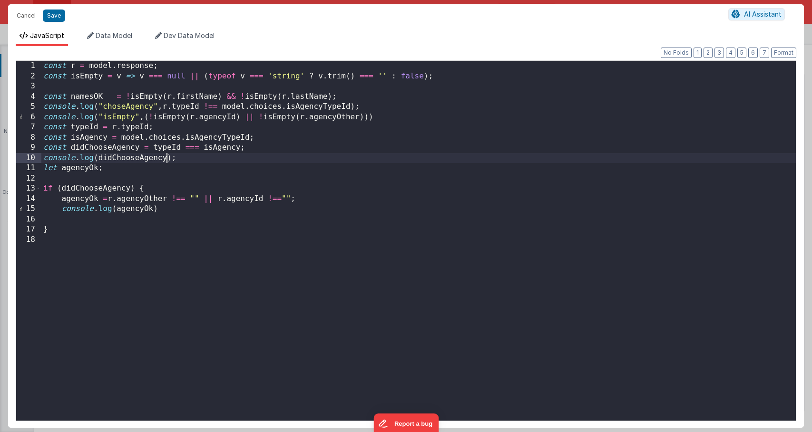
click at [165, 159] on div "const r = model . response ; const isEmpty = v => v === null || ( typeof v === …" at bounding box center [418, 251] width 754 height 380
click at [59, 23] on div "Cancel Save AI Assistant" at bounding box center [405, 15] width 795 height 23
click at [55, 16] on button "Save" at bounding box center [54, 16] width 22 height 12
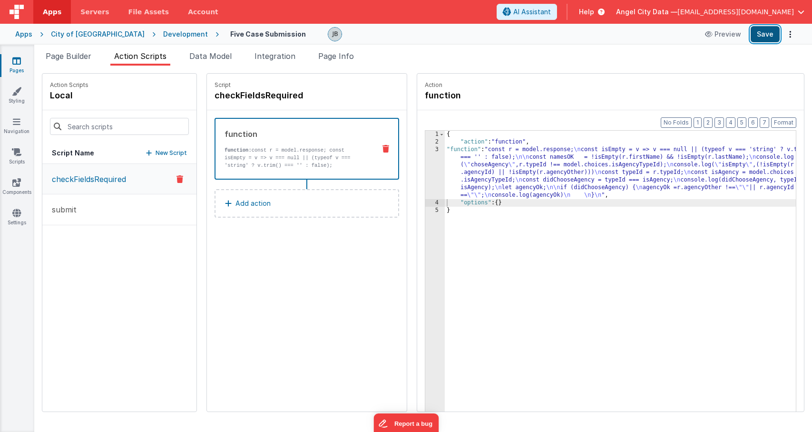
click at [770, 36] on button "Save" at bounding box center [764, 34] width 29 height 16
click at [425, 174] on div "3" at bounding box center [434, 172] width 19 height 53
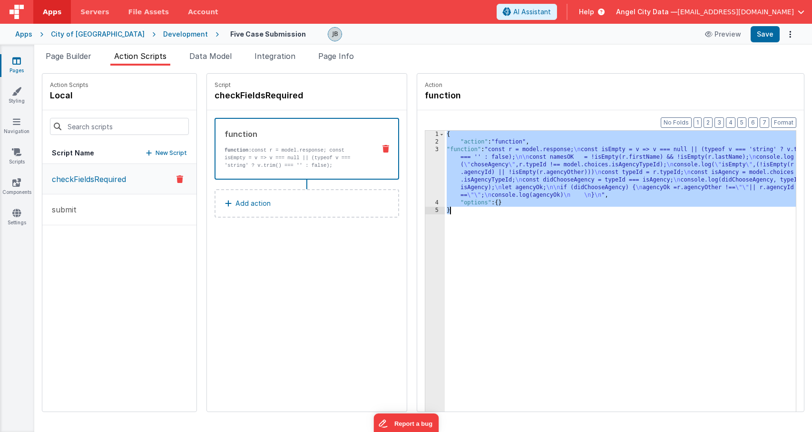
click at [425, 174] on div "3" at bounding box center [434, 172] width 19 height 53
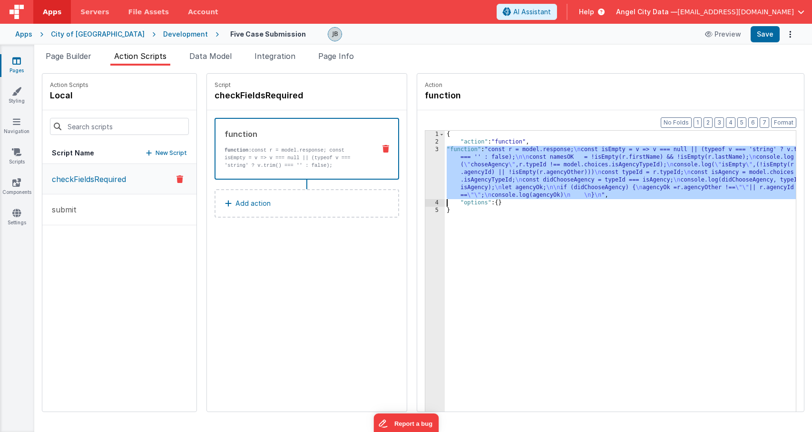
click at [425, 174] on div "3" at bounding box center [434, 172] width 19 height 53
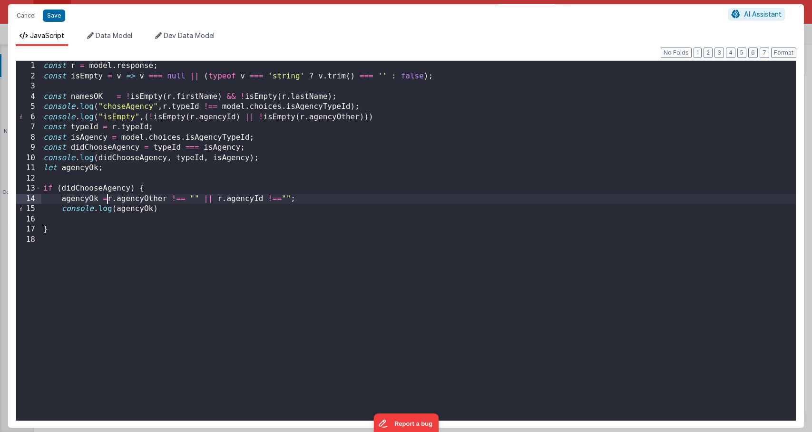
click at [107, 200] on div "const r = model . response ; const isEmpty = v => v === null || ( typeof v === …" at bounding box center [418, 251] width 754 height 380
click at [249, 199] on div "const r = model . response ; const isEmpty = v => v === null || ( typeof v === …" at bounding box center [418, 251] width 754 height 380
click at [51, 8] on div "Cancel Save AI Assistant" at bounding box center [405, 15] width 795 height 23
click at [52, 14] on button "Save" at bounding box center [54, 16] width 22 height 12
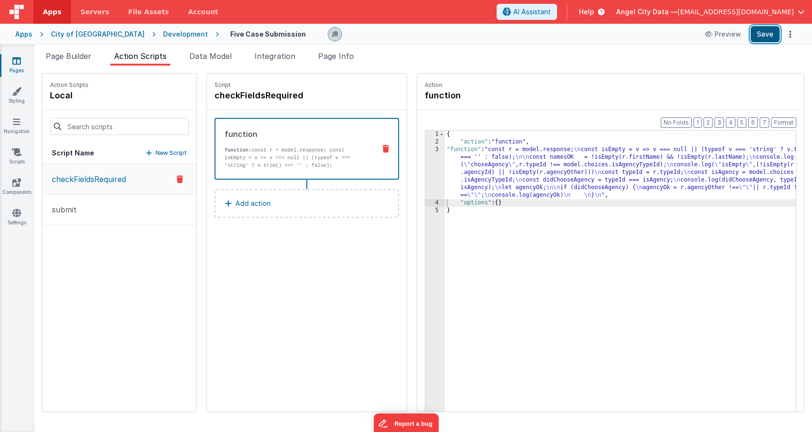
click at [769, 35] on button "Save" at bounding box center [764, 34] width 29 height 16
click at [277, 146] on p "function: const r = model.response; const isEmpty = v => v === null || (typeof …" at bounding box center [295, 157] width 143 height 23
click at [425, 169] on div "3" at bounding box center [434, 172] width 19 height 53
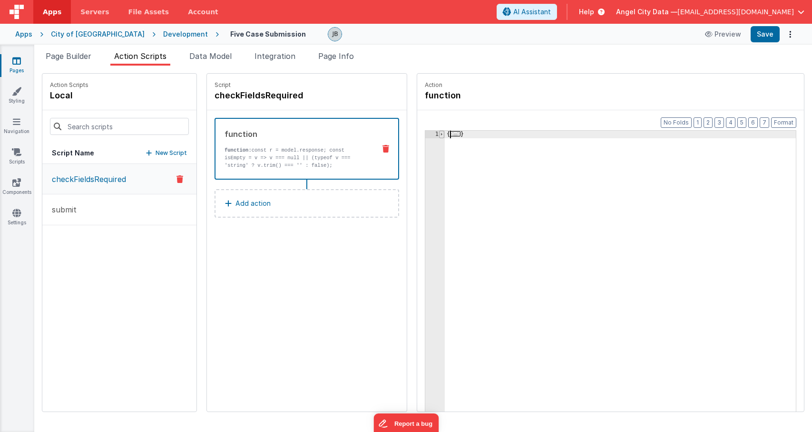
click at [439, 134] on span at bounding box center [441, 135] width 5 height 8
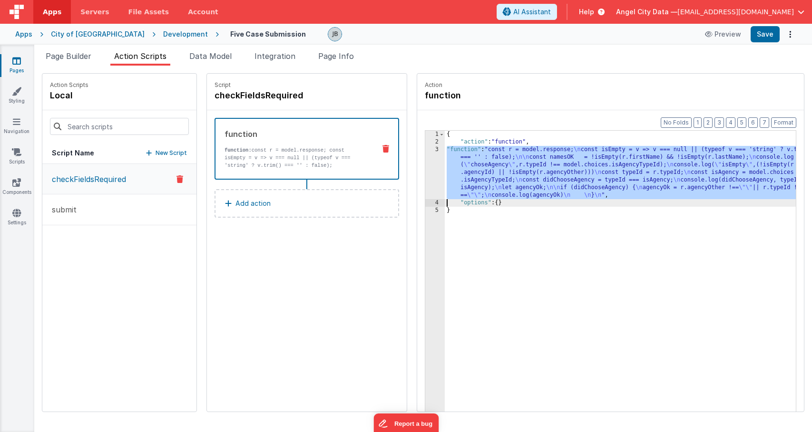
click at [425, 175] on div "3" at bounding box center [434, 172] width 19 height 53
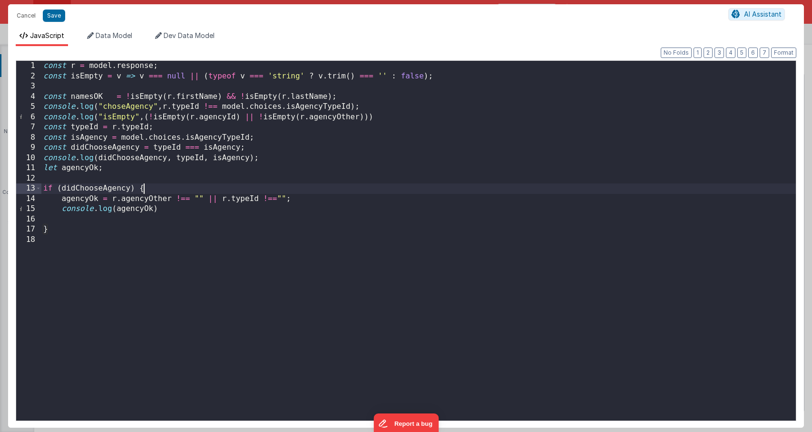
click at [243, 197] on div "const r = model . response ; const isEmpty = v => v === null || ( typeof v === …" at bounding box center [418, 251] width 754 height 380
click at [238, 201] on div "const r = model . response ; const isEmpty = v => v === null || ( typeof v === …" at bounding box center [418, 251] width 754 height 380
click at [50, 18] on button "Save" at bounding box center [54, 16] width 22 height 12
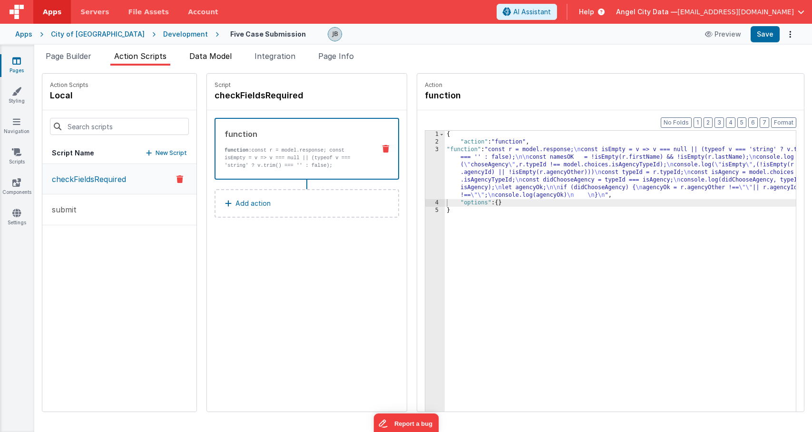
click at [202, 59] on span "Data Model" at bounding box center [210, 56] width 42 height 10
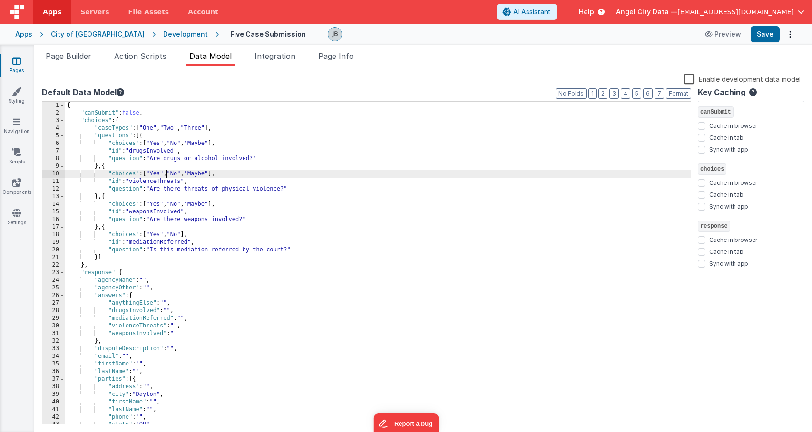
click at [168, 170] on div "{ "canSubmit" : false , "choices" : { "caseTypes" : [ "One" , "Two" , "Three" ]…" at bounding box center [377, 271] width 625 height 339
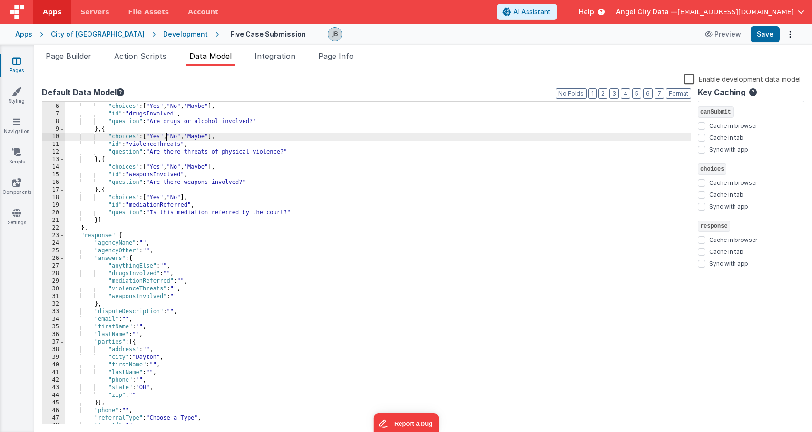
scroll to position [64, 0]
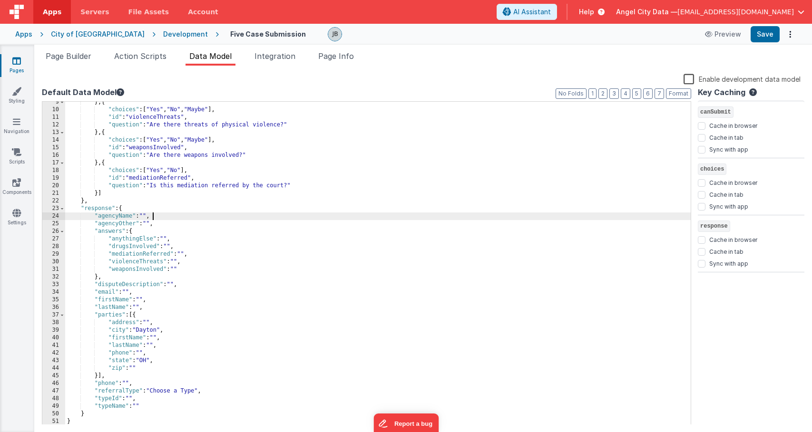
click at [162, 215] on div "} , { "choices" : [ "Yes" , "No" , "Maybe" ] , "id" : "violenceThreats" , "ques…" at bounding box center [377, 267] width 625 height 339
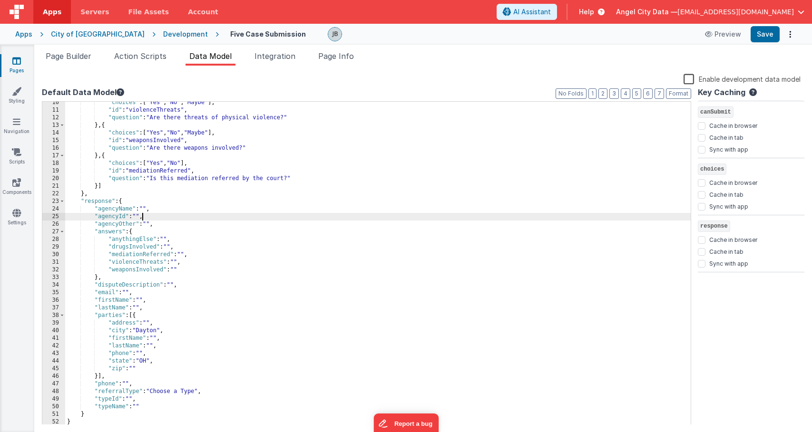
scroll to position [71, 0]
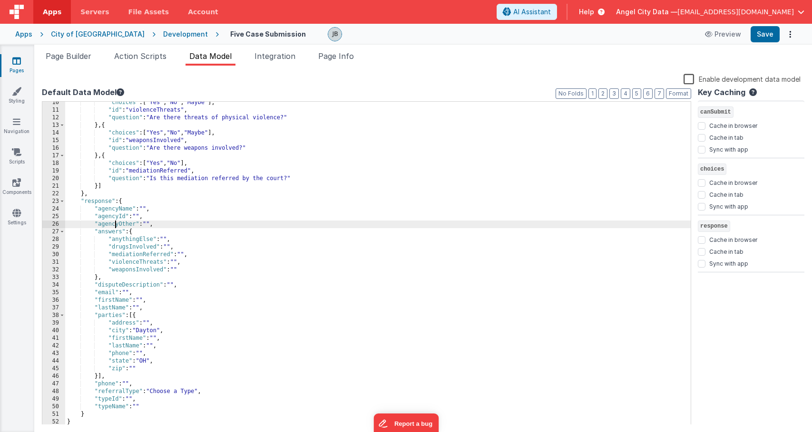
click at [116, 225] on div ""choices" : [ "Yes" , "No" , "Maybe" ] , "id" : "violenceThreats" , "question" …" at bounding box center [377, 268] width 625 height 339
click at [154, 60] on span "Action Scripts" at bounding box center [140, 56] width 52 height 10
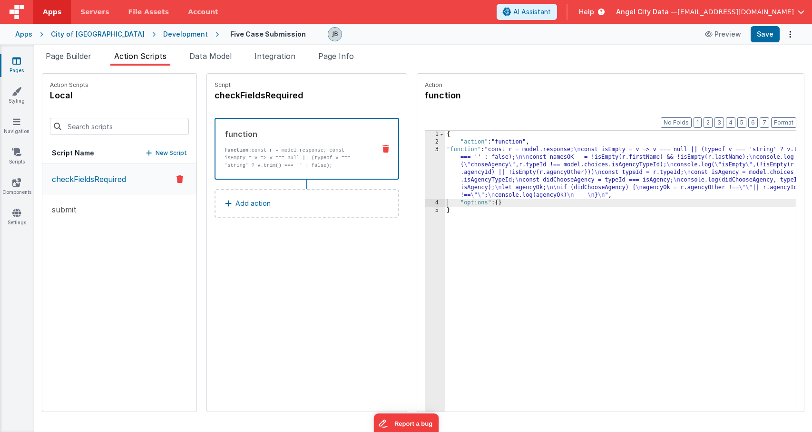
click at [425, 170] on div "3" at bounding box center [434, 172] width 19 height 53
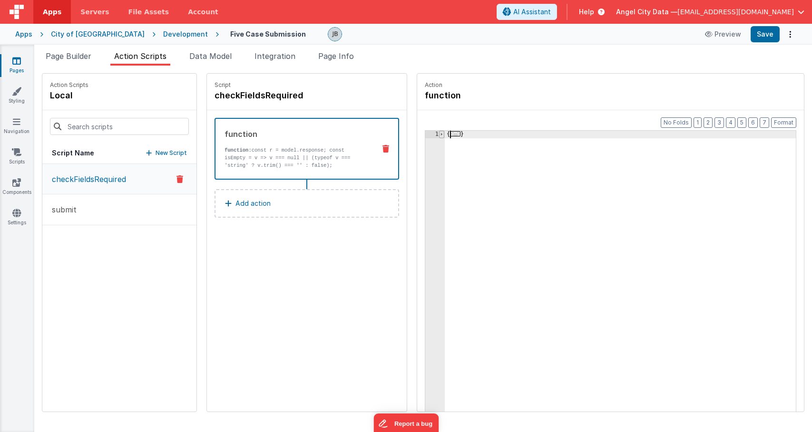
click at [439, 134] on span at bounding box center [441, 135] width 5 height 8
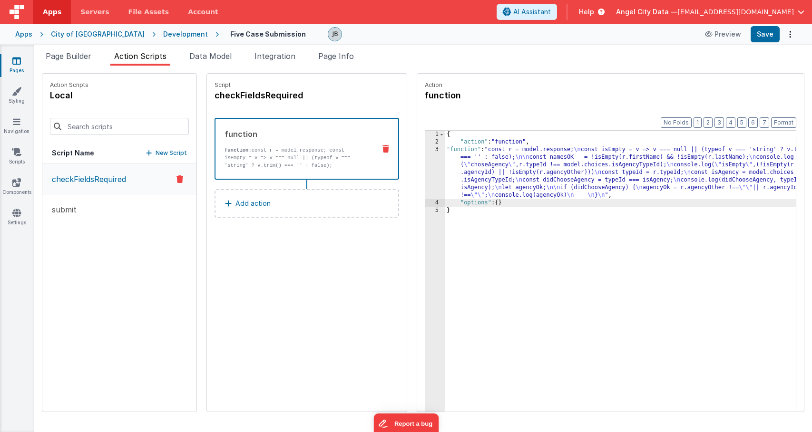
click at [417, 186] on div "Format 7 6 5 4 3 2 1 No Folds 1 2 3 4 5 { "action" : "function" , "function" : …" at bounding box center [610, 279] width 387 height 338
click at [425, 172] on div "3" at bounding box center [434, 172] width 19 height 53
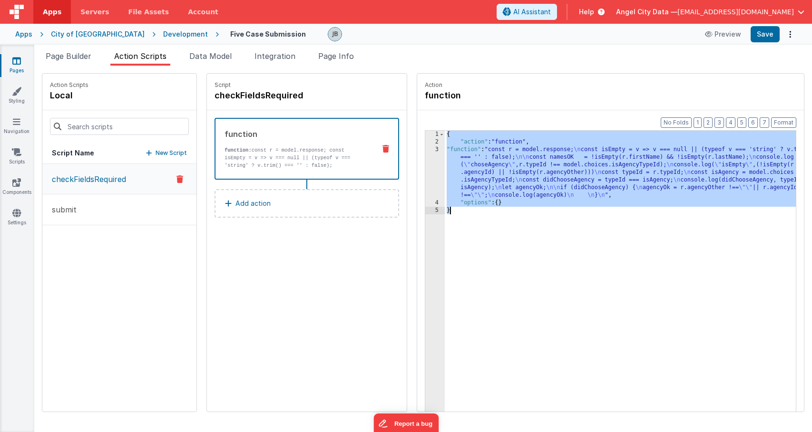
click at [425, 172] on div "3" at bounding box center [434, 172] width 19 height 53
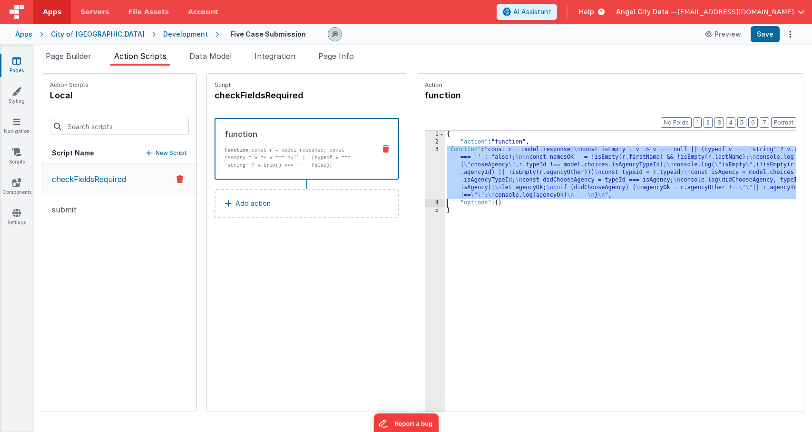
click at [425, 166] on div "3" at bounding box center [434, 172] width 19 height 53
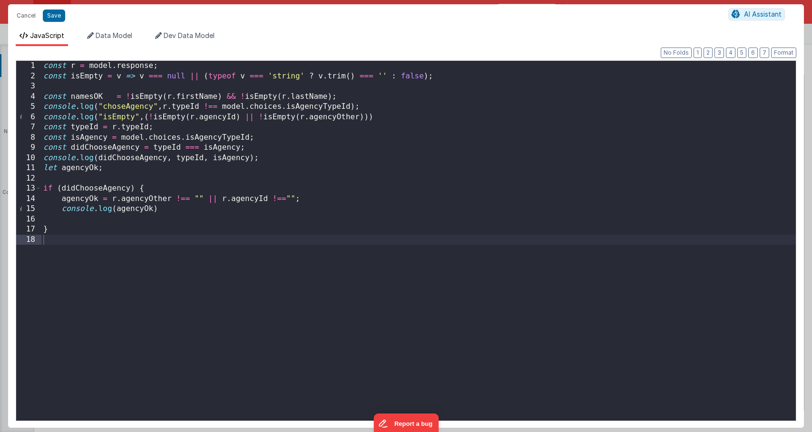
click at [241, 201] on div "const r = model . response ; const isEmpty = v => v === null || ( typeof v === …" at bounding box center [418, 251] width 754 height 380
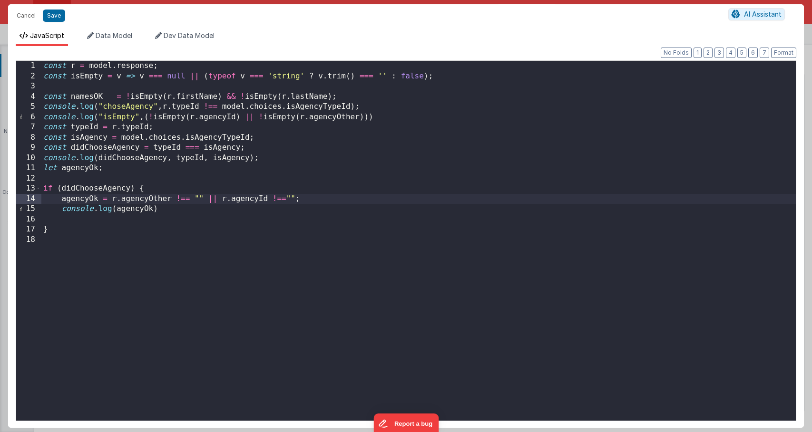
click at [241, 201] on div "const r = model . response ; const isEmpty = v => v === null || ( typeof v === …" at bounding box center [418, 251] width 754 height 380
click at [48, 11] on button "Save" at bounding box center [54, 16] width 22 height 12
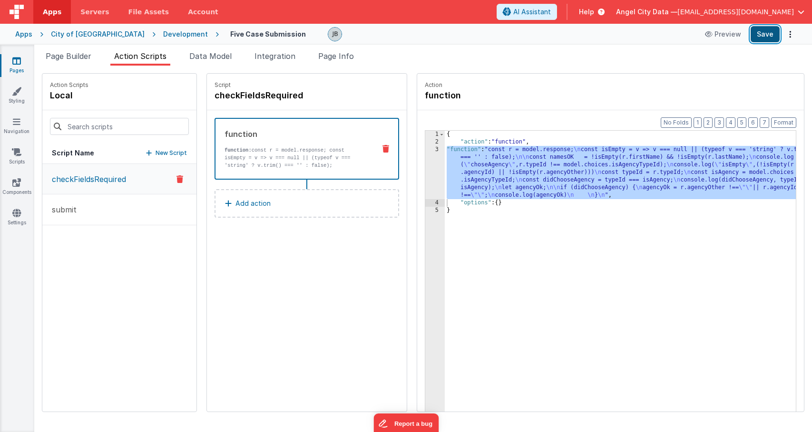
click at [763, 32] on button "Save" at bounding box center [764, 34] width 29 height 16
click at [224, 152] on strong "function:" at bounding box center [237, 150] width 27 height 6
click at [425, 169] on div "3" at bounding box center [434, 172] width 19 height 53
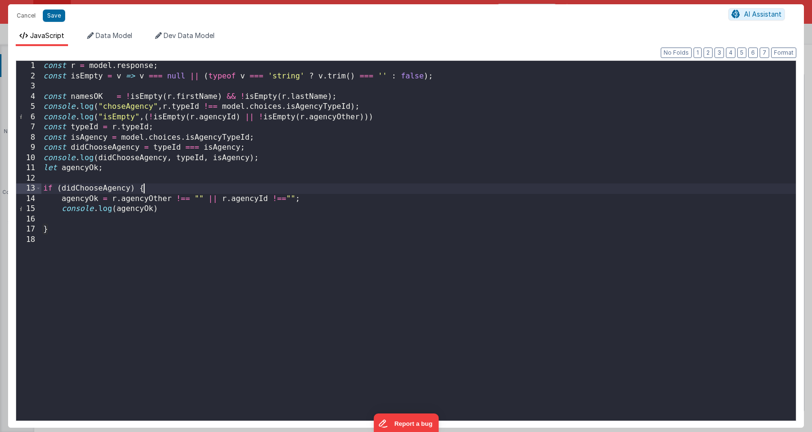
click at [226, 188] on div "const r = model . response ; const isEmpty = v => v === null || ( typeof v === …" at bounding box center [418, 251] width 754 height 380
click at [186, 220] on div "const r = model . response ; const isEmpty = v => v === null || ( typeof v === …" at bounding box center [418, 251] width 754 height 380
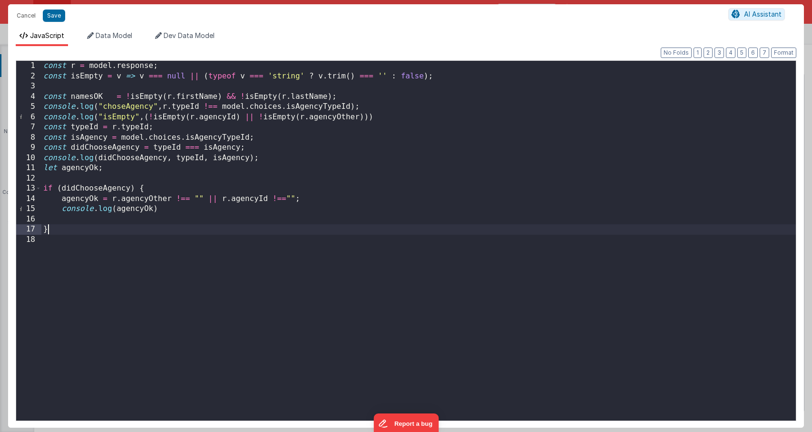
click at [171, 225] on div "const r = model . response ; const isEmpty = v => v === null || ( typeof v === …" at bounding box center [418, 251] width 754 height 380
click at [159, 239] on div "const r = model . response ; const isEmpty = v => v === null || ( typeof v === …" at bounding box center [418, 251] width 754 height 380
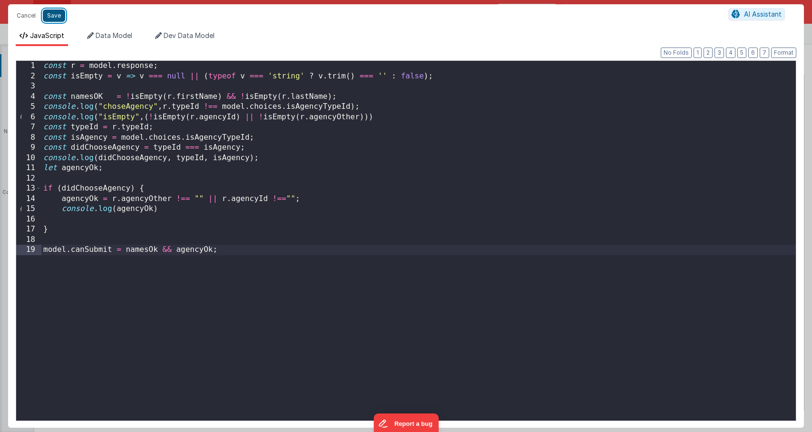
click at [57, 19] on button "Save" at bounding box center [54, 16] width 22 height 12
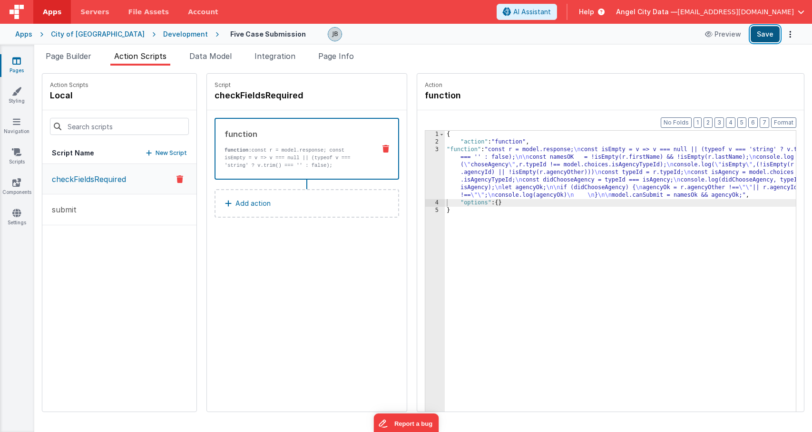
click at [762, 33] on button "Save" at bounding box center [764, 34] width 29 height 16
click at [425, 158] on div "3" at bounding box center [434, 172] width 19 height 53
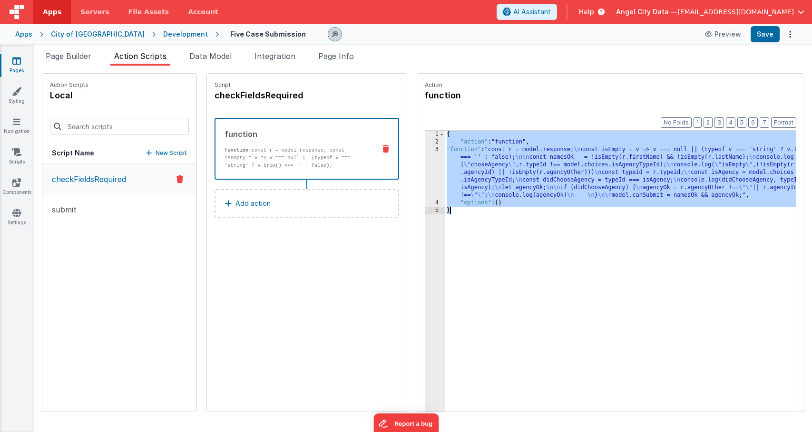
click at [425, 158] on div "3" at bounding box center [434, 172] width 19 height 53
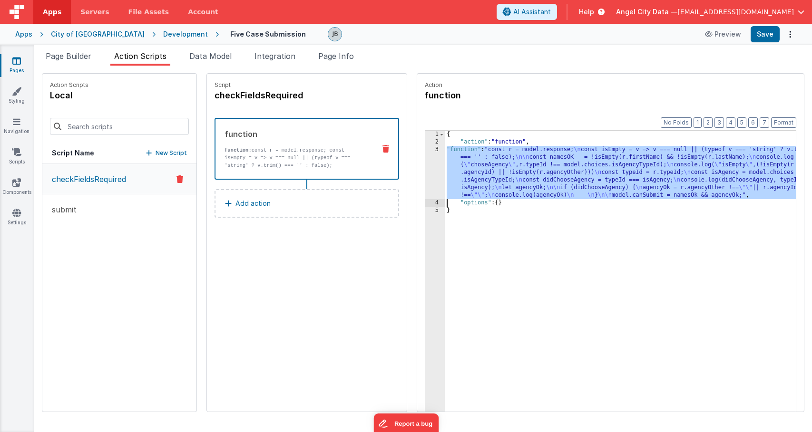
click at [425, 161] on div "3" at bounding box center [434, 172] width 19 height 53
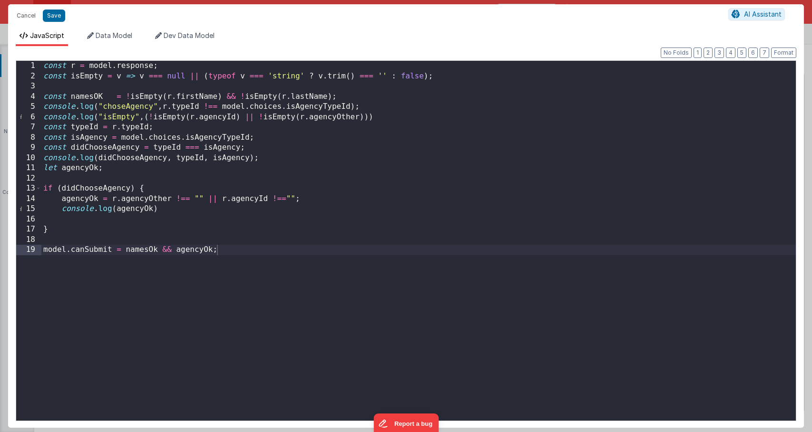
click at [127, 177] on div "const r = model . response ; const isEmpty = v => v === null || ( typeof v === …" at bounding box center [418, 251] width 754 height 380
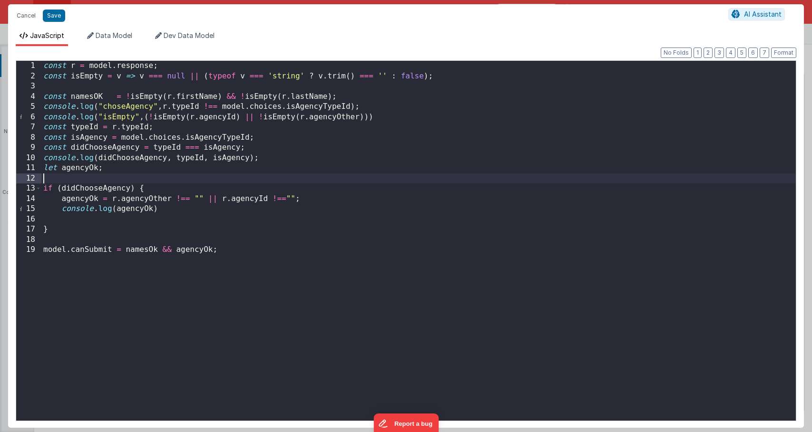
click at [96, 169] on div "const r = model . response ; const isEmpty = v => v === null || ( typeof v === …" at bounding box center [418, 251] width 754 height 380
click at [51, 13] on button "Save" at bounding box center [54, 16] width 22 height 12
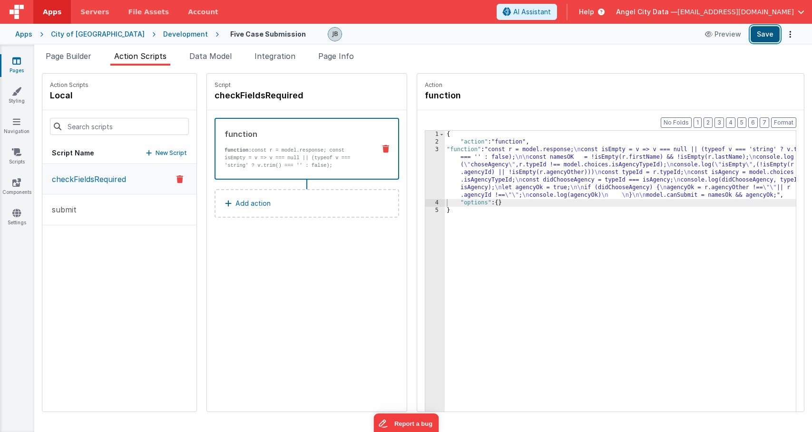
click at [764, 38] on button "Save" at bounding box center [764, 34] width 29 height 16
click at [759, 39] on button "Save" at bounding box center [764, 34] width 29 height 16
click at [729, 37] on button "Preview" at bounding box center [723, 34] width 48 height 15
click at [271, 153] on p "function: const r = model.response; const isEmpty = v => v === null || (typeof …" at bounding box center [295, 157] width 143 height 23
click at [425, 179] on div "3" at bounding box center [434, 172] width 19 height 53
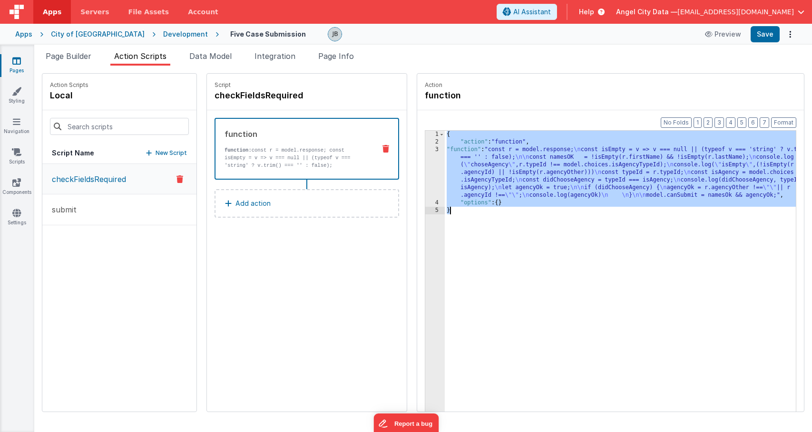
click at [425, 179] on div "3" at bounding box center [434, 172] width 19 height 53
click at [425, 161] on div "3" at bounding box center [434, 172] width 19 height 53
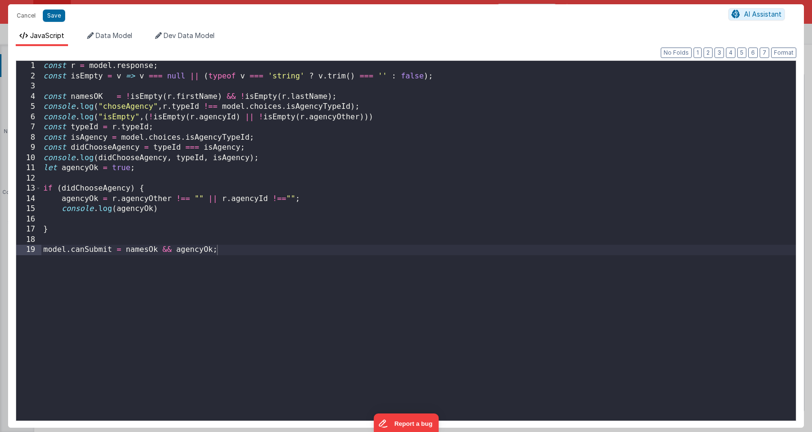
click at [405, 161] on div "Cancel Save AI Assistant JavaScript Data Model Dev Data Model Format 7 6 5 4 3 …" at bounding box center [406, 216] width 812 height 432
click at [344, 98] on div "const r = model . response ; const isEmpty = v => v === null || ( typeof v === …" at bounding box center [418, 251] width 754 height 380
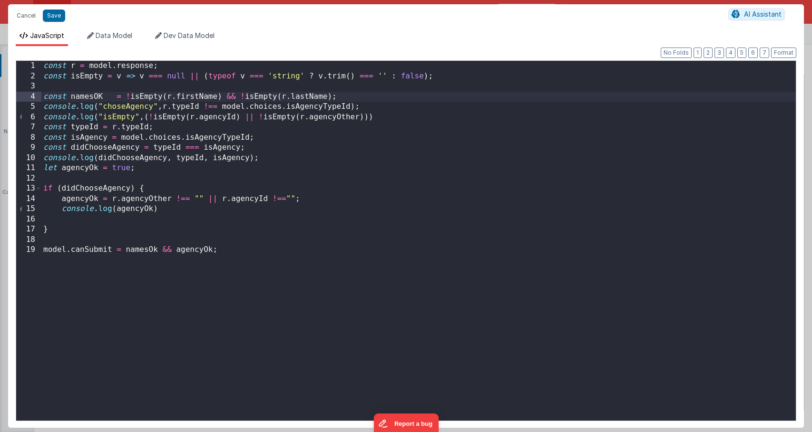
click at [124, 235] on div "const r = model . response ; const isEmpty = v => v === null || ( typeof v === …" at bounding box center [418, 251] width 754 height 380
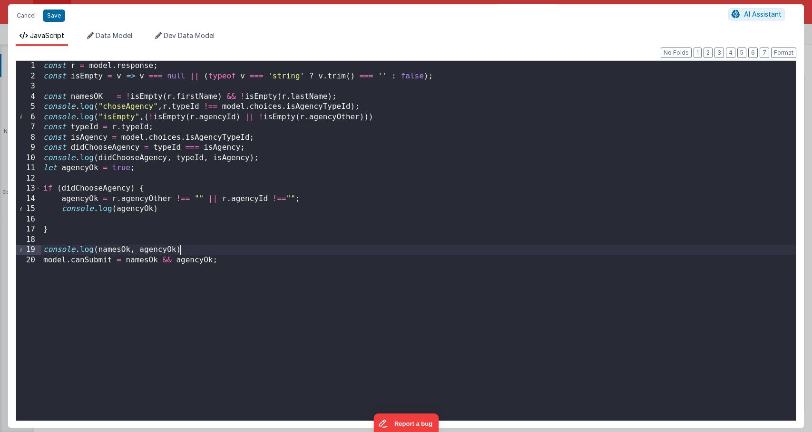
click at [188, 246] on div "const r = model . response ; const isEmpty = v => v === null || ( typeof v === …" at bounding box center [418, 251] width 754 height 380
click at [51, 20] on button "Save" at bounding box center [54, 16] width 22 height 12
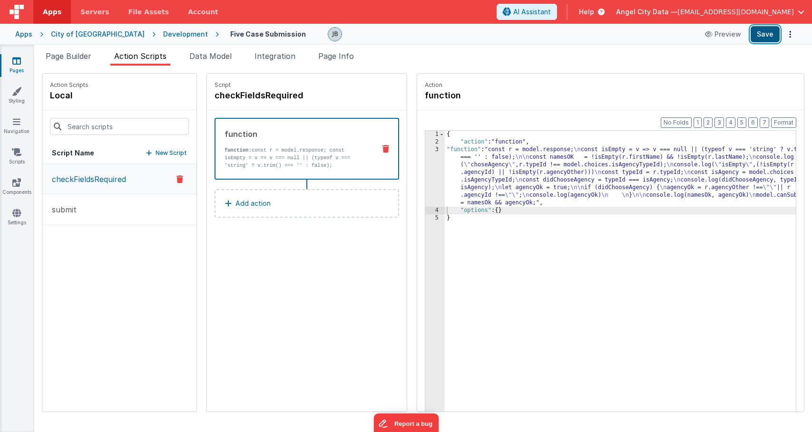
click at [758, 37] on button "Save" at bounding box center [764, 34] width 29 height 16
click at [425, 171] on div "3" at bounding box center [434, 176] width 19 height 61
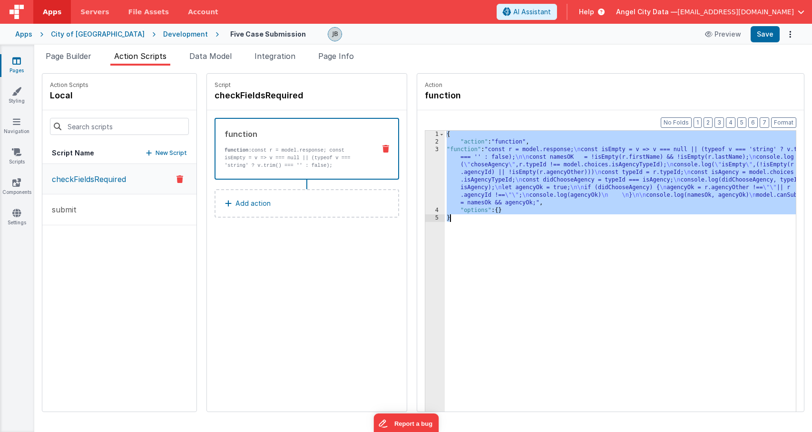
click at [425, 169] on div "3" at bounding box center [434, 176] width 19 height 61
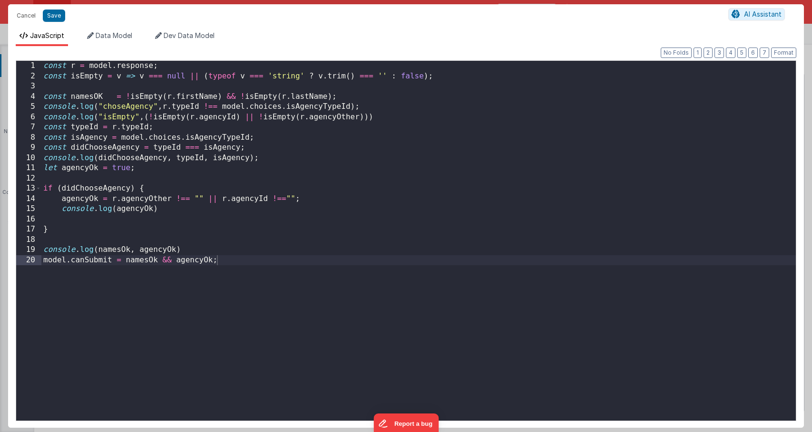
click at [403, 169] on div "Cancel Save AI Assistant JavaScript Data Model Dev Data Model Format 7 6 5 4 3 …" at bounding box center [406, 216] width 812 height 432
click at [108, 251] on div "const r = model . response ; const isEmpty = v => v === null || ( typeof v === …" at bounding box center [418, 251] width 754 height 380
click at [90, 98] on div "const r = model . response ; const isEmpty = v => v === null || ( typeof v === …" at bounding box center [418, 251] width 754 height 380
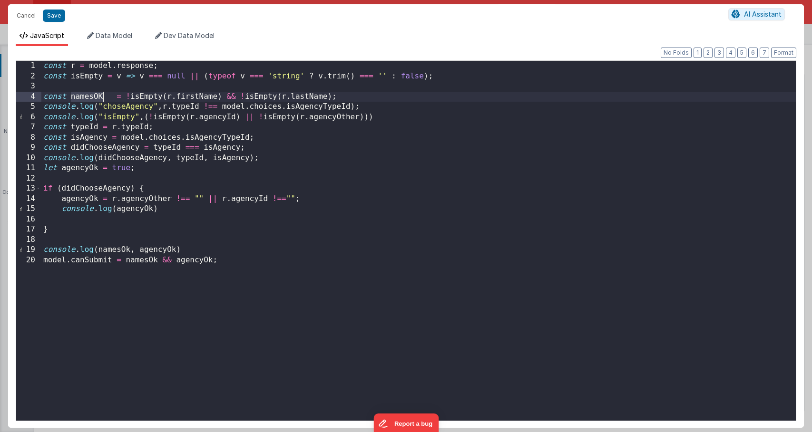
click at [103, 98] on div "const r = model . response ; const isEmpty = v => v === null || ( typeof v === …" at bounding box center [418, 251] width 754 height 380
click at [53, 17] on button "Save" at bounding box center [54, 16] width 22 height 12
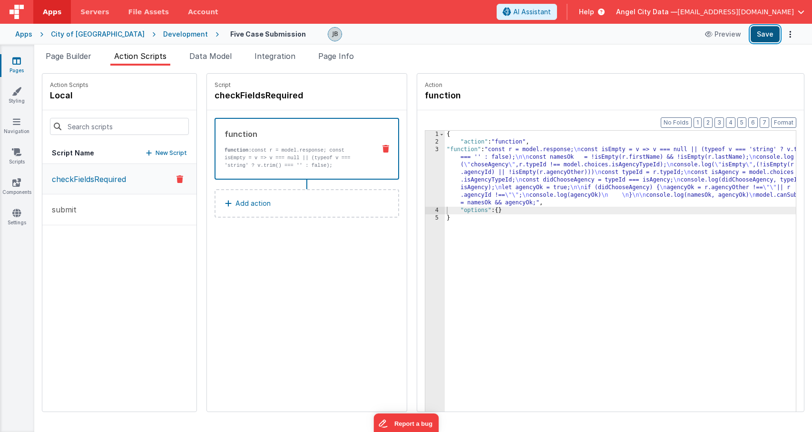
click at [754, 38] on button "Save" at bounding box center [764, 34] width 29 height 16
click at [137, 204] on button "submit" at bounding box center [119, 209] width 154 height 31
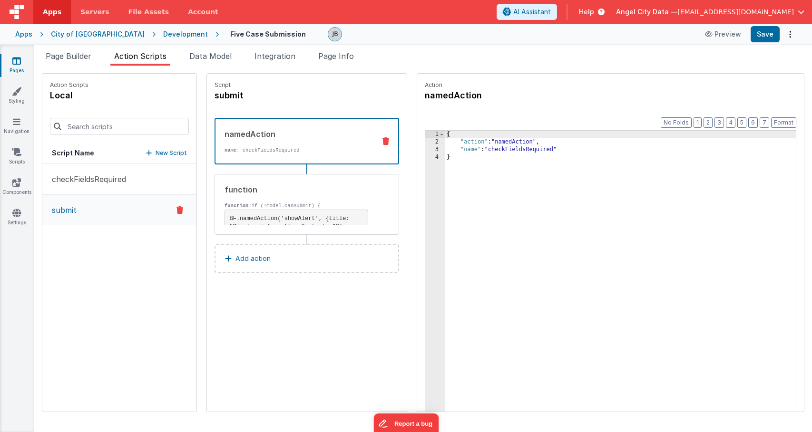
click at [251, 254] on button "Add action" at bounding box center [306, 258] width 184 height 29
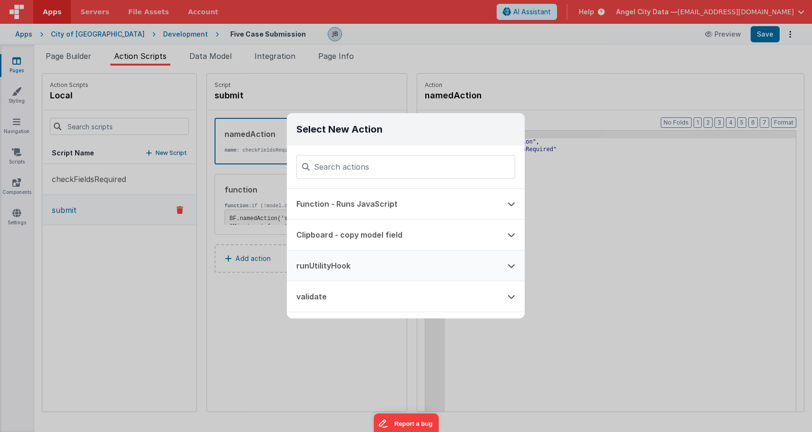
click at [328, 264] on button "runUtilityHook" at bounding box center [392, 266] width 211 height 30
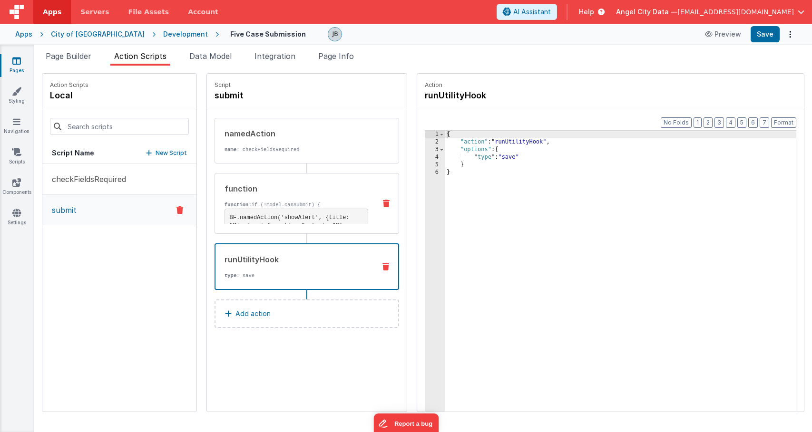
click at [276, 200] on div "function function: if (!model.canSubmit) { BF.namedAction('showAlert', {title: …" at bounding box center [291, 203] width 153 height 41
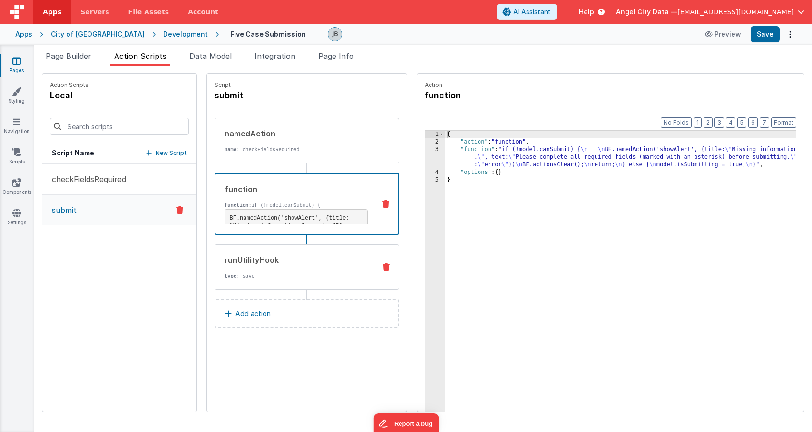
click at [286, 268] on div "runUtilityHook type : save" at bounding box center [291, 267] width 153 height 26
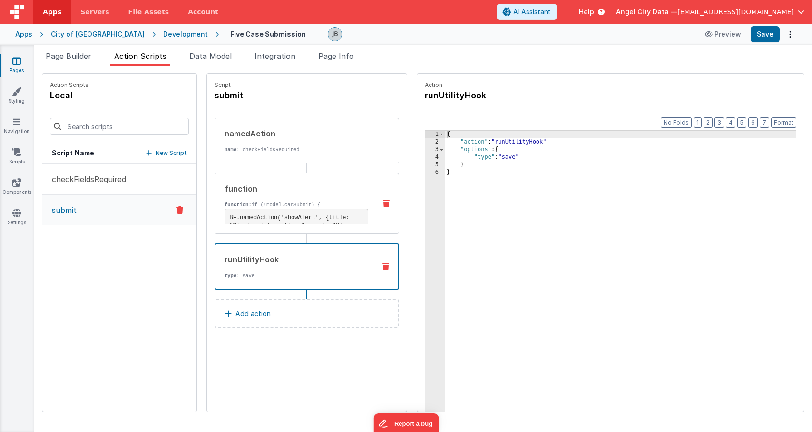
click at [287, 214] on pre "BF.namedAction('showAlert', {title: "Missing information.", text: "Please compl…" at bounding box center [296, 242] width 144 height 67
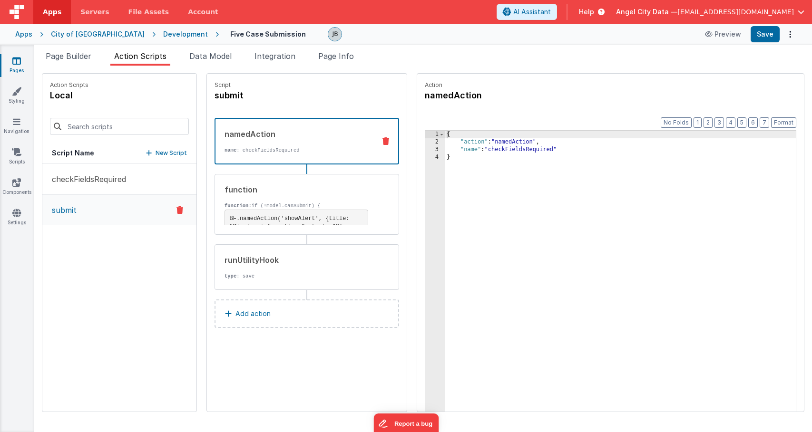
click at [286, 153] on p "name : checkFieldsRequired" at bounding box center [295, 150] width 143 height 8
click at [760, 39] on button "Save" at bounding box center [764, 34] width 29 height 16
click at [226, 302] on button "Add action" at bounding box center [306, 314] width 184 height 29
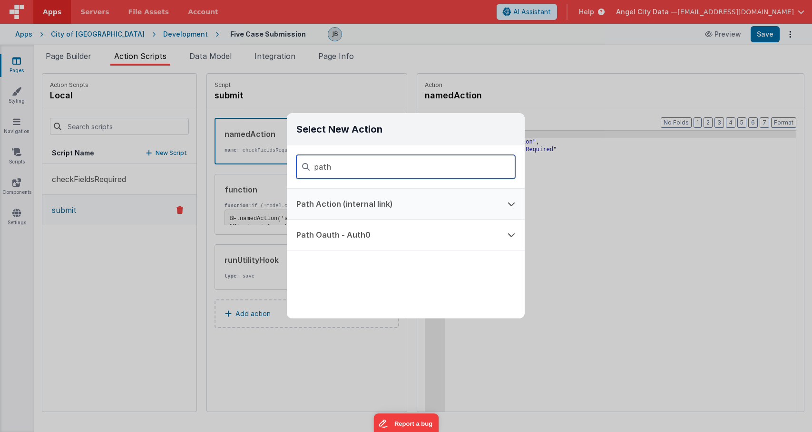
type input "path"
click at [328, 209] on button "Path Action (internal link)" at bounding box center [392, 204] width 211 height 30
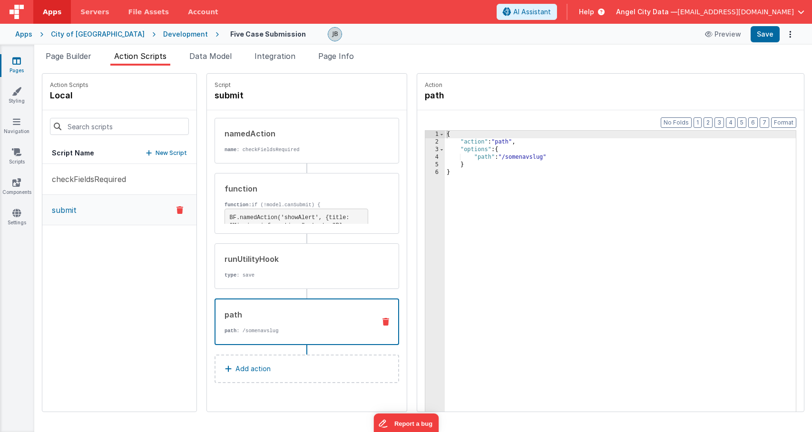
click at [487, 161] on div "{ "action" : "path" , "options" : { "path" : "/somenavslug" } }" at bounding box center [634, 294] width 379 height 326
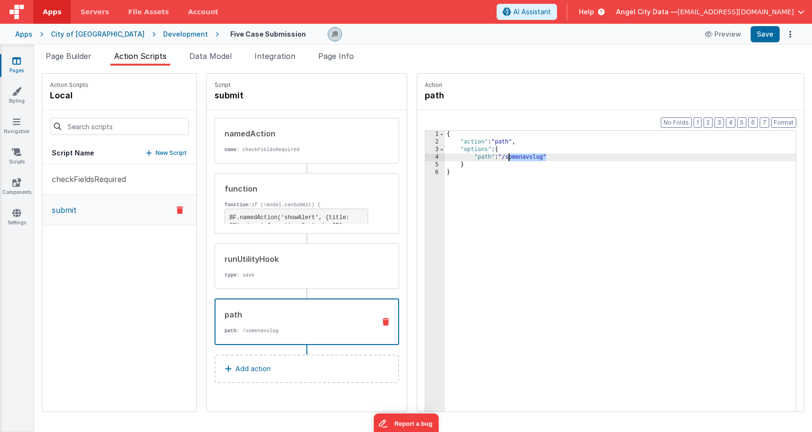
click at [487, 161] on div "{ "action" : "path" , "options" : { "path" : "/somenavslug" } }" at bounding box center [634, 294] width 379 height 326
click at [765, 36] on button "Save" at bounding box center [764, 34] width 29 height 16
click at [62, 61] on li "Page Builder" at bounding box center [68, 57] width 53 height 15
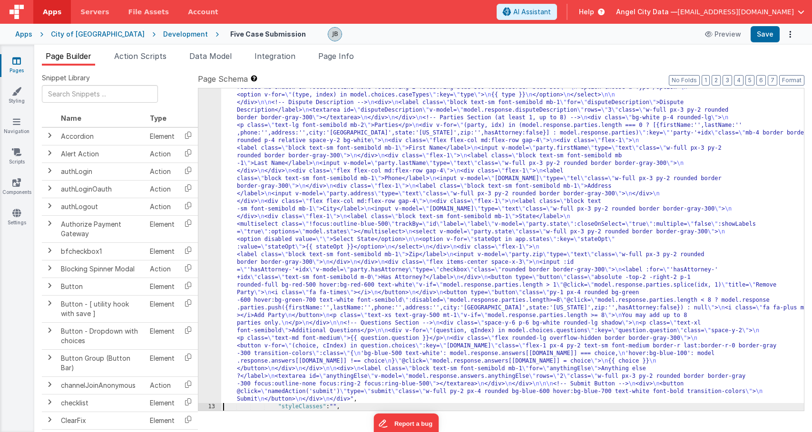
click at [217, 197] on div "12" at bounding box center [209, 140] width 23 height 525
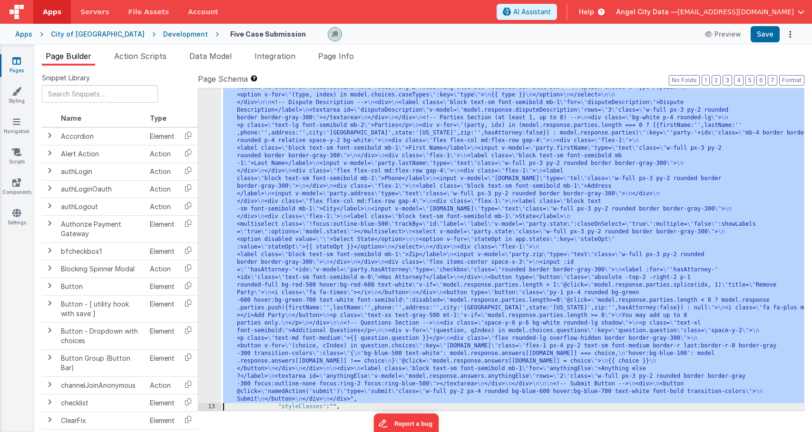
click at [213, 197] on div "12" at bounding box center [209, 140] width 23 height 525
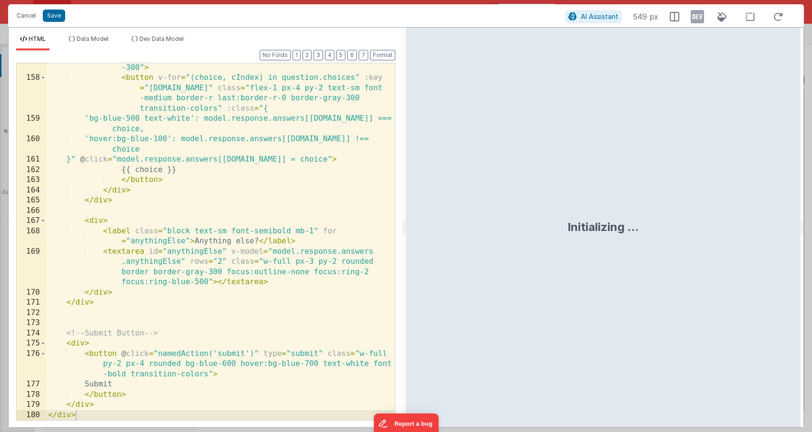
scroll to position [2352, 0]
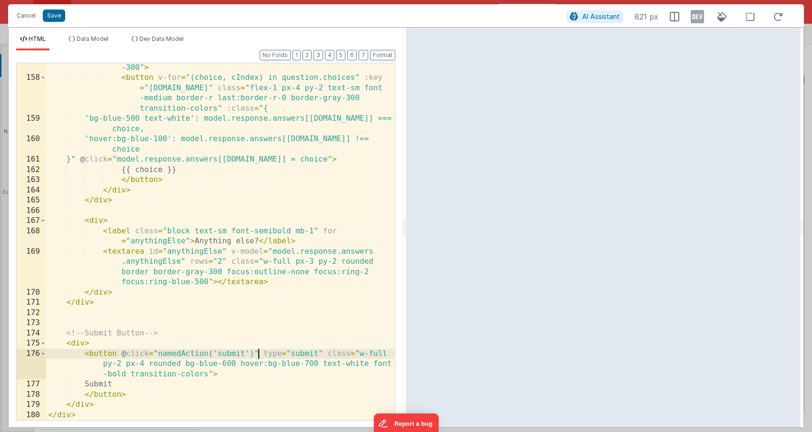
click at [260, 354] on div "< div class = "flex rounded-lg overflow-hidden border border-gray -300" > < but…" at bounding box center [220, 246] width 348 height 388
click at [263, 354] on div "< div class = "flex rounded-lg overflow-hidden border border-gray -300" > < but…" at bounding box center [220, 246] width 348 height 388
click at [306, 354] on div "< div class = "flex rounded-lg overflow-hidden border border-gray -300" > < but…" at bounding box center [220, 246] width 348 height 388
click at [56, 12] on button "Save" at bounding box center [54, 16] width 22 height 12
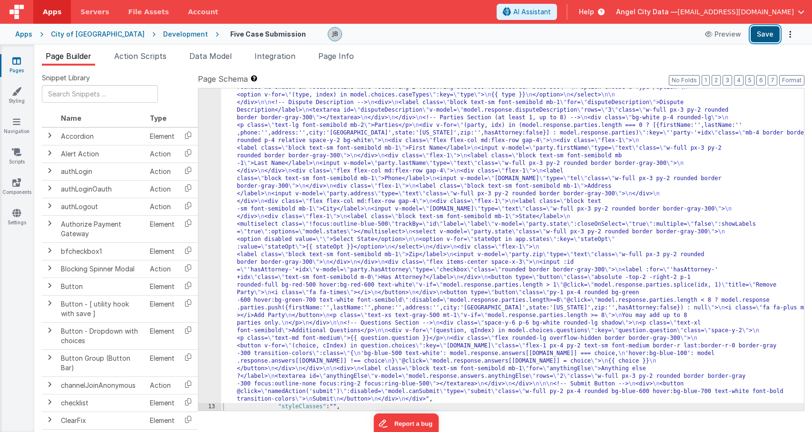
click at [757, 31] on button "Save" at bounding box center [764, 34] width 29 height 16
click at [726, 32] on button "Preview" at bounding box center [723, 34] width 48 height 15
click at [206, 129] on div "12" at bounding box center [209, 140] width 23 height 525
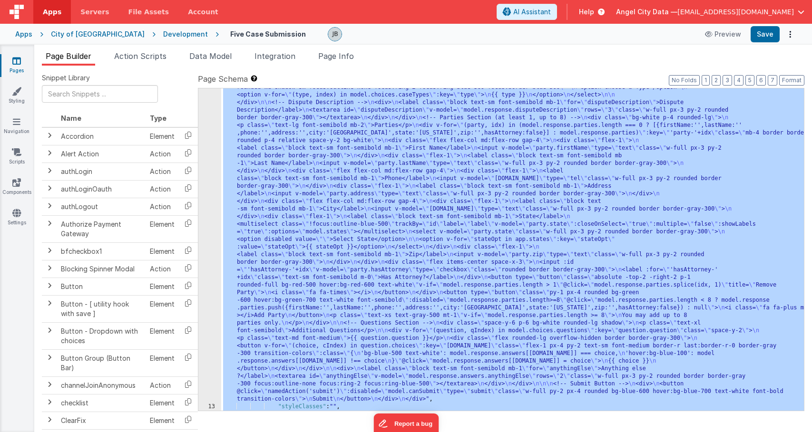
click at [206, 129] on div "12" at bounding box center [209, 140] width 23 height 525
click at [210, 130] on div "12" at bounding box center [209, 140] width 23 height 525
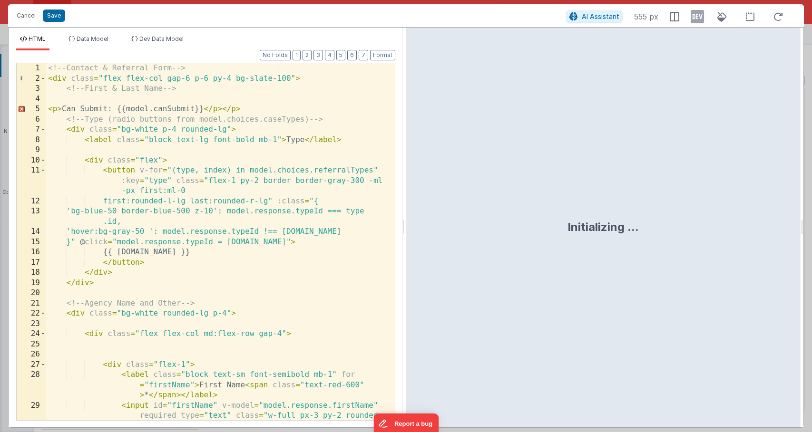
scroll to position [0, 0]
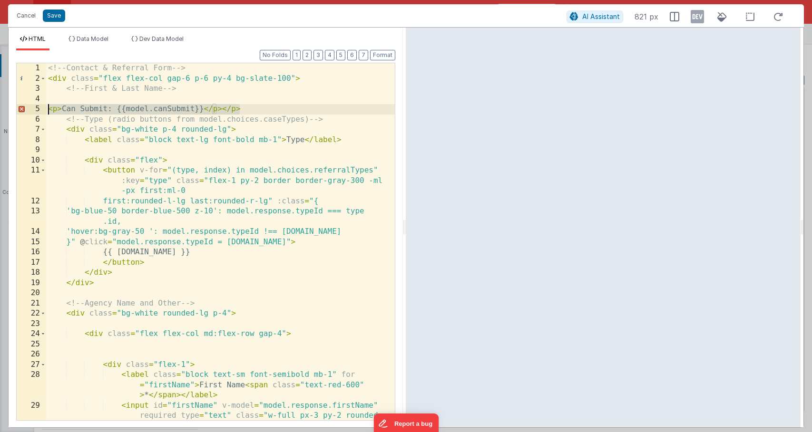
drag, startPoint x: 245, startPoint y: 113, endPoint x: 48, endPoint y: 113, distance: 196.4
click at [48, 113] on div "<!-- Contact & Referral Form --> < div class = "flex flex-col gap-6 p-6 py-4 bg…" at bounding box center [220, 267] width 348 height 408
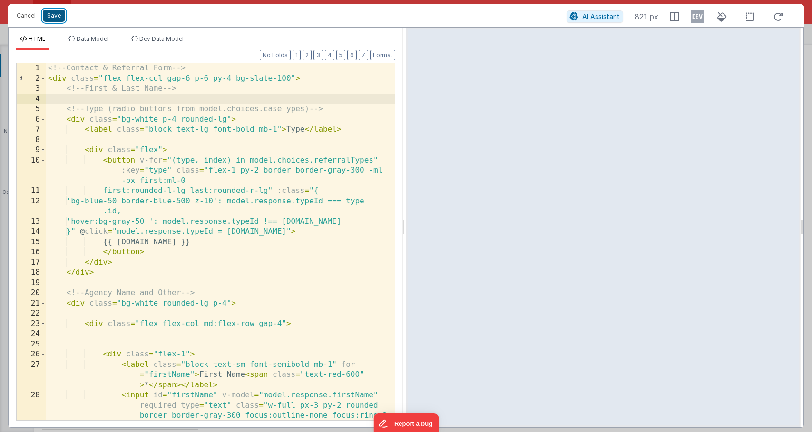
click at [54, 17] on button "Save" at bounding box center [54, 16] width 22 height 12
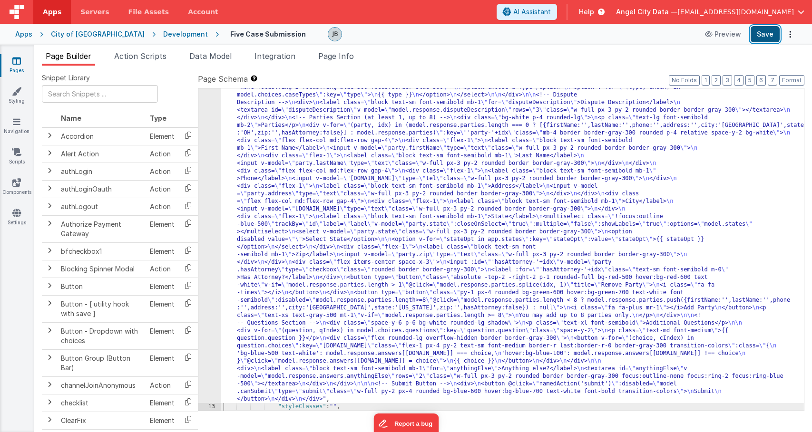
click at [758, 38] on button "Save" at bounding box center [764, 34] width 29 height 16
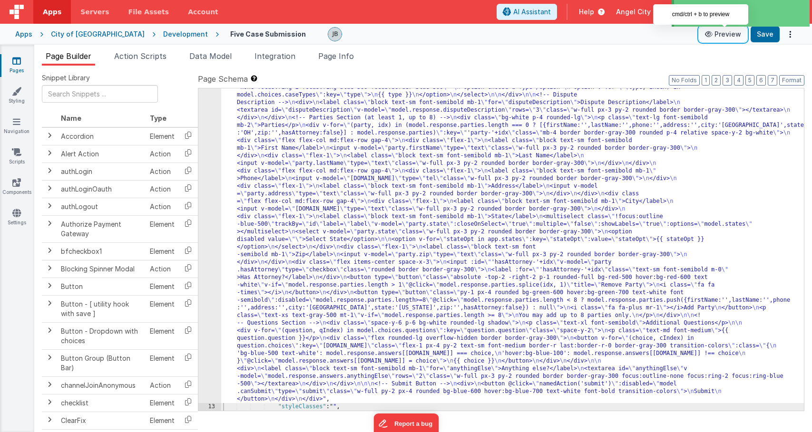
click at [728, 36] on button "Preview" at bounding box center [723, 34] width 48 height 15
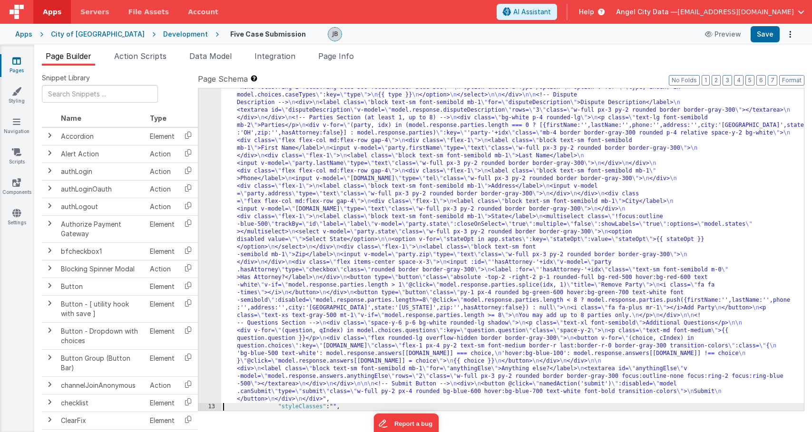
click at [199, 117] on div "12" at bounding box center [209, 140] width 23 height 525
click at [208, 124] on div "12" at bounding box center [209, 140] width 23 height 525
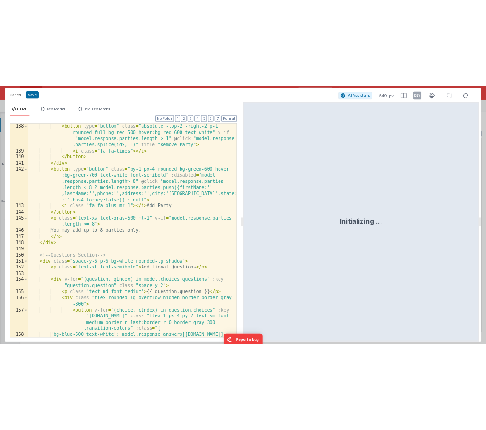
scroll to position [2342, 0]
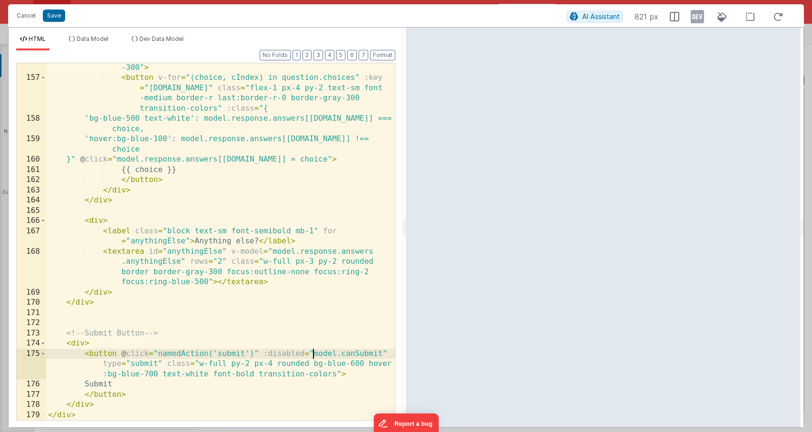
click at [312, 353] on div "< div class = "flex rounded-lg overflow-hidden border border-gray -300" > < but…" at bounding box center [220, 246] width 348 height 388
click at [60, 19] on button "Save" at bounding box center [54, 16] width 22 height 12
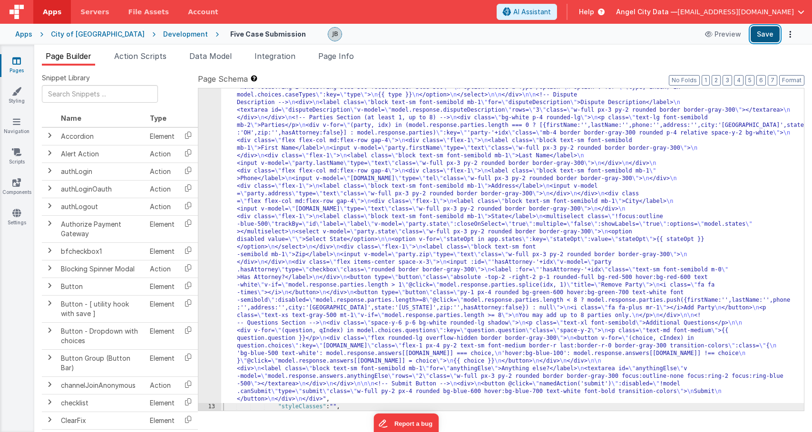
click at [768, 33] on button "Save" at bounding box center [764, 34] width 29 height 16
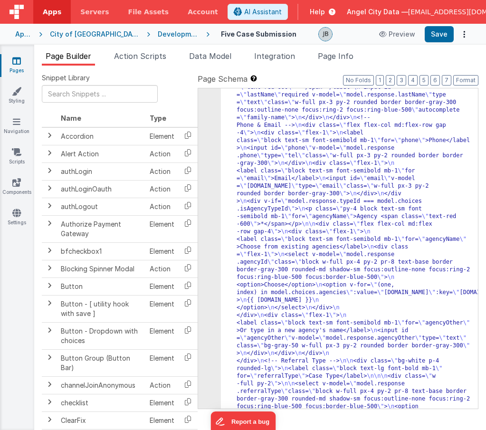
scroll to position [309, 0]
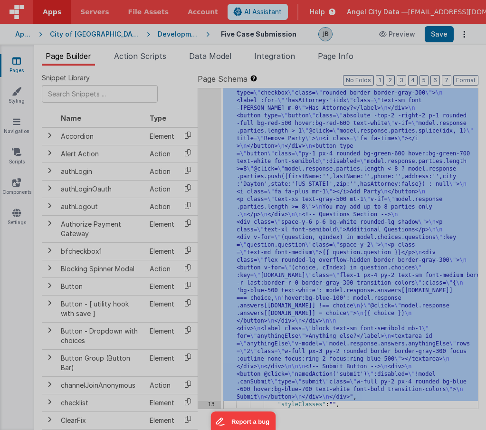
click at [214, 197] on div at bounding box center [243, 215] width 486 height 430
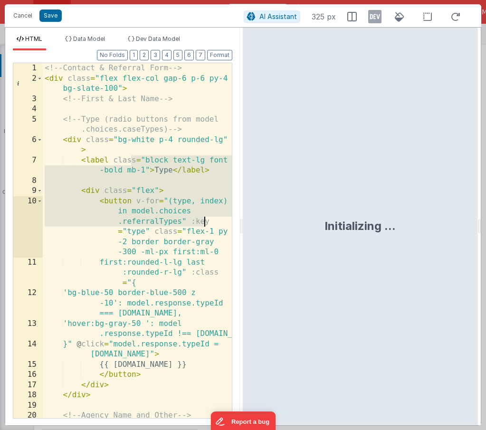
scroll to position [0, 0]
click at [204, 223] on div "<!-- Contact & Referral Form --> < div class = "flex flex-col gap-6 p-6 py-4 bg…" at bounding box center [137, 256] width 189 height 386
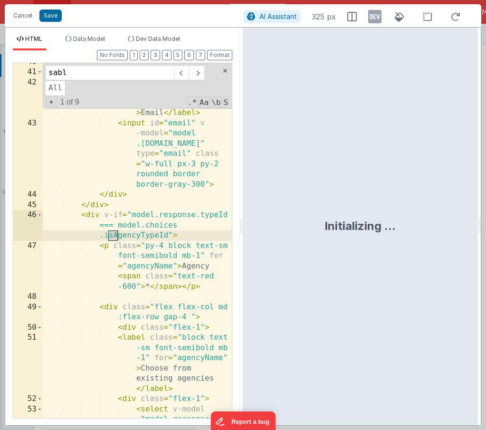
scroll to position [3298, 0]
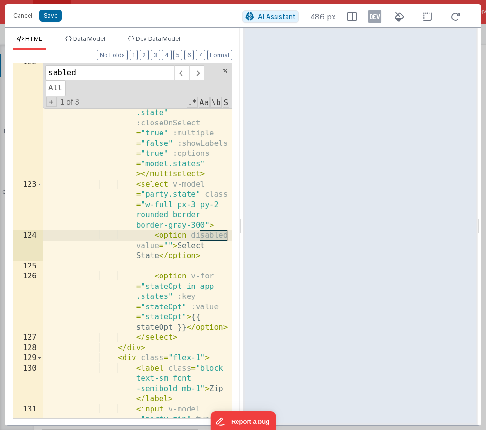
type input "sabled"
drag, startPoint x: 483, startPoint y: 423, endPoint x: 511, endPoint y: 436, distance: 31.0
click at [486, 430] on html "Cancel Save AI Assistant 486 px HTML Data Model Dev Data Model Format 7 6 5 4 3…" at bounding box center [243, 215] width 486 height 430
click at [192, 71] on span at bounding box center [196, 72] width 15 height 15
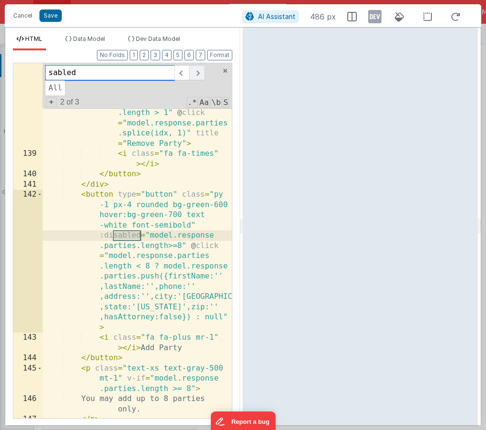
click at [194, 70] on span at bounding box center [196, 72] width 15 height 15
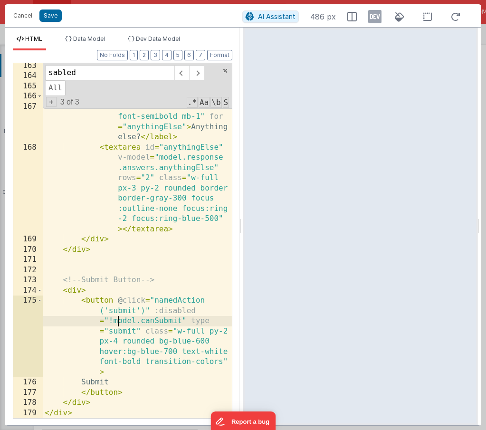
click at [116, 320] on div "</ div > </ div > < div > < label class = "block text-sm font-semibold mb-1" fo…" at bounding box center [137, 249] width 189 height 376
drag, startPoint x: 154, startPoint y: 310, endPoint x: 186, endPoint y: 319, distance: 34.0
click at [186, 319] on div "</ div > </ div > < div > < label class = "block text-sm font-semibold mb-1" fo…" at bounding box center [137, 249] width 189 height 376
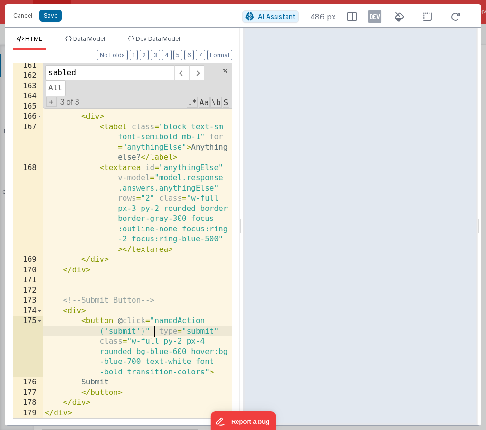
scroll to position [4654, 0]
click at [54, 17] on button "Save" at bounding box center [50, 16] width 22 height 12
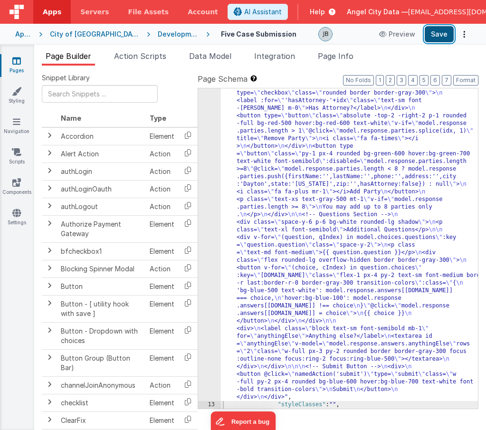
click at [432, 32] on button "Save" at bounding box center [439, 34] width 29 height 16
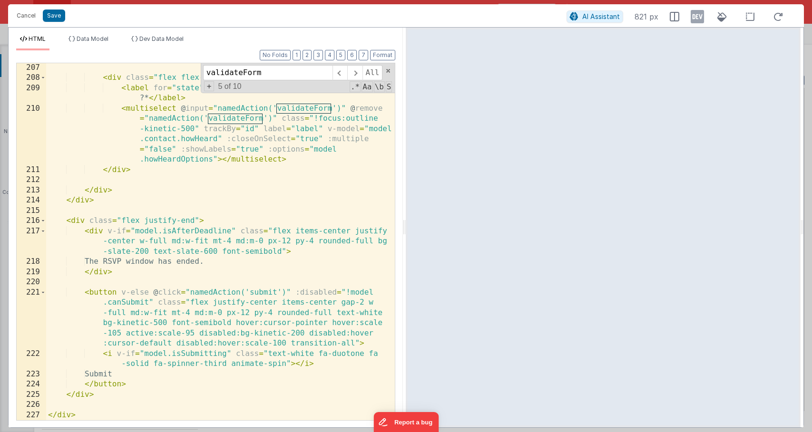
scroll to position [598, 0]
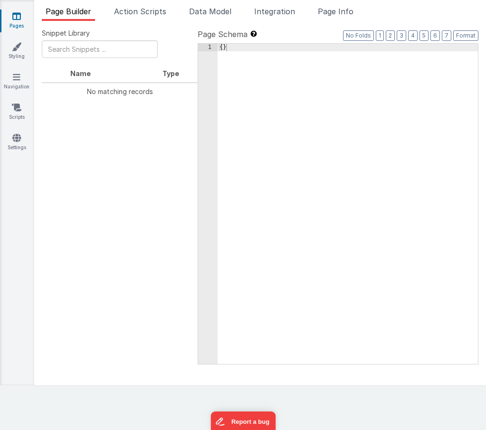
click at [14, 19] on icon at bounding box center [16, 16] width 9 height 10
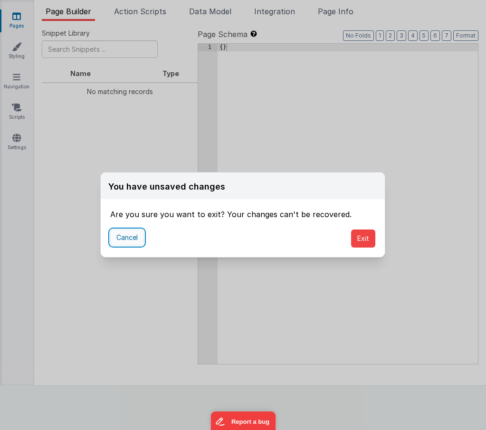
click at [139, 243] on button "Cancel" at bounding box center [127, 238] width 34 height 16
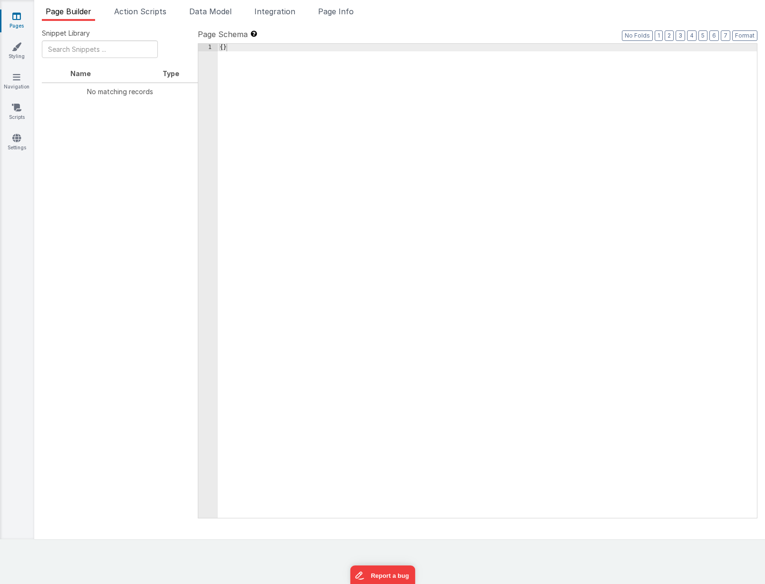
click at [25, 17] on link "Pages" at bounding box center [17, 20] width 34 height 19
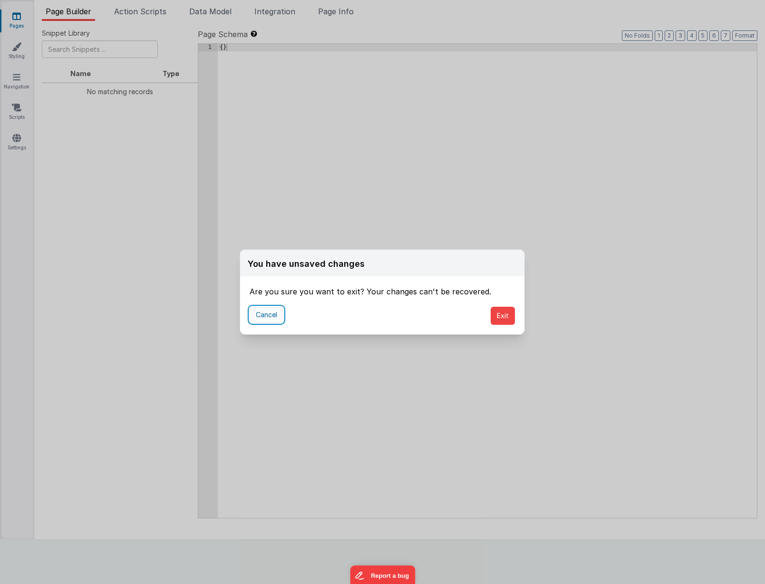
click at [261, 313] on button "Cancel" at bounding box center [267, 315] width 34 height 16
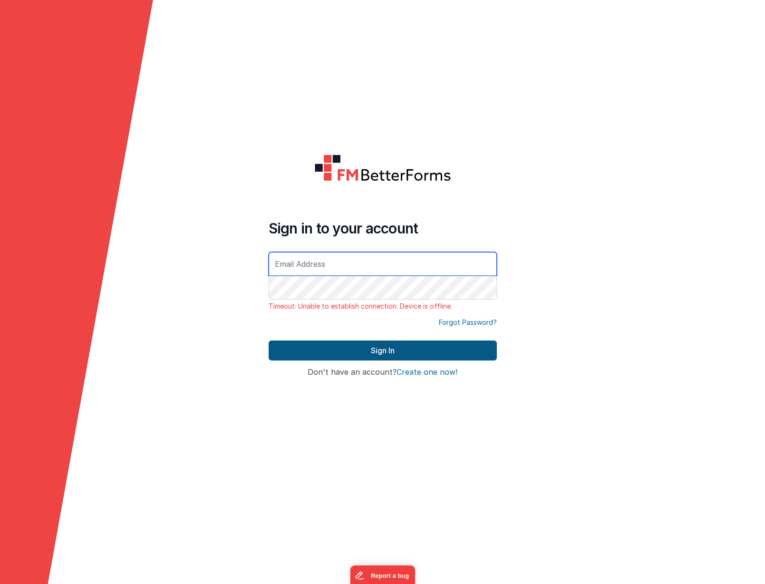
type input "[EMAIL_ADDRESS][DOMAIN_NAME]"
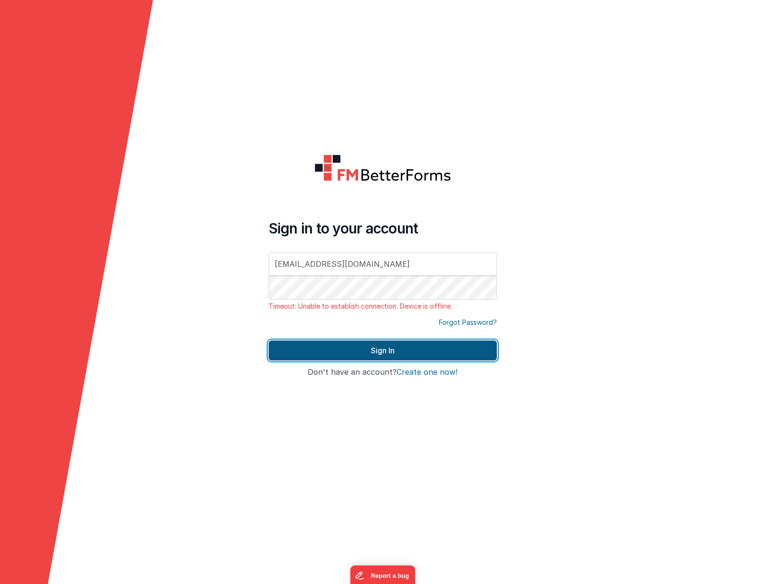
click at [276, 357] on button "Sign In" at bounding box center [383, 350] width 228 height 20
click at [300, 346] on button "Sign In" at bounding box center [383, 350] width 228 height 20
click at [295, 349] on button "Sign In" at bounding box center [383, 350] width 228 height 20
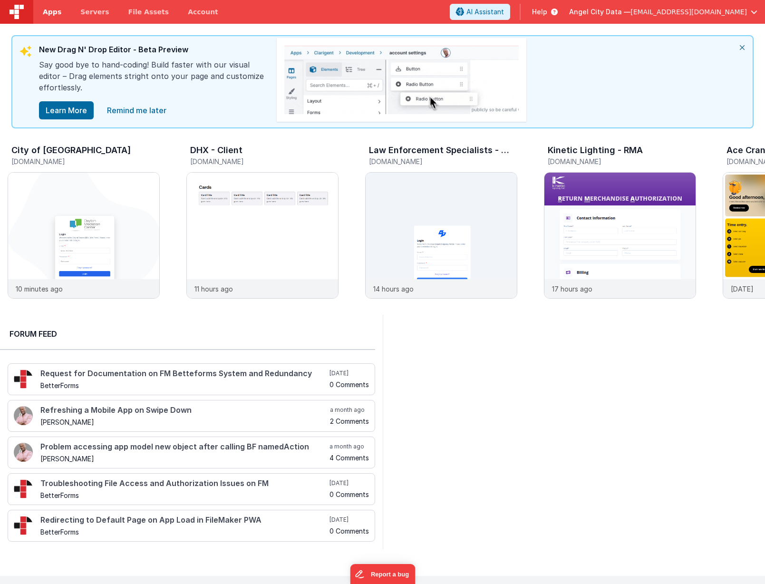
click at [55, 11] on span "Apps" at bounding box center [52, 12] width 19 height 10
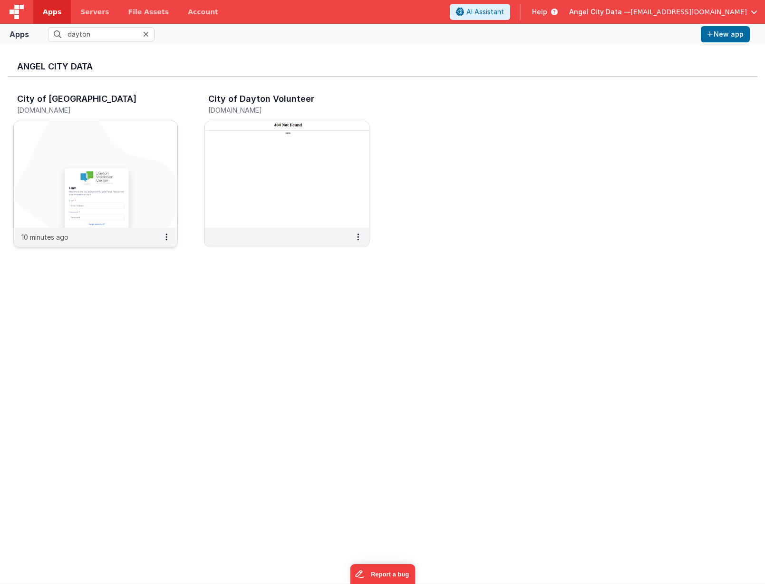
click at [111, 115] on div "City of [GEOGRAPHIC_DATA] [DOMAIN_NAME]" at bounding box center [85, 105] width 137 height 23
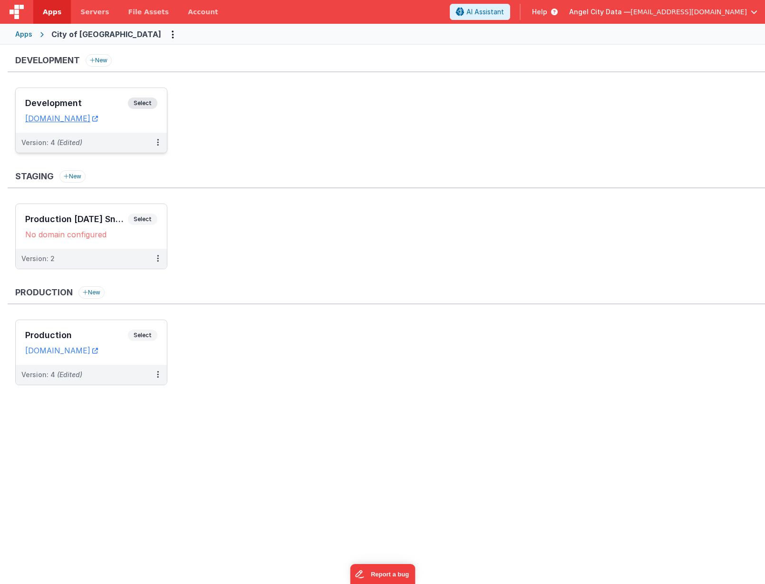
click at [104, 104] on h3 "Development" at bounding box center [76, 103] width 103 height 10
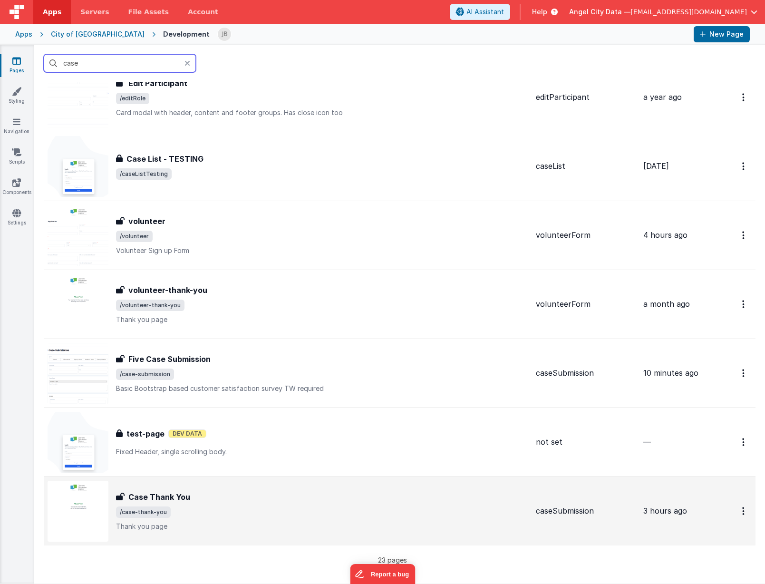
scroll to position [1150, 0]
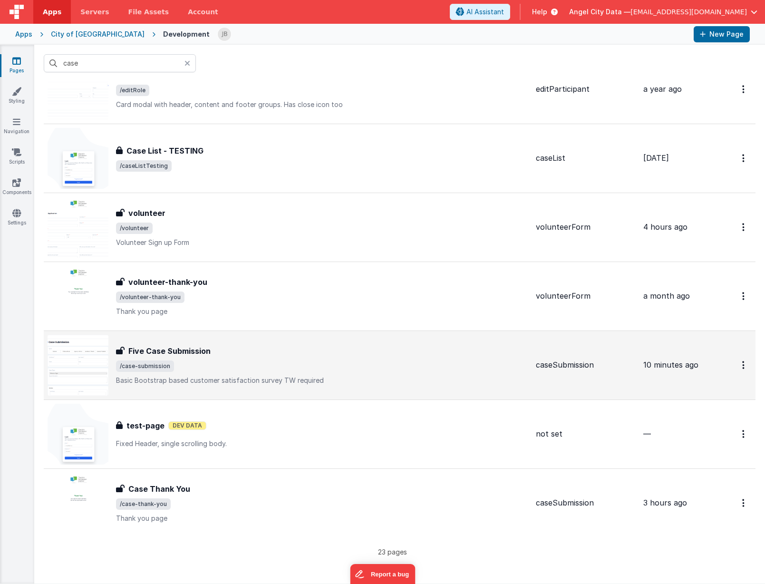
click at [155, 356] on h3 "Five Case Submission" at bounding box center [169, 350] width 82 height 11
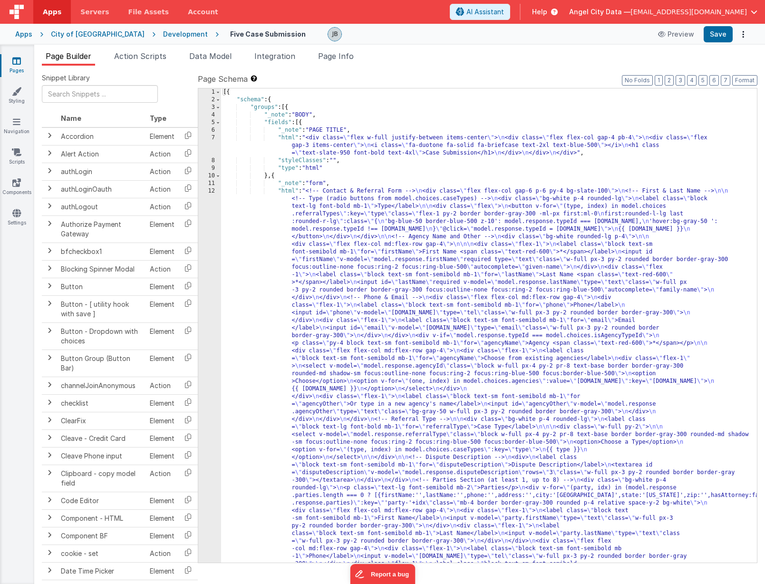
click at [210, 375] on div "12" at bounding box center [209, 506] width 23 height 639
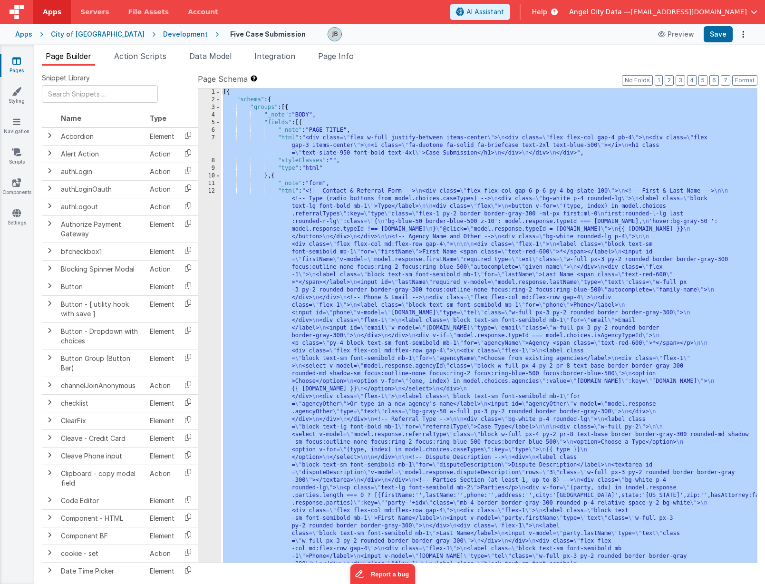
click at [210, 375] on div "12" at bounding box center [209, 506] width 23 height 639
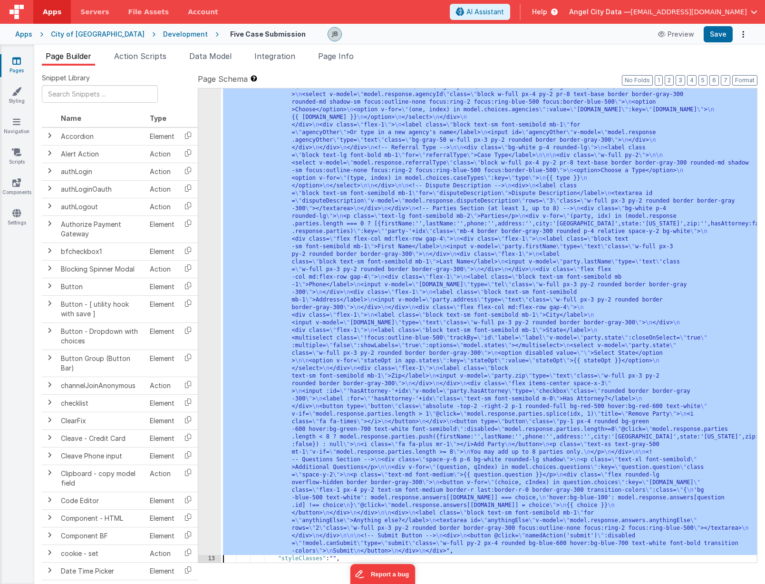
click at [213, 368] on div "12" at bounding box center [209, 235] width 23 height 639
click at [215, 344] on div "12" at bounding box center [209, 235] width 23 height 639
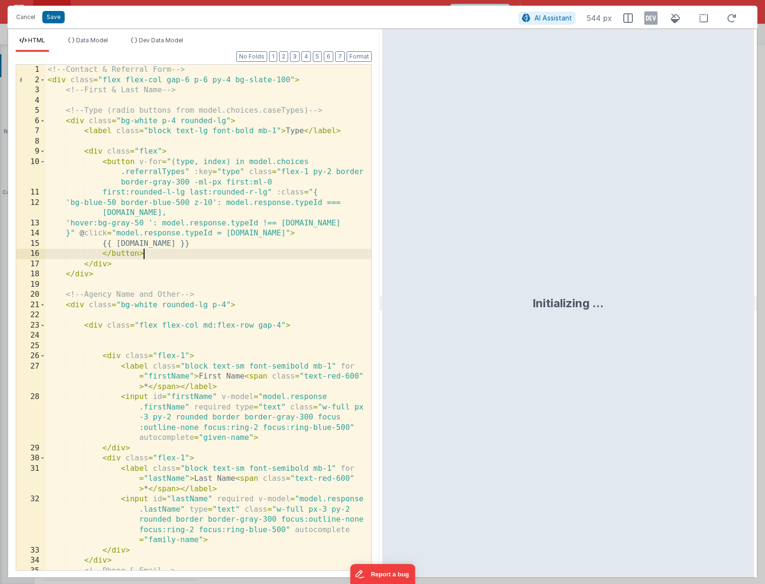
click at [177, 310] on div "<!-- Contact & Referral Form --> < div class = "flex flex-col gap-6 p-6 py-4 bg…" at bounding box center [209, 328] width 326 height 526
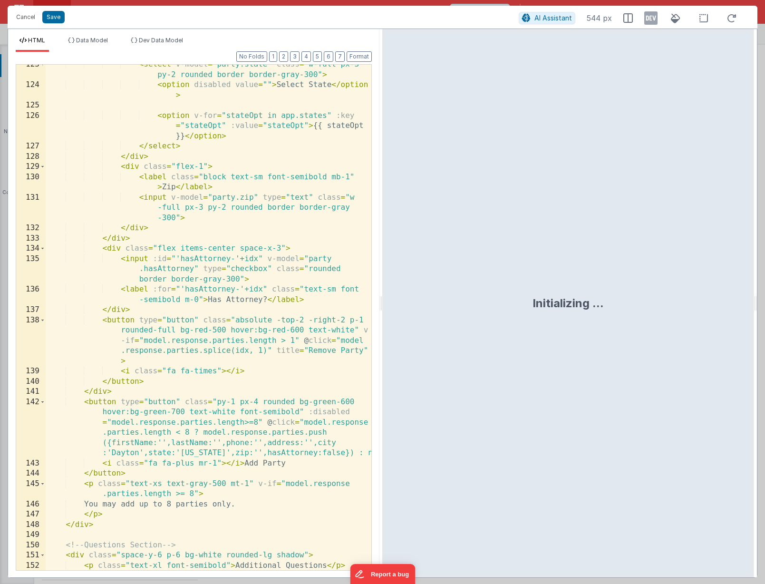
scroll to position [2367, 0]
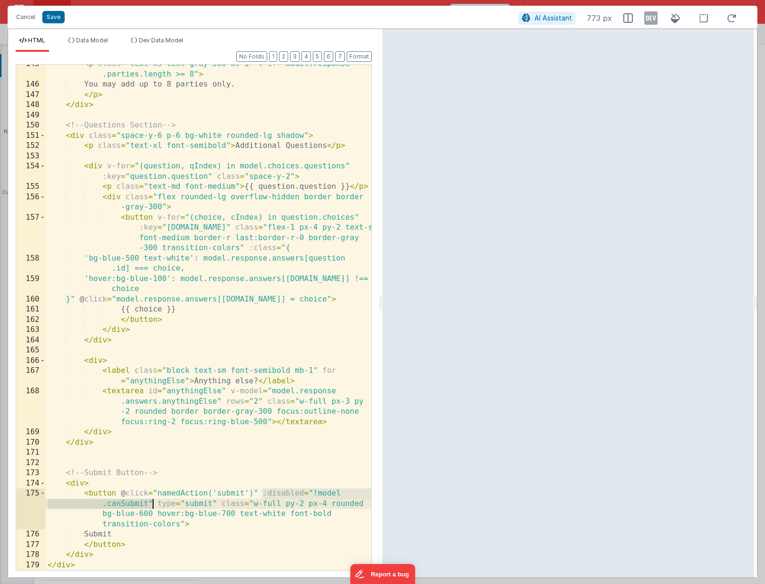
drag, startPoint x: 261, startPoint y: 490, endPoint x: 151, endPoint y: 500, distance: 110.3
click at [151, 500] on div "< p class = "text-xs text-gray-500 mt-1" v-if = "model.response .parties.length…" at bounding box center [209, 327] width 326 height 536
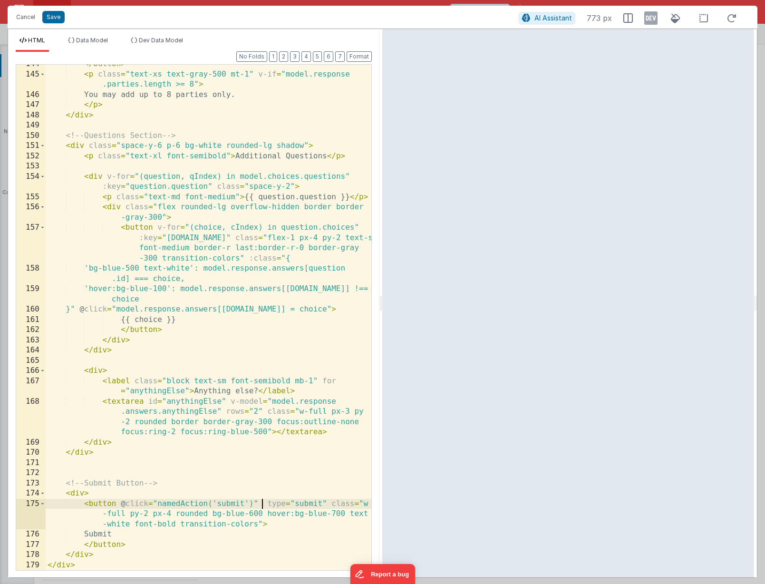
scroll to position [2356, 0]
click at [58, 19] on button "Save" at bounding box center [53, 17] width 22 height 12
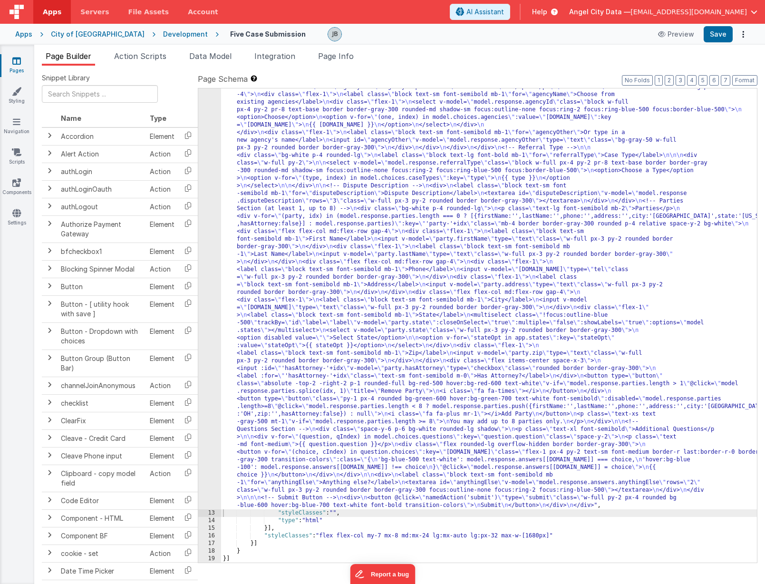
scroll to position [241, 0]
click at [716, 35] on button "Save" at bounding box center [718, 34] width 29 height 16
click at [718, 37] on button "Save" at bounding box center [718, 34] width 29 height 16
click at [668, 36] on icon at bounding box center [663, 34] width 10 height 7
